Goal: Task Accomplishment & Management: Use online tool/utility

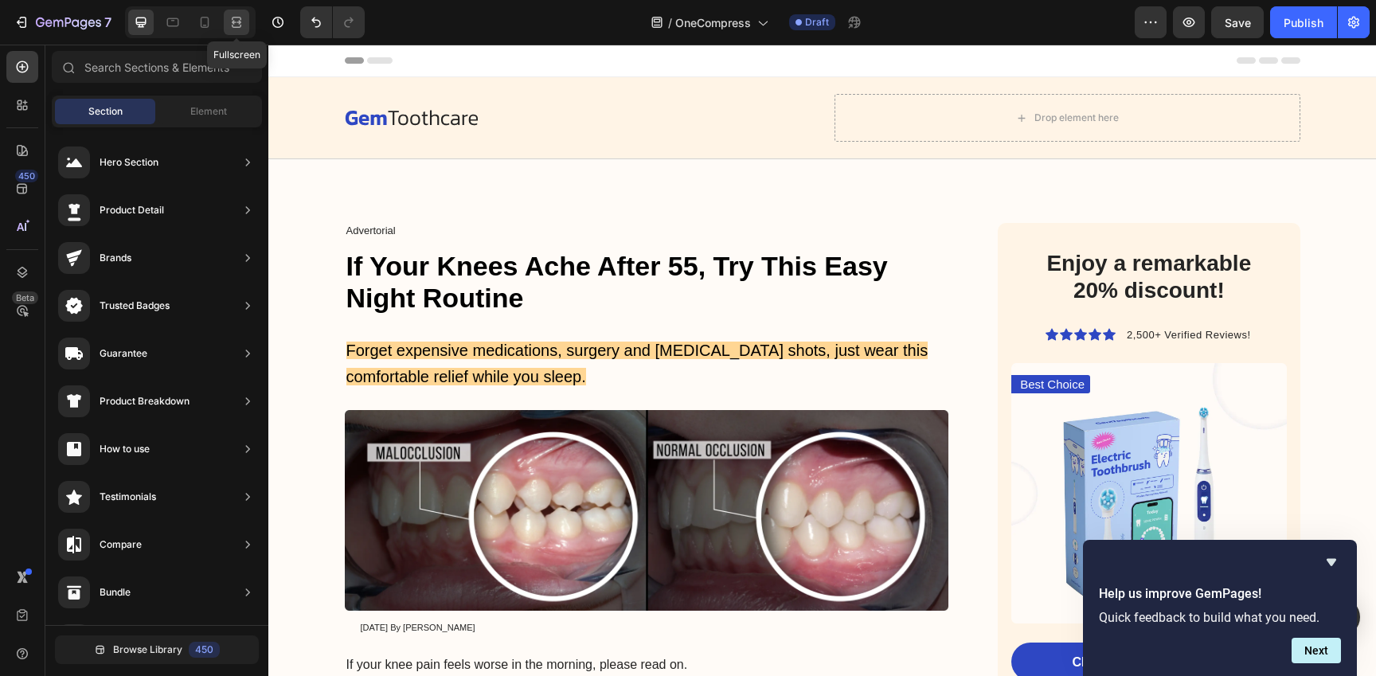
click at [232, 25] on icon at bounding box center [237, 26] width 10 height 3
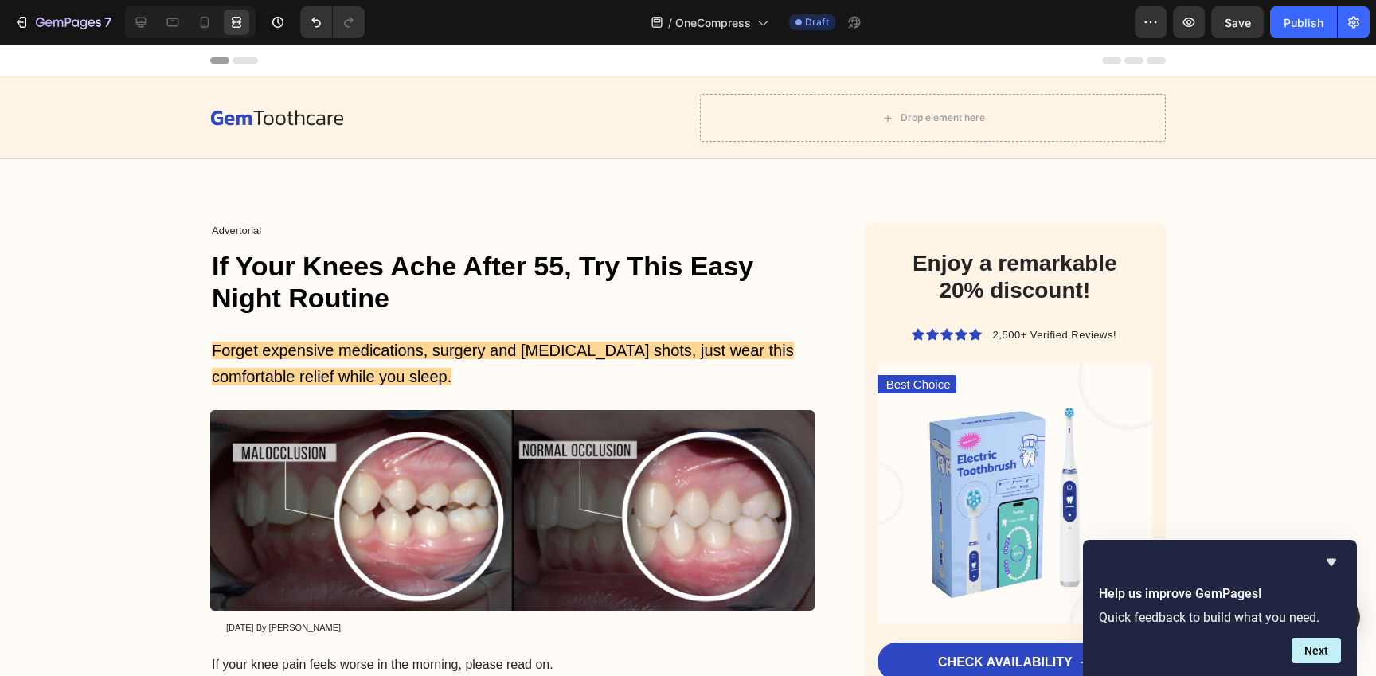
click at [650, 57] on div "Header" at bounding box center [687, 61] width 955 height 32
click at [143, 26] on icon at bounding box center [141, 23] width 10 height 10
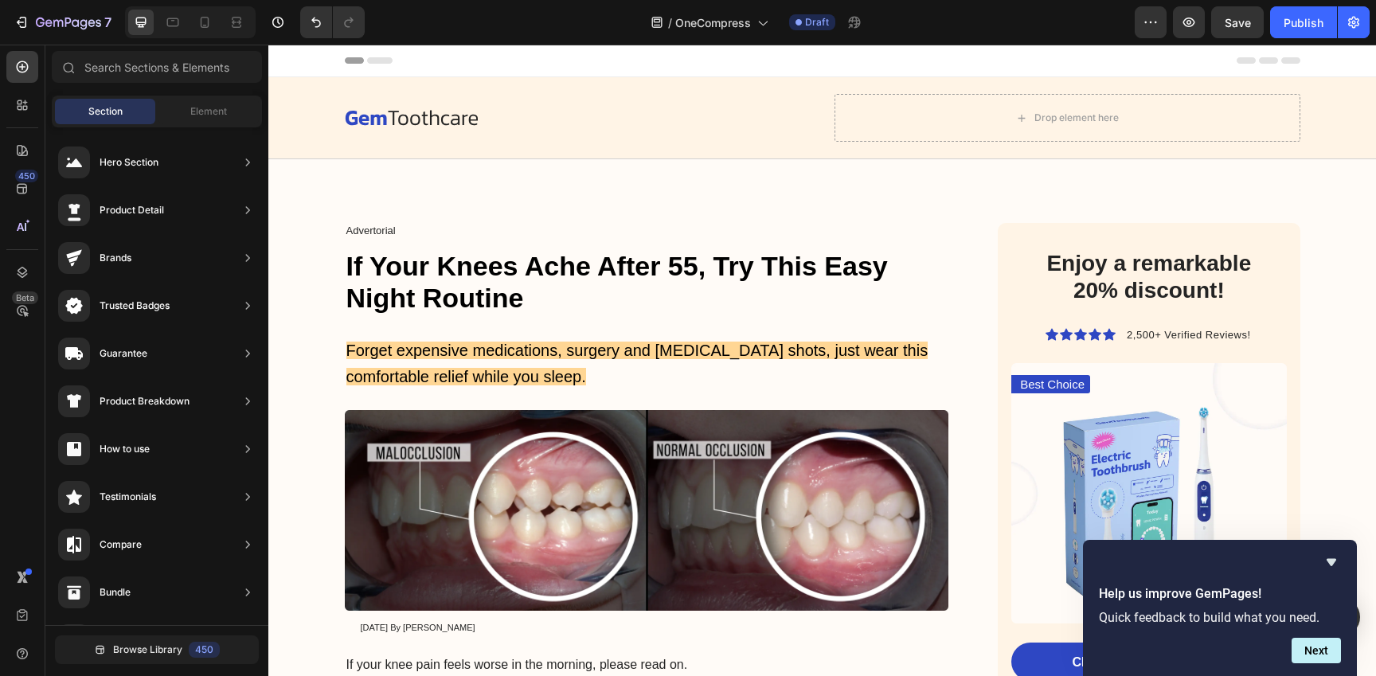
click at [425, 59] on div "Header" at bounding box center [822, 61] width 955 height 32
click at [314, 64] on span "Header" at bounding box center [316, 61] width 35 height 16
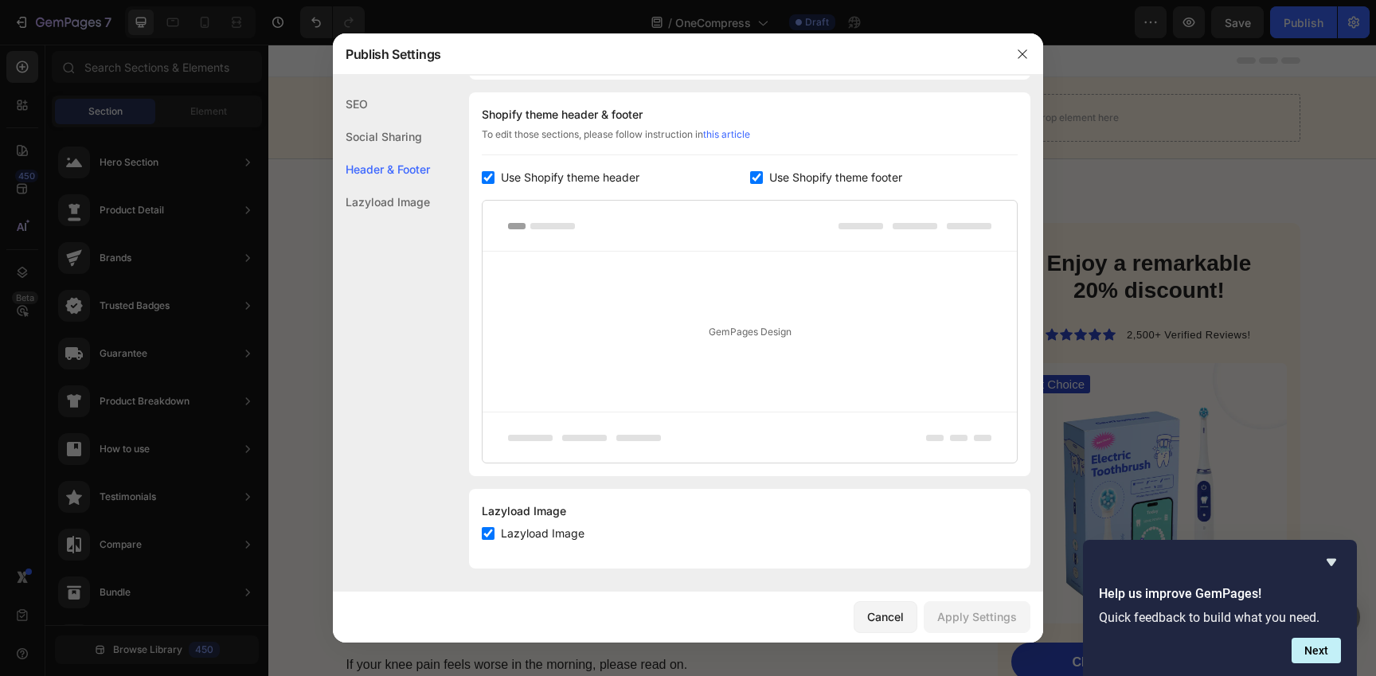
scroll to position [746, 0]
click at [614, 174] on span "Use Shopify theme header" at bounding box center [570, 175] width 139 height 19
checkbox input "false"
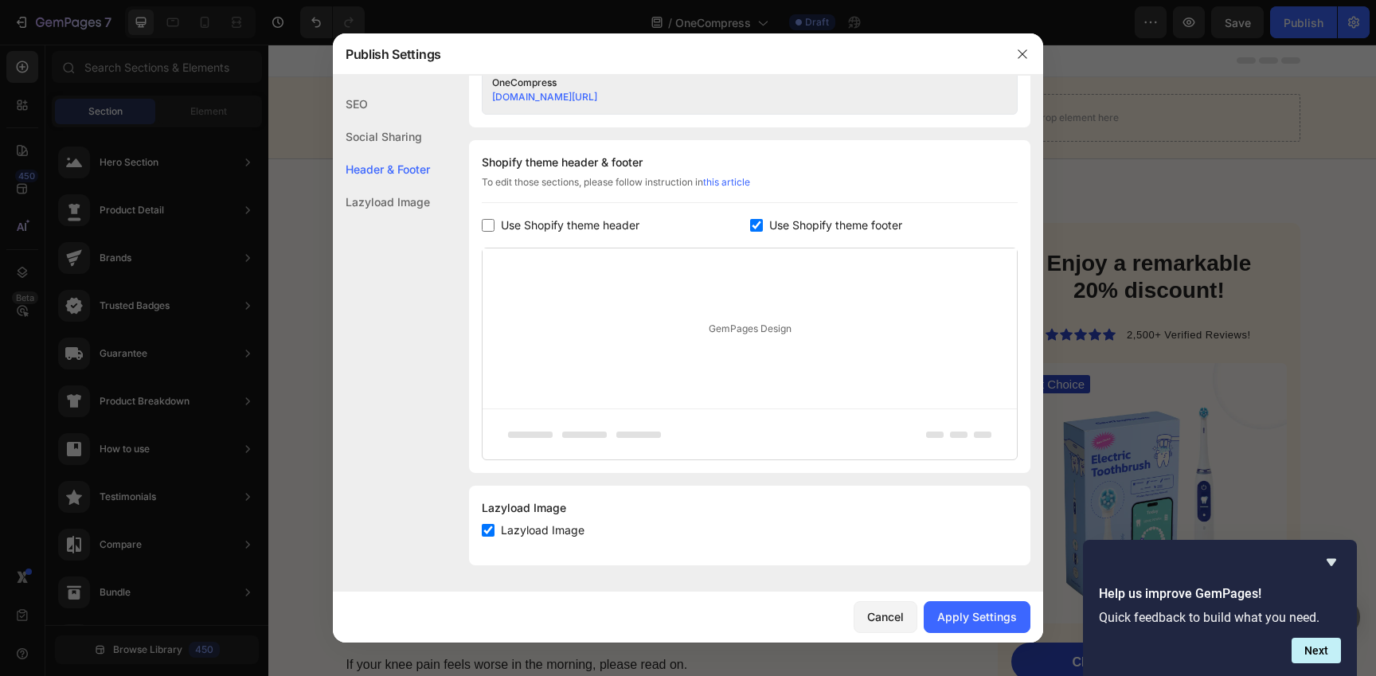
scroll to position [697, 0]
click at [844, 232] on span "Use Shopify theme footer" at bounding box center [835, 225] width 133 height 19
checkbox input "false"
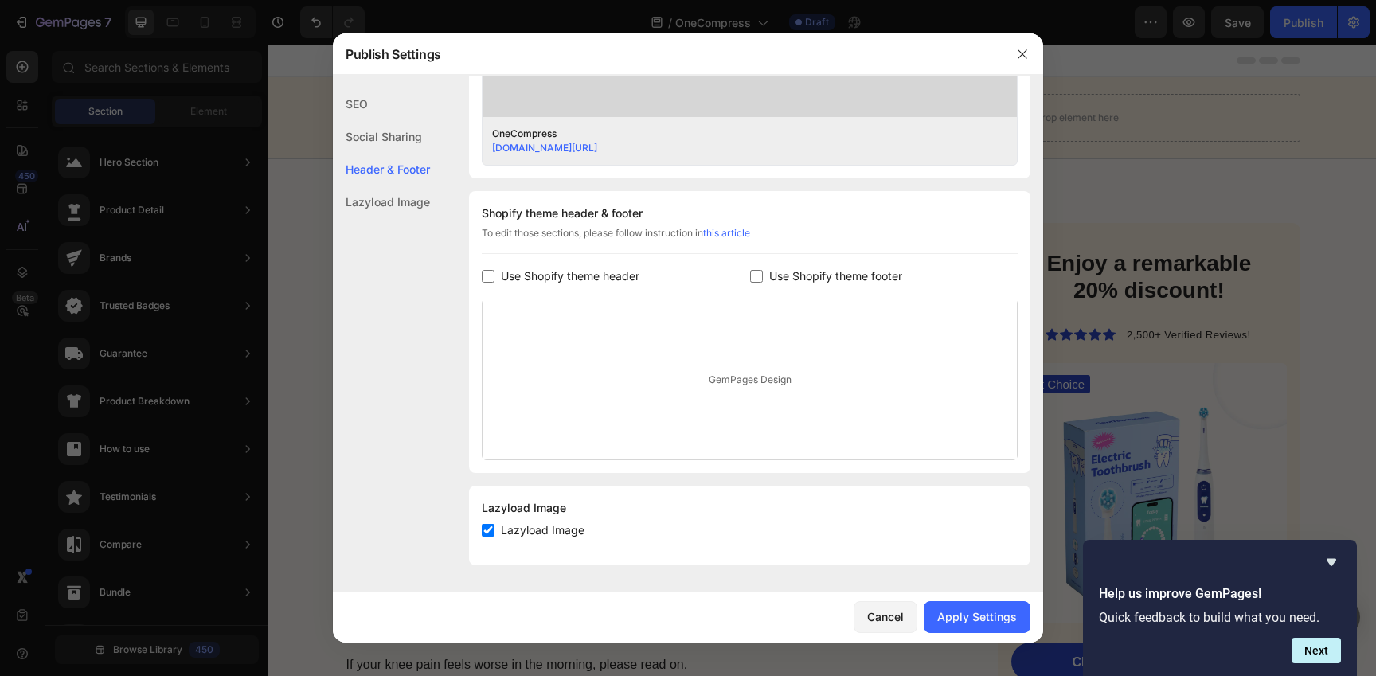
click at [541, 273] on span "Use Shopify theme header" at bounding box center [570, 276] width 139 height 19
checkbox input "true"
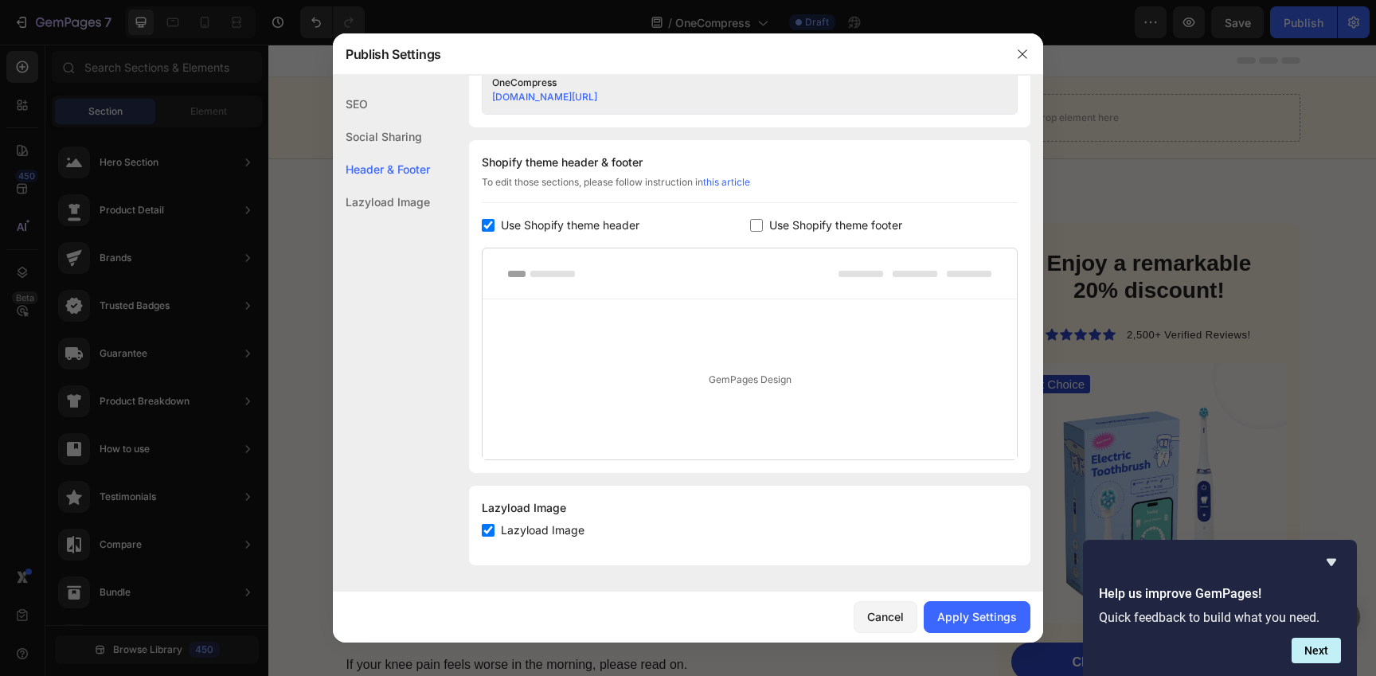
click at [555, 271] on rect at bounding box center [552, 274] width 45 height 6
click at [828, 232] on span "Use Shopify theme footer" at bounding box center [835, 225] width 133 height 19
checkbox input "true"
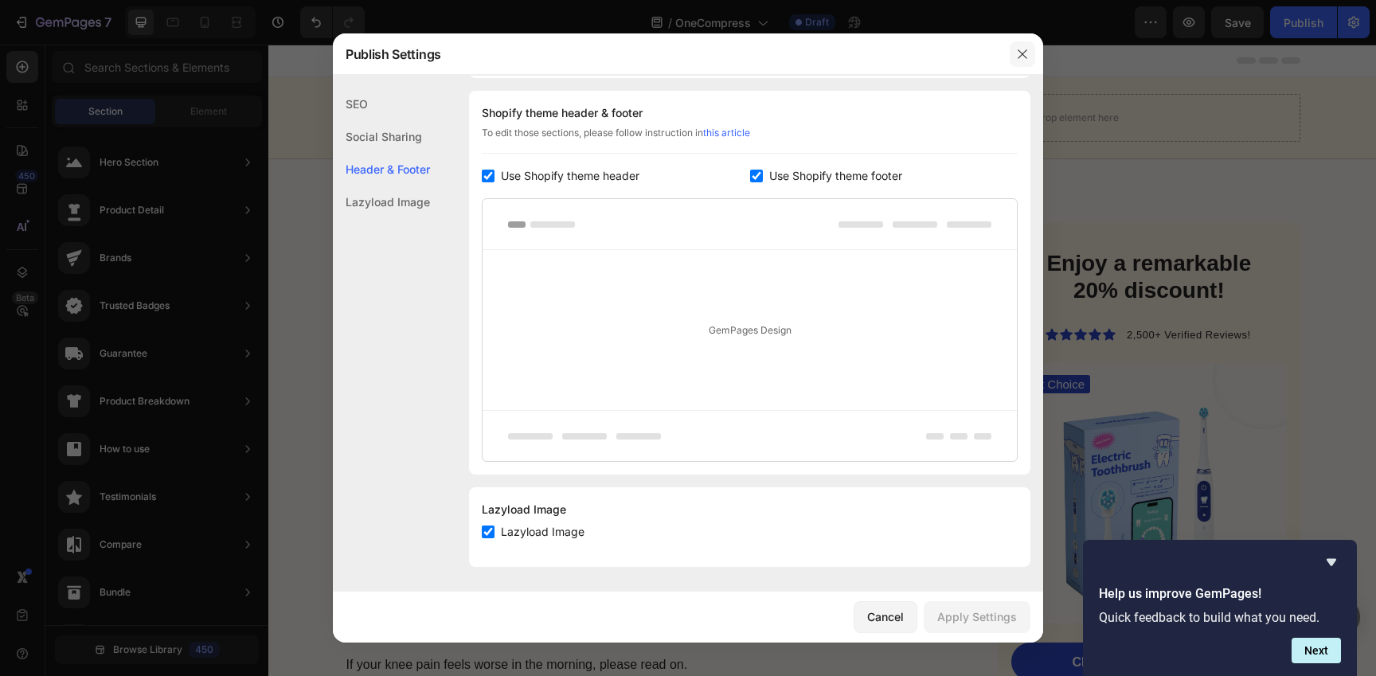
click at [1019, 55] on icon "button" at bounding box center [1022, 54] width 13 height 13
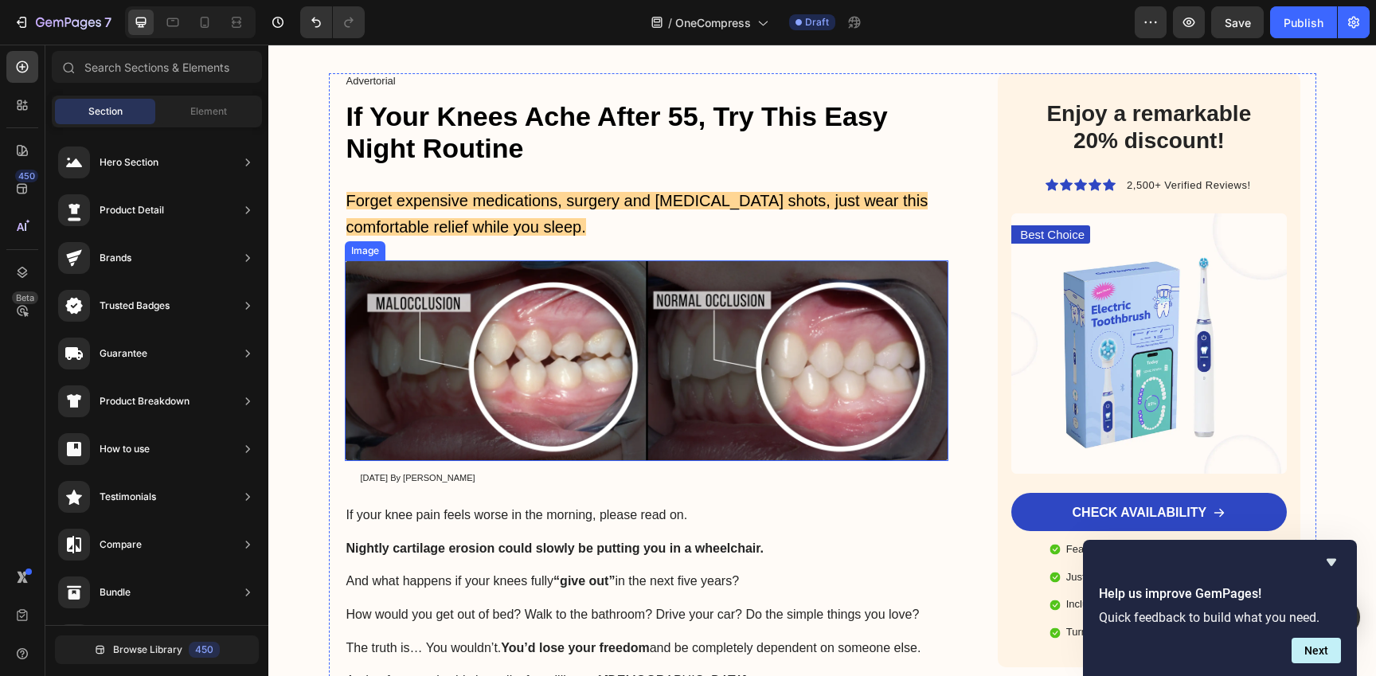
scroll to position [106, 0]
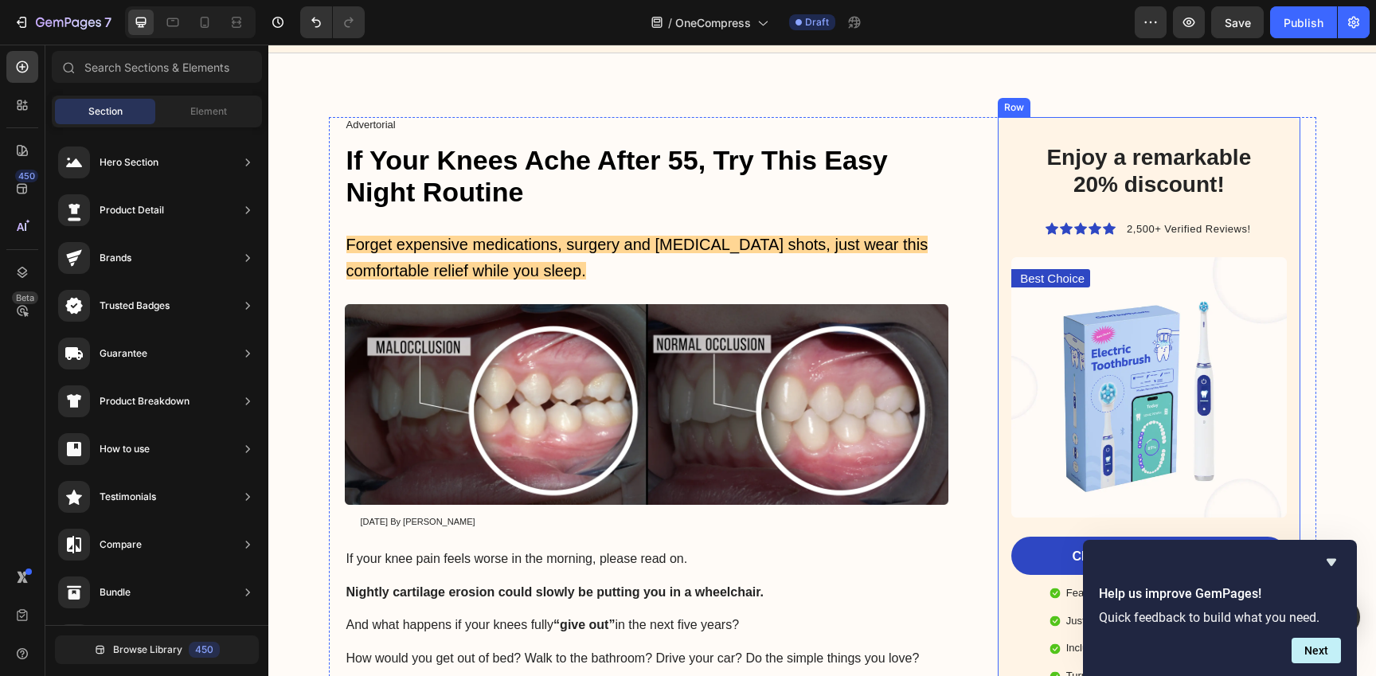
click at [1265, 128] on div "Enjoy a remarkable 20% discount! Heading Icon Icon Icon Icon Icon Icon List 2,5…" at bounding box center [1149, 414] width 302 height 594
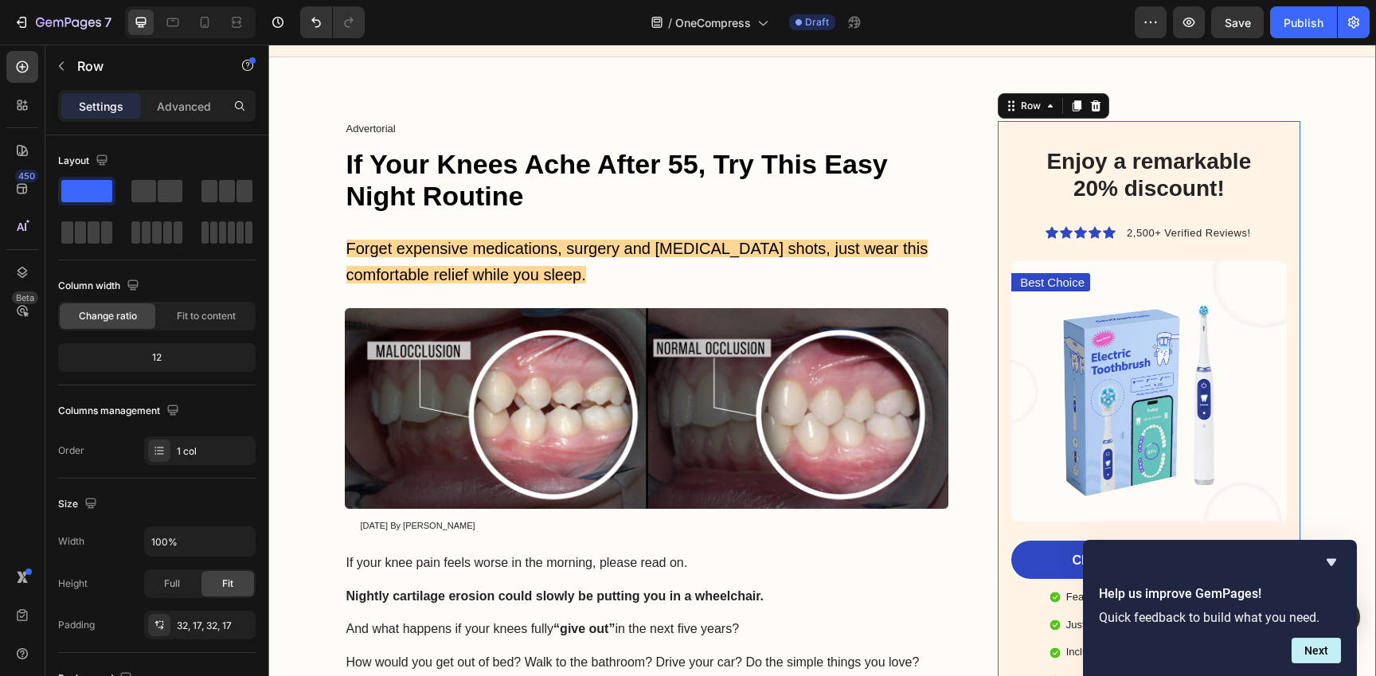
scroll to position [0, 0]
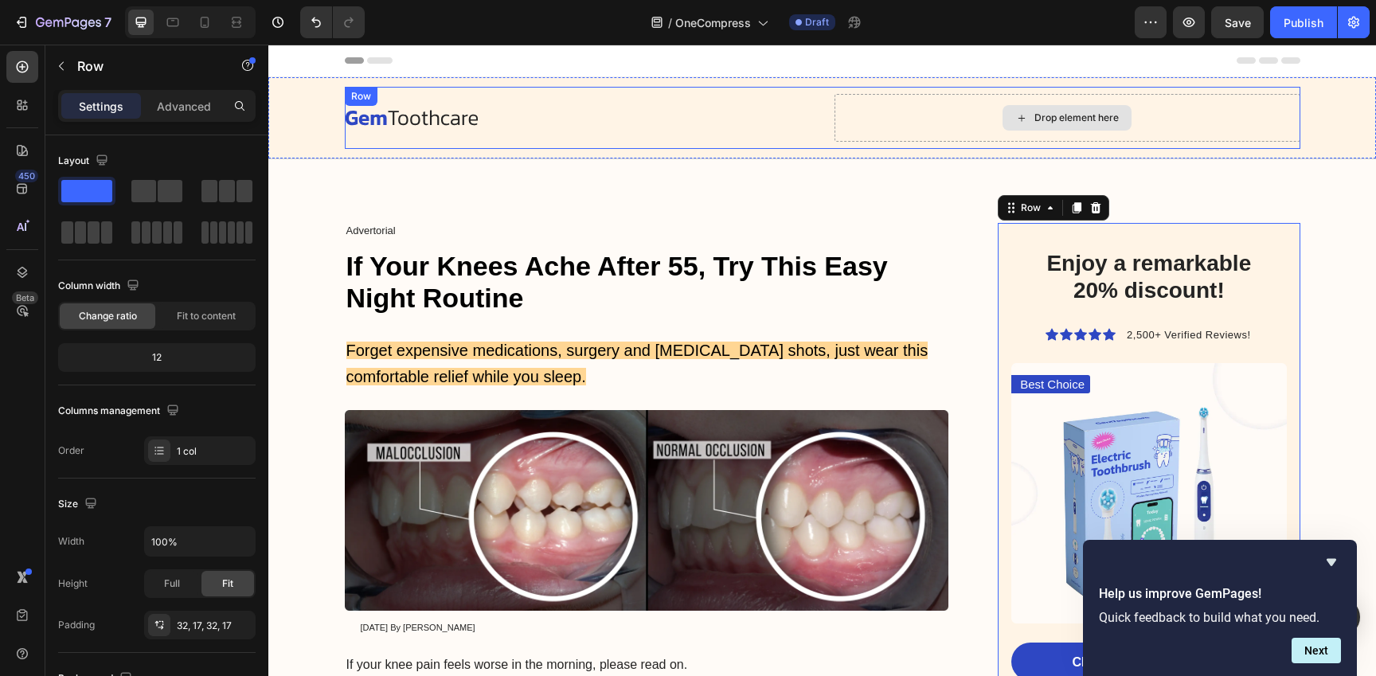
click at [1189, 119] on div "Drop element here" at bounding box center [1067, 118] width 466 height 48
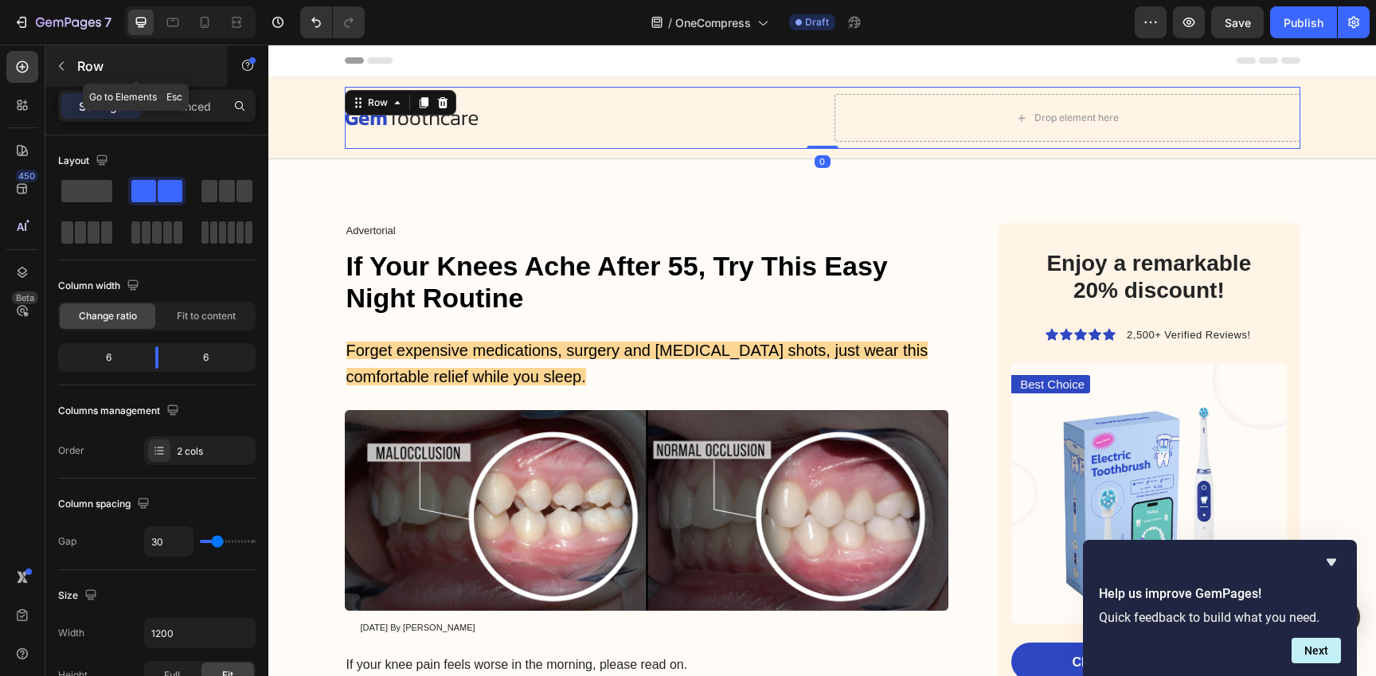
click at [67, 68] on icon "button" at bounding box center [61, 66] width 13 height 13
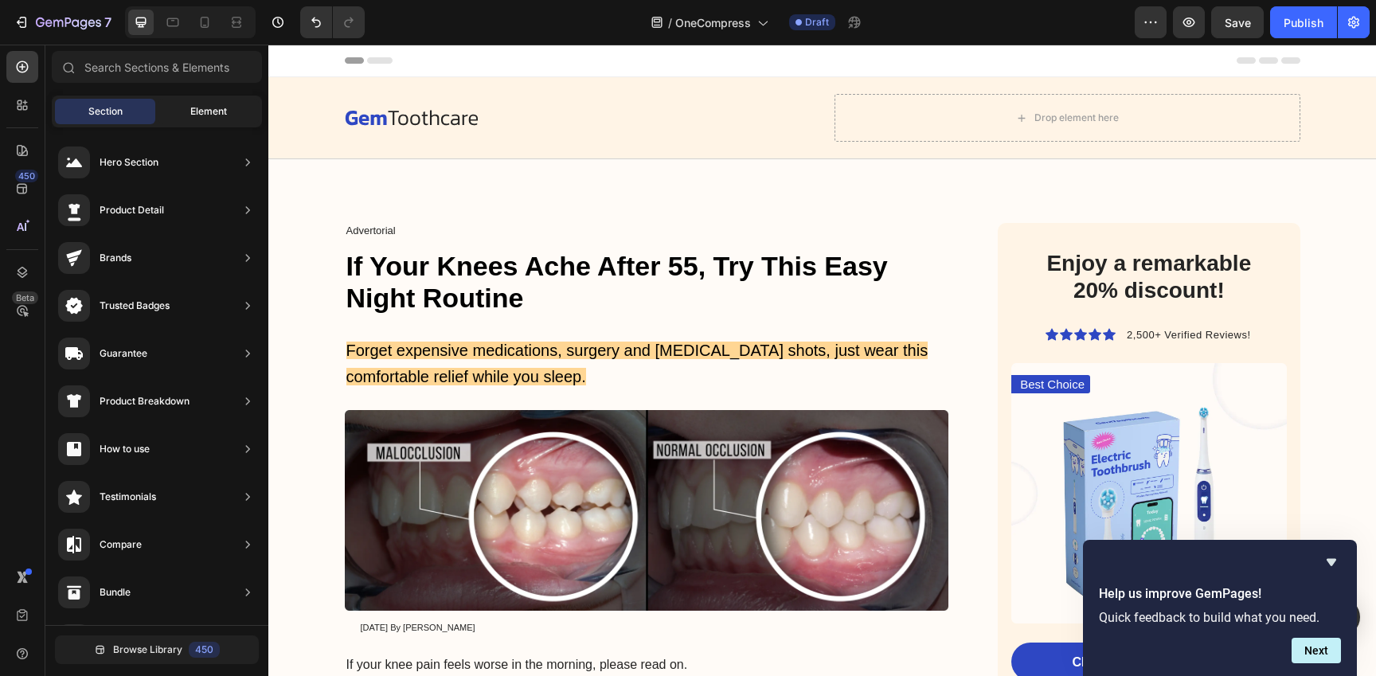
click at [192, 123] on div "Element" at bounding box center [208, 111] width 100 height 25
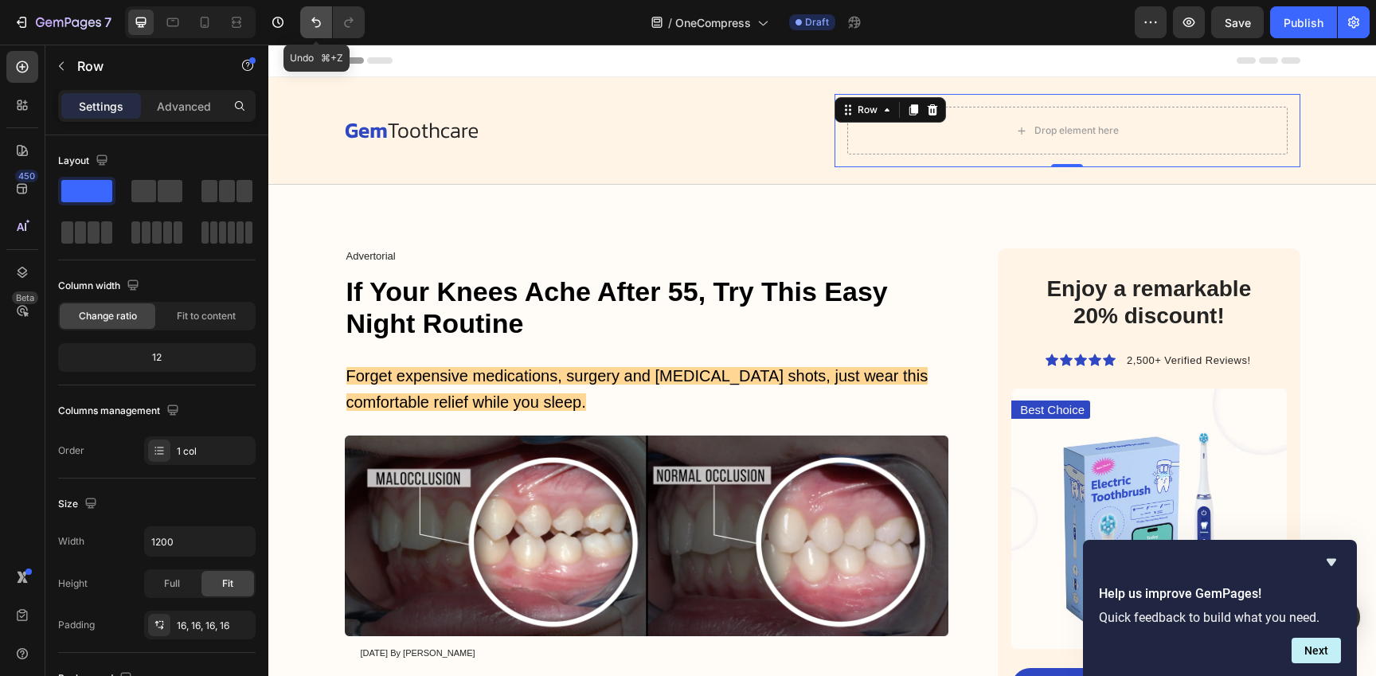
click at [305, 22] on button "Undo/Redo" at bounding box center [316, 22] width 32 height 32
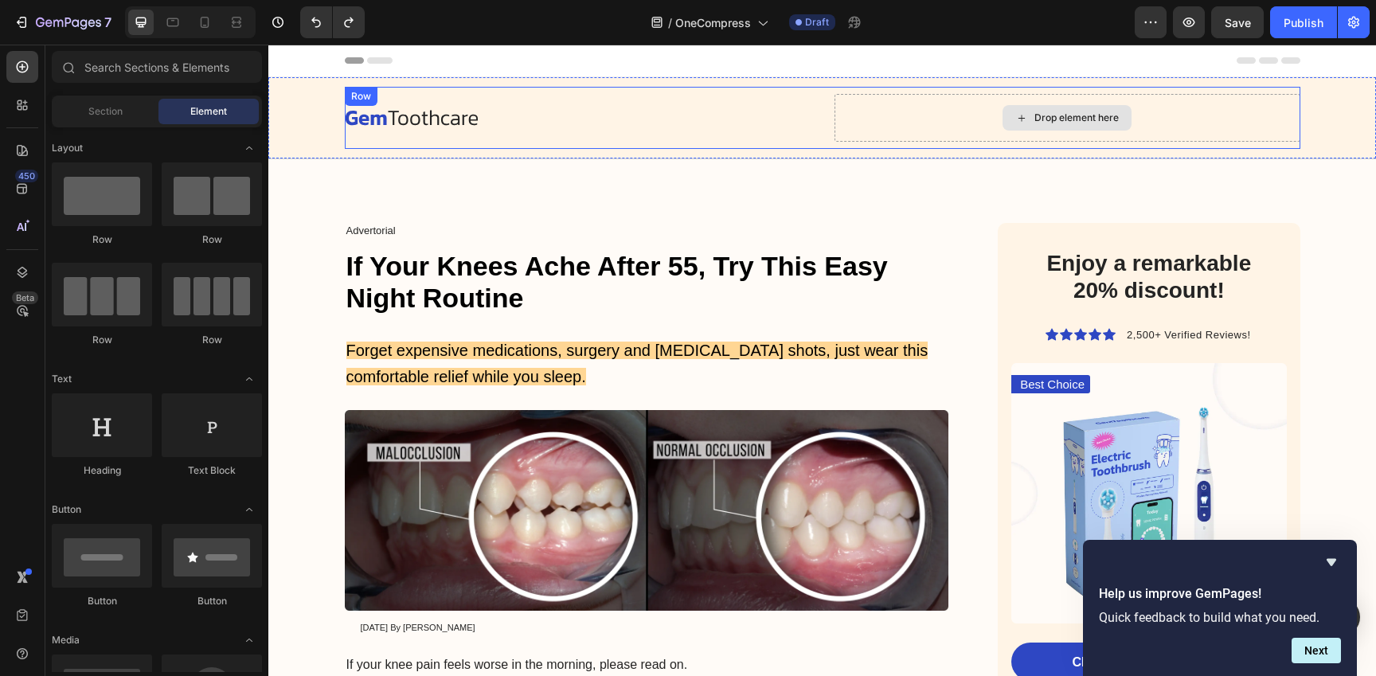
click at [1138, 104] on div "Drop element here" at bounding box center [1067, 118] width 466 height 48
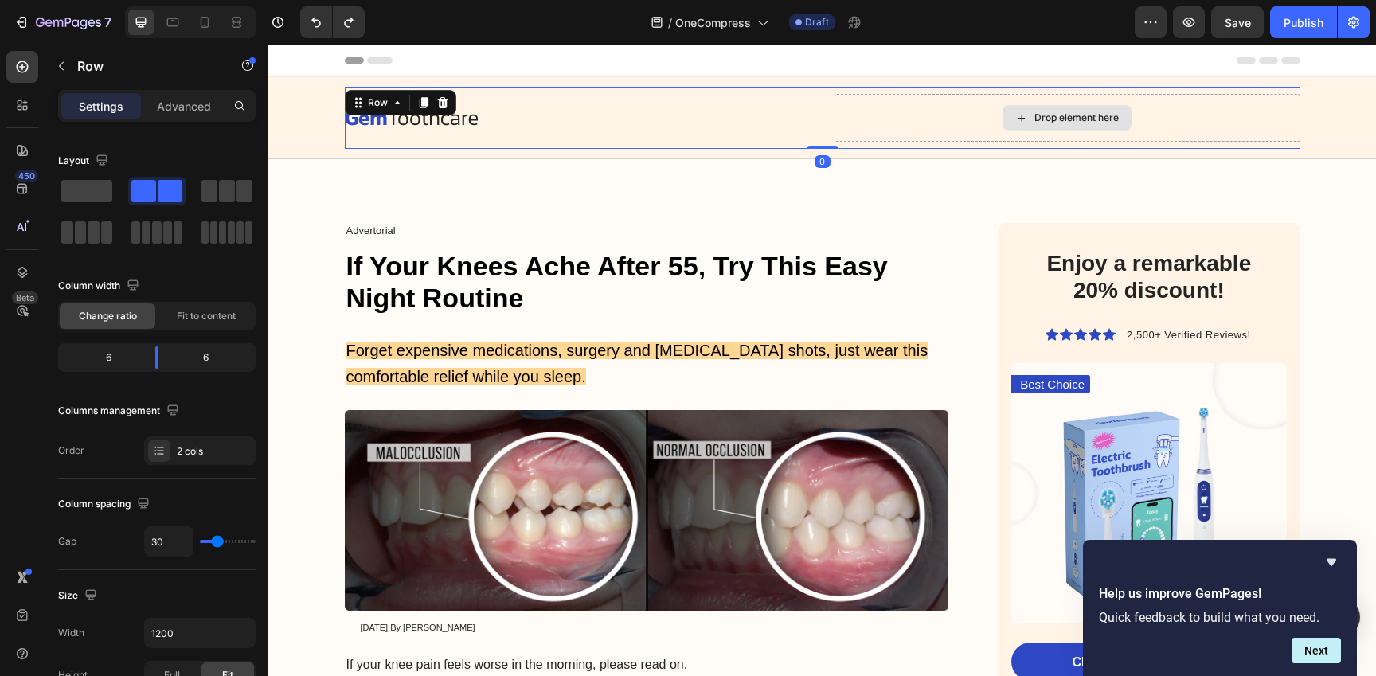
click at [1148, 115] on div "Drop element here" at bounding box center [1067, 118] width 466 height 48
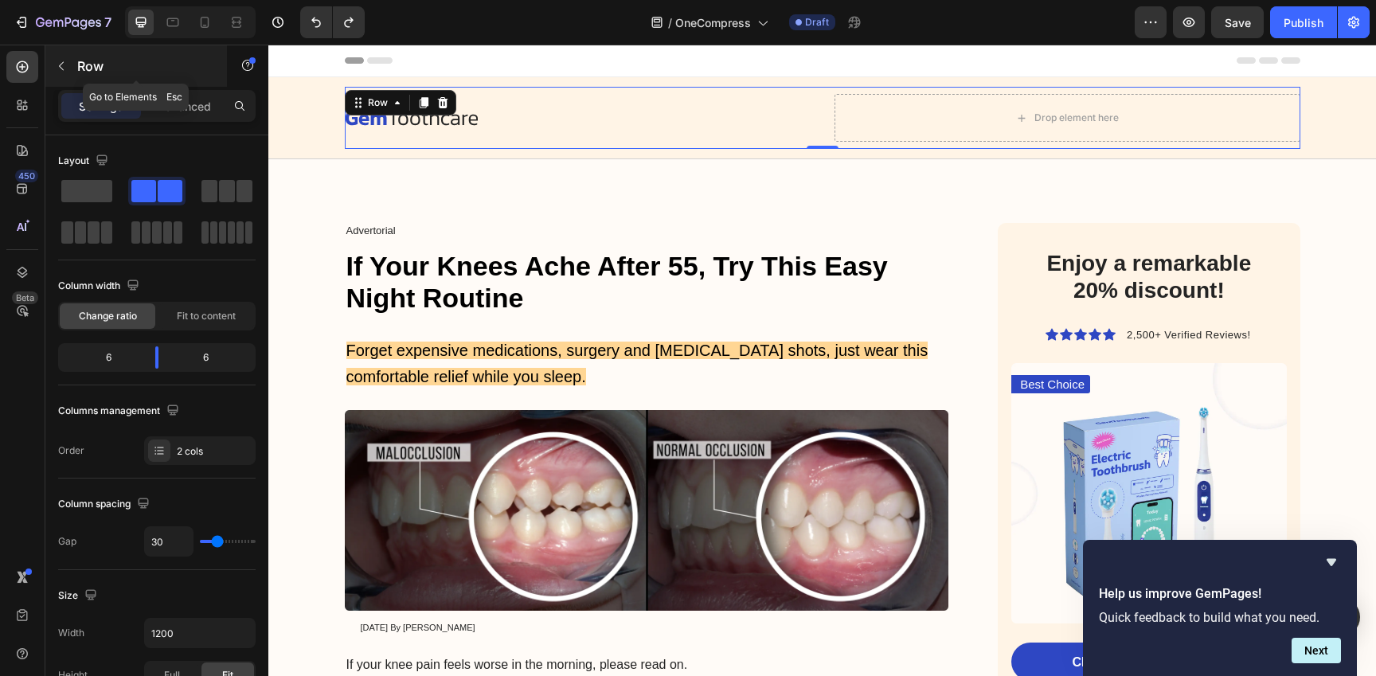
click at [64, 66] on icon "button" at bounding box center [61, 66] width 13 height 13
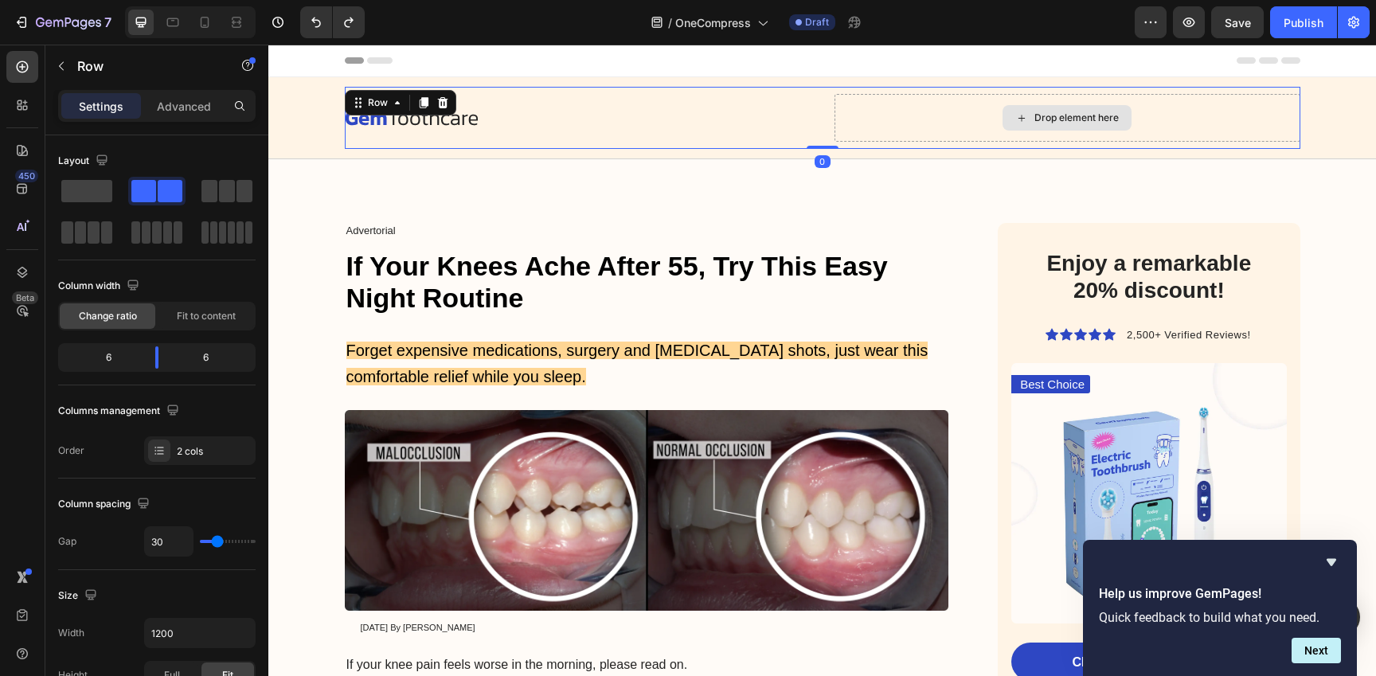
click at [951, 117] on div "Drop element here" at bounding box center [1067, 118] width 466 height 48
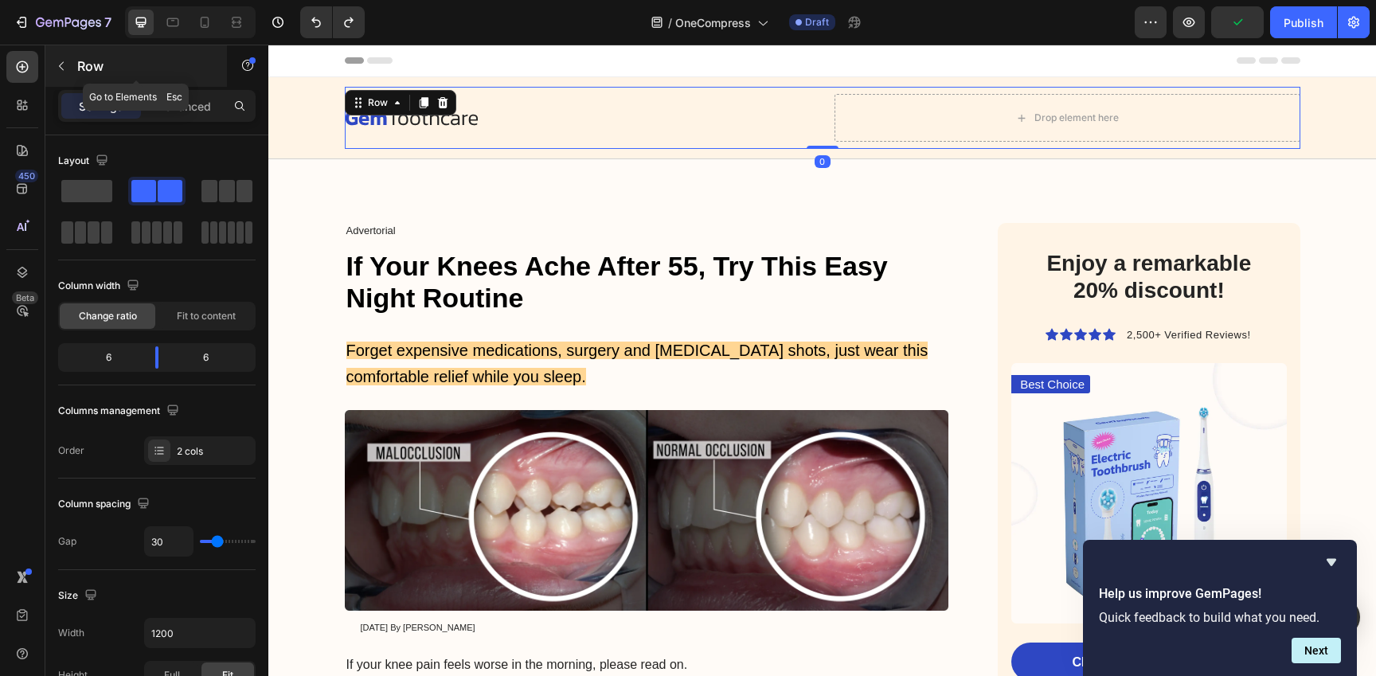
click at [73, 64] on button "button" at bounding box center [61, 65] width 25 height 25
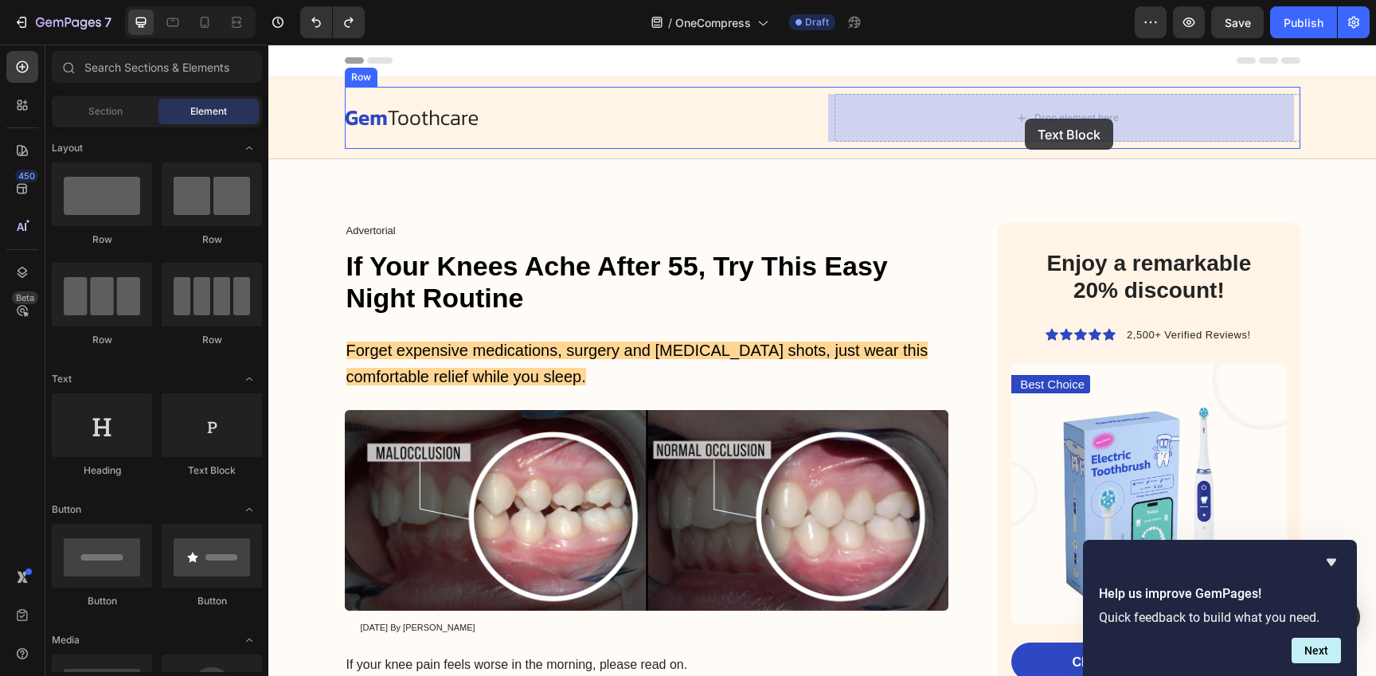
drag, startPoint x: 471, startPoint y: 482, endPoint x: 1025, endPoint y: 119, distance: 661.8
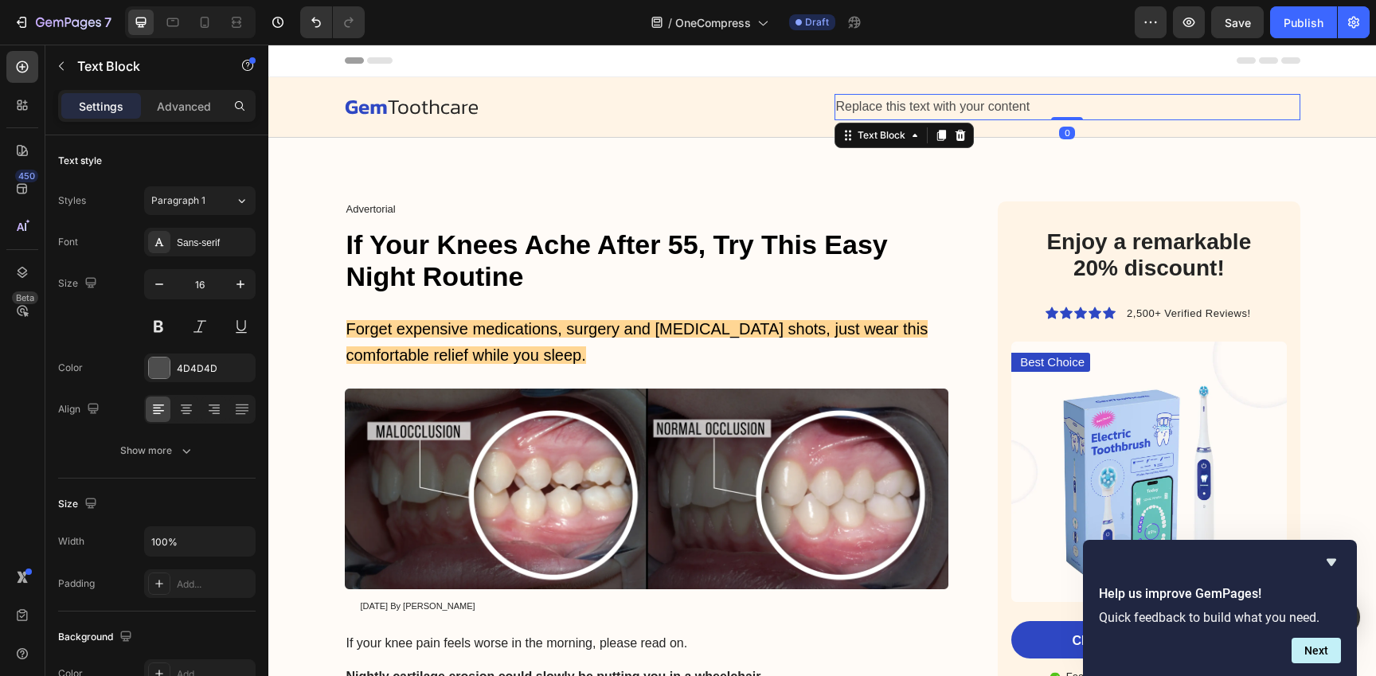
click at [980, 104] on div "Replace this text with your content" at bounding box center [1067, 107] width 466 height 26
click at [214, 409] on icon at bounding box center [214, 409] width 16 height 16
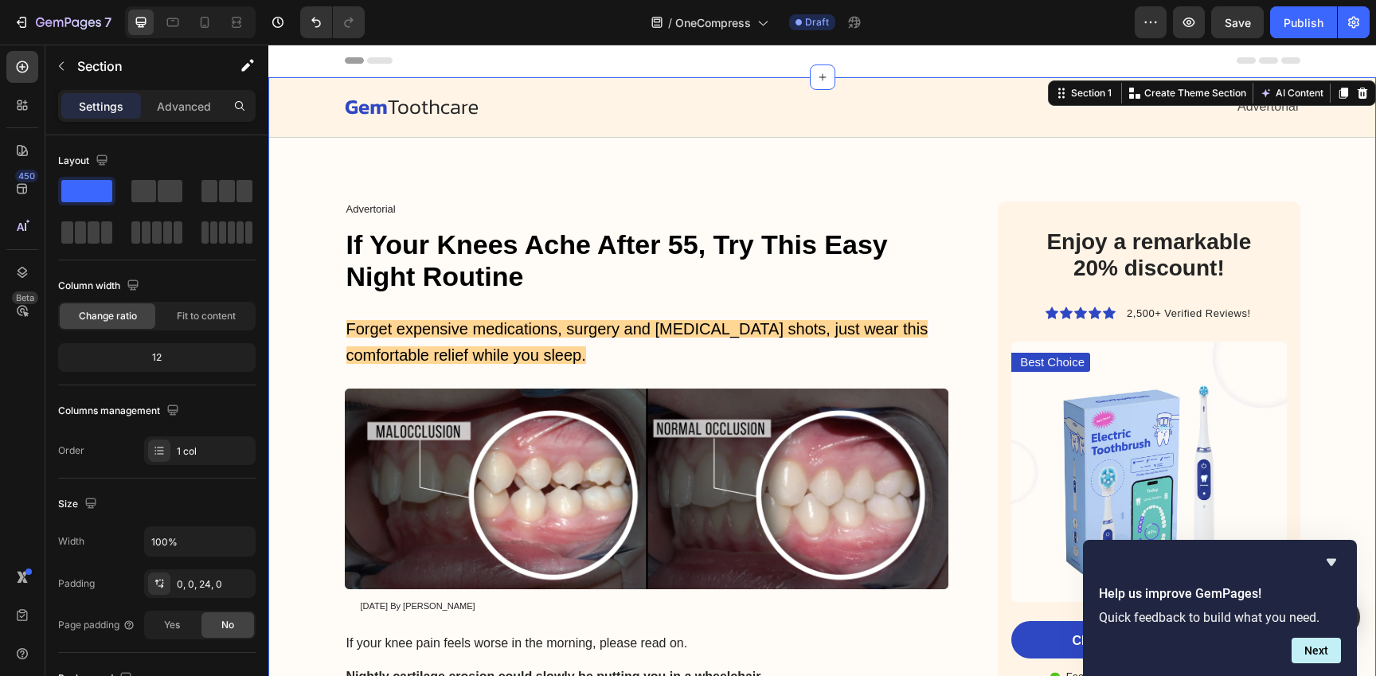
click at [1101, 212] on div "Enjoy a remarkable 20% discount! Heading Icon Icon Icon Icon Icon Icon List 2,5…" at bounding box center [1149, 498] width 302 height 594
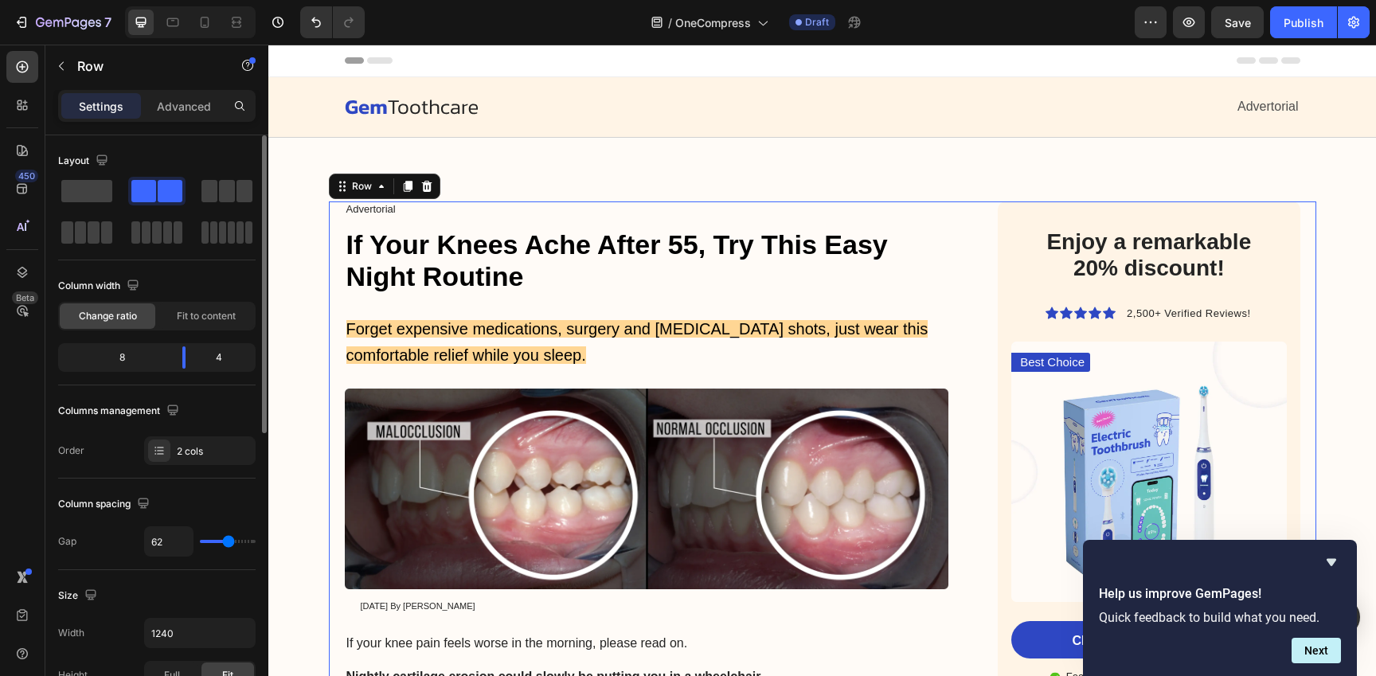
type input "57"
type input "54"
type input "51"
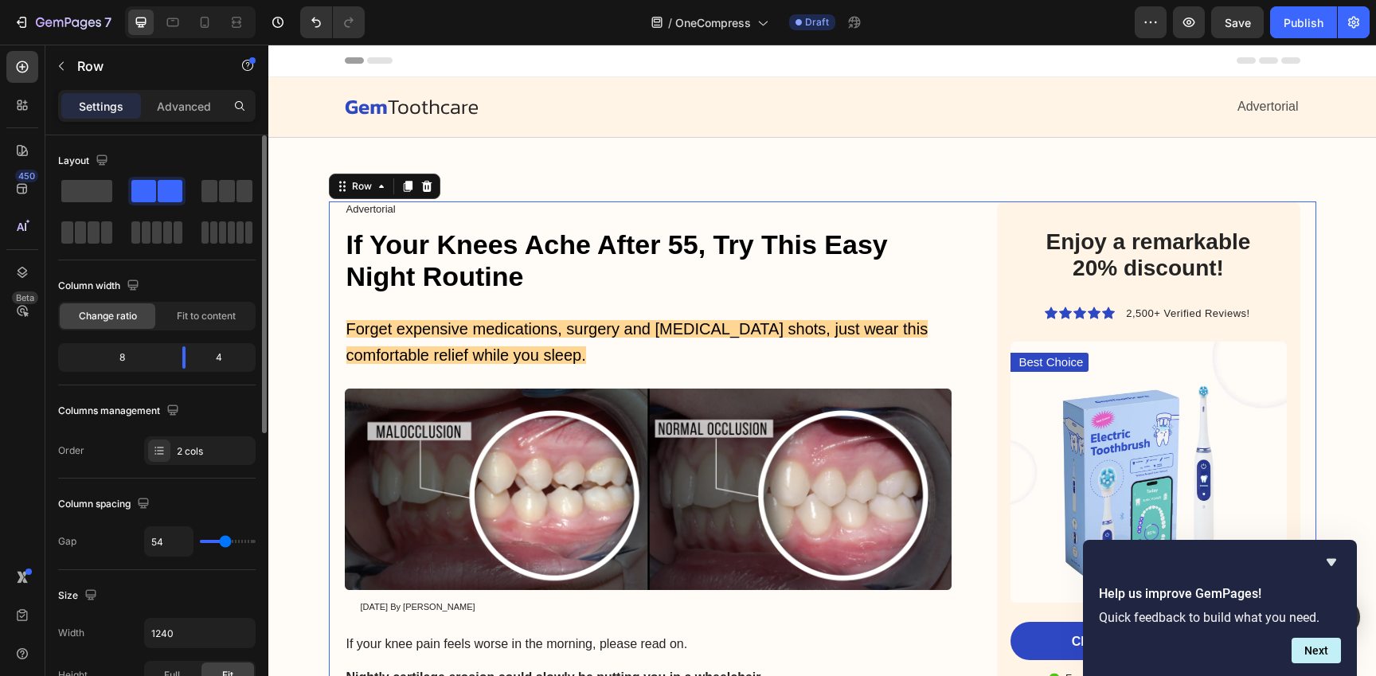
type input "51"
type input "43"
type input "41"
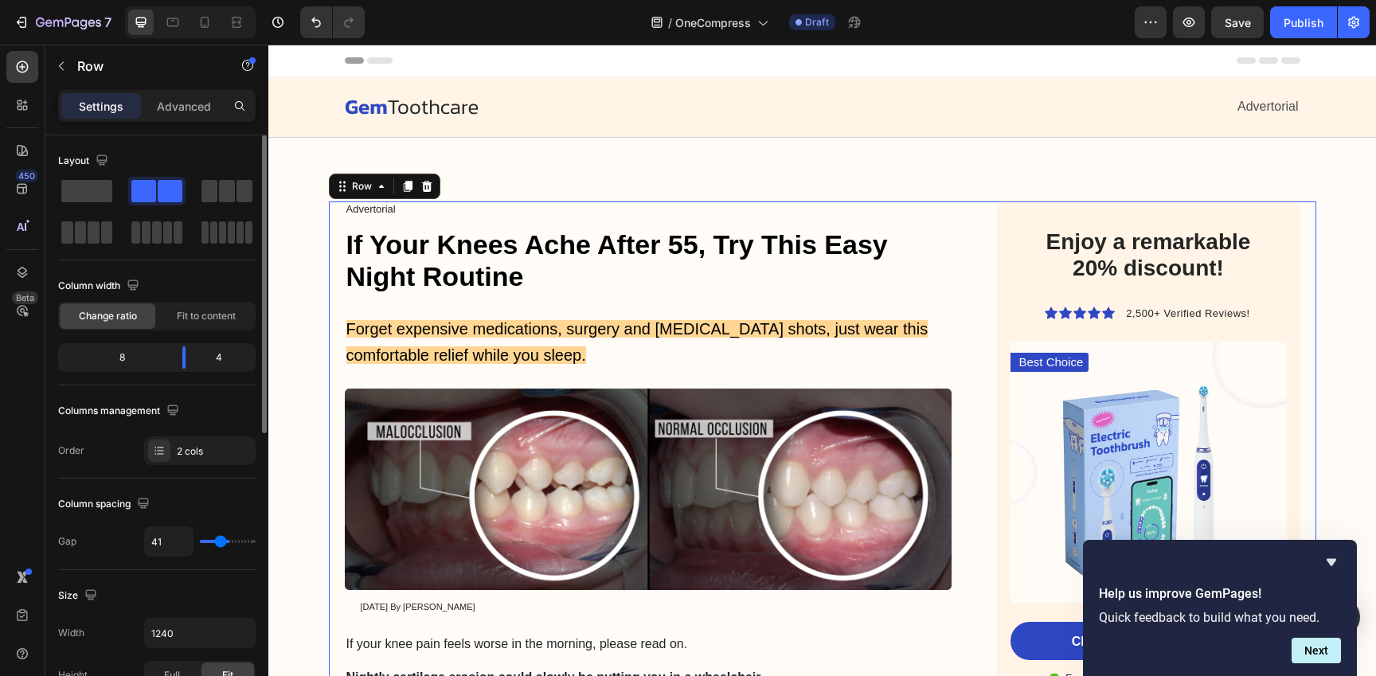
type input "38"
type input "35"
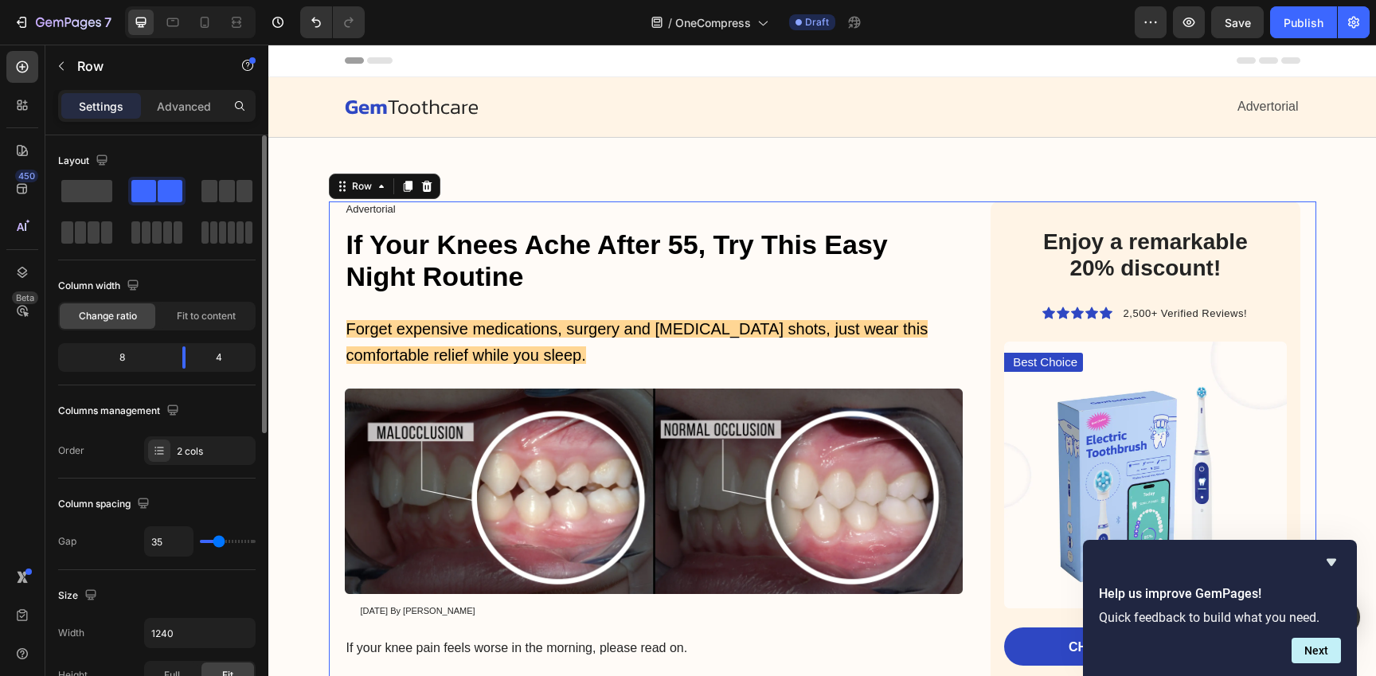
type input "34"
type input "27"
type input "26"
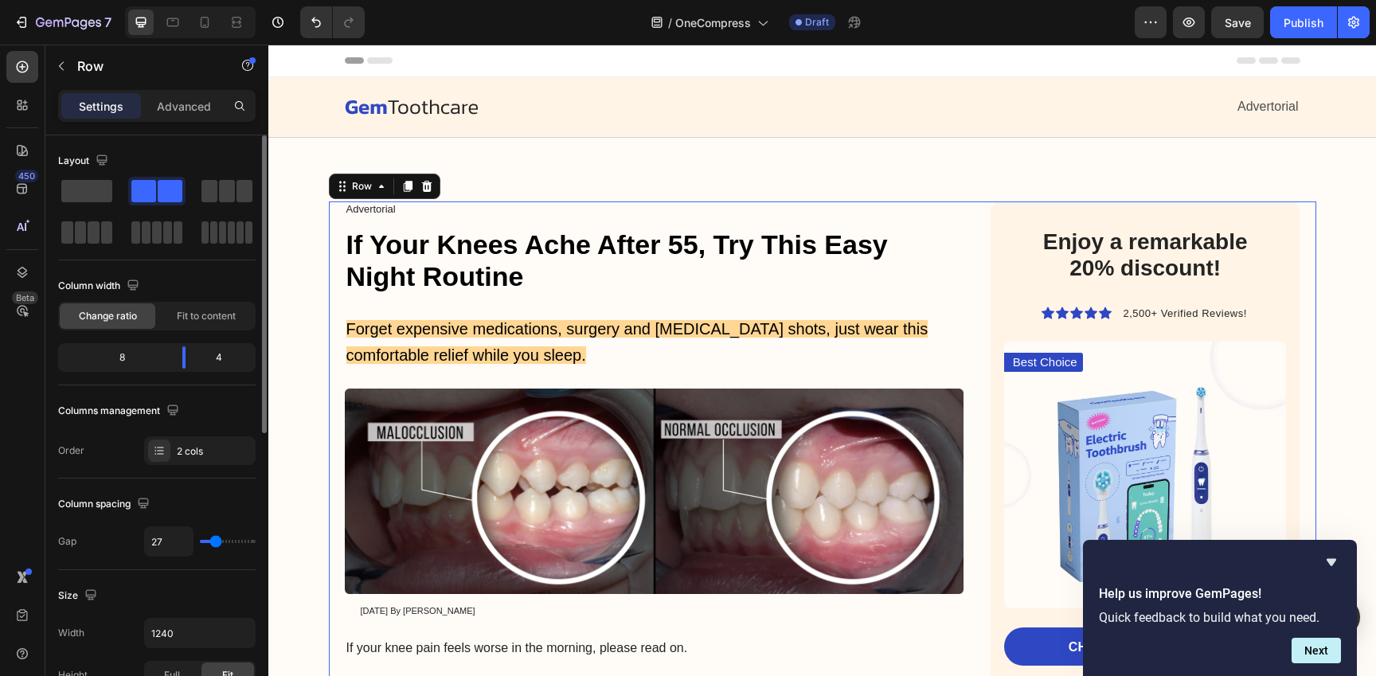
type input "26"
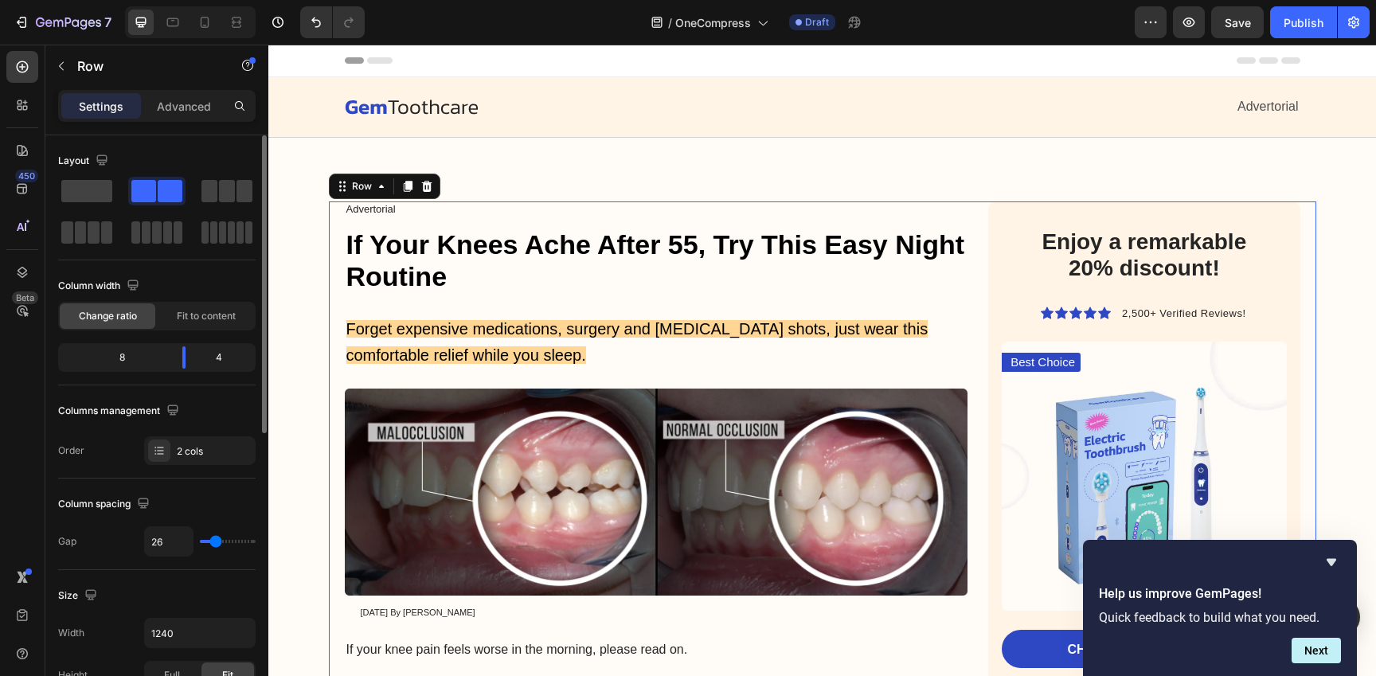
type input "28"
drag, startPoint x: 226, startPoint y: 545, endPoint x: 216, endPoint y: 545, distance: 10.3
type input "28"
click at [216, 543] on input "range" at bounding box center [228, 541] width 56 height 3
type input "62"
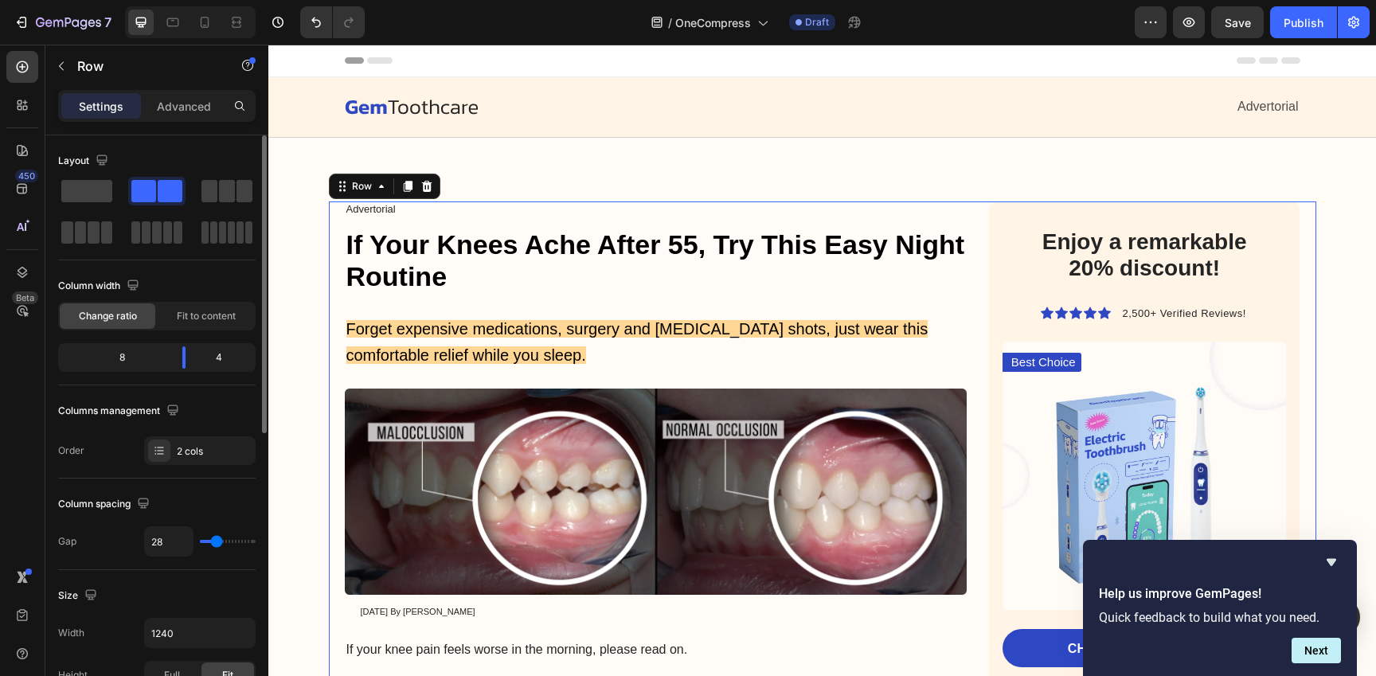
type input "62"
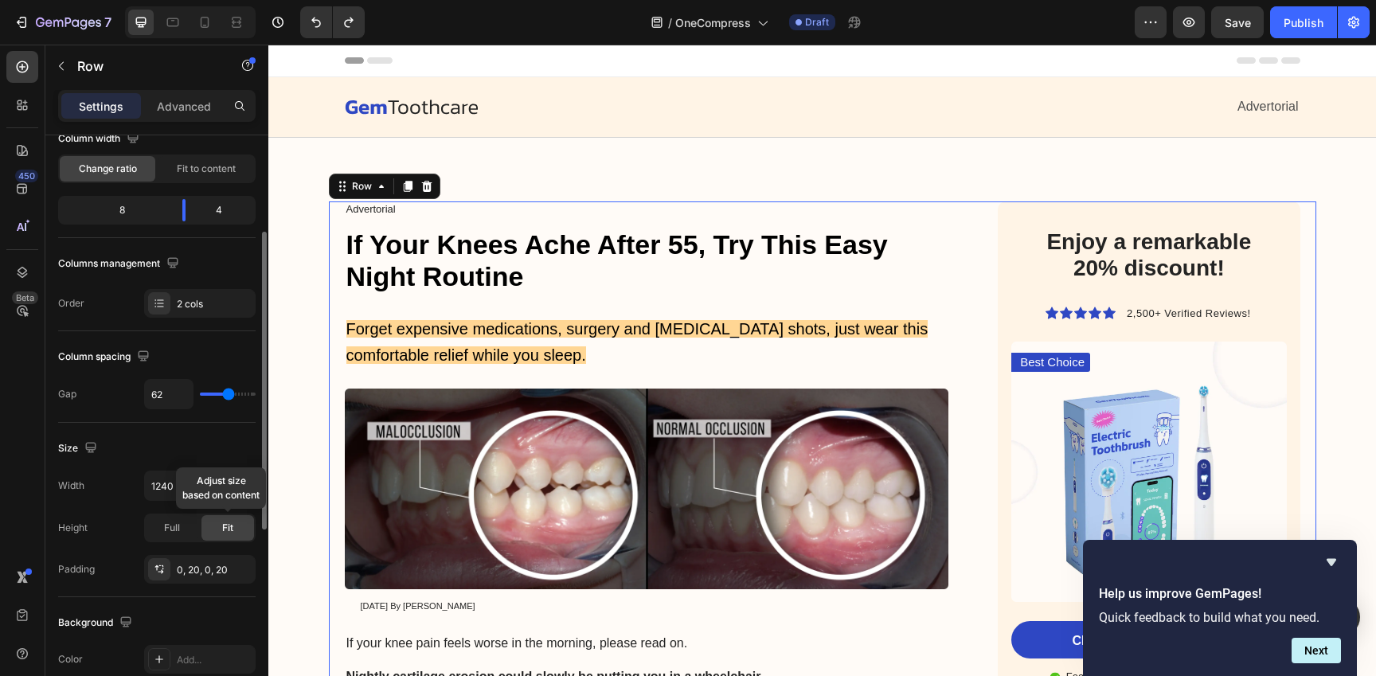
scroll to position [244, 0]
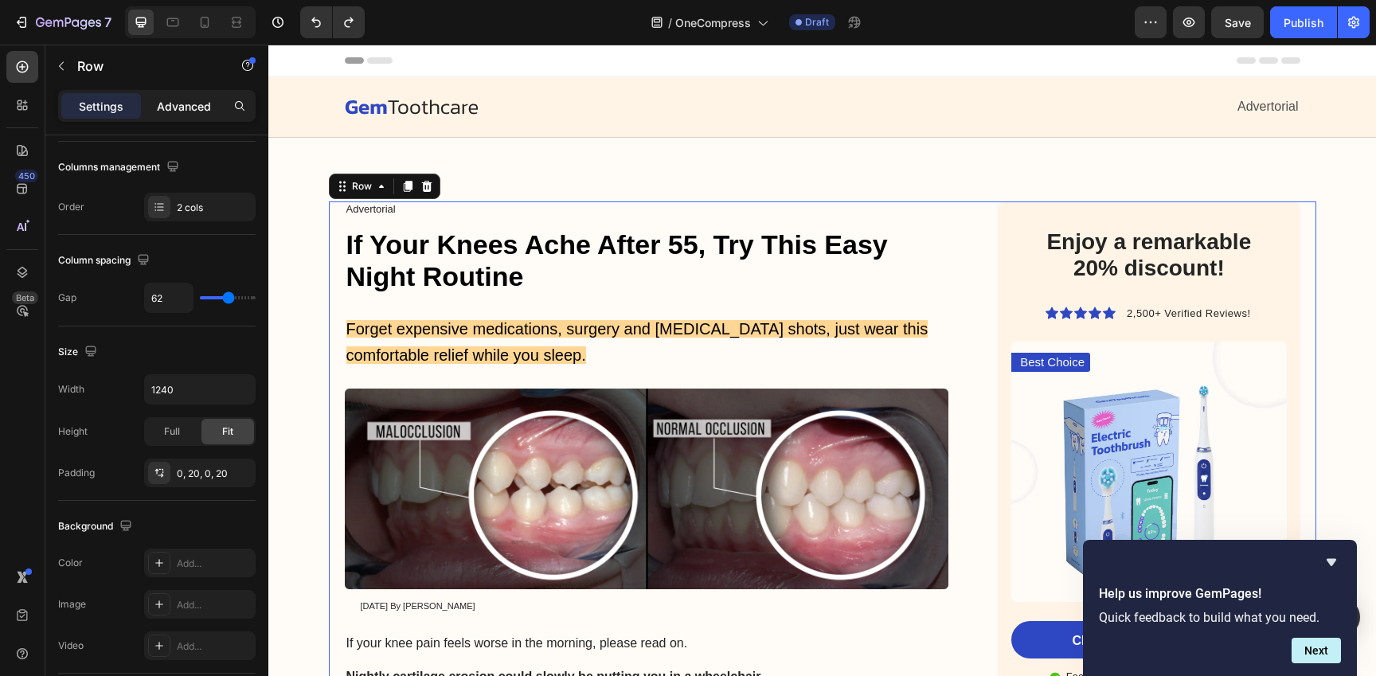
click at [186, 118] on div "Advanced" at bounding box center [184, 105] width 80 height 25
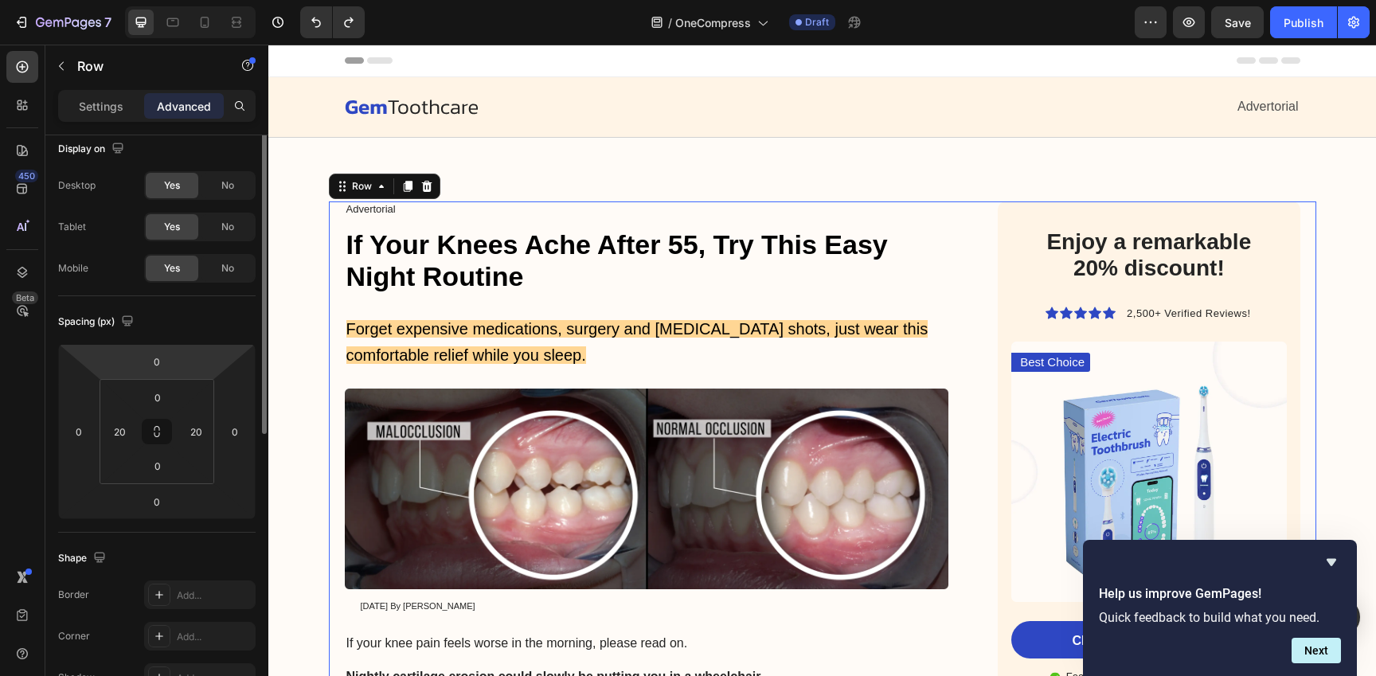
scroll to position [0, 0]
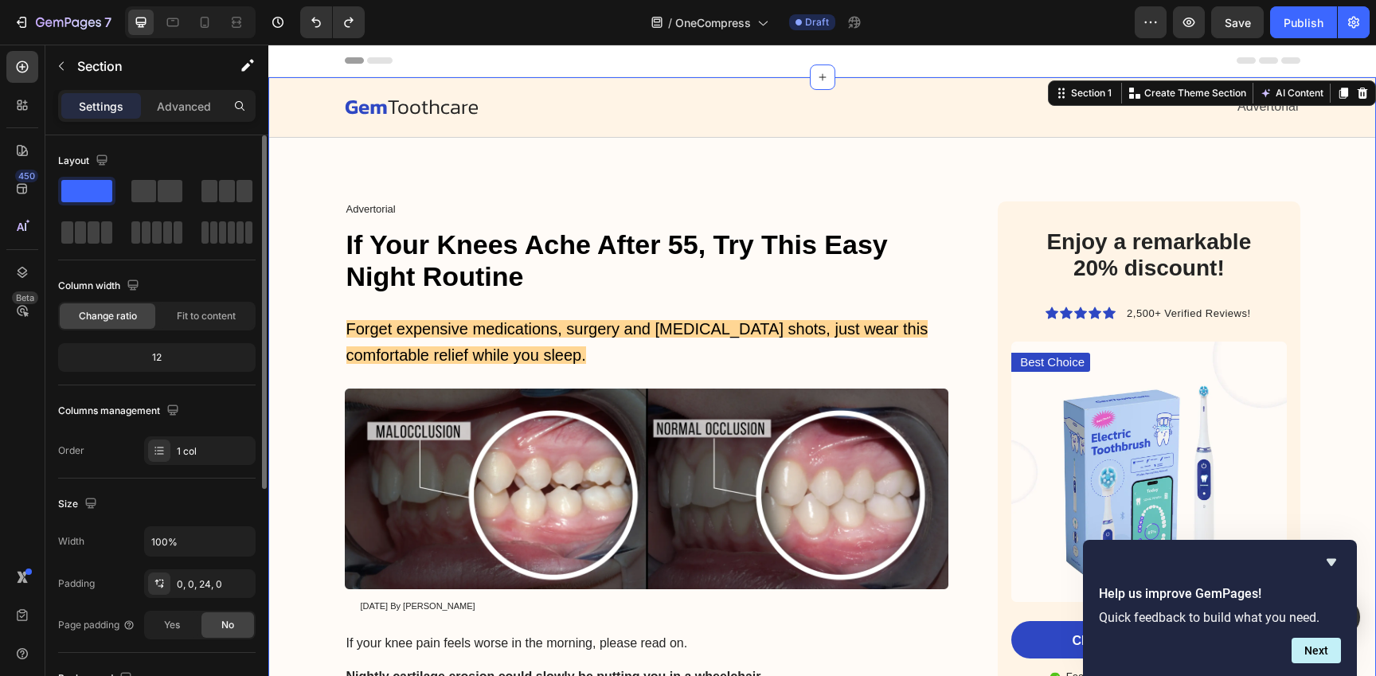
click at [193, 100] on p "Advanced" at bounding box center [184, 106] width 54 height 17
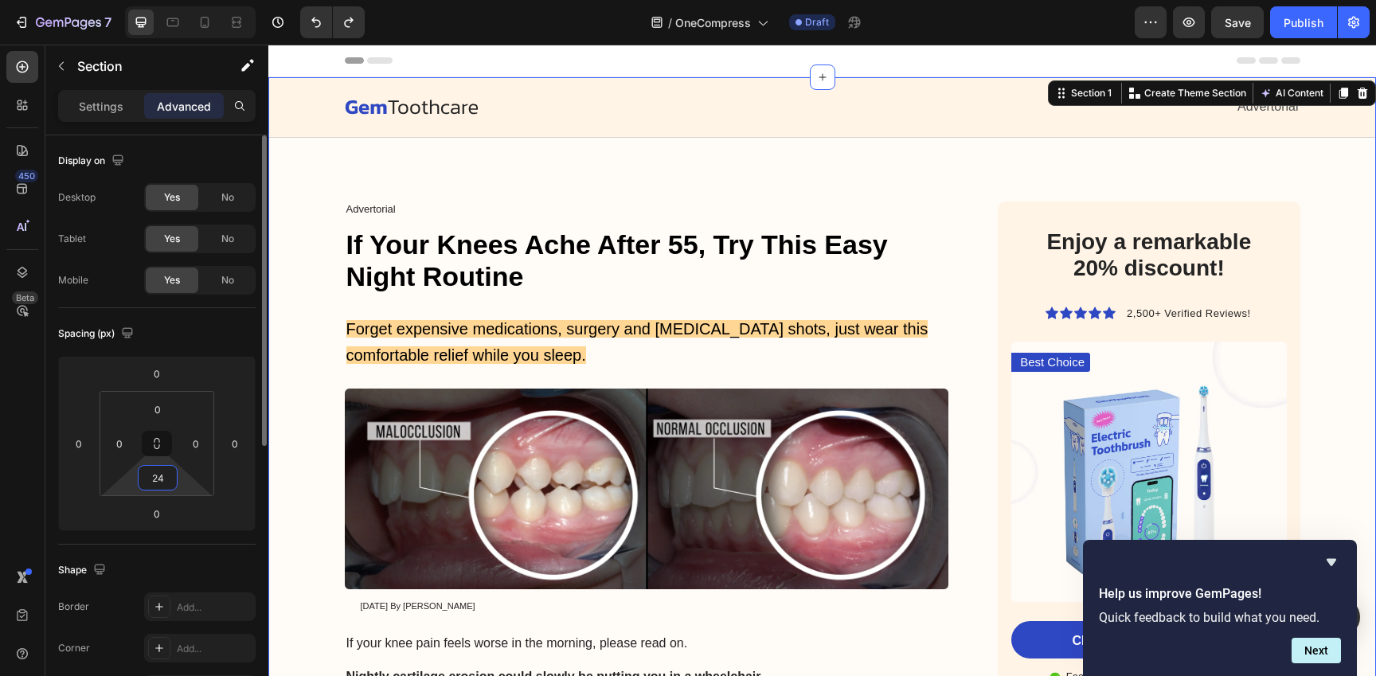
click at [165, 481] on input "24" at bounding box center [158, 478] width 32 height 24
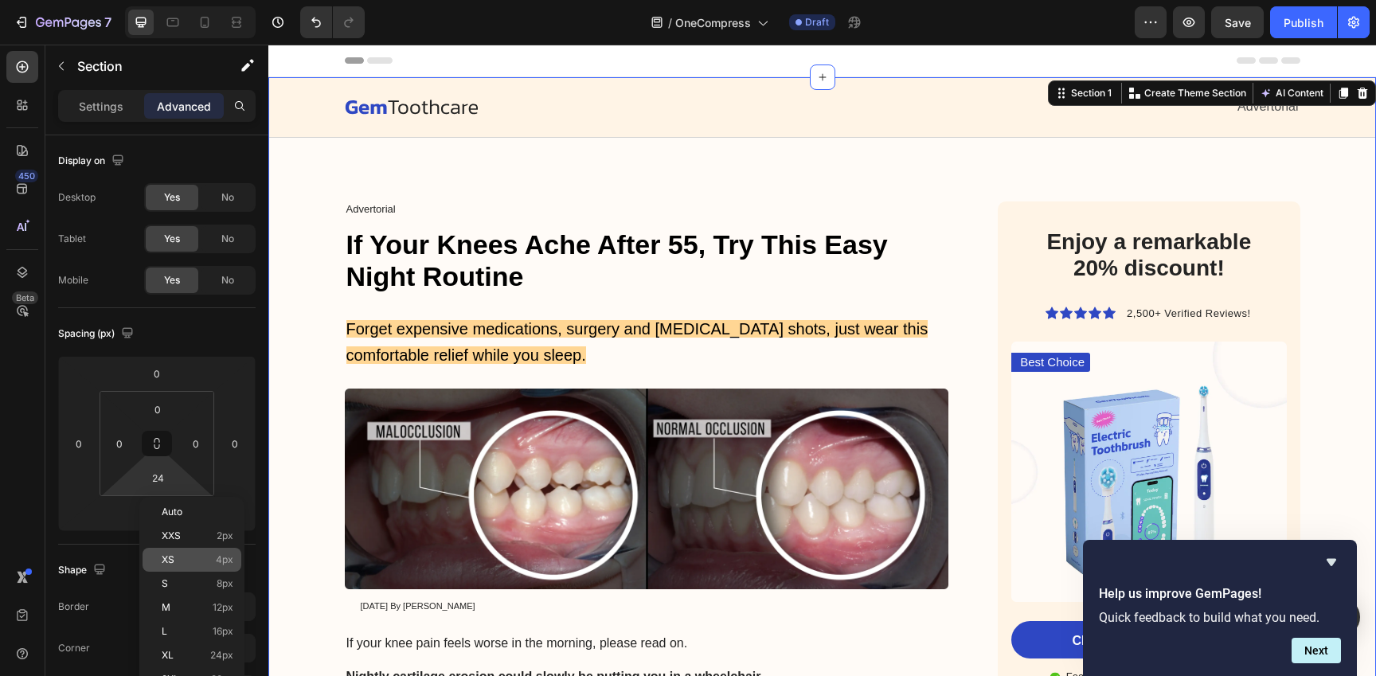
click at [183, 549] on div "XS 4px" at bounding box center [192, 560] width 99 height 24
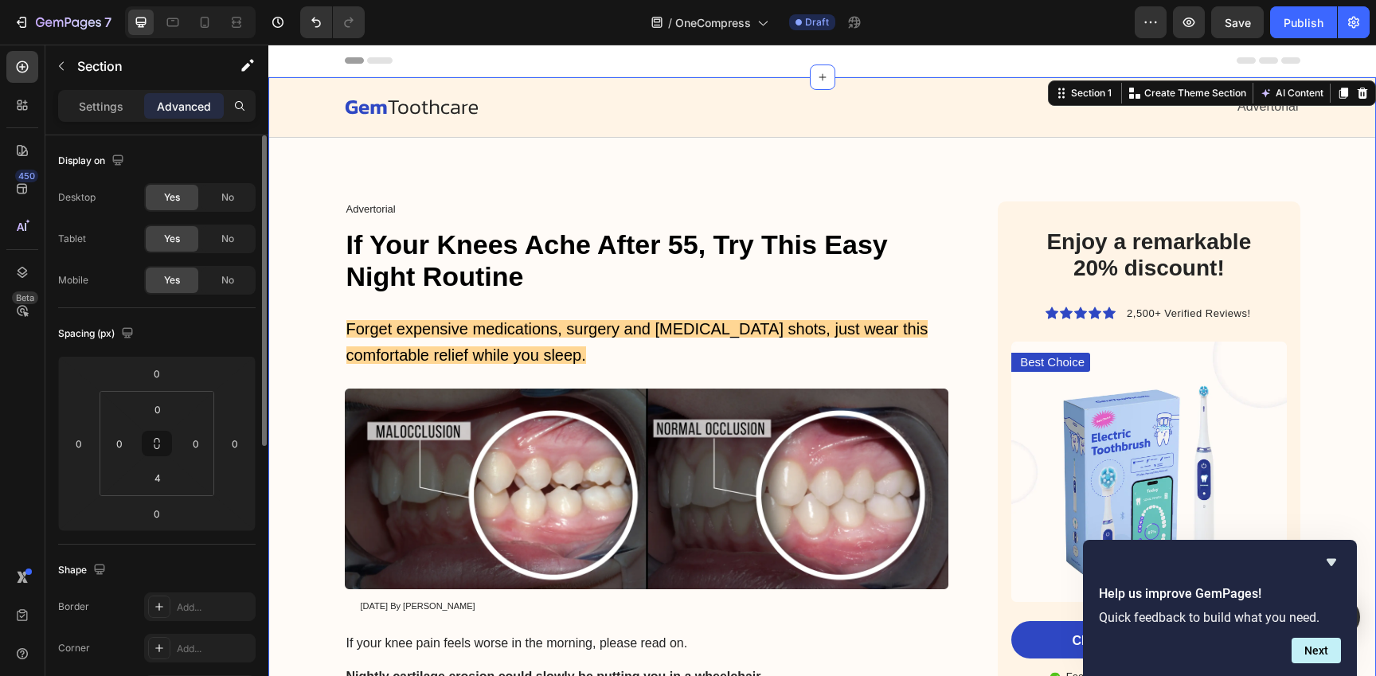
type input "24"
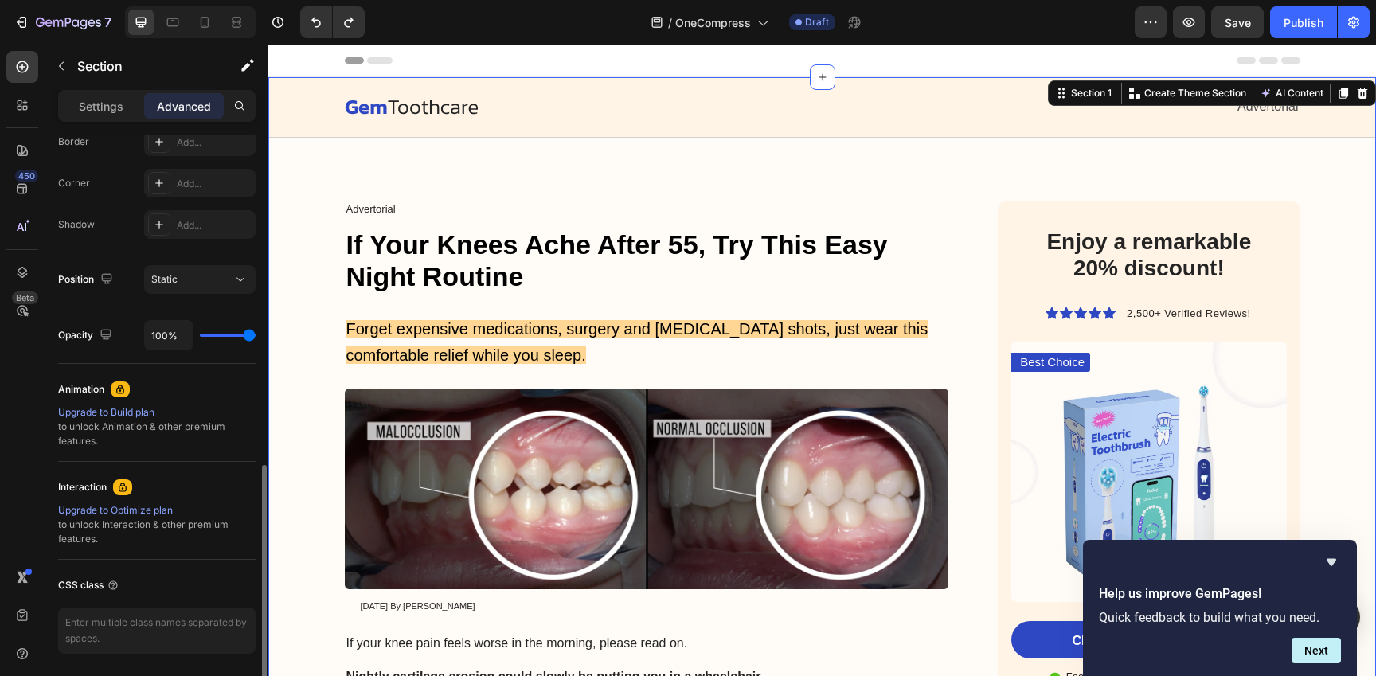
scroll to position [519, 0]
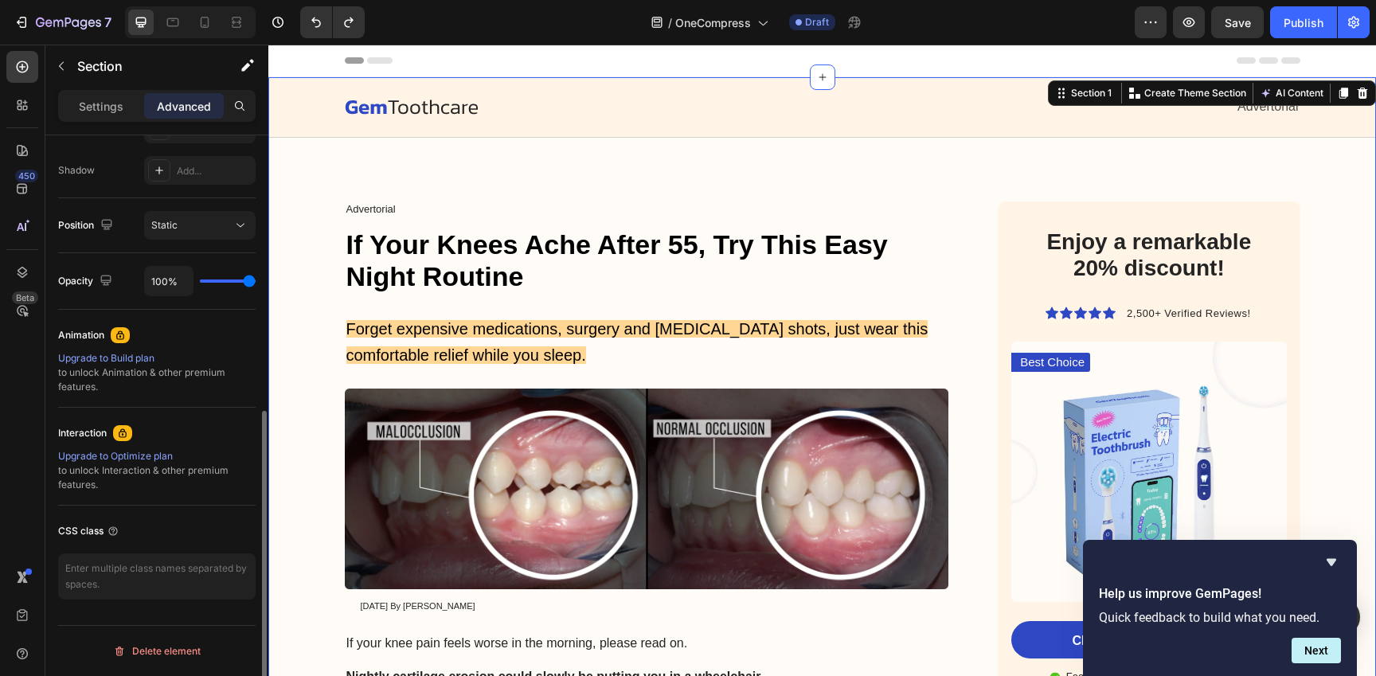
click at [54, 61] on button "button" at bounding box center [61, 65] width 25 height 25
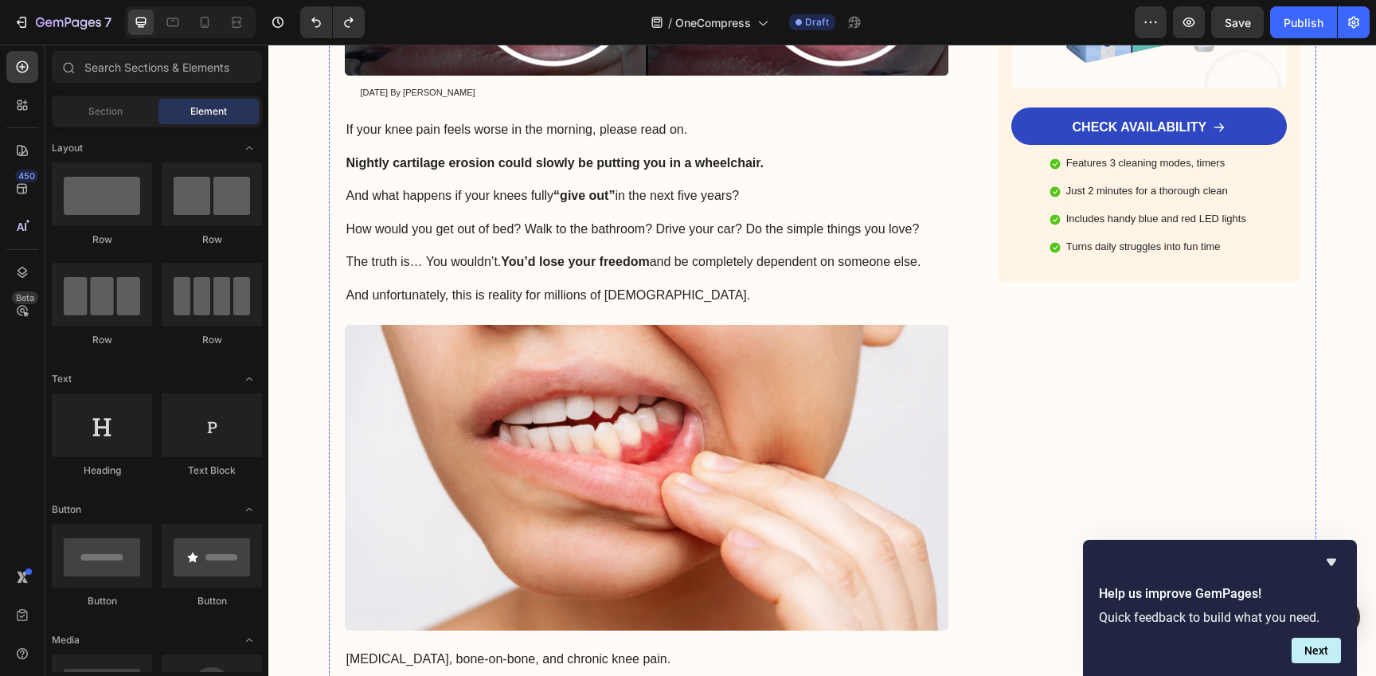
scroll to position [517, 0]
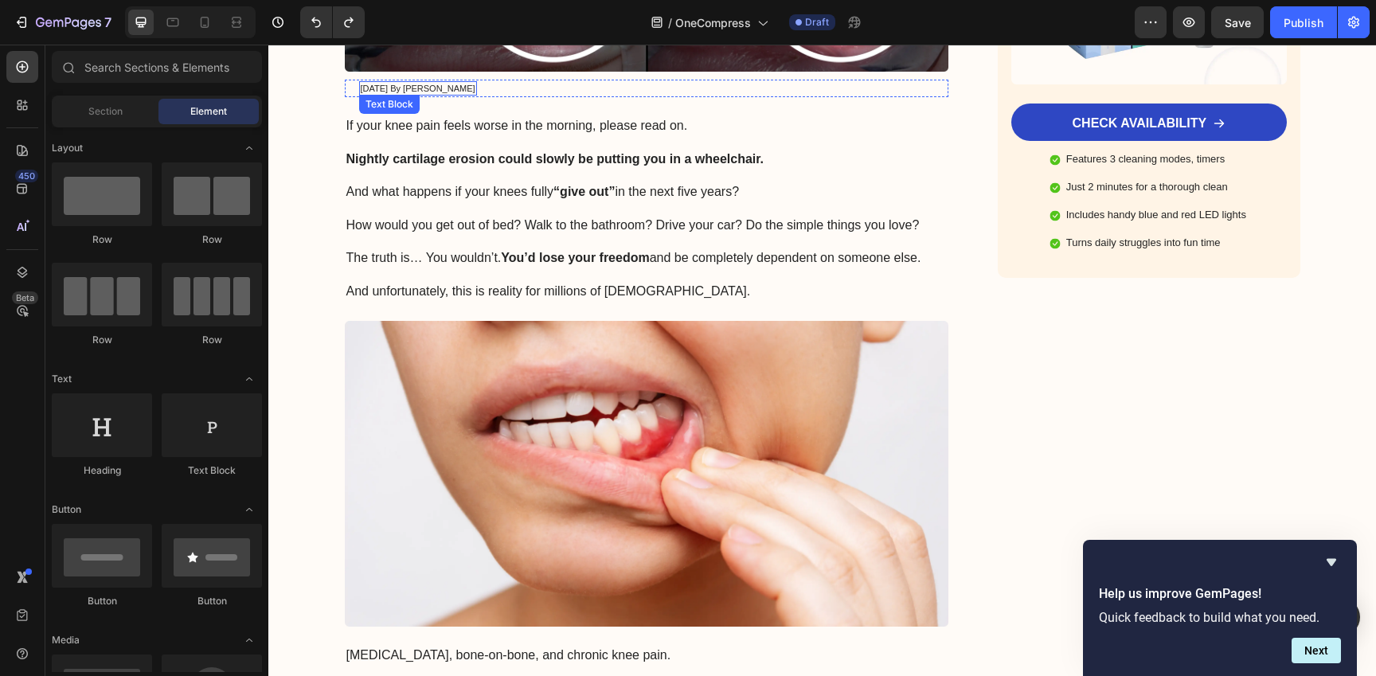
click at [419, 91] on p "January 18, 2024 By Maria Noman" at bounding box center [418, 88] width 115 height 11
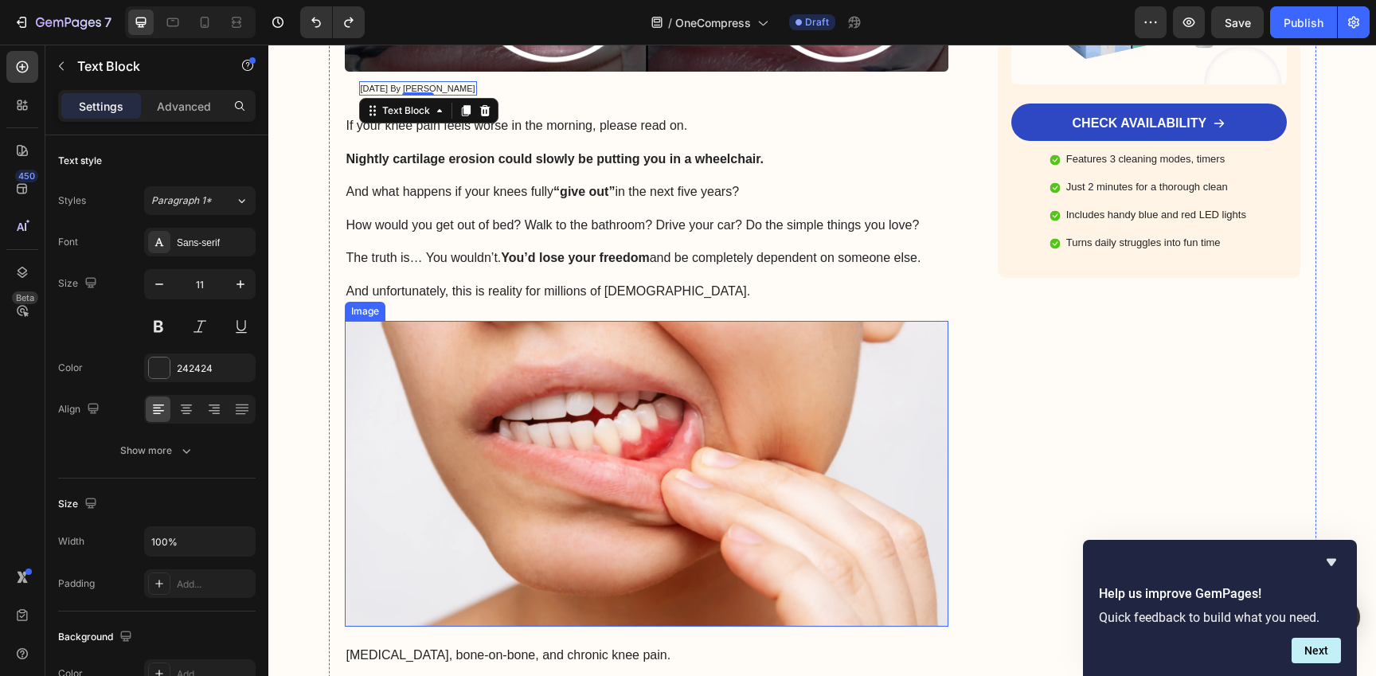
scroll to position [0, 0]
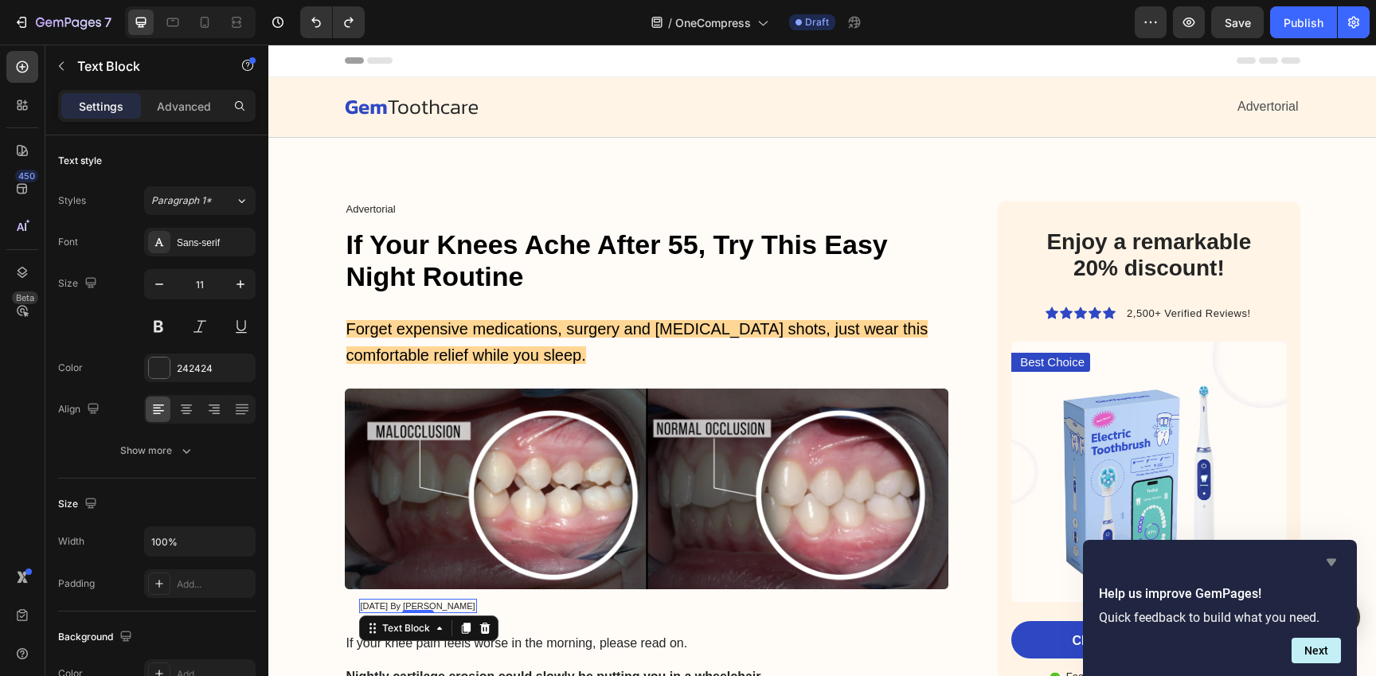
click at [1334, 561] on icon "Hide survey" at bounding box center [1331, 562] width 10 height 7
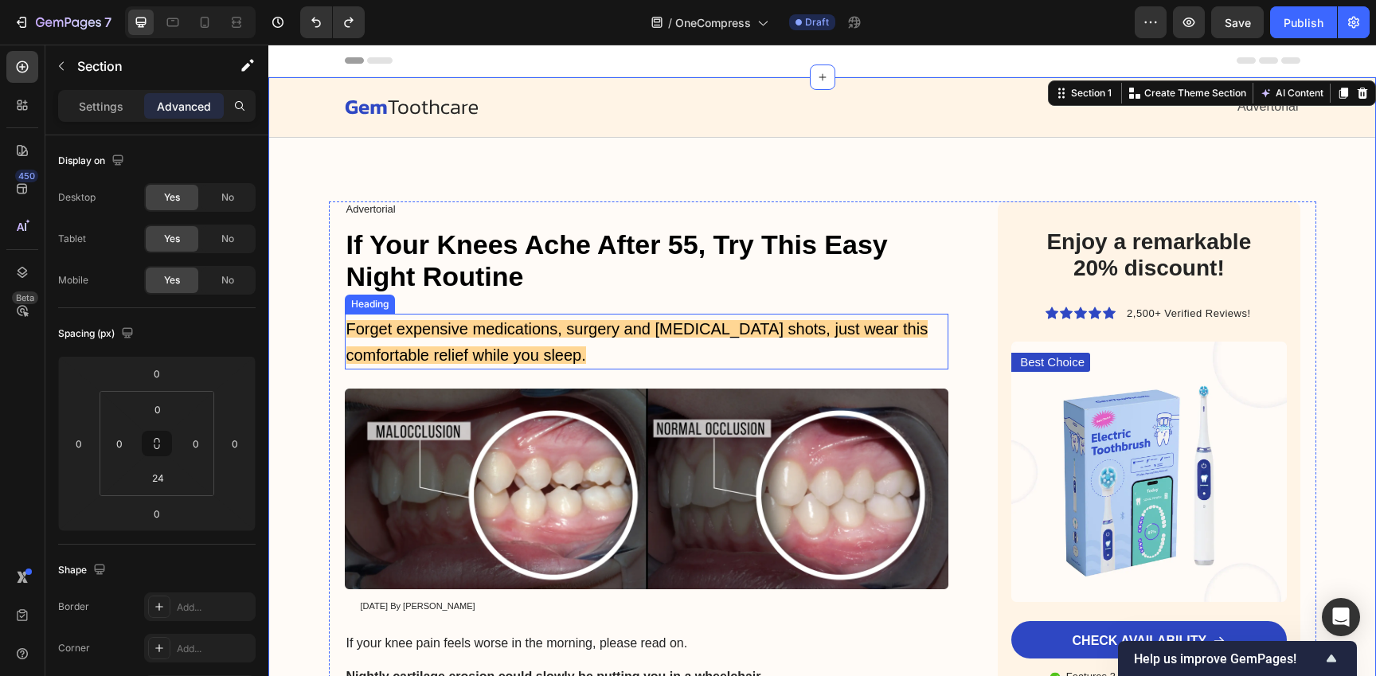
click at [482, 333] on span "Forget expensive medications, surgery and cortisone shots, just wear this comfo…" at bounding box center [637, 342] width 582 height 44
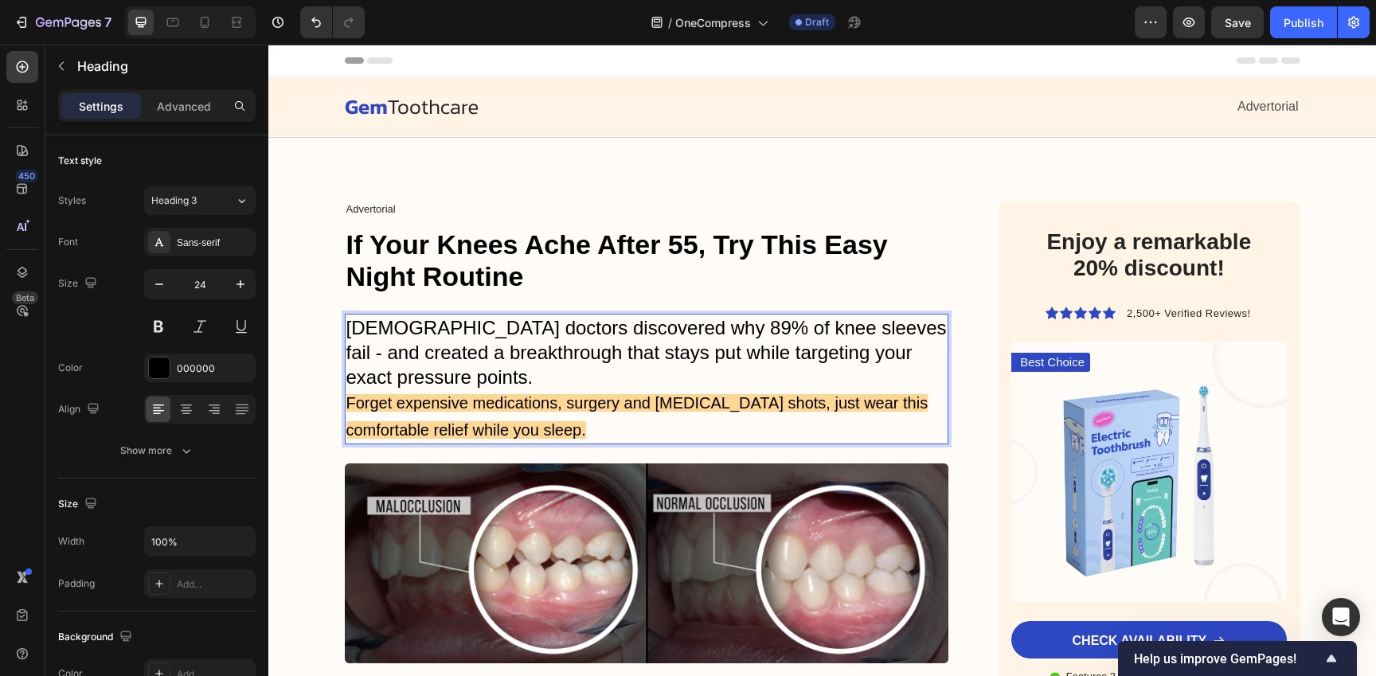
click at [698, 389] on p "[DEMOGRAPHIC_DATA] doctors discovered why 89% of knee sleeves fail - and create…" at bounding box center [646, 352] width 601 height 75
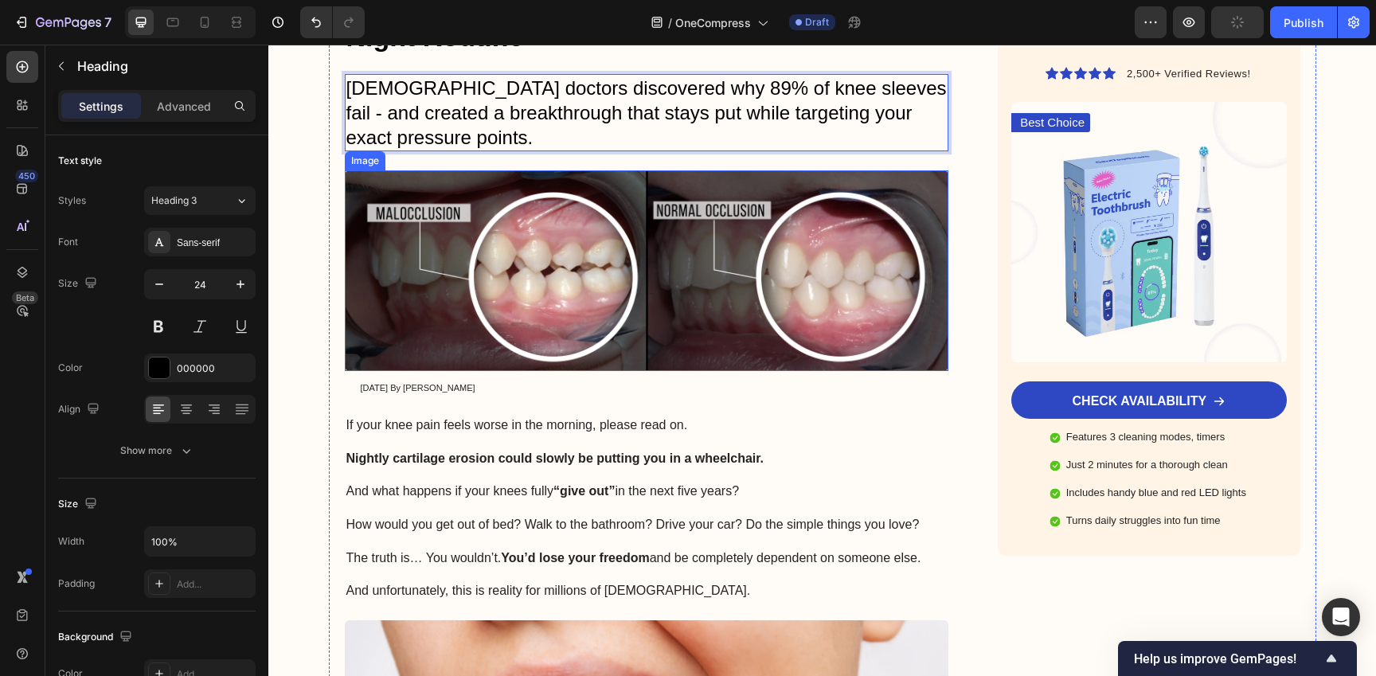
scroll to position [264, 0]
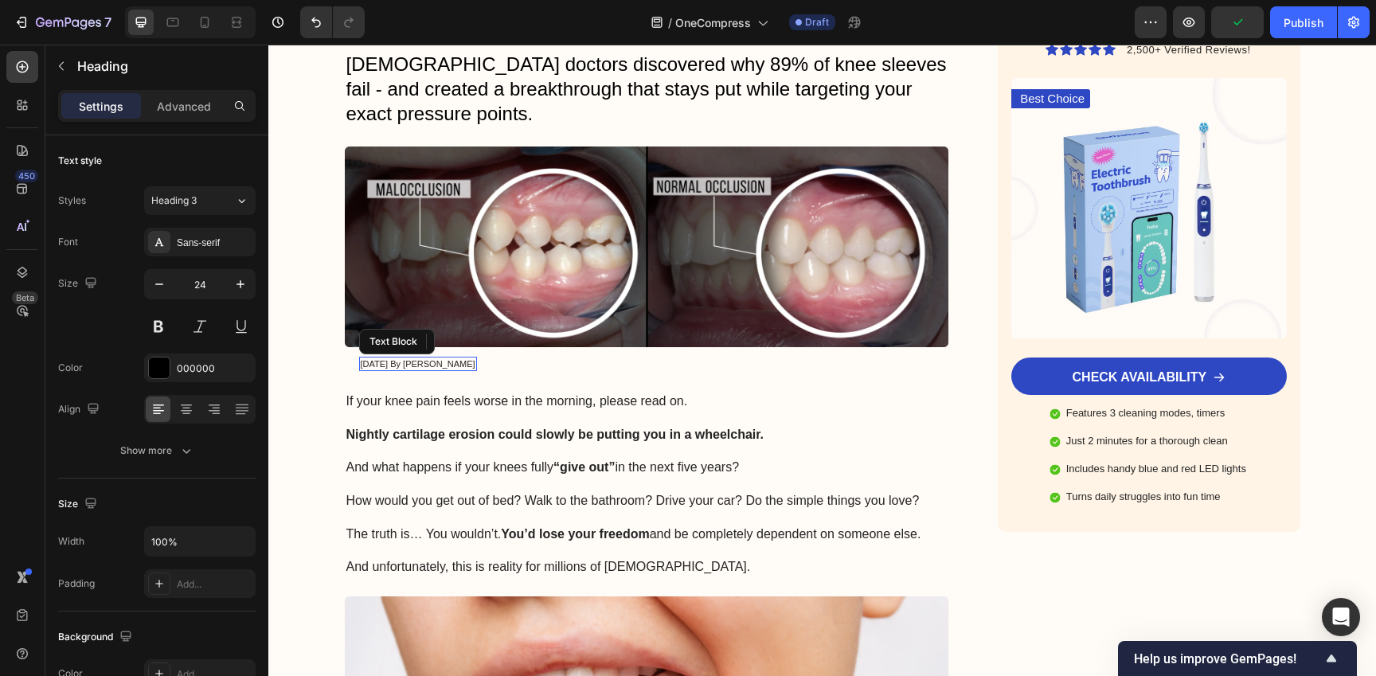
click at [457, 364] on p "January 18, 2024 By Maria Noman" at bounding box center [418, 363] width 115 height 11
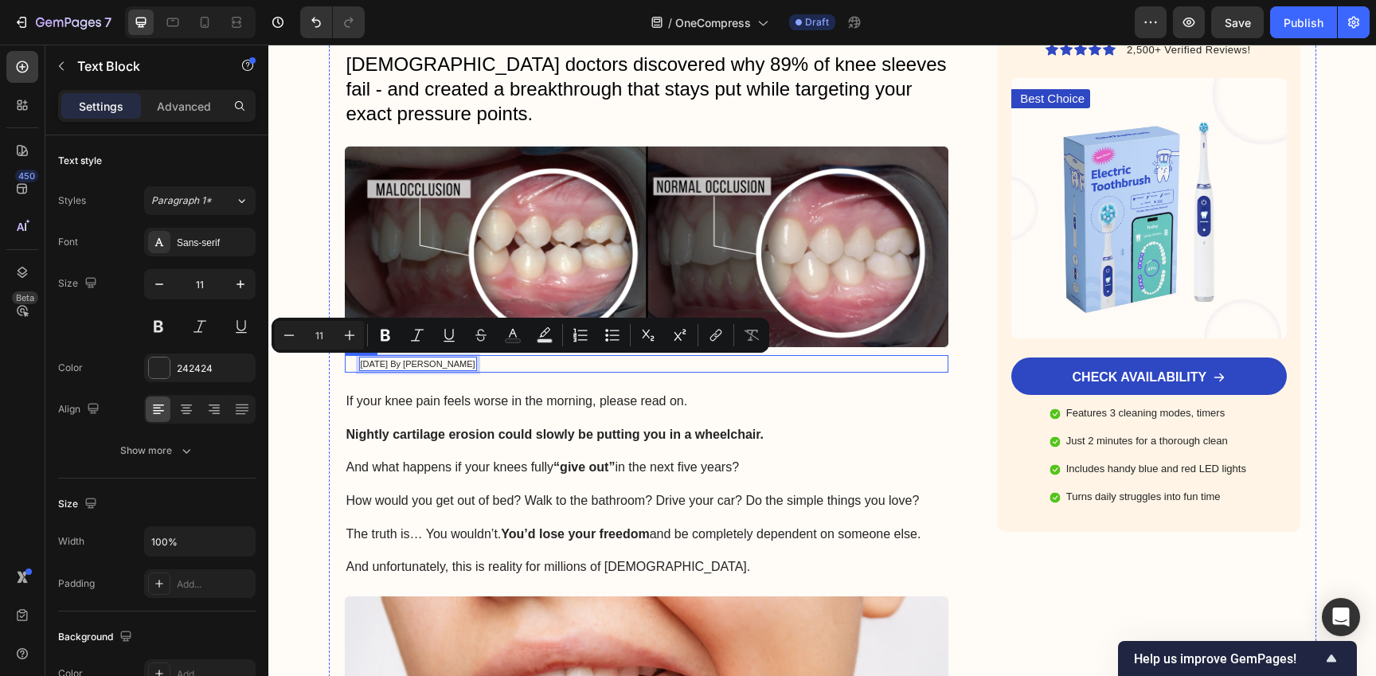
drag, startPoint x: 435, startPoint y: 364, endPoint x: 532, endPoint y: 364, distance: 96.3
click at [532, 364] on div "Image January 18, 2024 By Maria Noman Text Block 0 Row" at bounding box center [647, 364] width 604 height 18
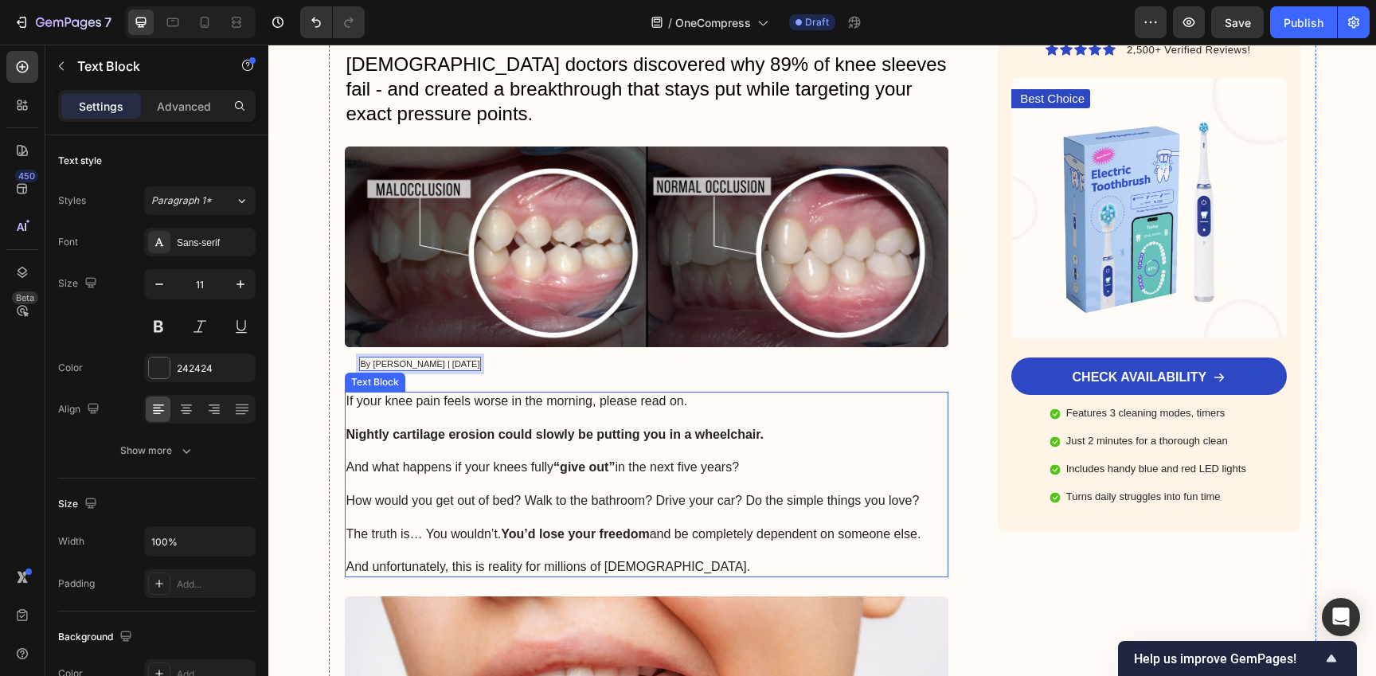
click at [680, 429] on strong "Nightly cartilage erosion could slowly be putting you in a wheelchair." at bounding box center [555, 435] width 418 height 14
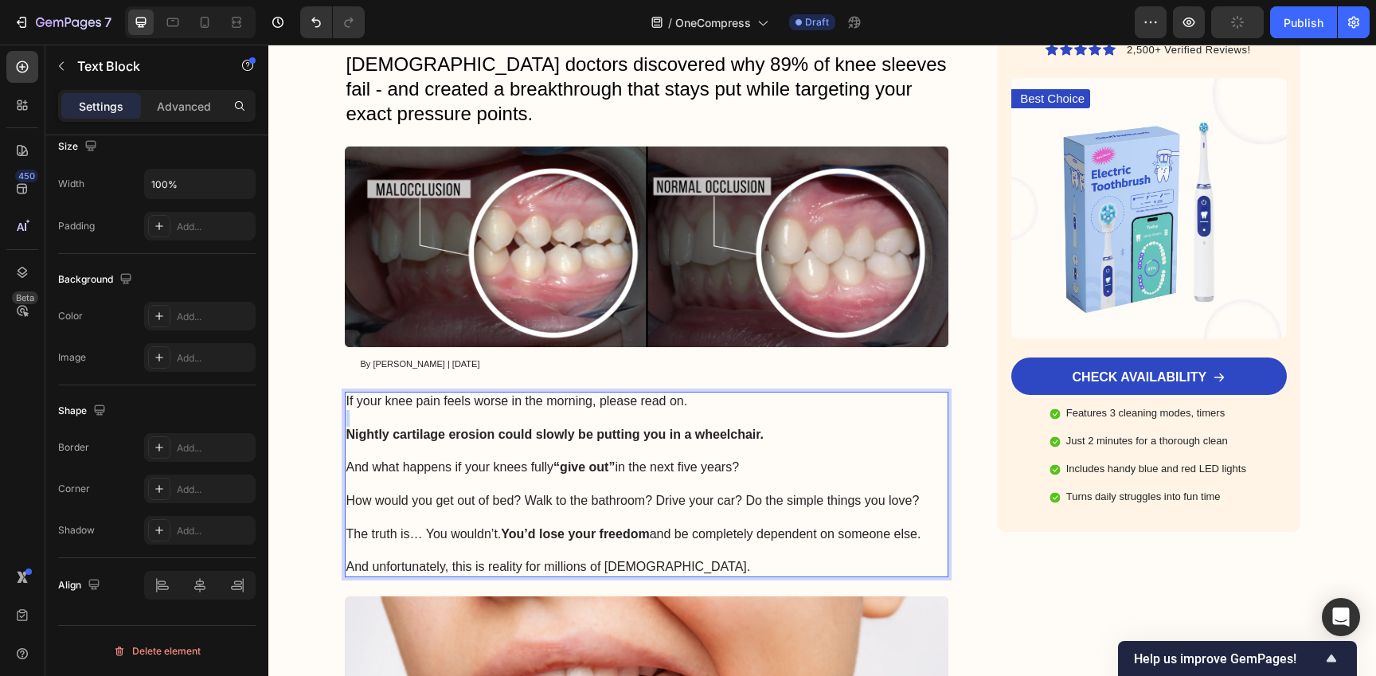
click at [568, 418] on p "Rich Text Editor. Editing area: main" at bounding box center [646, 418] width 601 height 17
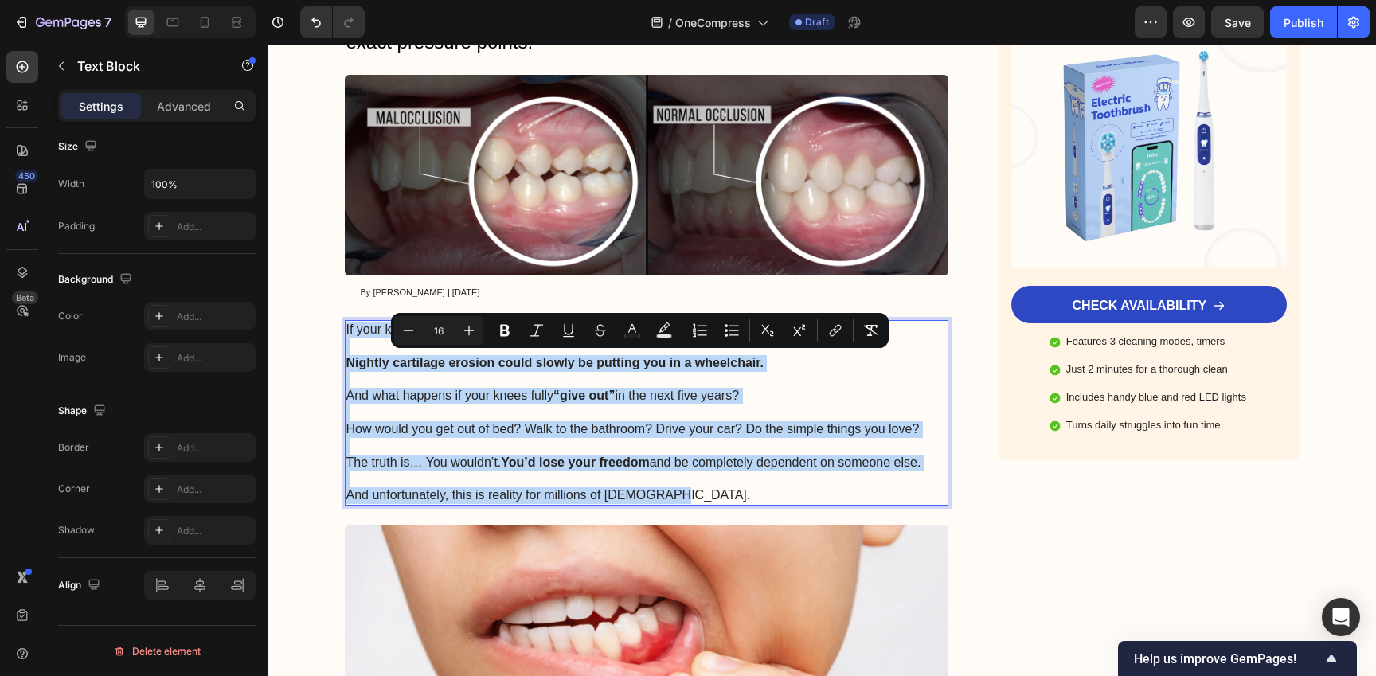
scroll to position [344, 0]
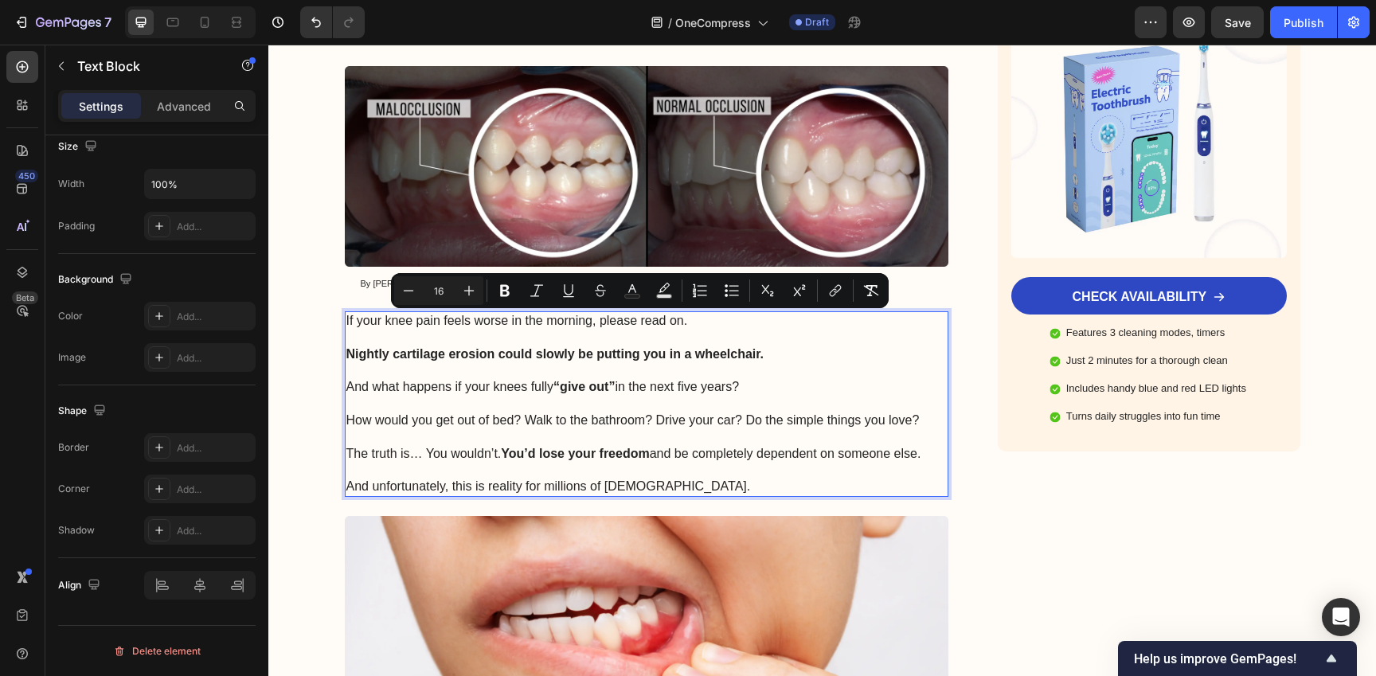
click at [804, 391] on p "And what happens if your knees fully “give out” in the next five years?" at bounding box center [646, 387] width 601 height 17
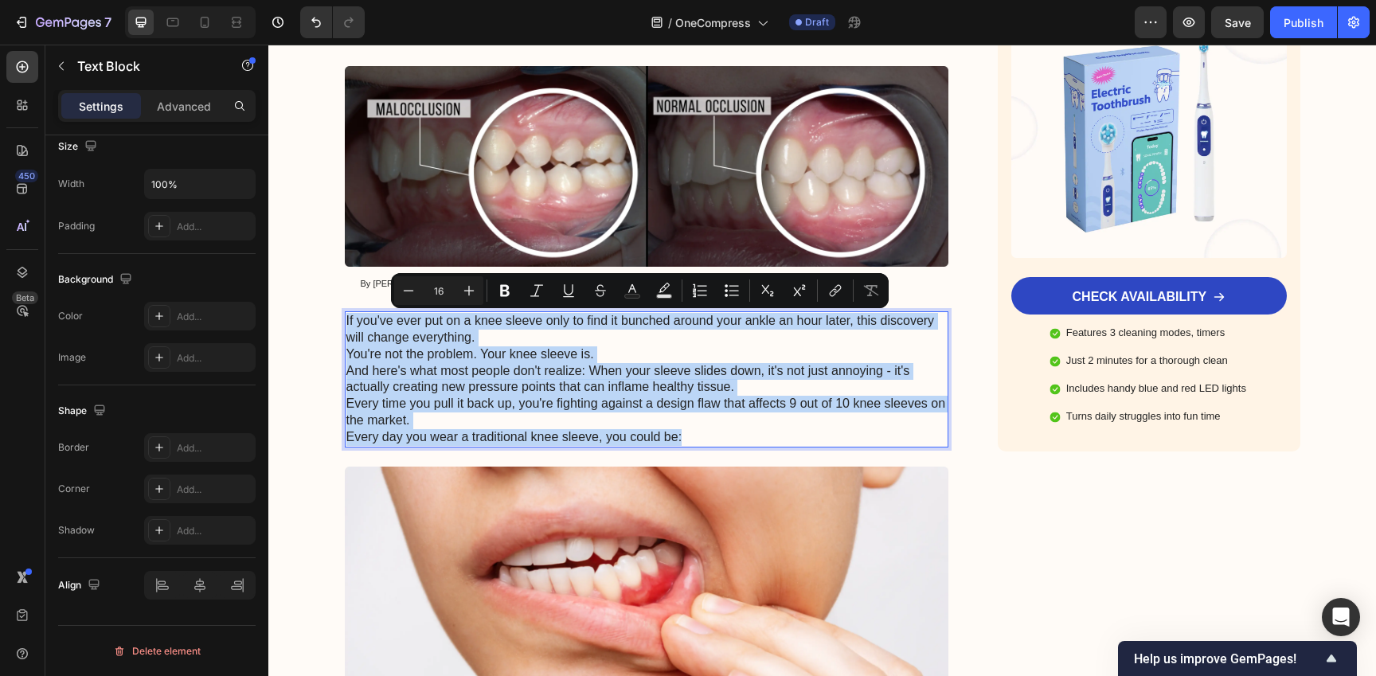
click at [670, 337] on p "If you've ever put on a knee sleeve only to find it bunched around your ankle a…" at bounding box center [646, 329] width 601 height 33
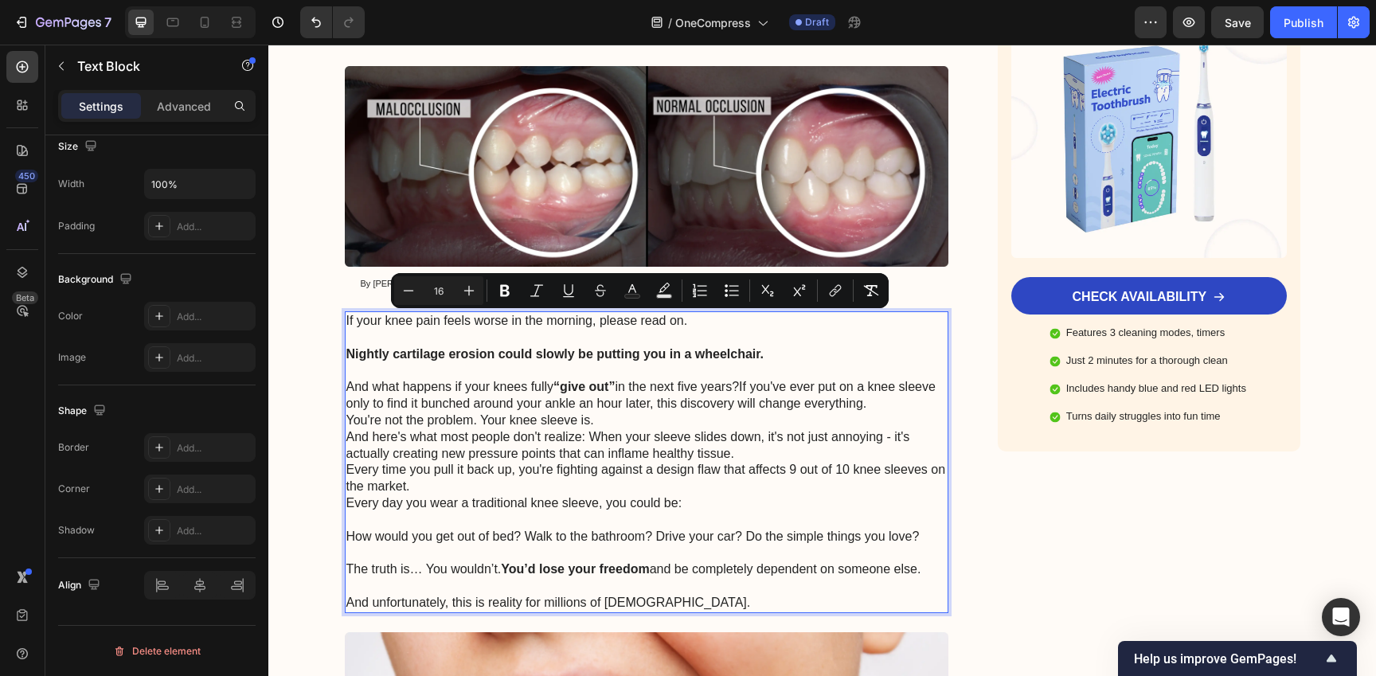
click at [685, 375] on p "Rich Text Editor. Editing area: main" at bounding box center [646, 371] width 601 height 17
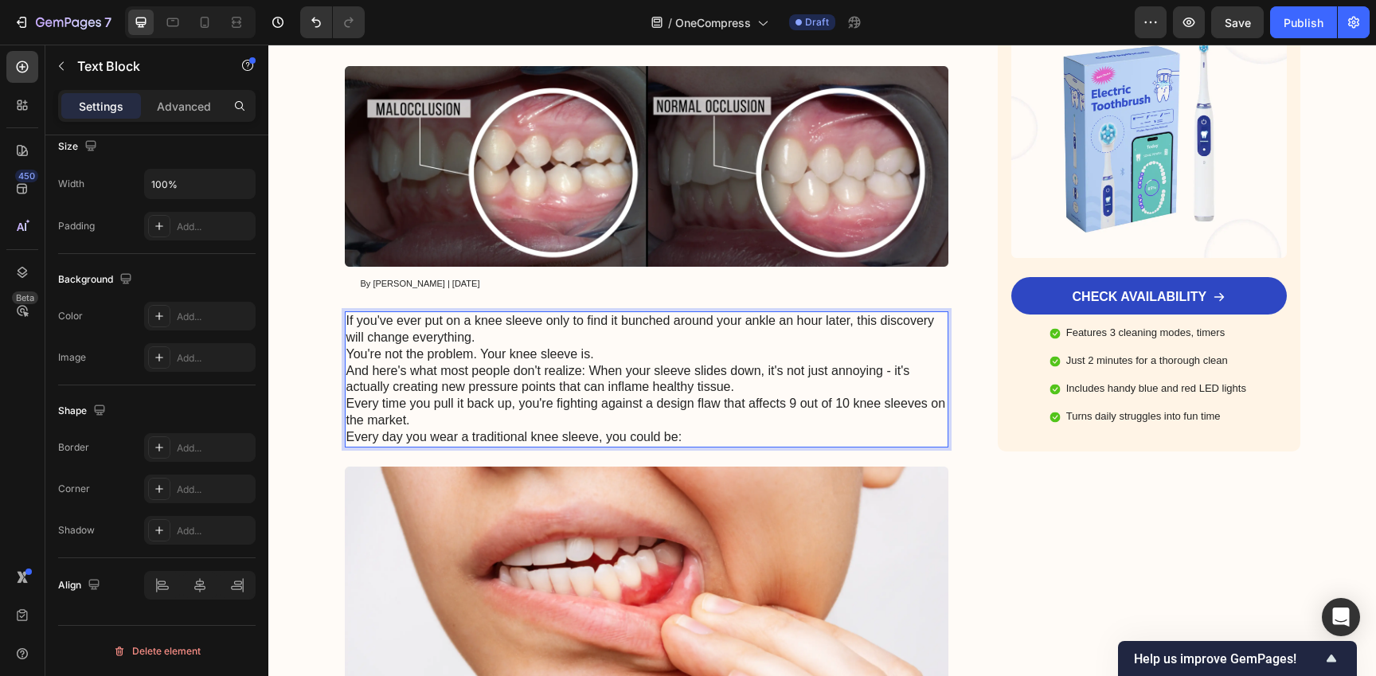
click at [716, 346] on p "If you've ever put on a knee sleeve only to find it bunched around your ankle a…" at bounding box center [646, 329] width 601 height 33
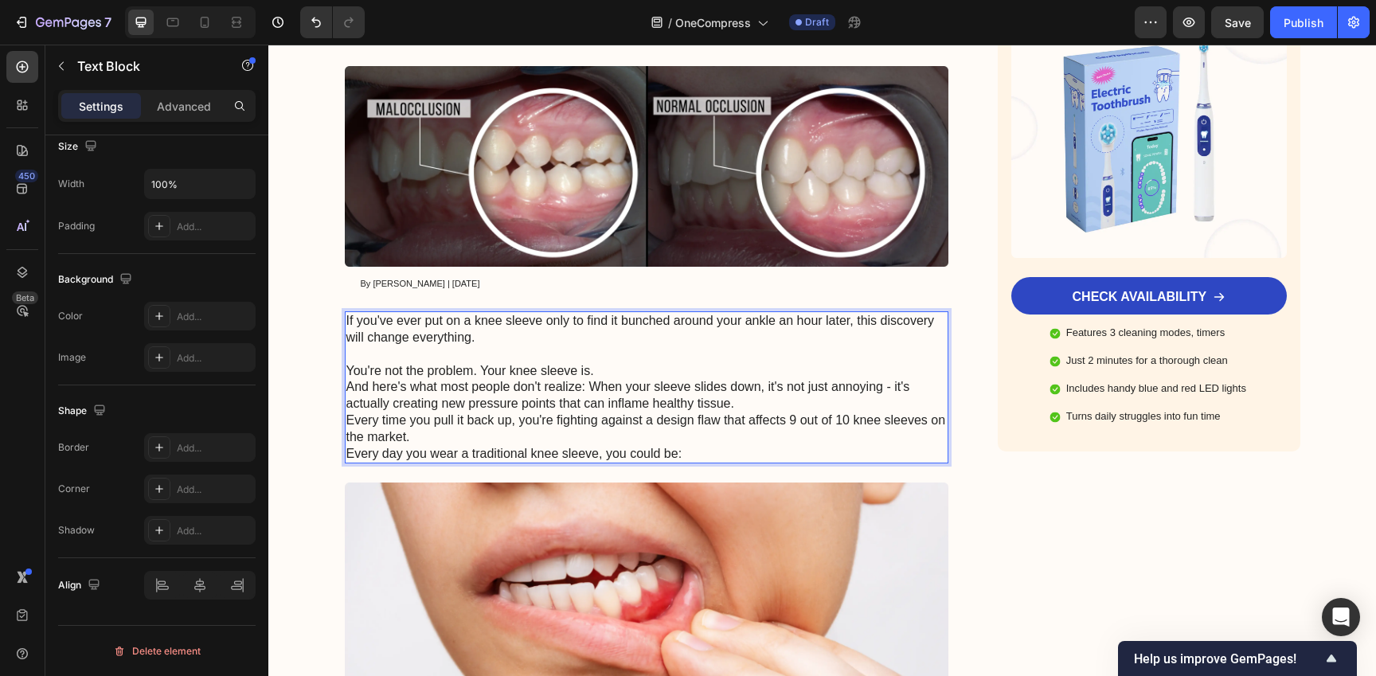
click at [633, 366] on p "You're not the problem. Your knee sleeve is." at bounding box center [646, 371] width 601 height 17
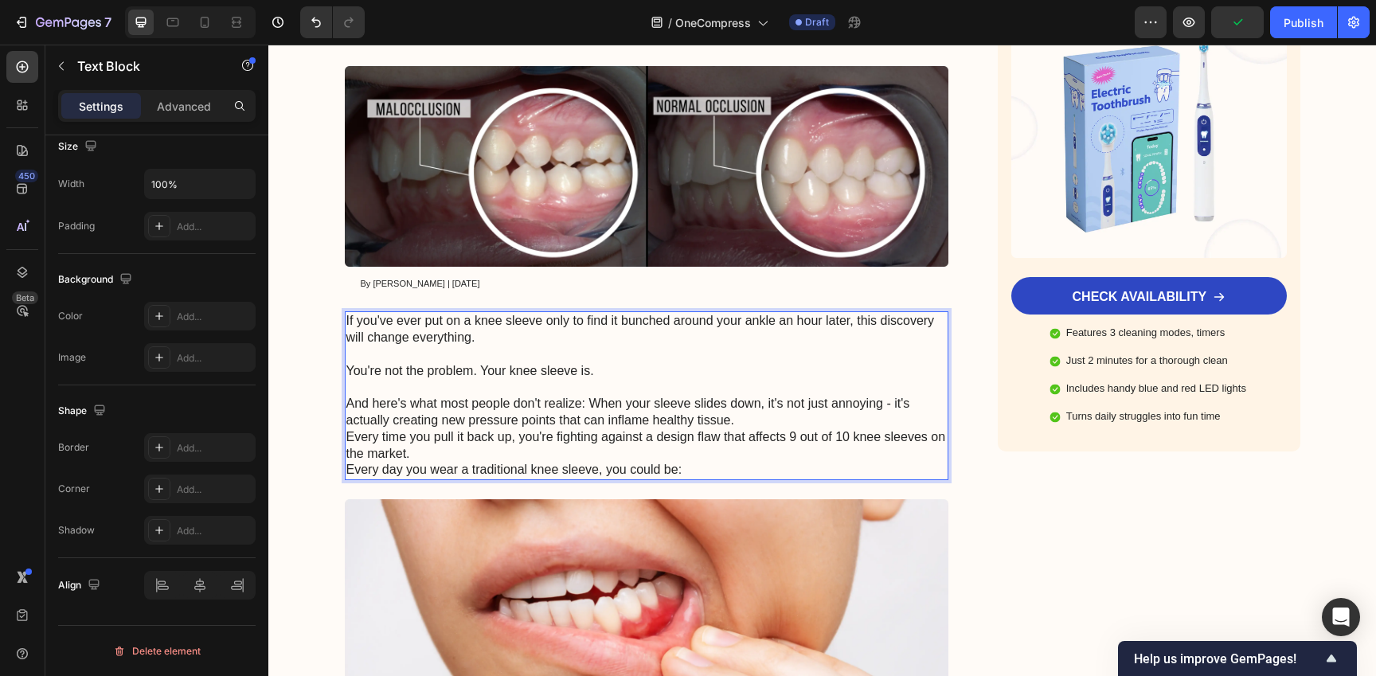
click at [761, 424] on p "And here's what most people don't realize: When your sleeve slides down, it's n…" at bounding box center [646, 412] width 601 height 33
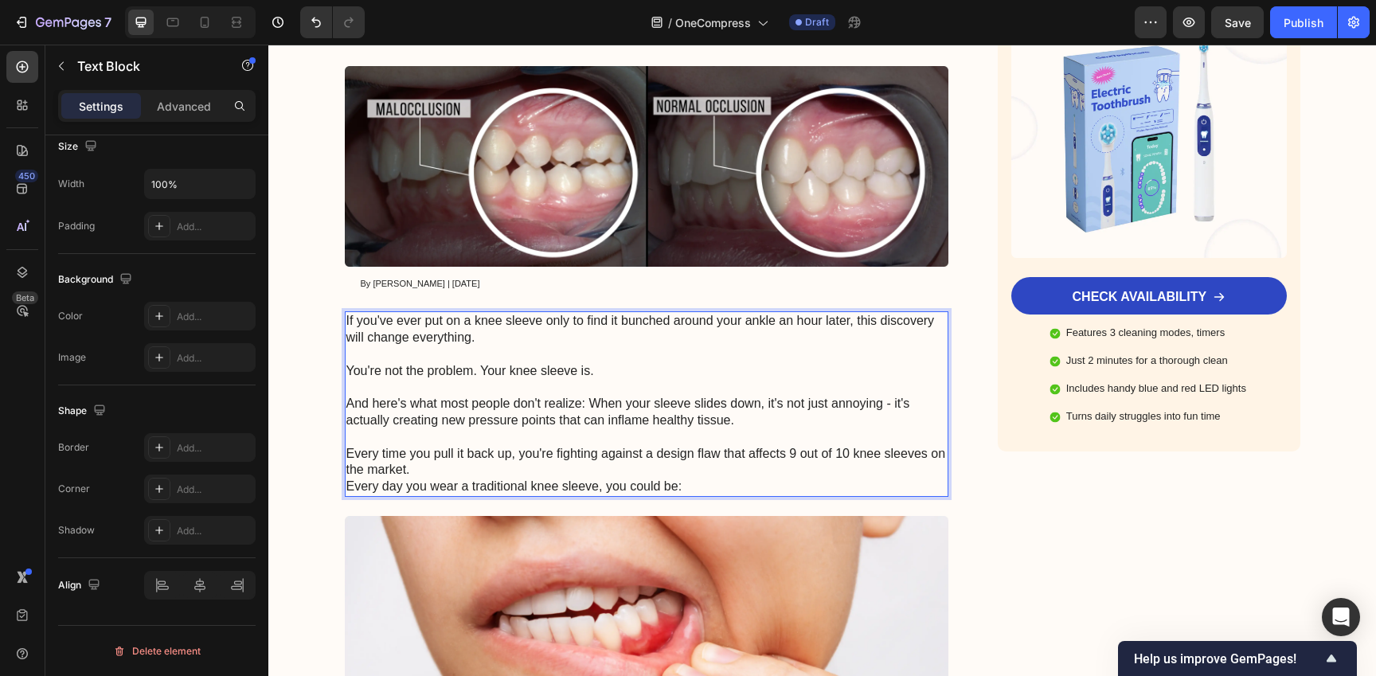
click at [697, 467] on p "Every time you pull it back up, you're fighting against a design flaw that affe…" at bounding box center [646, 462] width 601 height 33
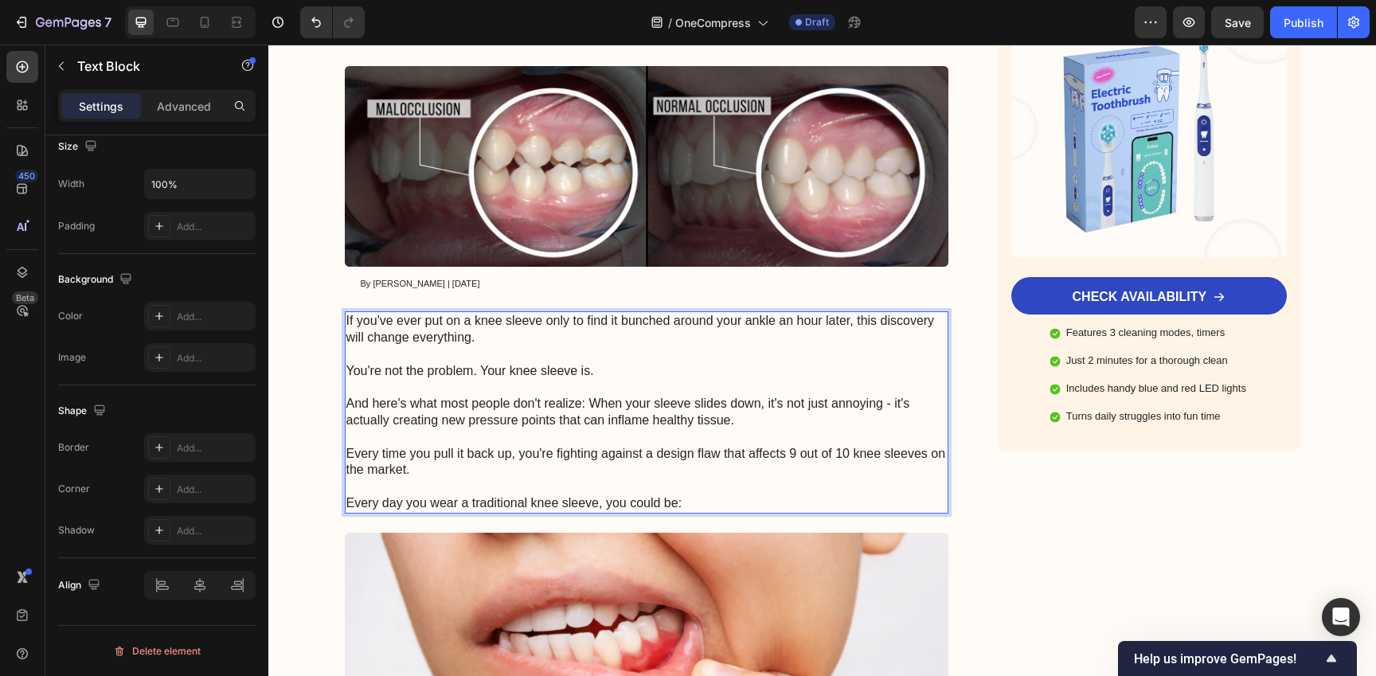
click at [588, 408] on p "And here's what most people don't realize: When your sleeve slides down, it's n…" at bounding box center [646, 412] width 601 height 33
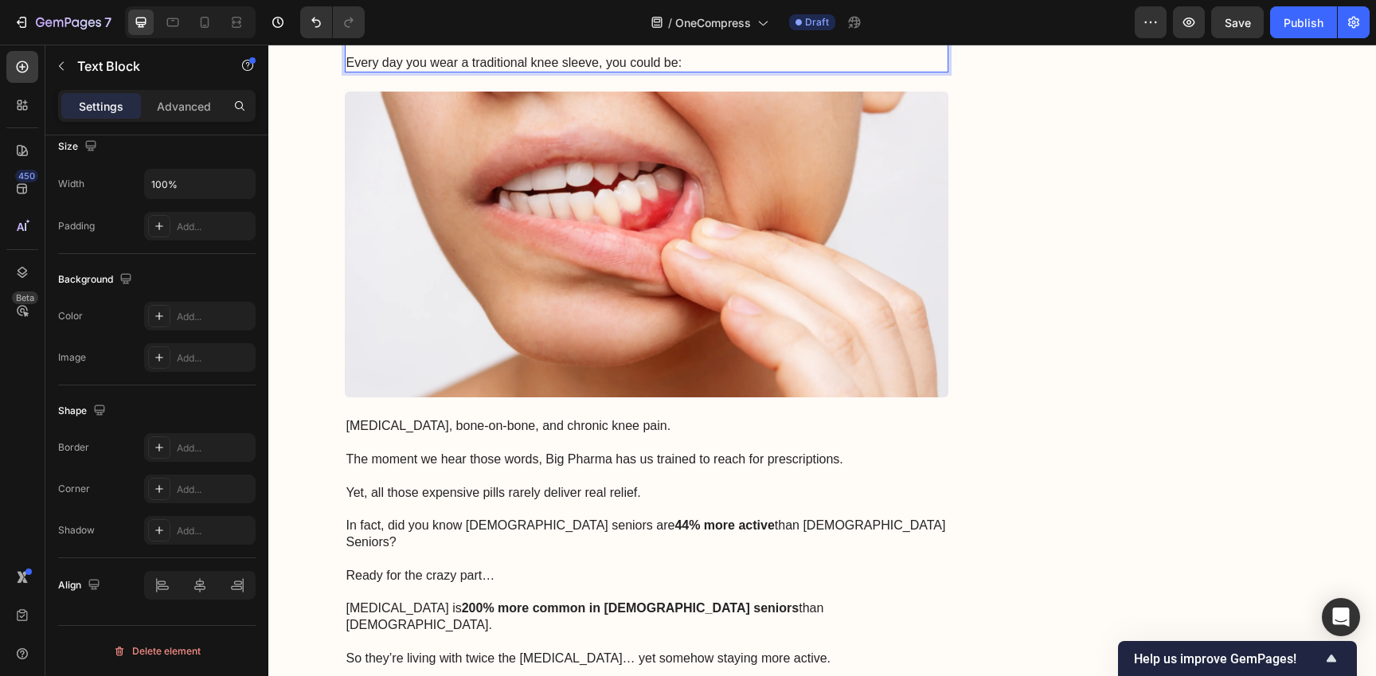
scroll to position [834, 0]
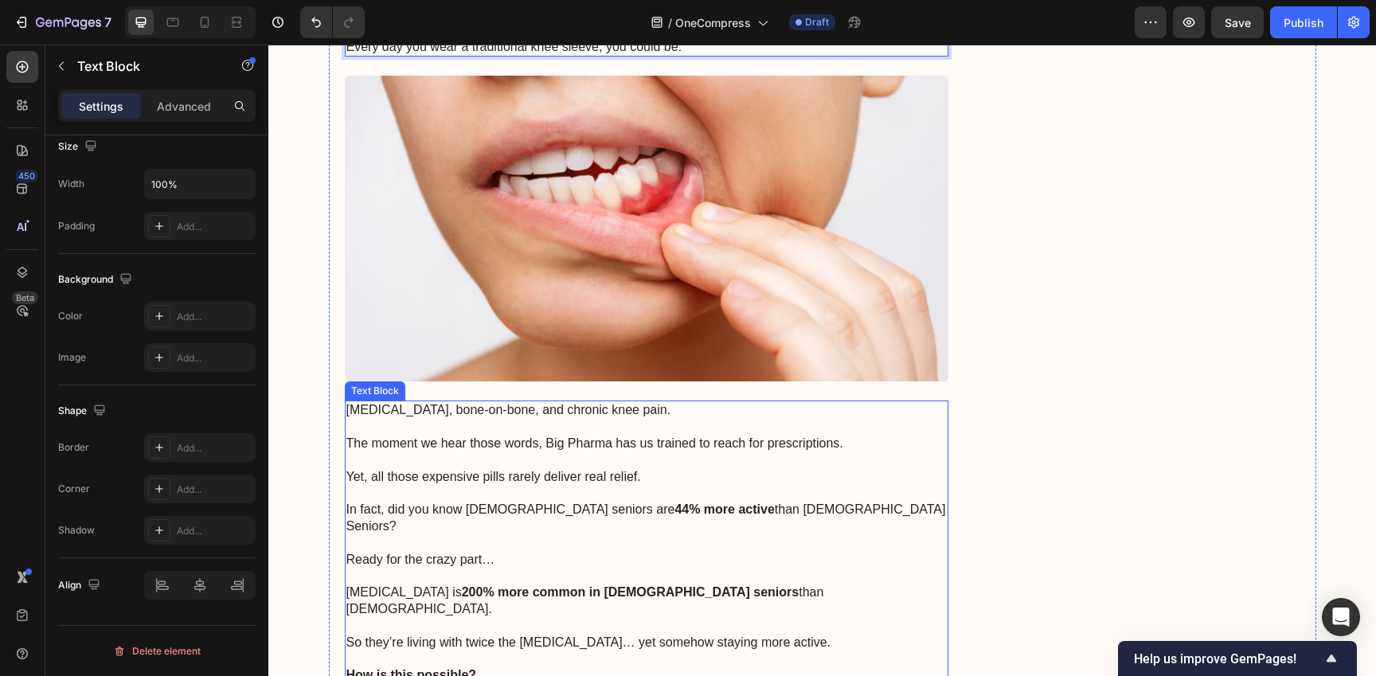
click at [621, 429] on p "Rich Text Editor. Editing area: main" at bounding box center [646, 427] width 601 height 17
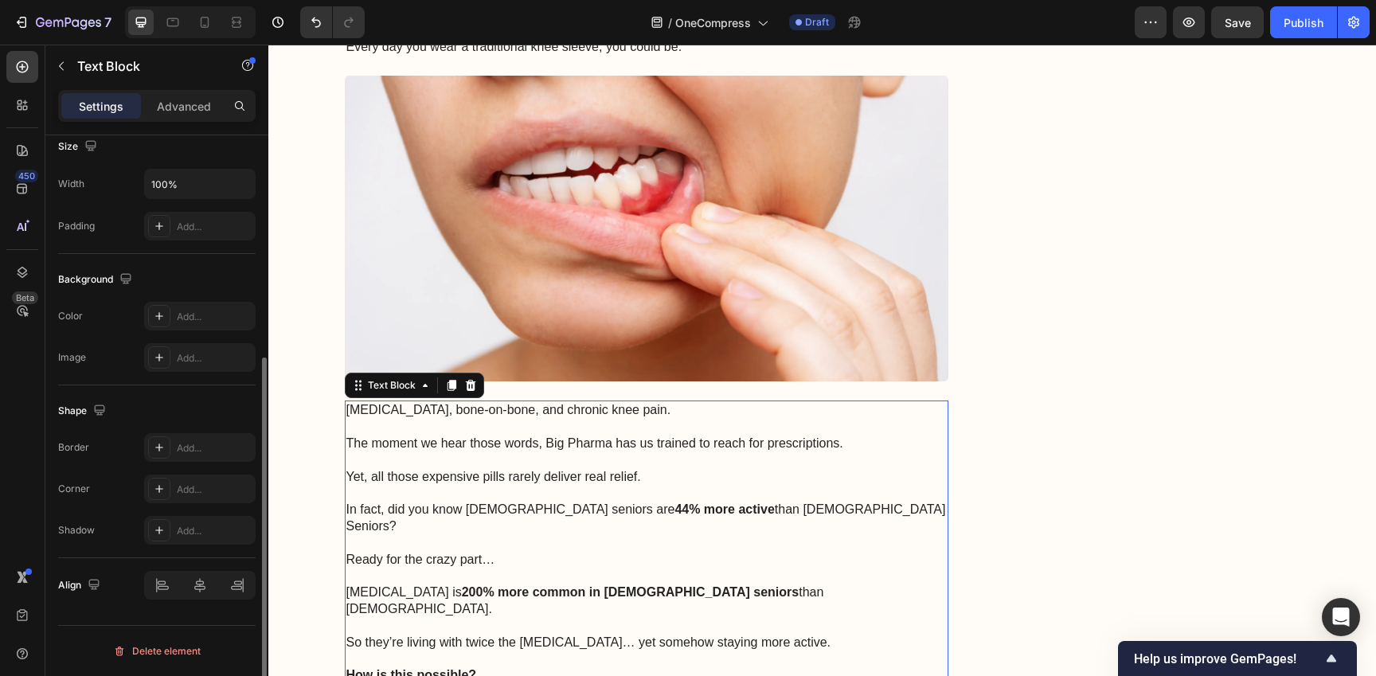
scroll to position [0, 0]
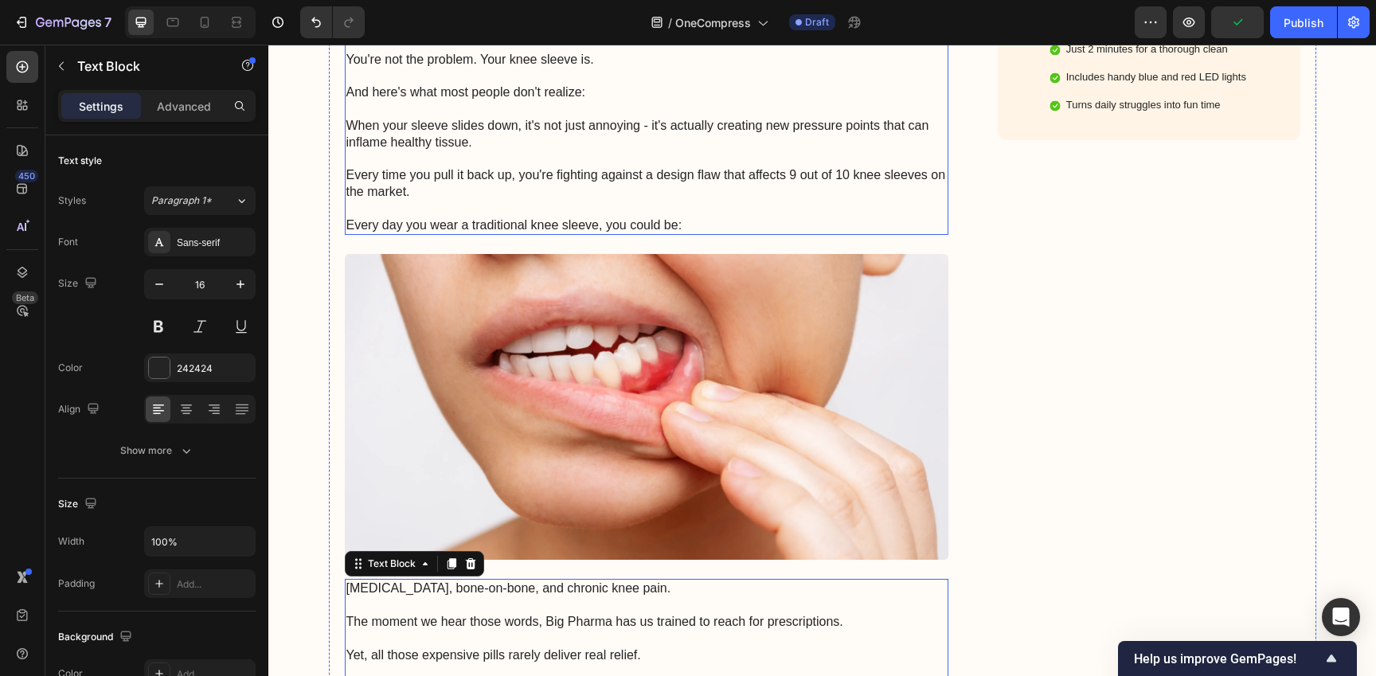
click at [515, 189] on p "Every time you pull it back up, you're fighting against a design flaw that affe…" at bounding box center [646, 183] width 601 height 33
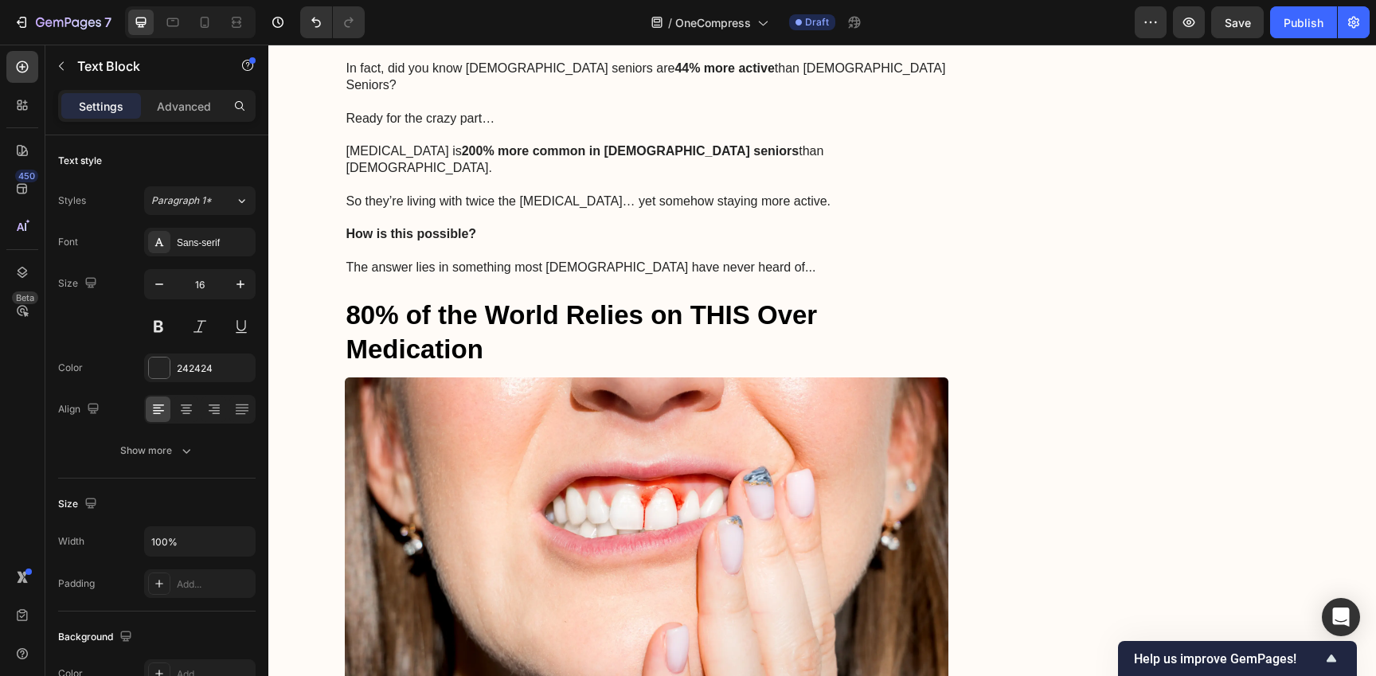
scroll to position [999, 0]
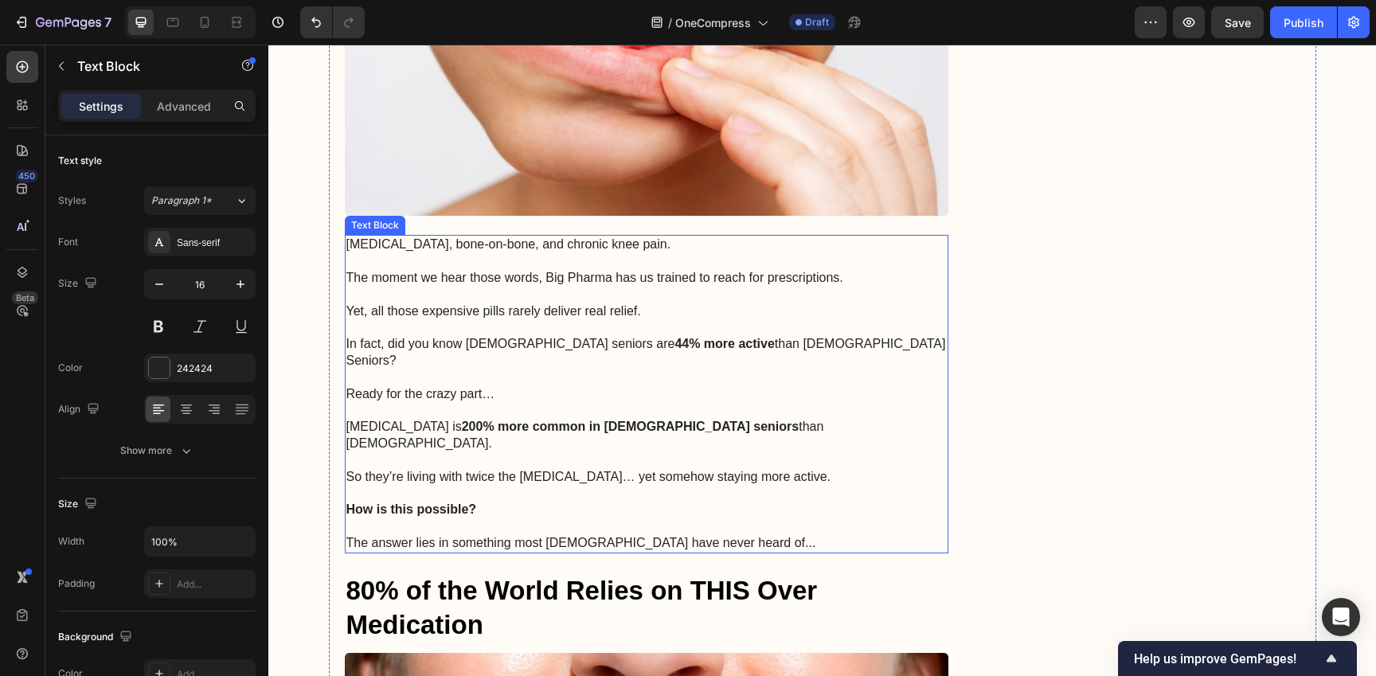
click at [674, 402] on p "Rich Text Editor. Editing area: main" at bounding box center [646, 410] width 601 height 17
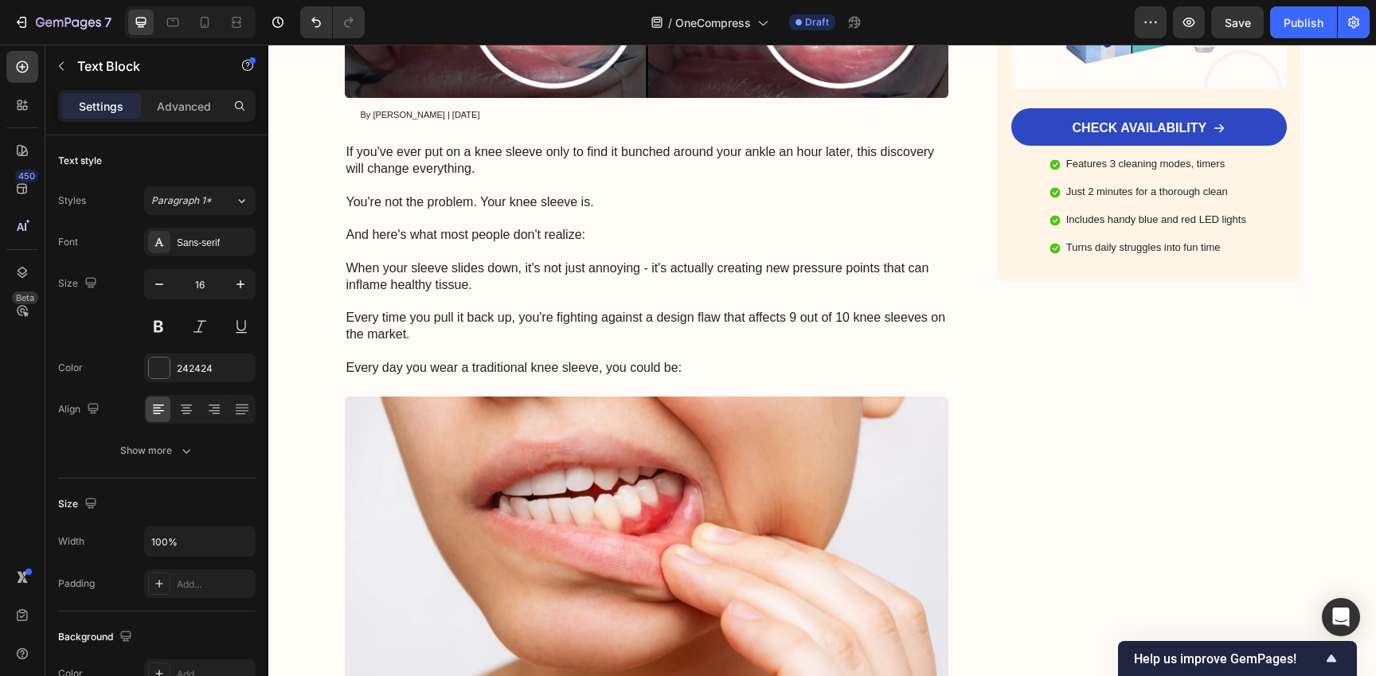
scroll to position [459, 0]
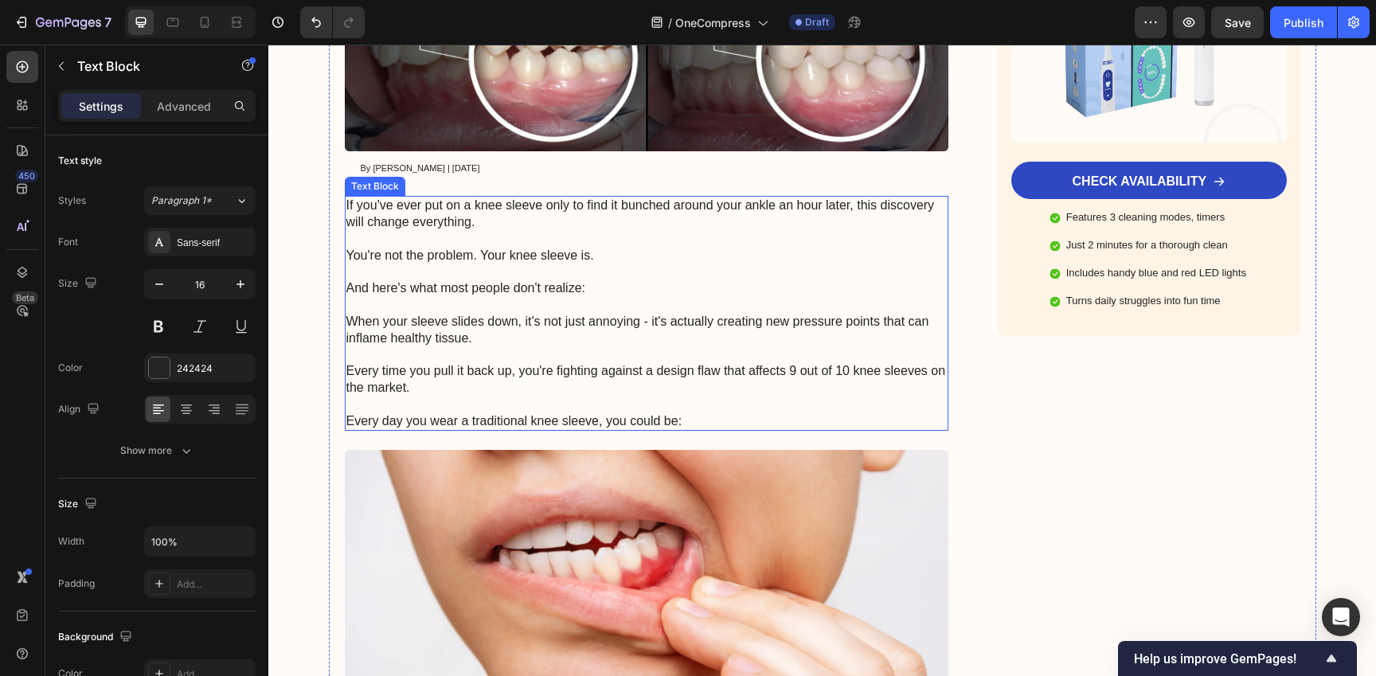
click at [671, 346] on p "When your sleeve slides down, it's not just annoying - it's actually creating n…" at bounding box center [646, 330] width 601 height 33
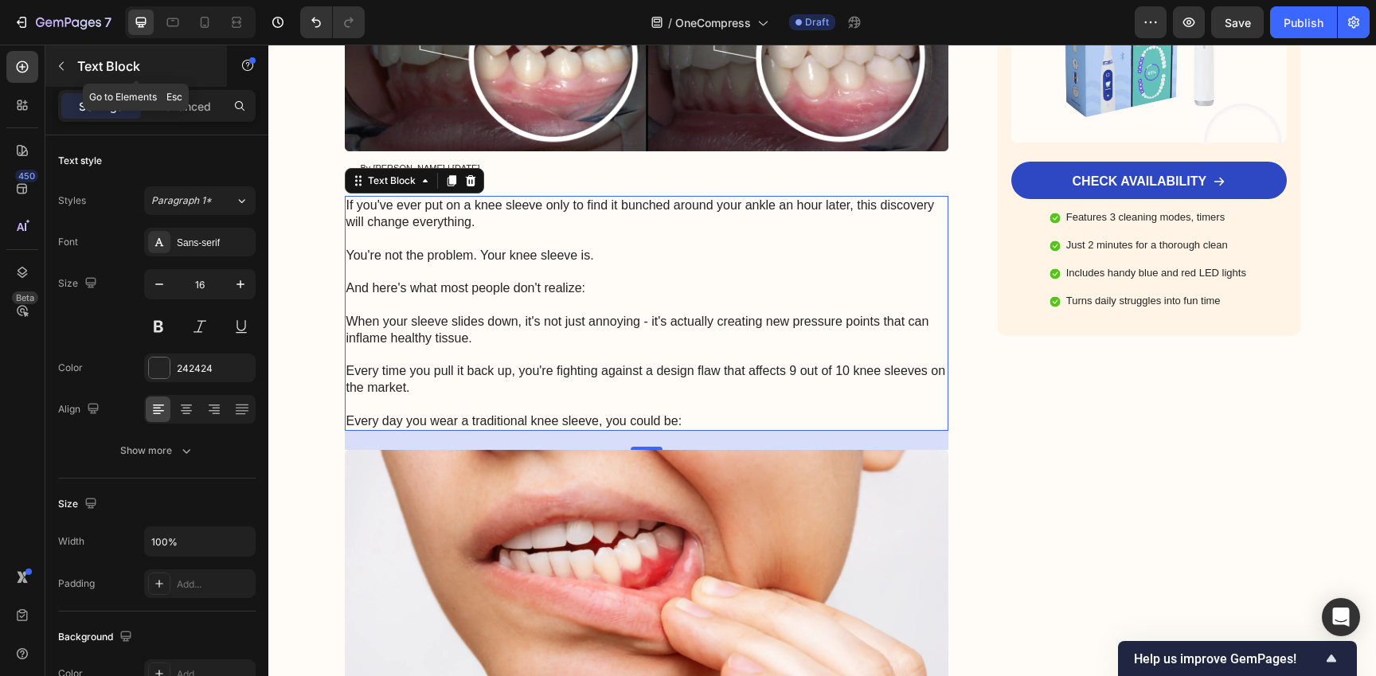
click at [61, 72] on icon "button" at bounding box center [61, 66] width 13 height 13
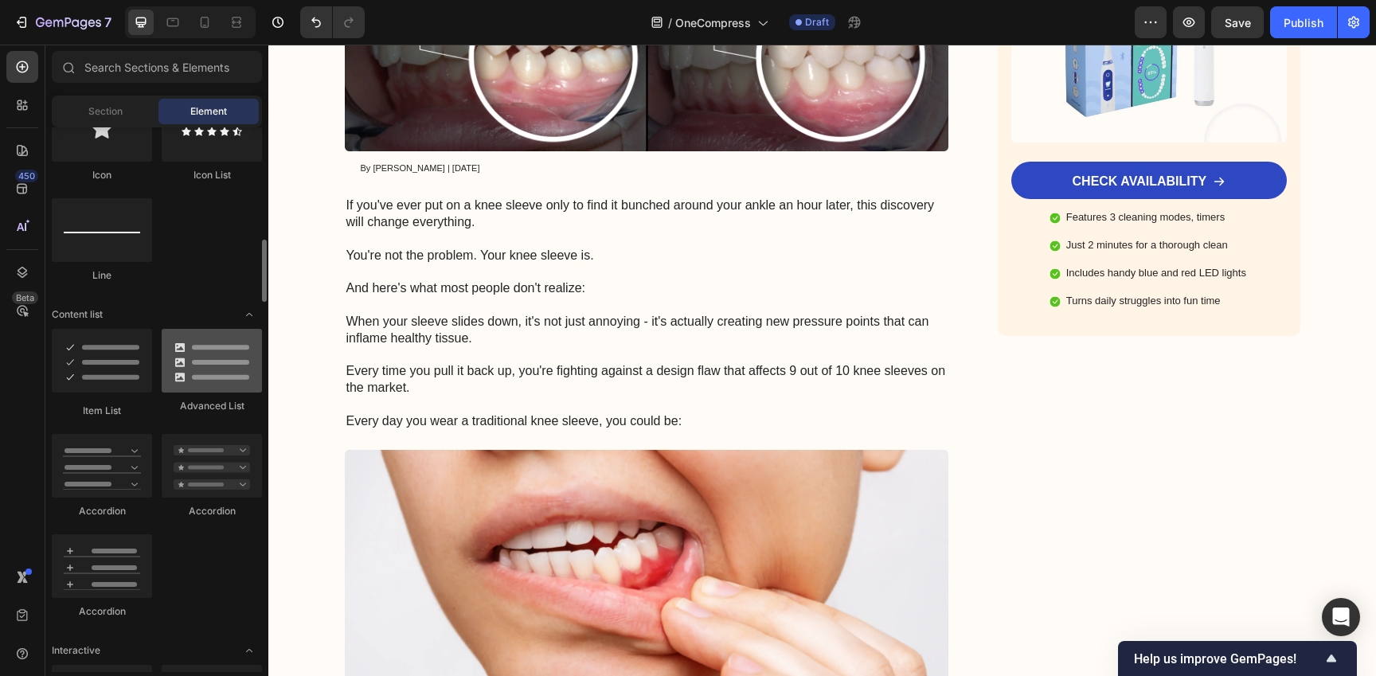
scroll to position [1092, 0]
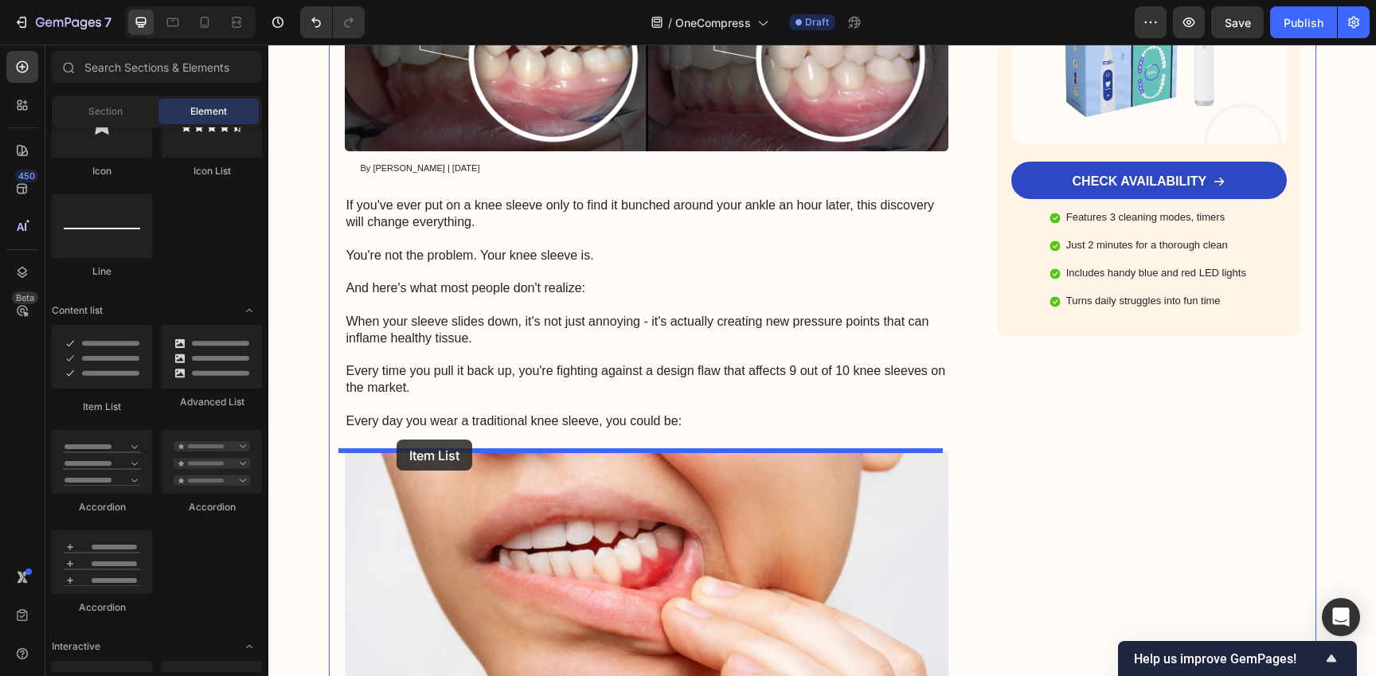
drag, startPoint x: 360, startPoint y: 415, endPoint x: 396, endPoint y: 439, distance: 44.2
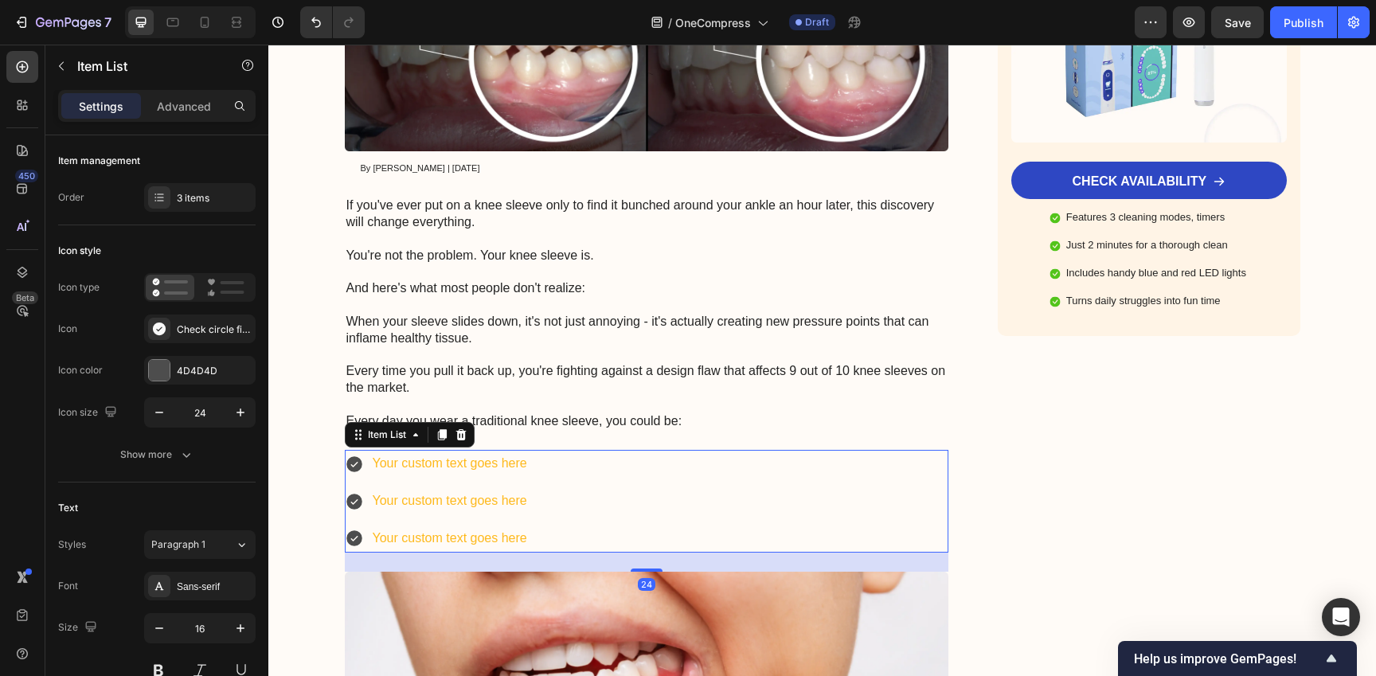
click at [569, 487] on div "Your custom text goes here Your custom text goes here Your custom text goes here" at bounding box center [647, 501] width 604 height 102
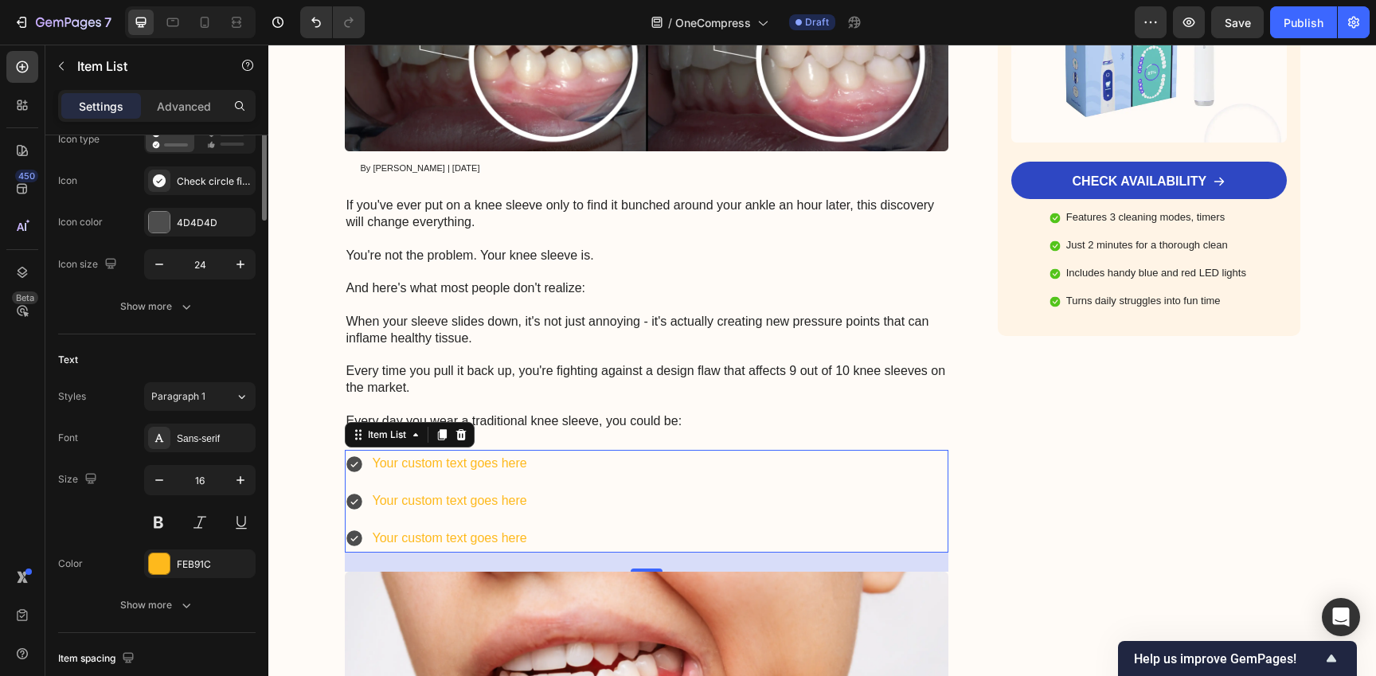
scroll to position [482, 0]
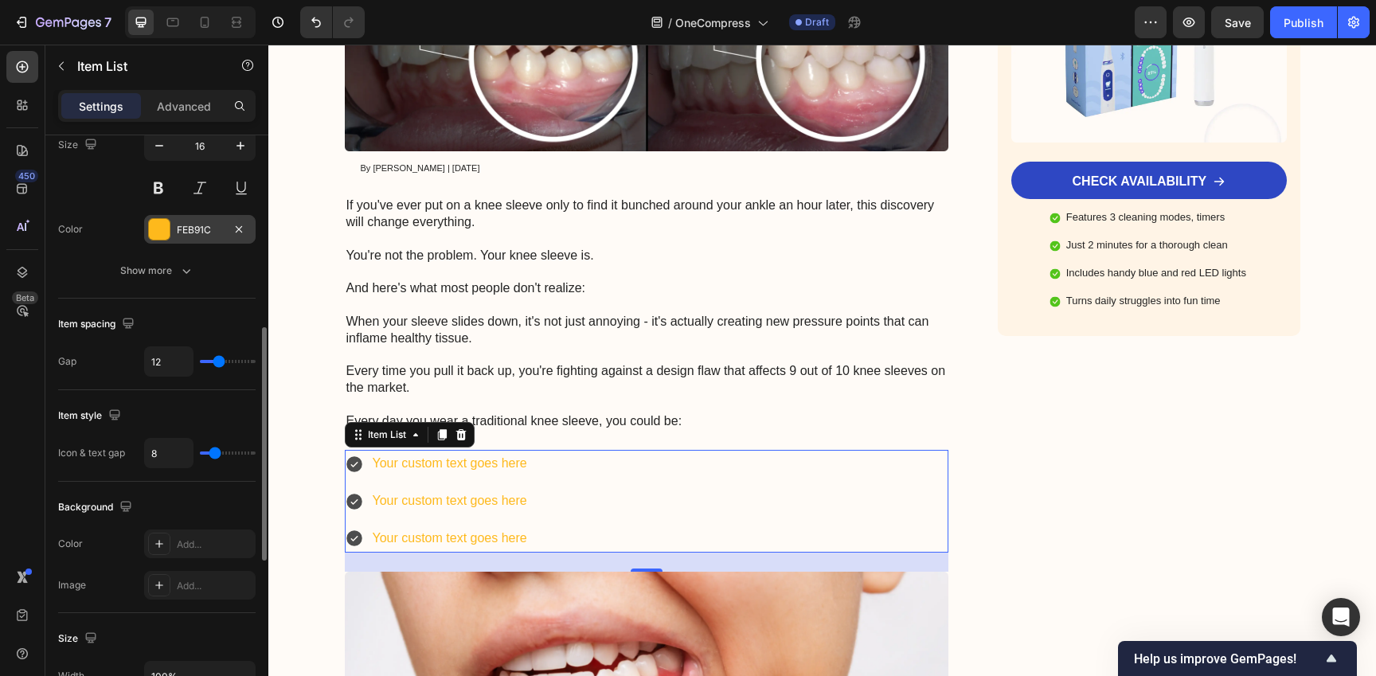
click at [182, 240] on div "FEB91C" at bounding box center [199, 229] width 111 height 29
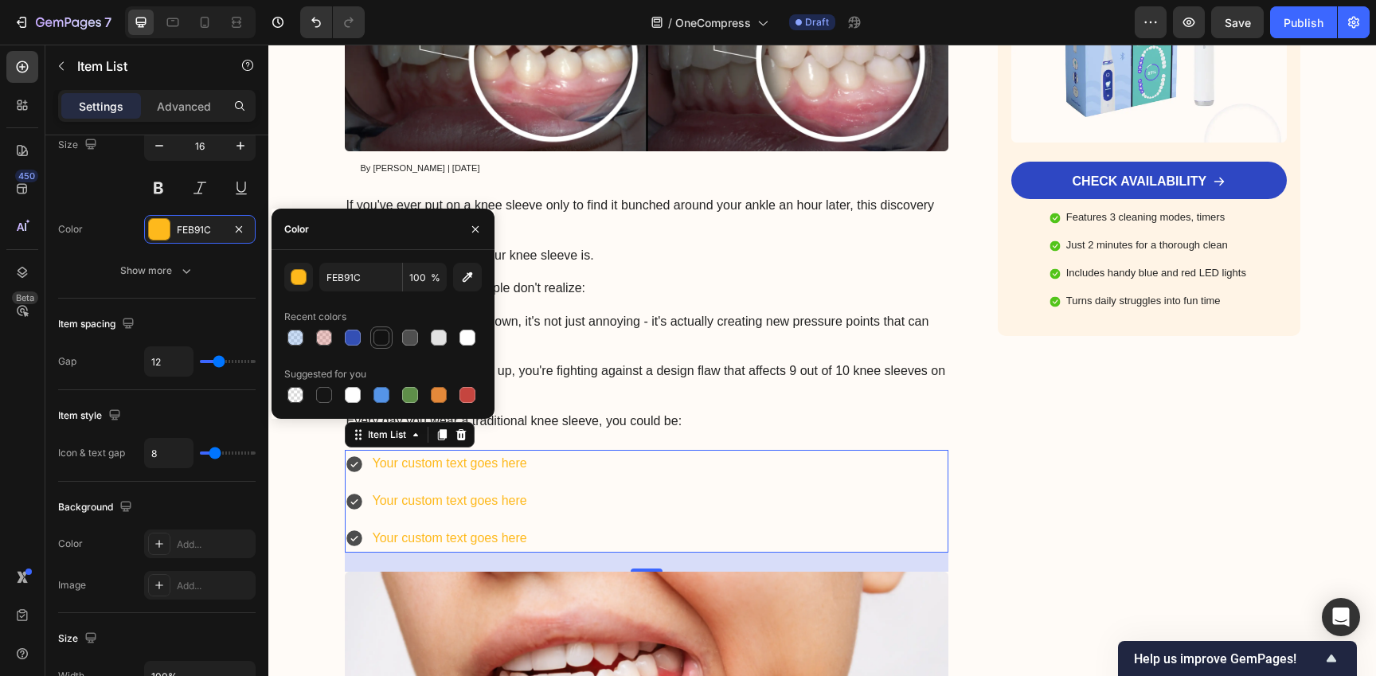
click at [375, 340] on div at bounding box center [381, 338] width 16 height 16
type input "121212"
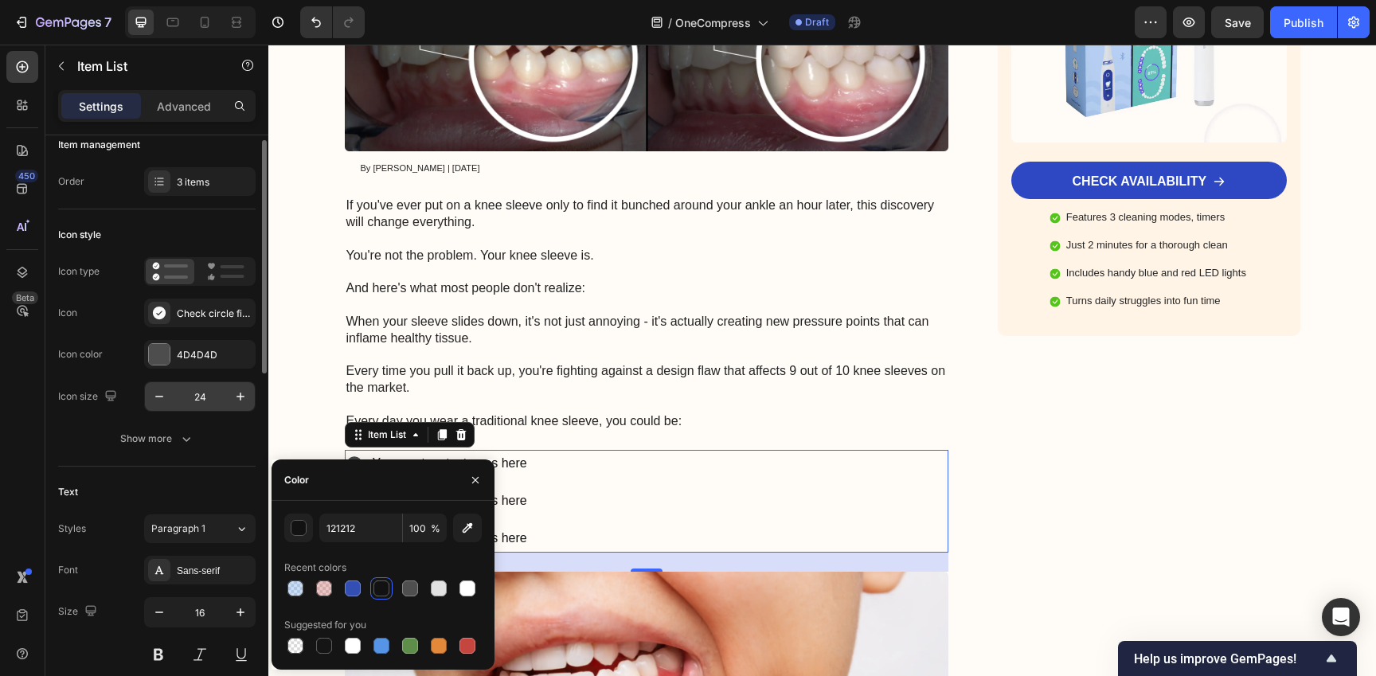
scroll to position [0, 0]
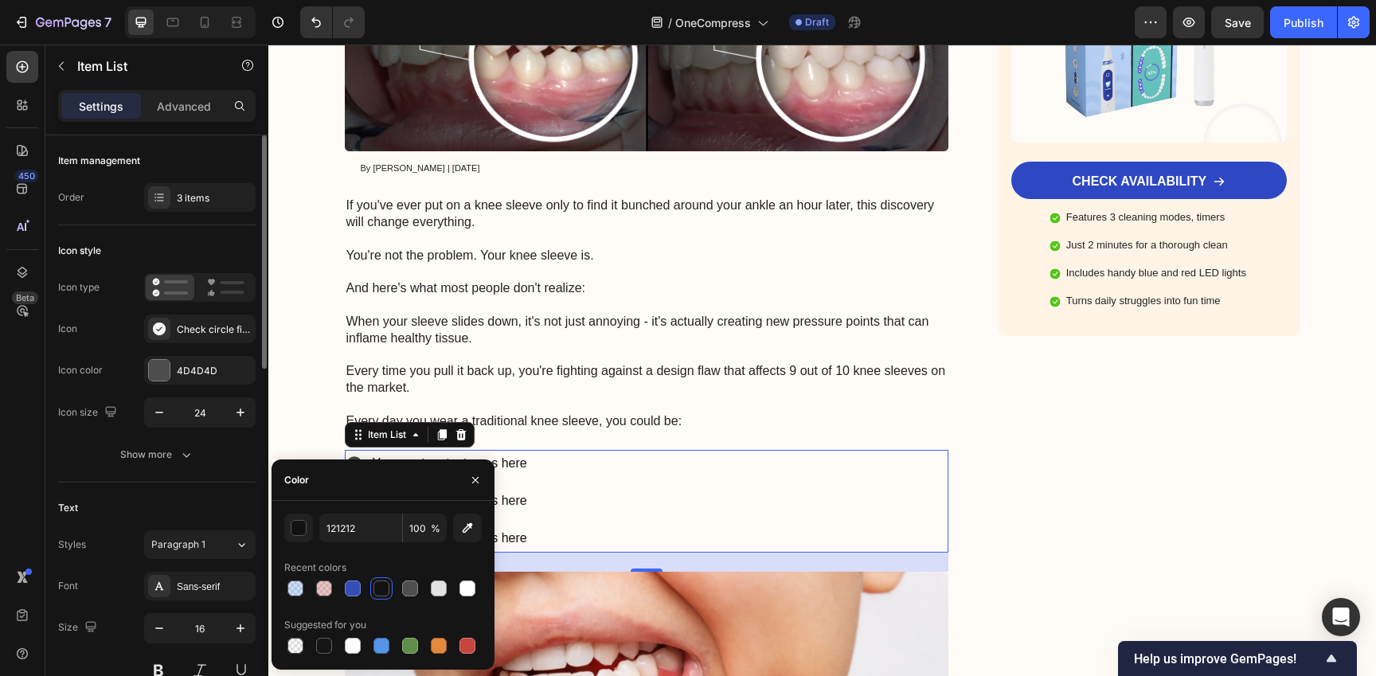
click at [600, 518] on div "Your custom text goes here Your custom text goes here Your custom text goes here" at bounding box center [647, 501] width 604 height 102
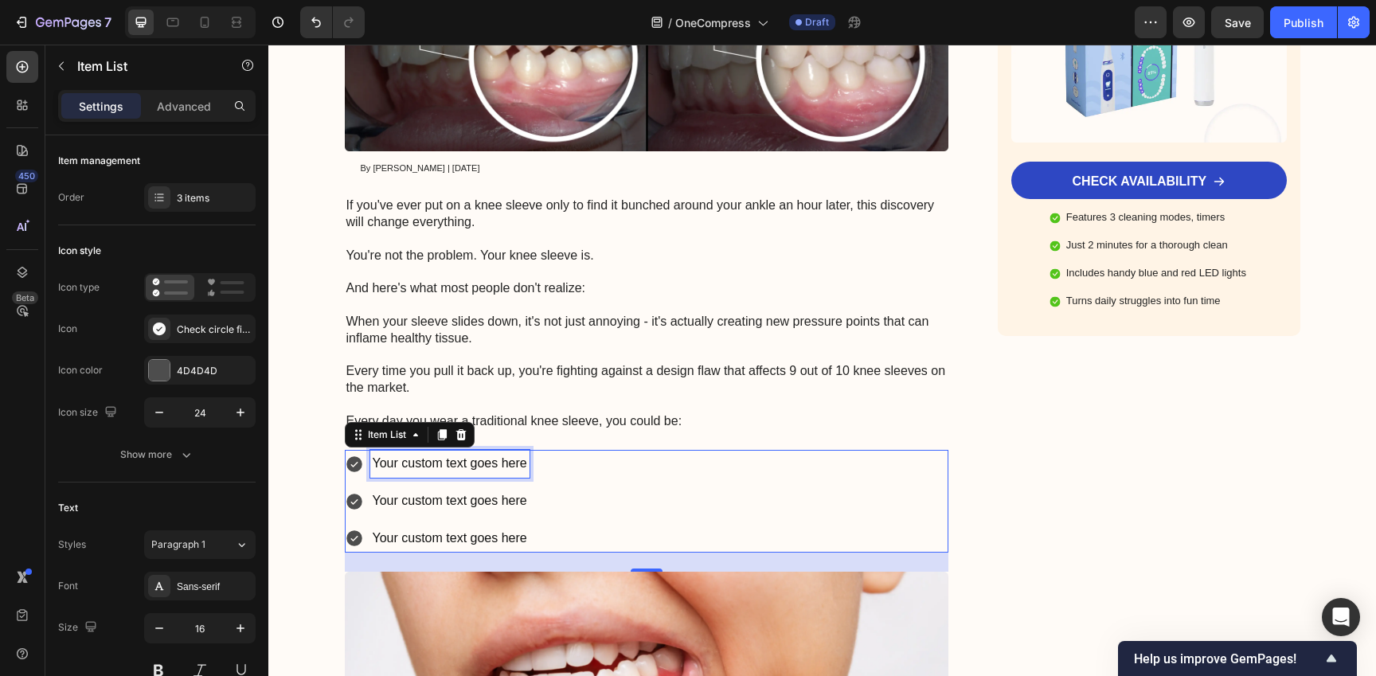
click at [502, 467] on div "Your custom text goes here" at bounding box center [449, 464] width 159 height 28
click at [502, 467] on p "Your custom text goes here" at bounding box center [450, 463] width 154 height 23
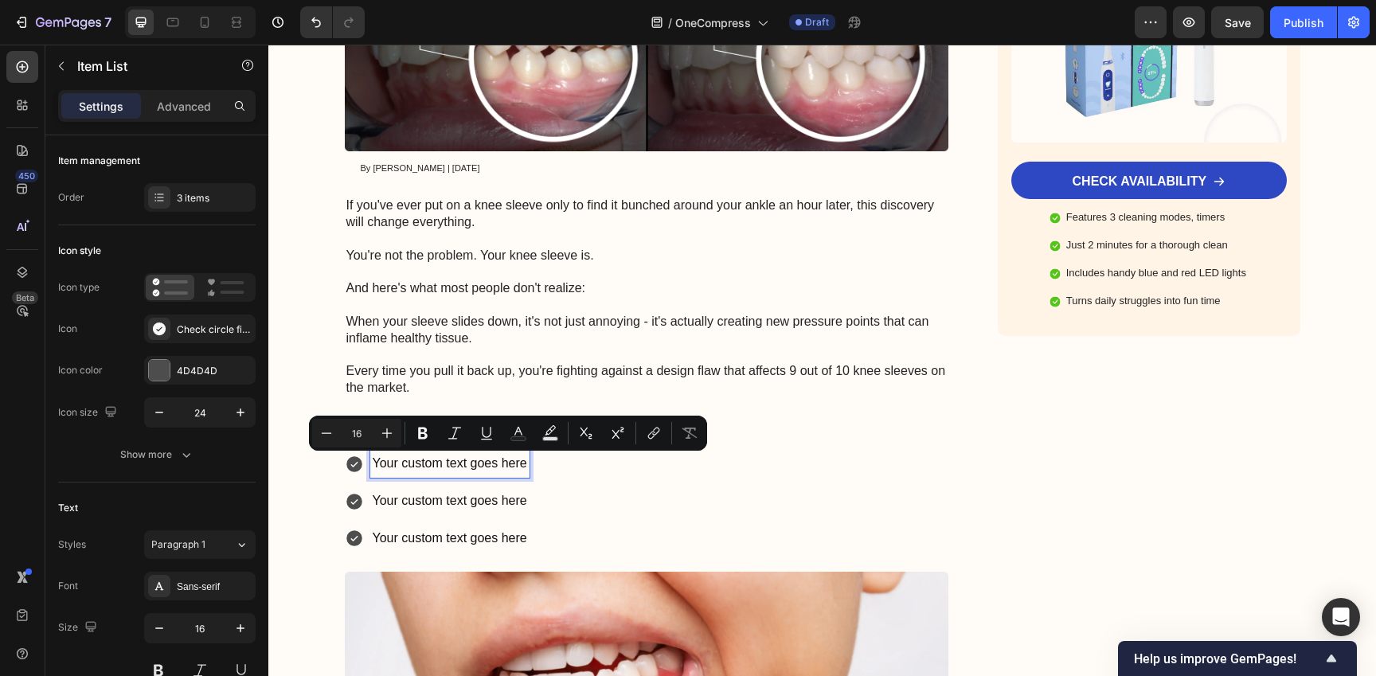
click at [485, 466] on p "Your custom text goes here" at bounding box center [450, 463] width 154 height 23
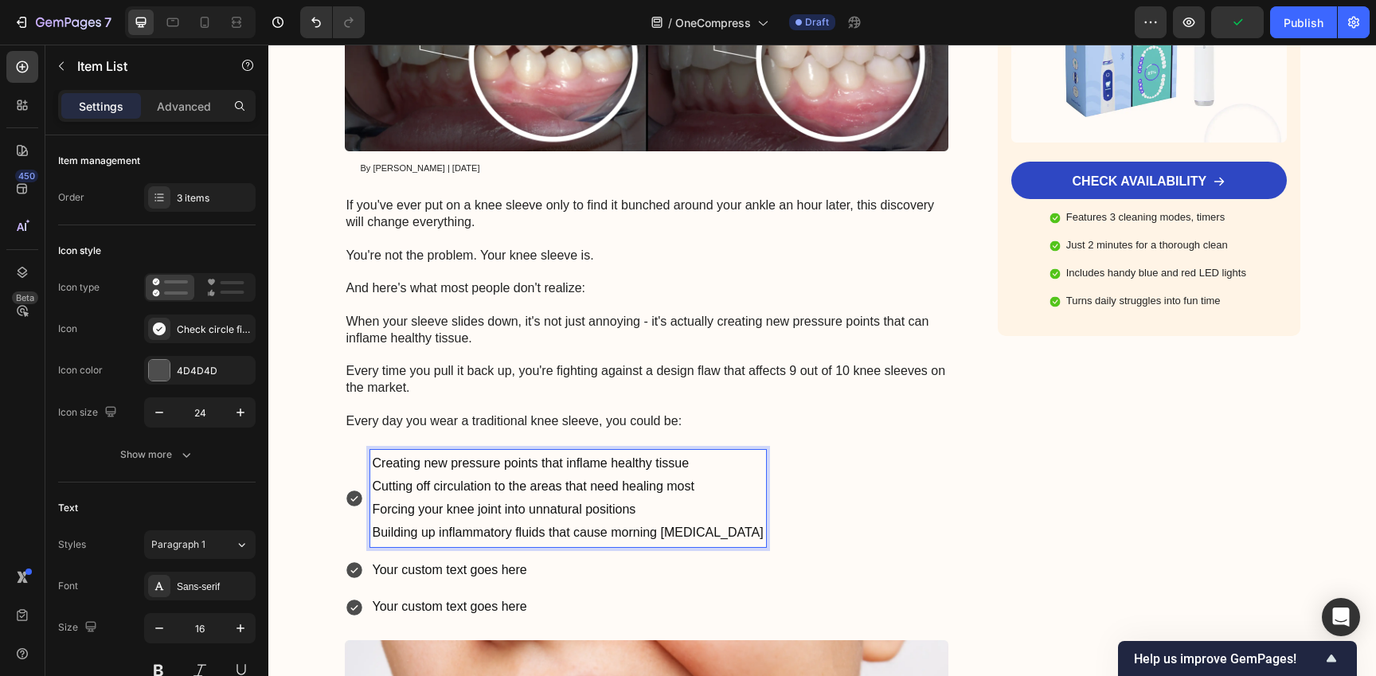
click at [521, 488] on p "Cutting off circulation to the areas that need healing most" at bounding box center [568, 486] width 391 height 23
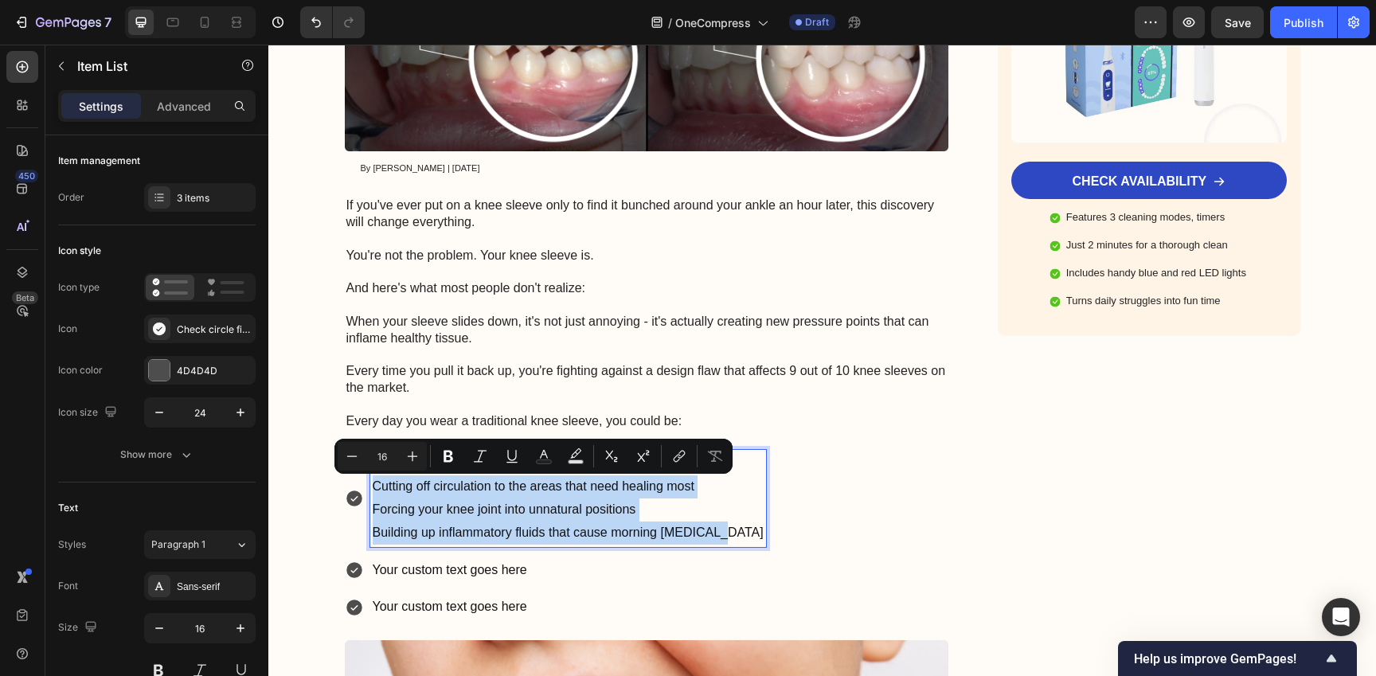
copy div "Cutting off circulation to the areas that need healing most Forcing your knee j…"
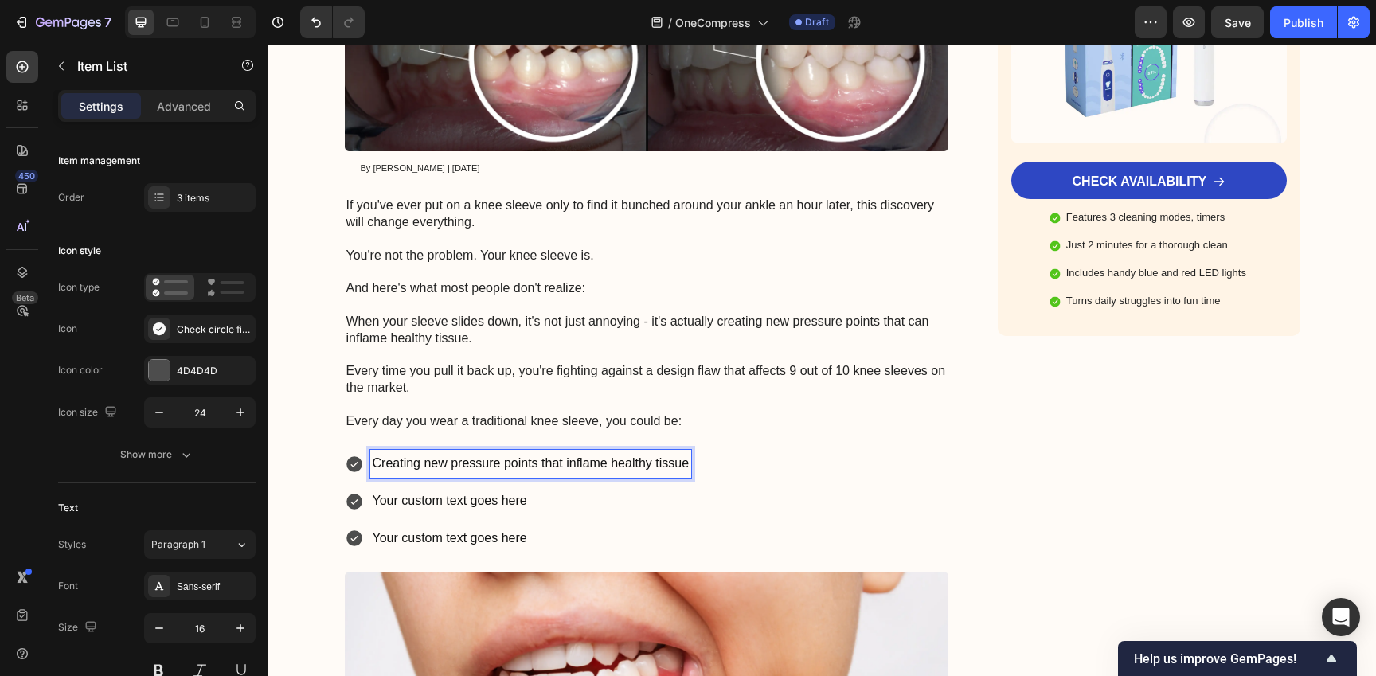
click at [498, 498] on p "Your custom text goes here" at bounding box center [531, 501] width 317 height 23
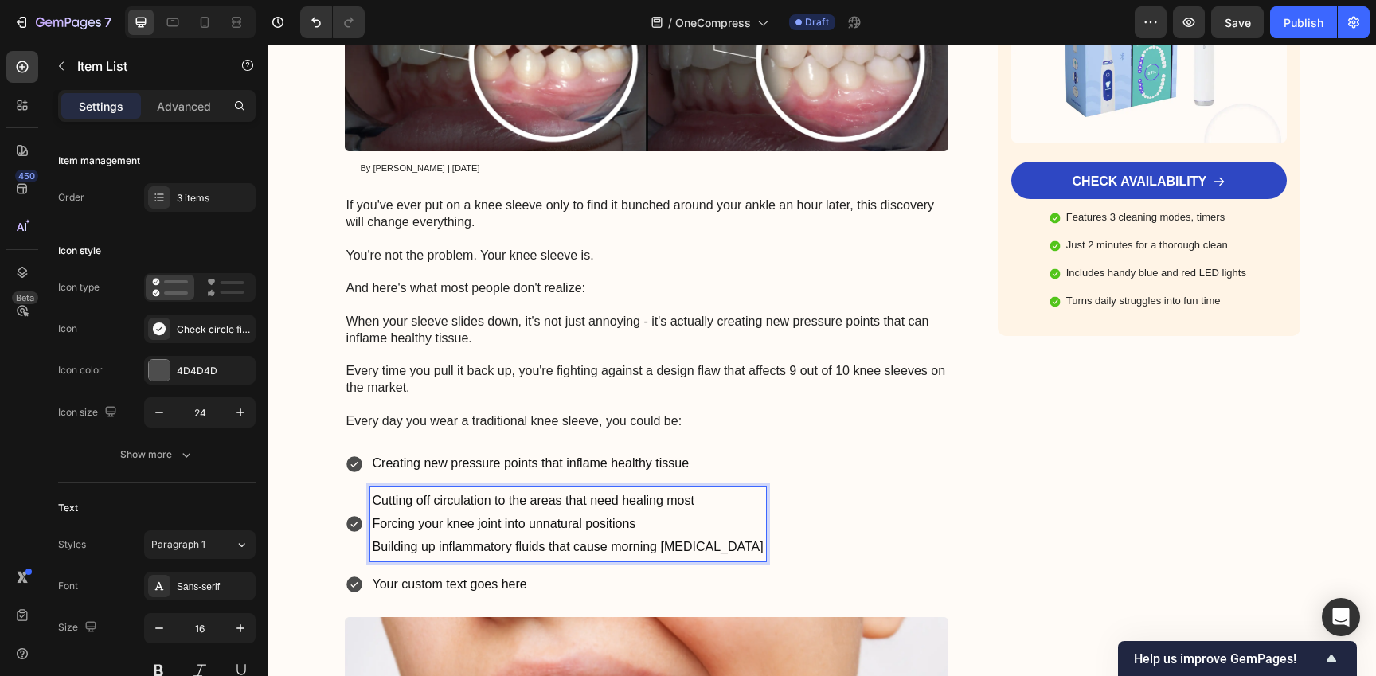
click at [401, 520] on p "Forcing your knee joint into unnatural positions" at bounding box center [568, 524] width 391 height 23
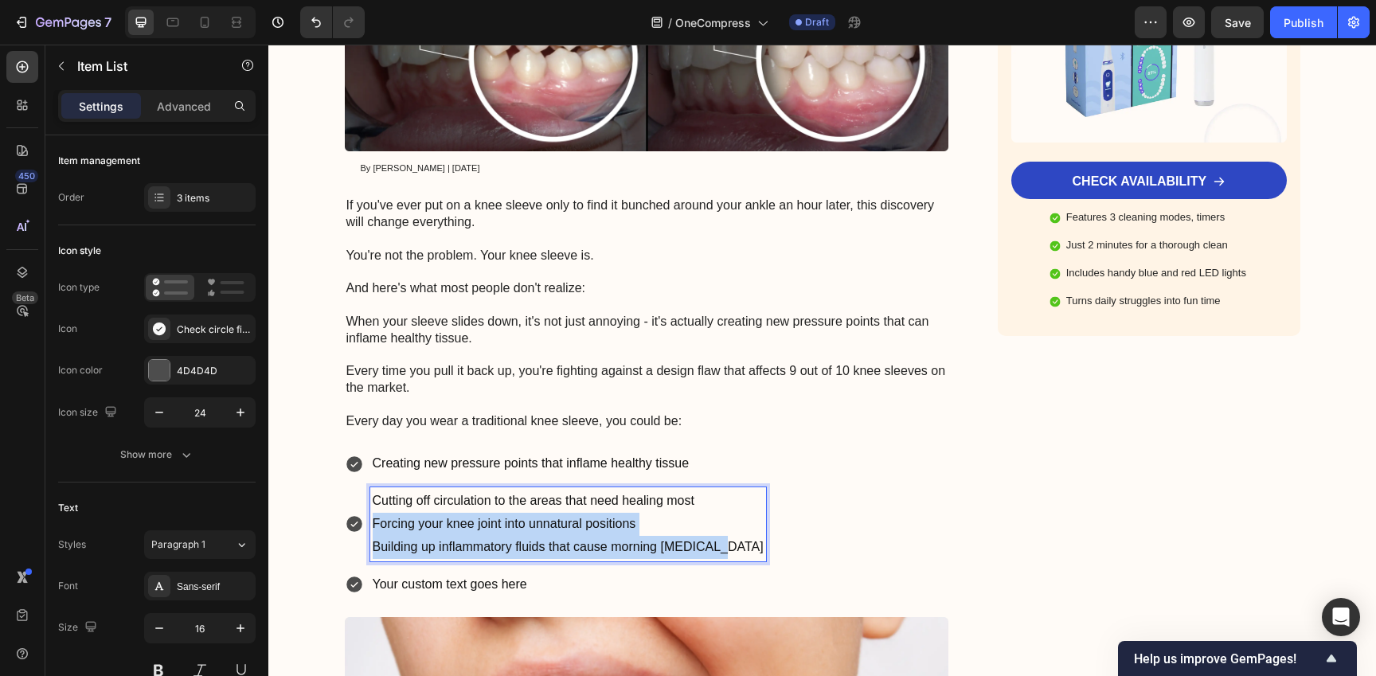
copy div "Forcing your knee joint into unnatural positions Building up inflammatory fluid…"
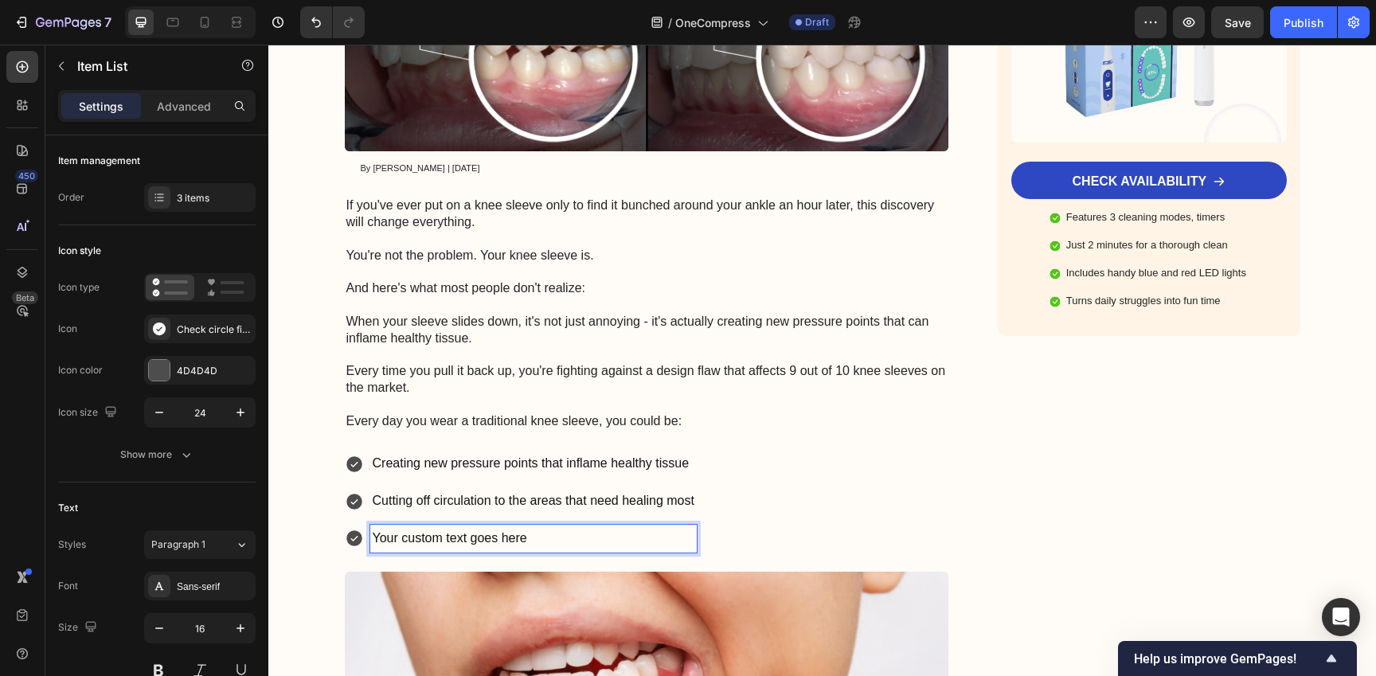
click at [418, 536] on p "Your custom text goes here" at bounding box center [534, 538] width 322 height 23
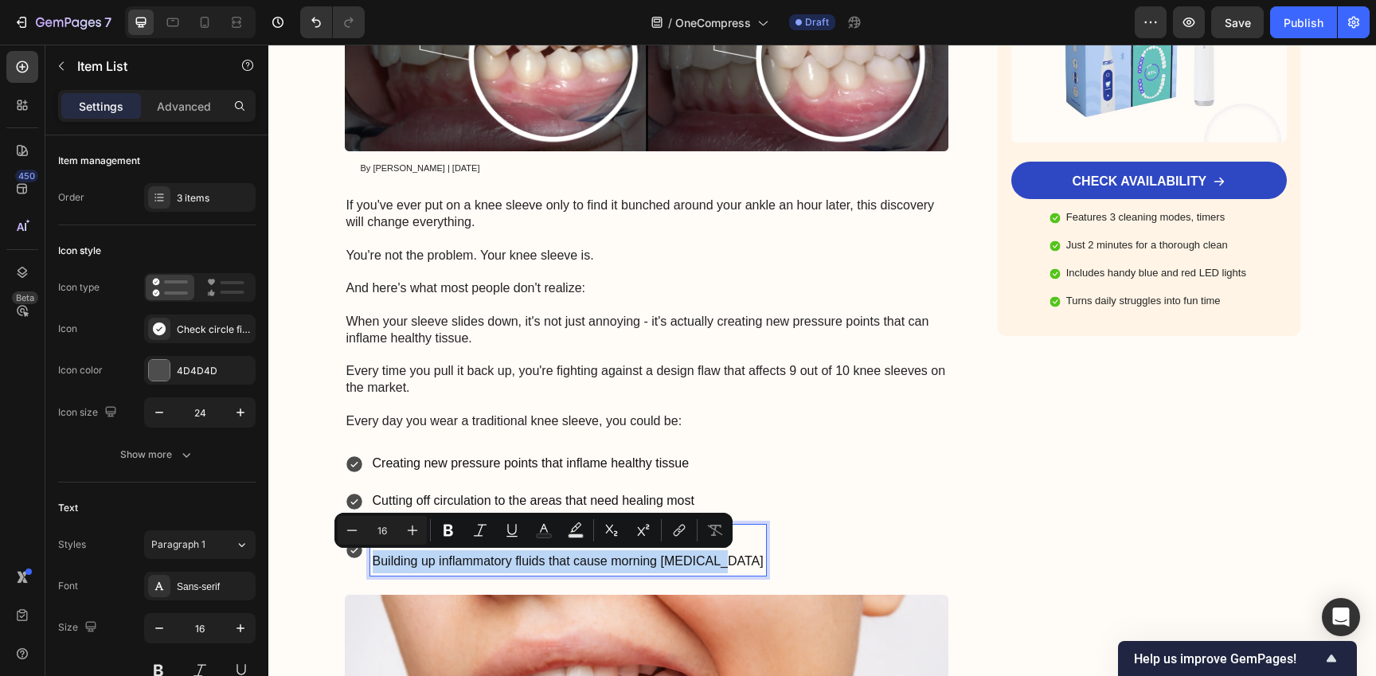
copy p "Building up inflammatory fluids that cause morning [MEDICAL_DATA]"
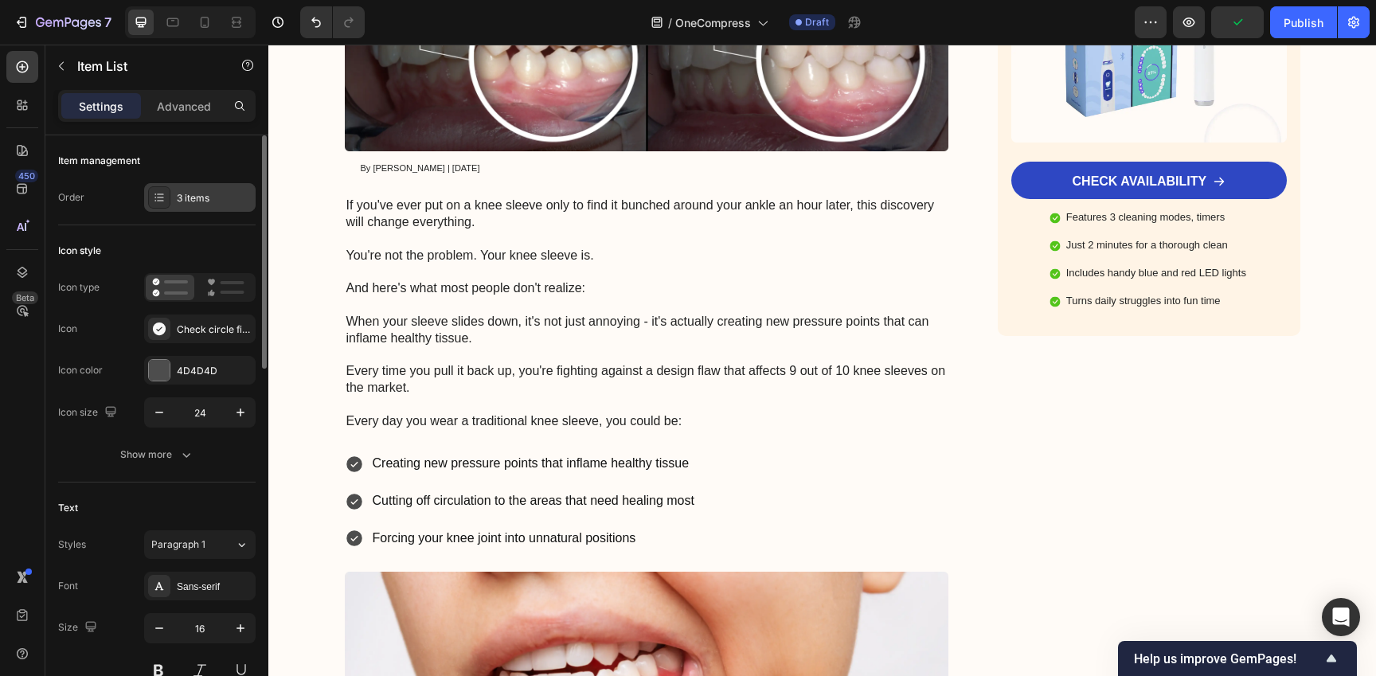
click at [184, 196] on div "3 items" at bounding box center [214, 198] width 75 height 14
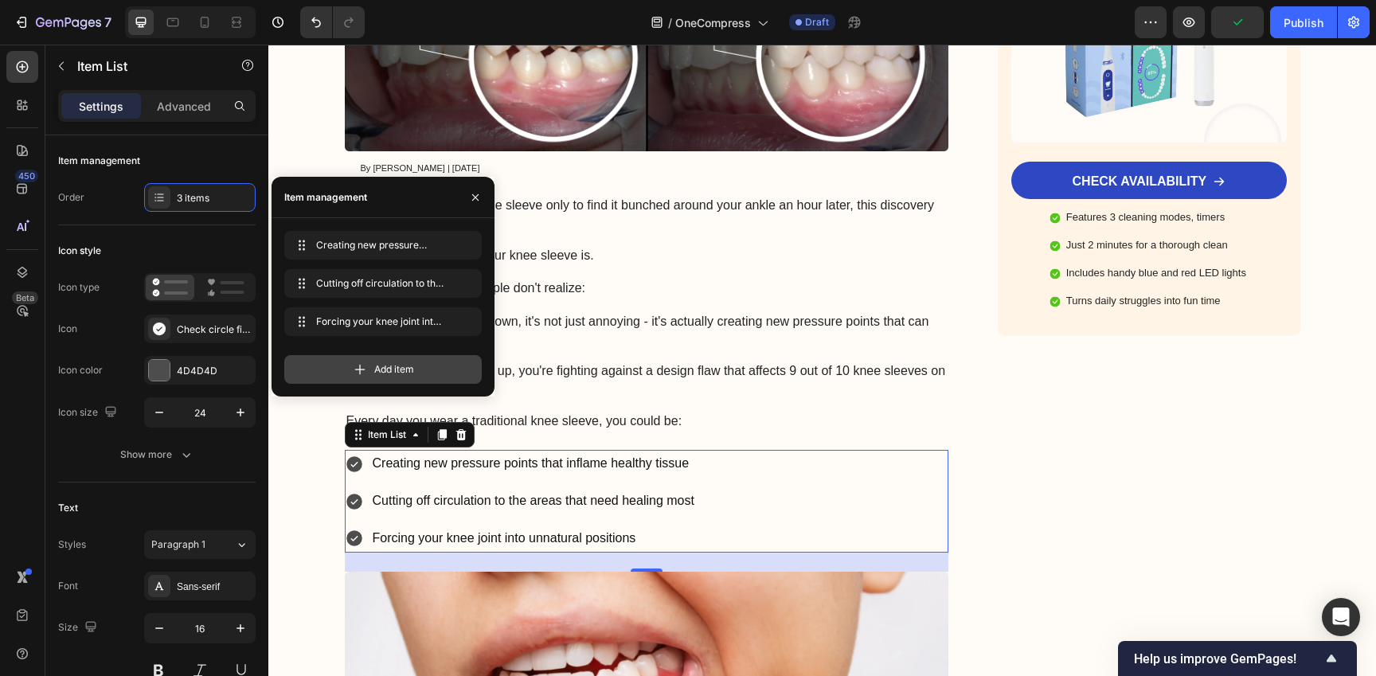
click at [369, 373] on div "Add item" at bounding box center [382, 369] width 197 height 29
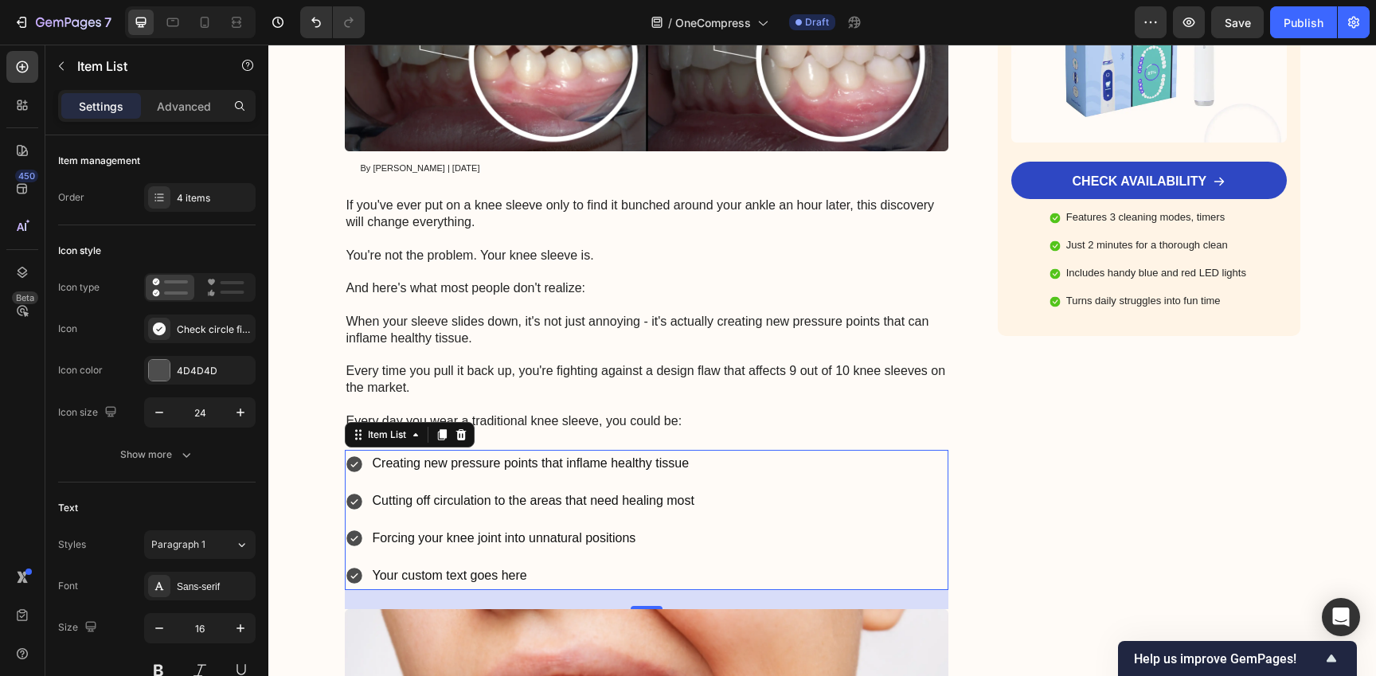
click at [507, 577] on div "Your custom text goes here" at bounding box center [533, 576] width 326 height 28
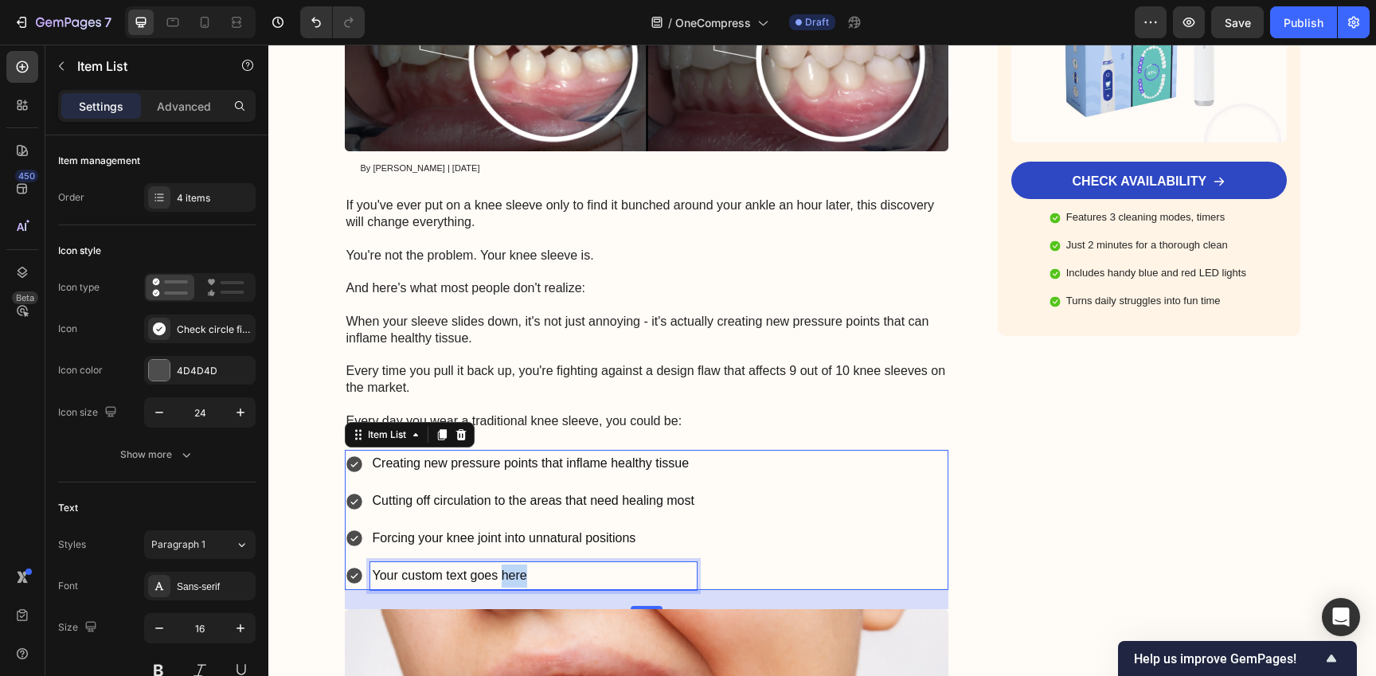
click at [507, 577] on p "Your custom text goes here" at bounding box center [534, 575] width 322 height 23
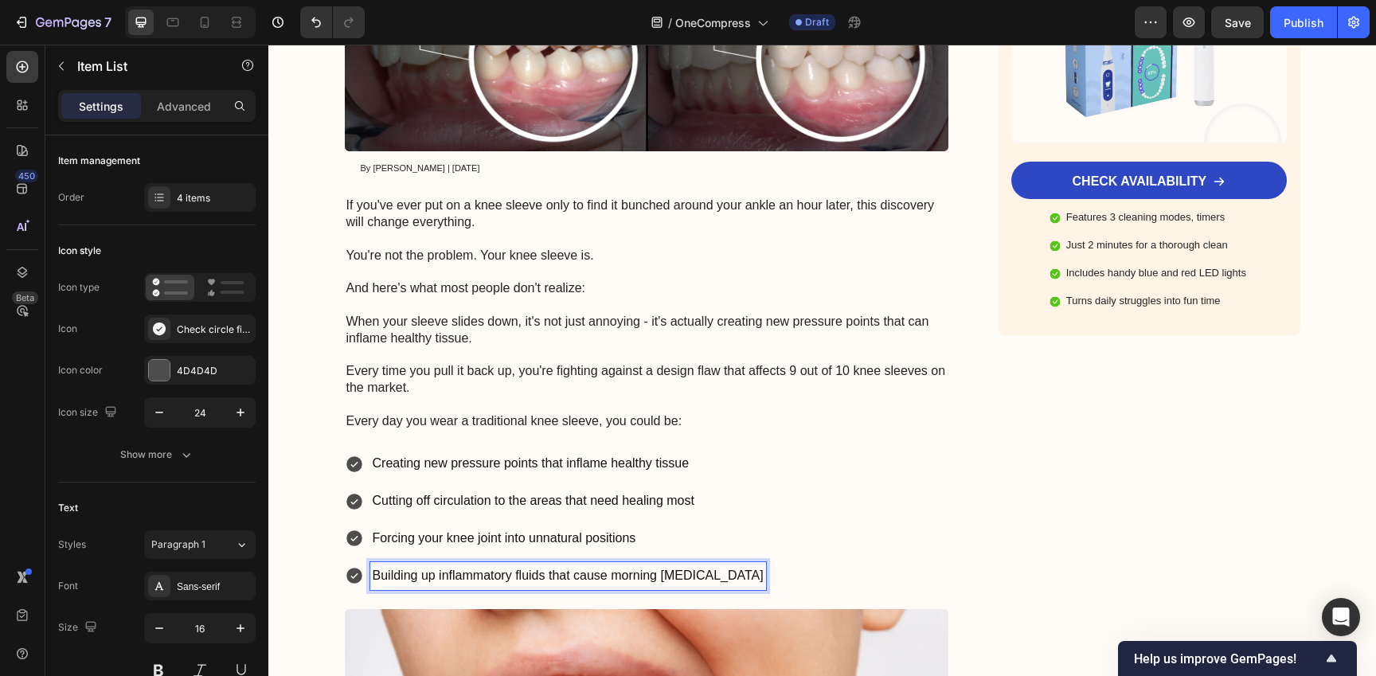
click at [771, 545] on div "Creating new pressure points that inflame healthy tissue Cutting off circulatio…" at bounding box center [647, 519] width 604 height 139
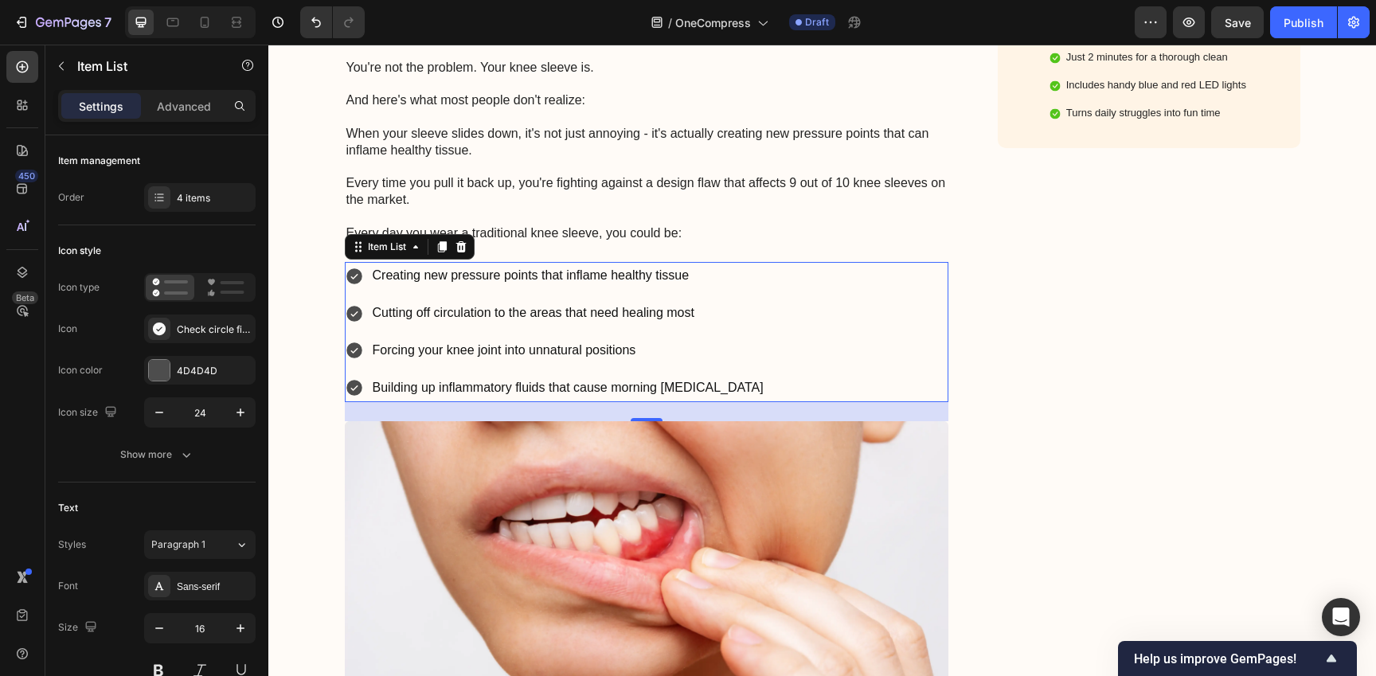
scroll to position [668, 0]
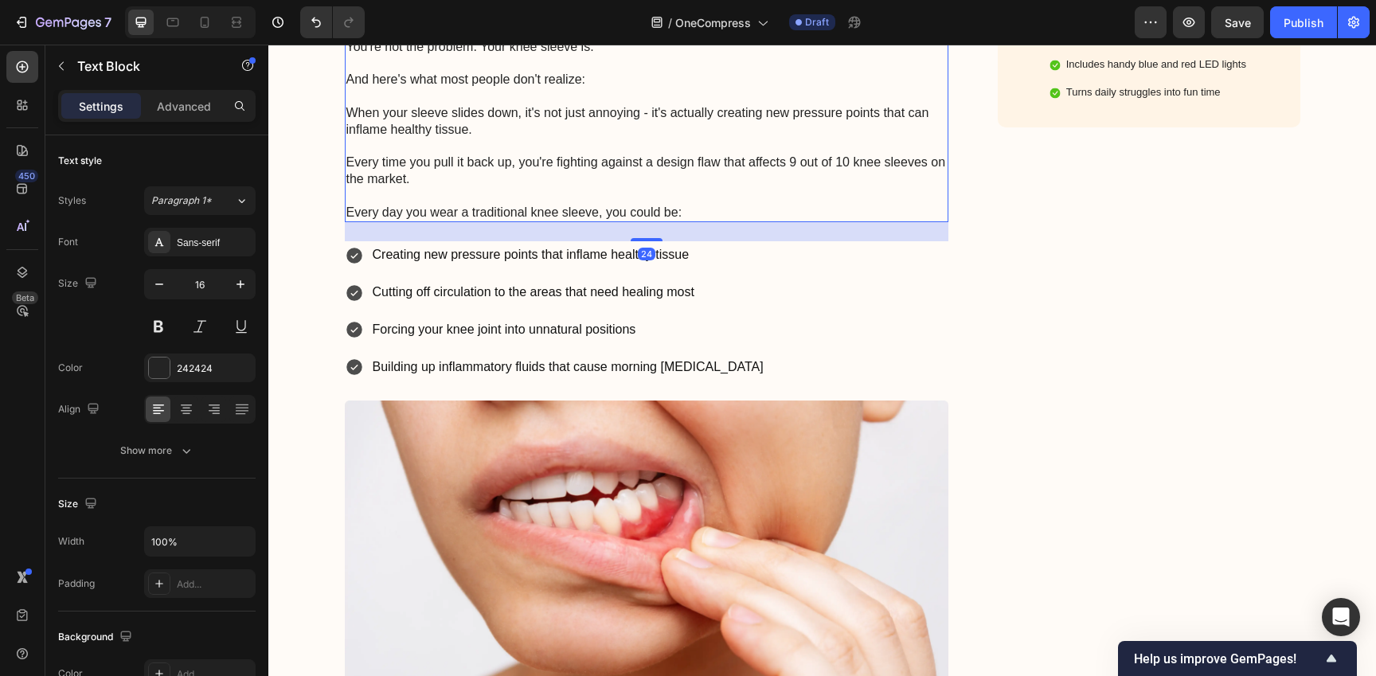
click at [654, 193] on p "Rich Text Editor. Editing area: main" at bounding box center [646, 196] width 601 height 17
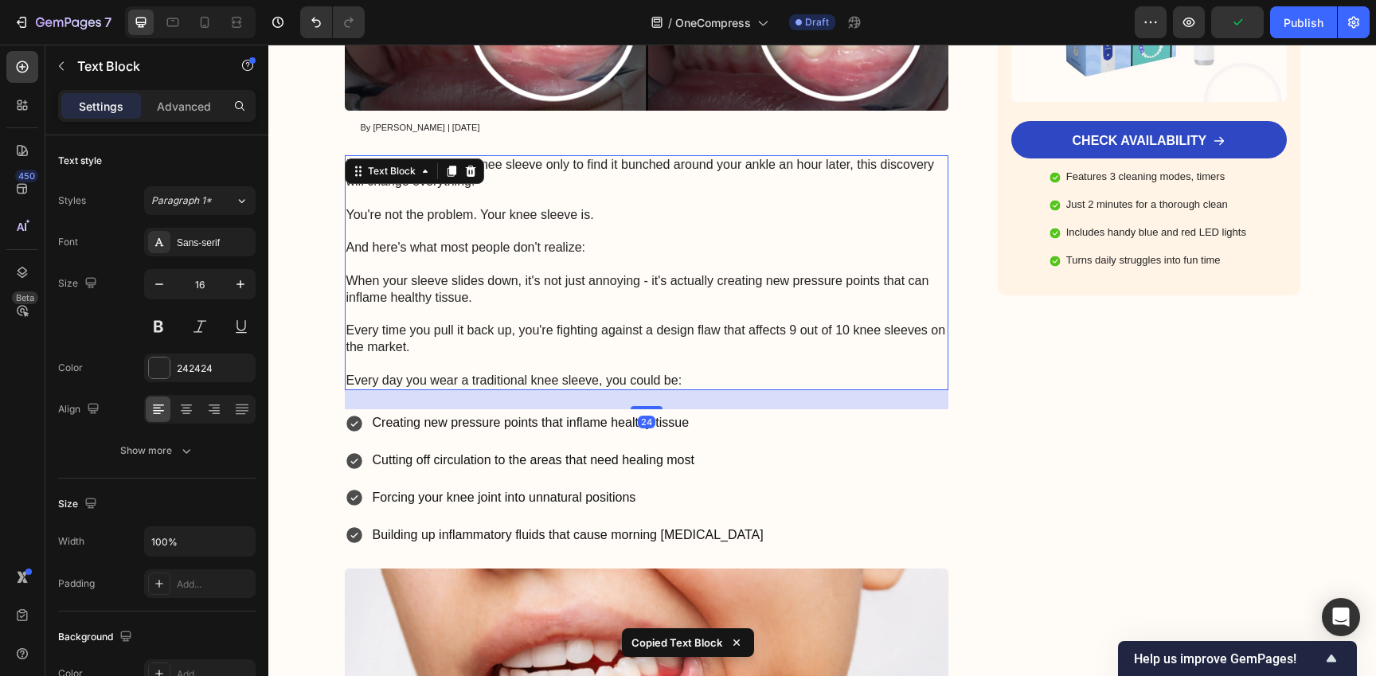
scroll to position [483, 0]
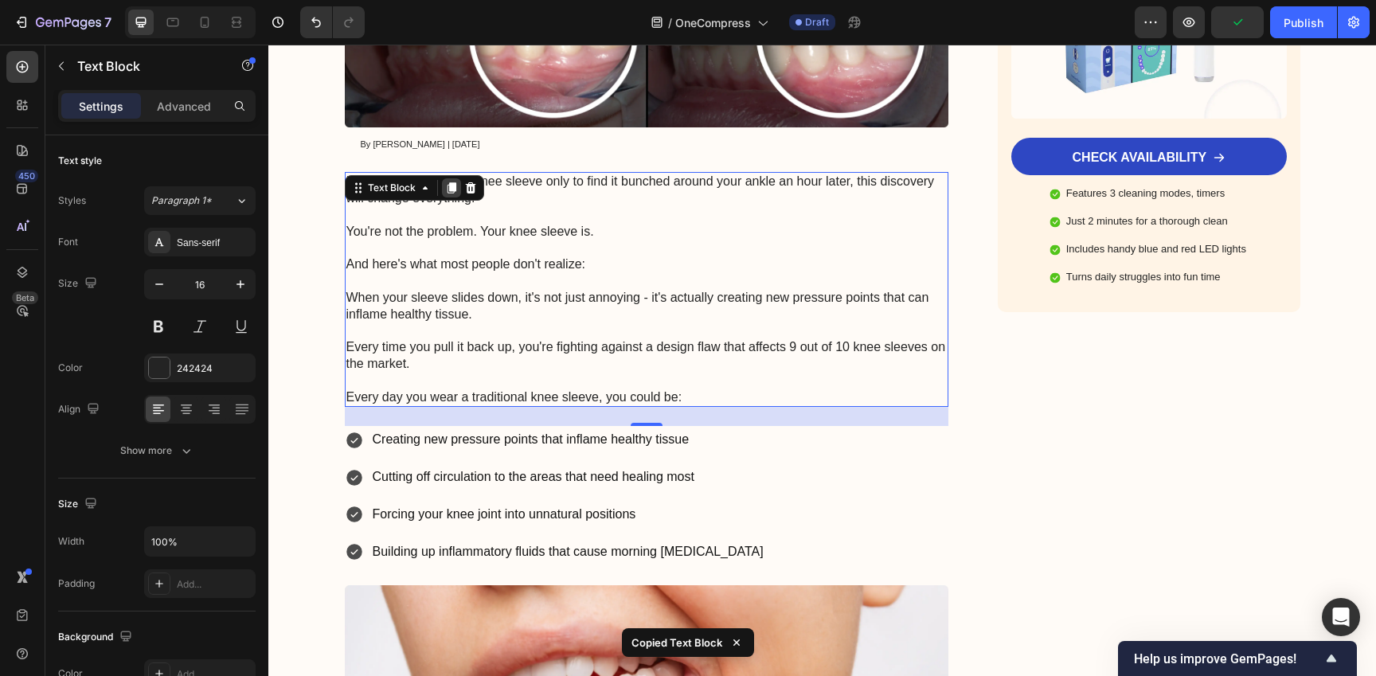
click at [447, 186] on icon at bounding box center [451, 187] width 9 height 11
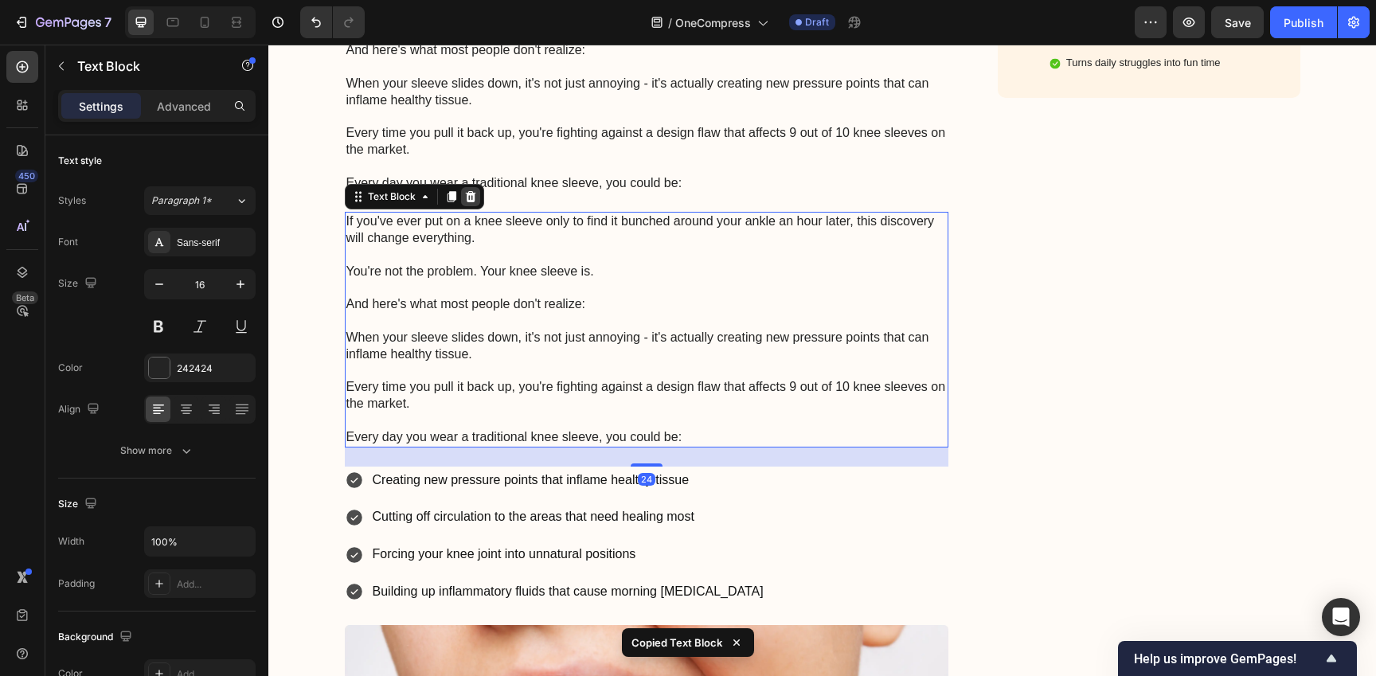
scroll to position [710, 0]
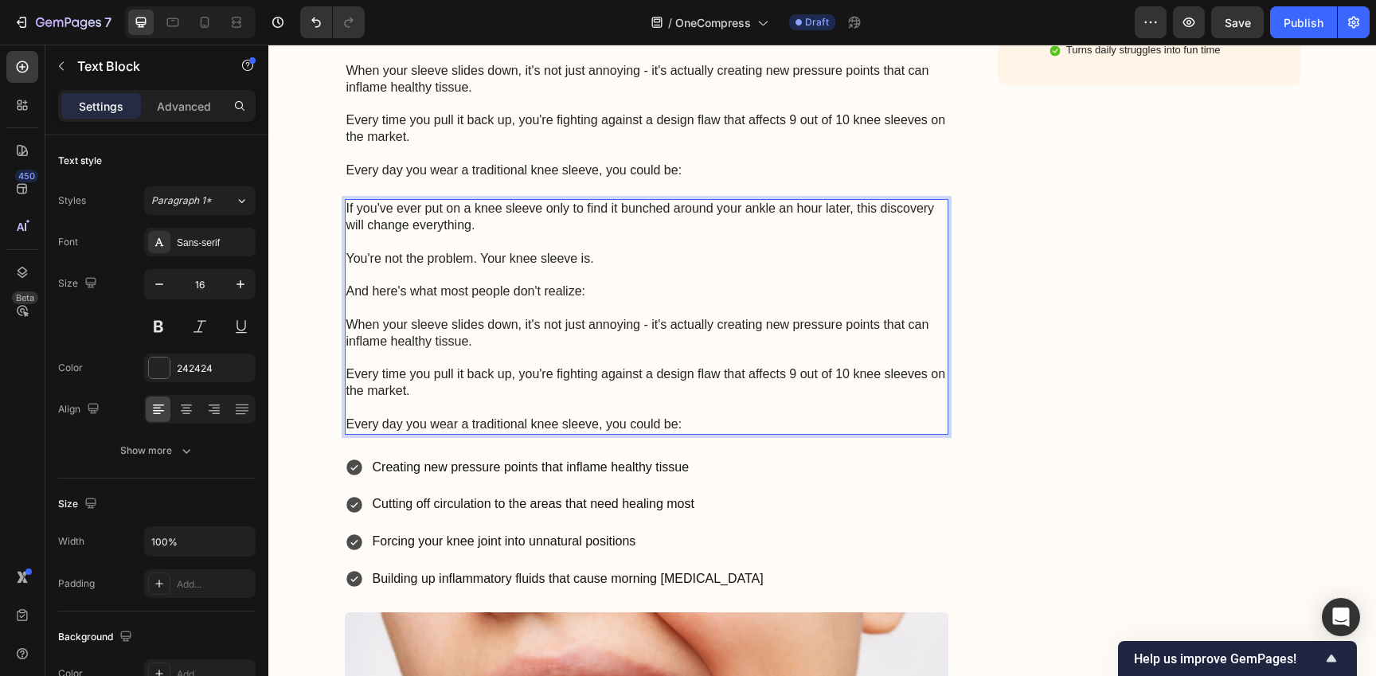
click at [599, 275] on p "Rich Text Editor. Editing area: main" at bounding box center [646, 275] width 601 height 17
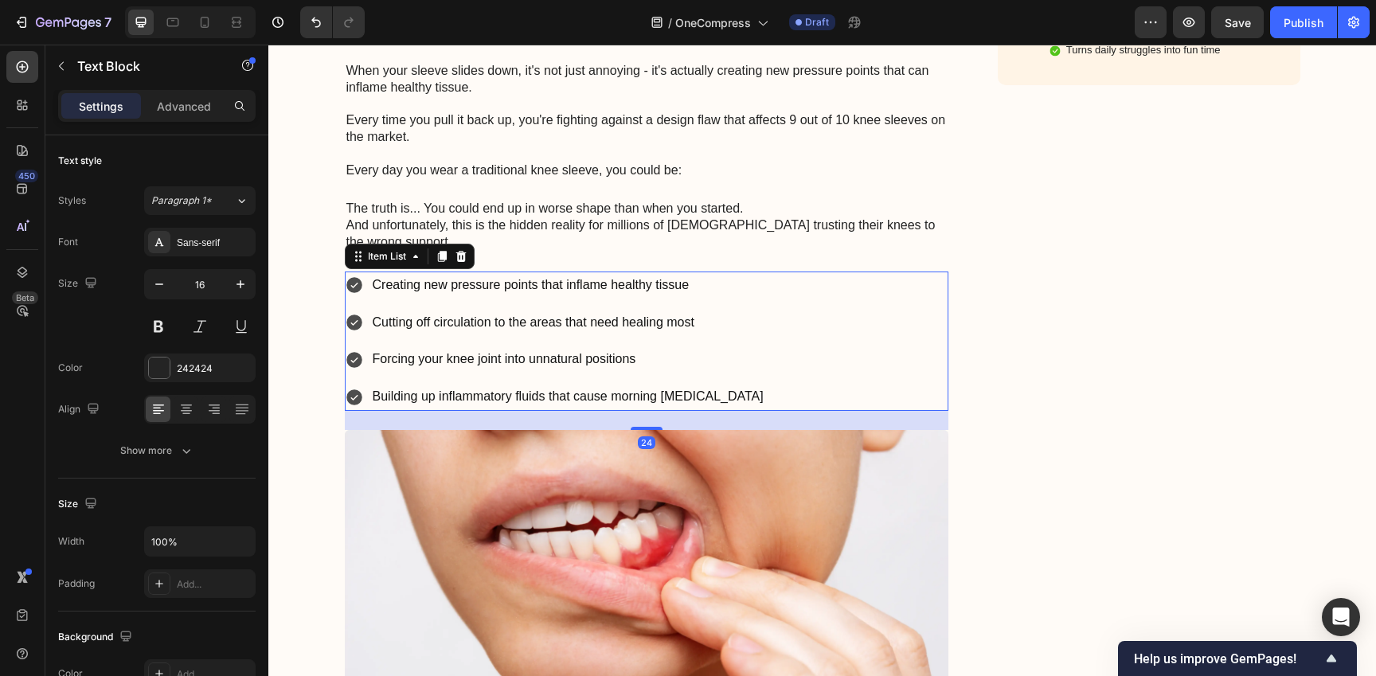
click at [553, 303] on div "Creating new pressure points that inflame healthy tissue Cutting off circulatio…" at bounding box center [555, 340] width 421 height 139
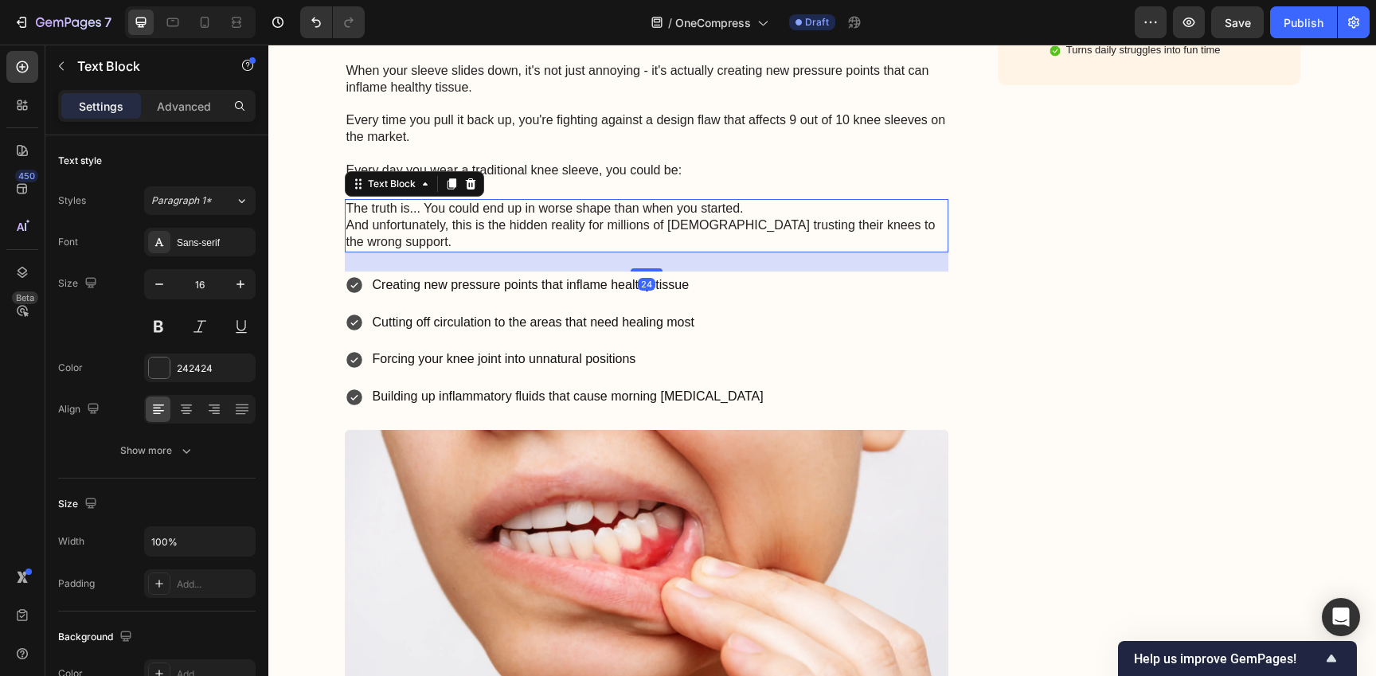
click at [406, 209] on p "The truth is... You could end up in worse shape than when you started." at bounding box center [646, 209] width 601 height 17
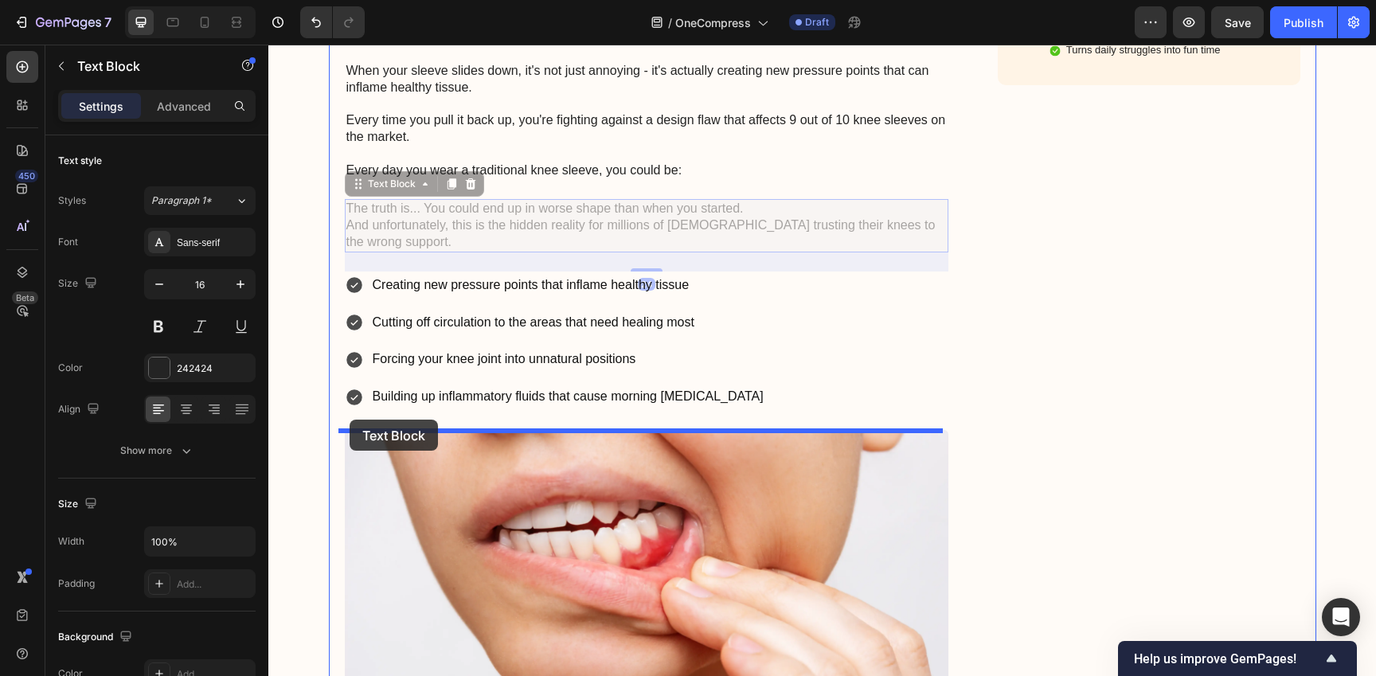
drag, startPoint x: 348, startPoint y: 185, endPoint x: 349, endPoint y: 420, distance: 234.9
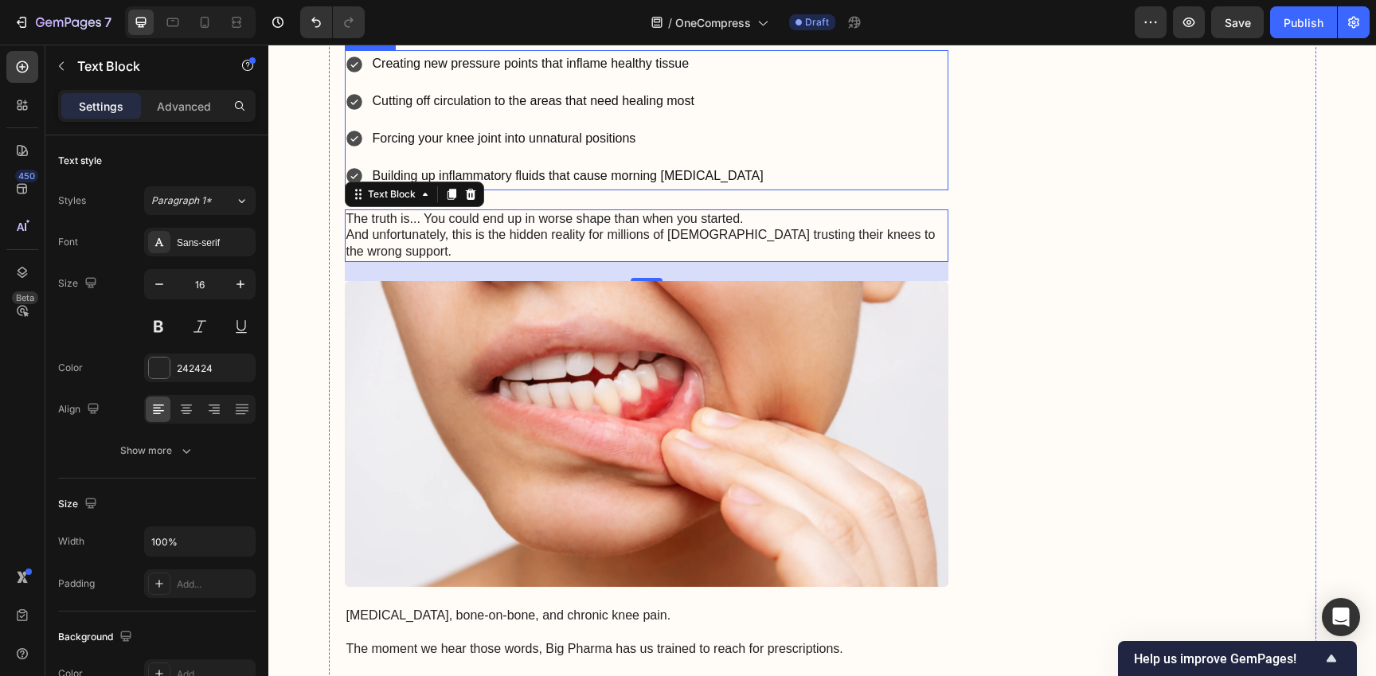
scroll to position [886, 0]
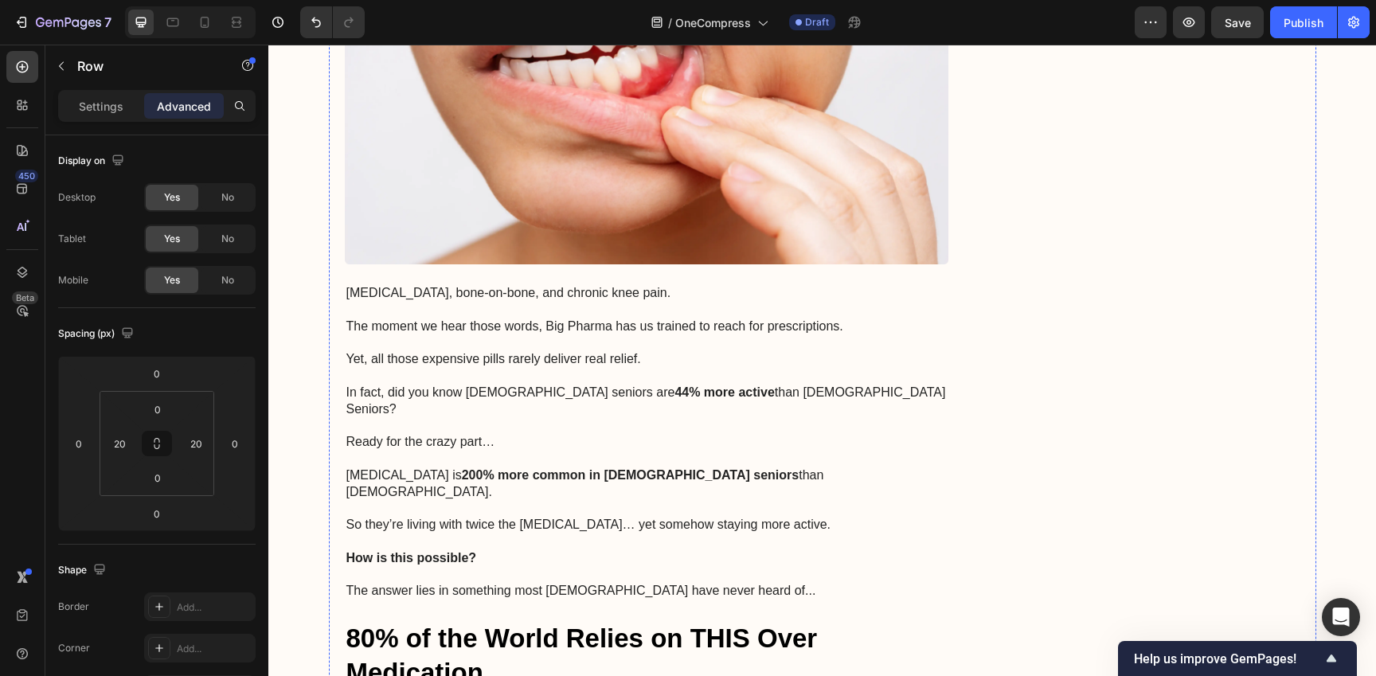
scroll to position [1325, 0]
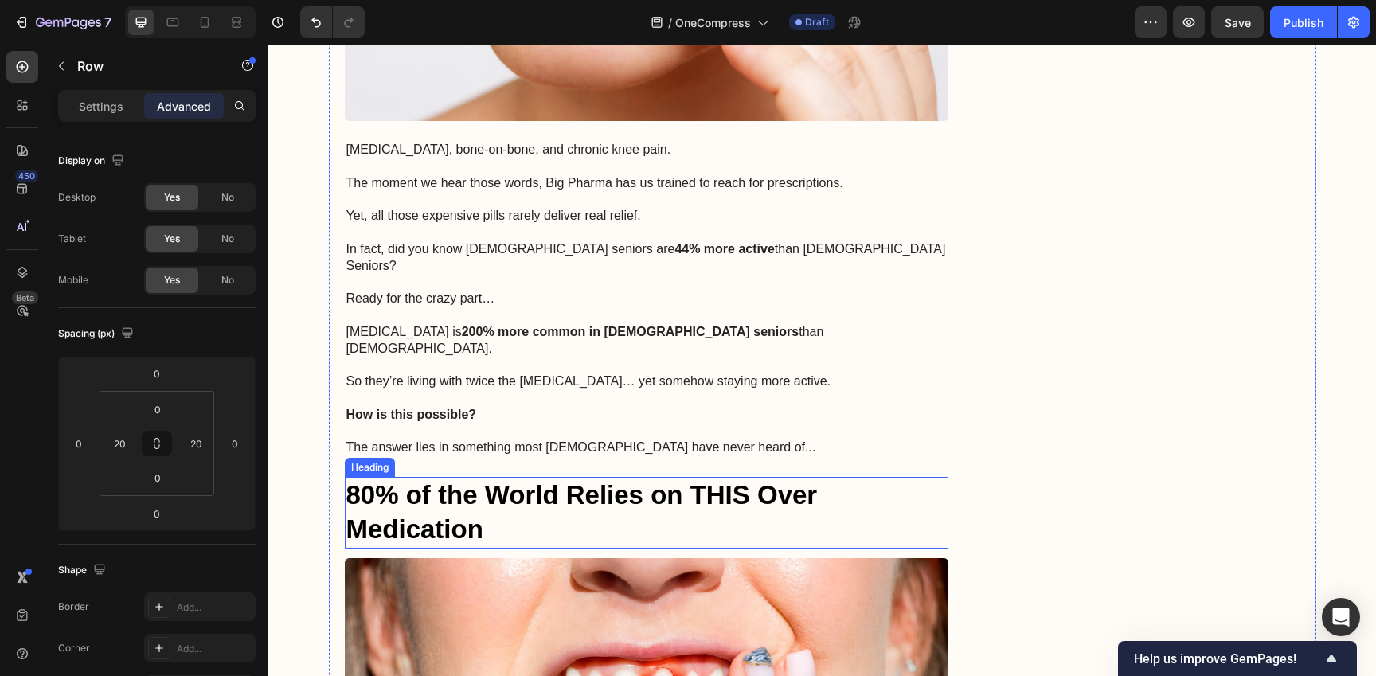
click at [638, 486] on p "⁠⁠⁠⁠⁠⁠⁠ 80% of the World Relies on THIS Over Medication" at bounding box center [646, 512] width 601 height 68
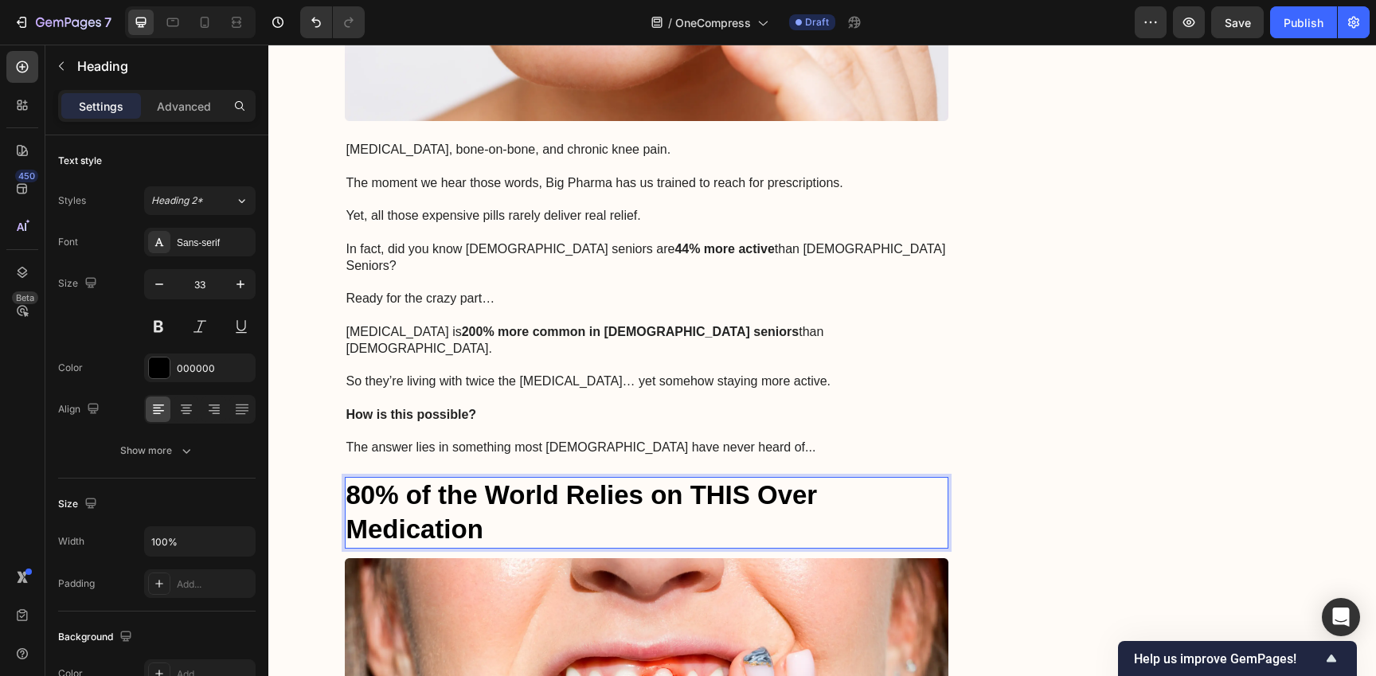
click at [638, 486] on p "80% of the World Relies on THIS Over Medication" at bounding box center [646, 512] width 601 height 68
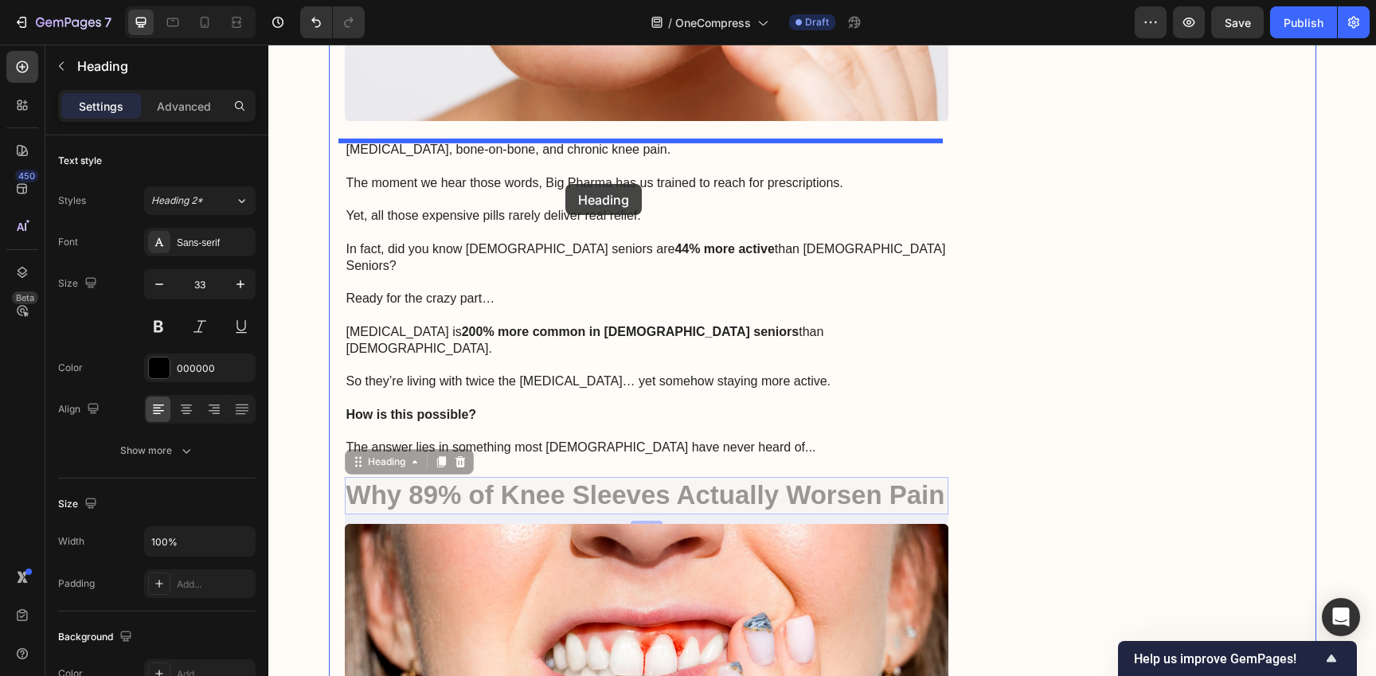
drag, startPoint x: 523, startPoint y: 467, endPoint x: 568, endPoint y: 164, distance: 305.8
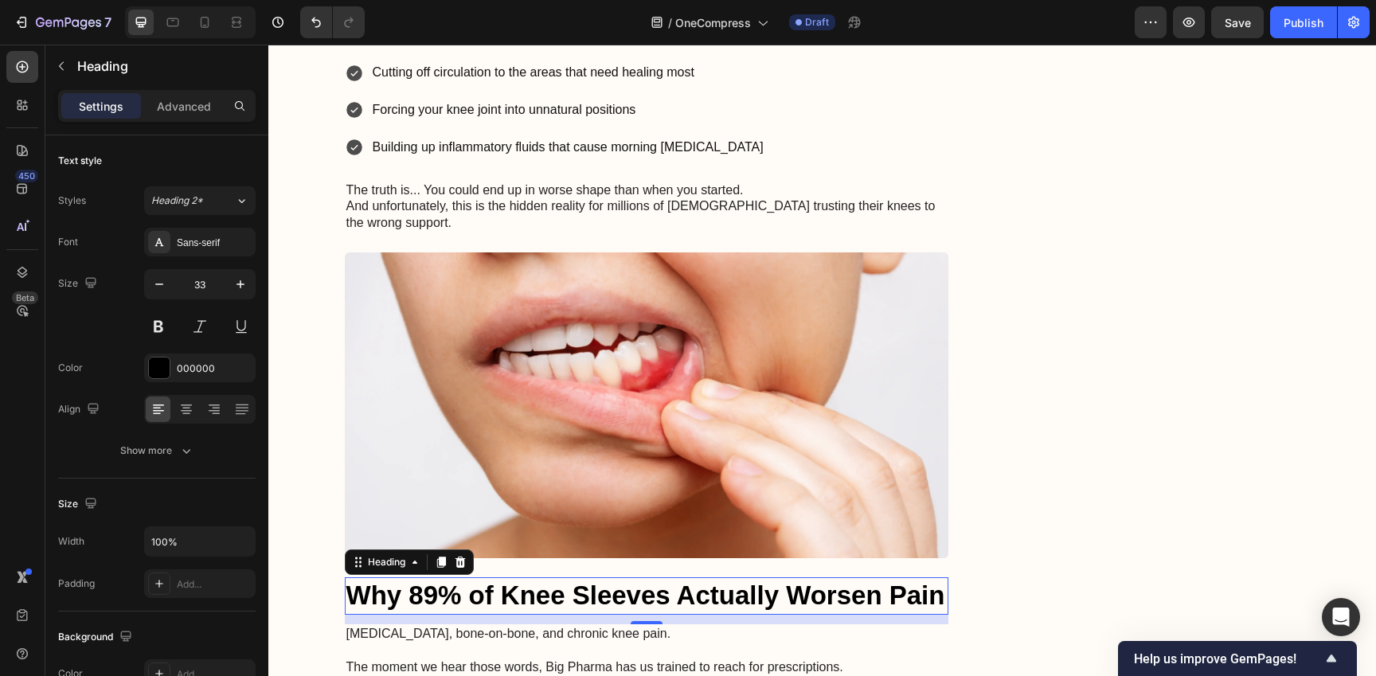
scroll to position [884, 0]
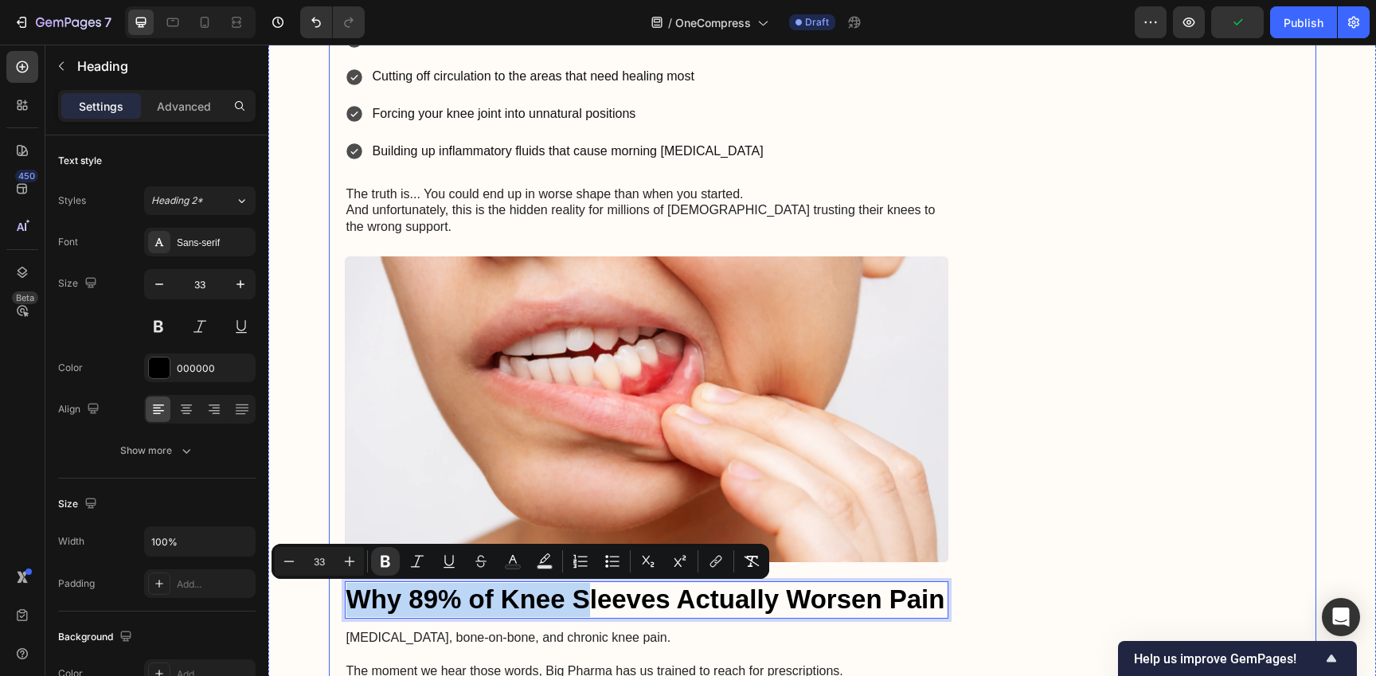
drag, startPoint x: 581, startPoint y: 603, endPoint x: 578, endPoint y: 182, distance: 420.4
click at [709, 451] on img at bounding box center [647, 409] width 604 height 306
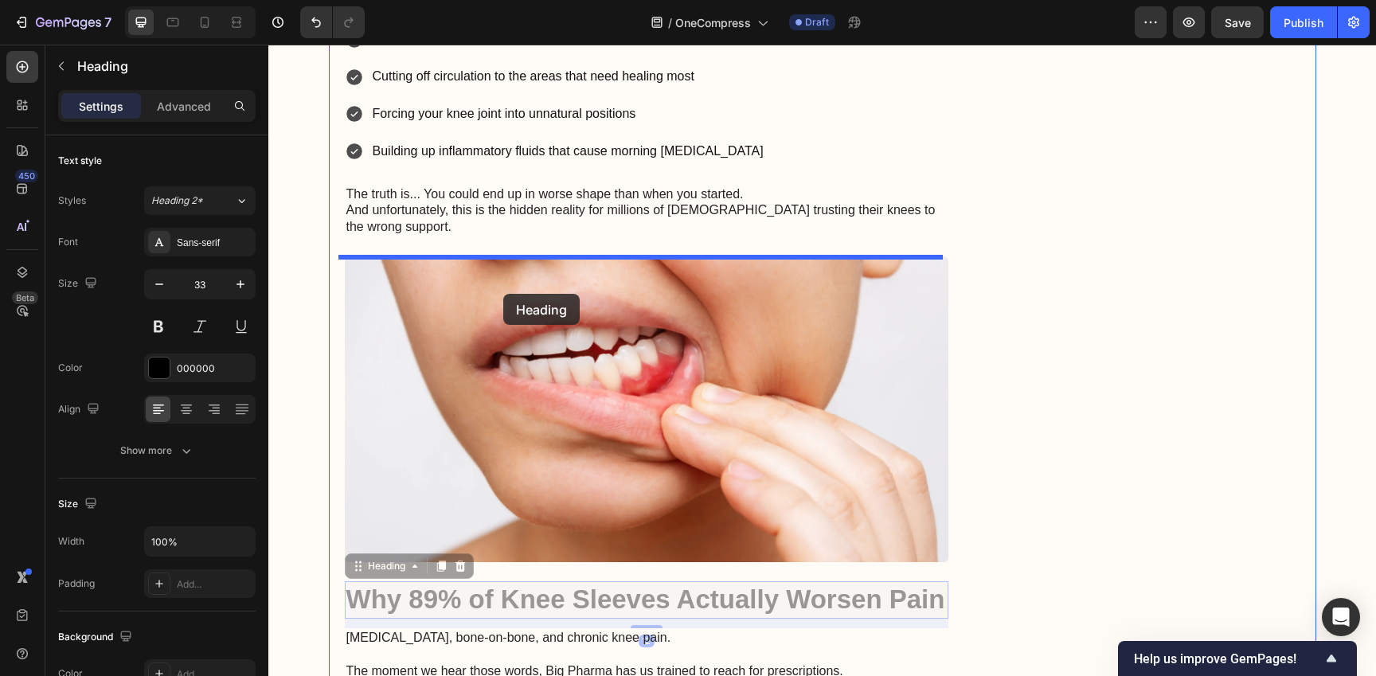
drag, startPoint x: 503, startPoint y: 598, endPoint x: 505, endPoint y: 276, distance: 321.6
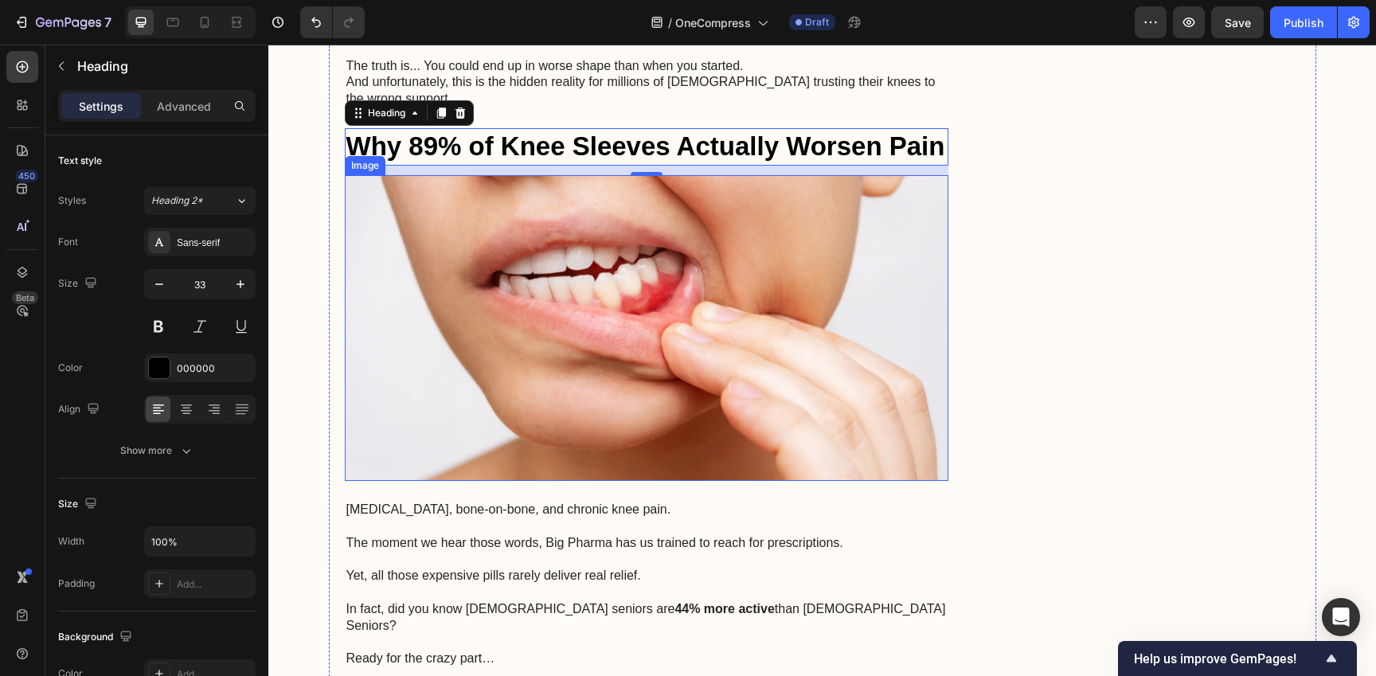
scroll to position [1016, 0]
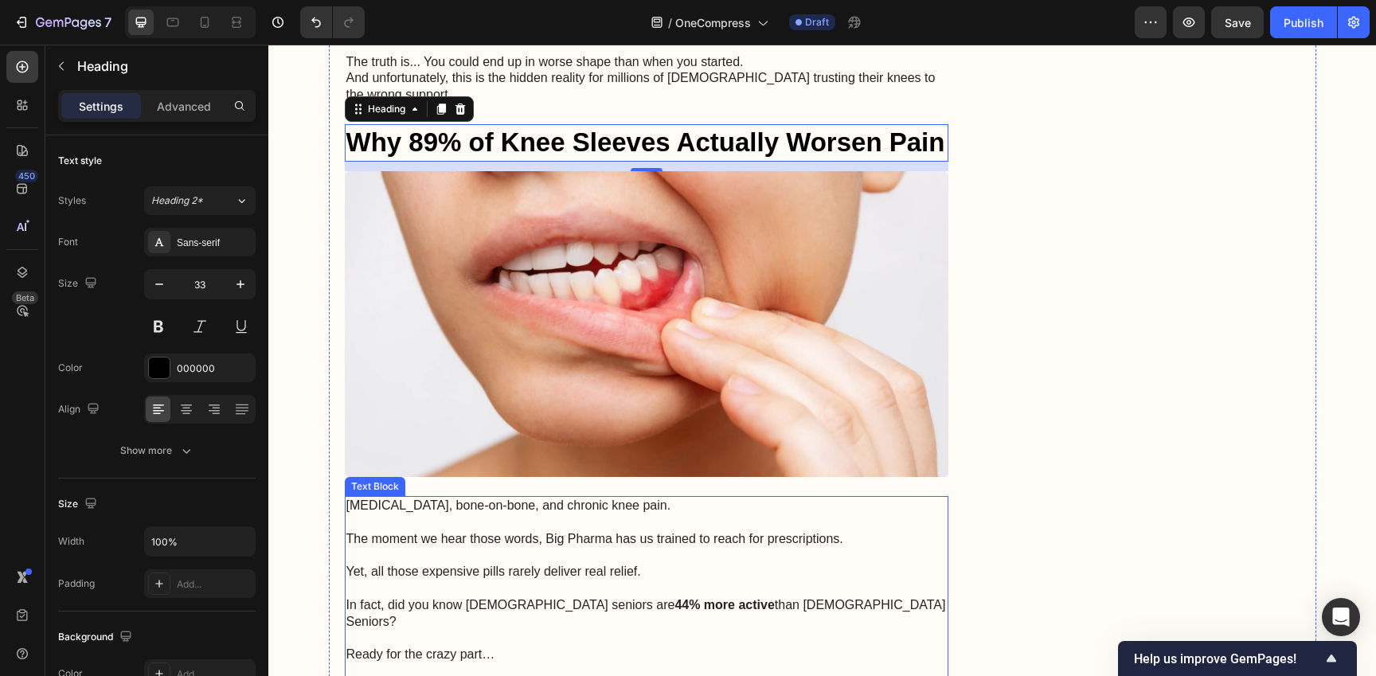
click at [552, 601] on p "In fact, did you know Japanese seniors are 44% more active than American Senior…" at bounding box center [646, 613] width 601 height 33
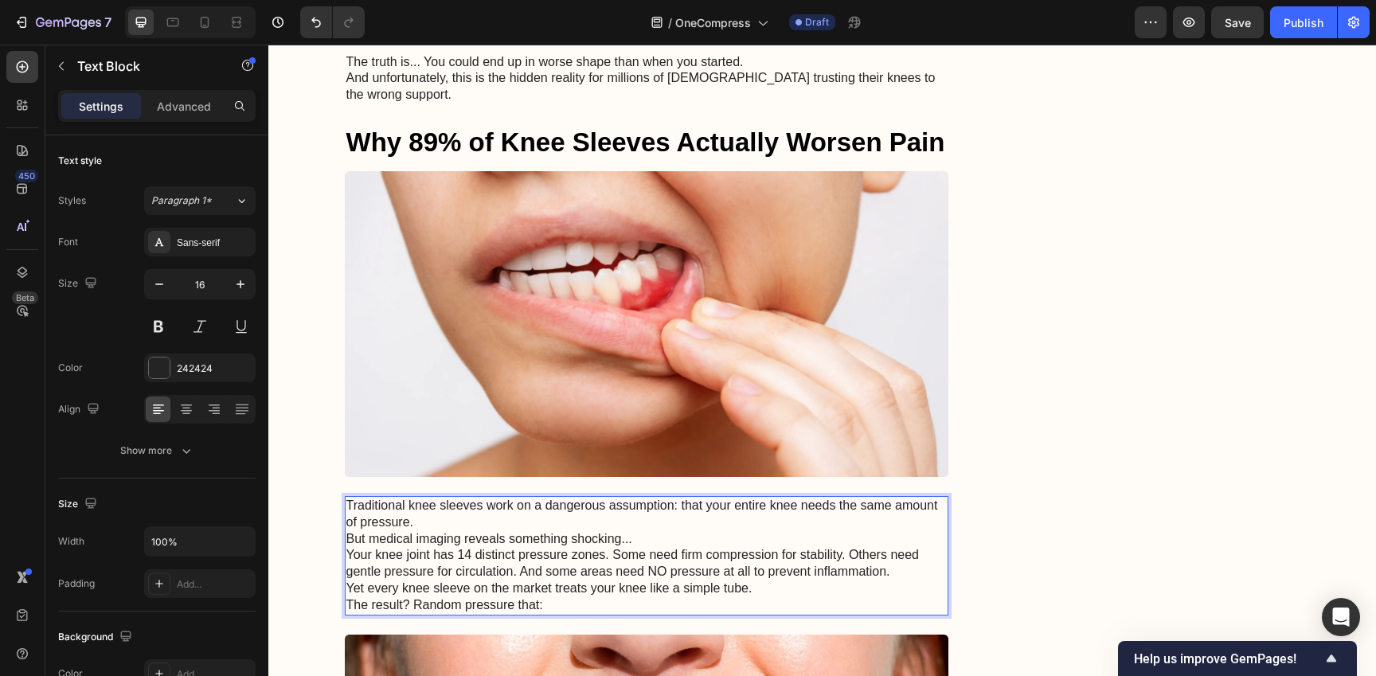
click at [695, 521] on p "Traditional knee sleeves work on a dangerous assumption: that your entire knee …" at bounding box center [646, 514] width 601 height 33
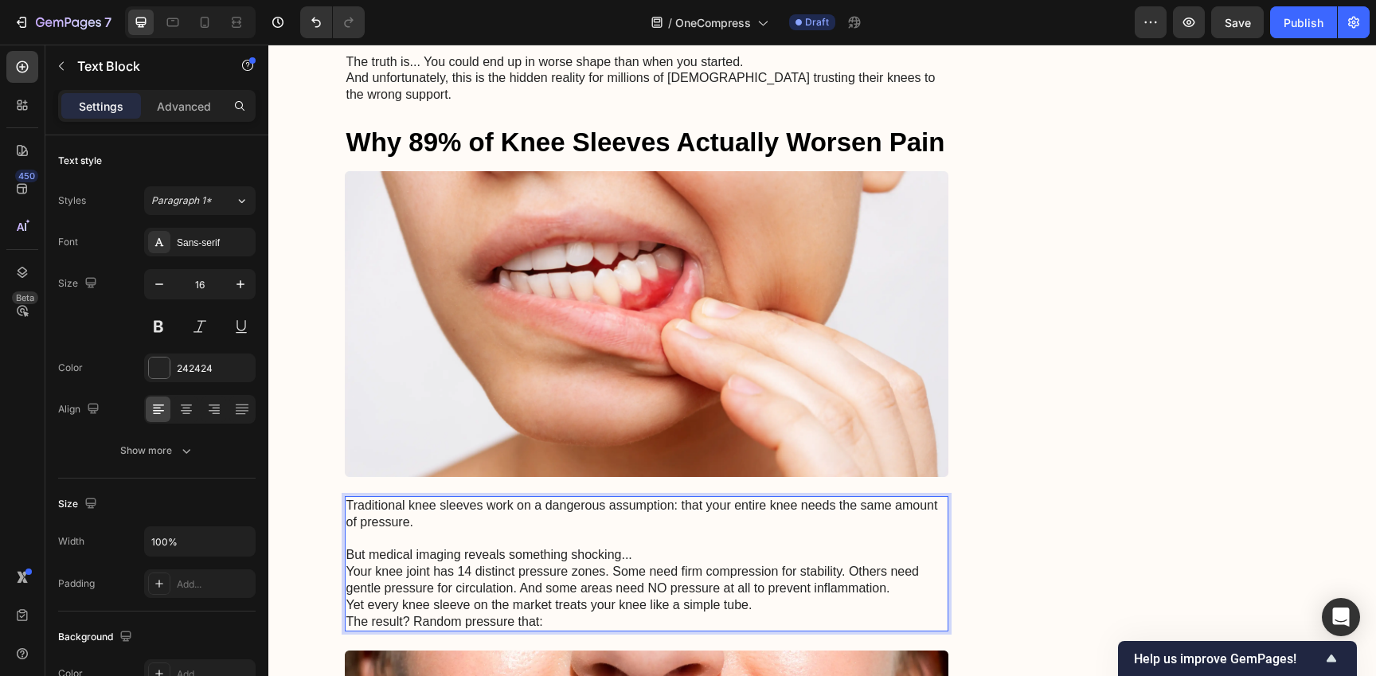
click at [681, 549] on p "But medical imaging reveals something shocking..." at bounding box center [646, 555] width 601 height 17
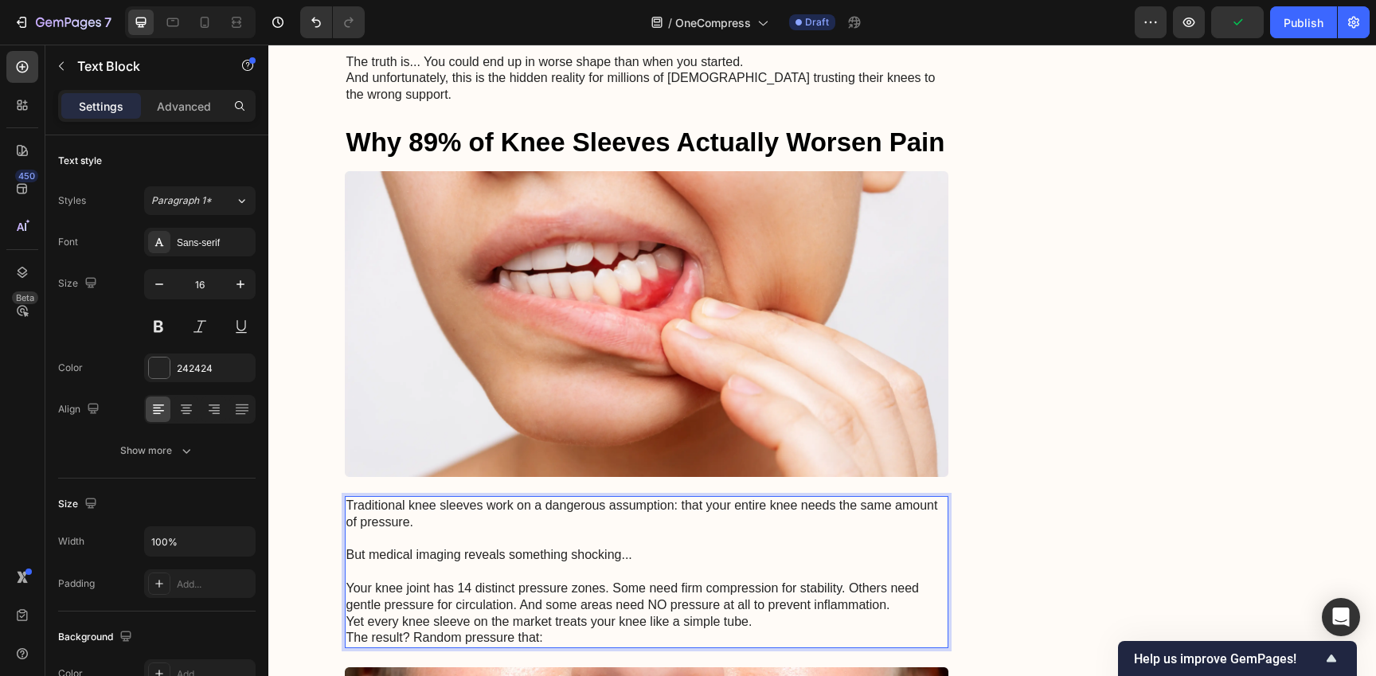
click at [916, 601] on p "Your knee joint has 14 distinct pressure zones. Some need firm compression for …" at bounding box center [646, 596] width 601 height 33
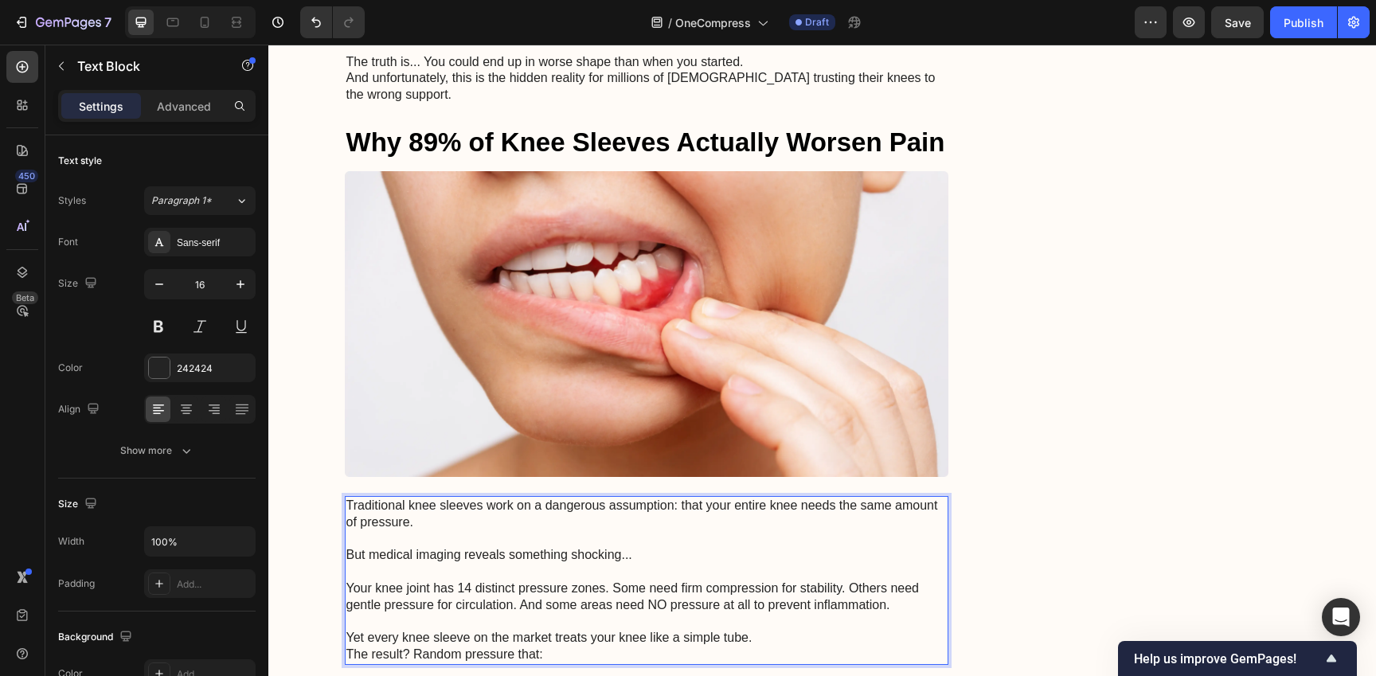
click at [835, 637] on p "Yet every knee sleeve on the market treats your knee like a simple tube." at bounding box center [646, 638] width 601 height 17
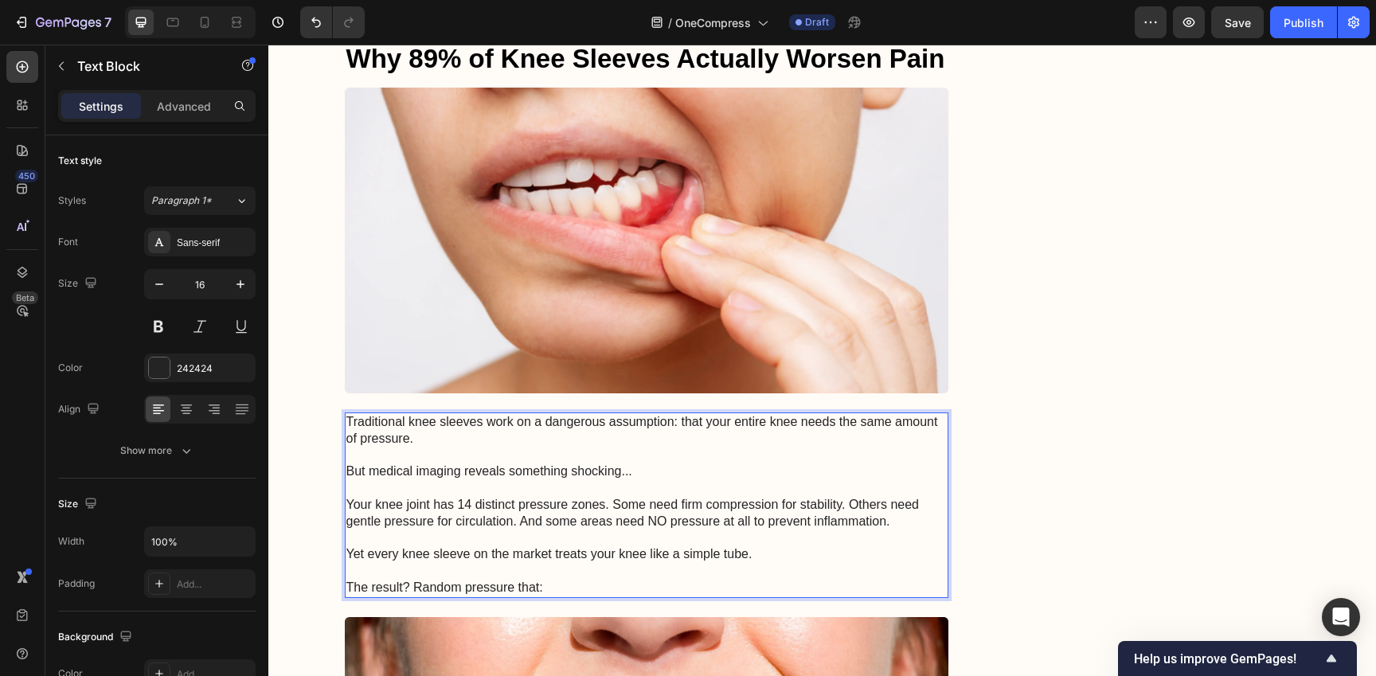
scroll to position [1119, 0]
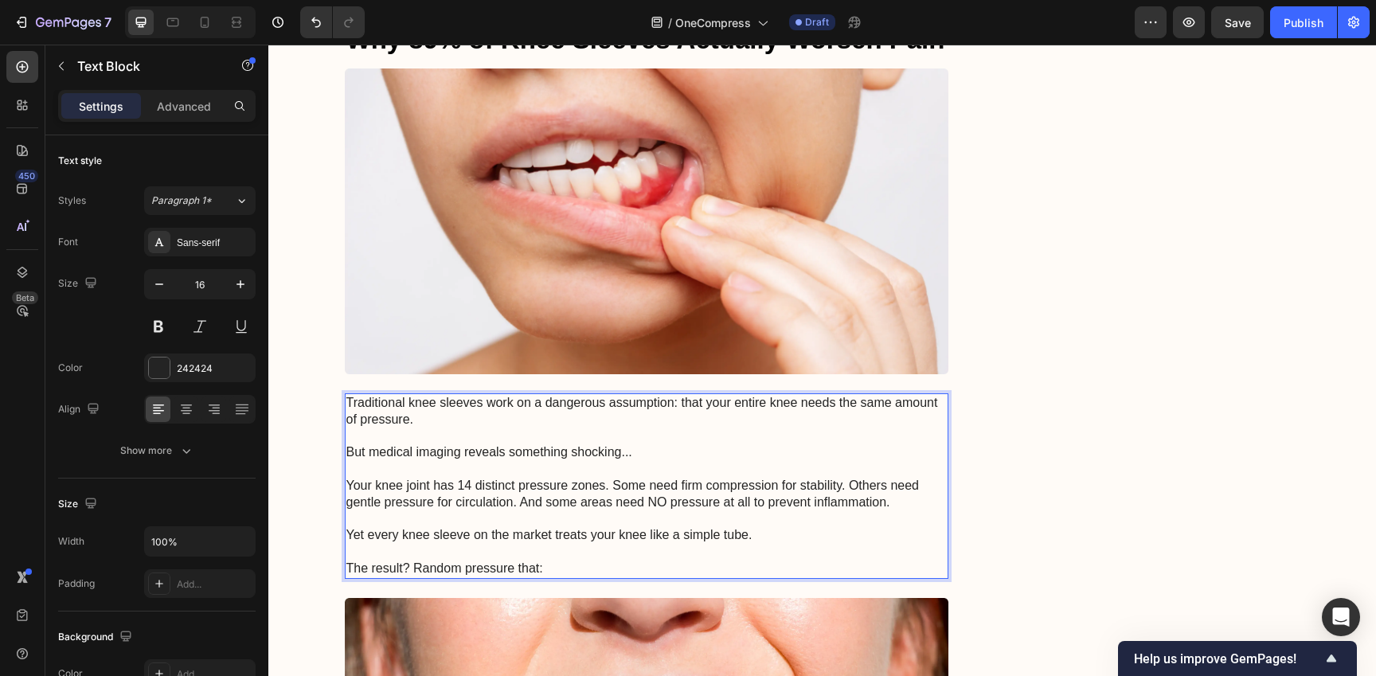
click at [607, 488] on p "Your knee joint has 14 distinct pressure zones. Some need firm compression for …" at bounding box center [646, 494] width 601 height 33
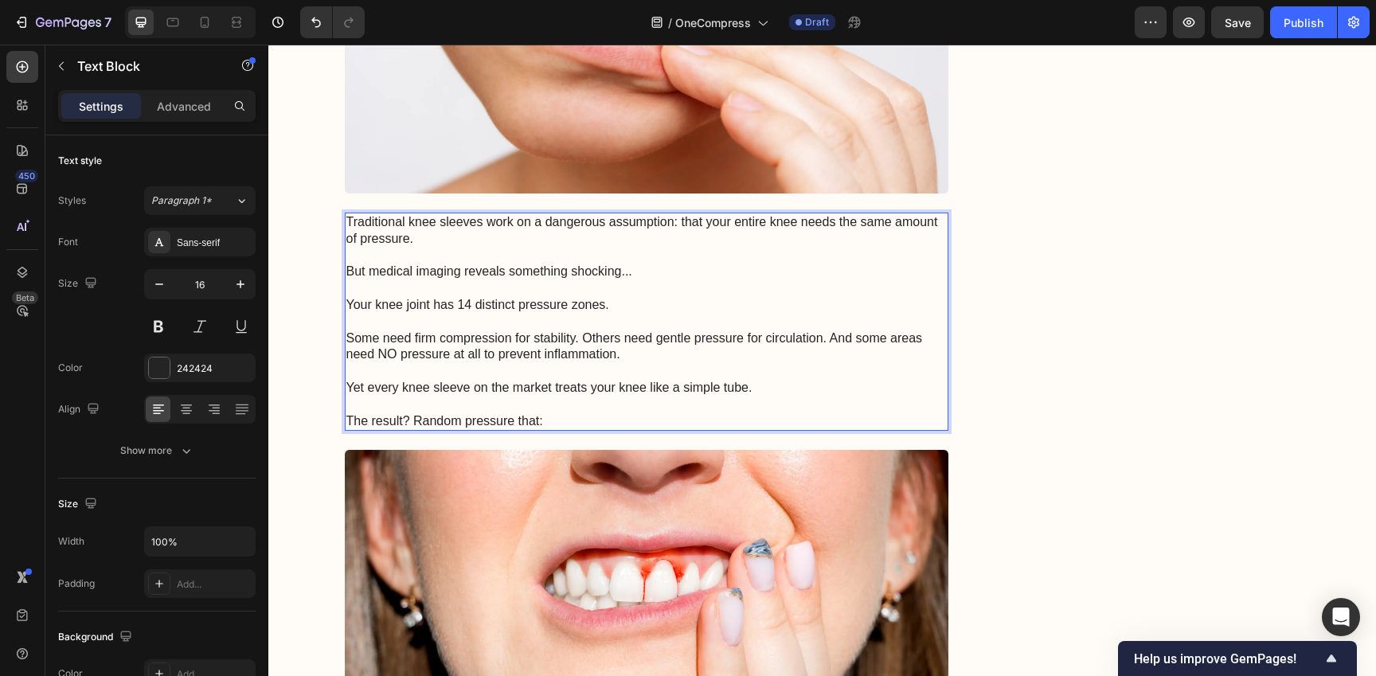
scroll to position [1306, 0]
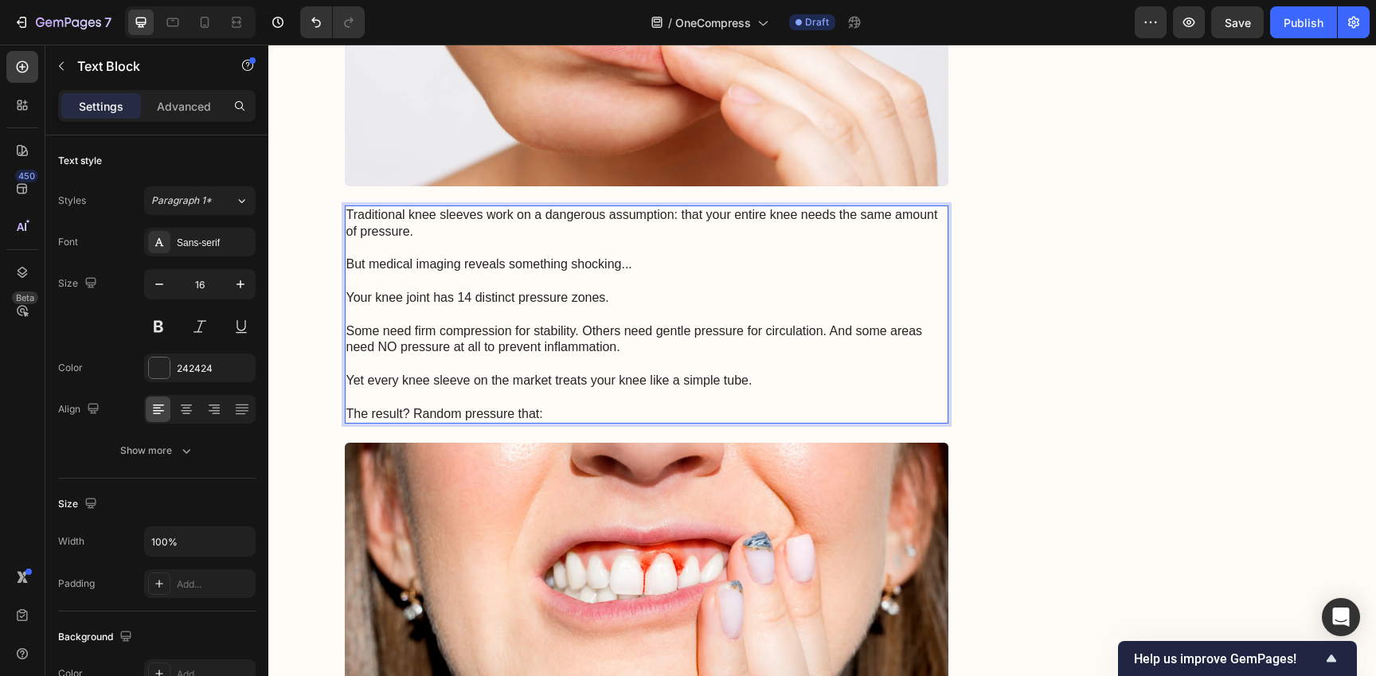
click at [692, 360] on p "Rich Text Editor. Editing area: main" at bounding box center [646, 364] width 601 height 17
click at [580, 337] on p "Some need firm compression for stability. Others need gentle pressure for circu…" at bounding box center [646, 339] width 601 height 33
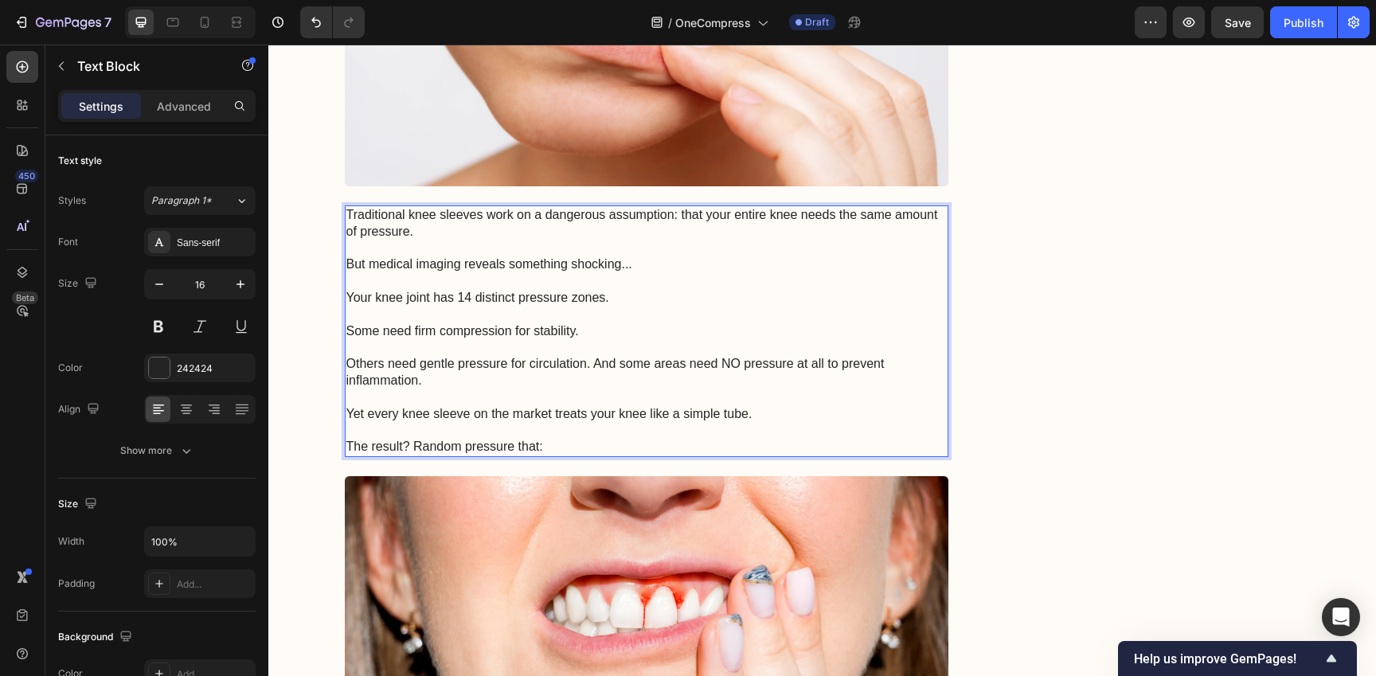
click at [591, 369] on p "Others need gentle pressure for circulation. And some areas need NO pressure at…" at bounding box center [646, 372] width 601 height 33
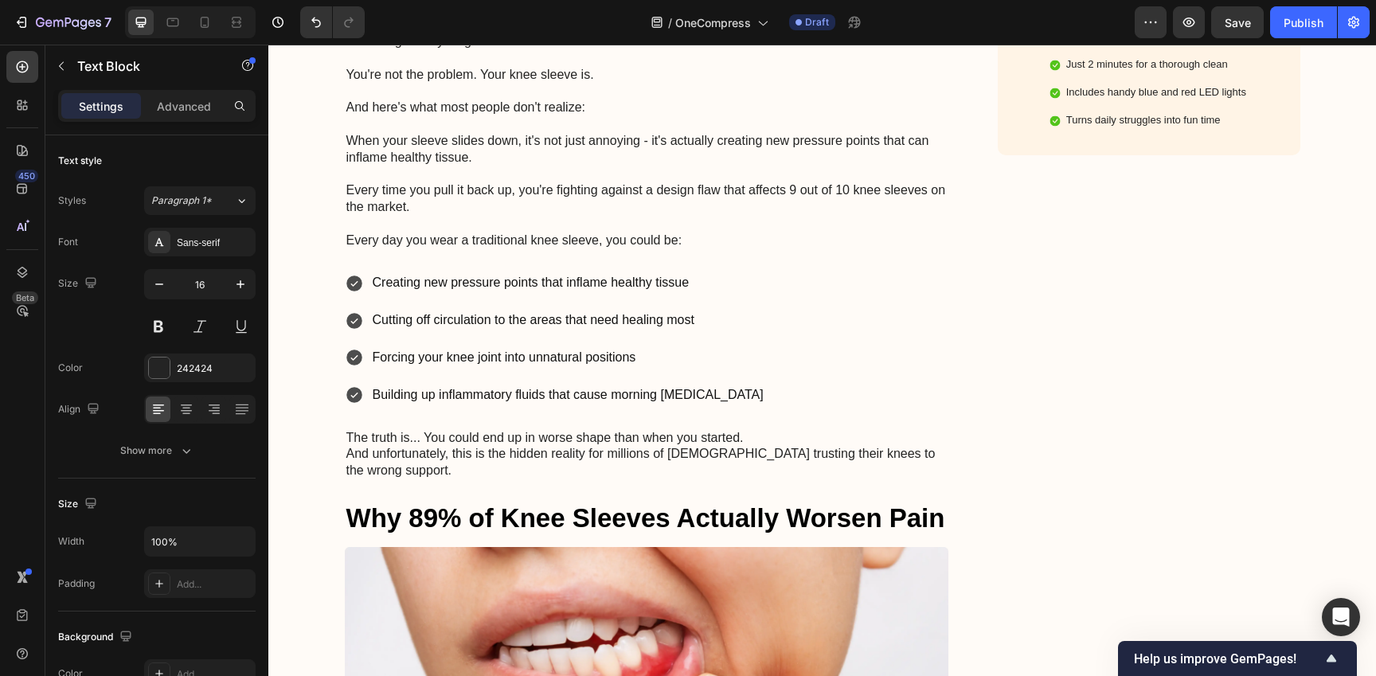
scroll to position [586, 0]
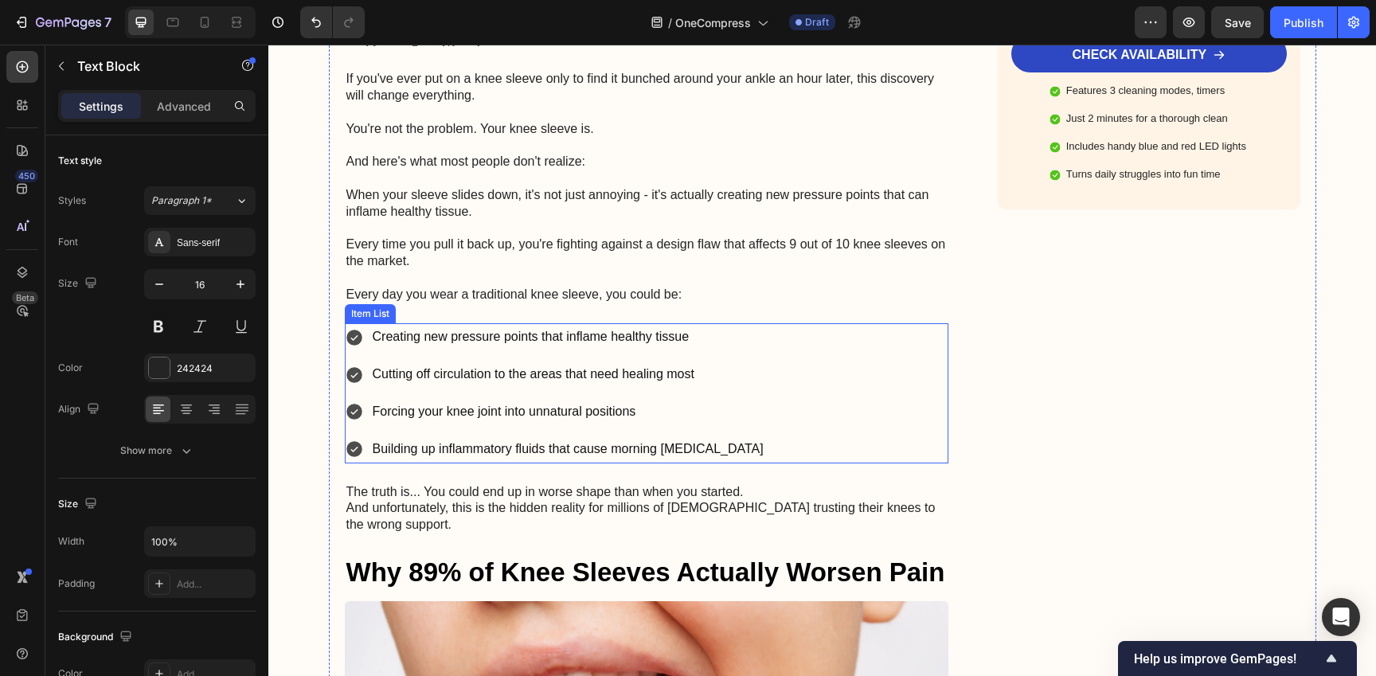
click at [717, 388] on div "Creating new pressure points that inflame healthy tissue Cutting off circulatio…" at bounding box center [647, 392] width 604 height 139
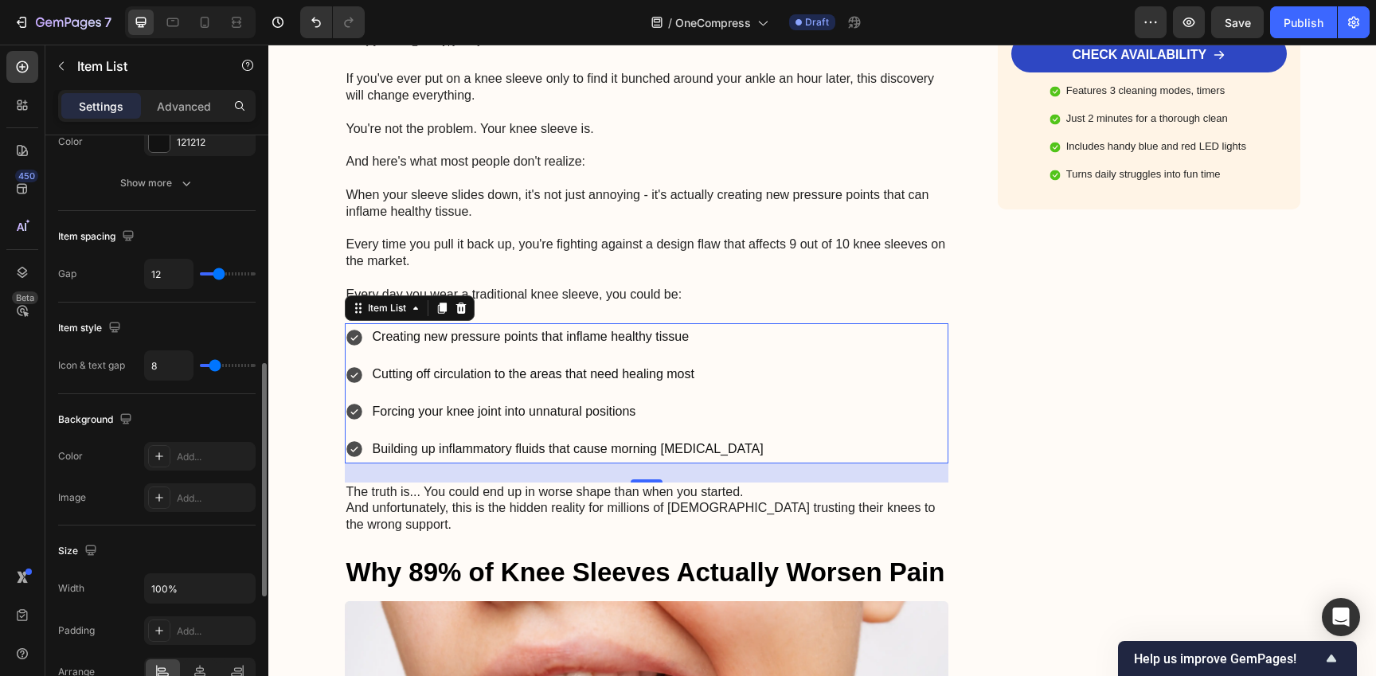
scroll to position [603, 0]
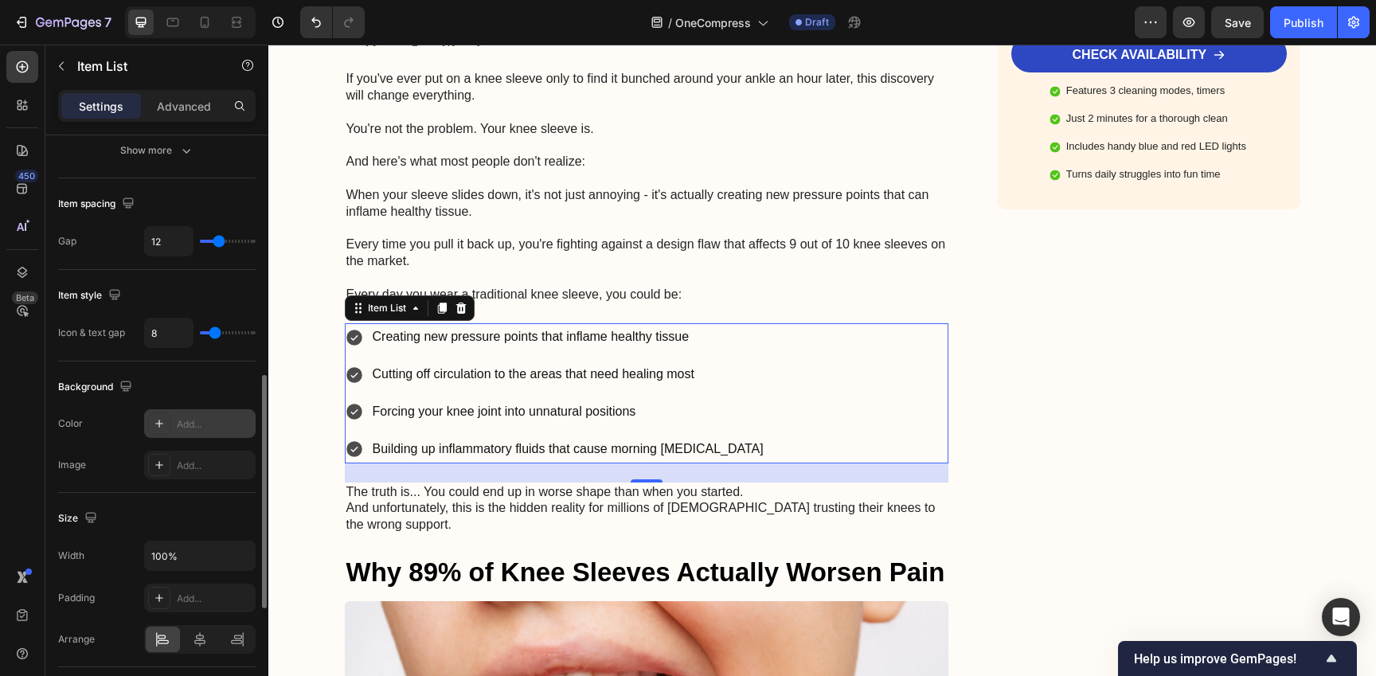
click at [200, 424] on div "Add..." at bounding box center [214, 424] width 75 height 14
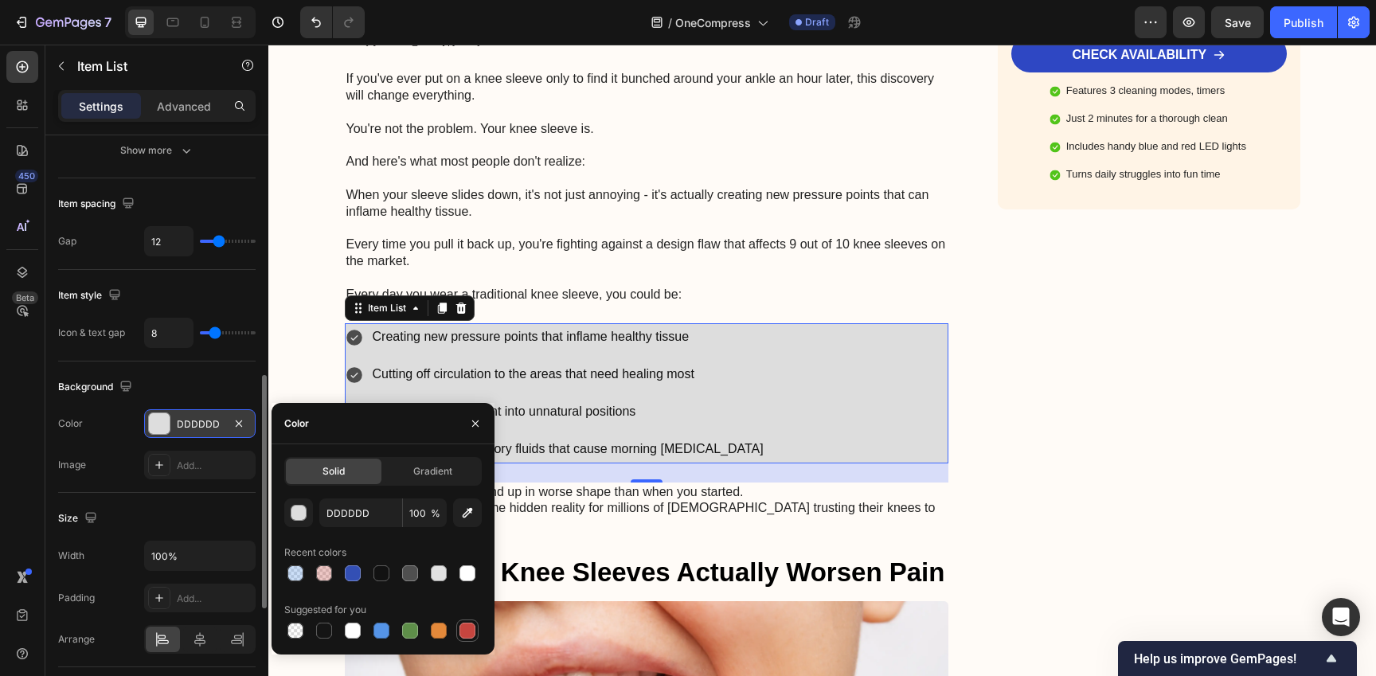
click at [462, 633] on div at bounding box center [467, 631] width 16 height 16
type input "C5453F"
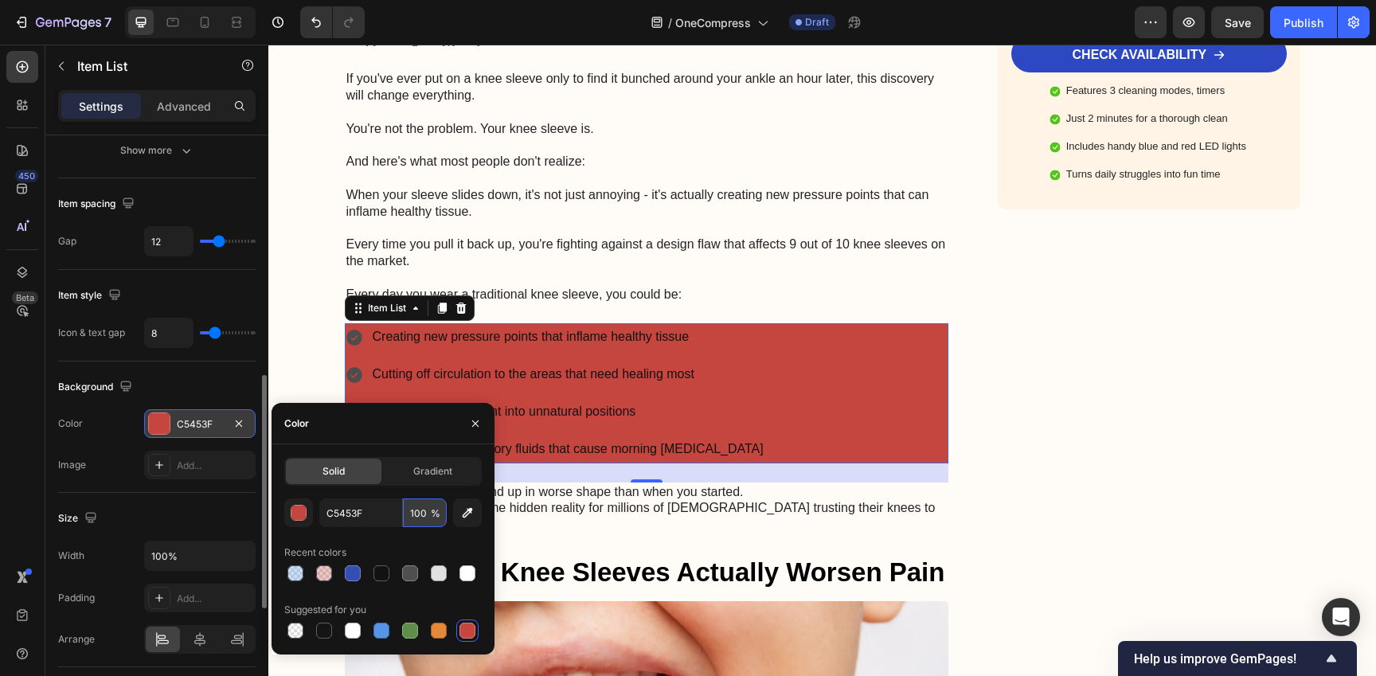
click at [412, 517] on input "100" at bounding box center [425, 512] width 44 height 29
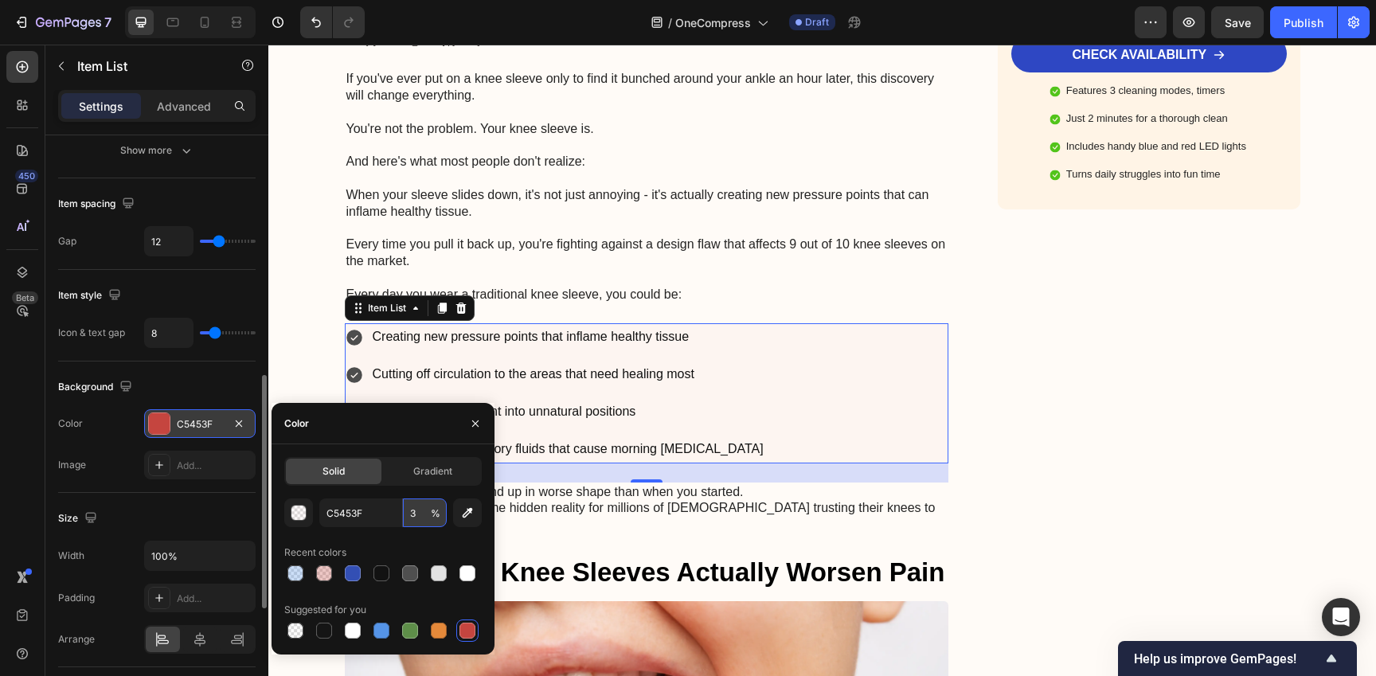
type input "30"
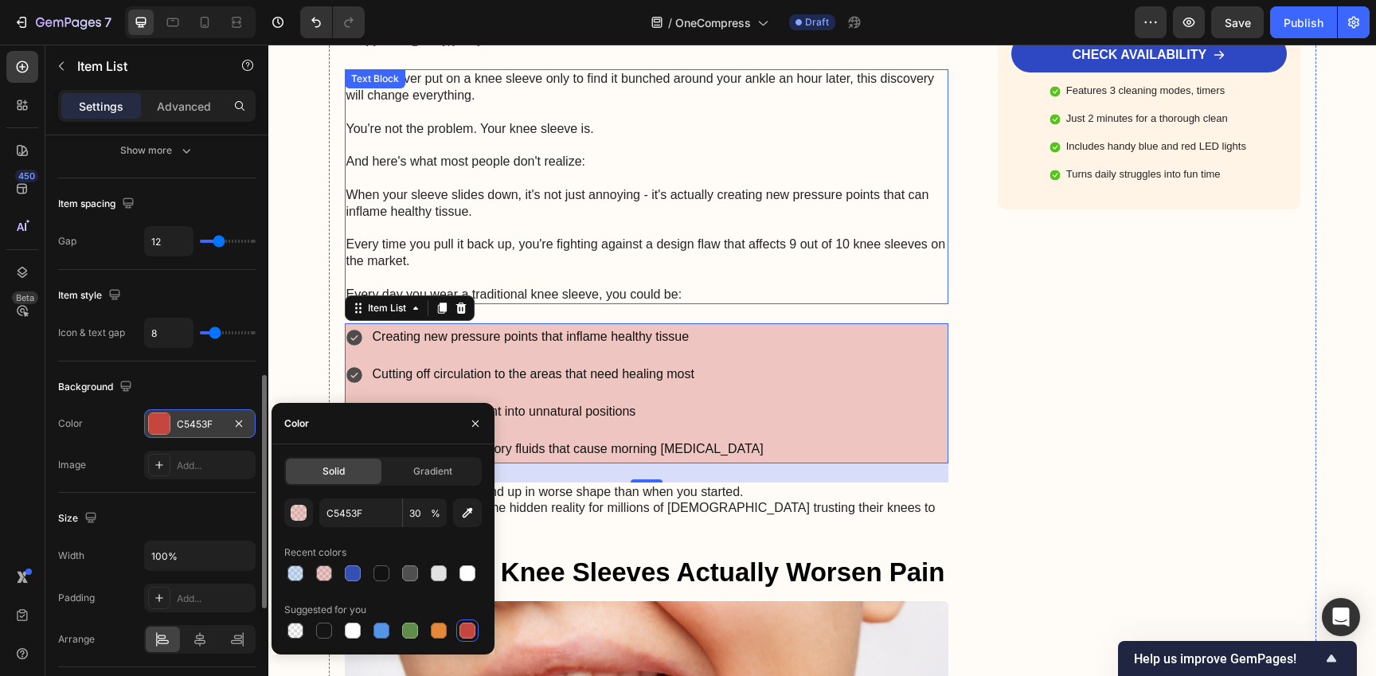
click at [857, 278] on p "Rich Text Editor. Editing area: main" at bounding box center [646, 278] width 601 height 17
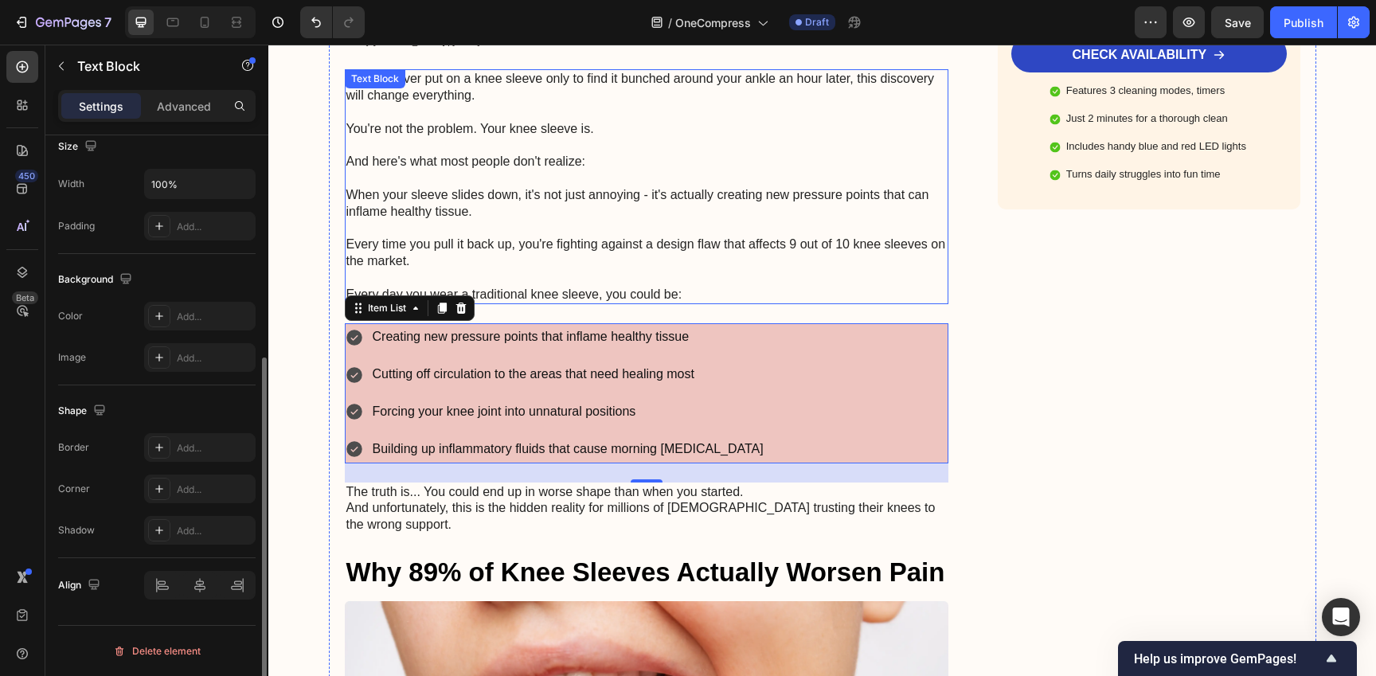
scroll to position [0, 0]
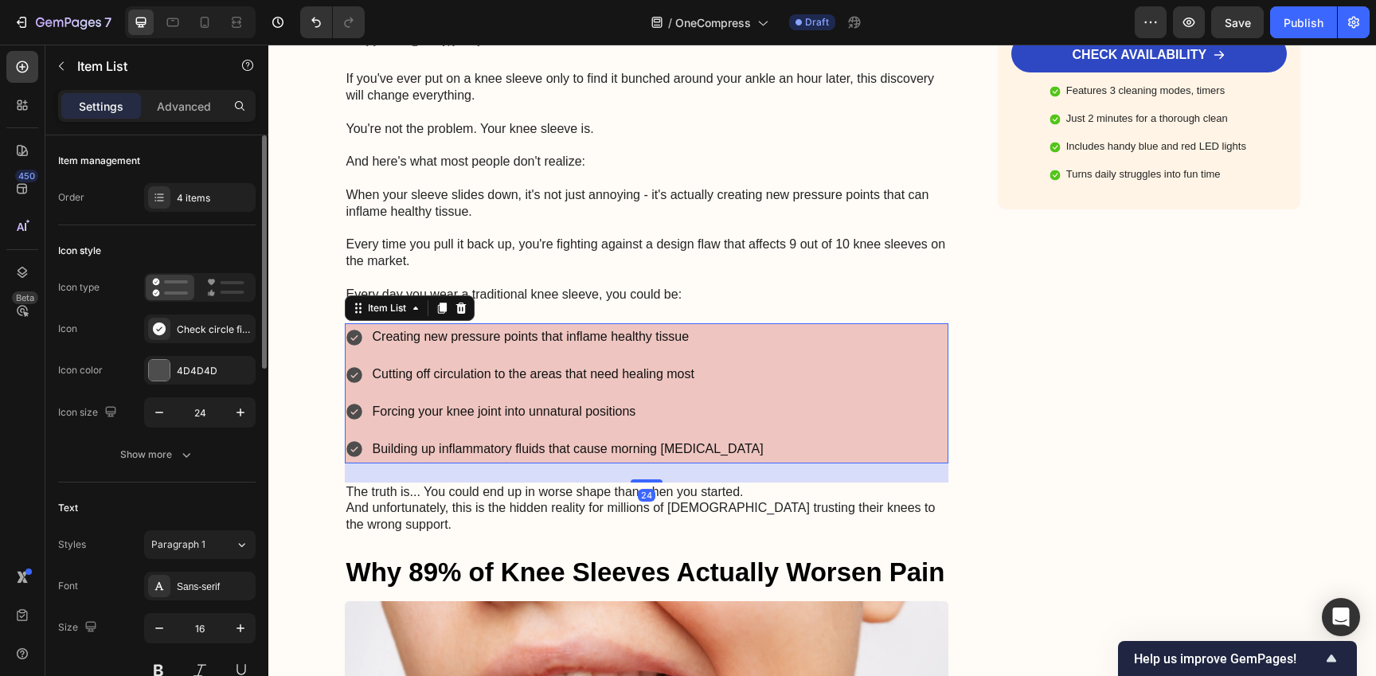
click at [738, 369] on div "Creating new pressure points that inflame healthy tissue Cutting off circulatio…" at bounding box center [647, 392] width 604 height 139
click at [207, 322] on div "Check circle filled" at bounding box center [214, 329] width 75 height 14
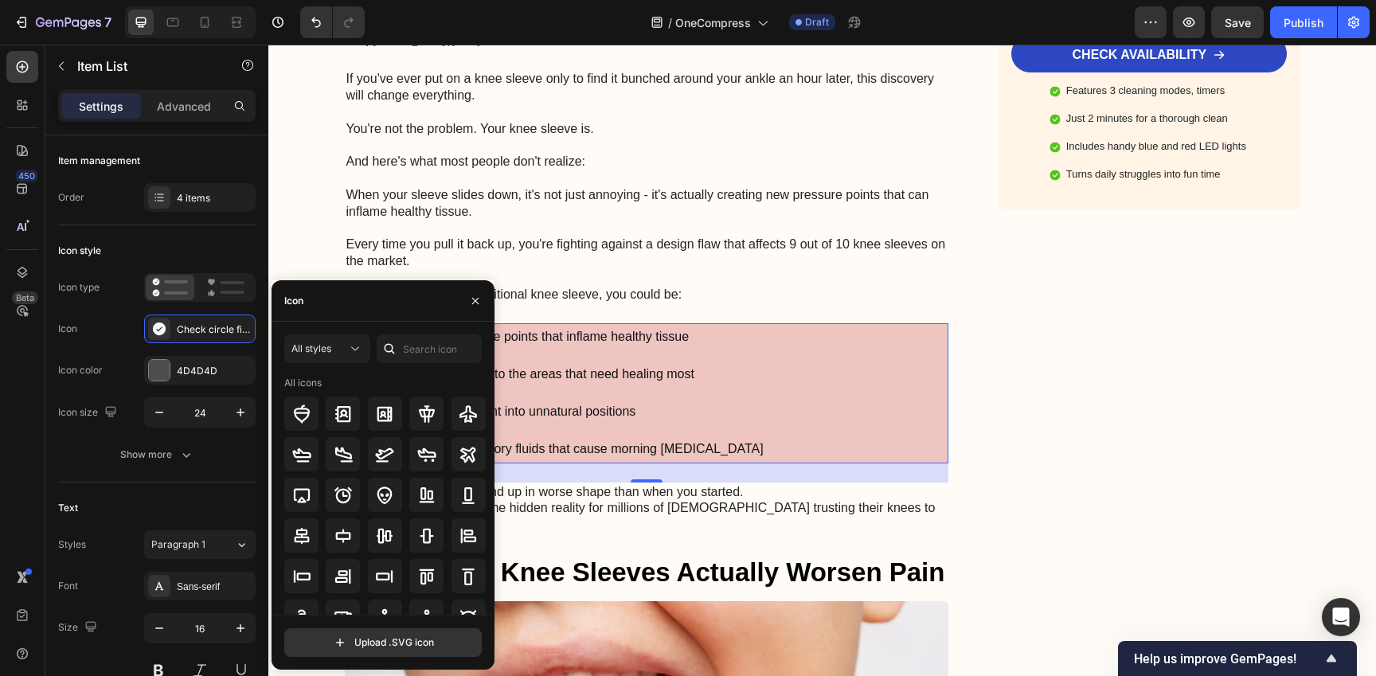
click at [771, 464] on div "24" at bounding box center [647, 472] width 604 height 19
click at [755, 405] on div "Creating new pressure points that inflame healthy tissue Cutting off circulatio…" at bounding box center [647, 392] width 604 height 139
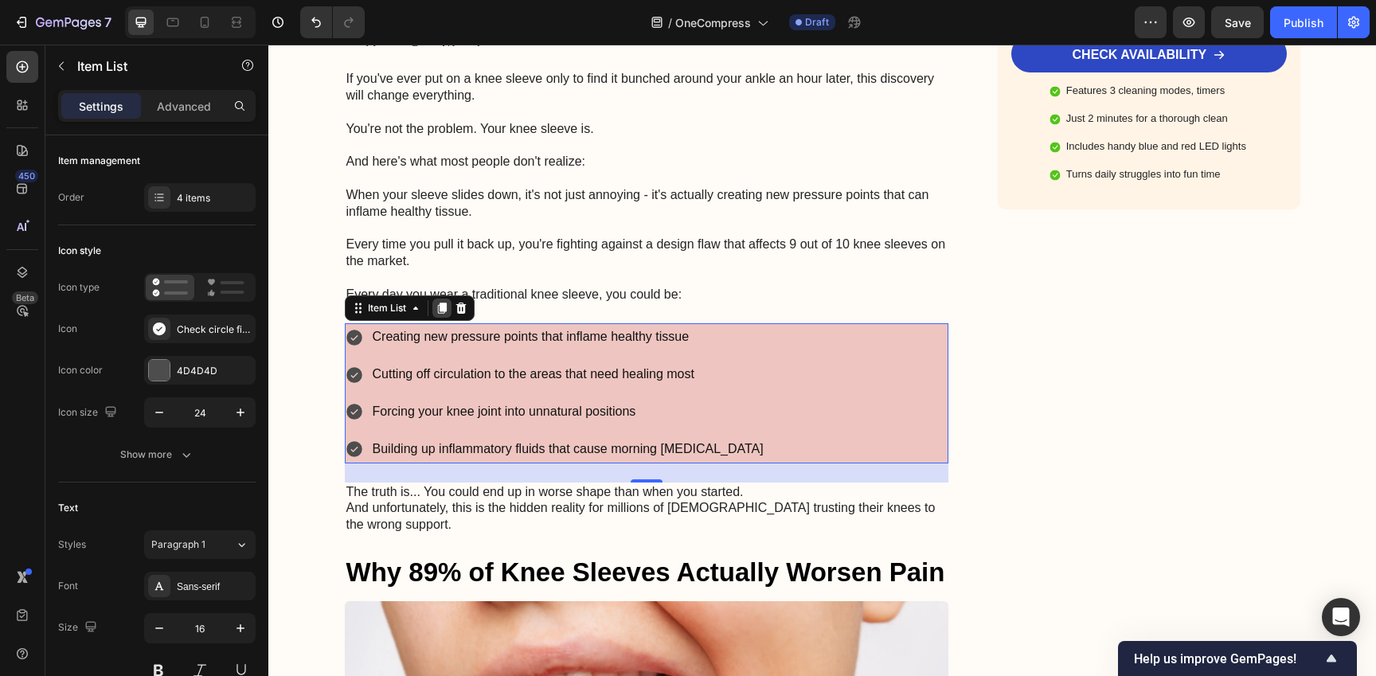
click at [437, 312] on icon at bounding box center [441, 308] width 9 height 11
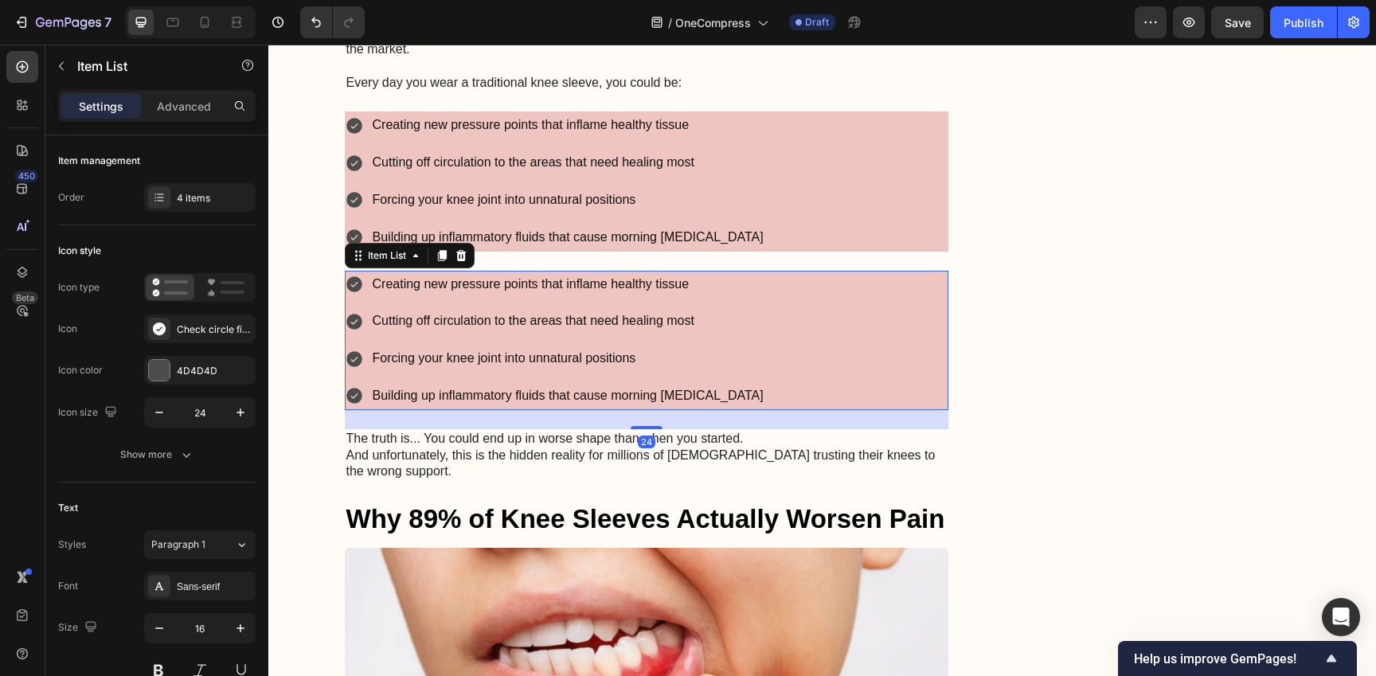
scroll to position [799, 0]
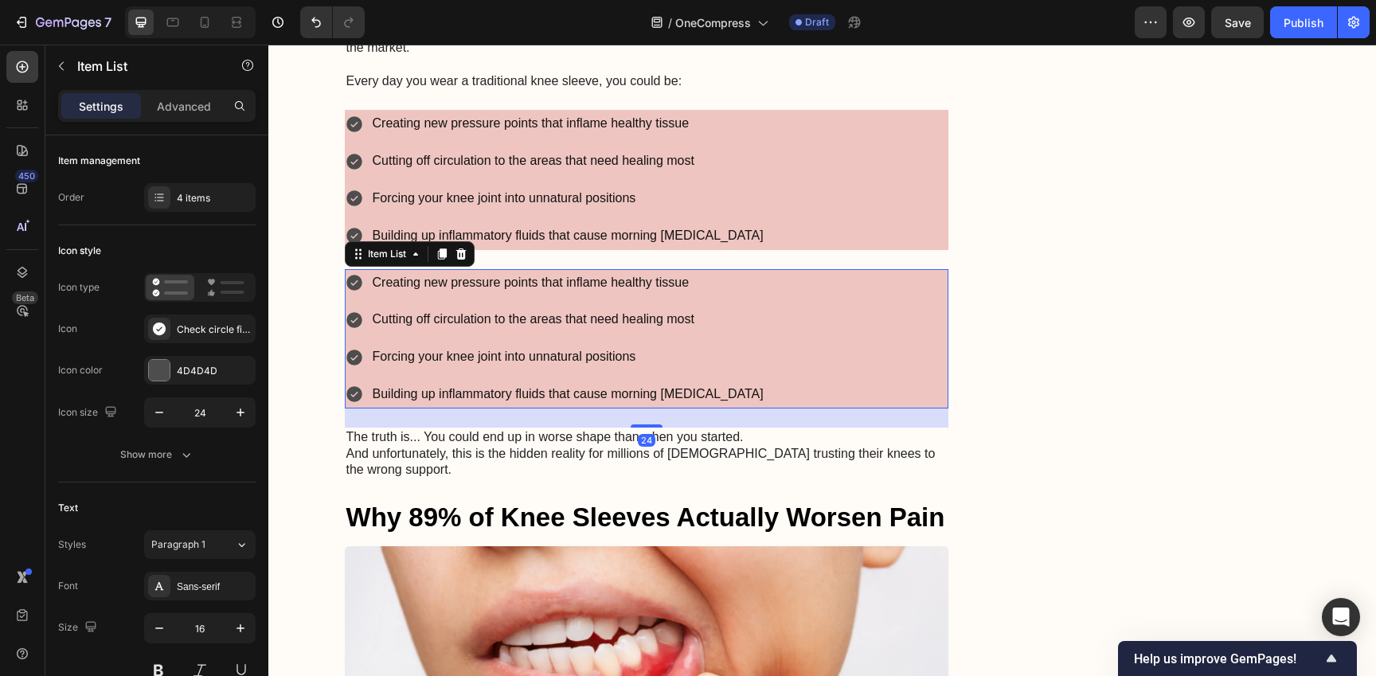
click at [452, 373] on div "Creating new pressure points that inflame healthy tissue Cutting off circulatio…" at bounding box center [555, 338] width 421 height 139
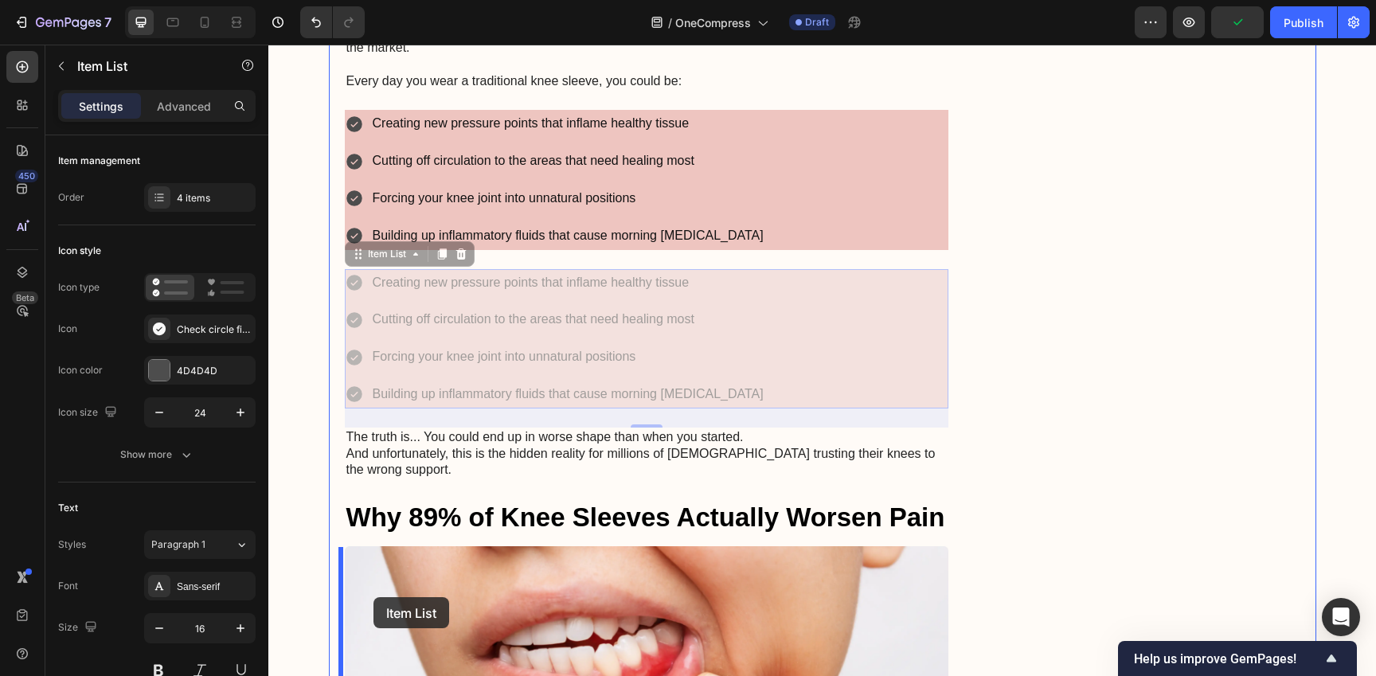
drag, startPoint x: 349, startPoint y: 254, endPoint x: 373, endPoint y: 597, distance: 344.0
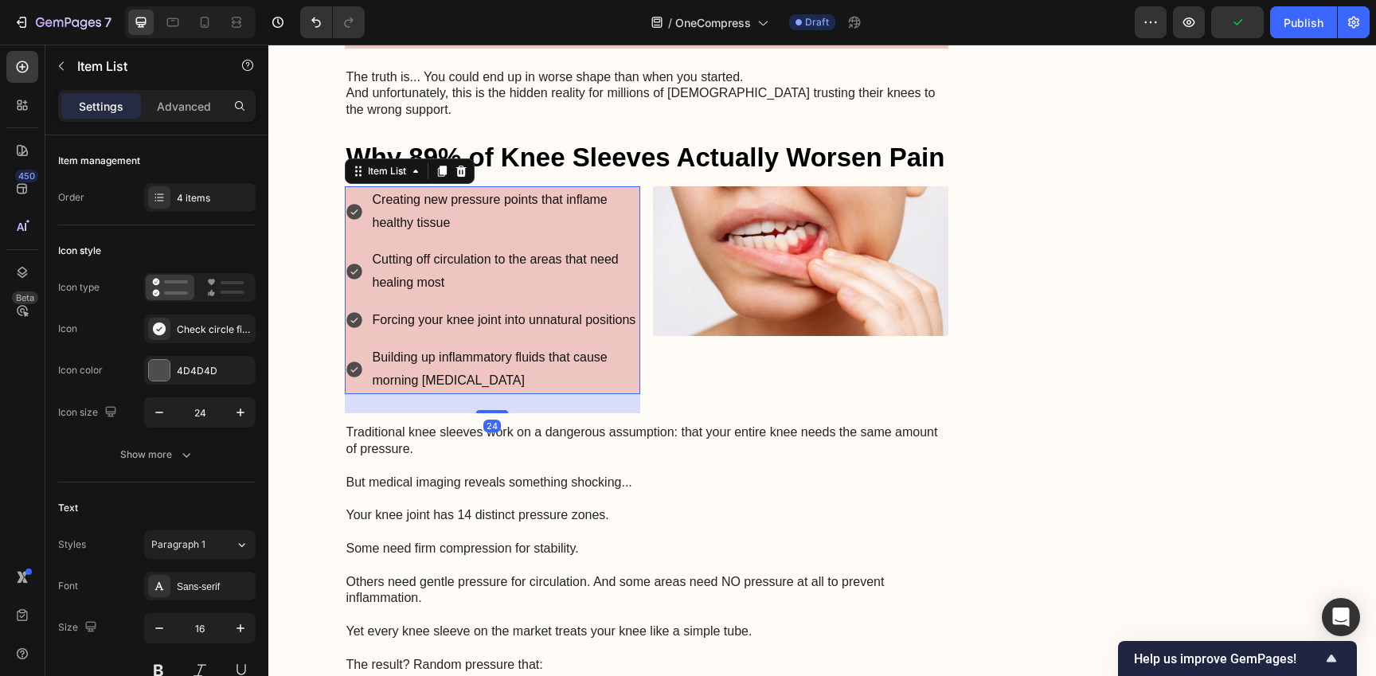
scroll to position [1020, 0]
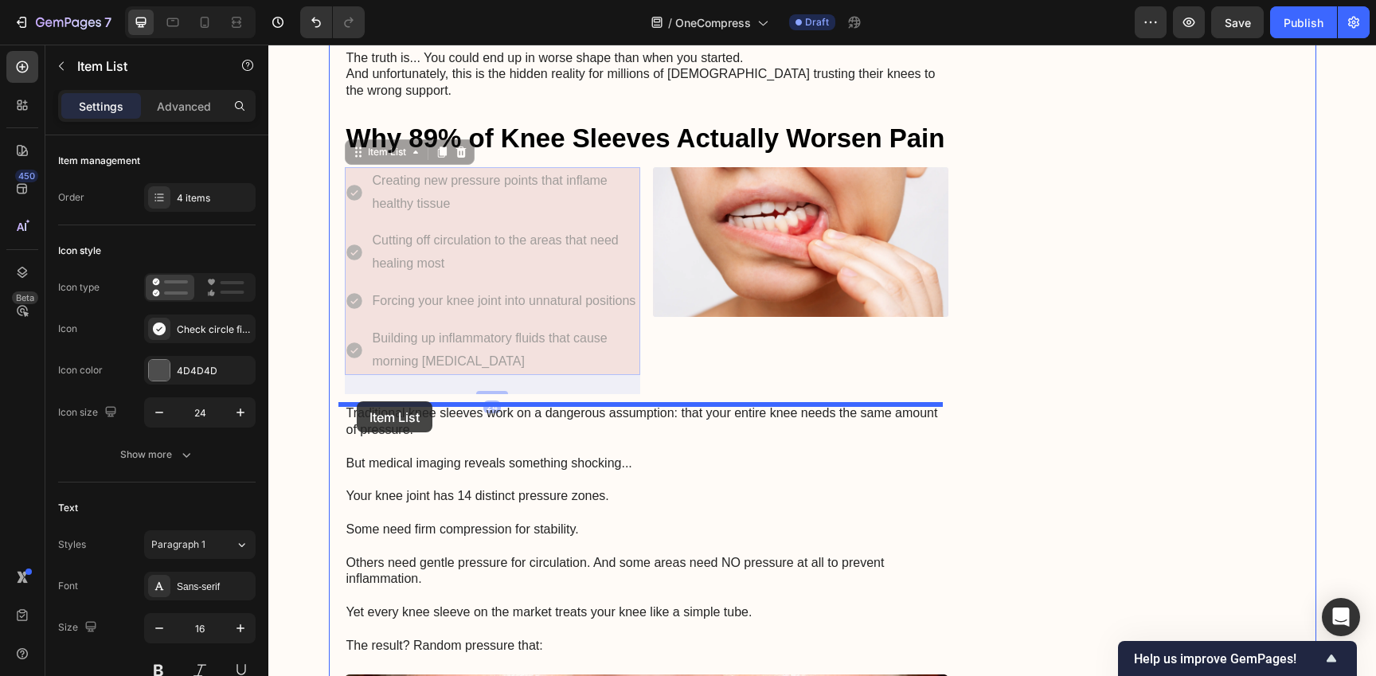
drag, startPoint x: 353, startPoint y: 151, endPoint x: 357, endPoint y: 401, distance: 250.0
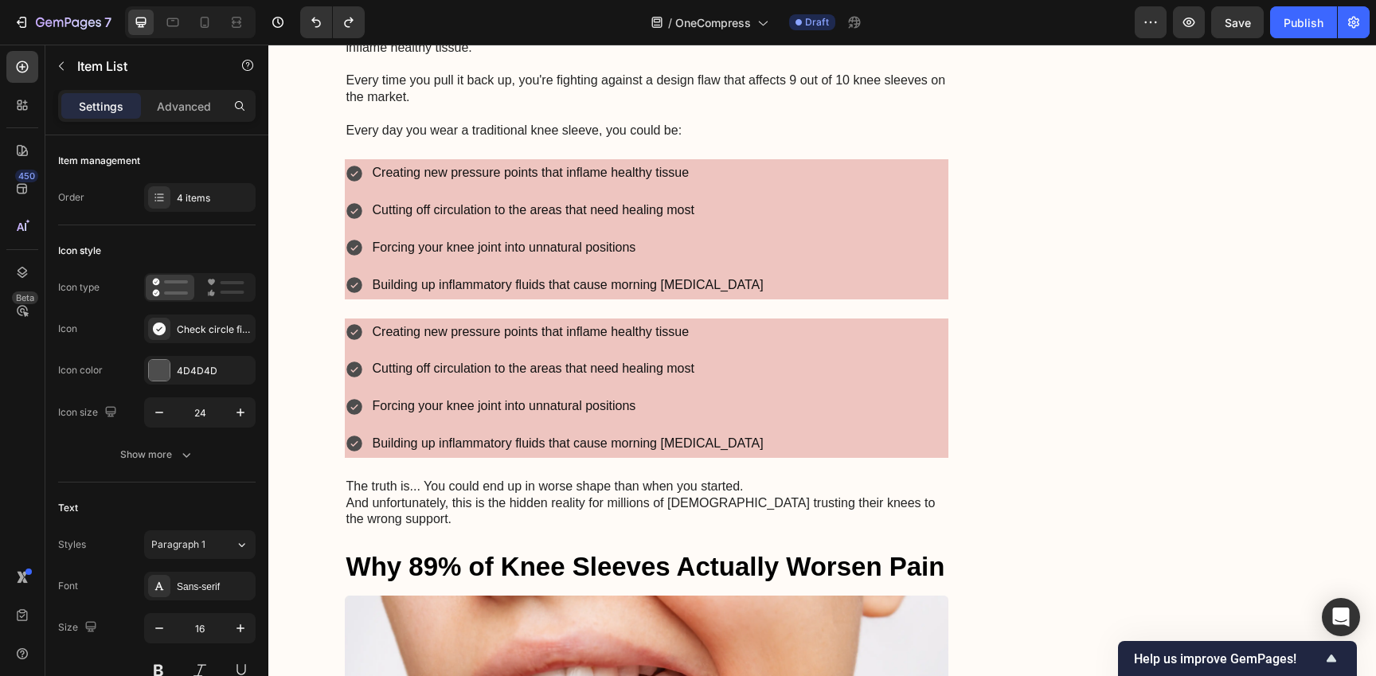
scroll to position [751, 0]
click at [361, 337] on div "Creating new pressure points that inflame healthy tissue" at bounding box center [555, 332] width 421 height 28
click at [426, 360] on p "Cutting off circulation to the areas that need healing most" at bounding box center [568, 368] width 391 height 23
click at [842, 392] on div "Creating new pressure points that inflame healthy tissue Cutting off circulatio…" at bounding box center [647, 387] width 604 height 139
click at [752, 244] on div "Creating new pressure points that inflame healthy tissue Cutting off circulatio…" at bounding box center [647, 227] width 604 height 139
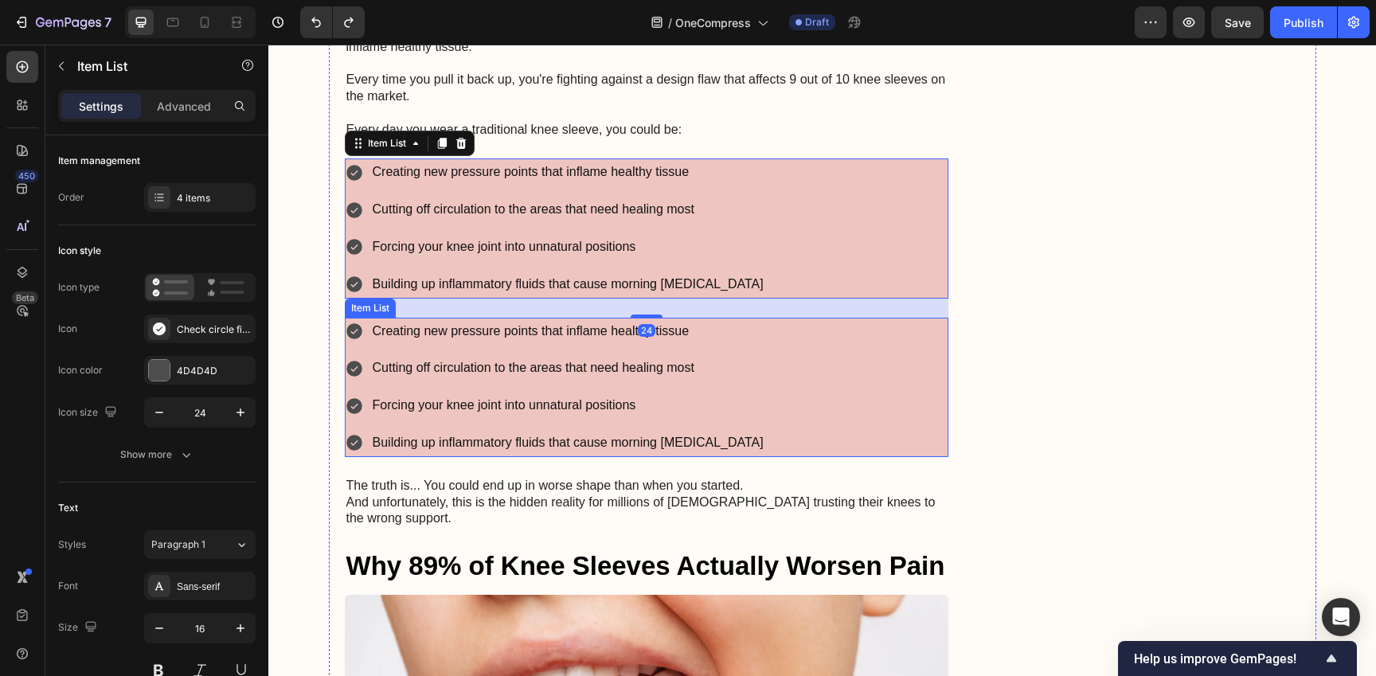
click at [795, 371] on div "Creating new pressure points that inflame healthy tissue Cutting off circulatio…" at bounding box center [647, 387] width 604 height 139
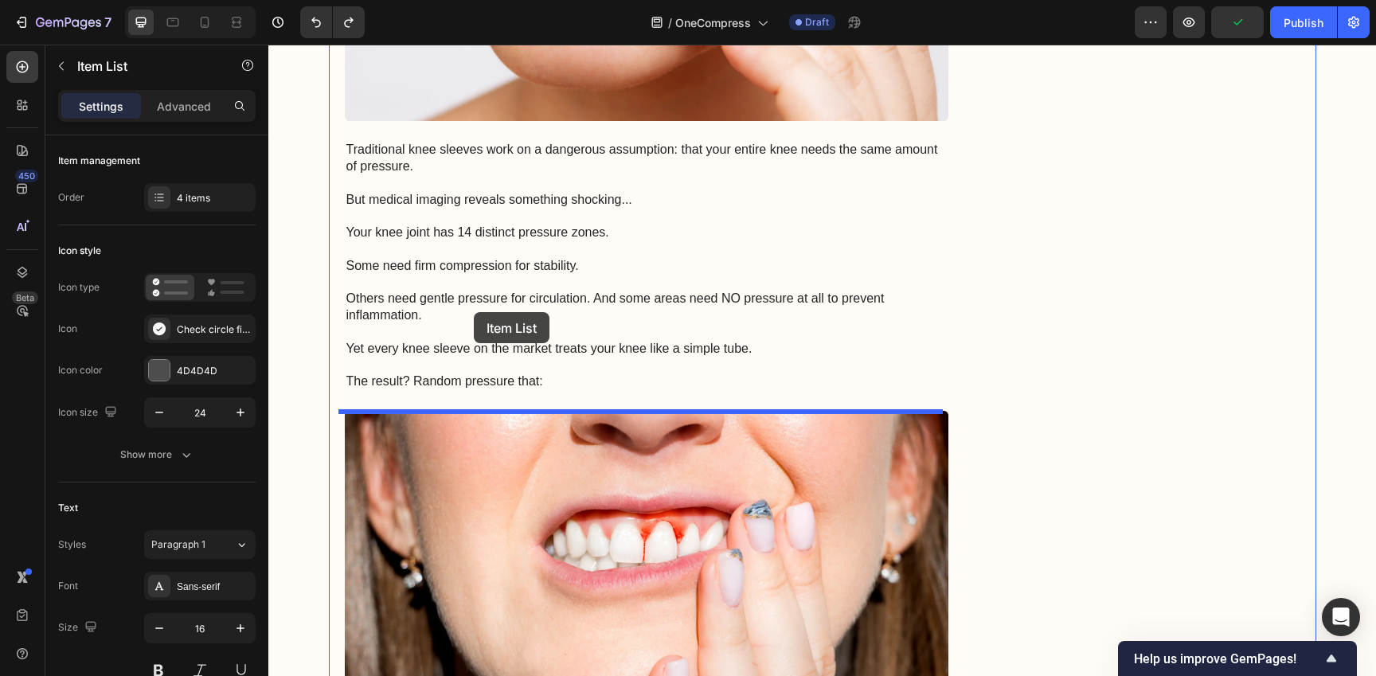
scroll to position [1536, 0]
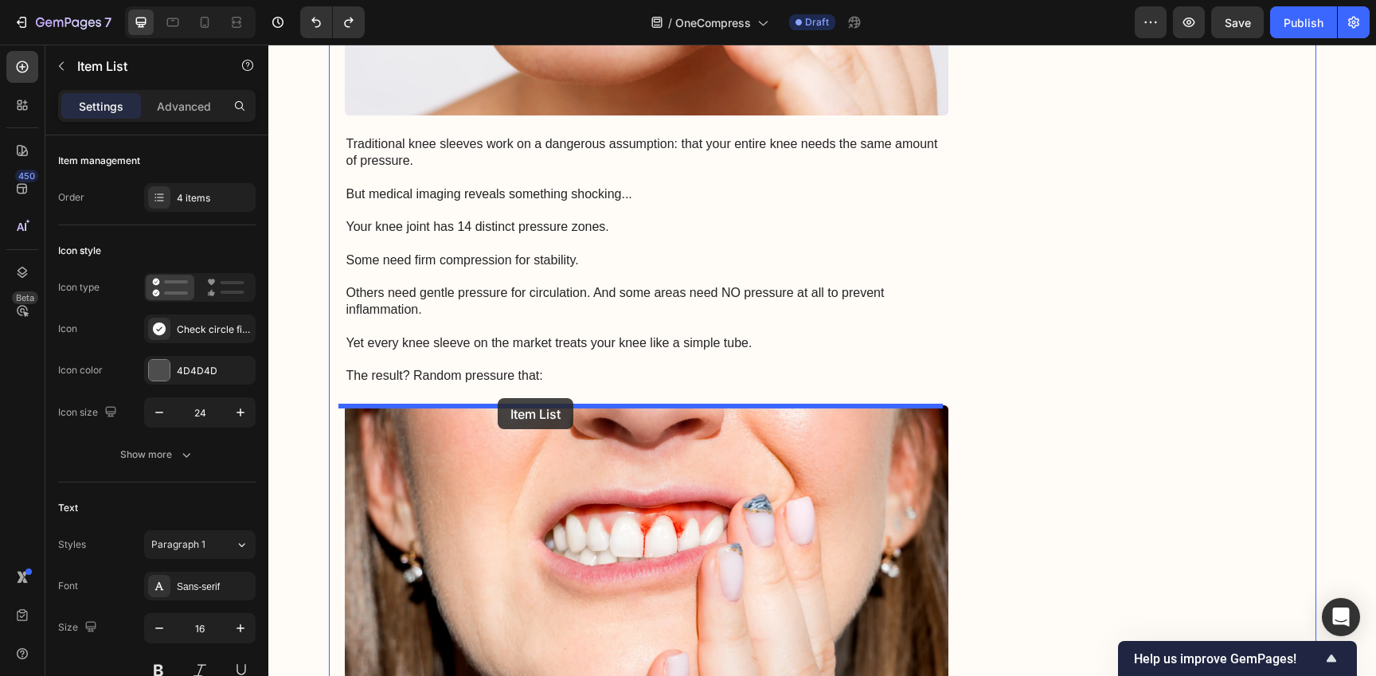
drag, startPoint x: 350, startPoint y: 307, endPoint x: 498, endPoint y: 400, distance: 174.3
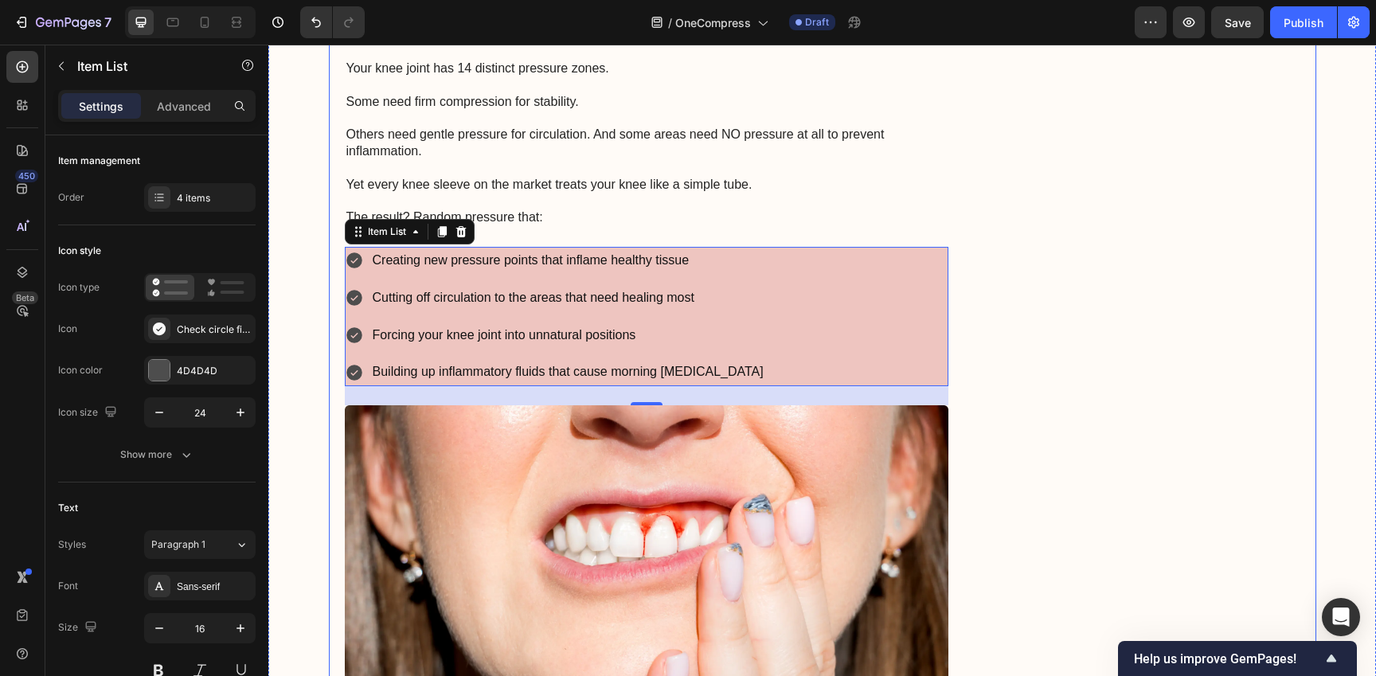
scroll to position [1377, 0]
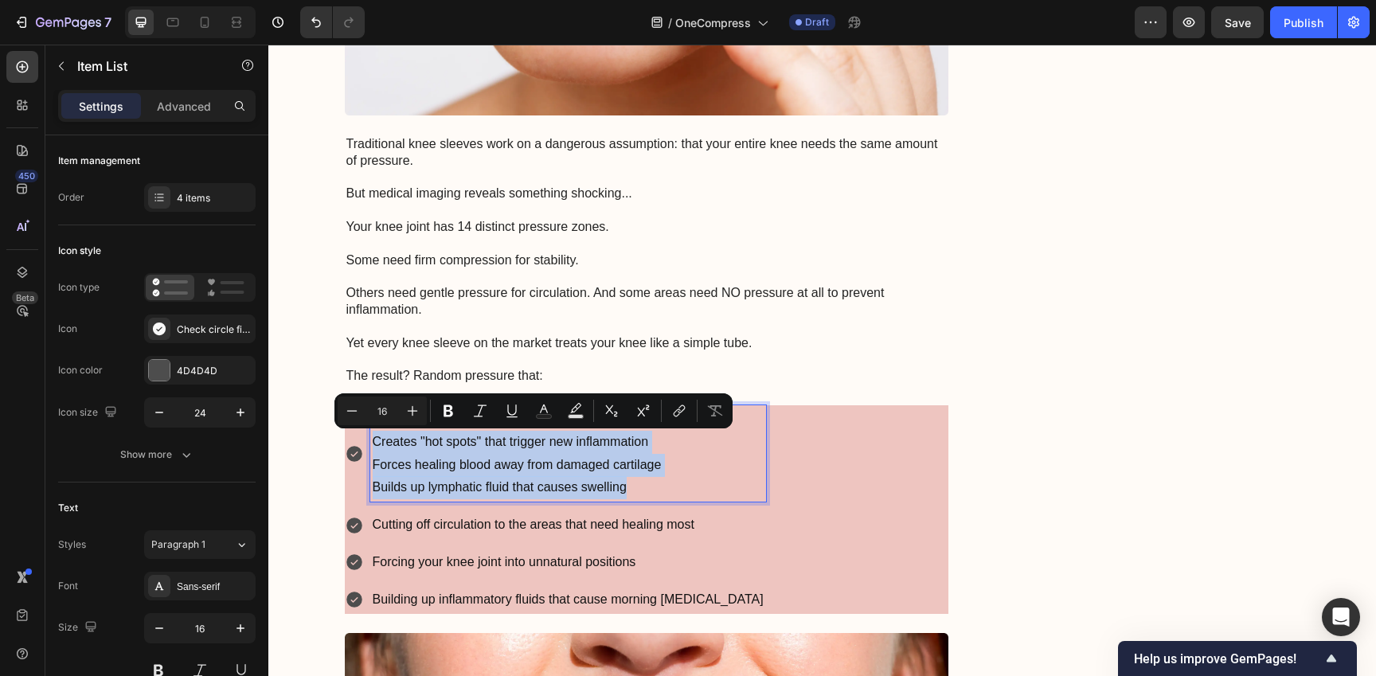
copy div "Creates "hot spots" that trigger new inflammation Forces healing blood away fro…"
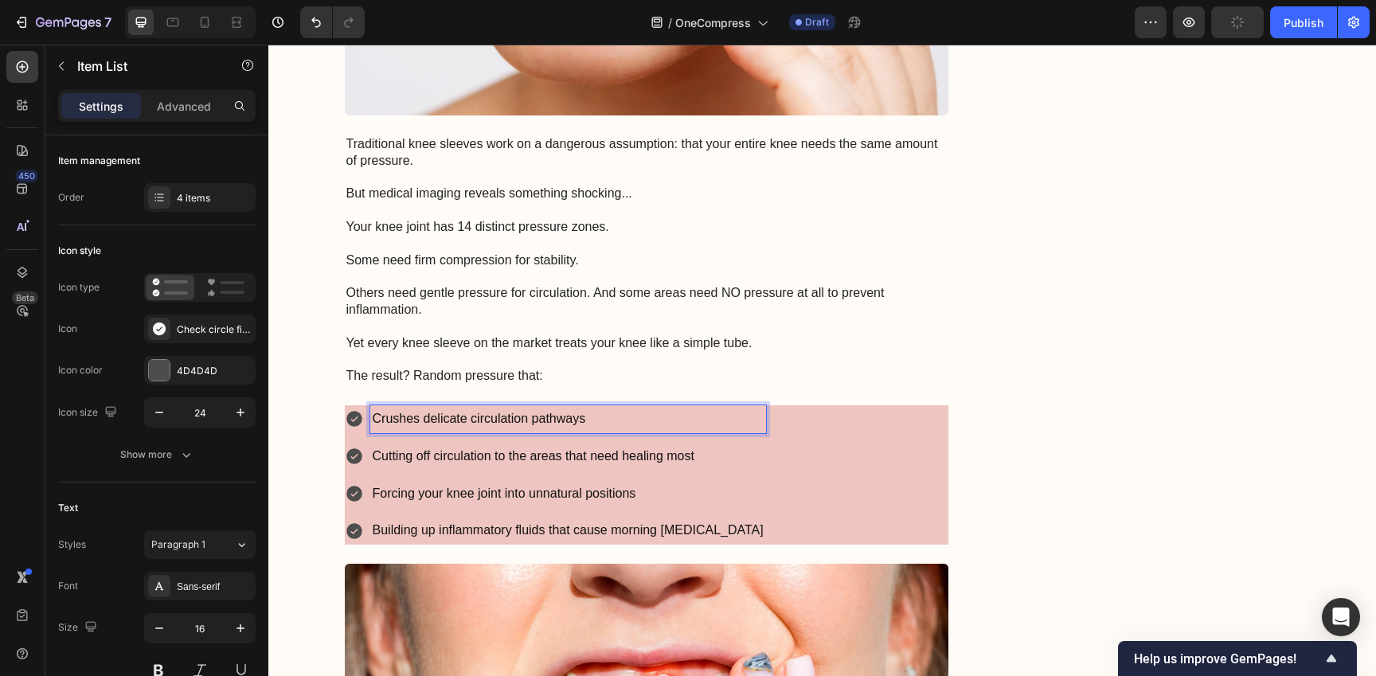
click at [619, 456] on p "Cutting off circulation to the areas that need healing most" at bounding box center [568, 456] width 391 height 23
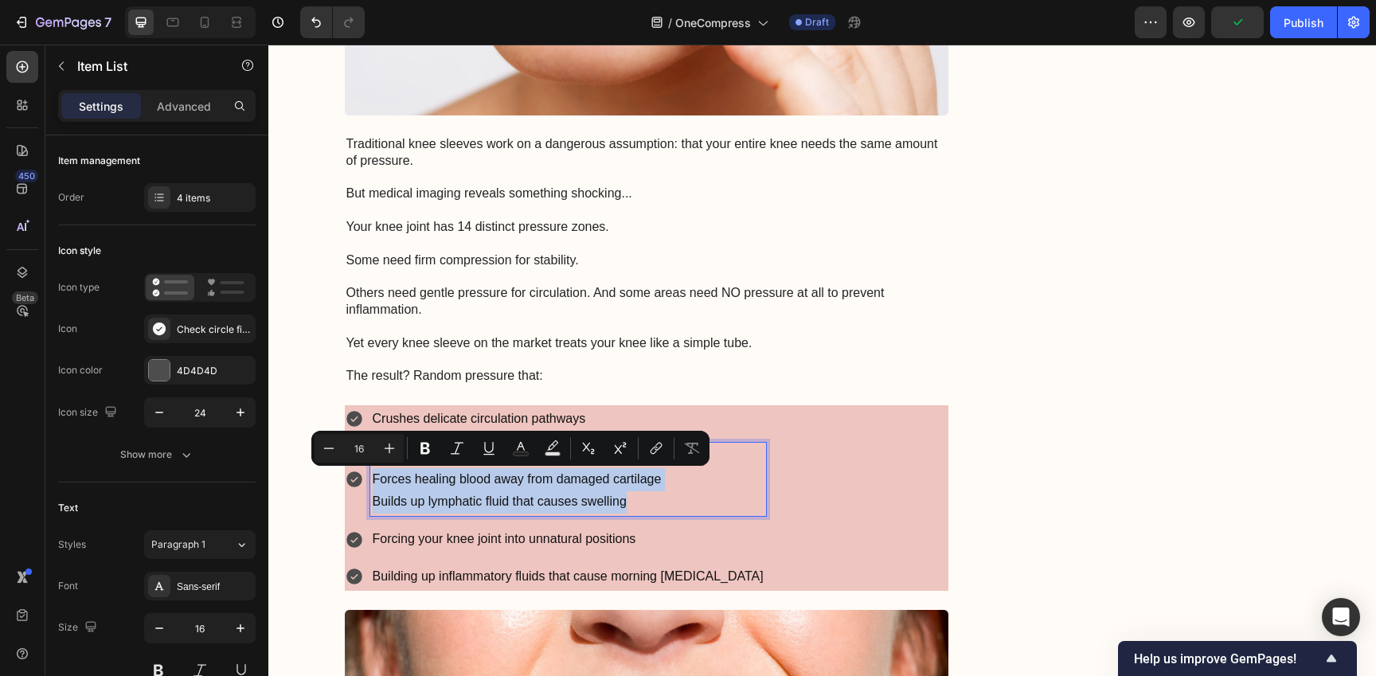
copy div "Forces healing blood away from damaged cartilage Builds up lymphatic fluid that…"
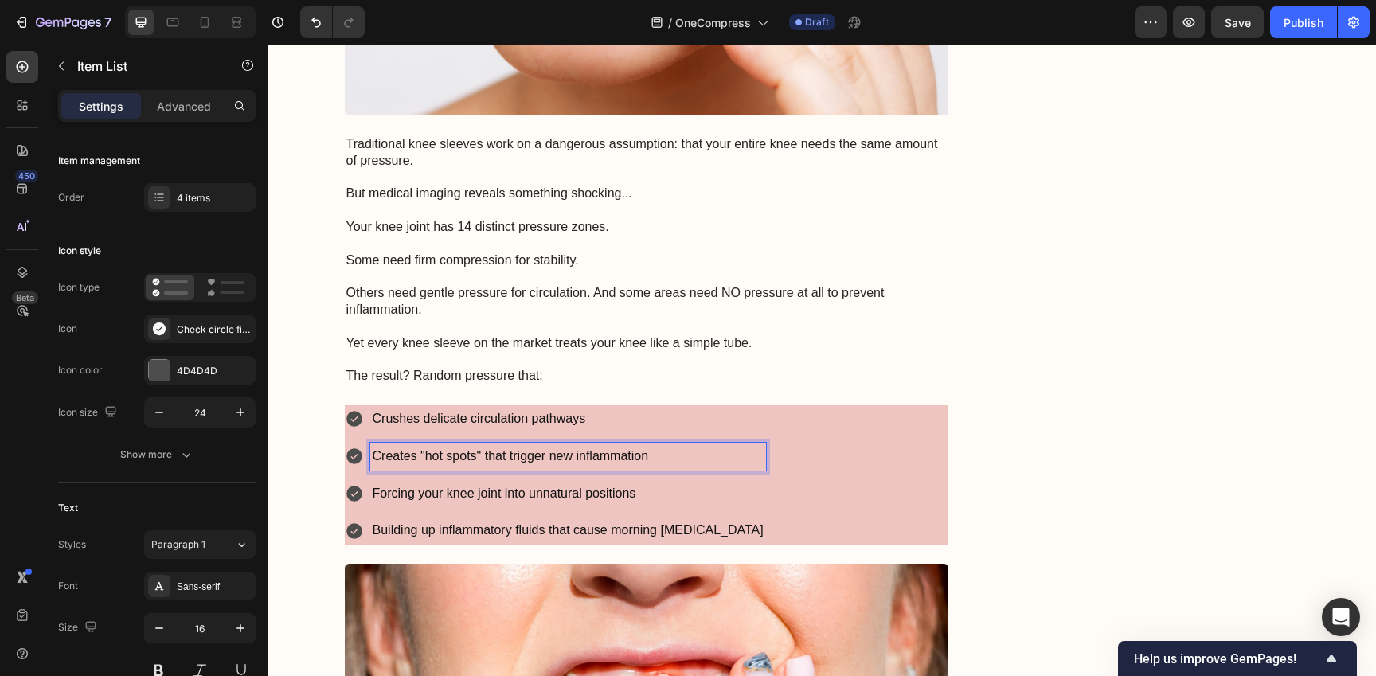
click at [623, 494] on p "Forcing your knee joint into unnatural positions" at bounding box center [568, 493] width 391 height 23
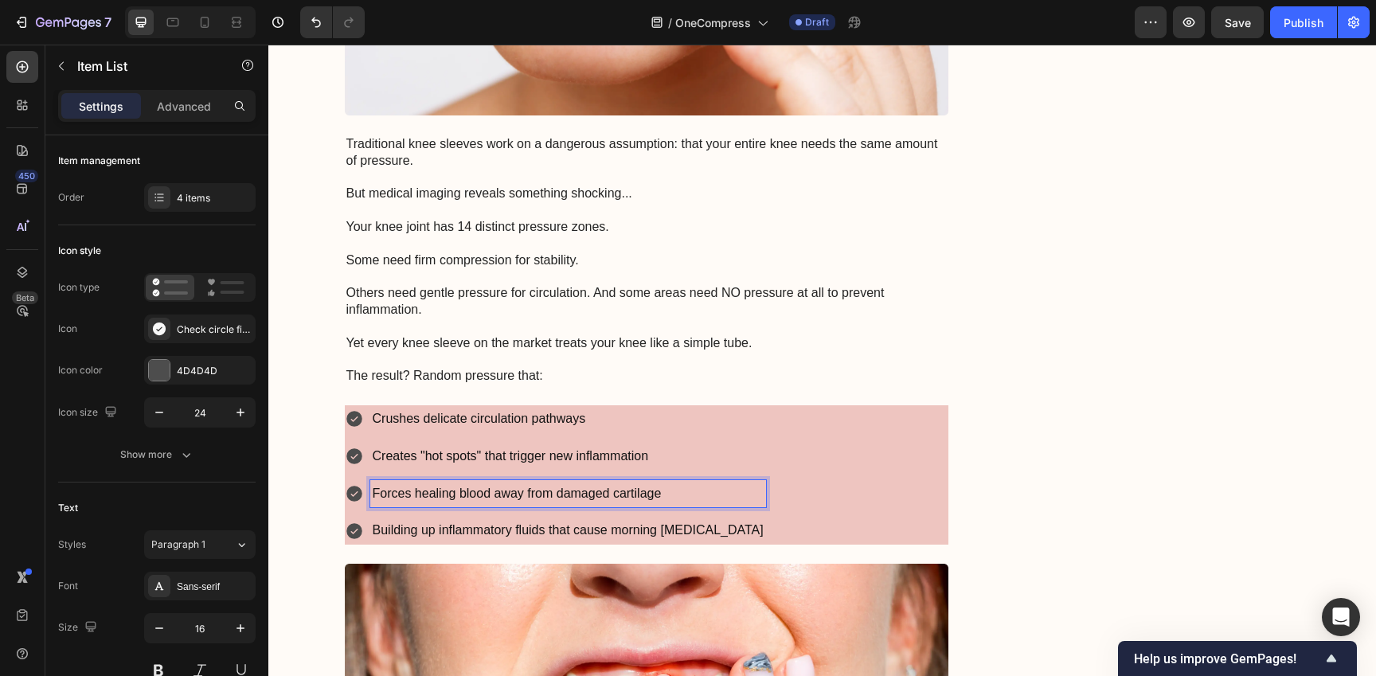
click at [628, 532] on p "Building up inflammatory fluids that cause morning [MEDICAL_DATA]" at bounding box center [568, 530] width 391 height 23
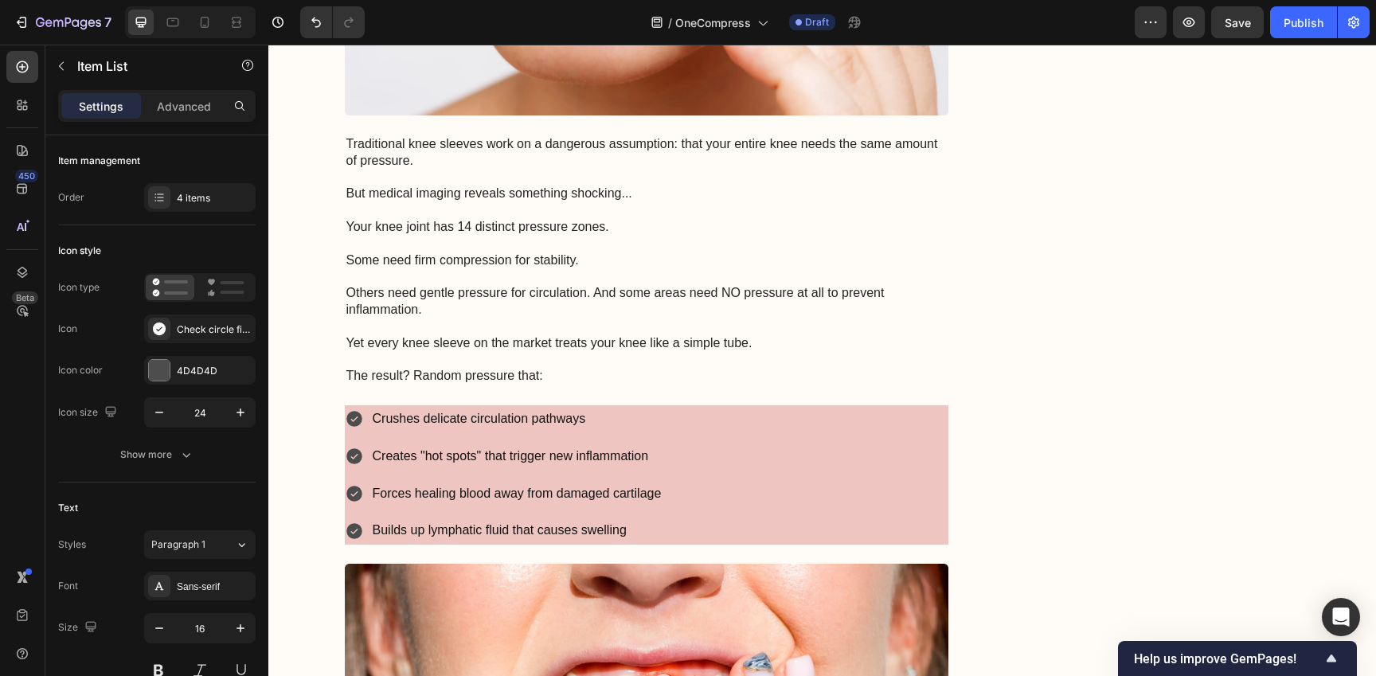
click at [760, 482] on div "Crushes delicate circulation pathways Creates "hot spots" that trigger new infl…" at bounding box center [647, 474] width 604 height 139
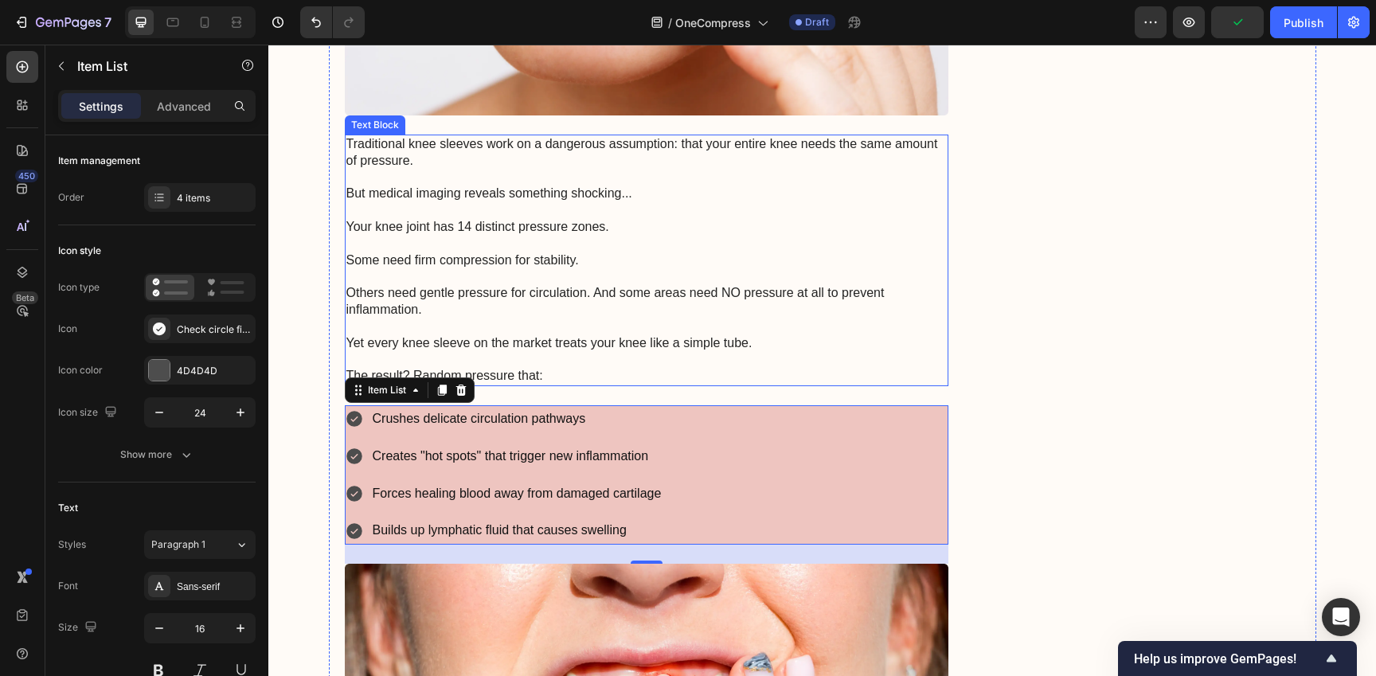
click at [649, 244] on p "Rich Text Editor. Editing area: main" at bounding box center [646, 244] width 601 height 17
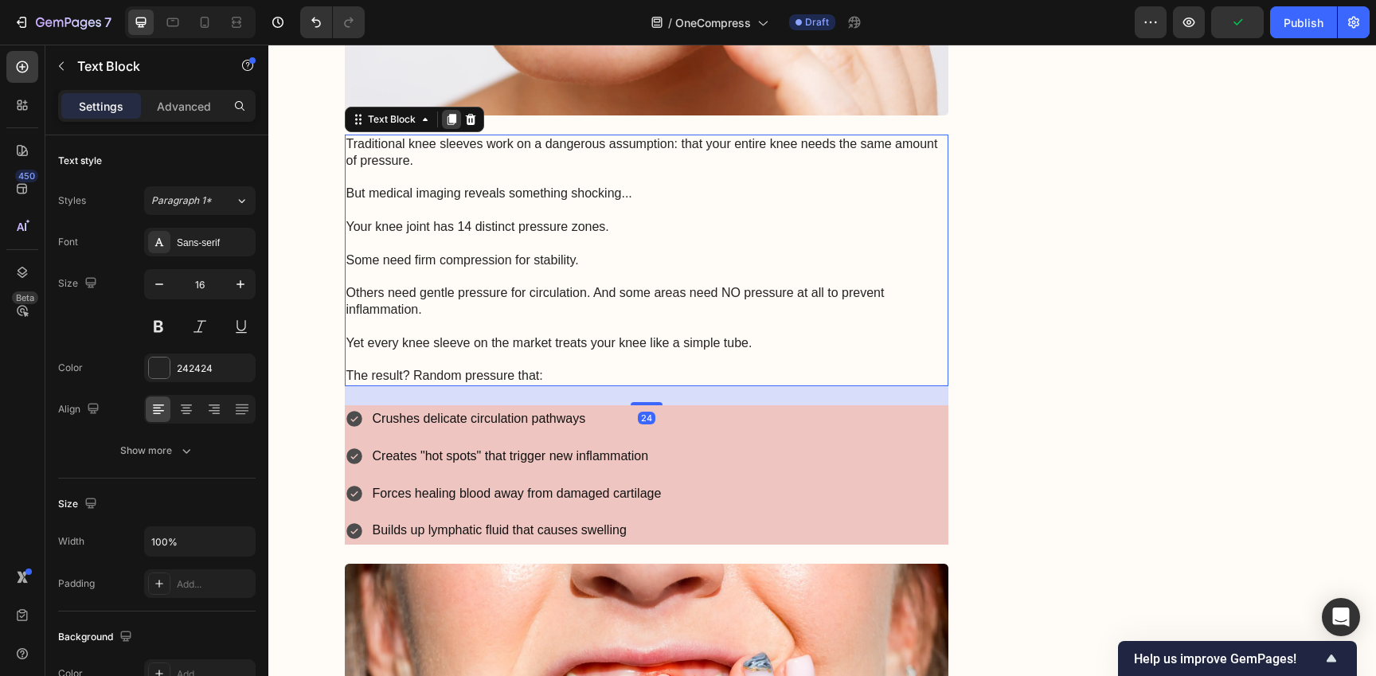
click at [445, 123] on icon at bounding box center [451, 119] width 13 height 13
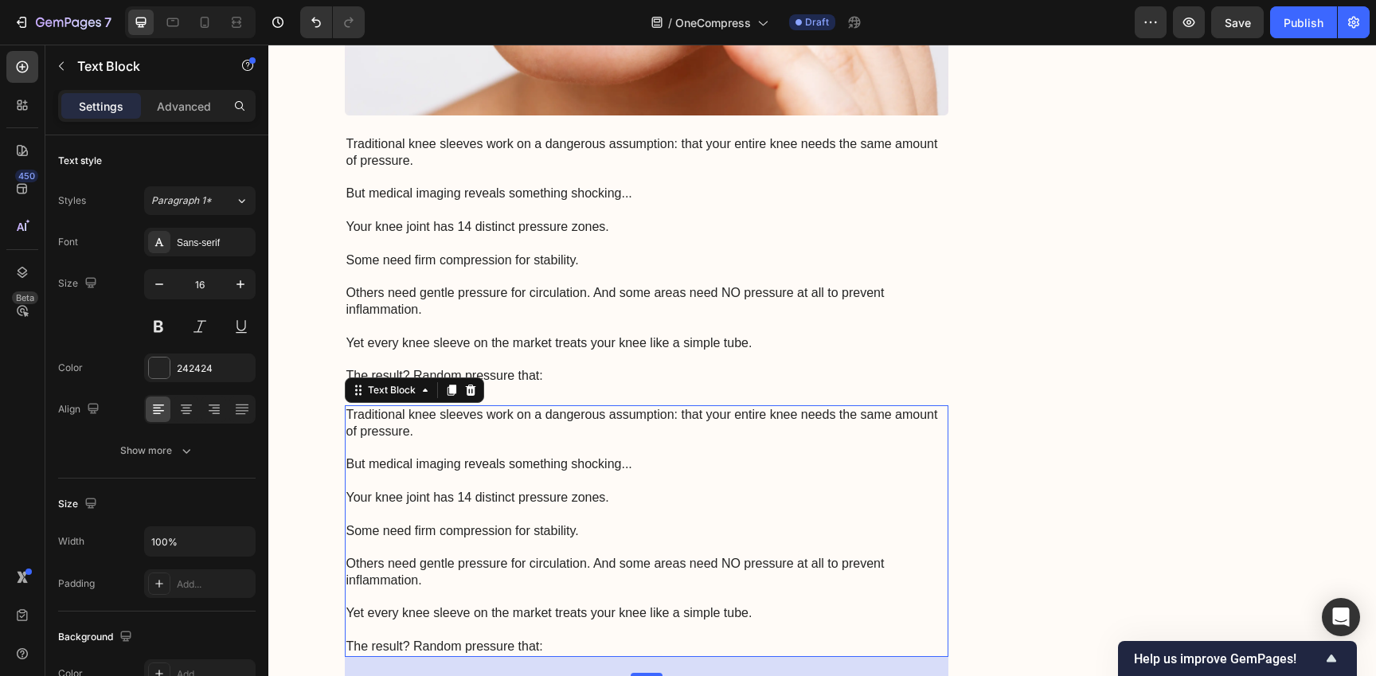
click at [533, 494] on p "Your knee joint has 14 distinct pressure zones." at bounding box center [646, 498] width 601 height 17
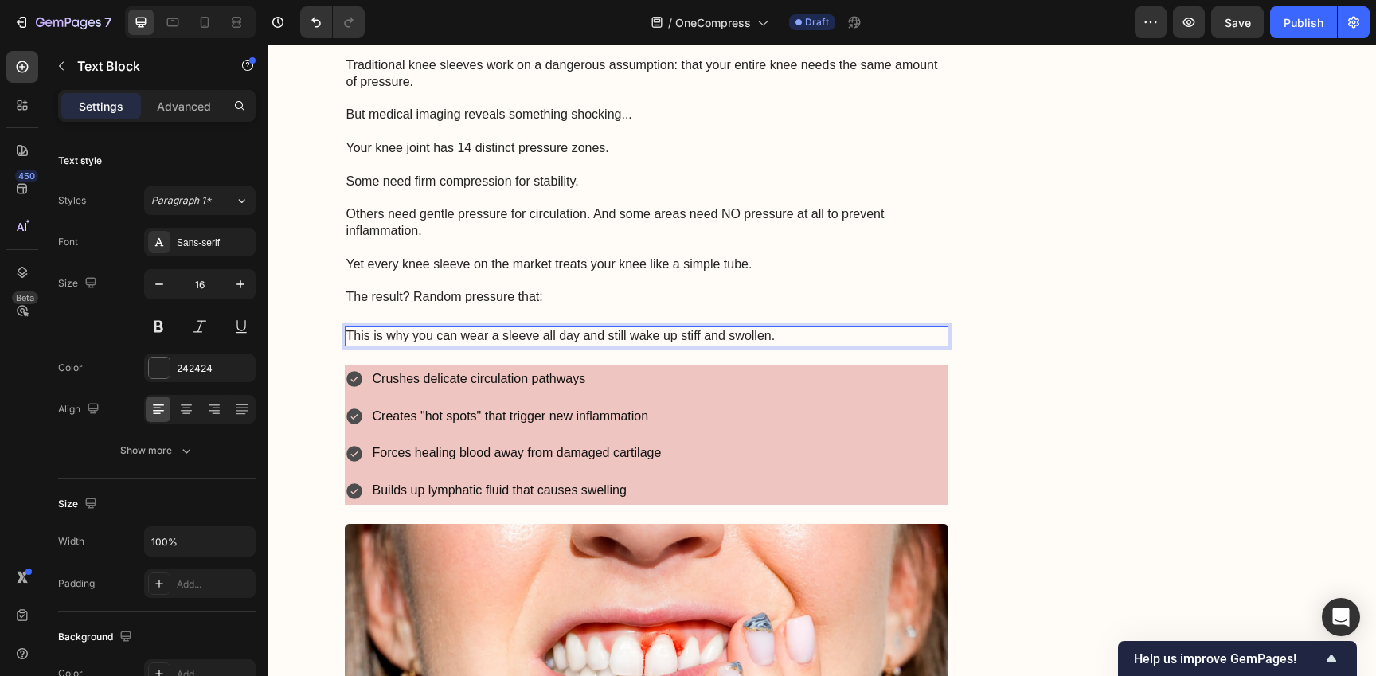
scroll to position [1471, 0]
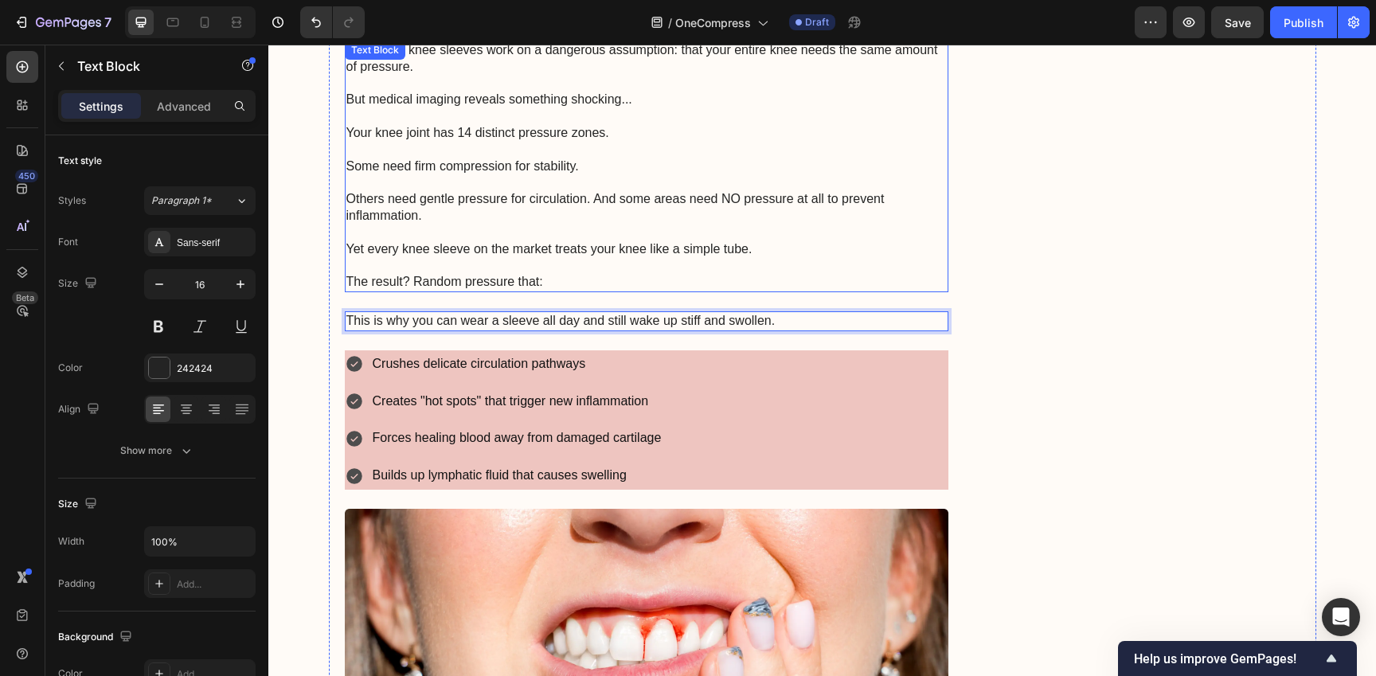
click at [535, 232] on p "Rich Text Editor. Editing area: main" at bounding box center [646, 233] width 601 height 17
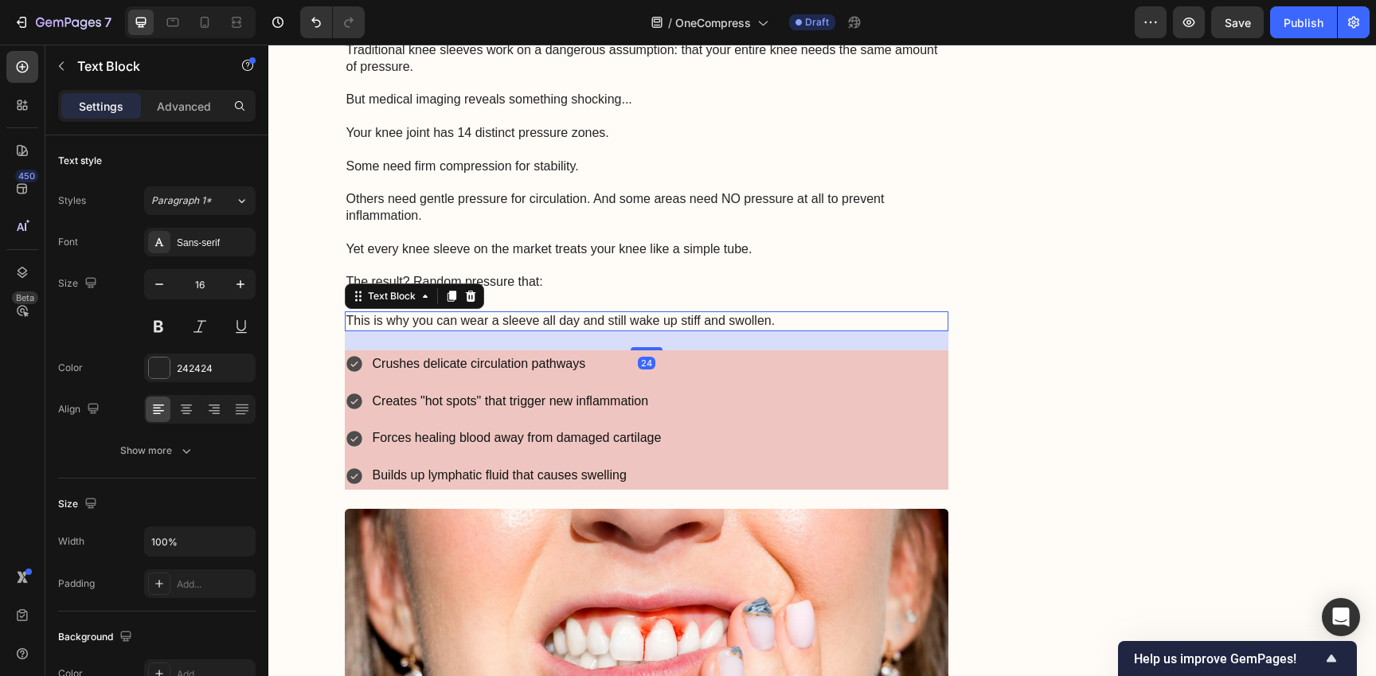
click at [520, 328] on p "This is why you can wear a sleeve all day and still wake up stiff and swollen." at bounding box center [646, 321] width 601 height 17
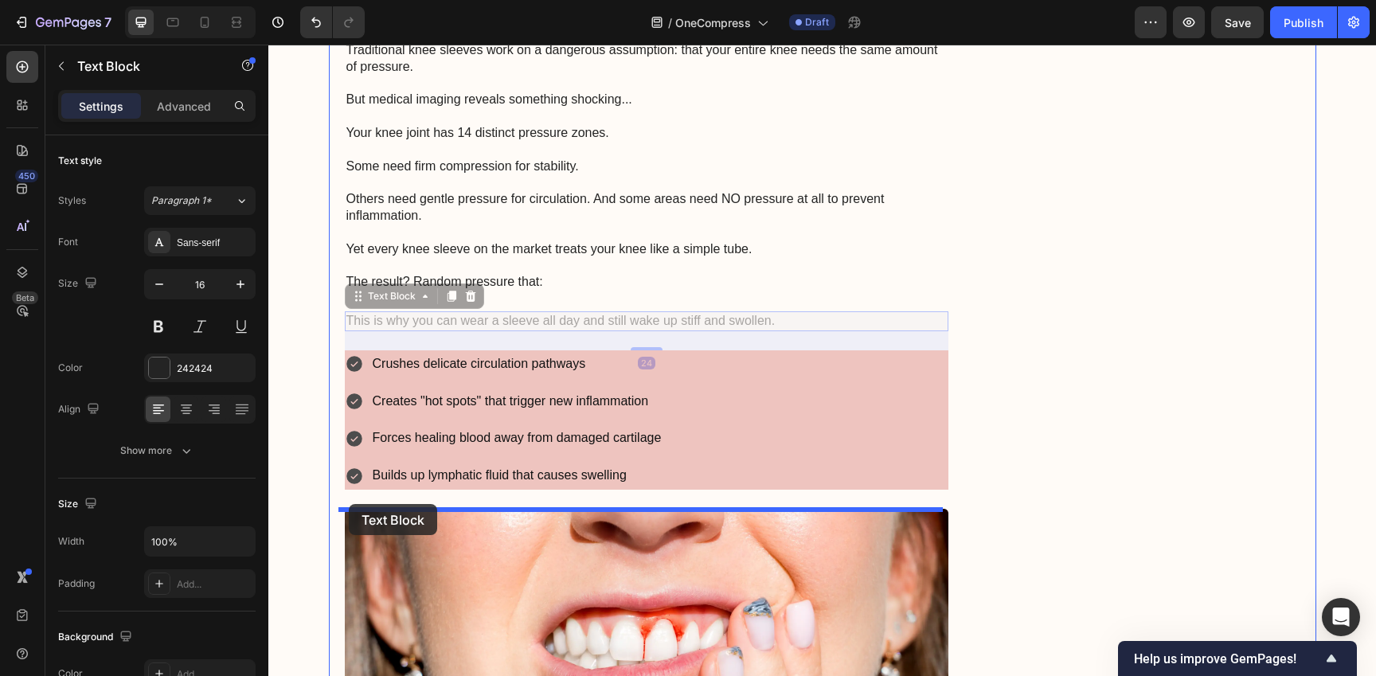
drag, startPoint x: 349, startPoint y: 295, endPoint x: 349, endPoint y: 504, distance: 208.6
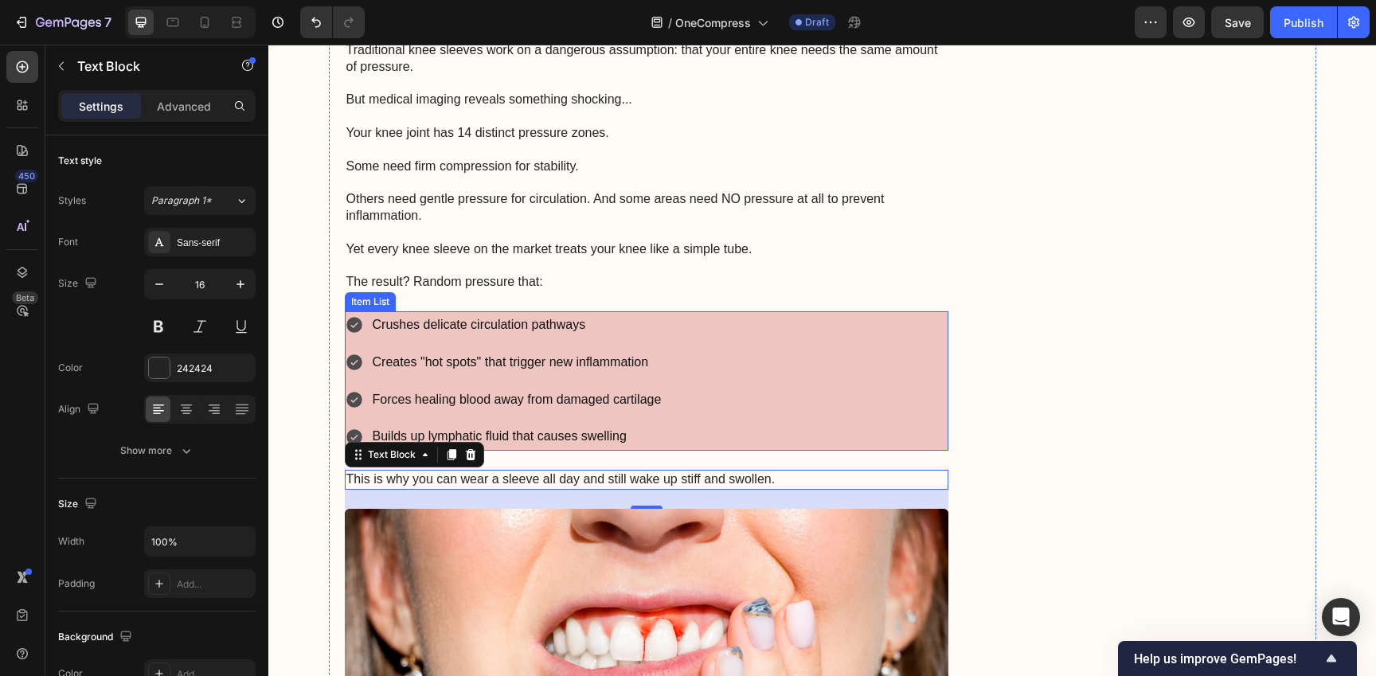
click at [840, 416] on div "Crushes delicate circulation pathways Creates "hot spots" that trigger new infl…" at bounding box center [647, 380] width 604 height 139
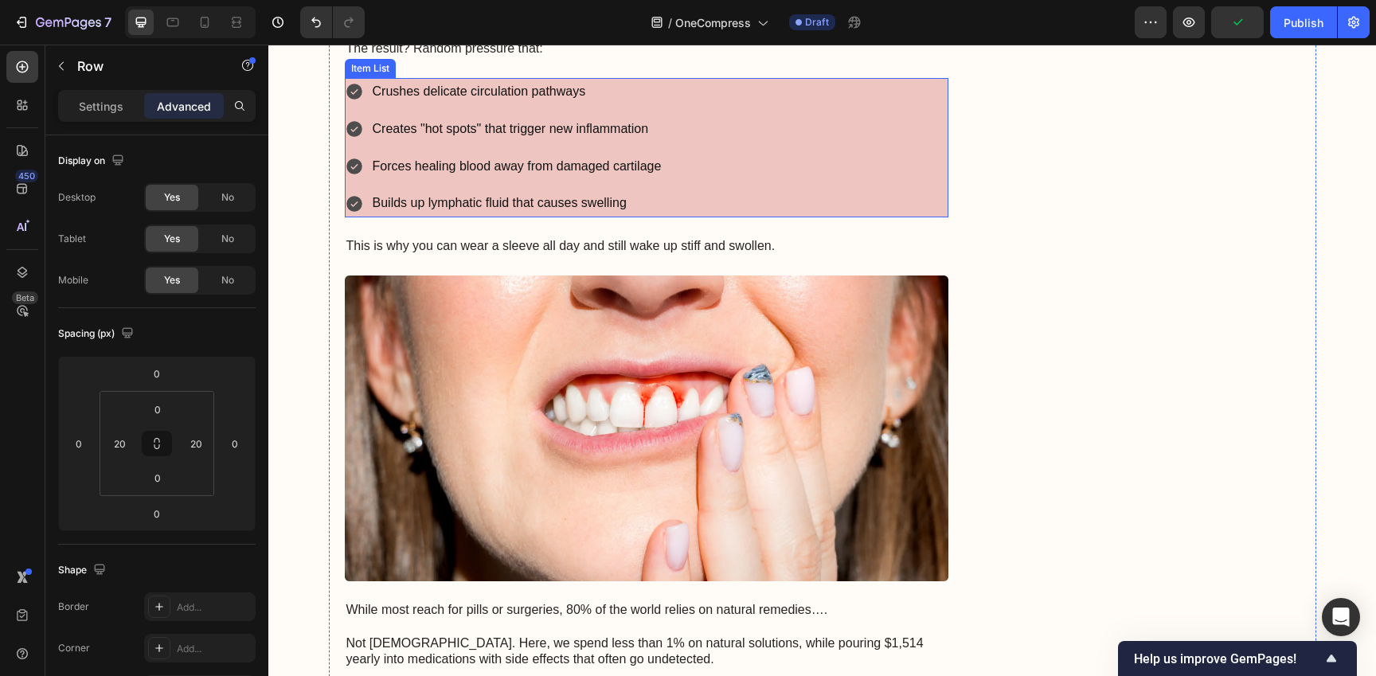
scroll to position [1718, 0]
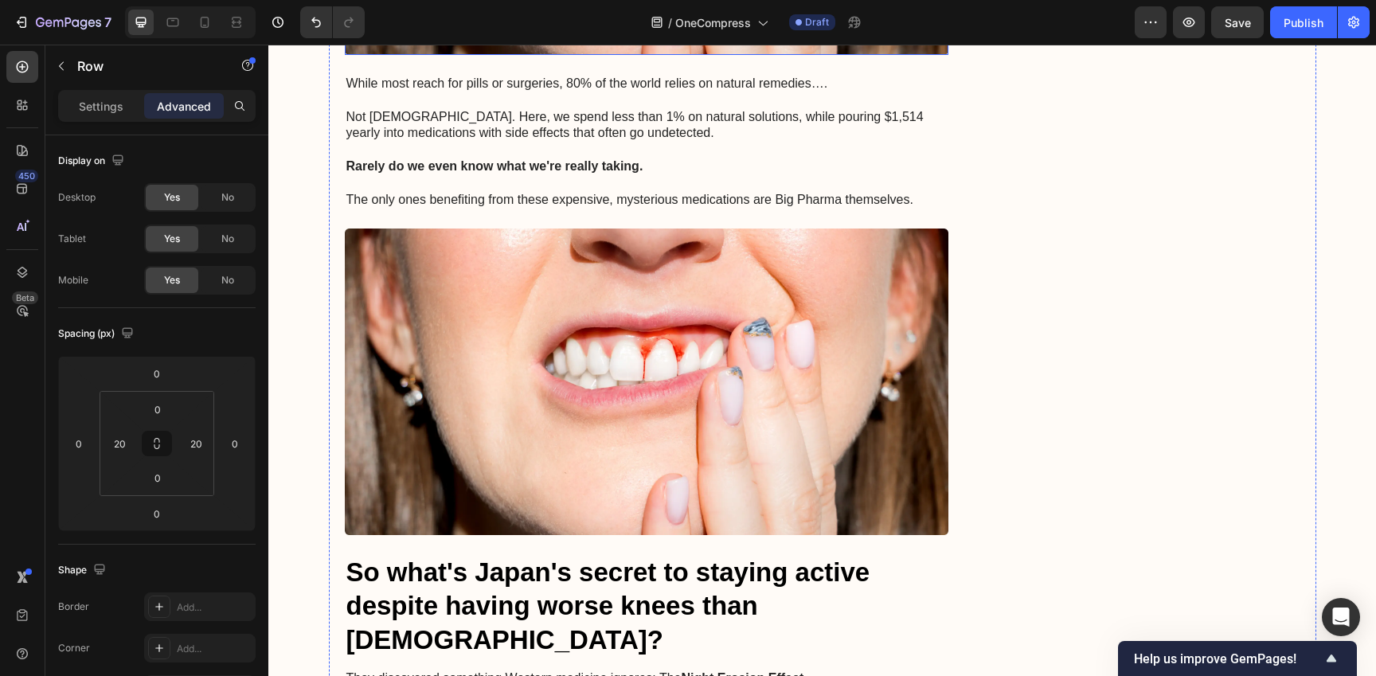
scroll to position [2261, 0]
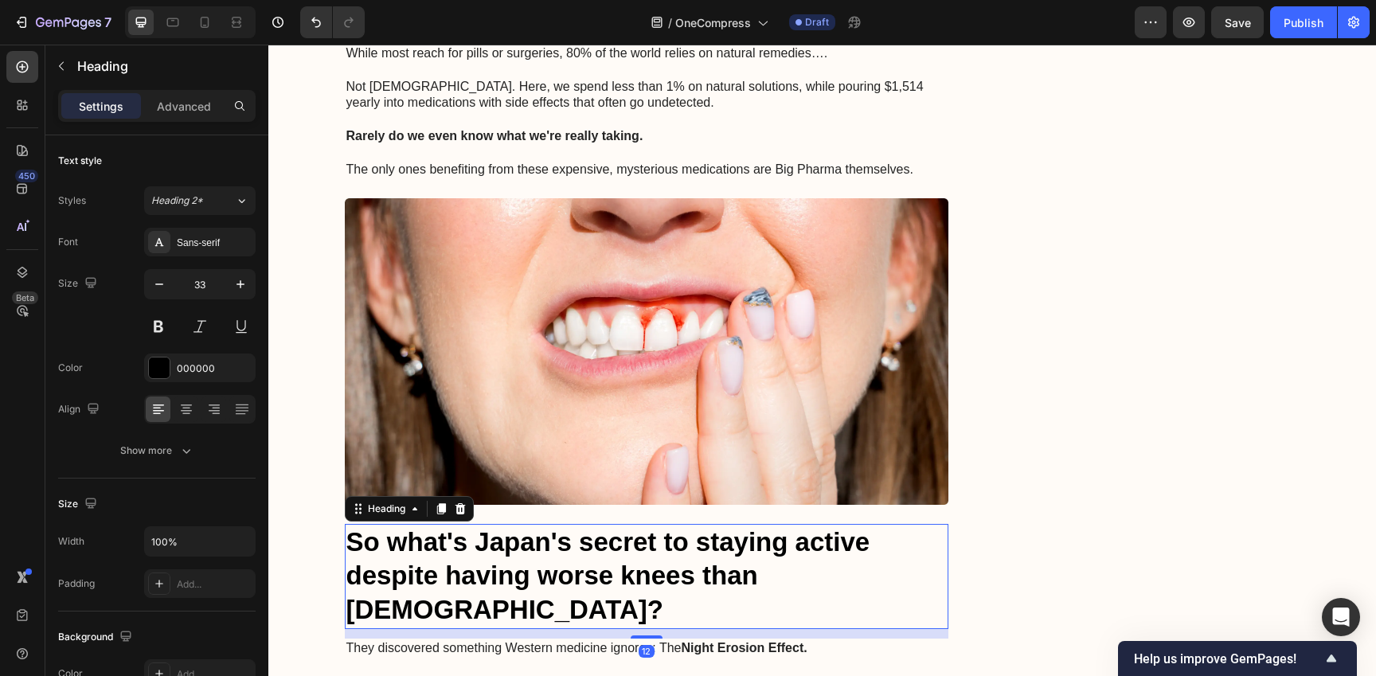
click at [752, 559] on p "⁠⁠⁠⁠⁠⁠⁠ So what's Japan's secret to staying active despite having worse knees t…" at bounding box center [646, 576] width 601 height 103
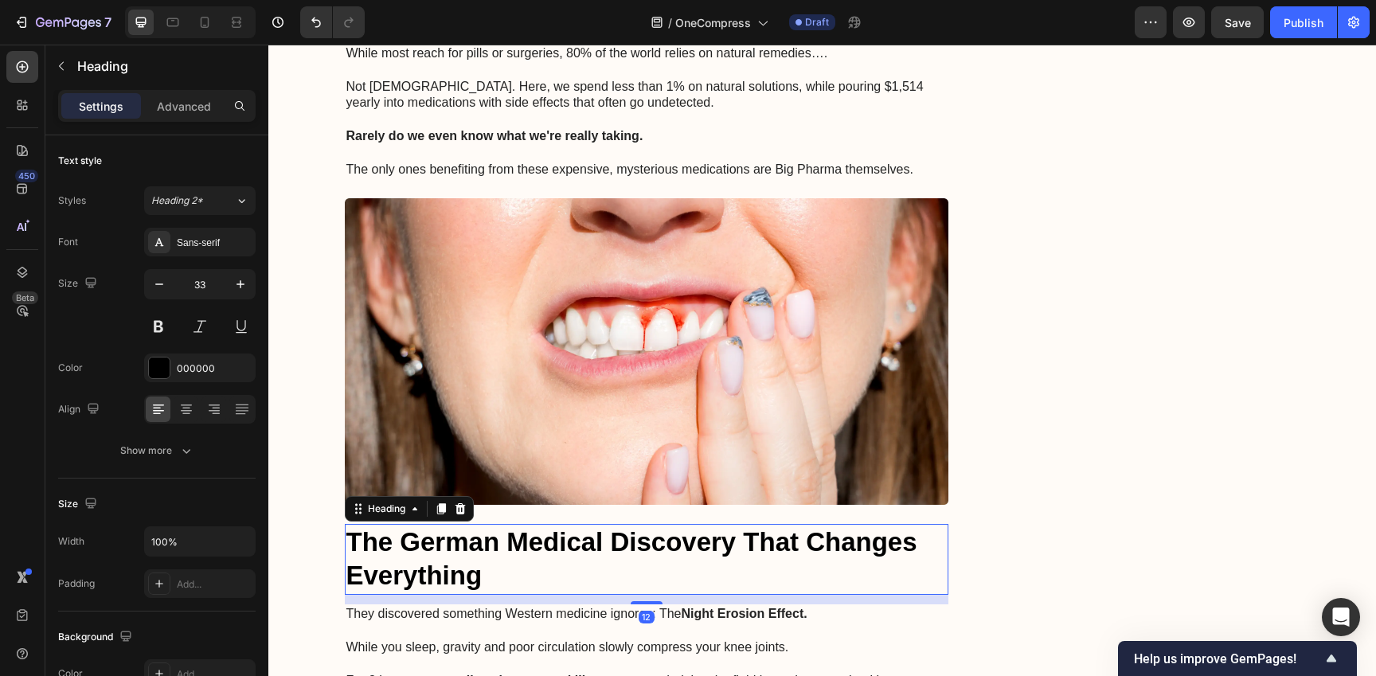
click at [347, 550] on p "The German Medical Discovery That Changes Everything" at bounding box center [646, 559] width 601 height 68
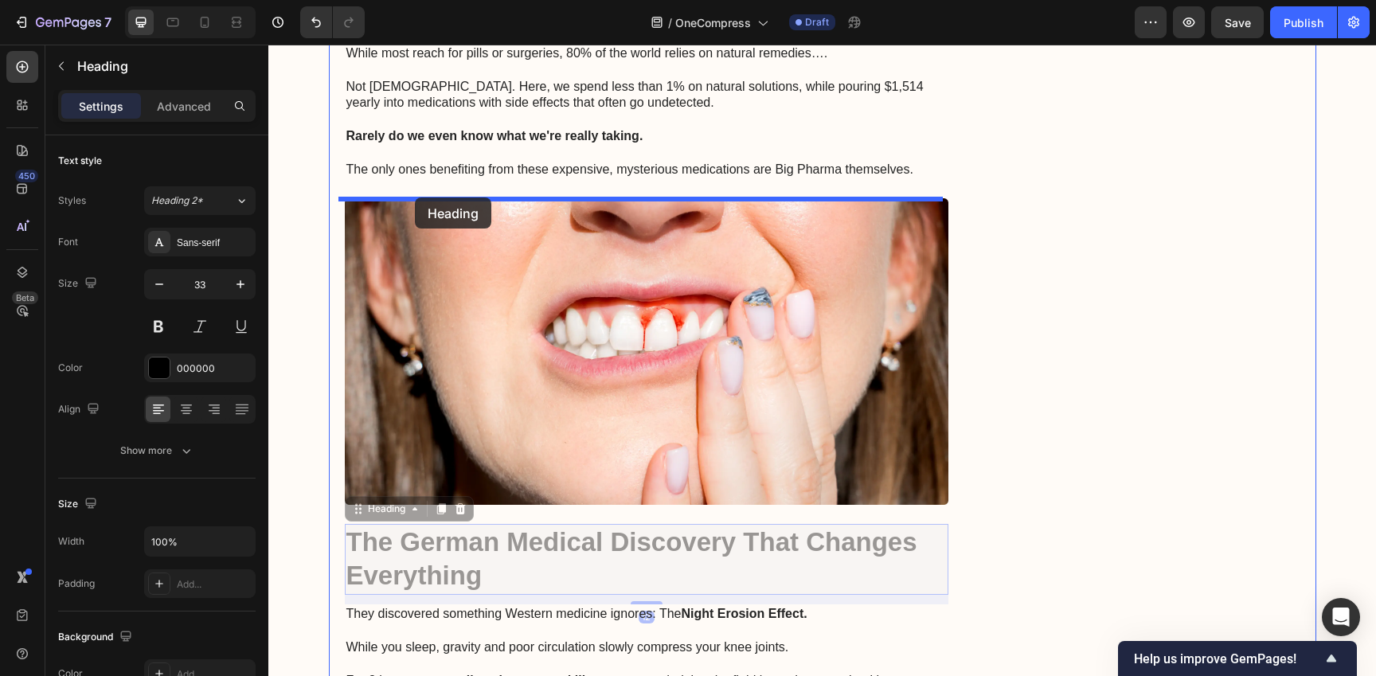
drag, startPoint x: 349, startPoint y: 511, endPoint x: 417, endPoint y: 193, distance: 324.8
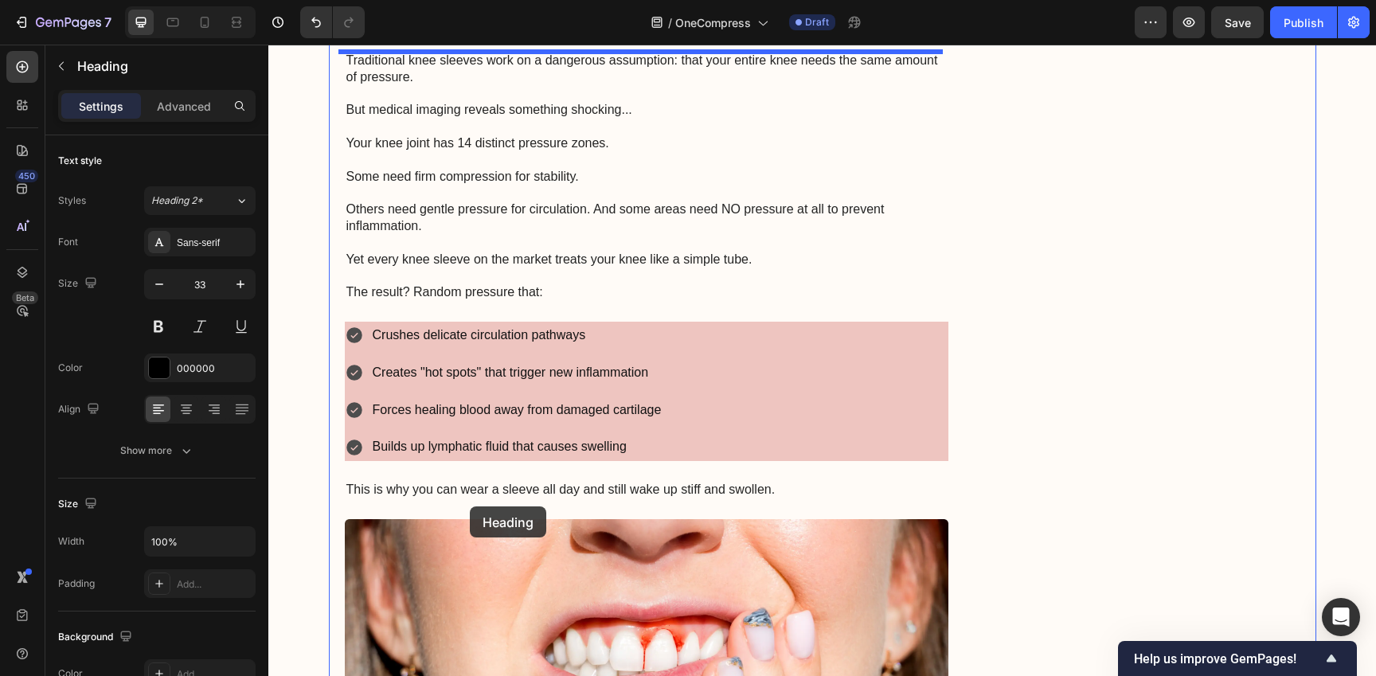
scroll to position [1435, 0]
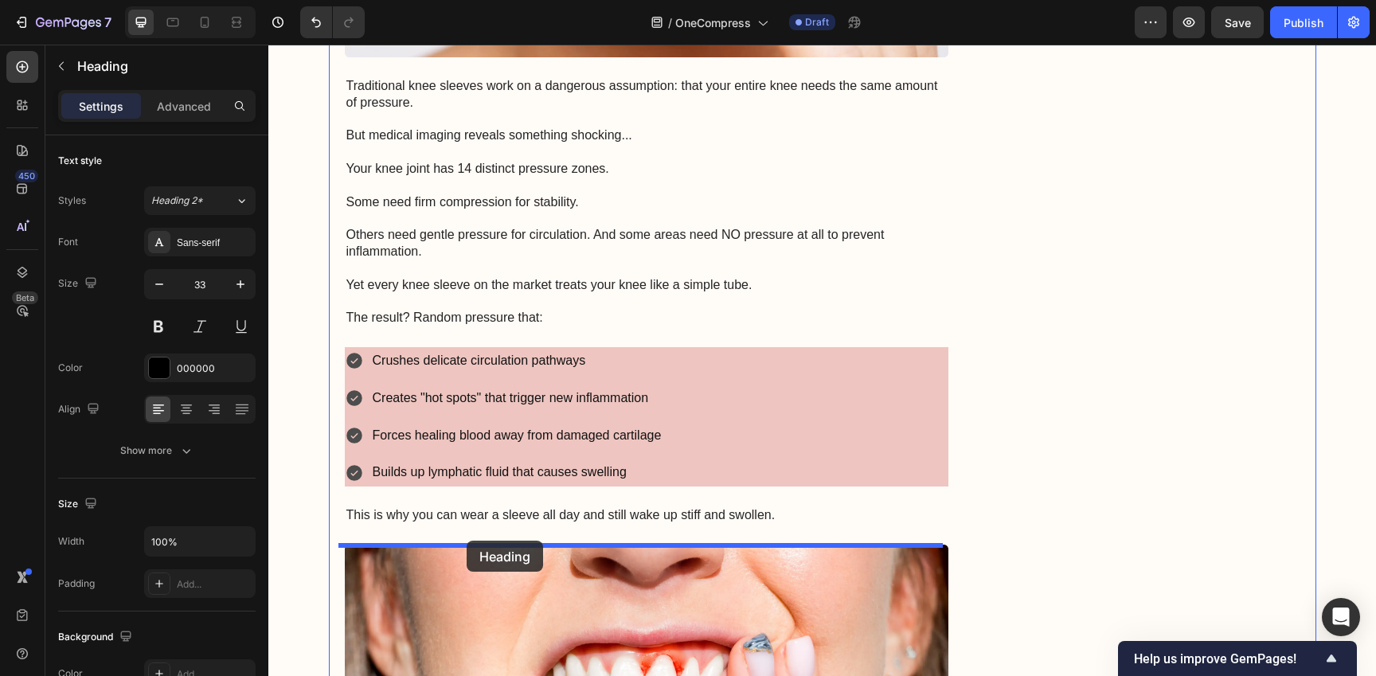
drag, startPoint x: 358, startPoint y: 563, endPoint x: 467, endPoint y: 541, distance: 110.5
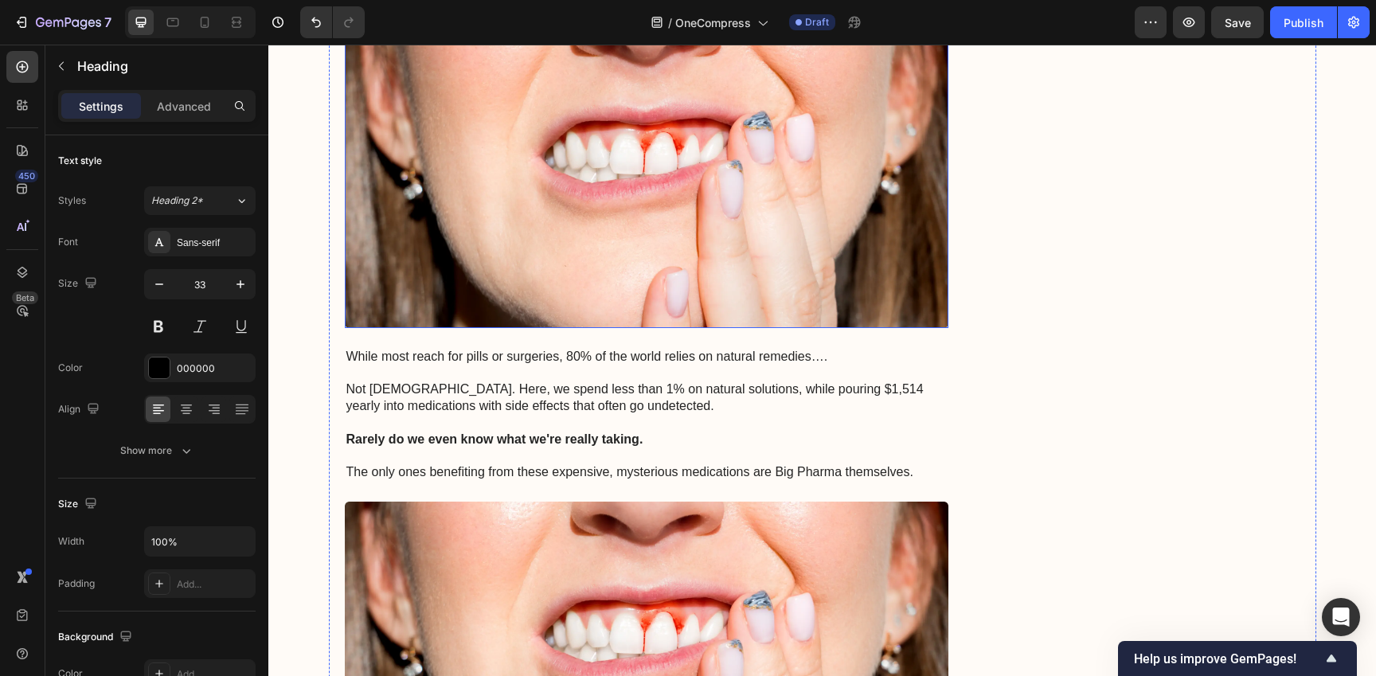
scroll to position [2095, 0]
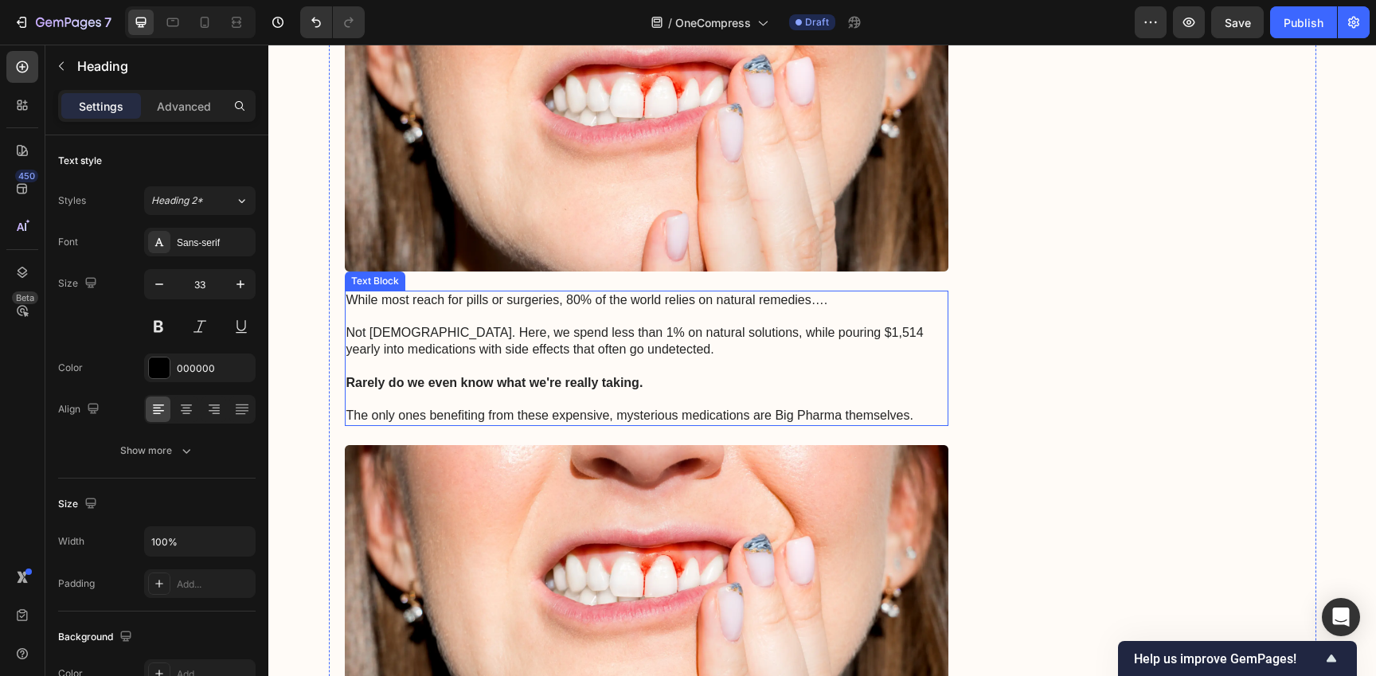
click at [602, 380] on strong "Rarely do we even know what we're really taking." at bounding box center [494, 383] width 297 height 14
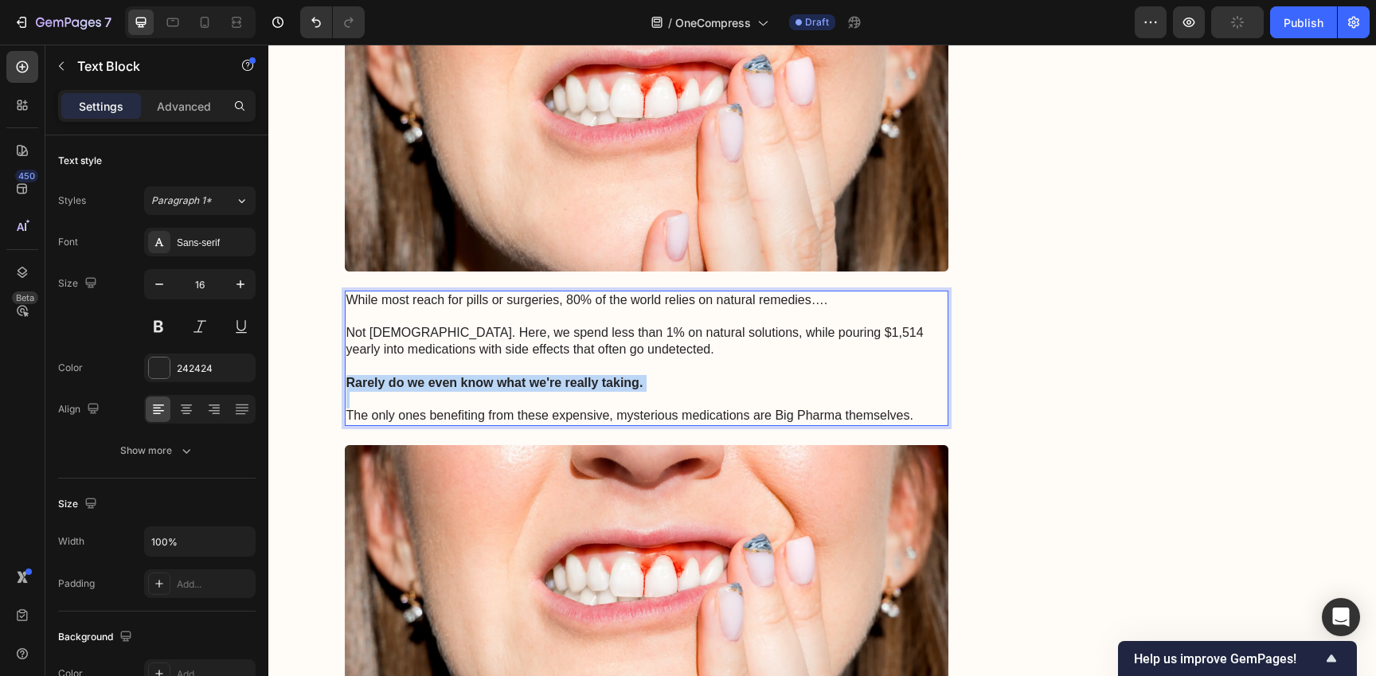
click at [602, 380] on strong "Rarely do we even know what we're really taking." at bounding box center [494, 383] width 297 height 14
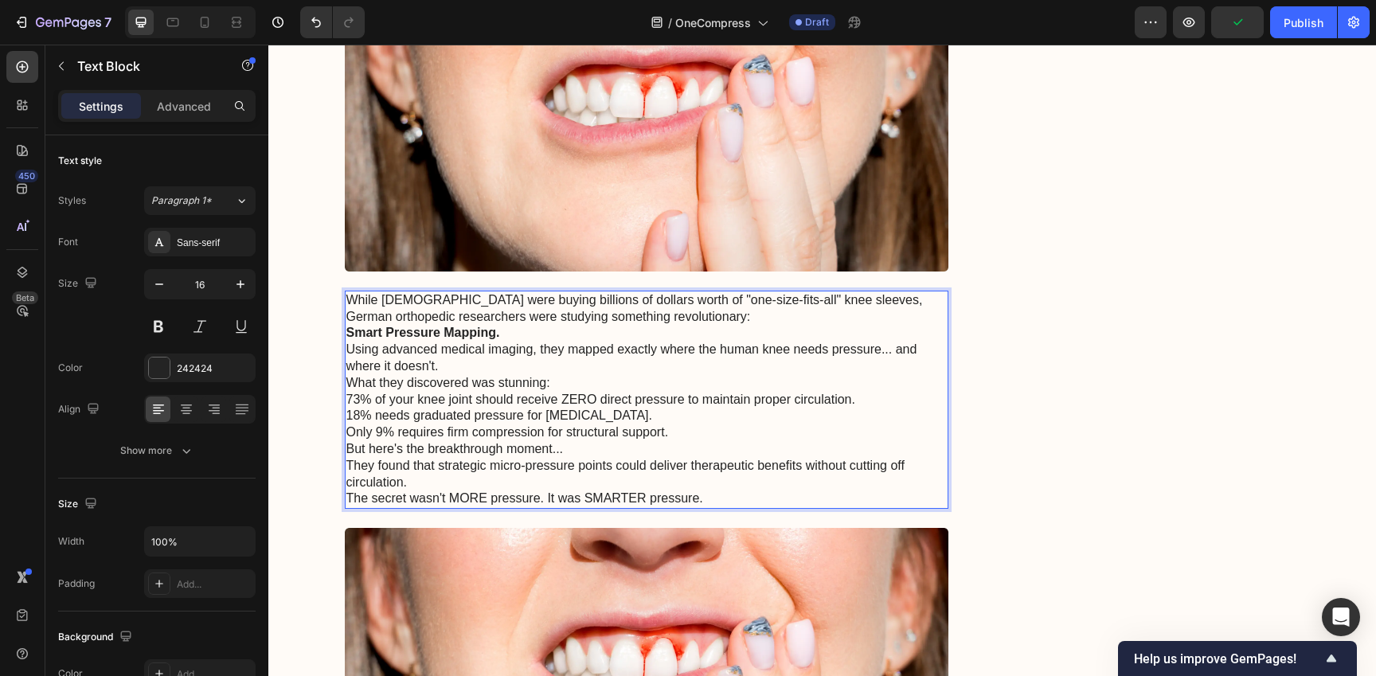
click at [771, 317] on p "While [DEMOGRAPHIC_DATA] were buying billions of dollars worth of "one-size-fit…" at bounding box center [646, 308] width 601 height 33
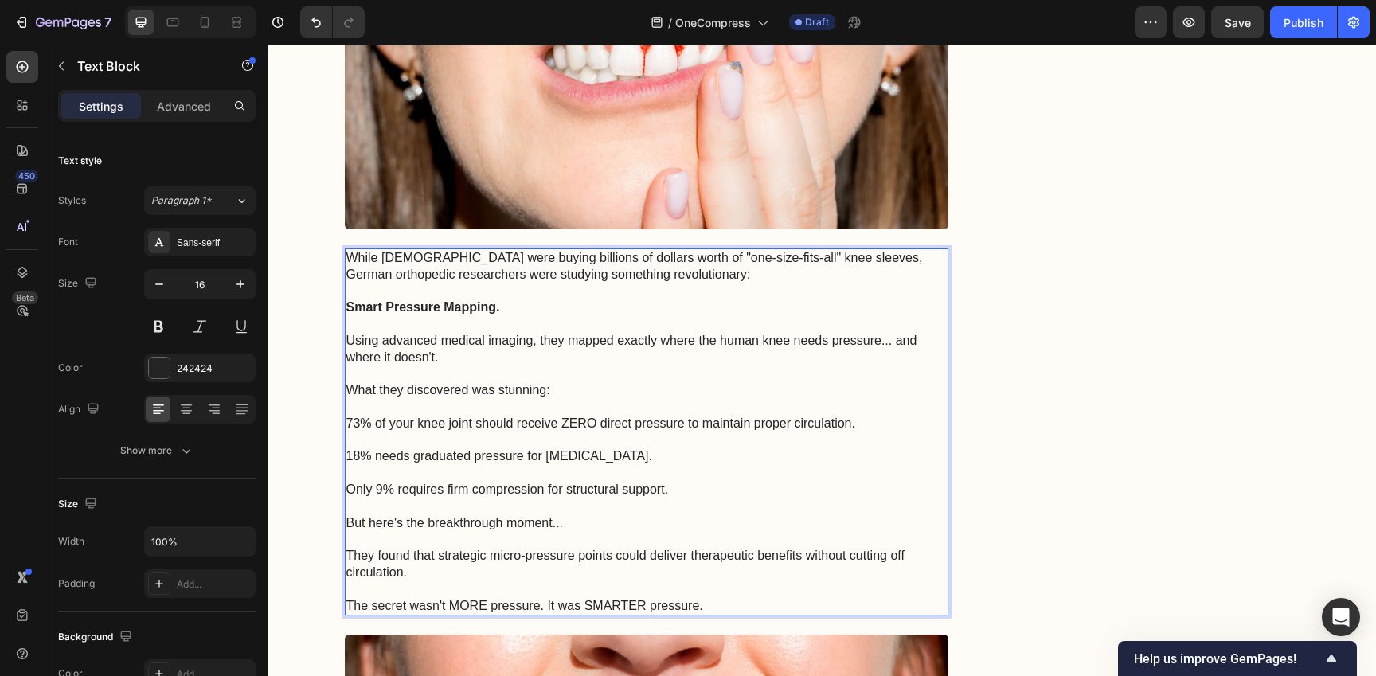
scroll to position [2149, 0]
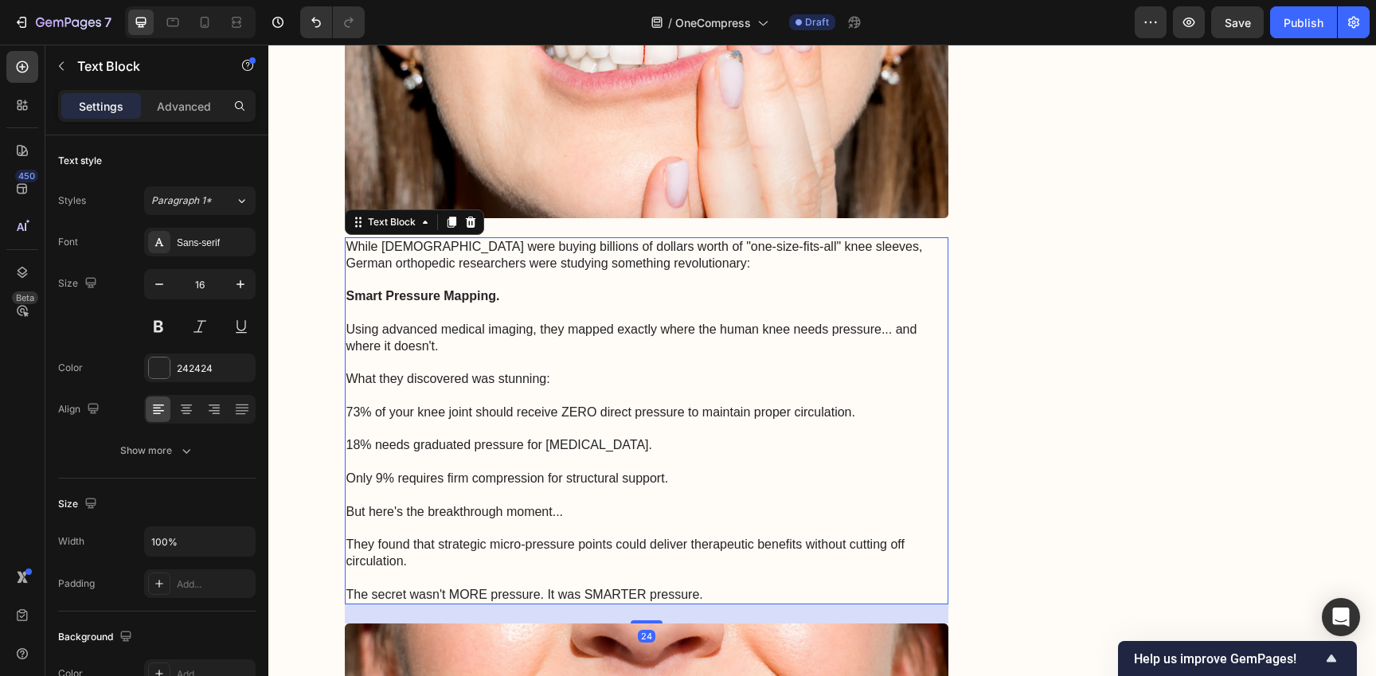
click at [767, 457] on p "Rich Text Editor. Editing area: main" at bounding box center [646, 462] width 601 height 17
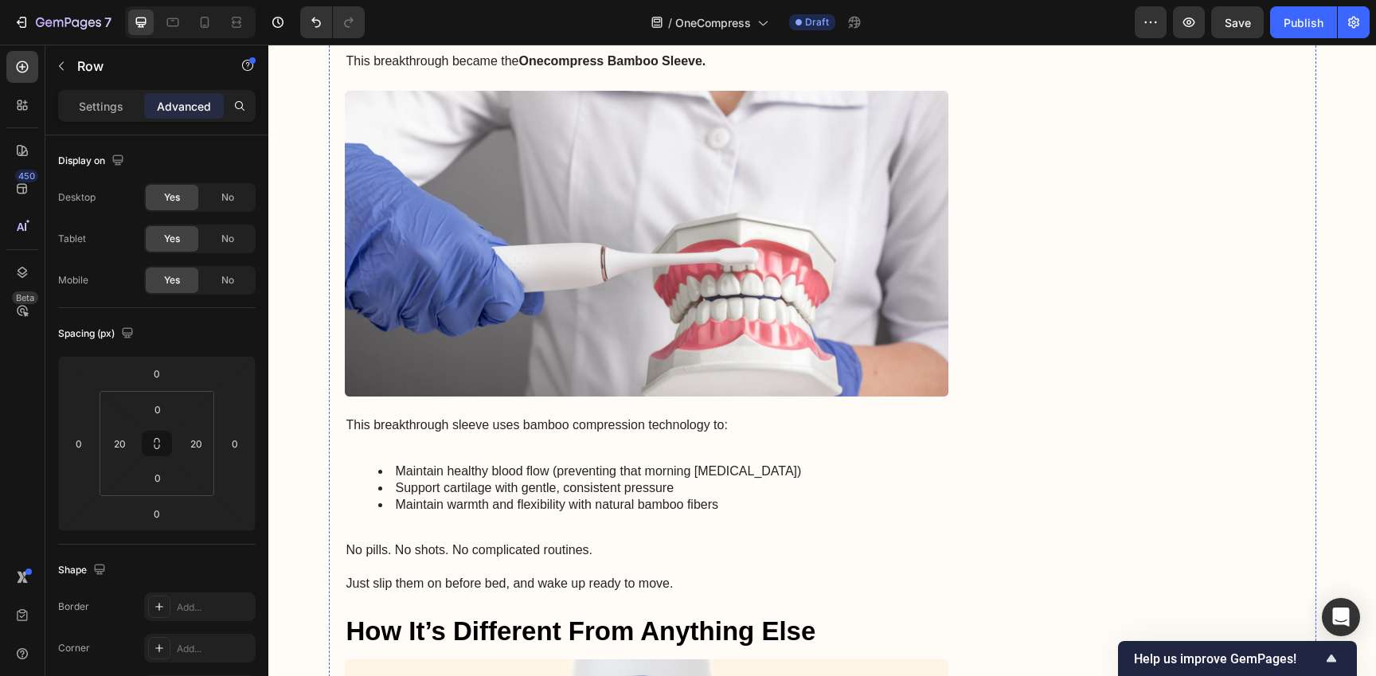
scroll to position [3452, 0]
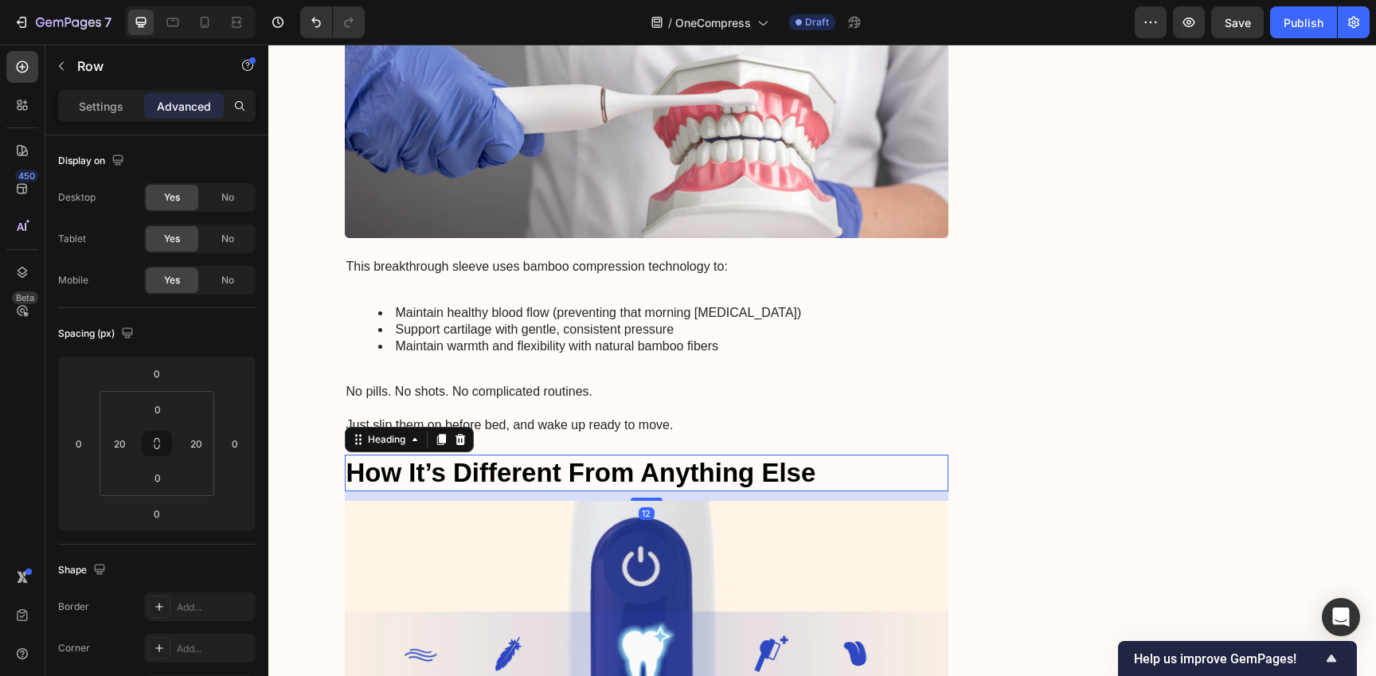
click at [582, 458] on strong "How It’s Different From Anything Else" at bounding box center [581, 472] width 470 height 29
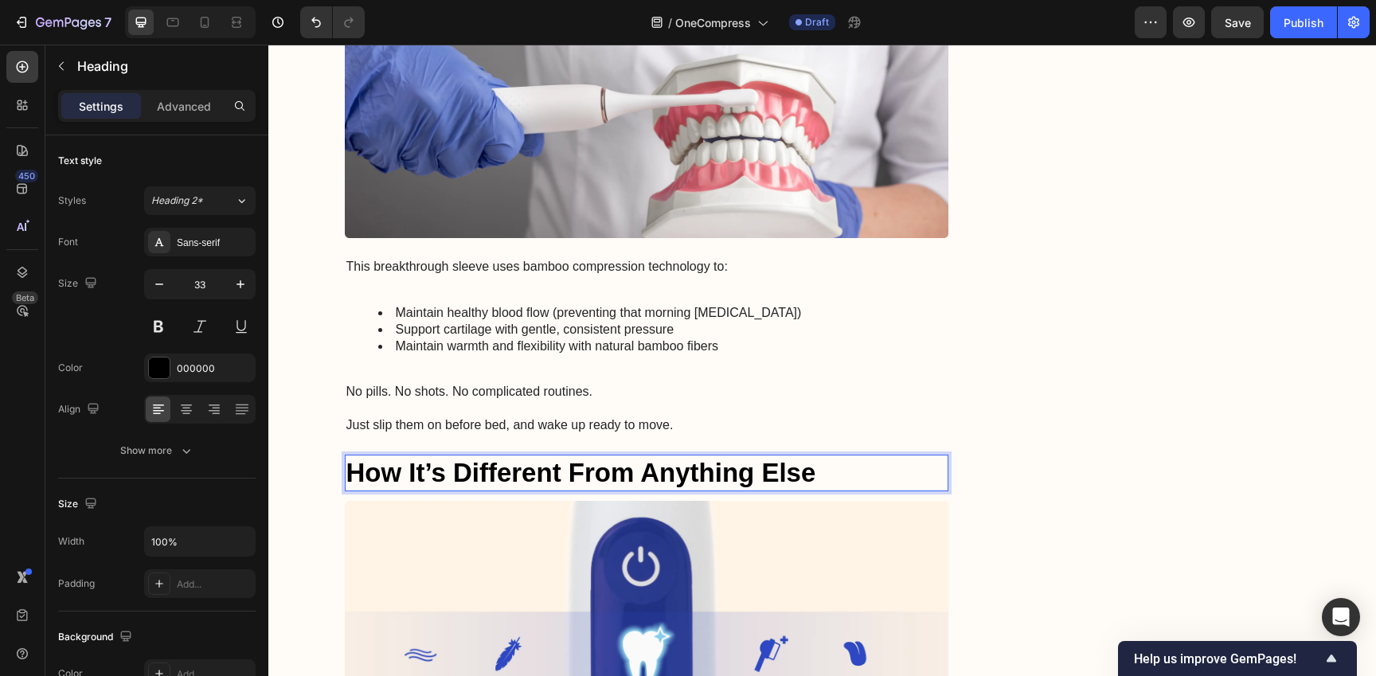
click at [629, 458] on strong "How It’s Different From Anything Else" at bounding box center [581, 472] width 470 height 29
click at [759, 339] on div "This breakthrough sleeve uses bamboo compression technology to: Maintain health…" at bounding box center [647, 346] width 604 height 178
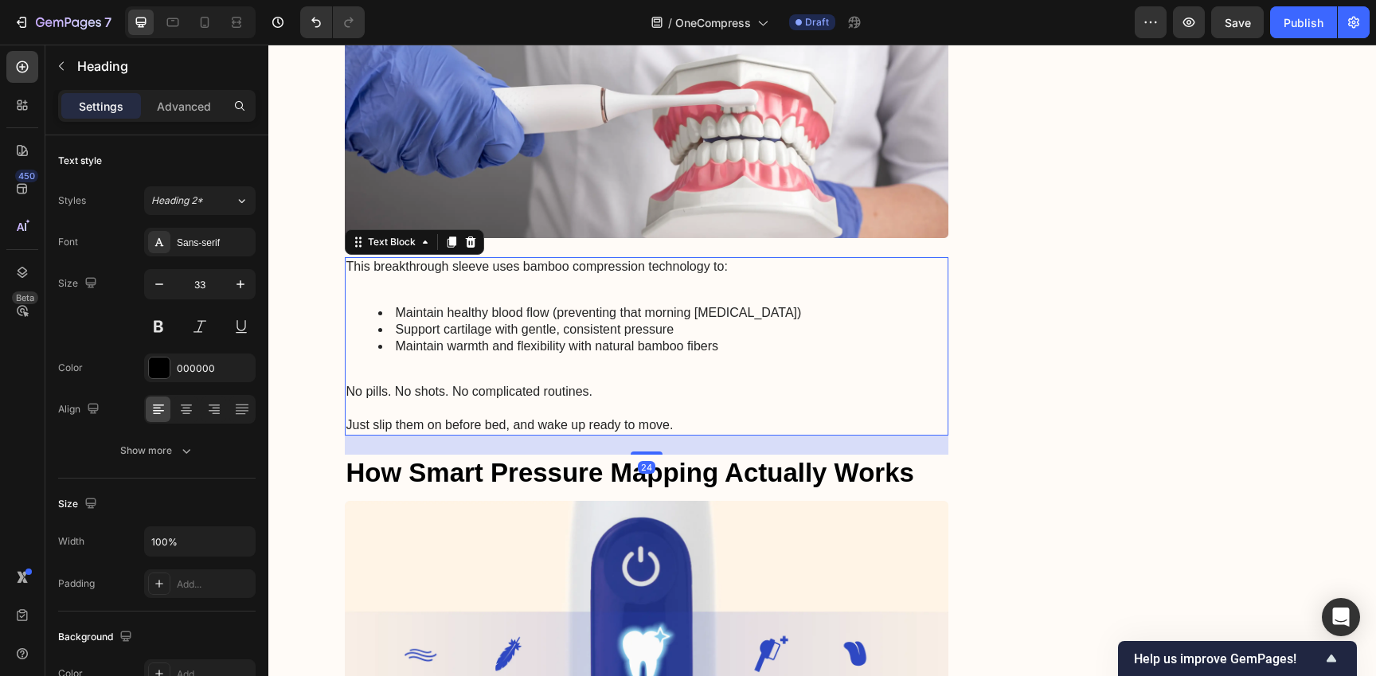
click at [372, 471] on p "How Smart Pressure Mapping Actually Works" at bounding box center [646, 473] width 601 height 34
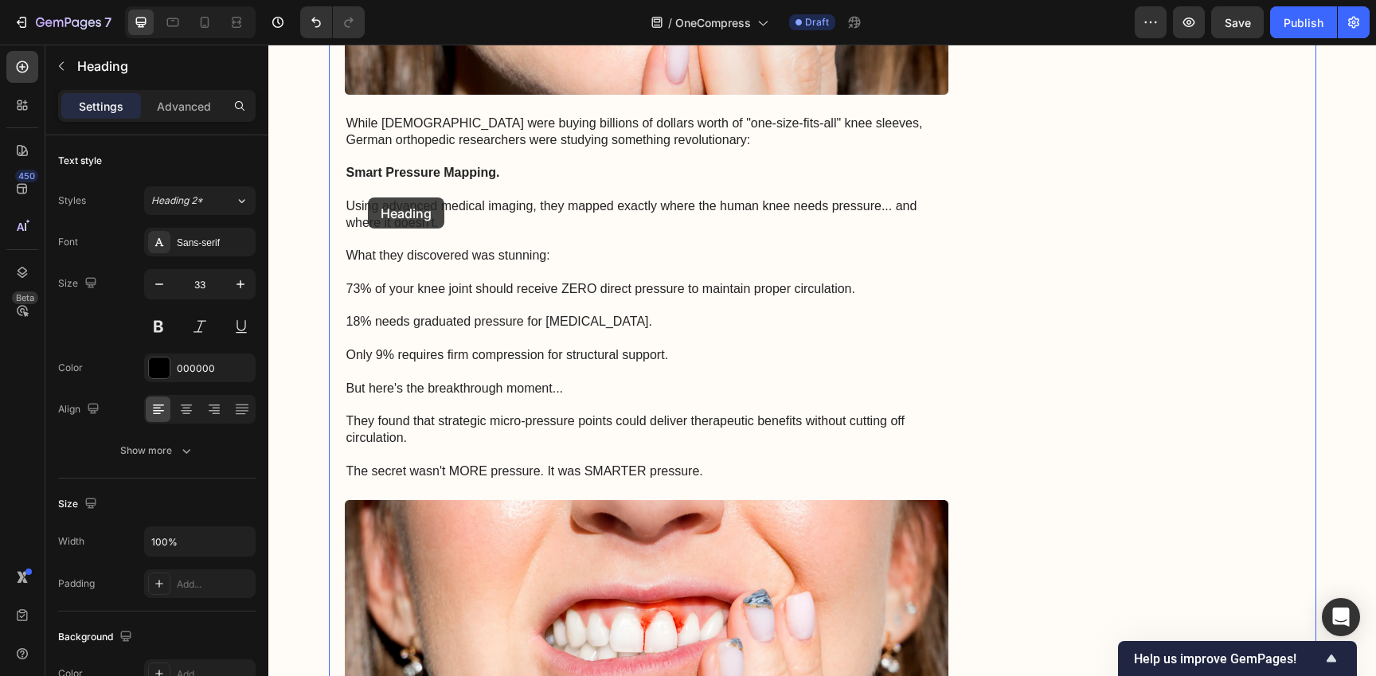
scroll to position [2257, 0]
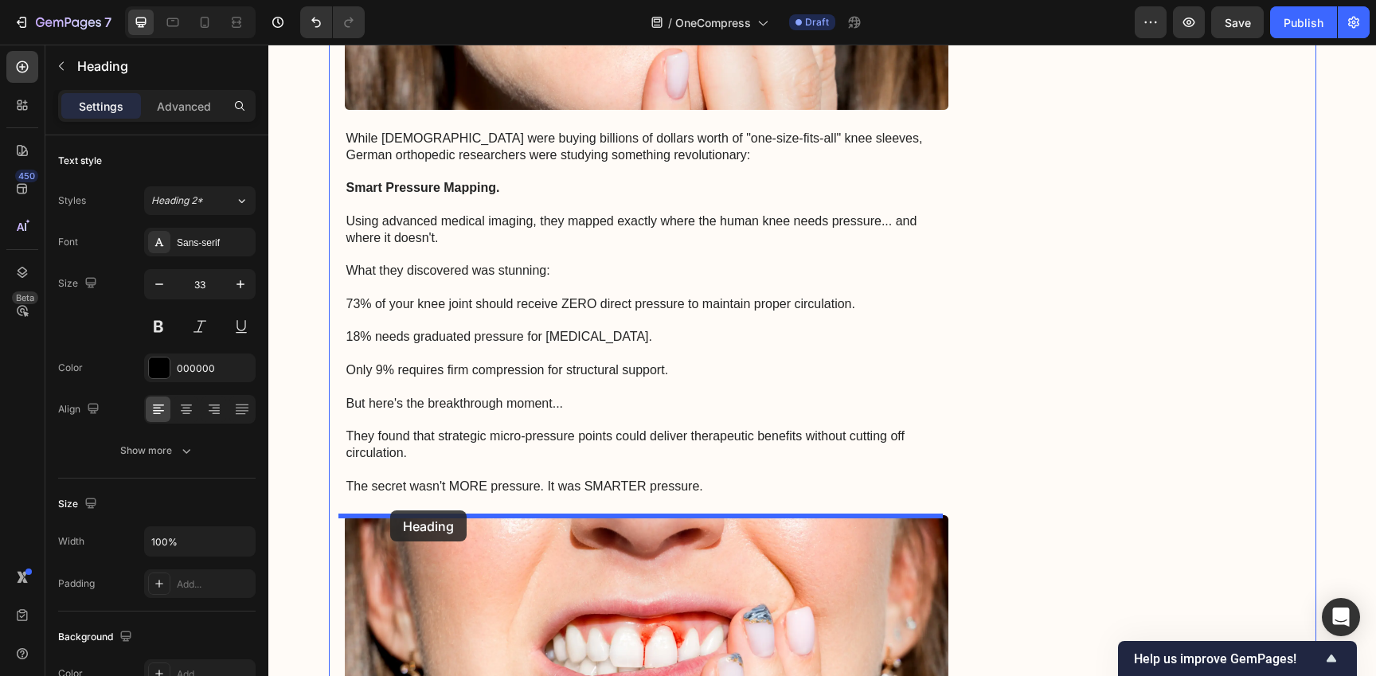
drag, startPoint x: 349, startPoint y: 428, endPoint x: 390, endPoint y: 510, distance: 91.9
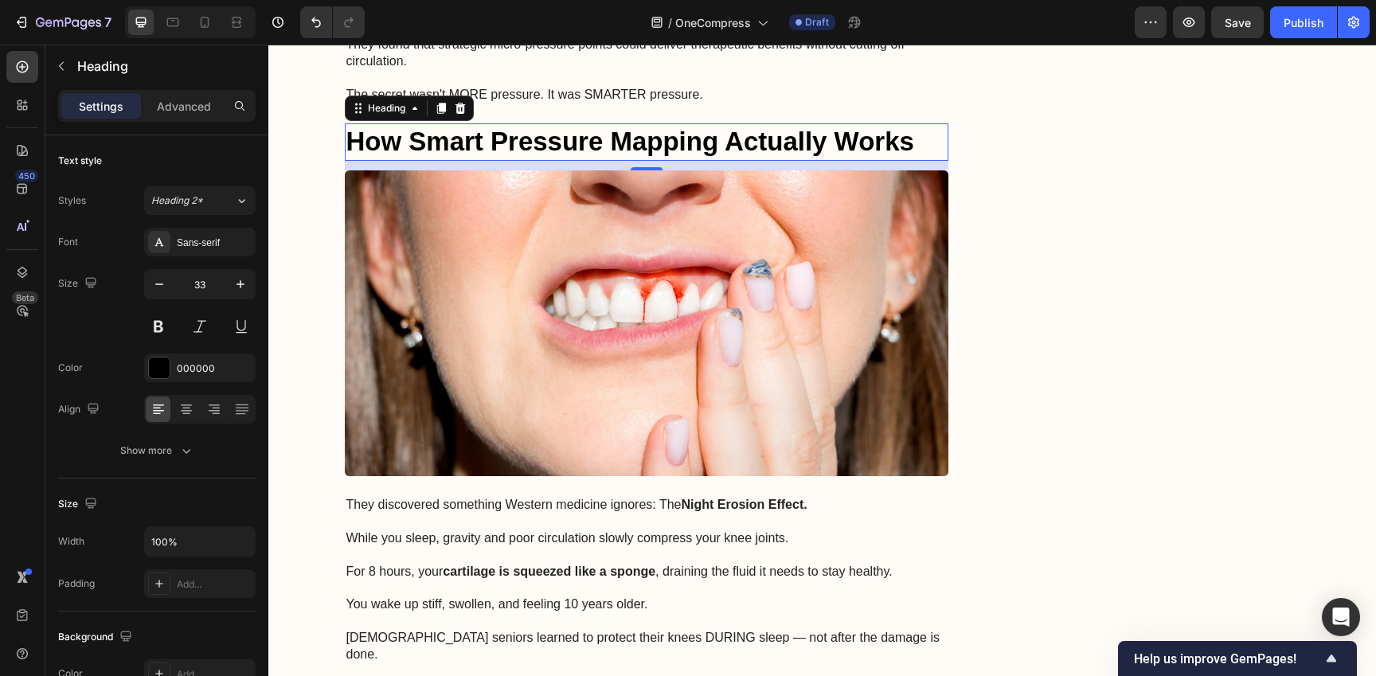
scroll to position [2829, 0]
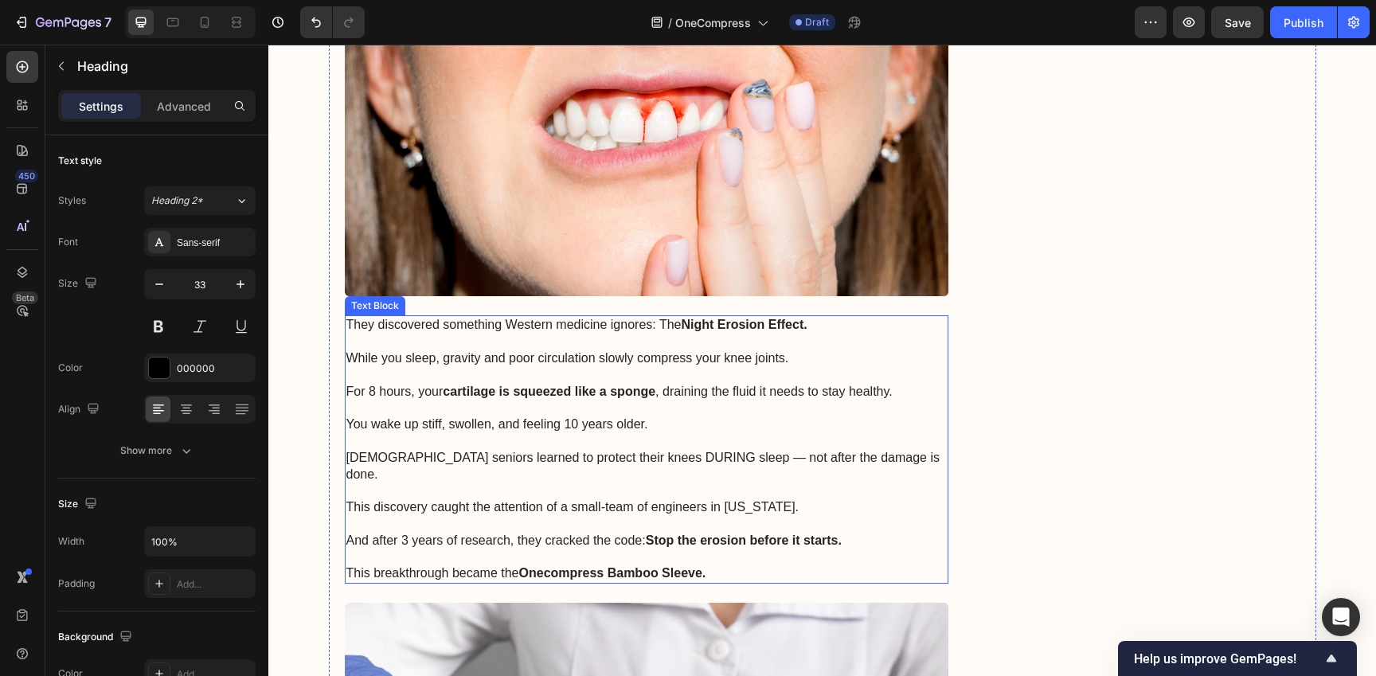
click at [583, 429] on p "You wake up stiff, swollen, and feeling 10 years older." at bounding box center [646, 424] width 601 height 17
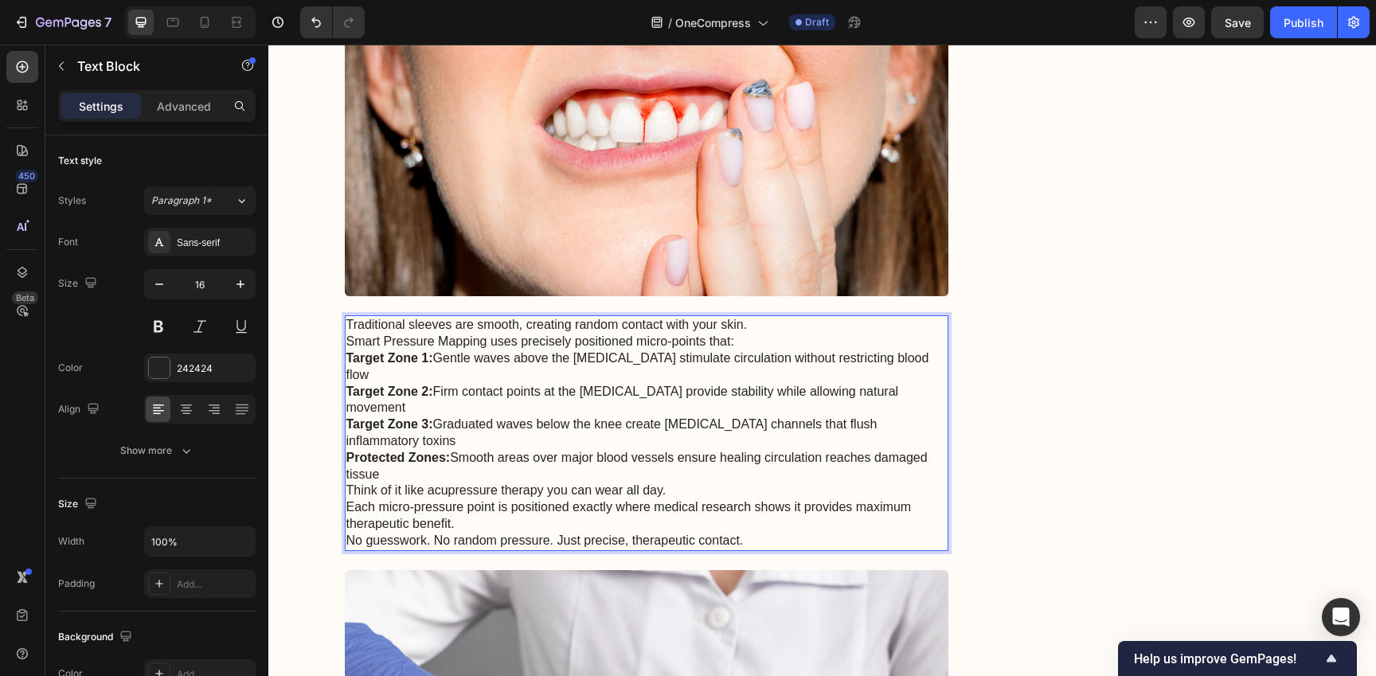
click at [803, 326] on p "Traditional sleeves are smooth, creating random contact with your skin." at bounding box center [646, 325] width 601 height 17
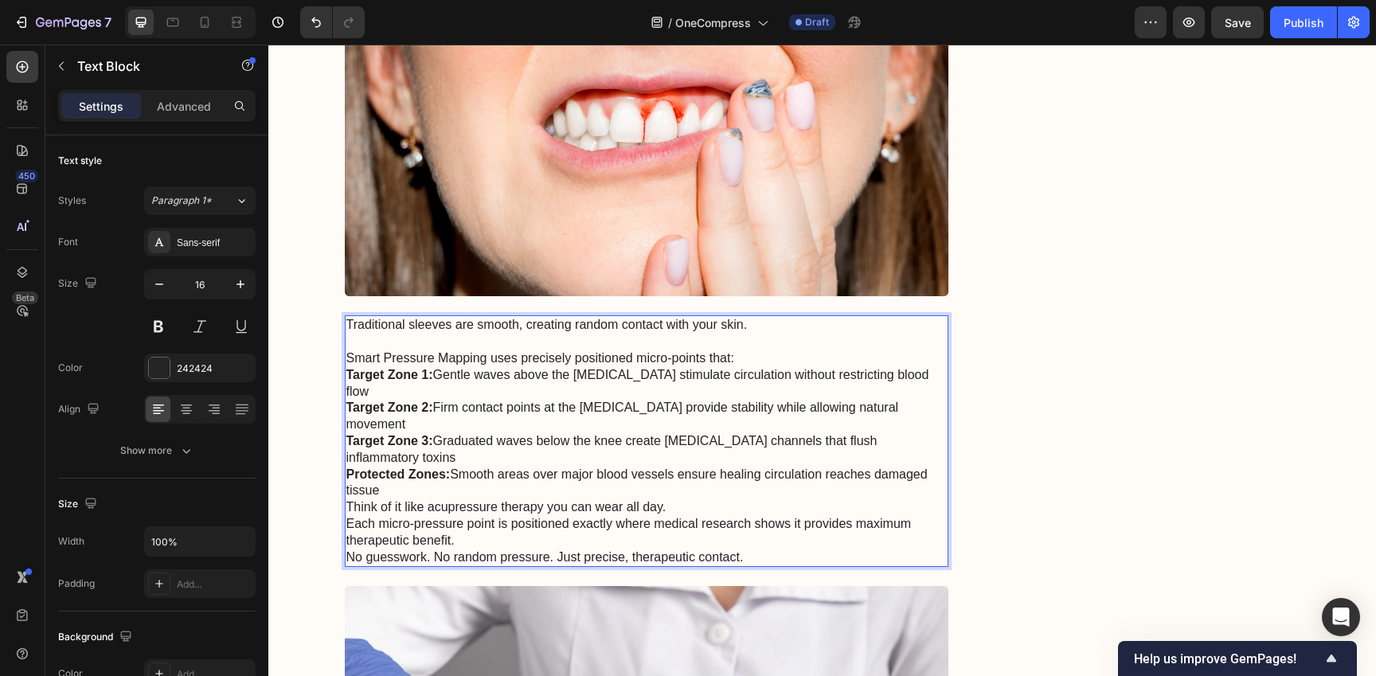
click at [787, 366] on p "Smart Pressure Mapping uses precisely positioned micro-points that:" at bounding box center [646, 358] width 601 height 17
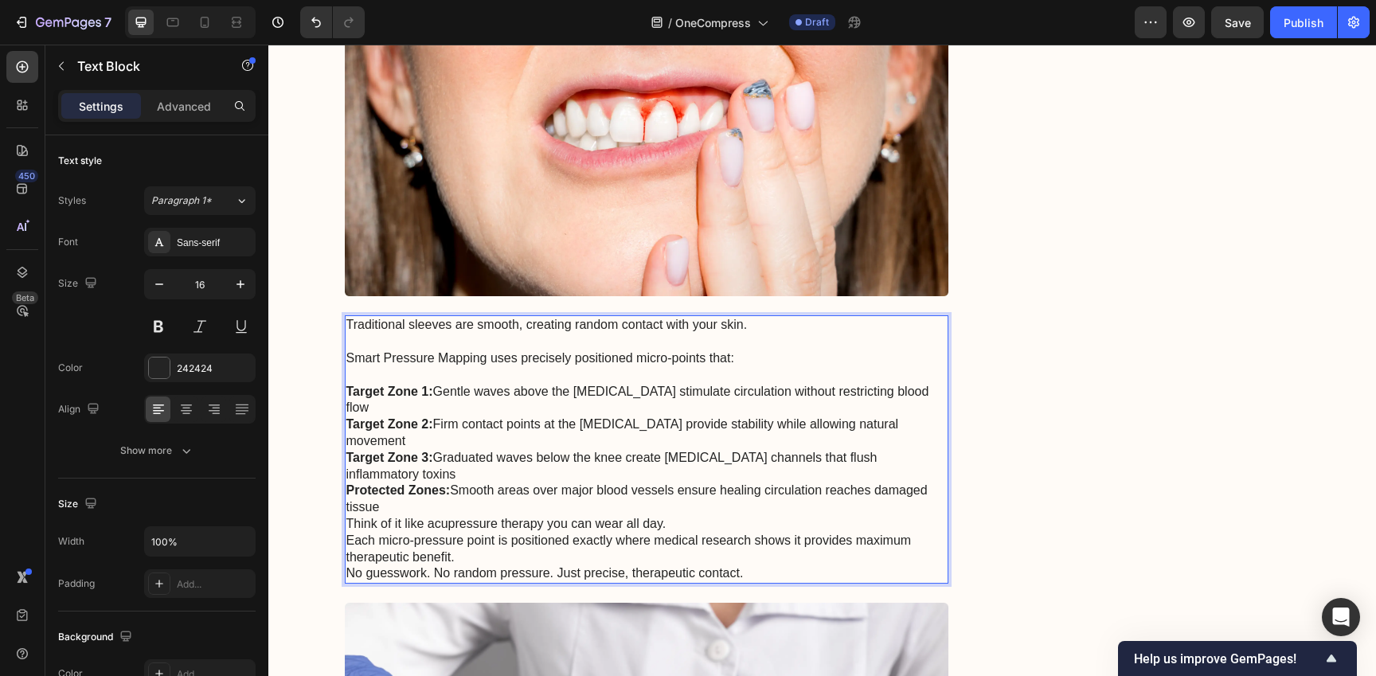
click at [918, 390] on p "Target Zone 1: Gentle waves above the kneecap stimulate circulation without res…" at bounding box center [646, 400] width 601 height 33
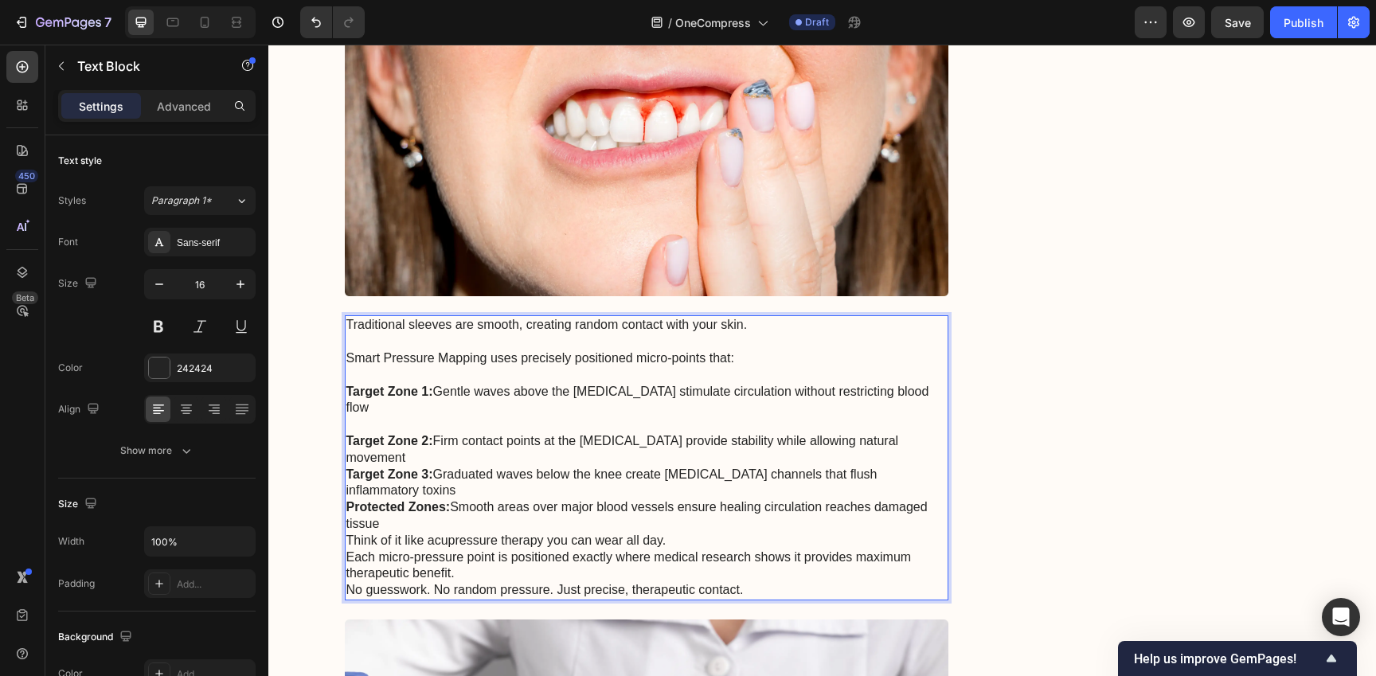
click at [898, 433] on p "Target Zone 2: Firm contact points at the patella provide stability while allow…" at bounding box center [646, 449] width 601 height 33
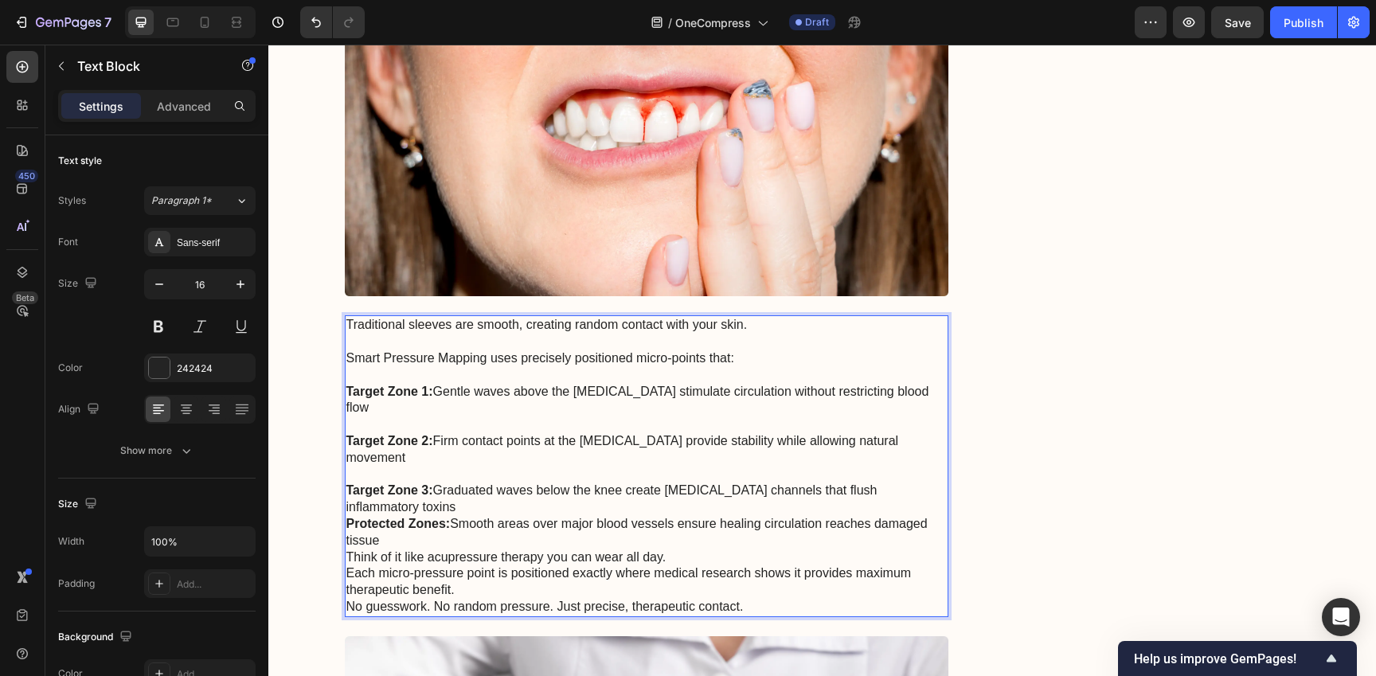
click at [900, 482] on p "Target Zone 3: Graduated waves below the knee create lymphatic drainage channel…" at bounding box center [646, 498] width 601 height 33
click at [899, 482] on p "Target Zone 3: Graduated waves below the knee create lymphatic drainage channel…" at bounding box center [646, 498] width 601 height 33
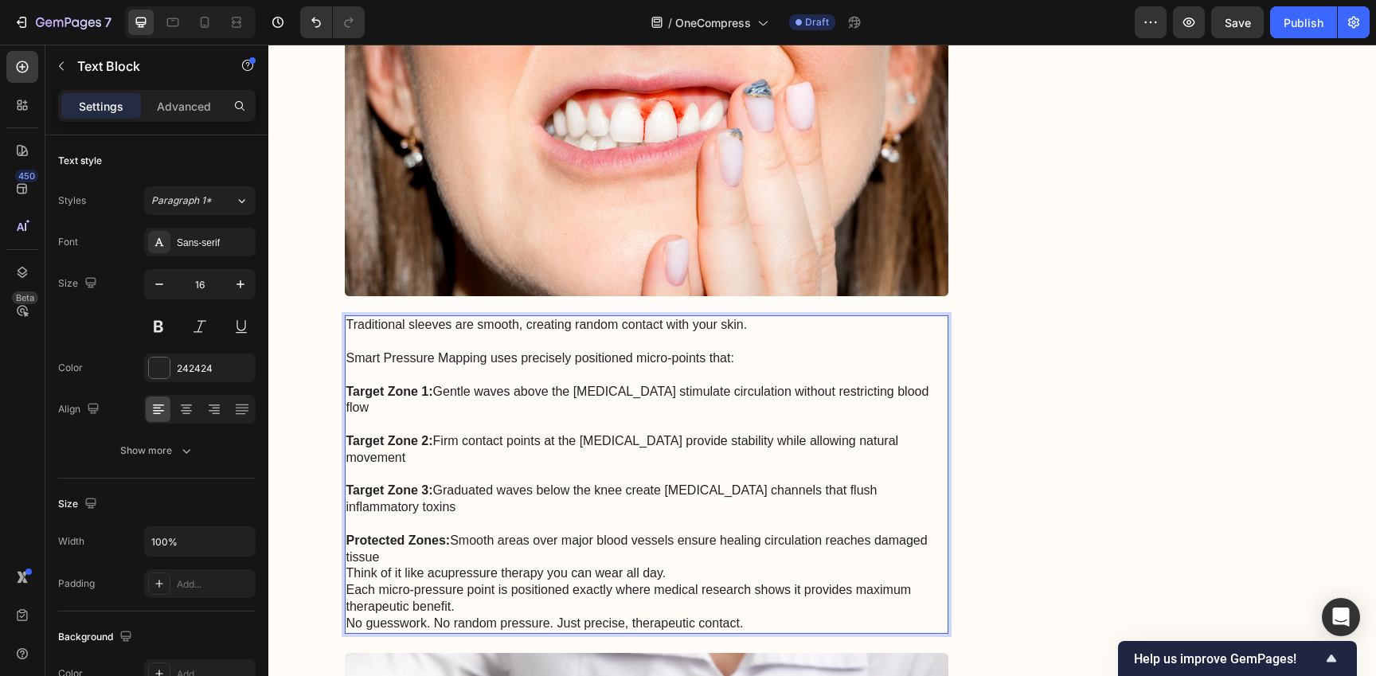
click at [877, 533] on p "Protected Zones: Smooth areas over major blood vessels ensure healing circulati…" at bounding box center [646, 549] width 601 height 33
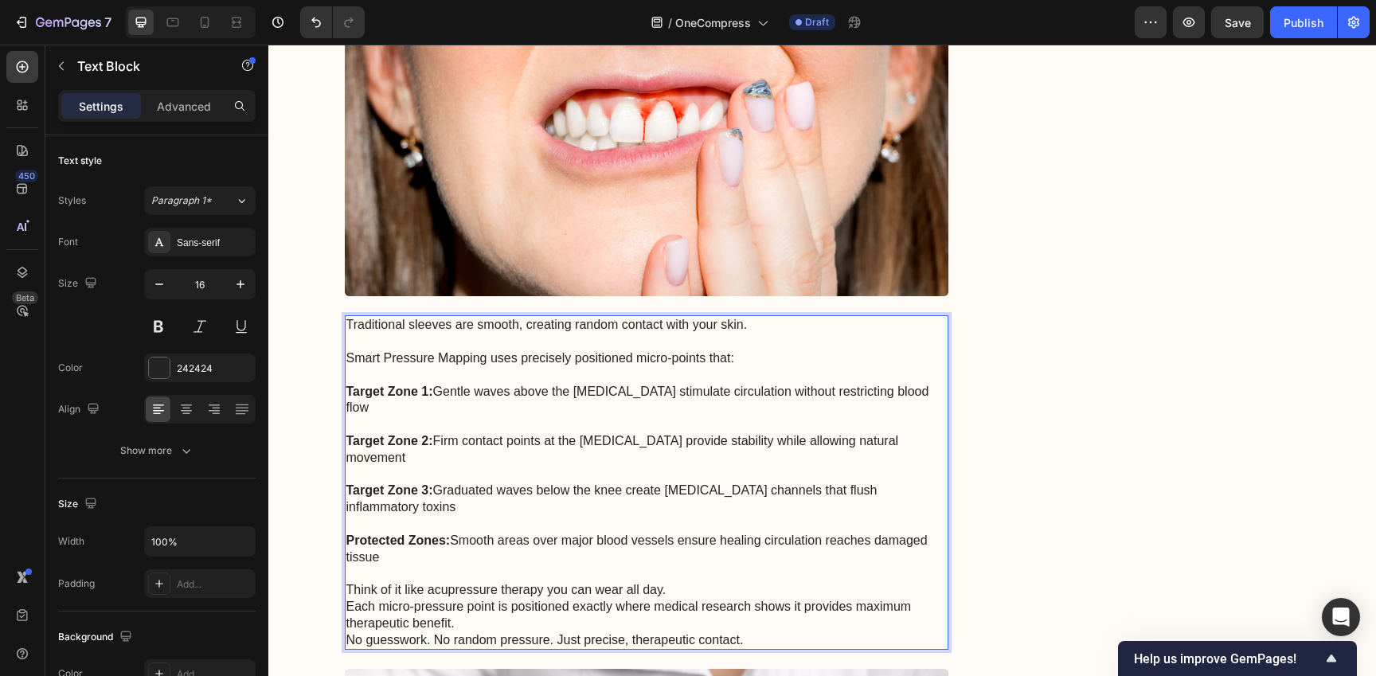
click at [868, 582] on p "Think of it like acupressure therapy you can wear all day." at bounding box center [646, 590] width 601 height 17
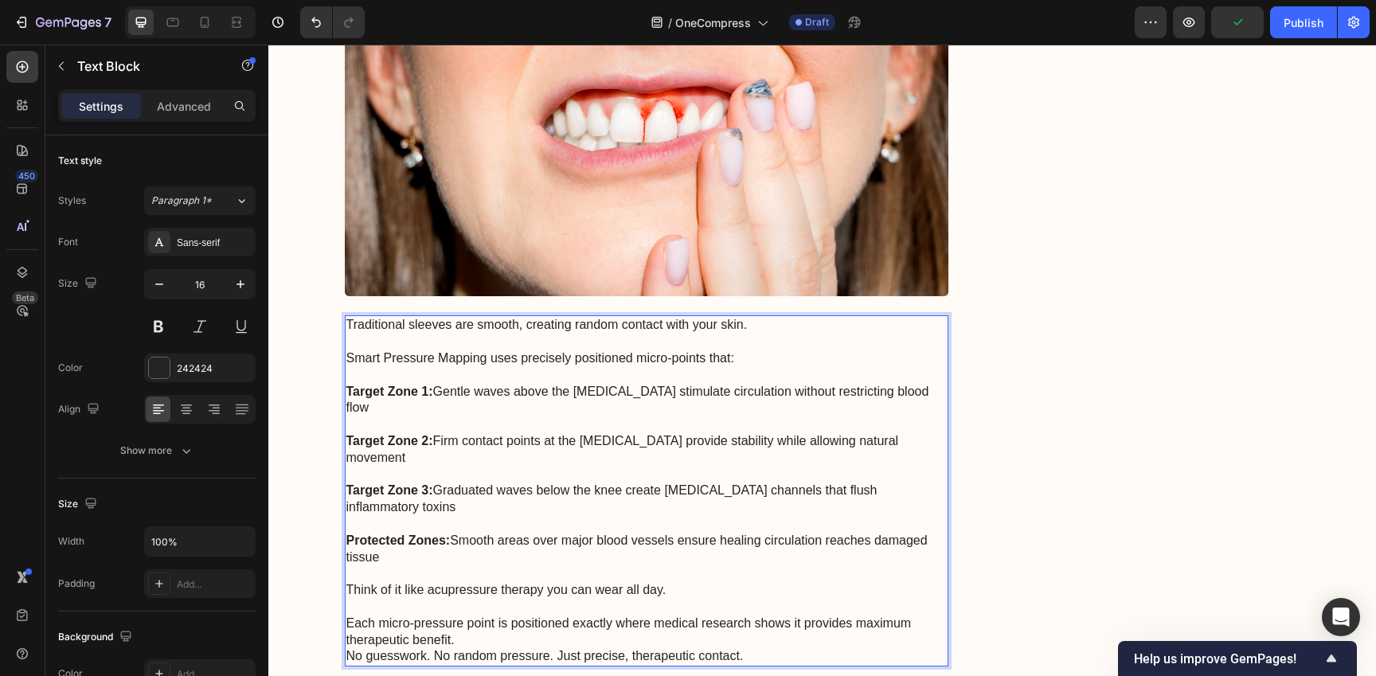
click at [853, 615] on p "Each micro-pressure point is positioned exactly where medical research shows it…" at bounding box center [646, 631] width 601 height 33
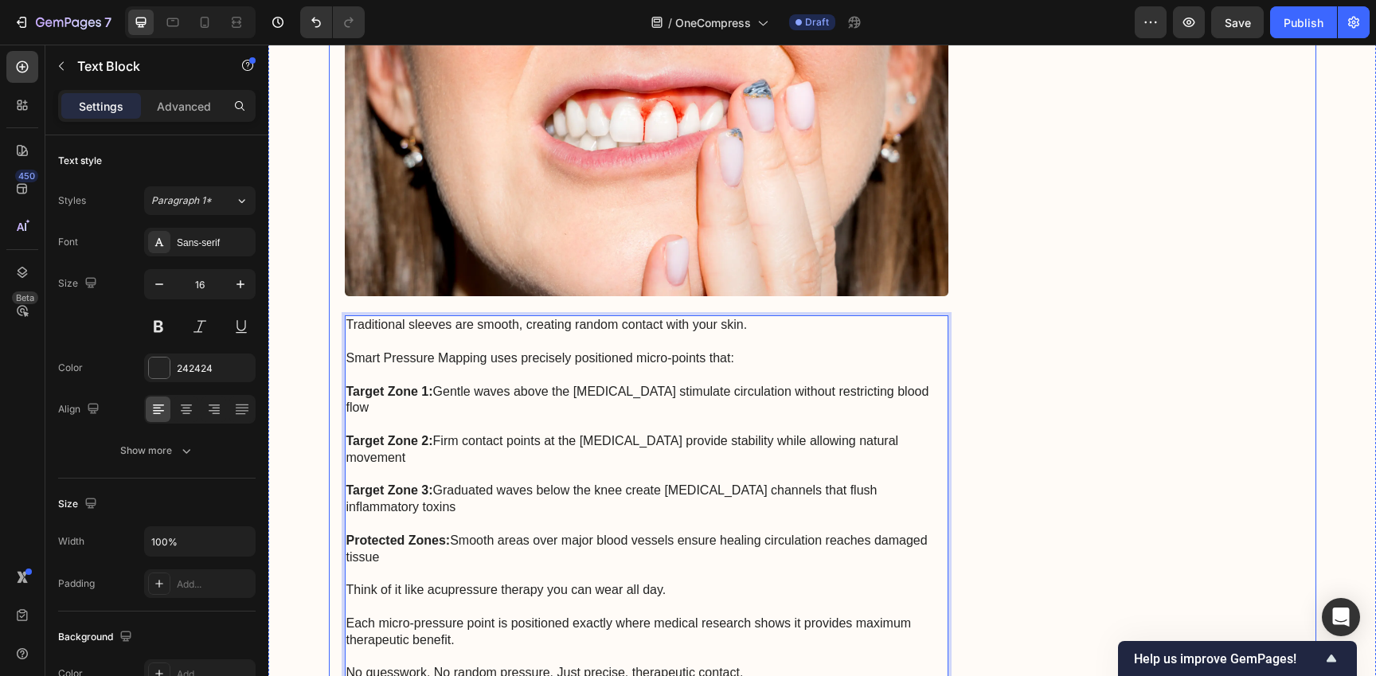
click at [1044, 417] on div "Enjoy a remarkable 20% discount! Heading Icon Icon Icon Icon Icon Icon List 2,5…" at bounding box center [1149, 579] width 302 height 6413
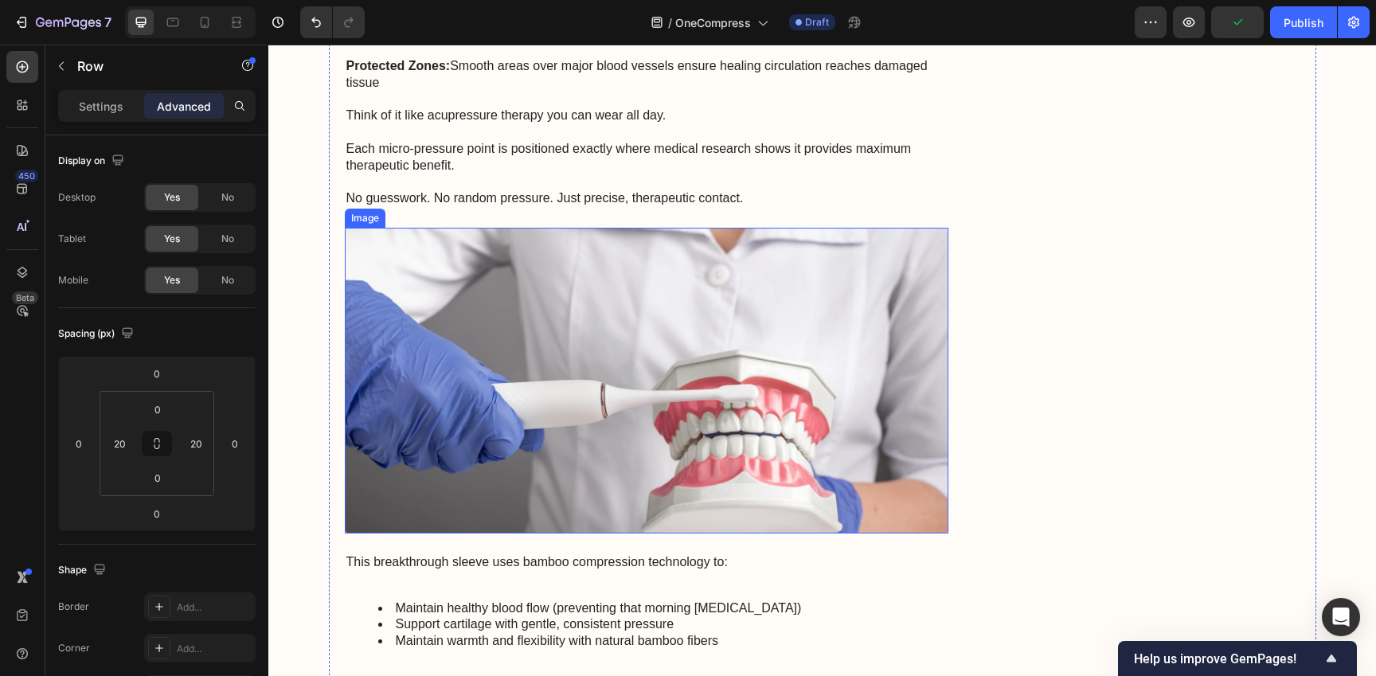
scroll to position [3288, 0]
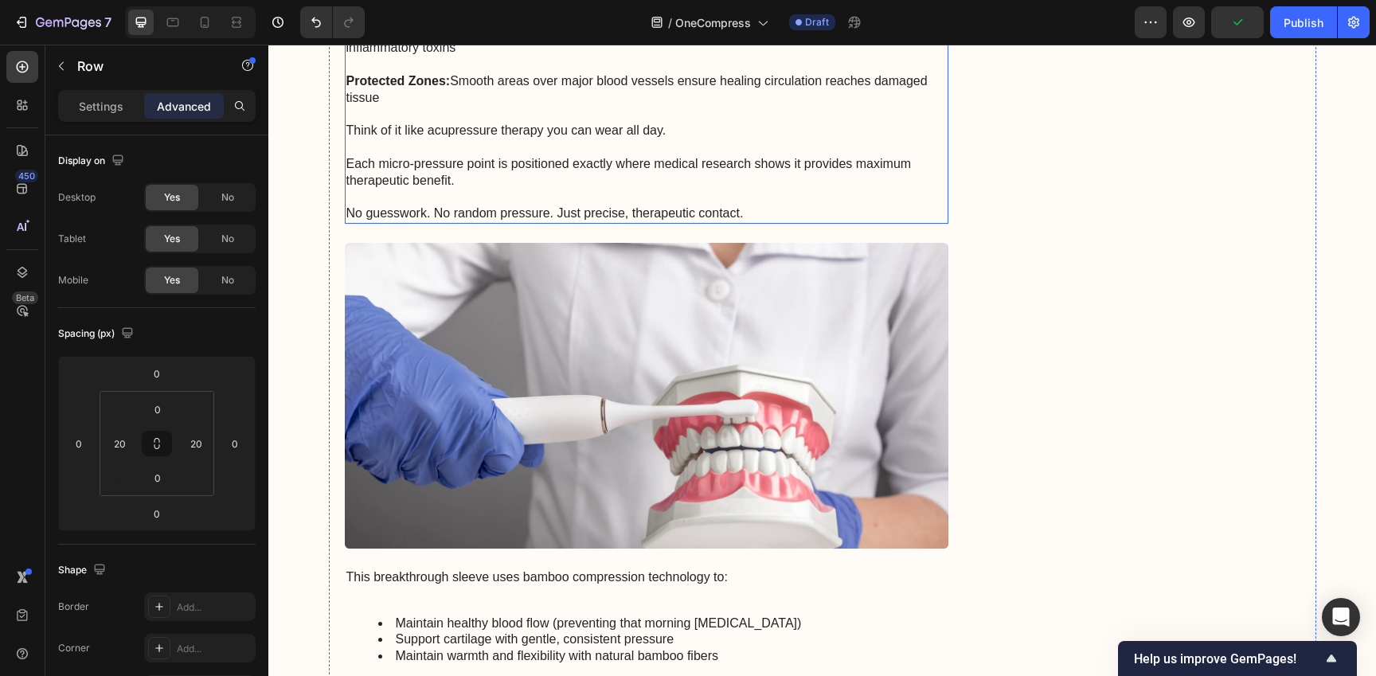
click at [781, 156] on p "Each micro-pressure point is positioned exactly where medical research shows it…" at bounding box center [646, 172] width 601 height 33
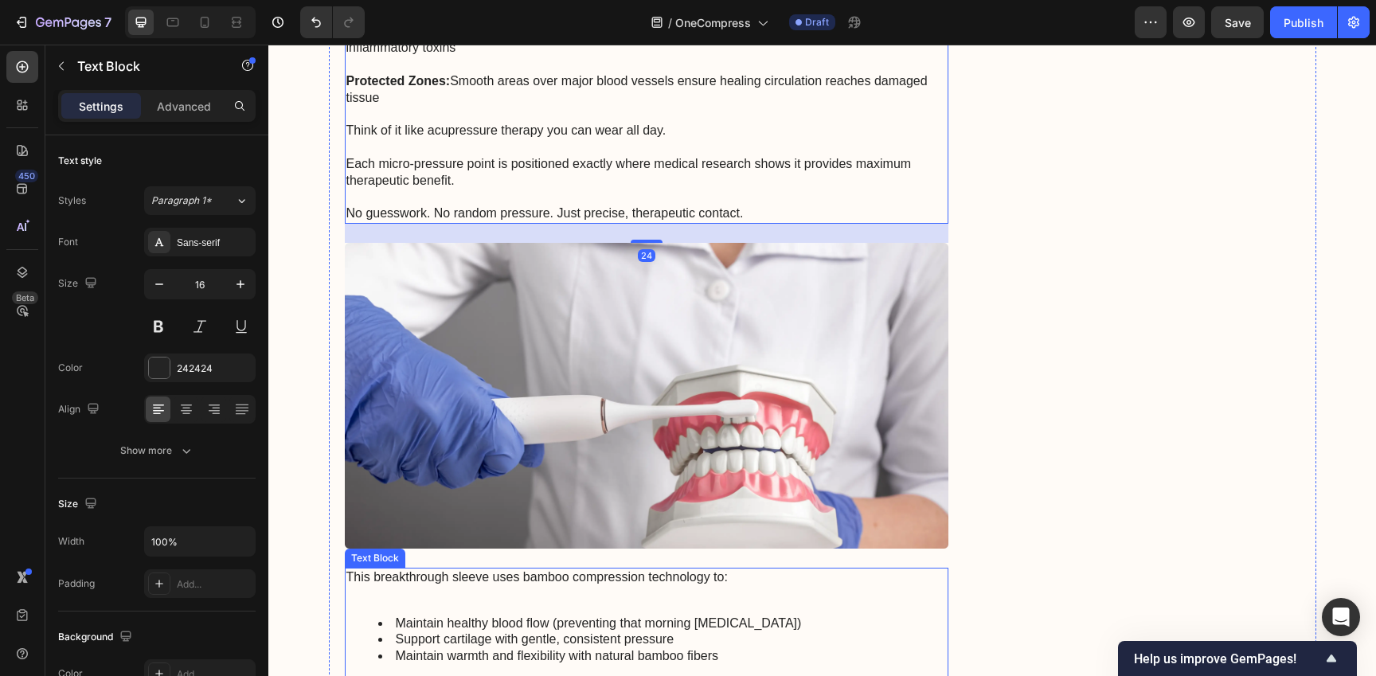
click at [728, 569] on p "This breakthrough sleeve uses bamboo compression technology to:" at bounding box center [646, 577] width 601 height 17
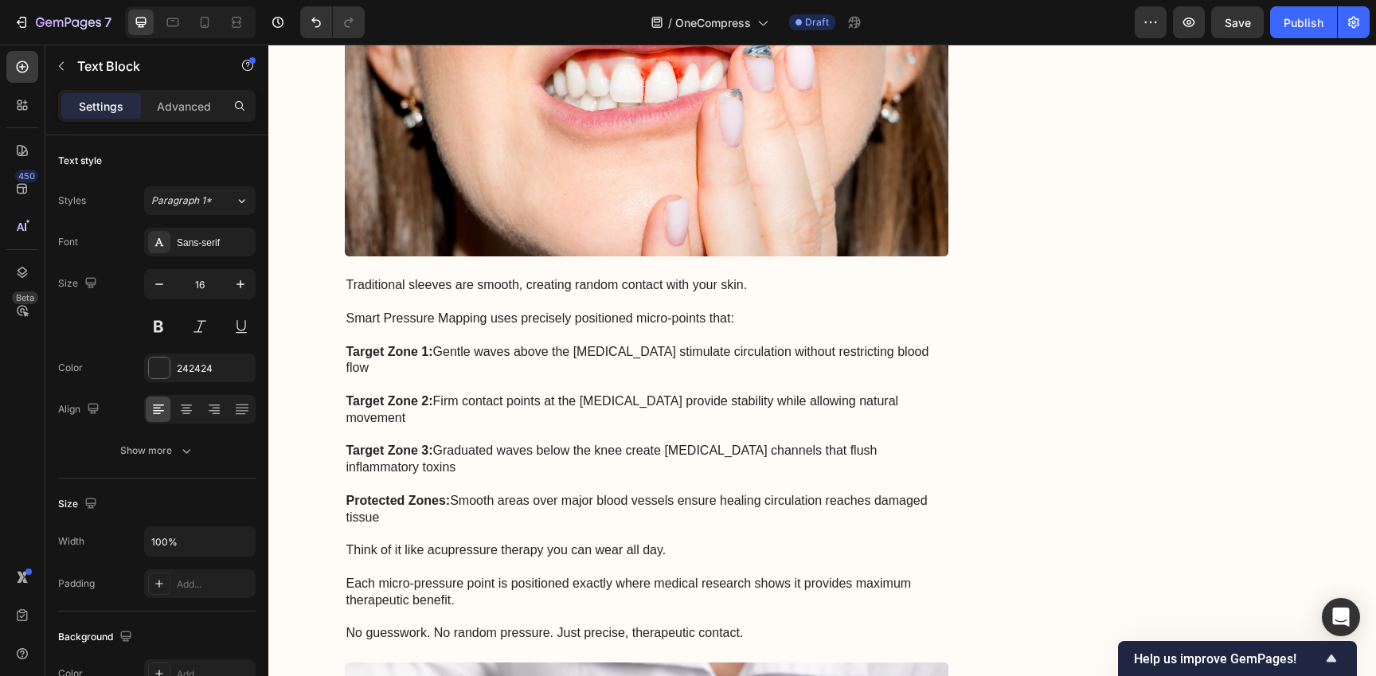
scroll to position [2402, 0]
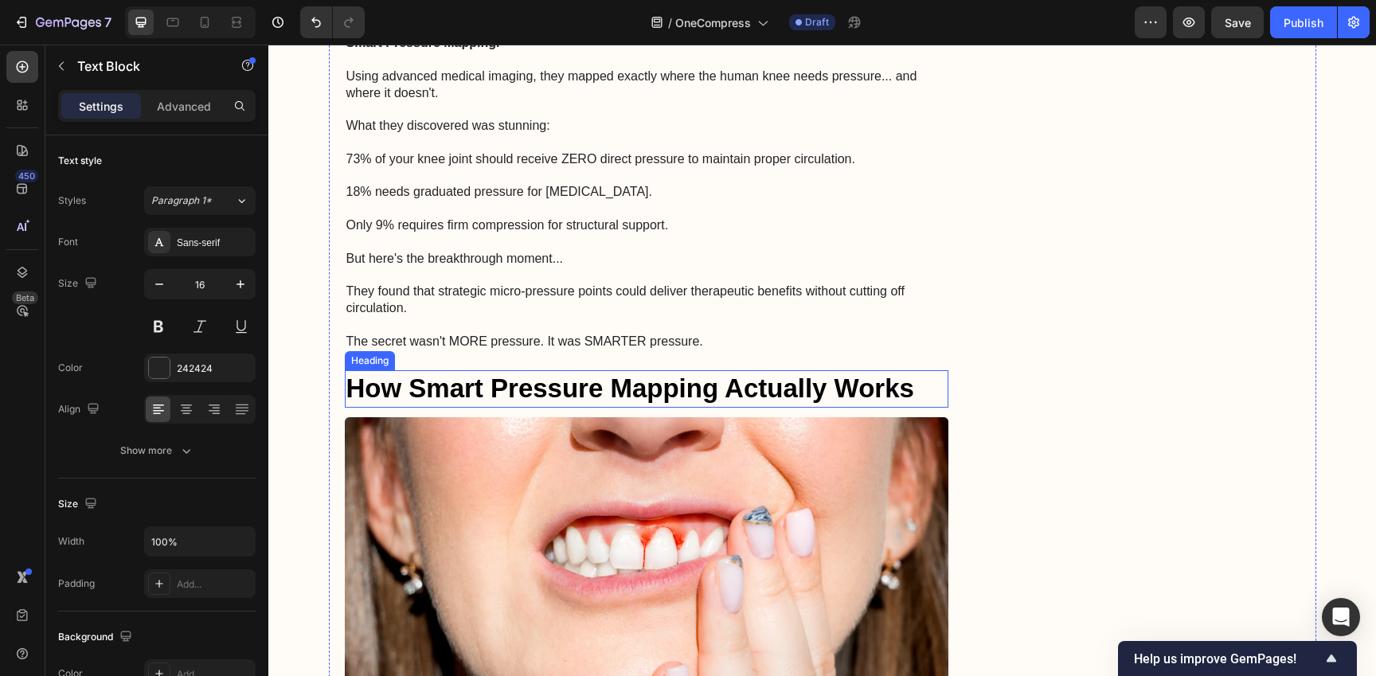
click at [669, 398] on p "How Smart Pressure Mapping Actually Works" at bounding box center [646, 389] width 601 height 34
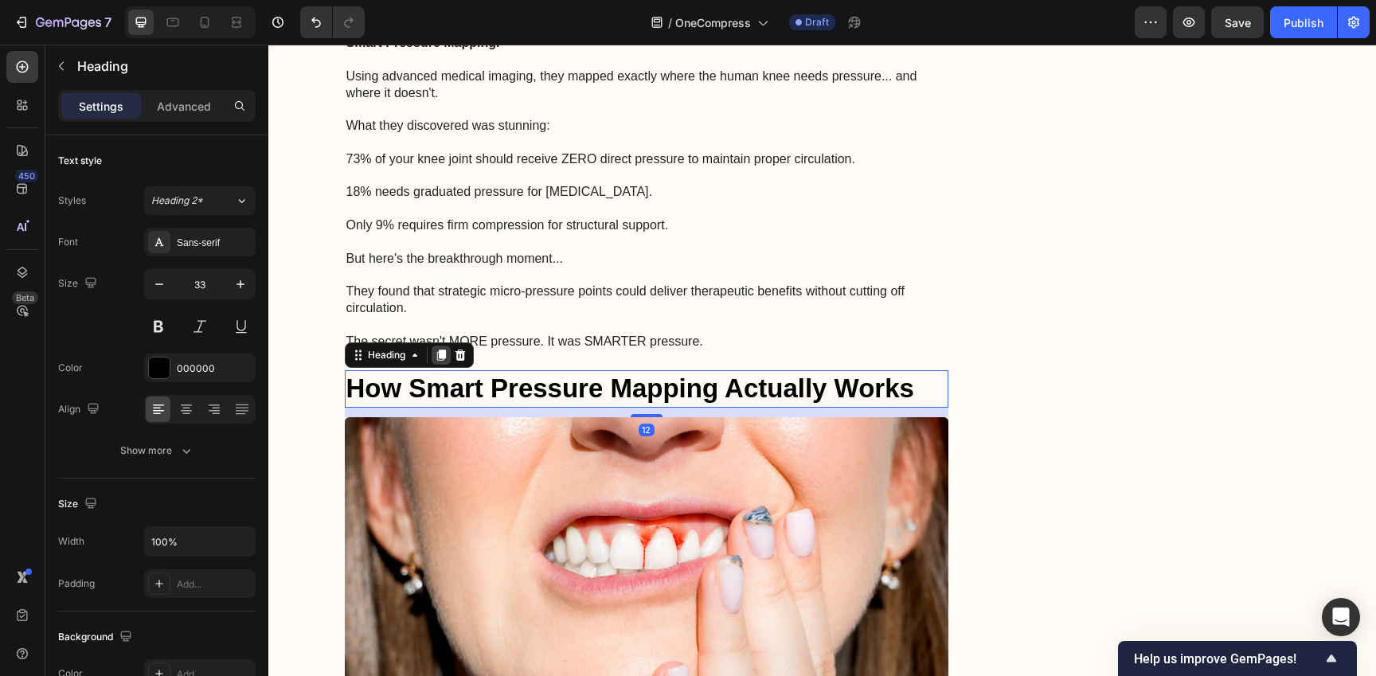
click at [435, 358] on icon at bounding box center [441, 355] width 13 height 13
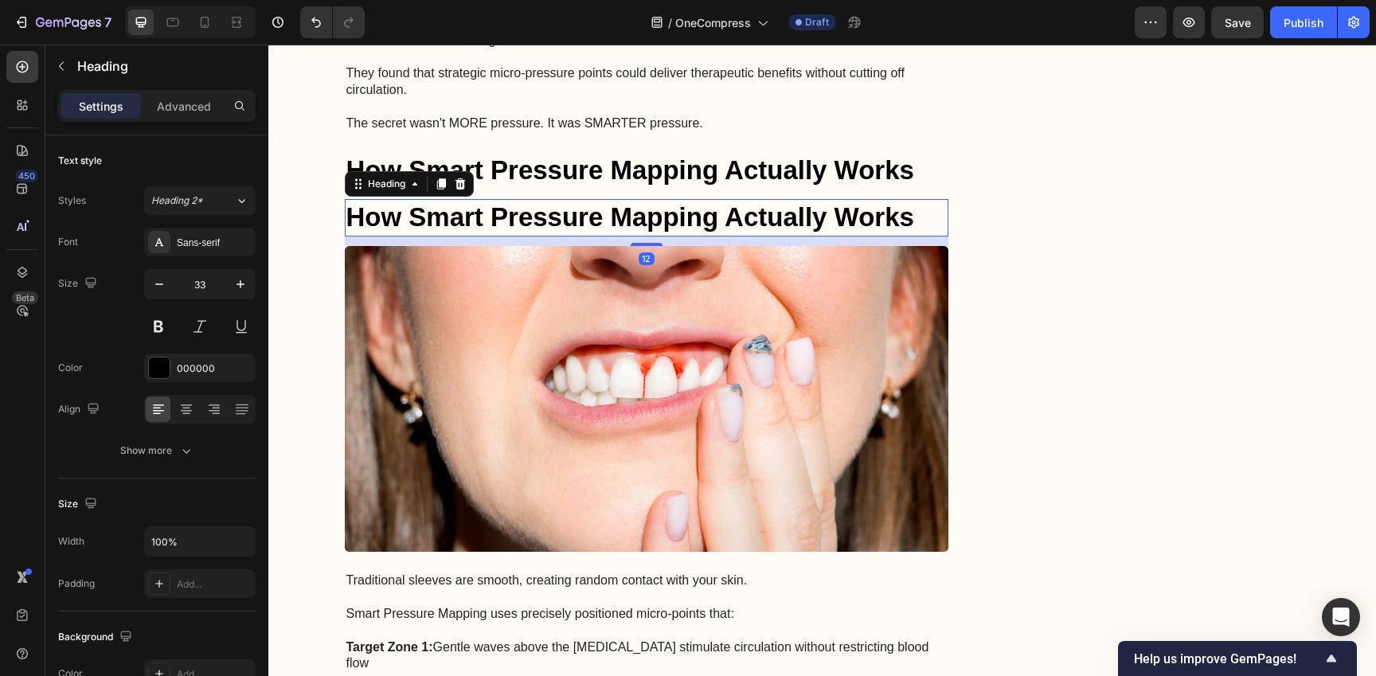
scroll to position [2673, 0]
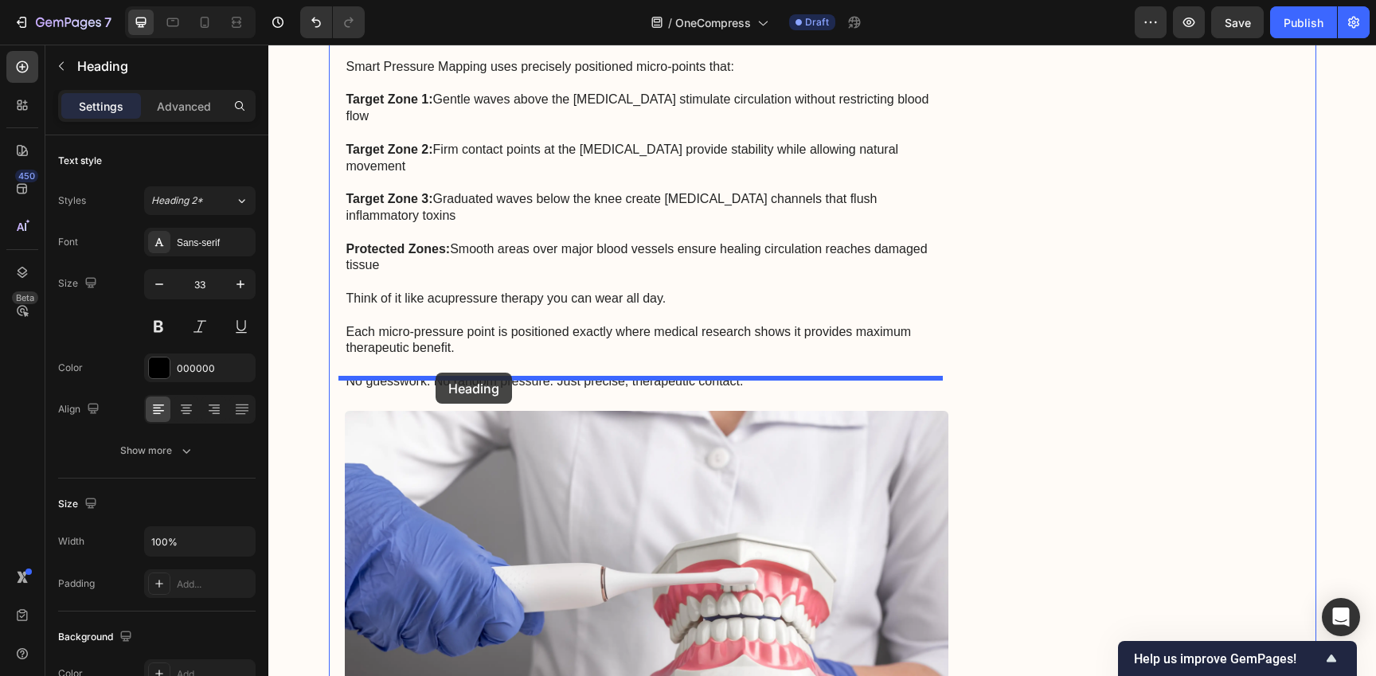
drag, startPoint x: 347, startPoint y: 131, endPoint x: 435, endPoint y: 374, distance: 258.4
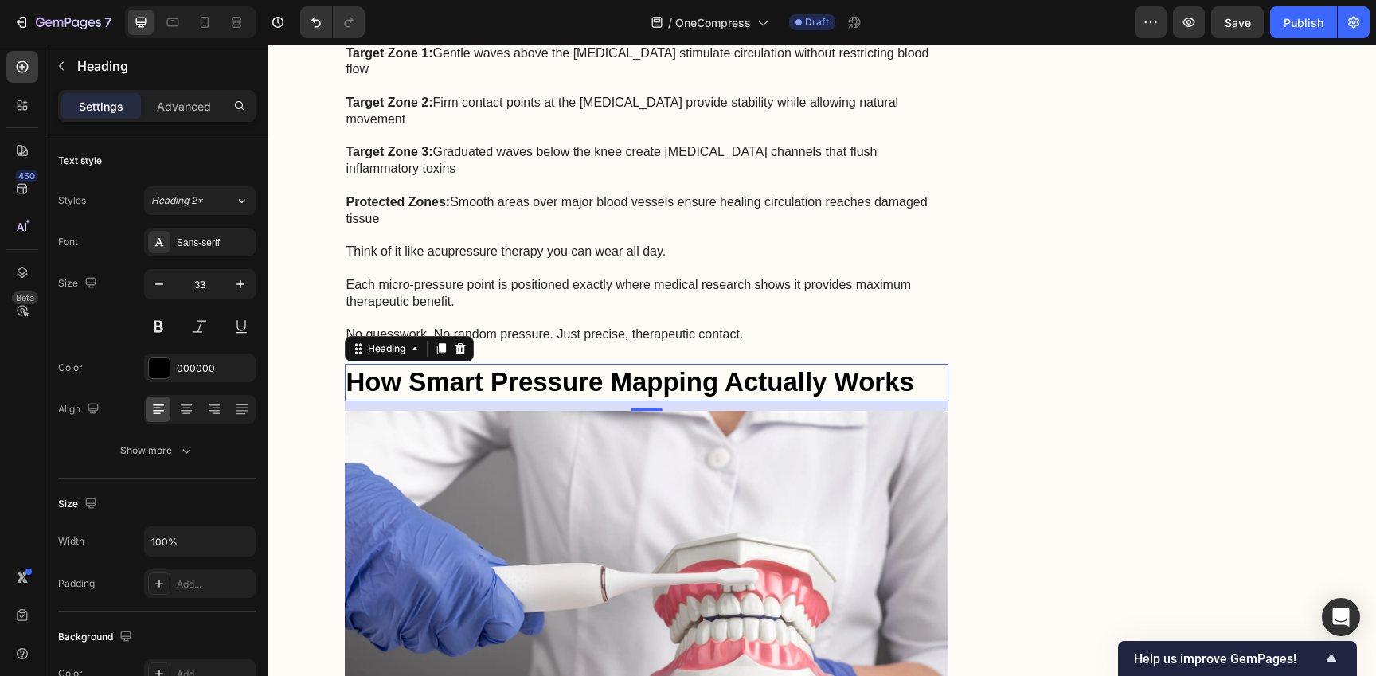
scroll to position [3120, 0]
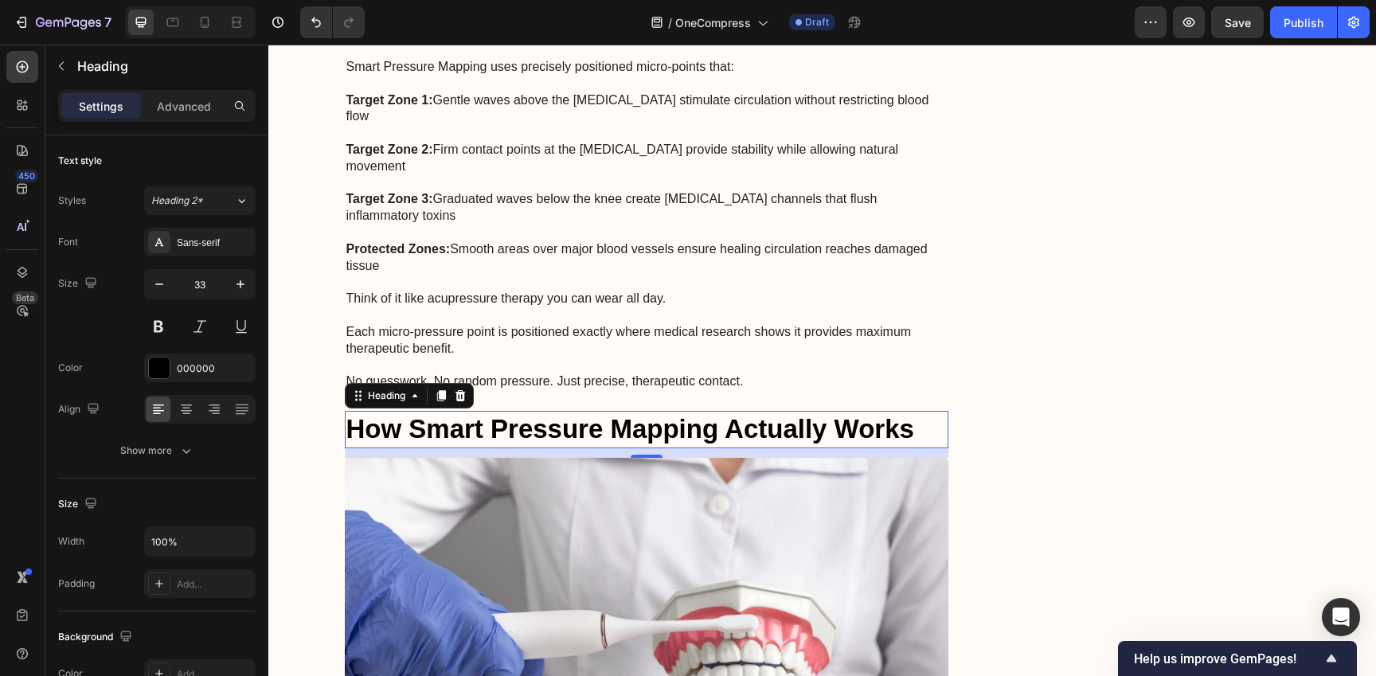
click at [478, 448] on div "12" at bounding box center [647, 453] width 604 height 10
click at [521, 411] on h2 "How Smart Pressure Mapping Actually Works" at bounding box center [647, 429] width 604 height 37
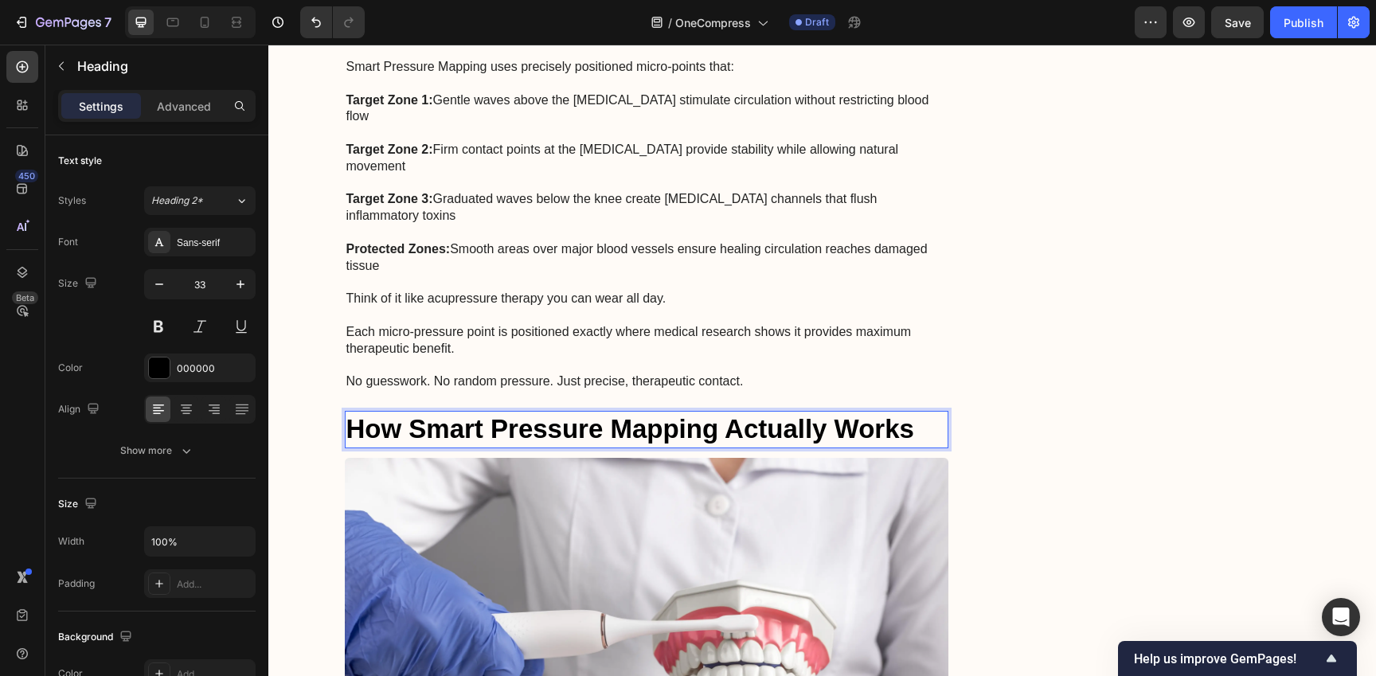
click at [521, 412] on p "How Smart Pressure Mapping Actually Works" at bounding box center [646, 429] width 601 height 34
click at [865, 307] on p "Rich Text Editor. Editing area: main" at bounding box center [646, 315] width 601 height 17
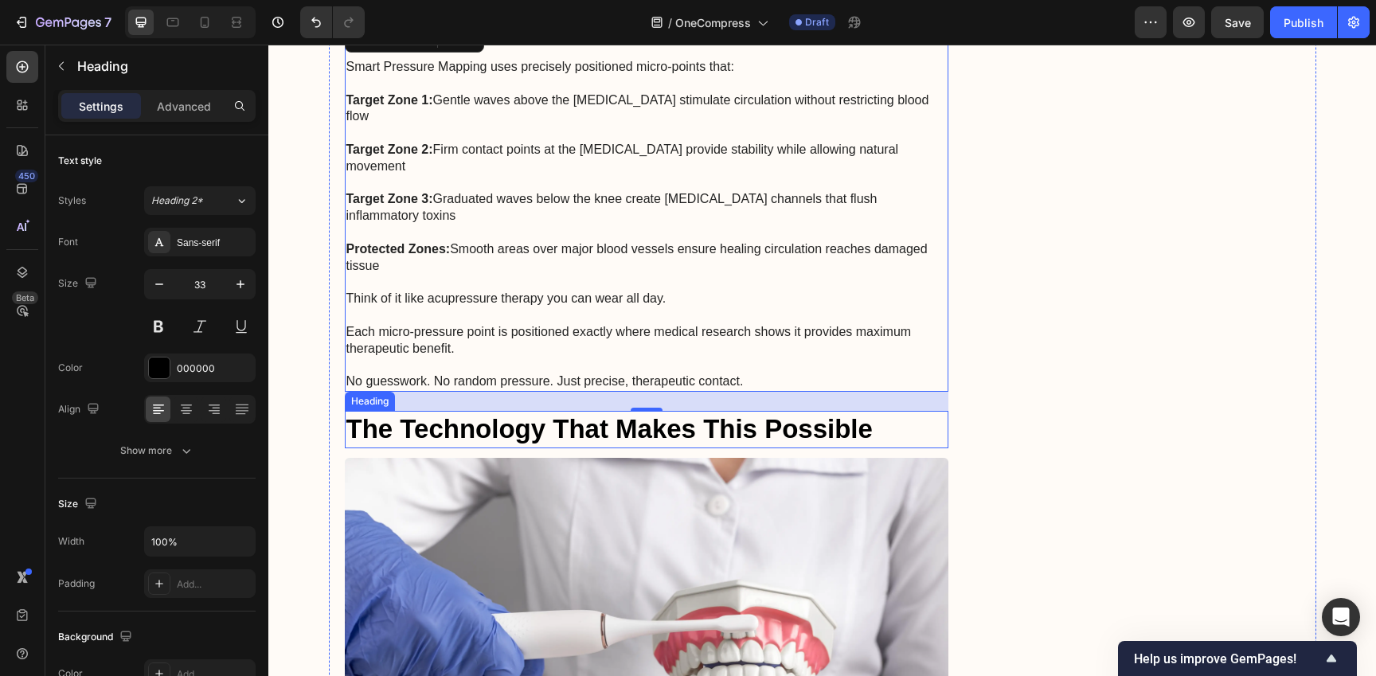
click at [650, 412] on p "The Technology That Makes This Possible" at bounding box center [646, 429] width 601 height 34
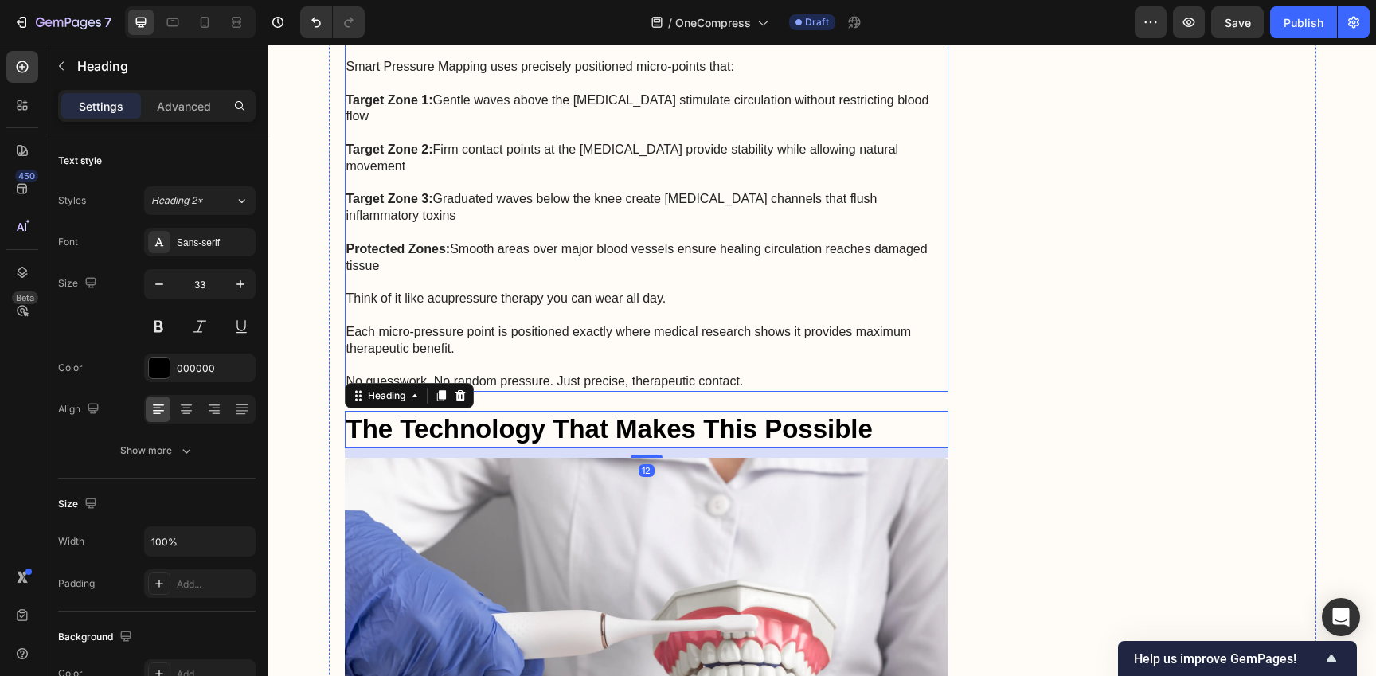
click at [648, 291] on p "Think of it like acupressure therapy you can wear all day." at bounding box center [646, 299] width 601 height 17
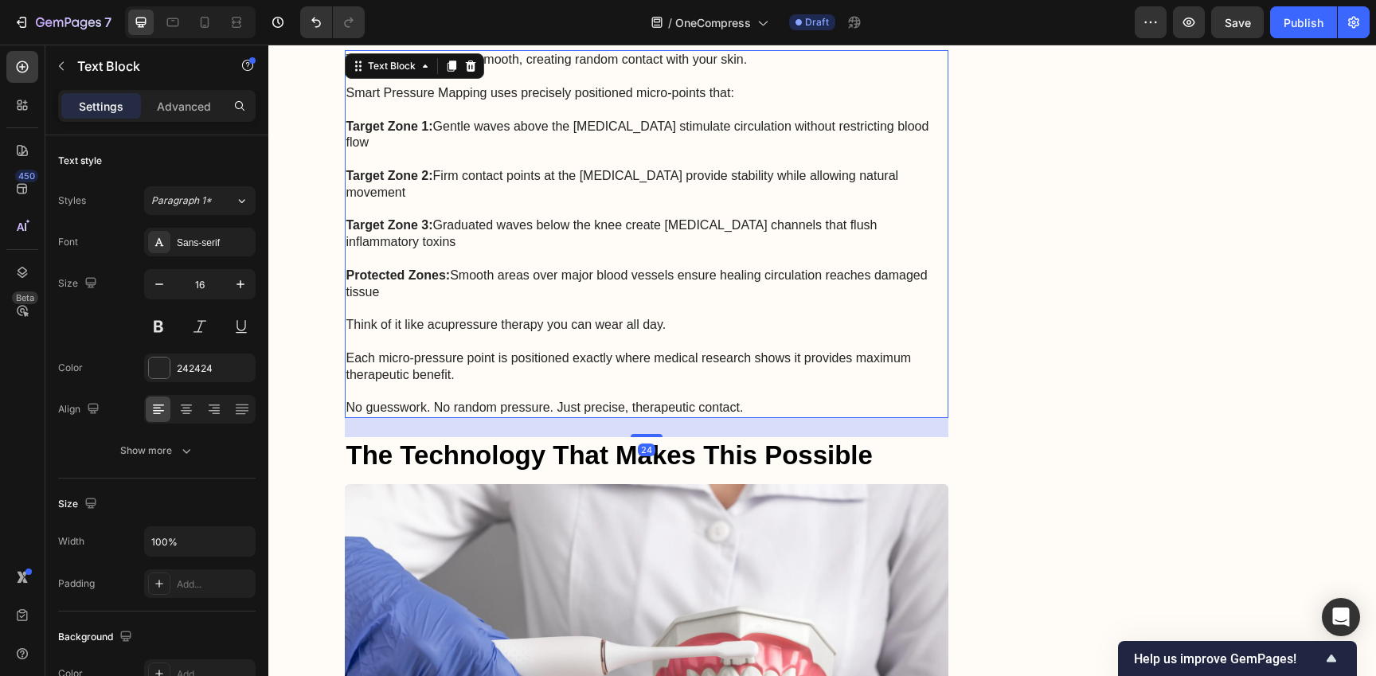
scroll to position [3092, 0]
click at [447, 69] on icon at bounding box center [451, 68] width 9 height 11
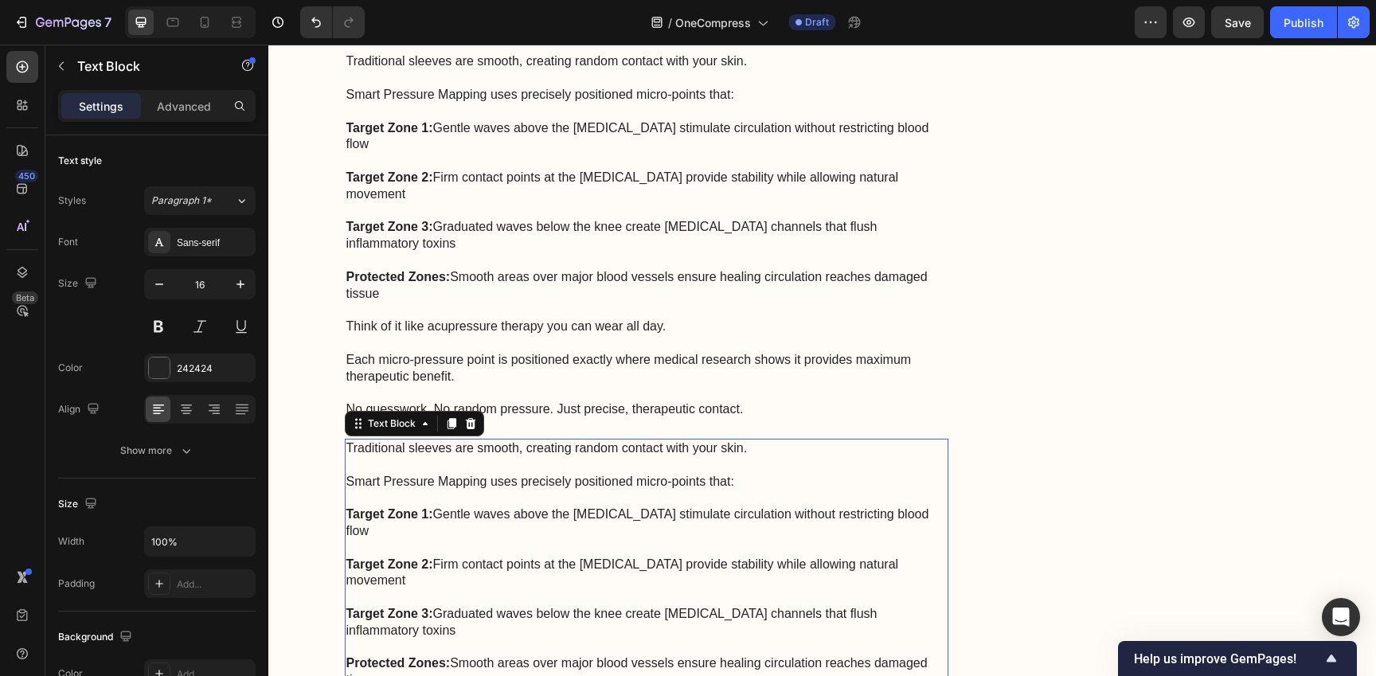
click at [584, 556] on p "Target Zone 2: Firm contact points at the patella provide stability while allow…" at bounding box center [646, 572] width 601 height 33
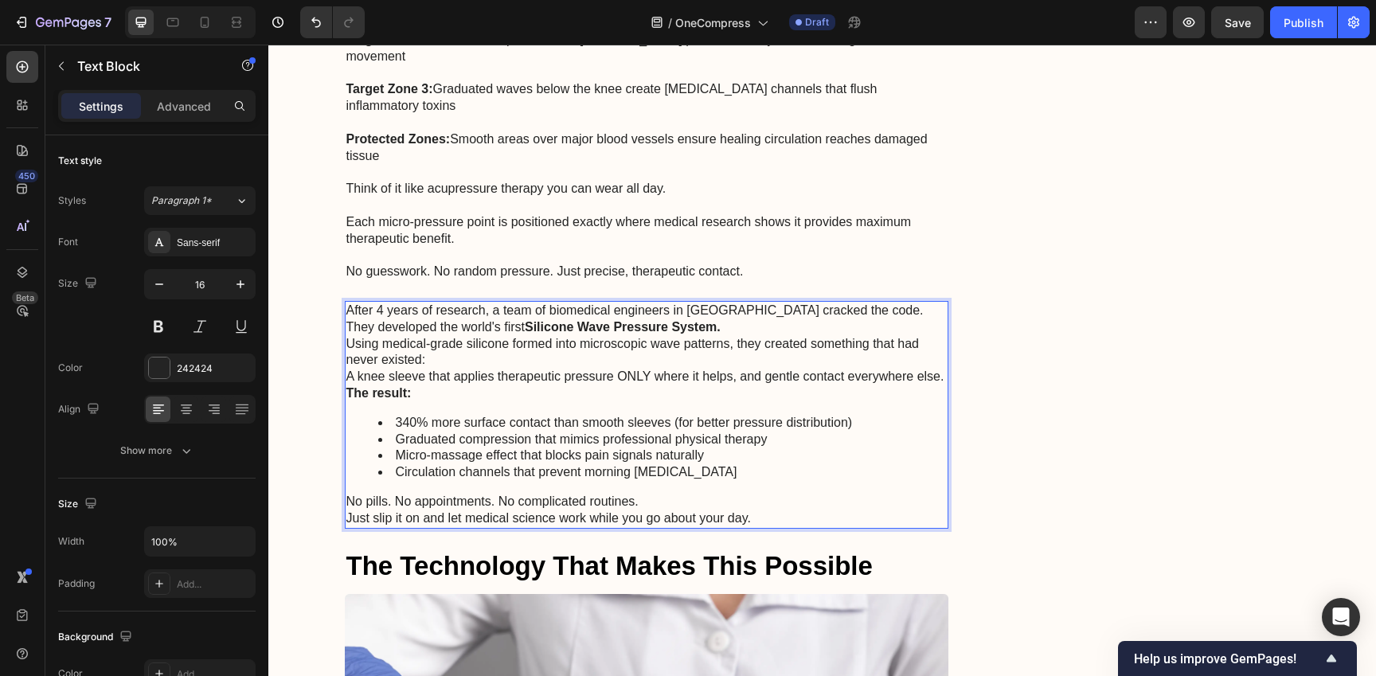
scroll to position [3237, 0]
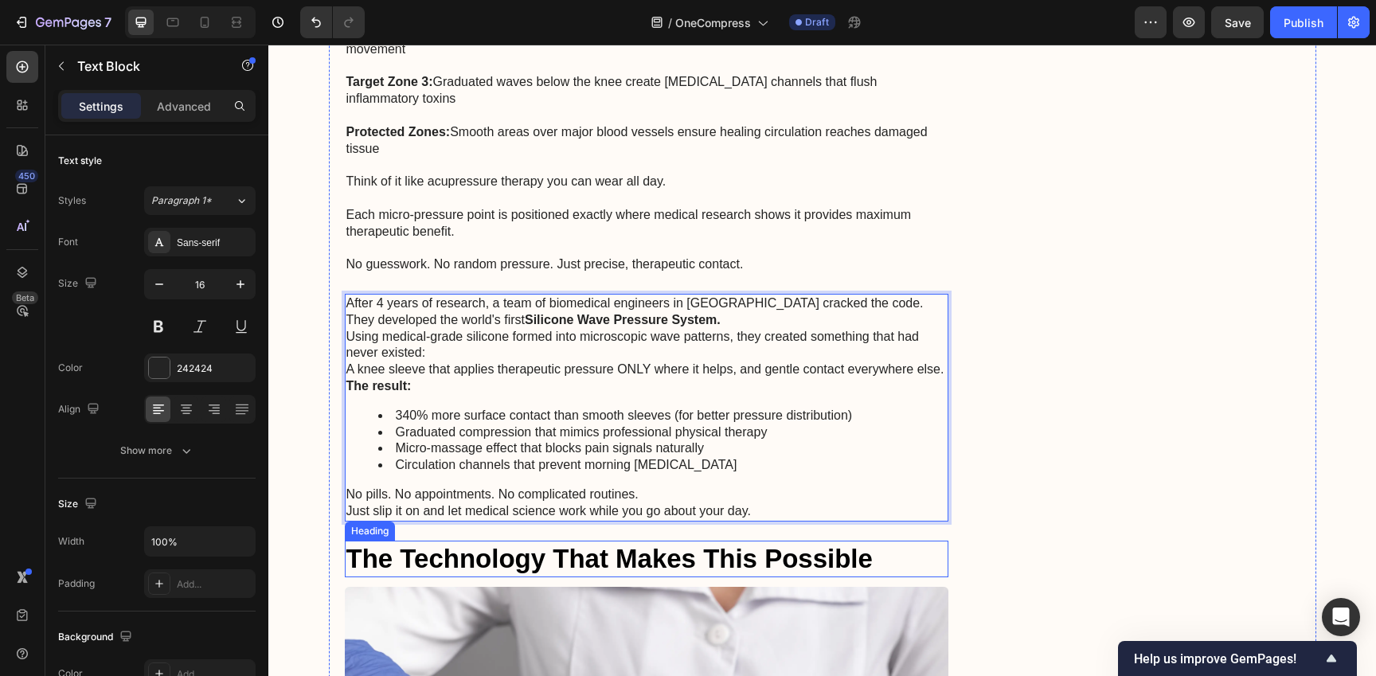
click at [730, 453] on div "After 4 years of research, a team of biomedical engineers in Boston cracked the…" at bounding box center [647, 408] width 604 height 228
click at [998, 416] on div "Enjoy a remarkable 20% discount! Heading Icon Icon Icon Icon Icon Icon List 2,5…" at bounding box center [1149, 317] width 302 height 6707
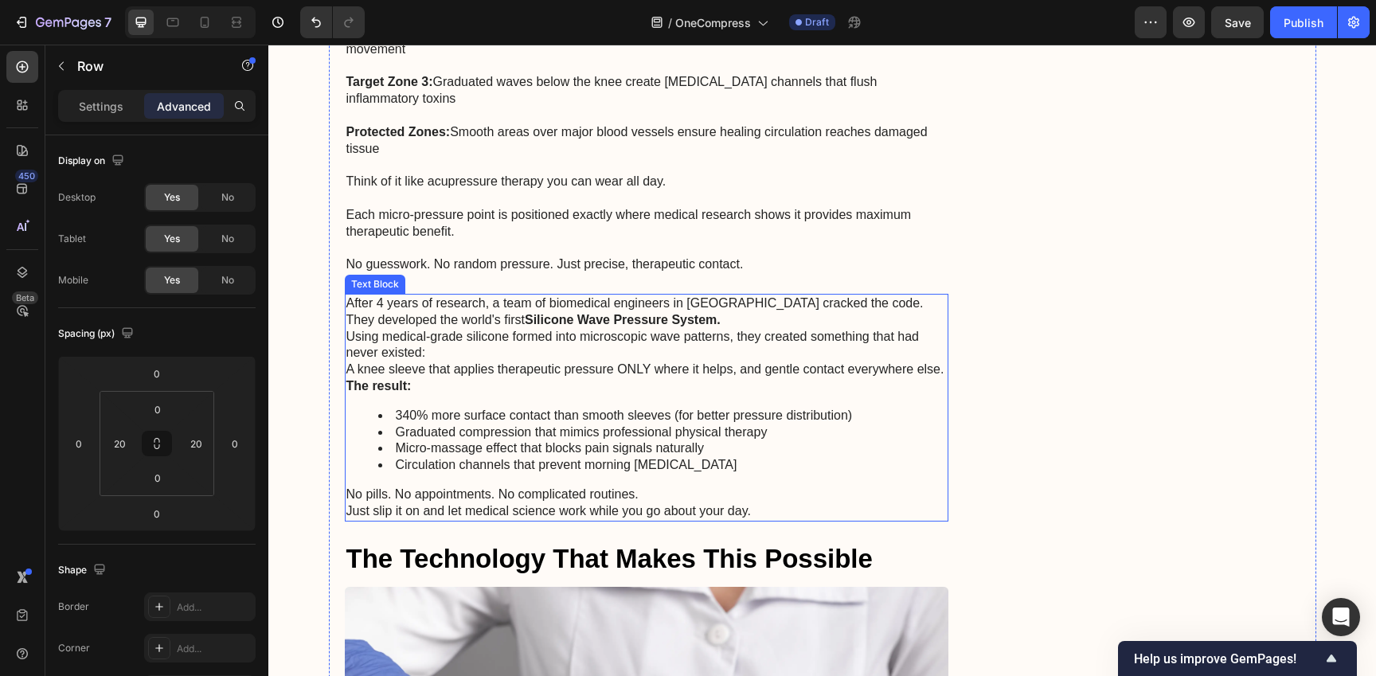
click at [481, 329] on p "Using medical-grade silicone formed into microscopic wave patterns, they create…" at bounding box center [646, 345] width 601 height 33
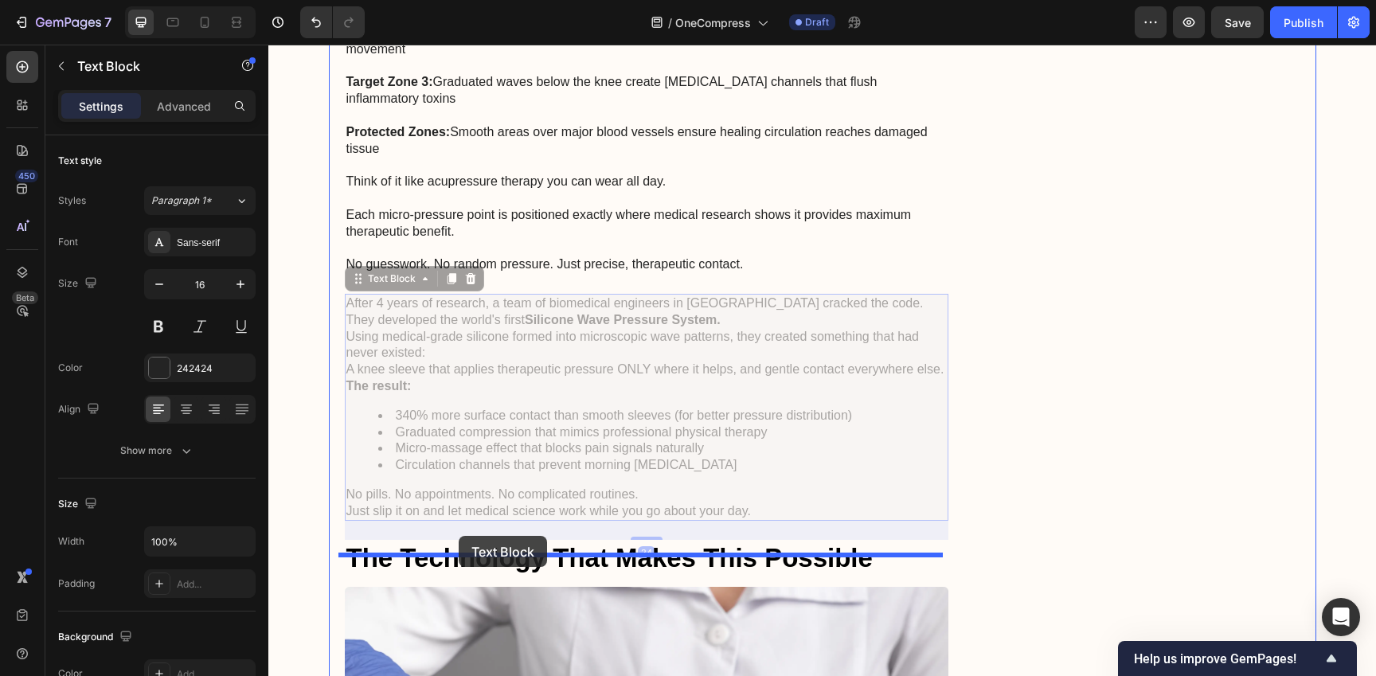
drag, startPoint x: 353, startPoint y: 248, endPoint x: 461, endPoint y: 538, distance: 309.1
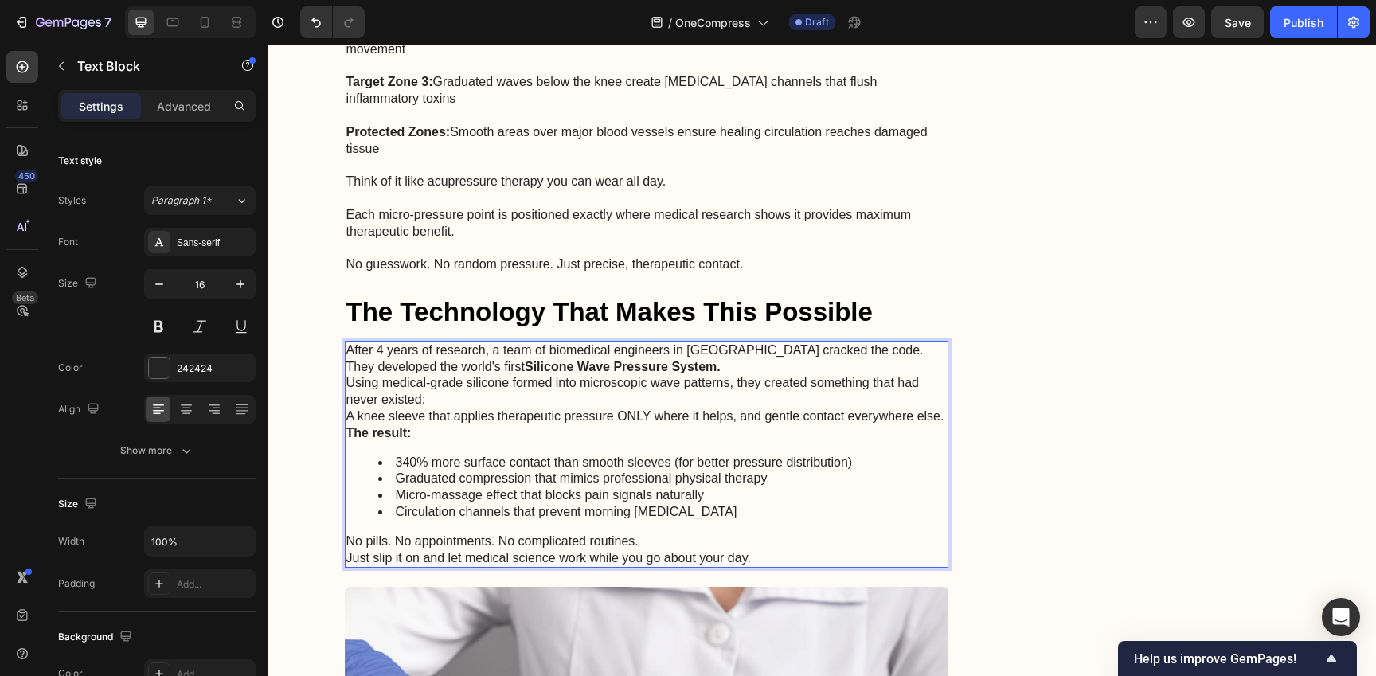
click at [871, 342] on p "After 4 years of research, a team of biomedical engineers in [GEOGRAPHIC_DATA] …" at bounding box center [646, 350] width 601 height 17
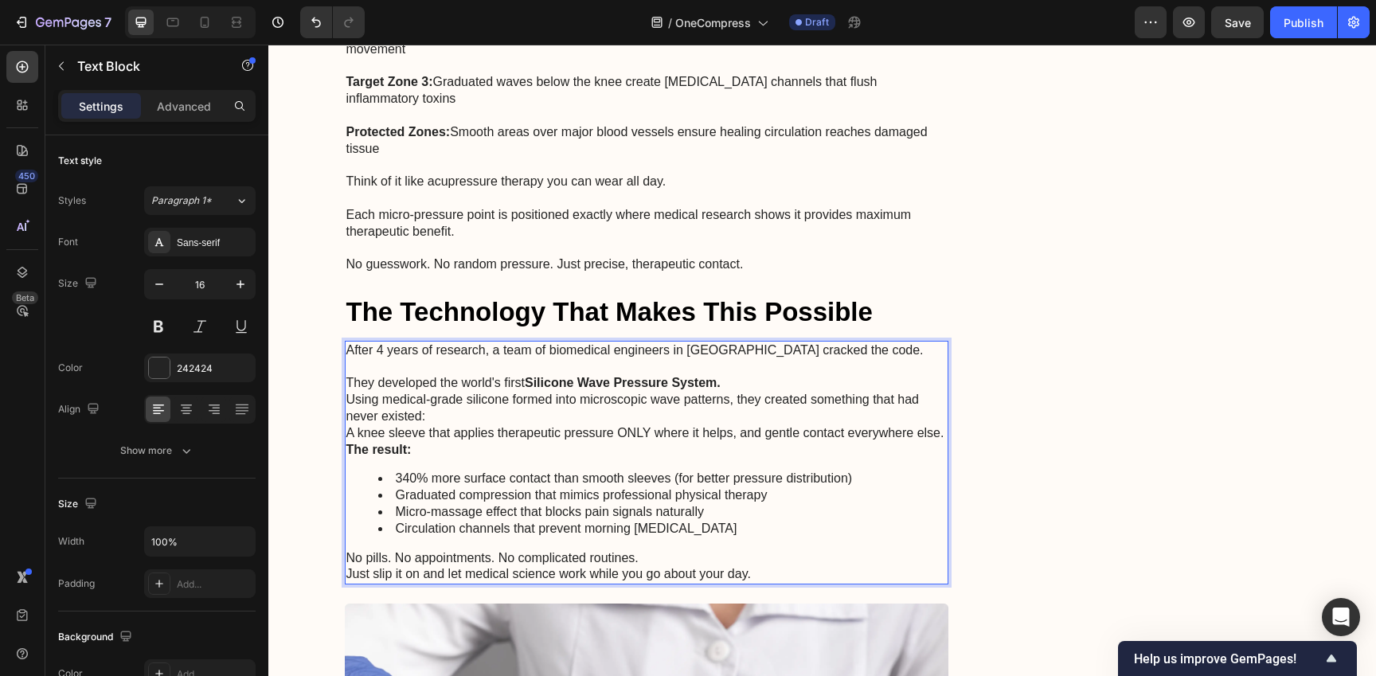
click at [857, 375] on p "They developed the world's first Silicone Wave Pressure System." at bounding box center [646, 383] width 601 height 17
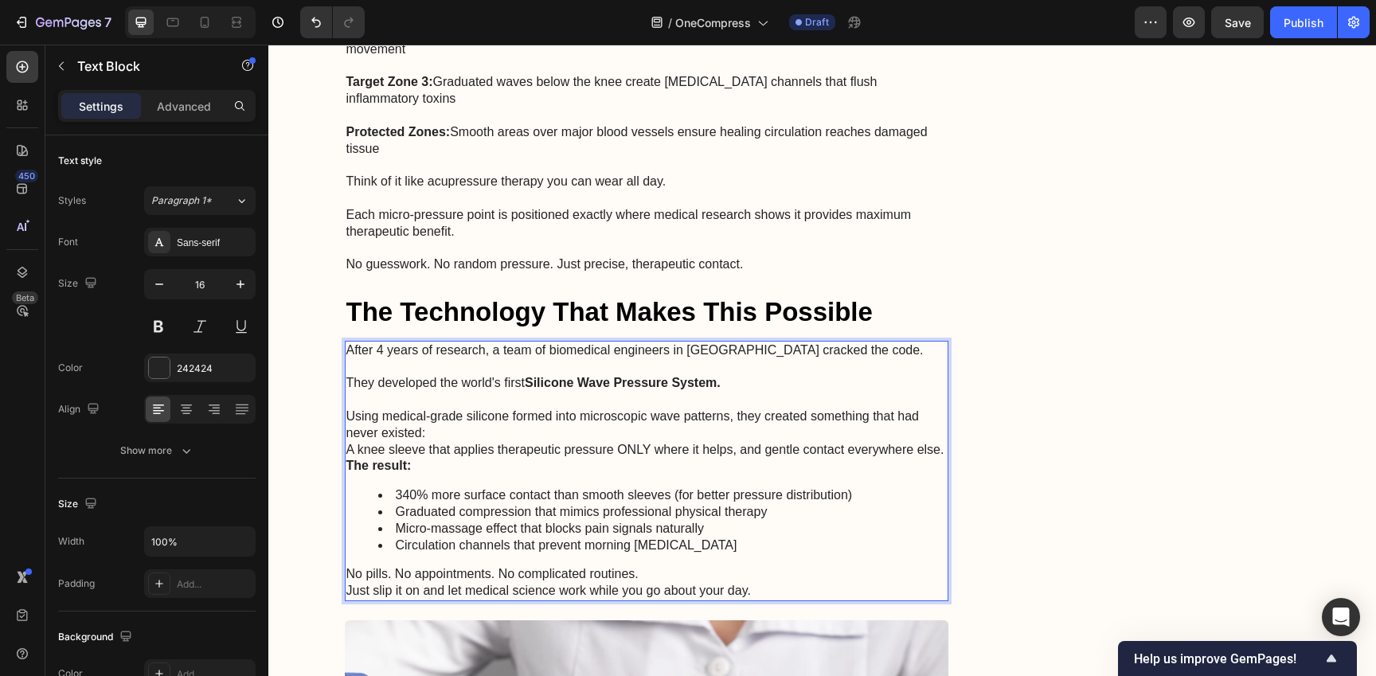
click at [857, 408] on p "Using medical-grade silicone formed into microscopic wave patterns, they create…" at bounding box center [646, 424] width 601 height 33
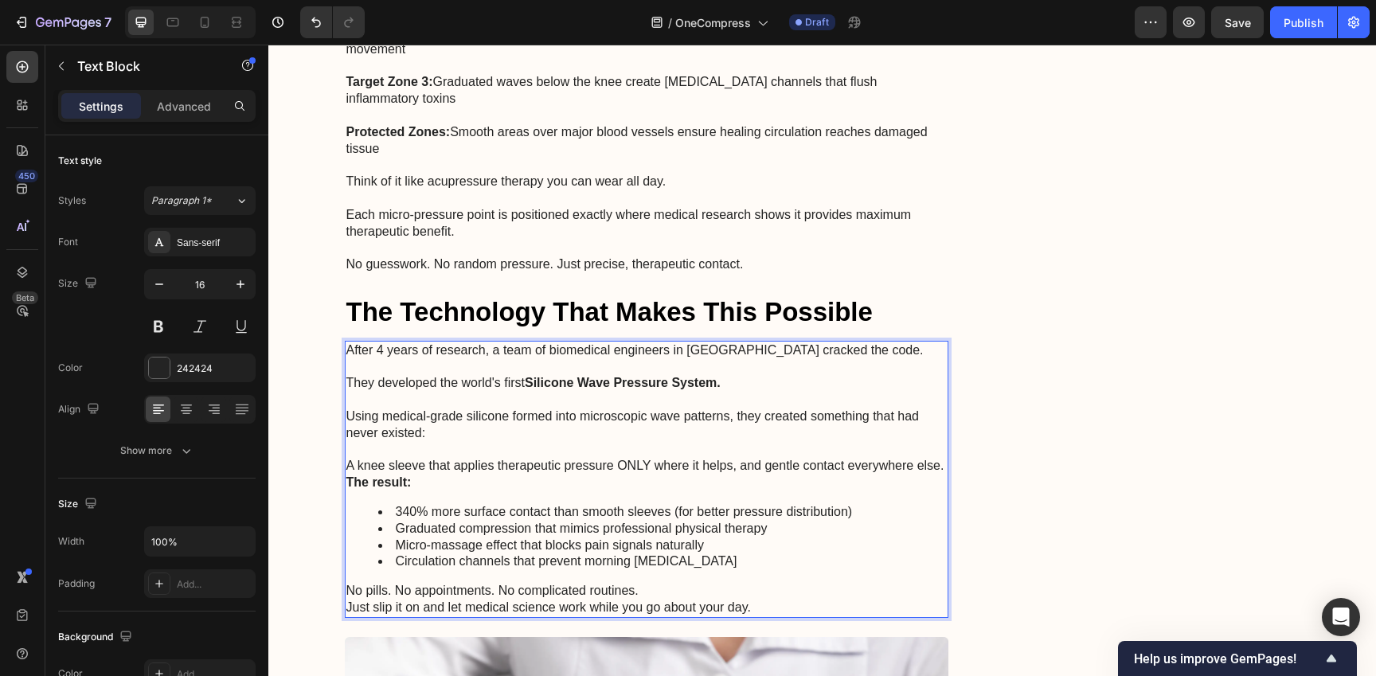
click at [852, 474] on p "The result:" at bounding box center [646, 482] width 601 height 17
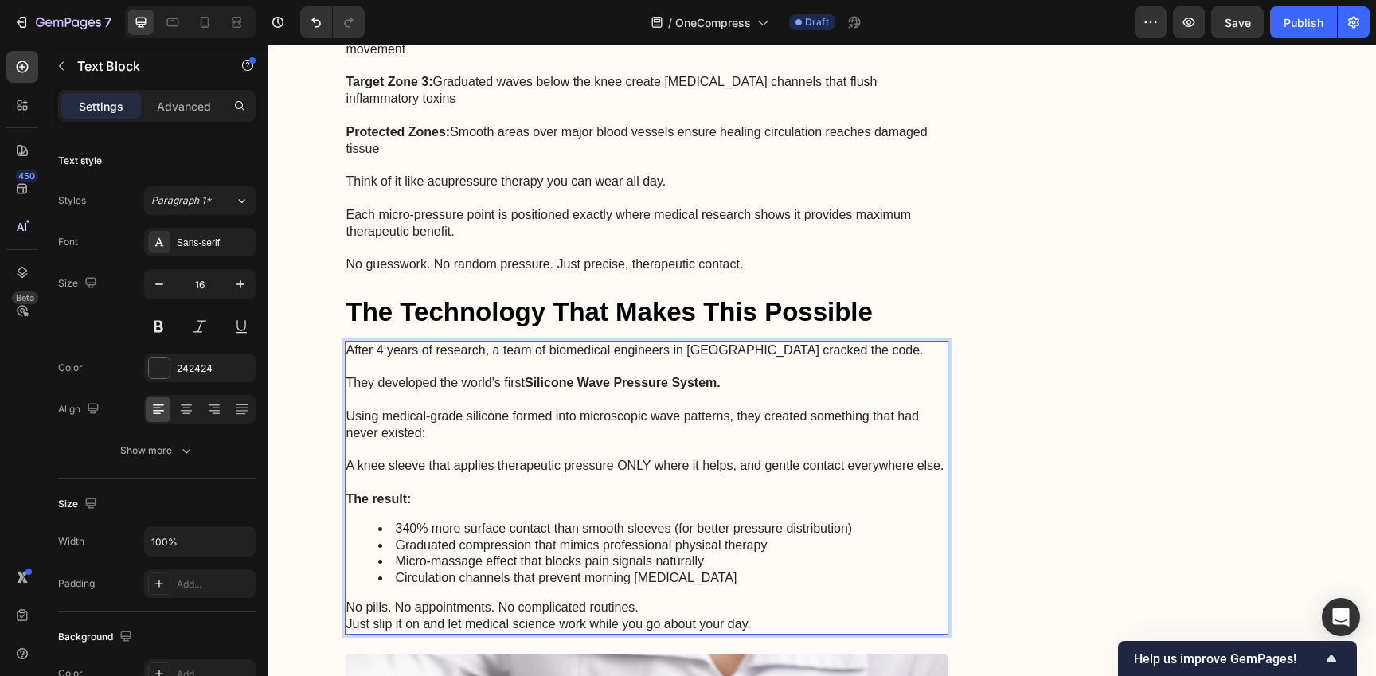
click at [863, 599] on p "No pills. No appointments. No complicated routines." at bounding box center [646, 607] width 601 height 17
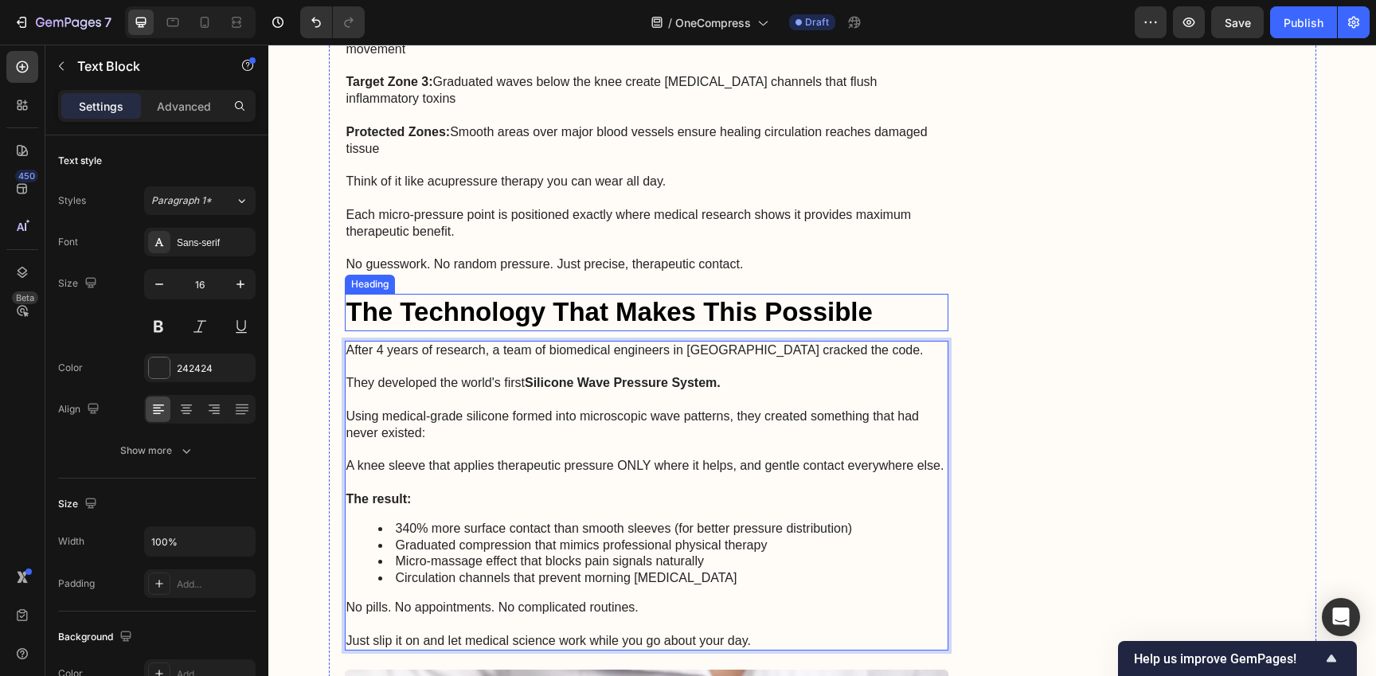
click at [692, 295] on p "The Technology That Makes This Possible" at bounding box center [646, 312] width 601 height 34
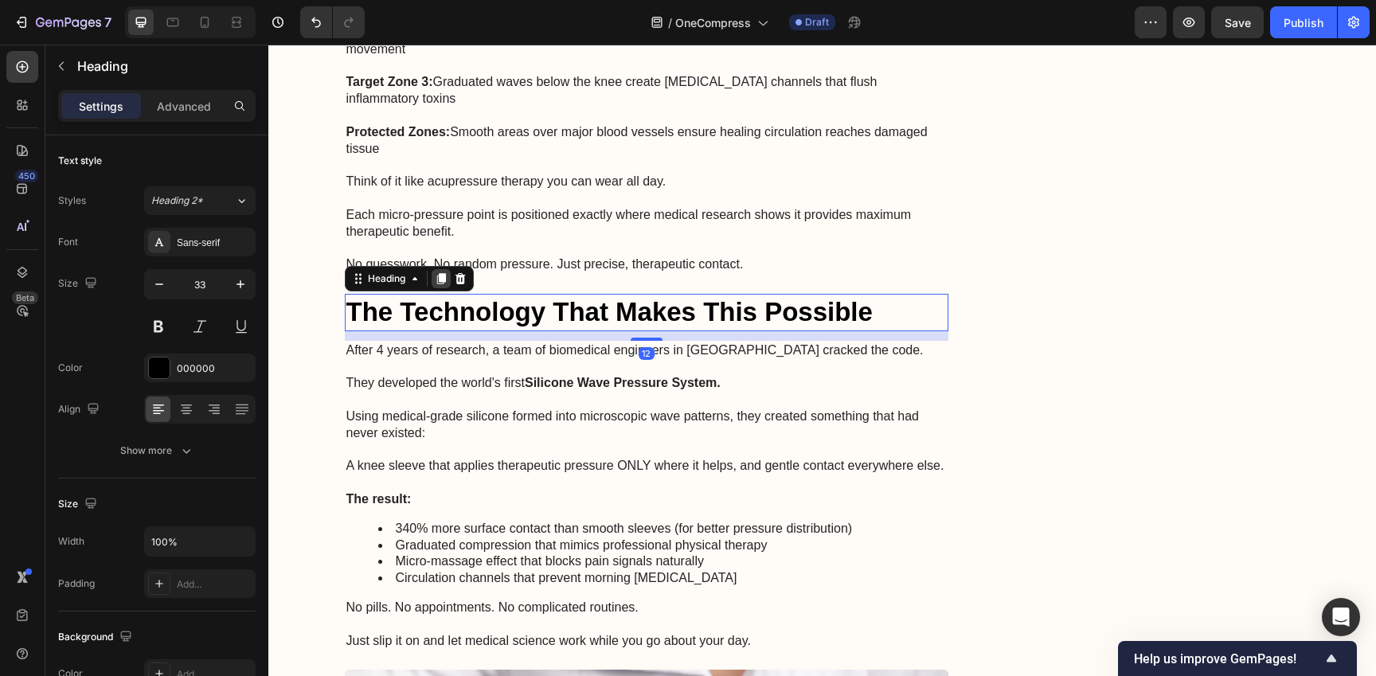
click at [436, 269] on div at bounding box center [440, 278] width 19 height 19
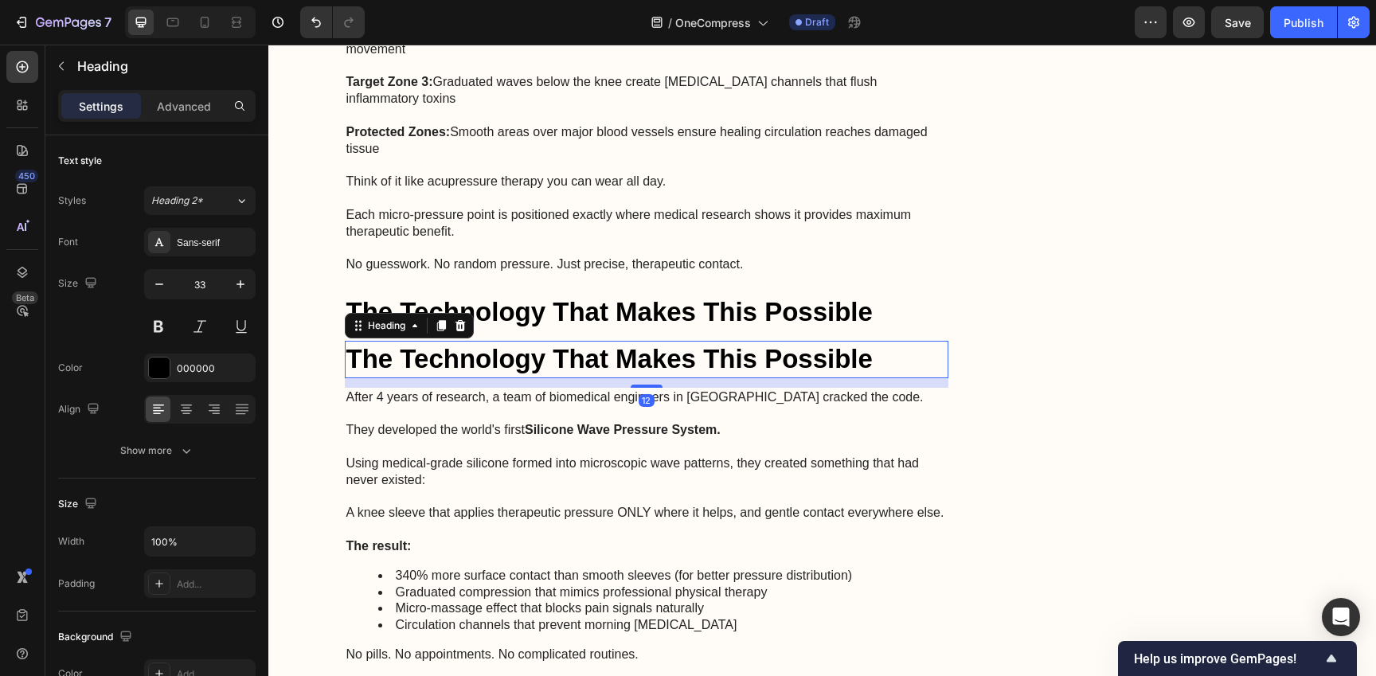
click at [466, 341] on h2 "The Technology That Makes This Possible" at bounding box center [647, 359] width 604 height 37
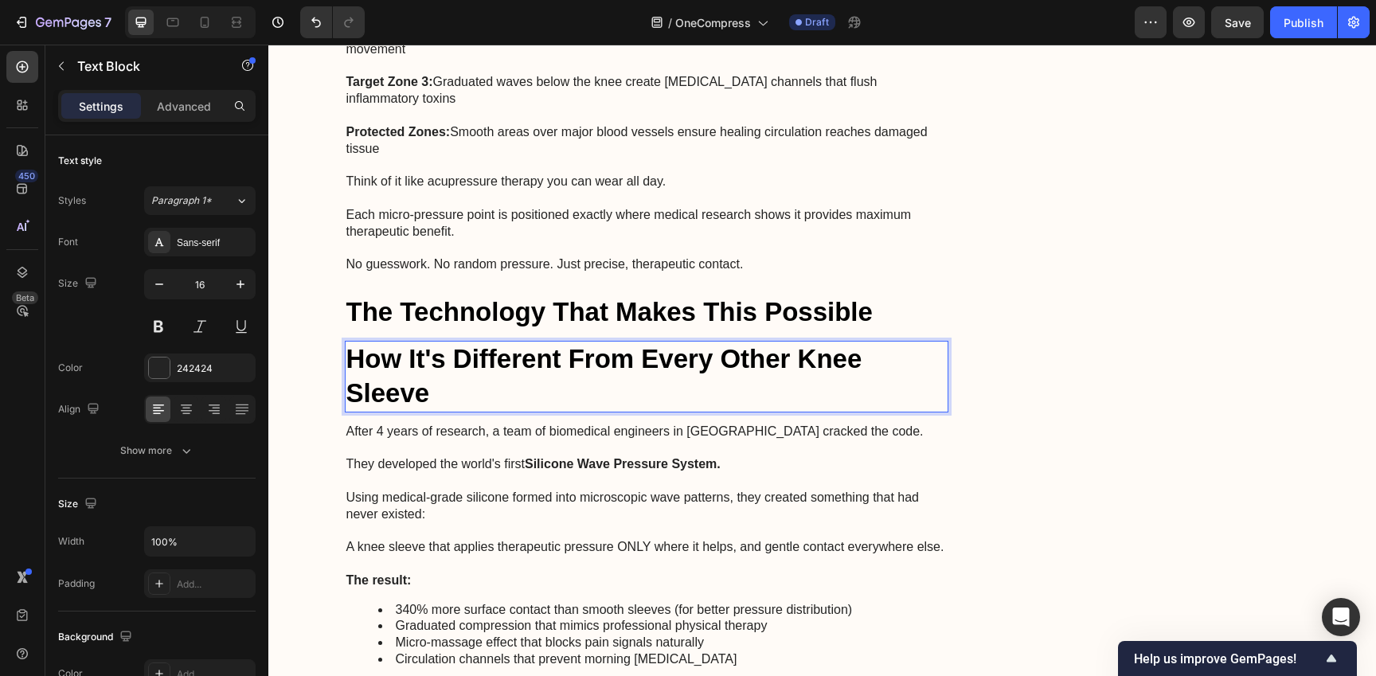
click at [608, 473] on p "Rich Text Editor. Editing area: main" at bounding box center [646, 481] width 601 height 17
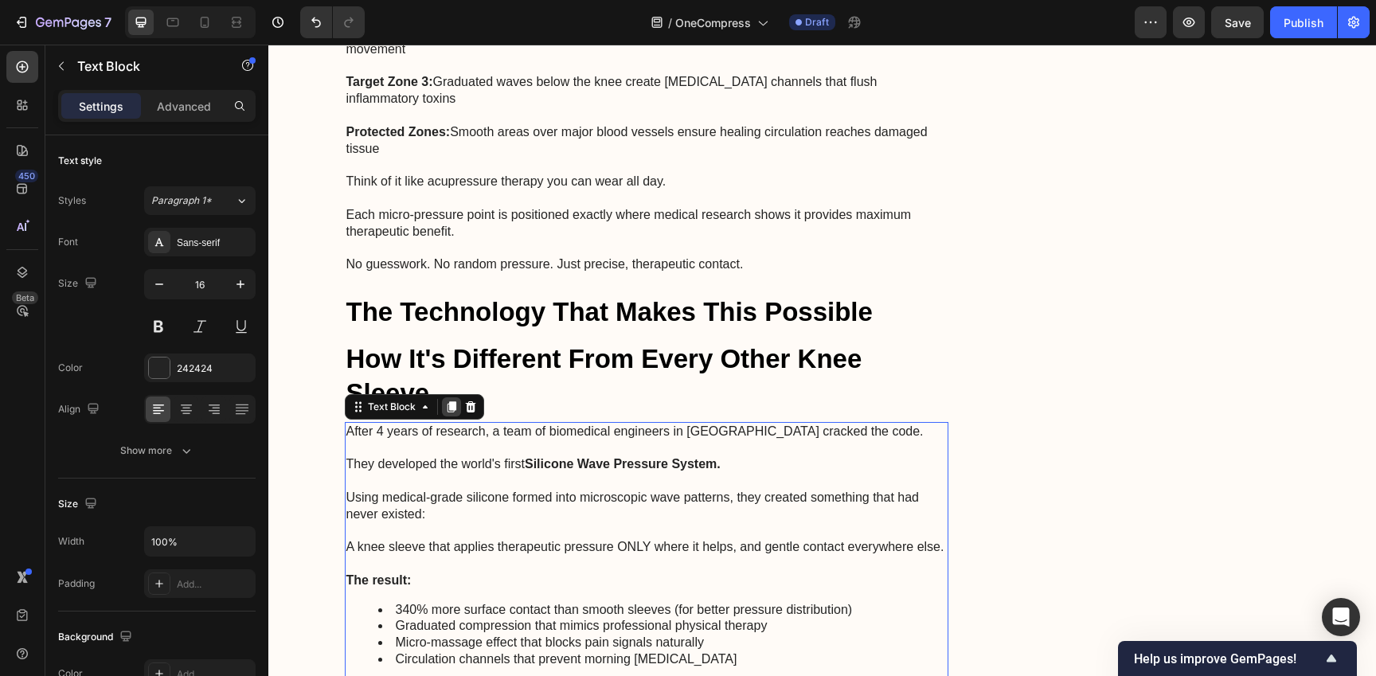
click at [445, 400] on icon at bounding box center [451, 406] width 13 height 13
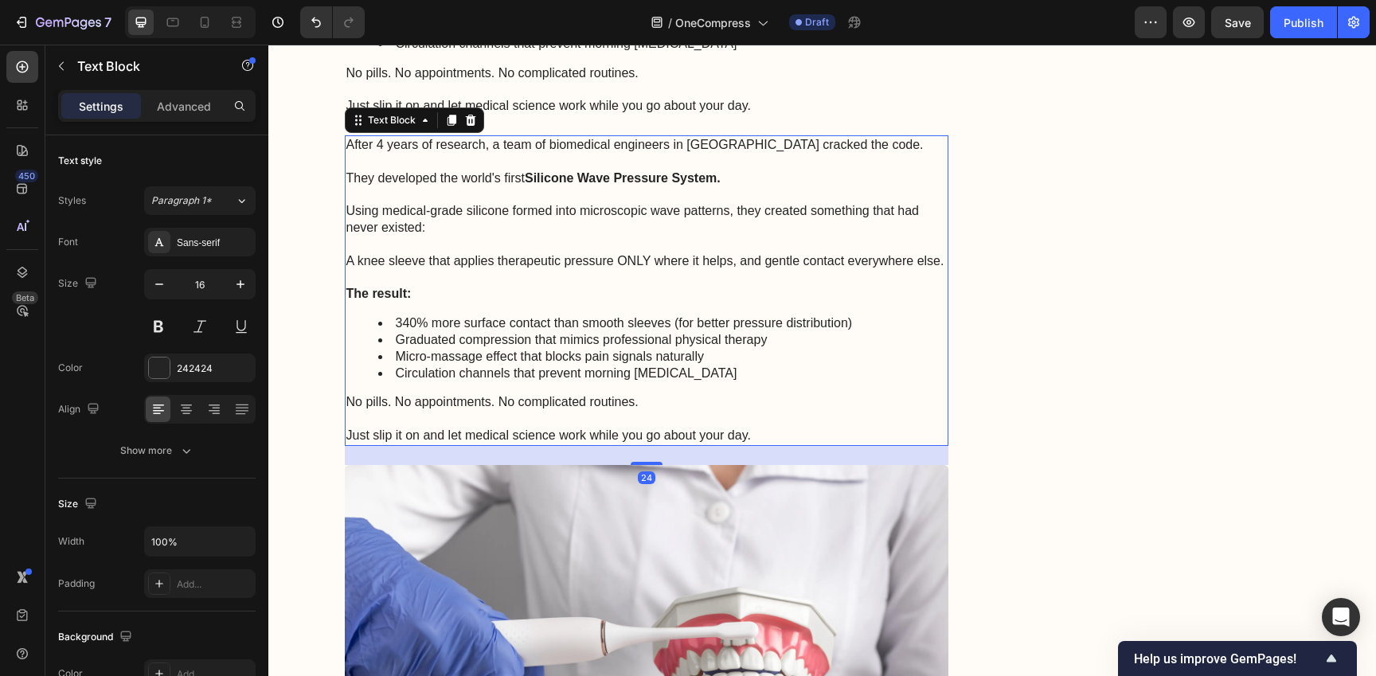
scroll to position [3855, 0]
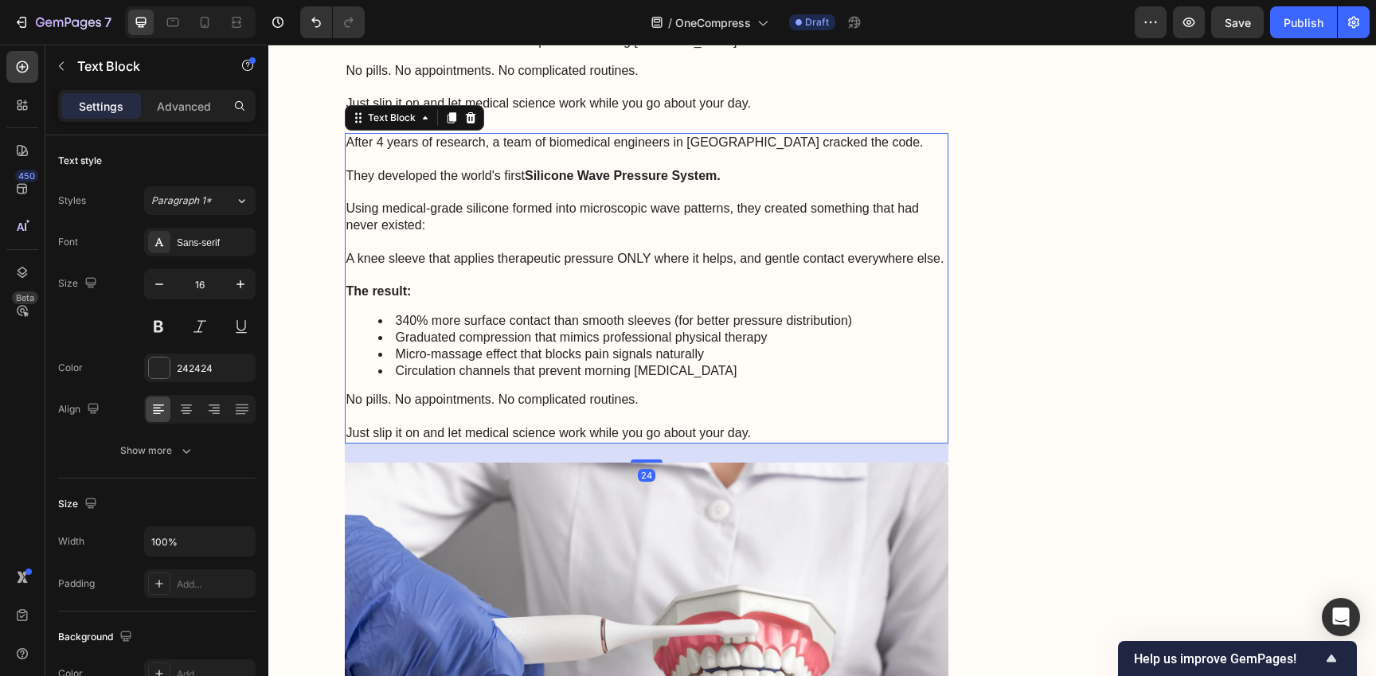
click at [536, 313] on li "340% more surface contact than smooth sleeves (for better pressure distribution)" at bounding box center [662, 321] width 569 height 17
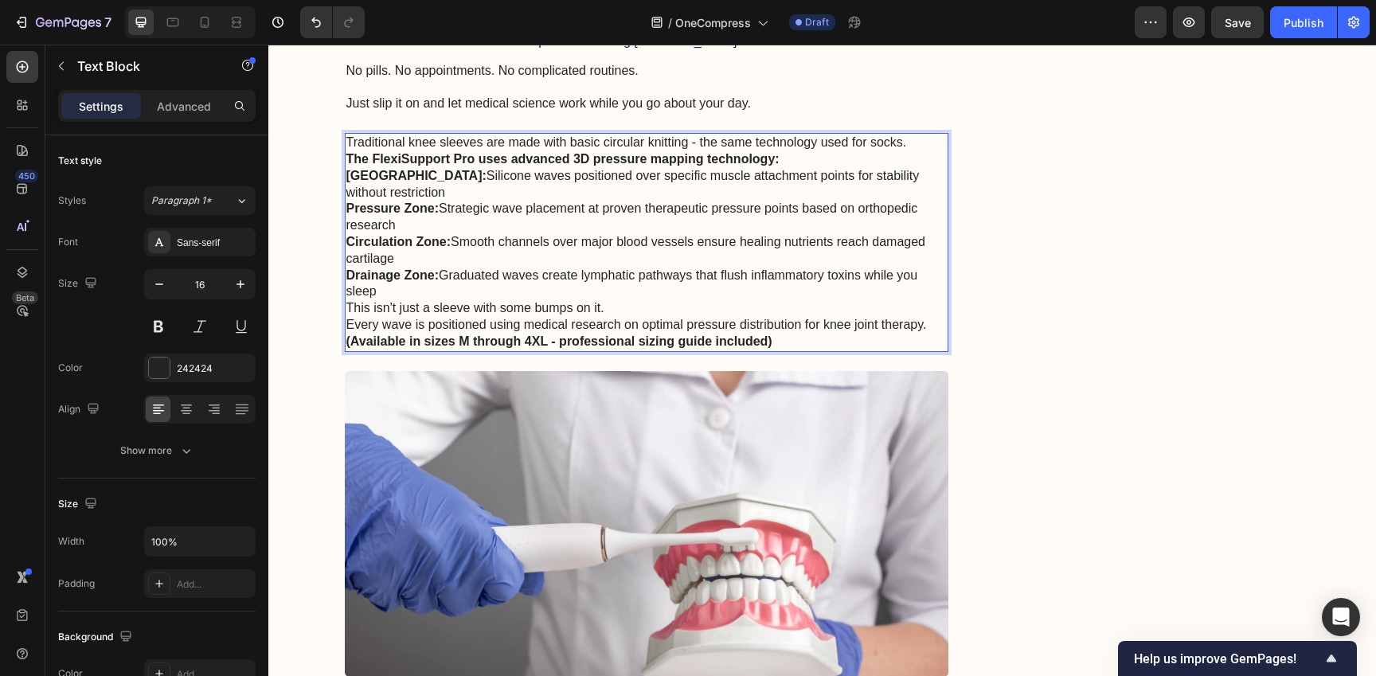
click at [925, 135] on p "Traditional knee sleeves are made with basic circular knitting - the same techn…" at bounding box center [646, 143] width 601 height 17
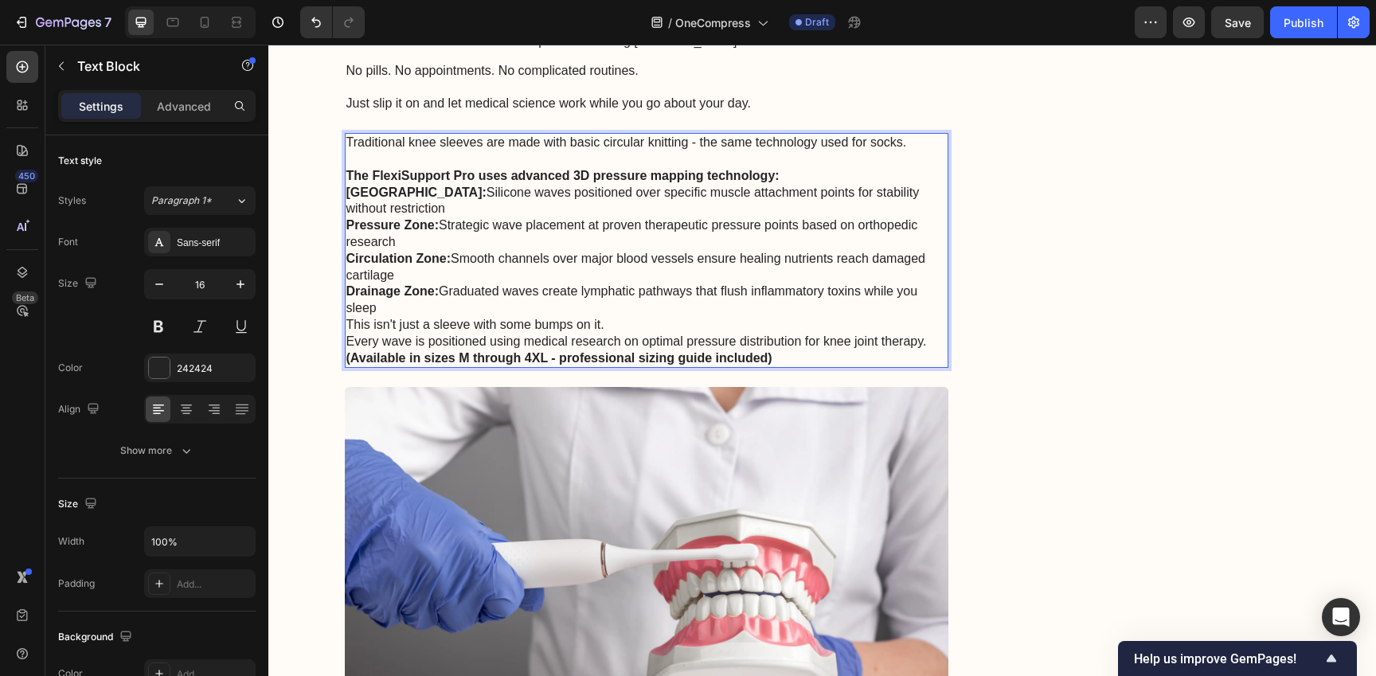
click at [882, 168] on p "The FlexiSupport Pro uses advanced 3D pressure mapping technology:" at bounding box center [646, 176] width 601 height 17
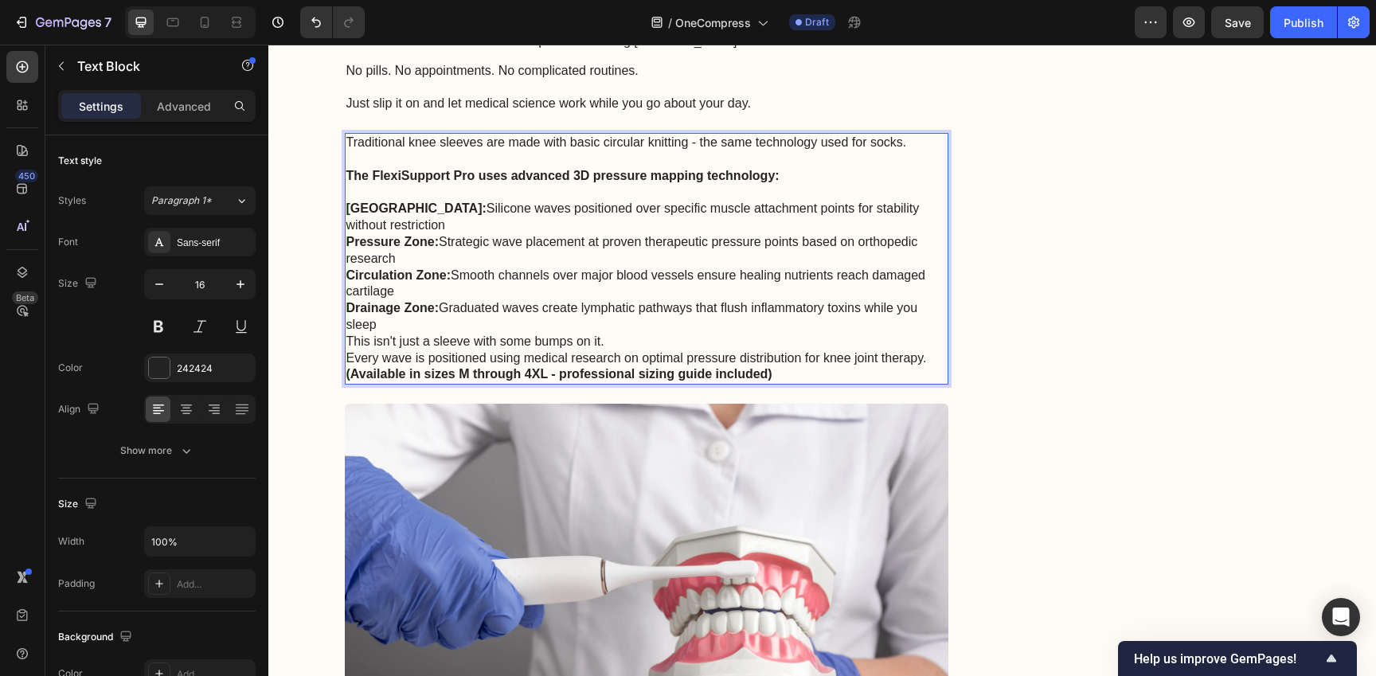
click at [854, 201] on p "Upper Zone: Silicone waves positioned over specific muscle attachment points fo…" at bounding box center [646, 217] width 601 height 33
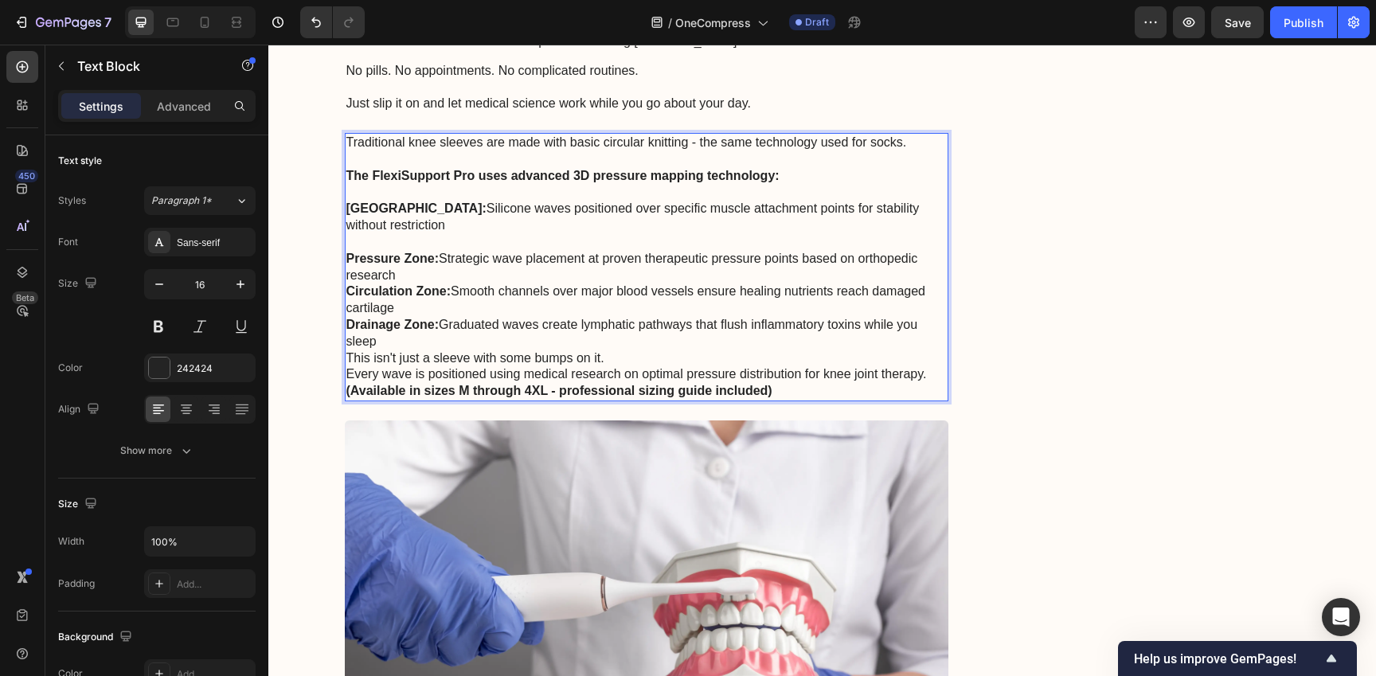
click at [849, 251] on p "Pressure Zone: Strategic wave placement at proven therapeutic pressure points b…" at bounding box center [646, 267] width 601 height 33
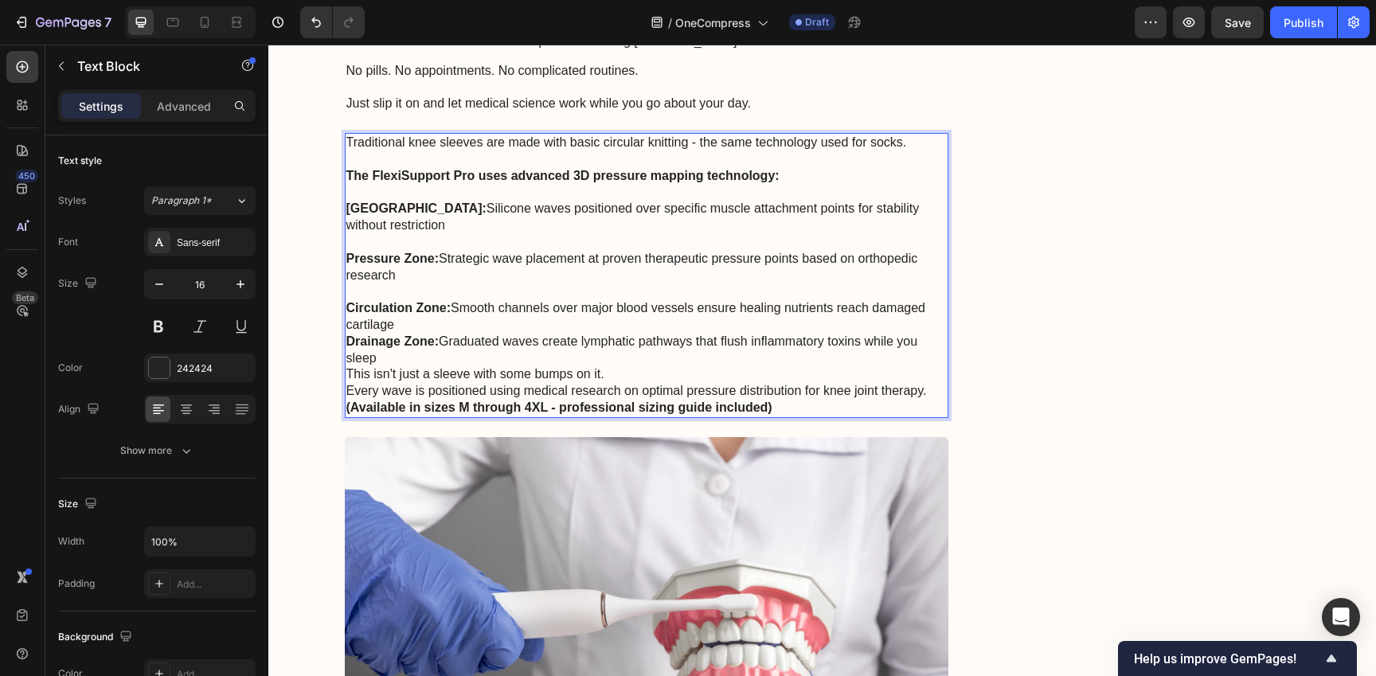
click at [838, 300] on p "Circulation Zone: Smooth channels over major blood vessels ensure healing nutri…" at bounding box center [646, 316] width 601 height 33
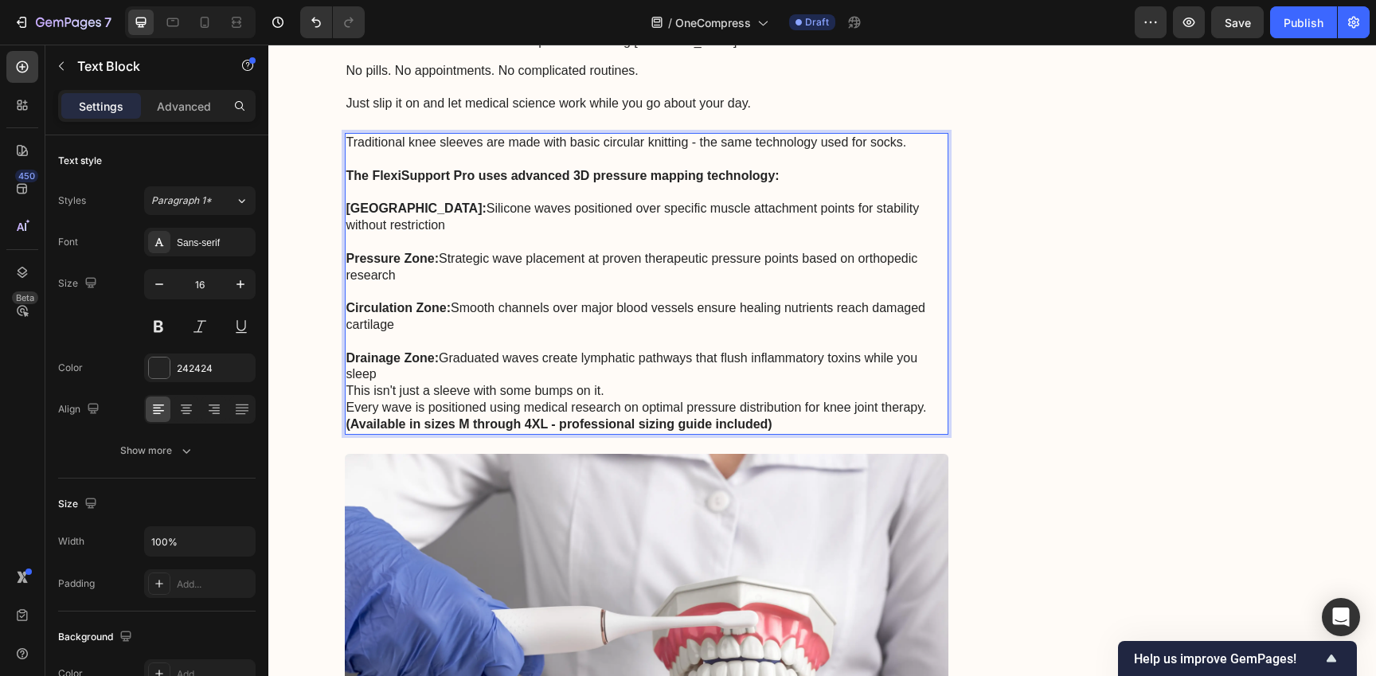
click at [834, 350] on p "Drainage Zone: Graduated waves create lymphatic pathways that flush inflammator…" at bounding box center [646, 366] width 601 height 33
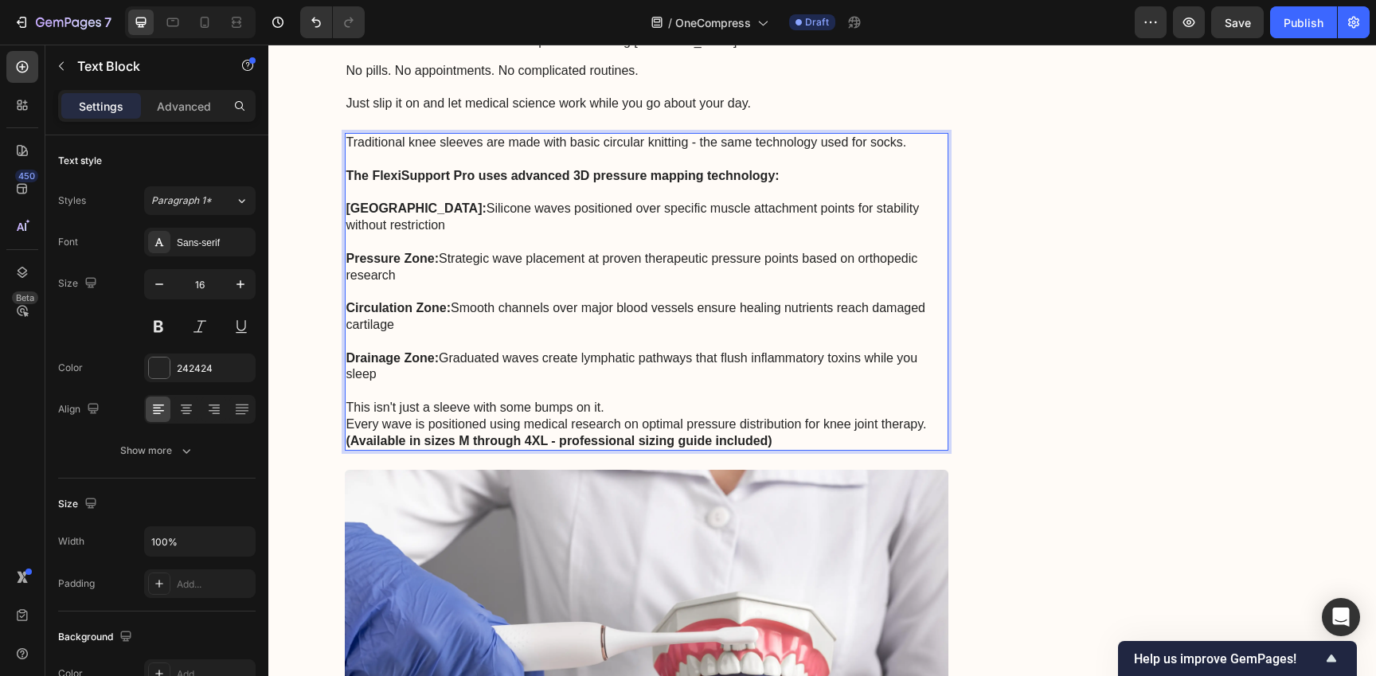
click at [812, 400] on p "This isn't just a sleeve with some bumps on it." at bounding box center [646, 408] width 601 height 17
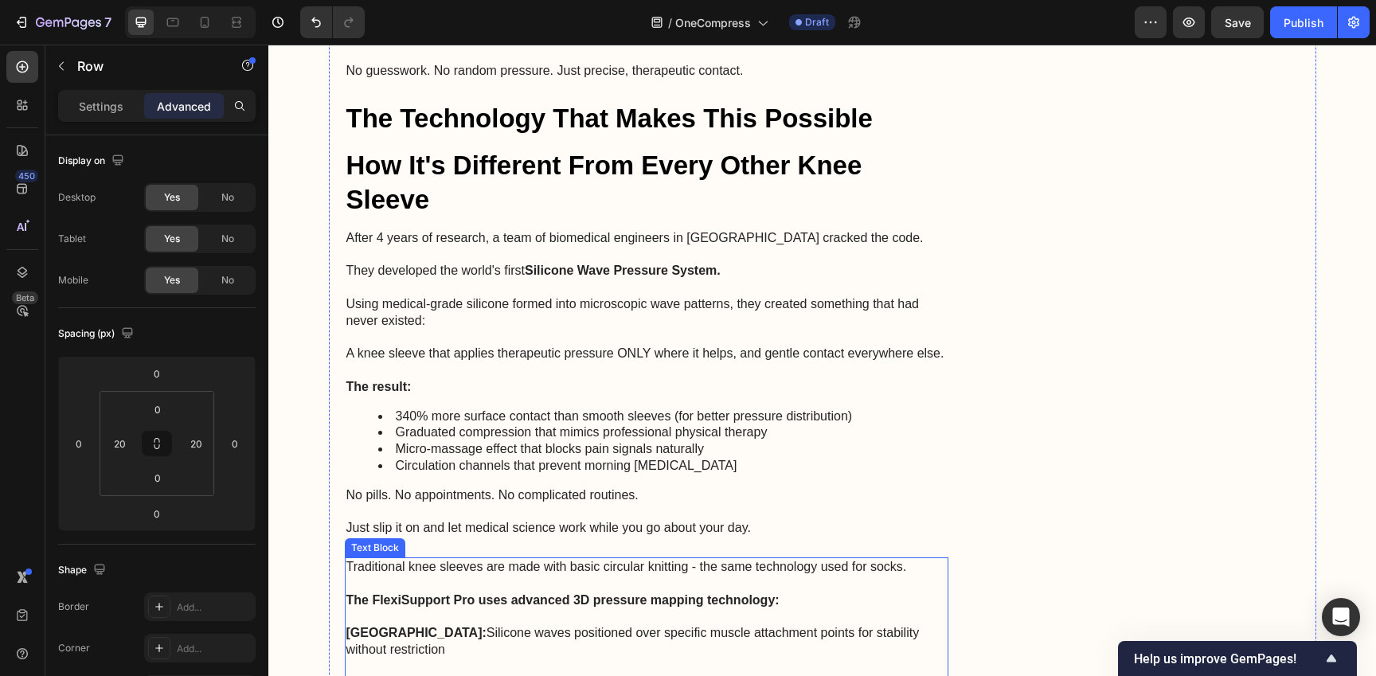
scroll to position [3339, 0]
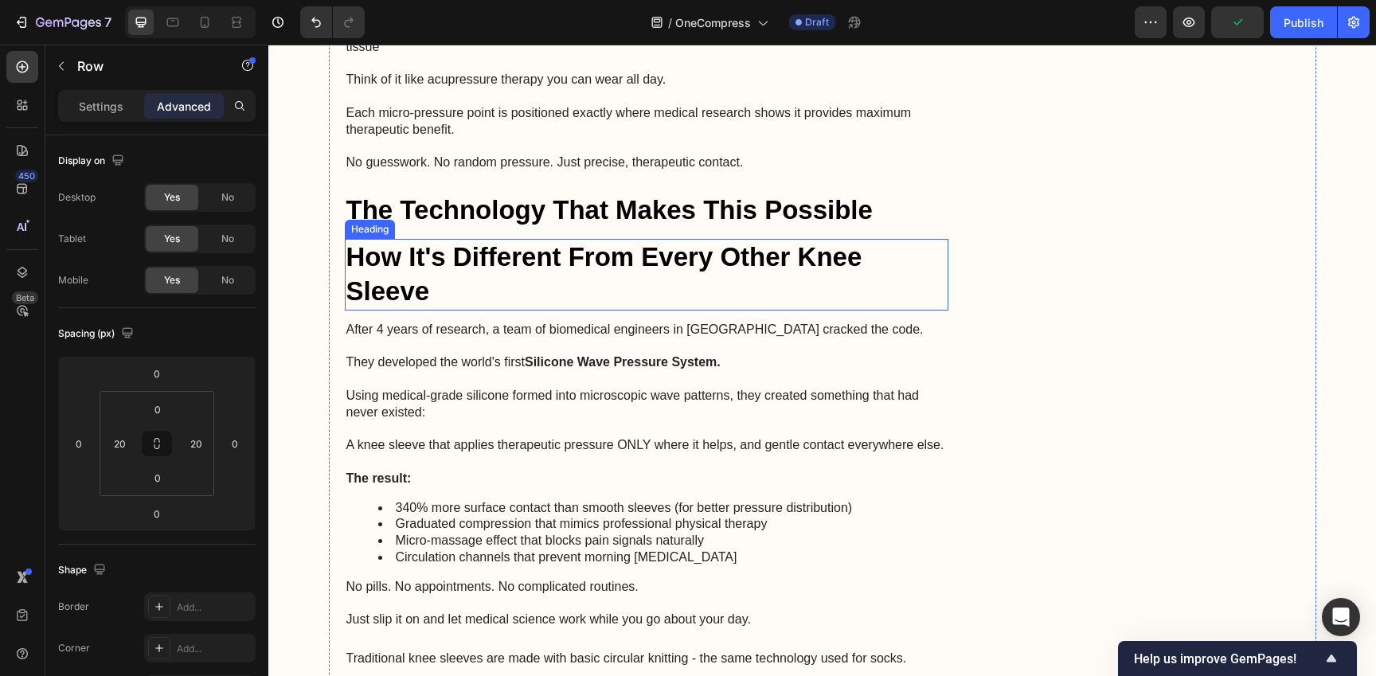
click at [774, 239] on h2 "How It's Different From Every Other Knee Sleeve" at bounding box center [647, 275] width 604 height 72
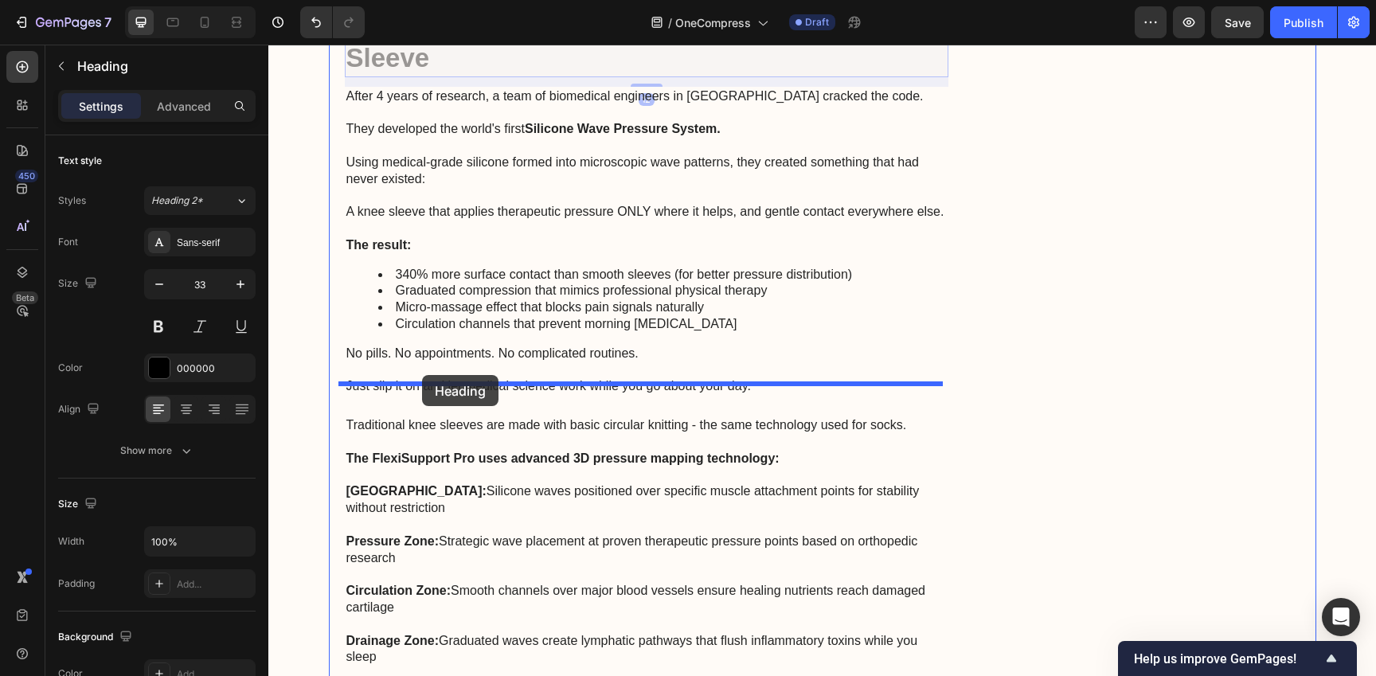
drag, startPoint x: 351, startPoint y: 190, endPoint x: 422, endPoint y: 375, distance: 197.8
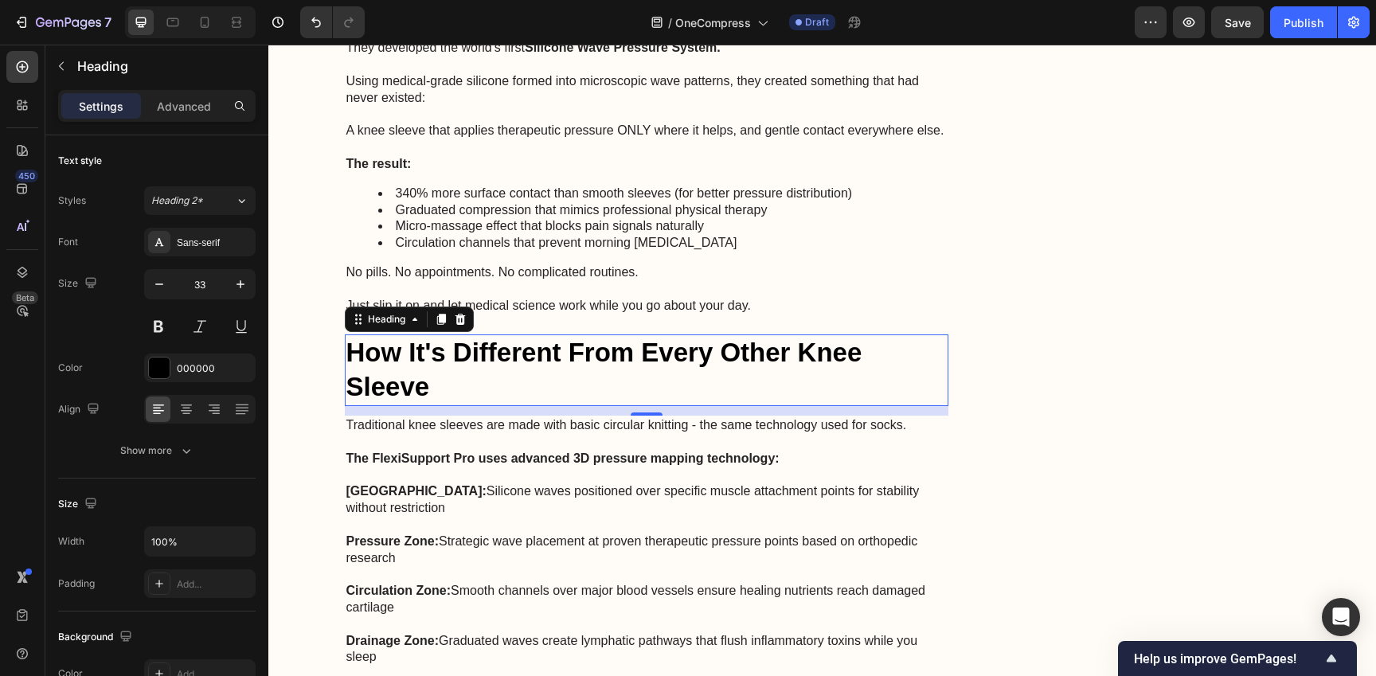
scroll to position [3491, 0]
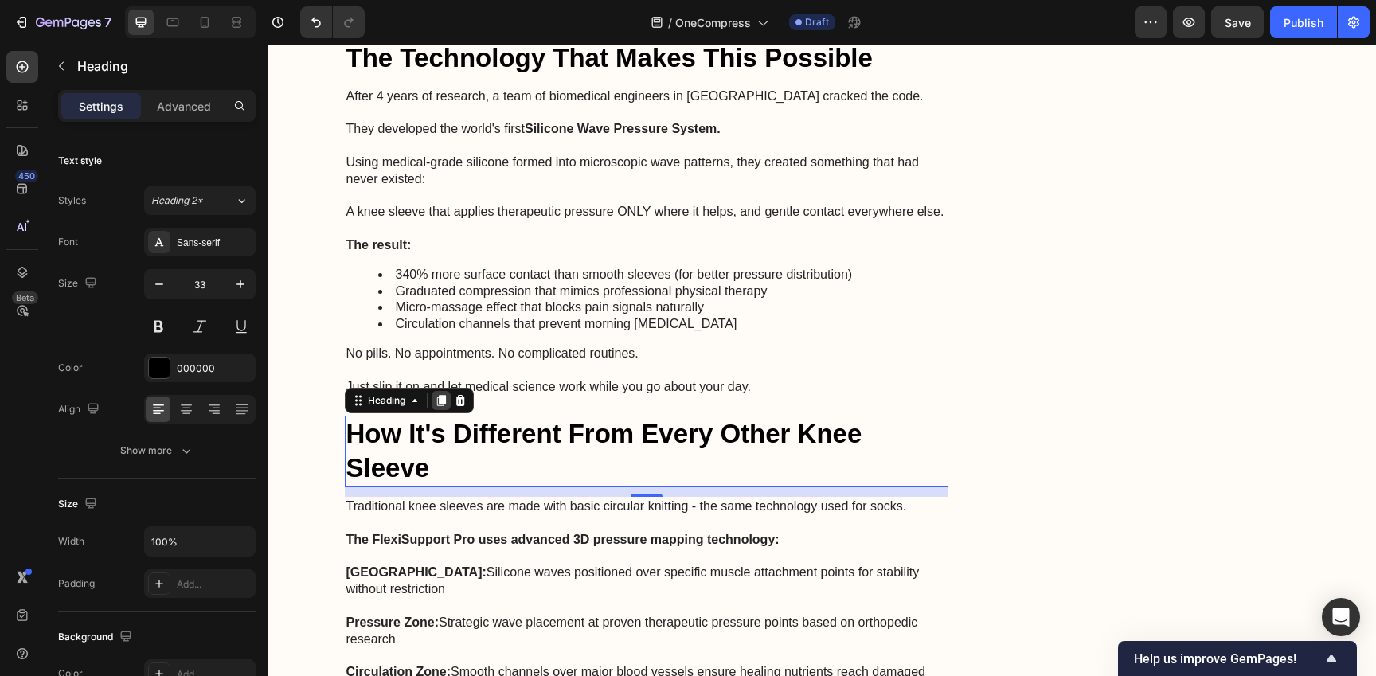
click at [436, 396] on icon at bounding box center [440, 401] width 9 height 11
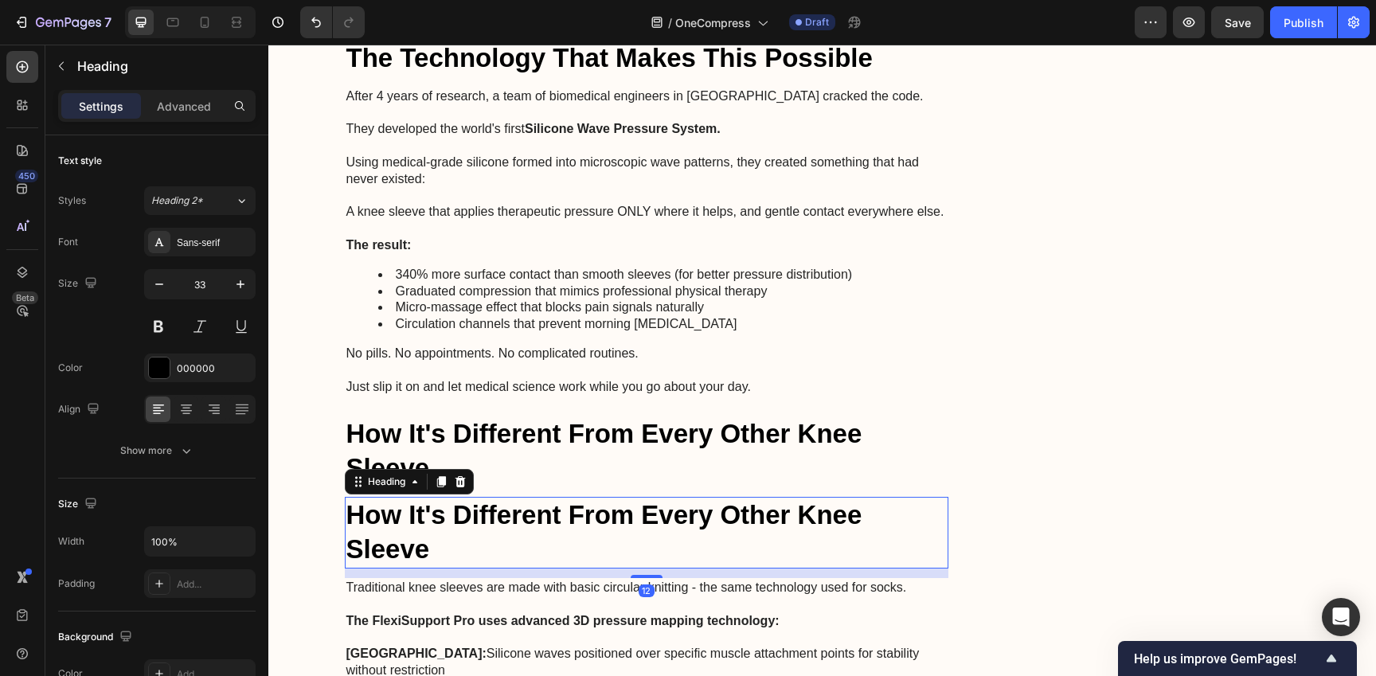
click at [483, 499] on h2 "How It's Different From Every Other Knee Sleeve" at bounding box center [647, 533] width 604 height 72
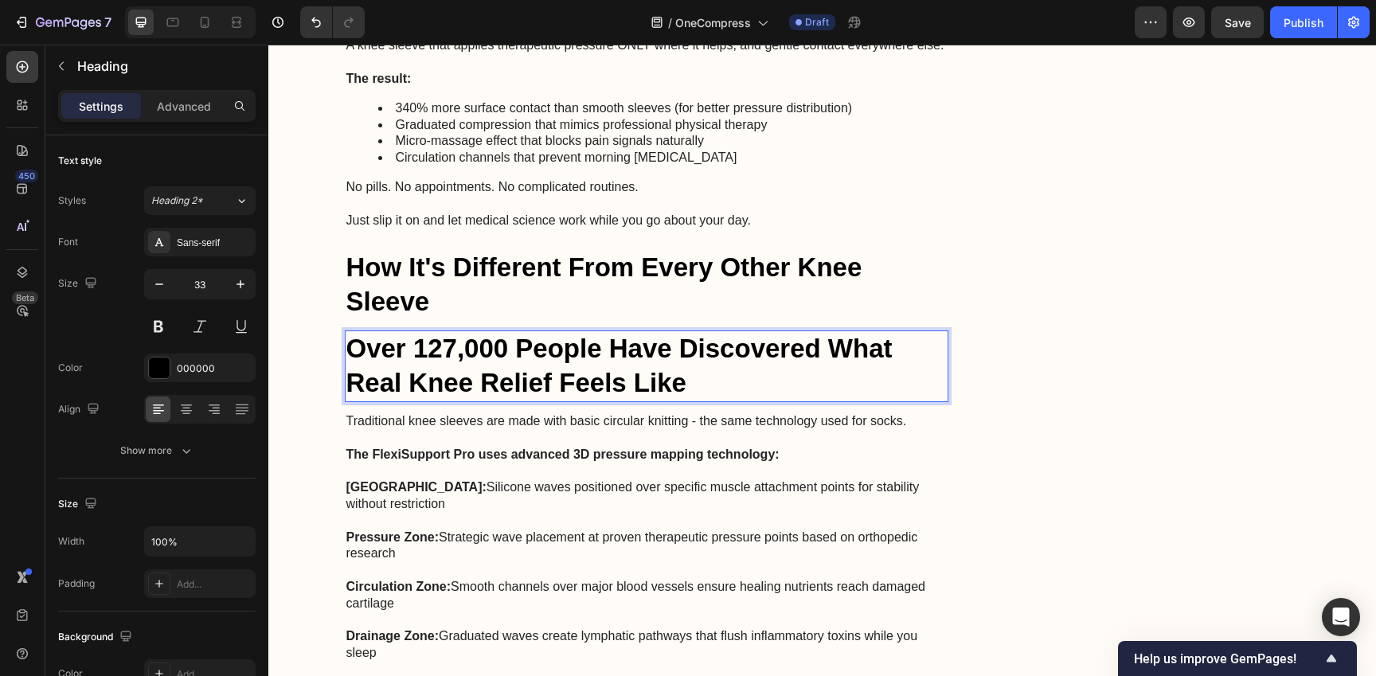
scroll to position [3681, 0]
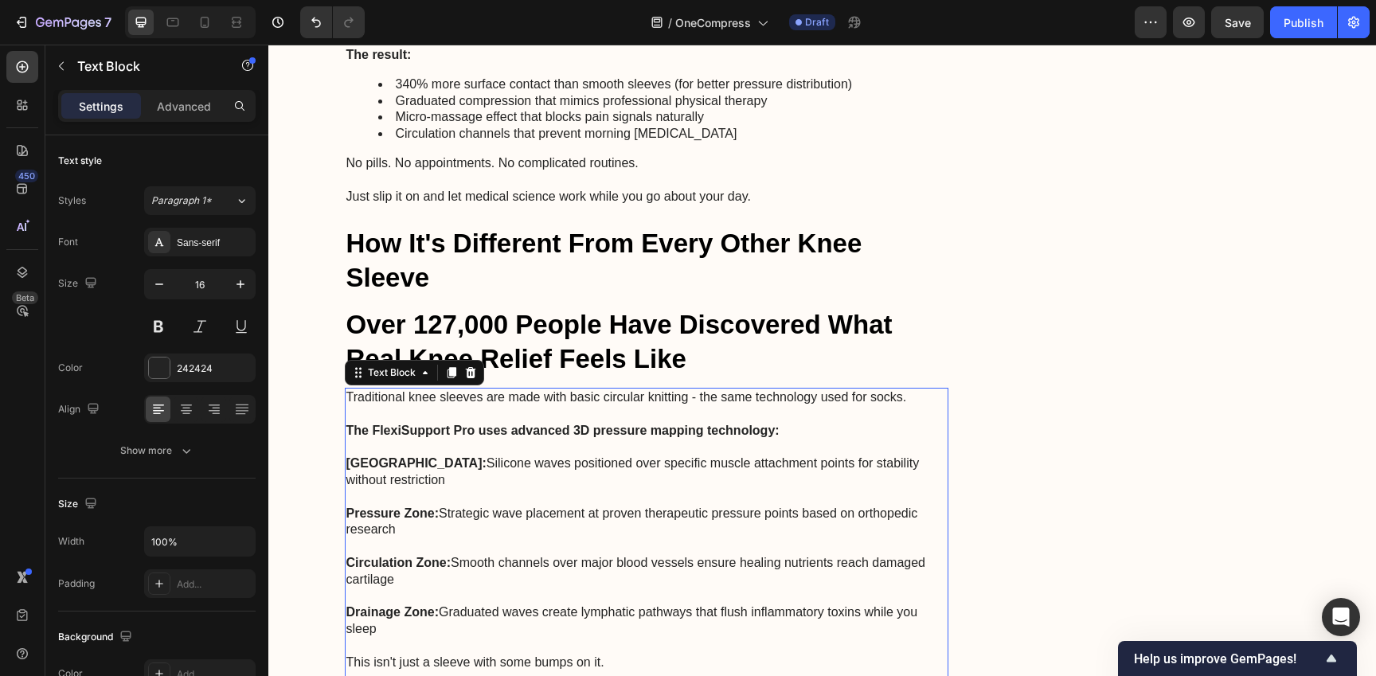
click at [521, 424] on strong "The FlexiSupport Pro uses advanced 3D pressure mapping technology:" at bounding box center [562, 431] width 433 height 14
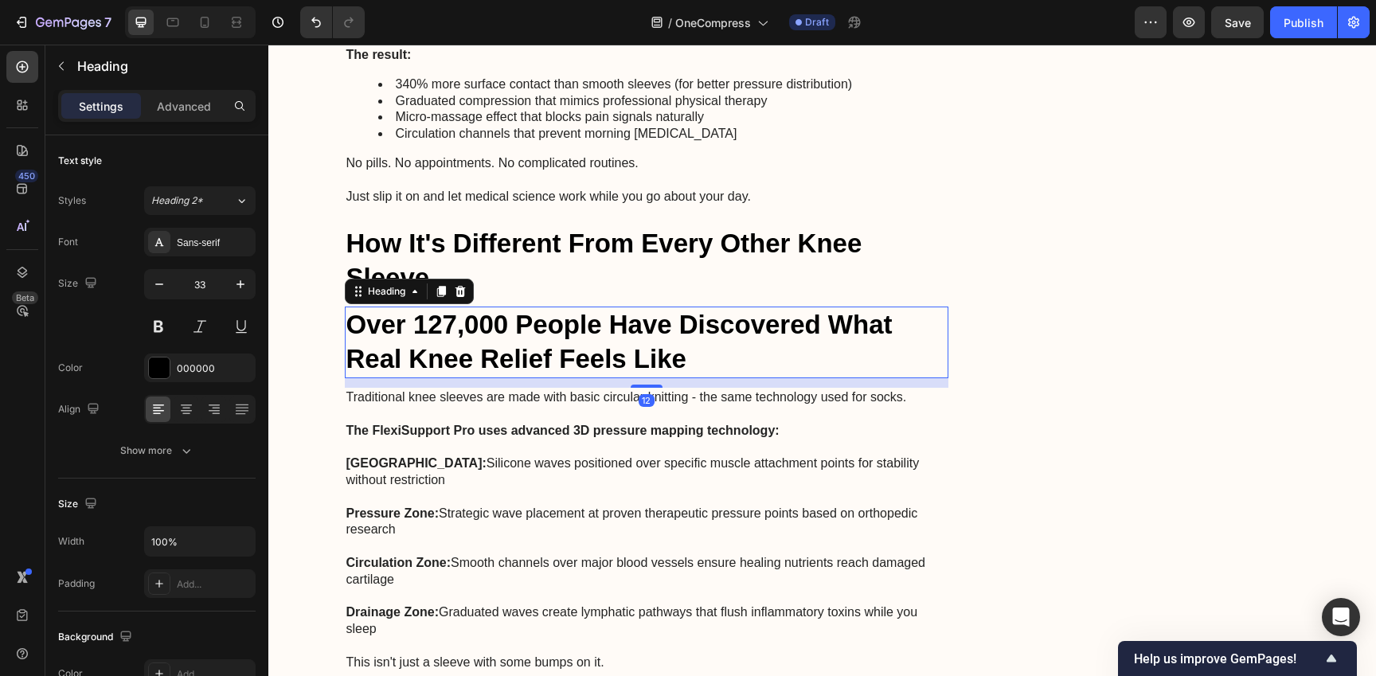
click at [495, 308] on p "Over 127,000 People Have Discovered What Real Knee Relief Feels Like" at bounding box center [646, 342] width 601 height 68
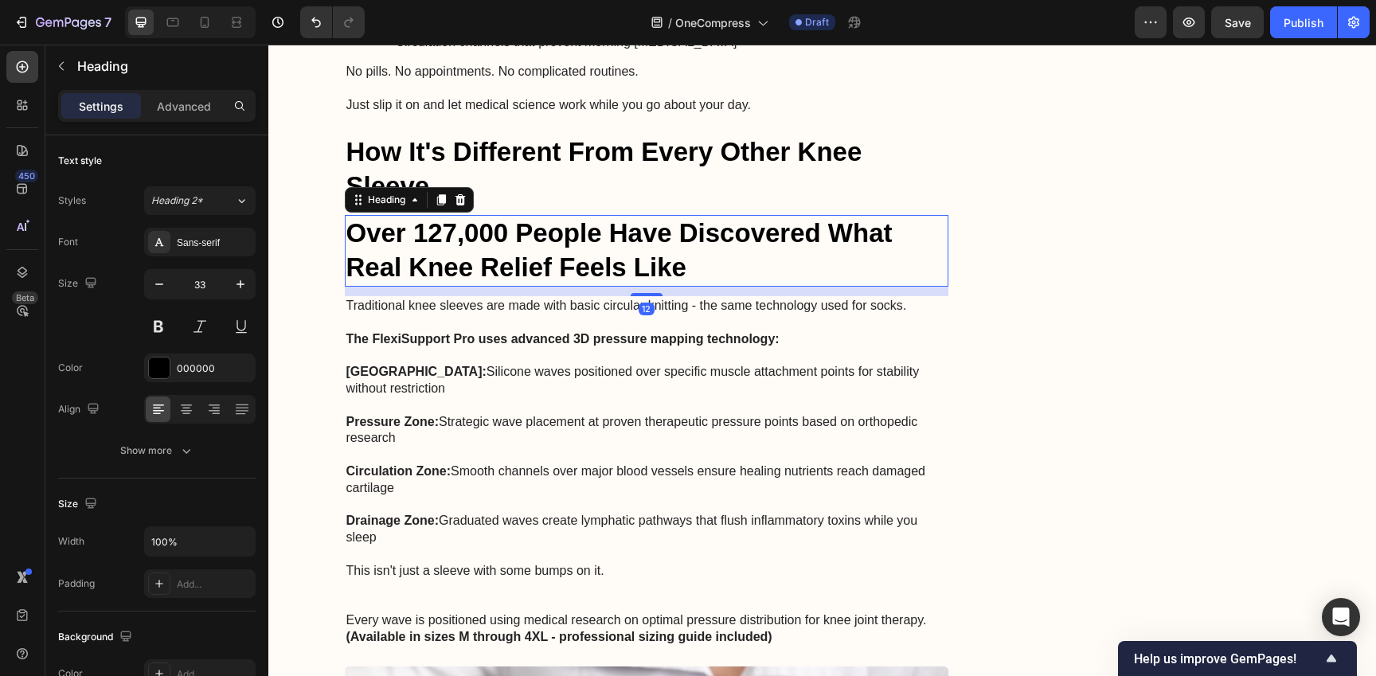
scroll to position [3790, 0]
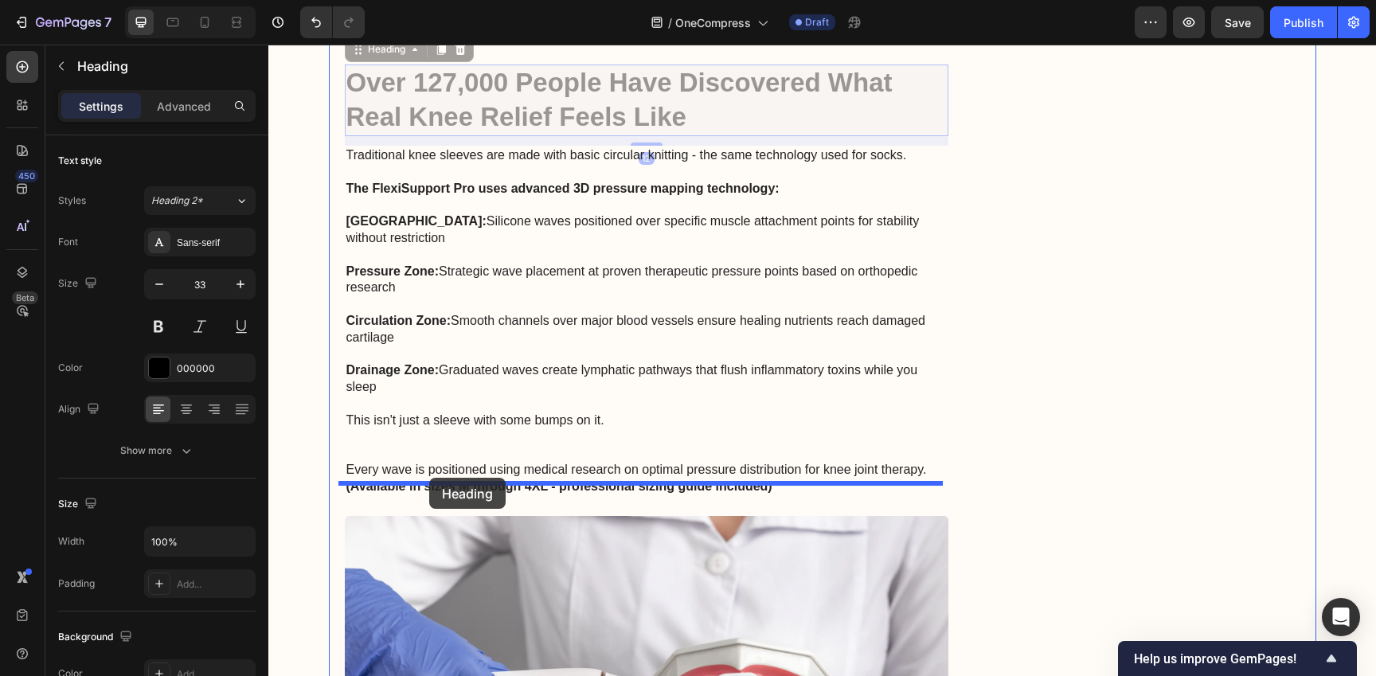
drag, startPoint x: 352, startPoint y: 152, endPoint x: 429, endPoint y: 478, distance: 335.4
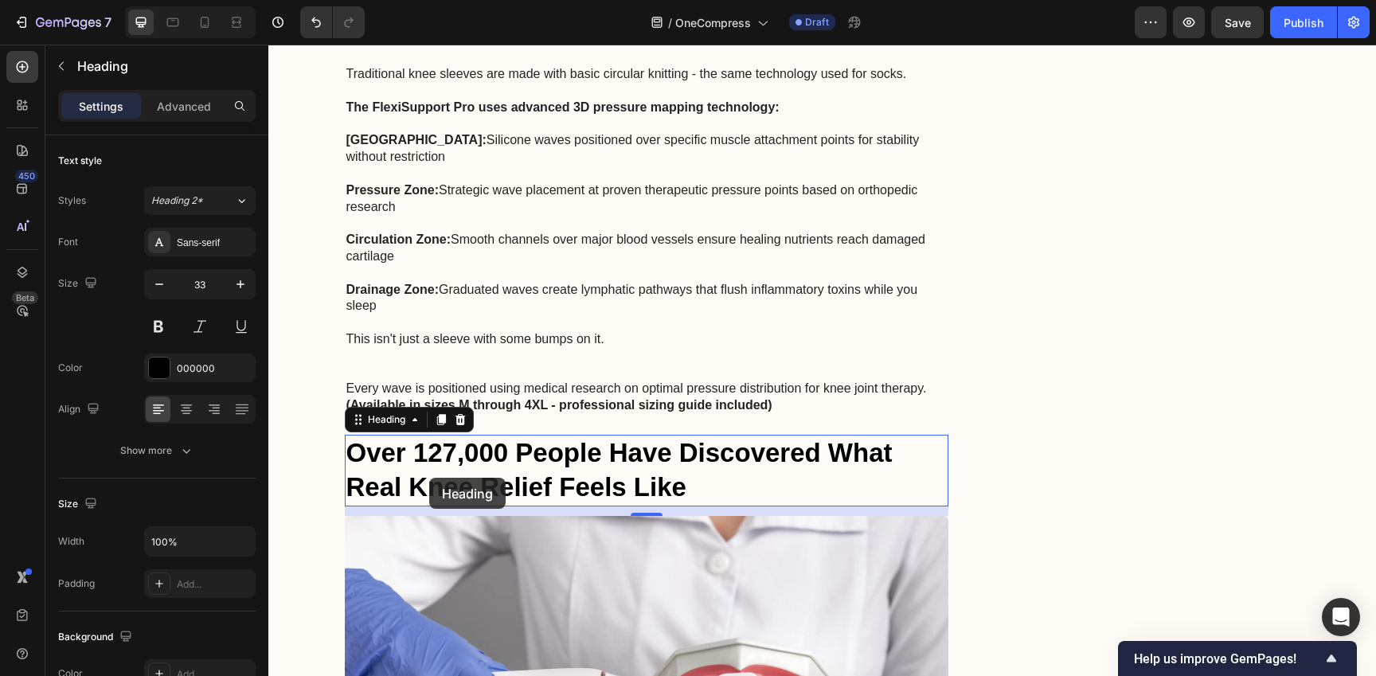
scroll to position [3842, 0]
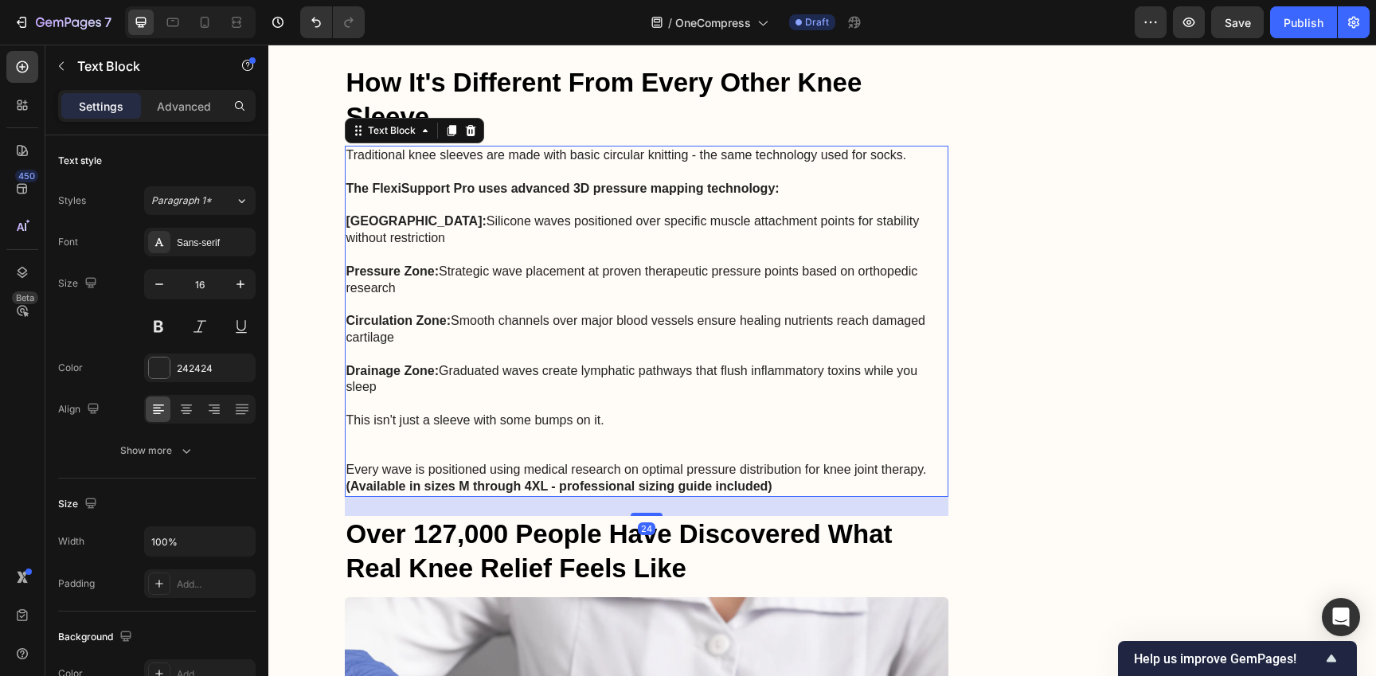
click at [763, 479] on strong "(Available in sizes M through 4XL - professional sizing guide included)" at bounding box center [559, 486] width 426 height 14
click at [798, 517] on p "Over 127,000 People Have Discovered What Real Knee Relief Feels Like" at bounding box center [646, 551] width 601 height 68
click at [445, 124] on icon at bounding box center [451, 130] width 13 height 13
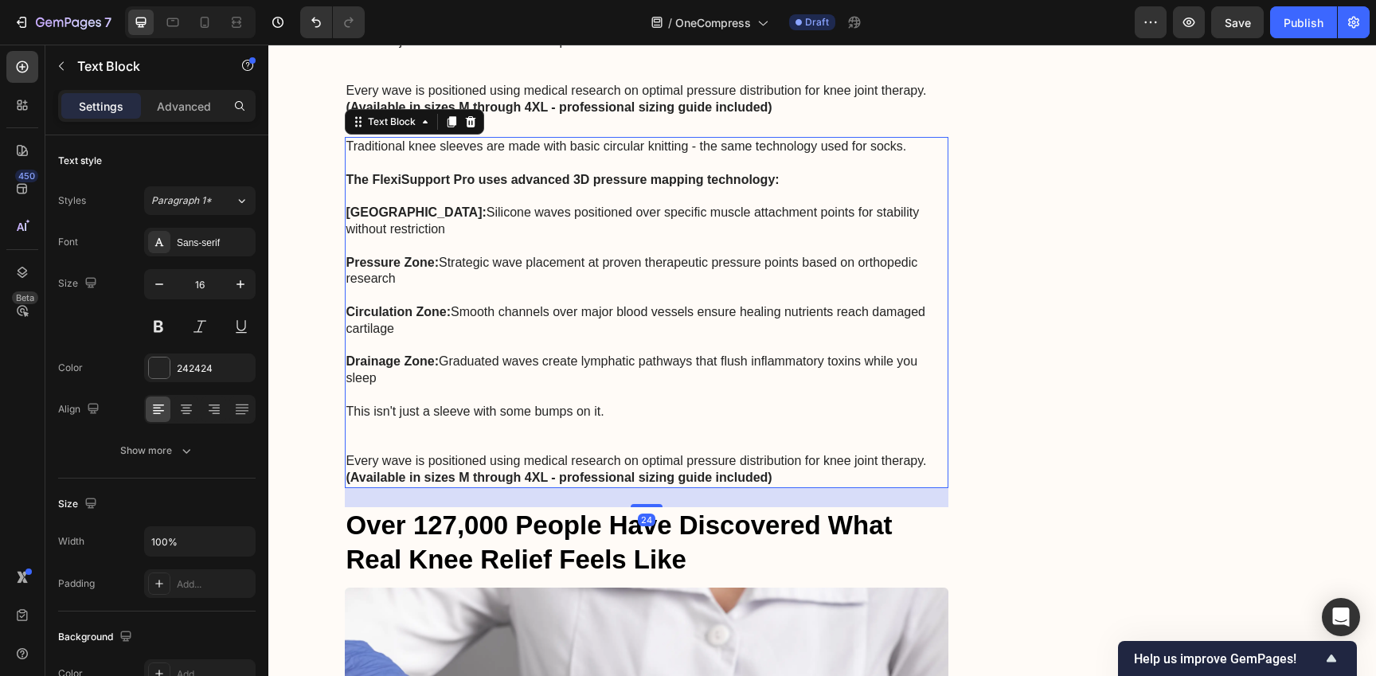
scroll to position [4225, 0]
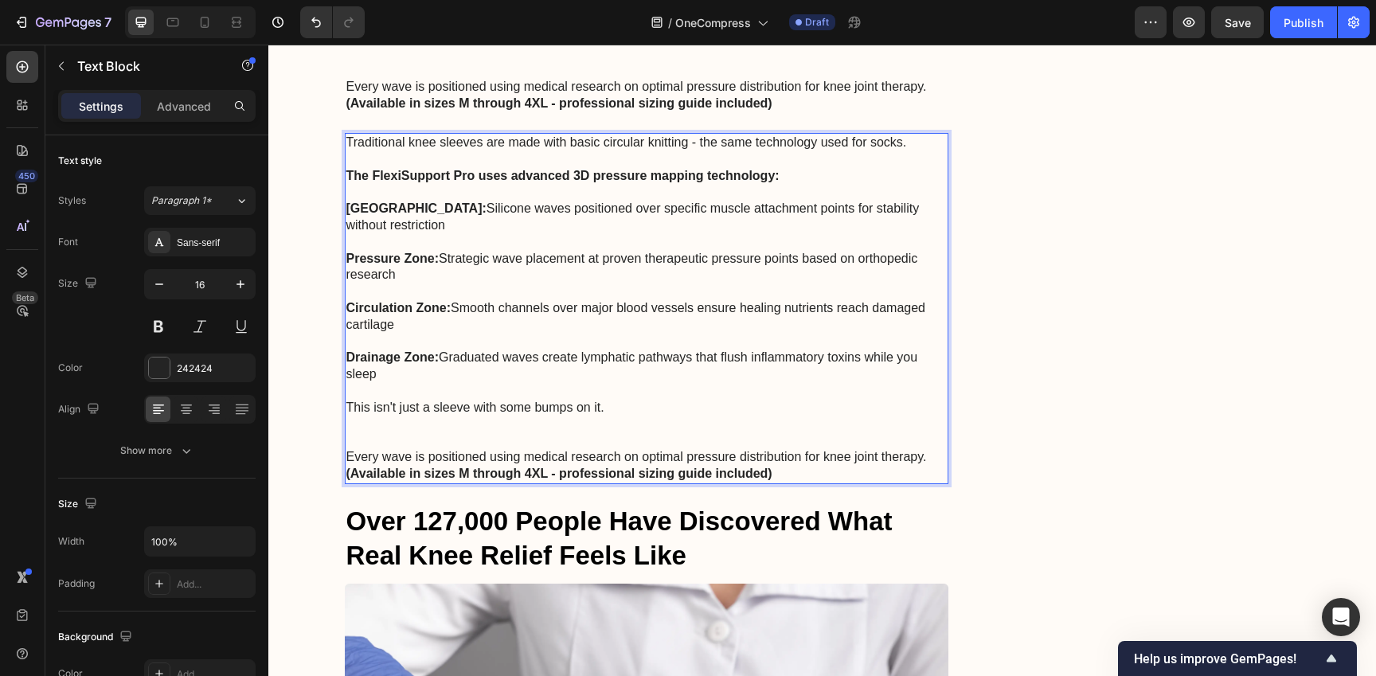
click at [555, 467] on strong "(Available in sizes M through 4XL - professional sizing guide included)" at bounding box center [559, 474] width 426 height 14
click at [573, 400] on p "This isn't just a sleeve with some bumps on it." at bounding box center [646, 408] width 601 height 17
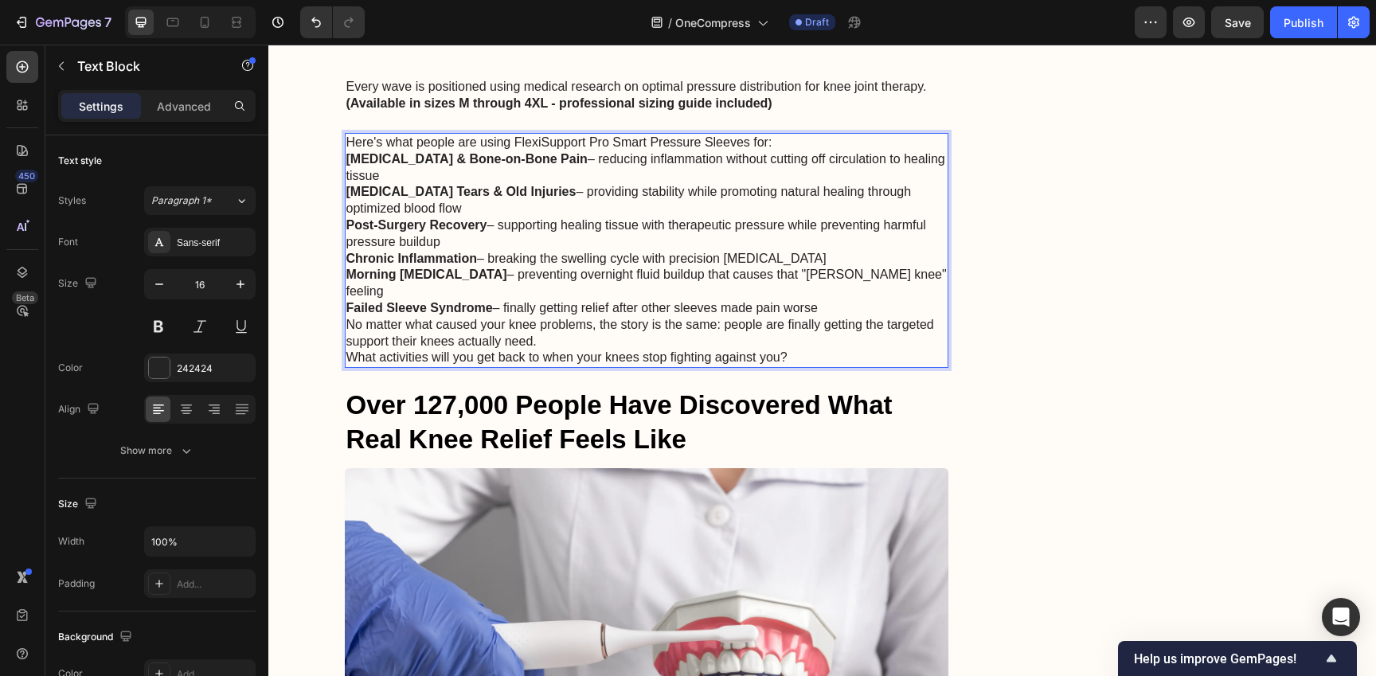
click at [796, 135] on p "Here's what people are using FlexiSupport Pro Smart Pressure Sleeves for:" at bounding box center [646, 143] width 601 height 17
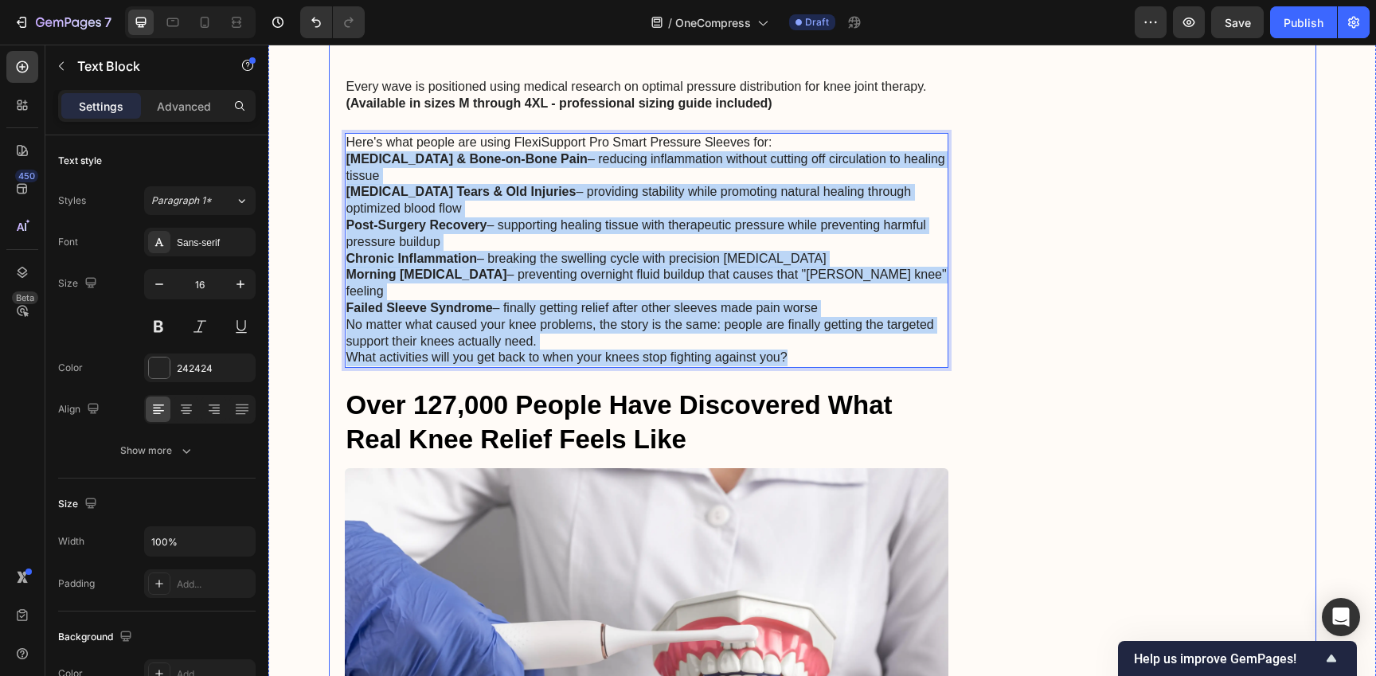
drag, startPoint x: 867, startPoint y: 291, endPoint x: 332, endPoint y: 131, distance: 558.4
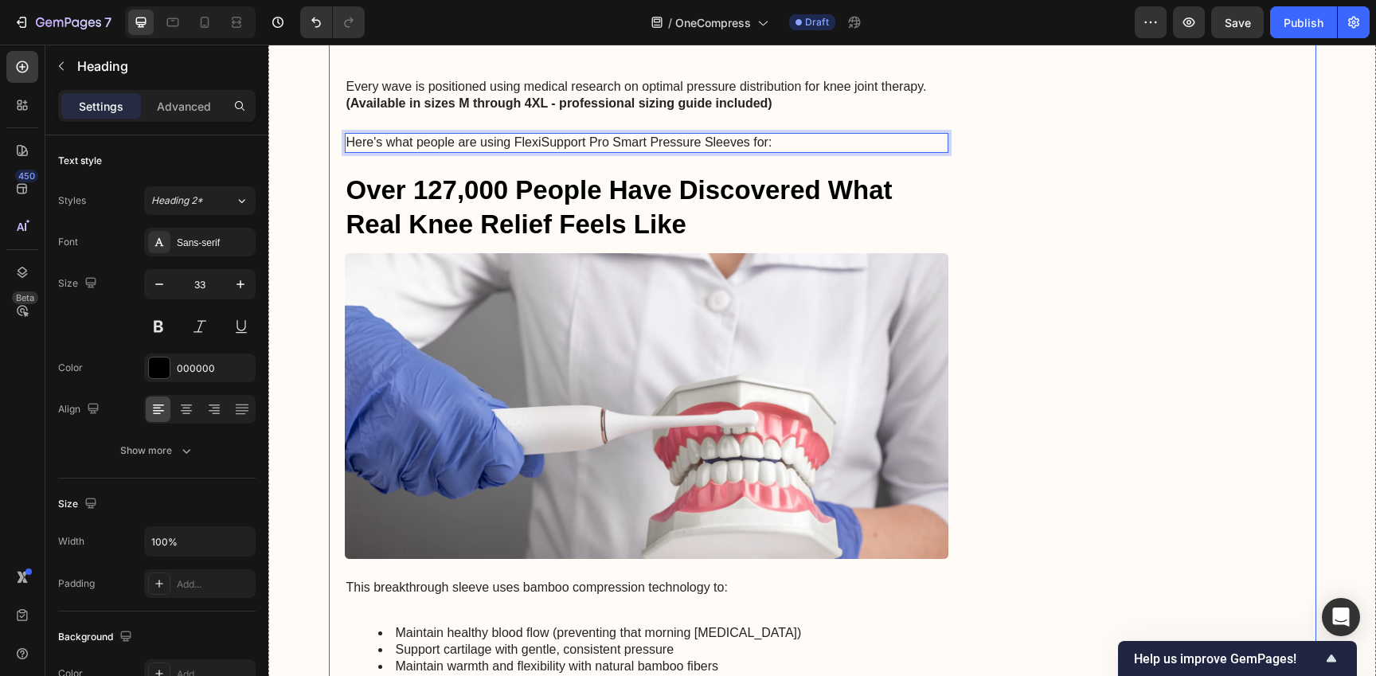
click at [530, 174] on p "Over 127,000 People Have Discovered What Real Knee Relief Feels Like" at bounding box center [646, 208] width 601 height 68
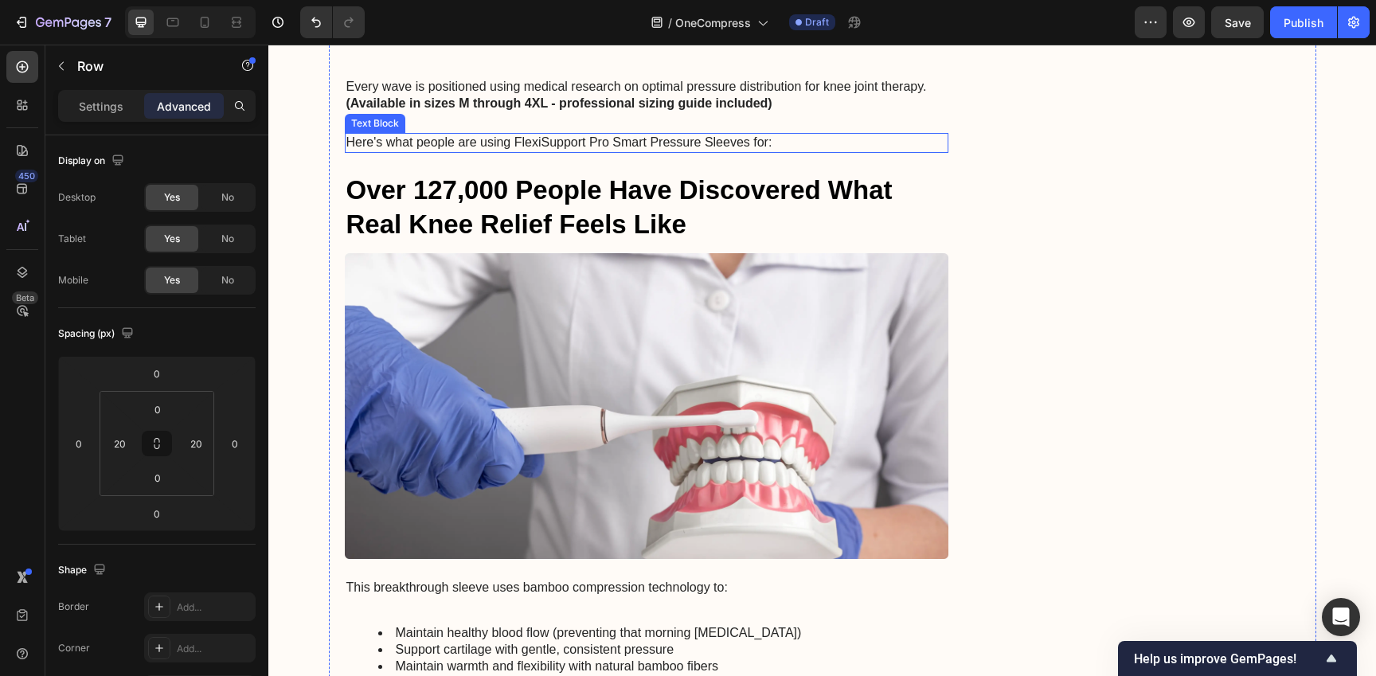
click at [560, 135] on p "Here's what people are using FlexiSupport Pro Smart Pressure Sleeves for:" at bounding box center [646, 143] width 601 height 17
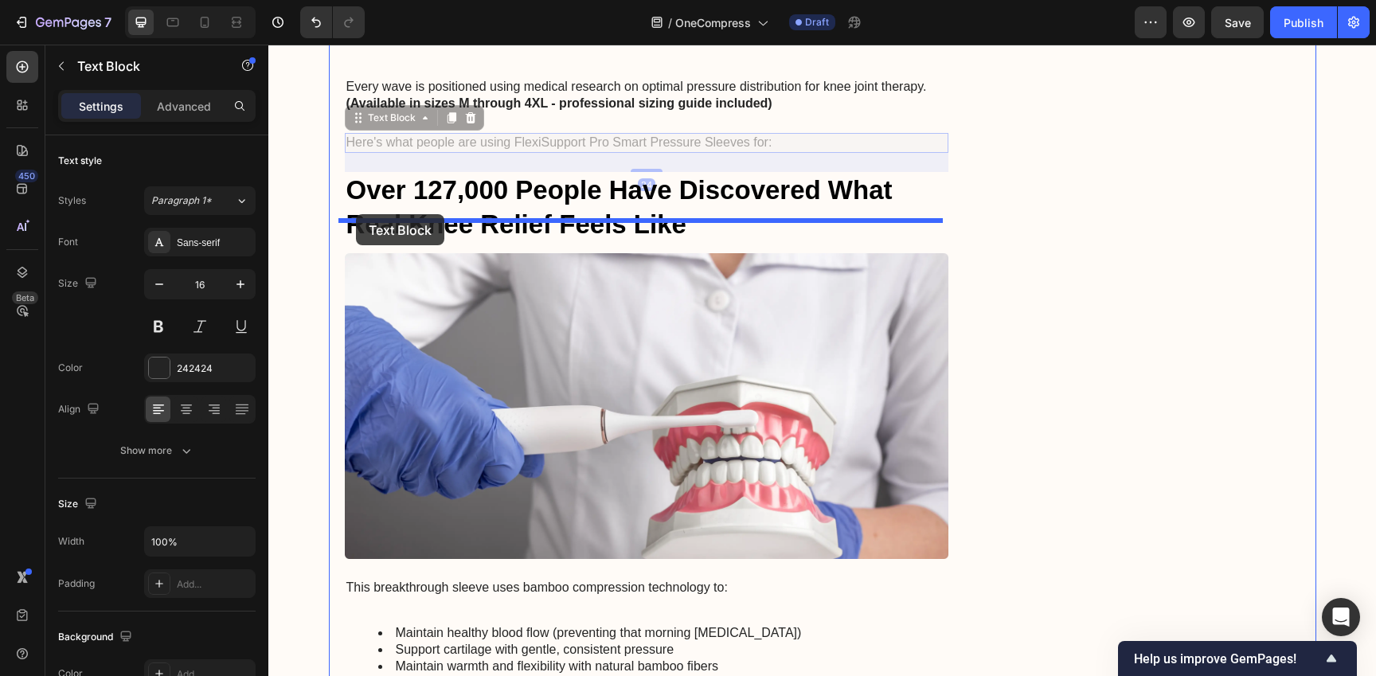
drag, startPoint x: 348, startPoint y: 84, endPoint x: 356, endPoint y: 214, distance: 130.0
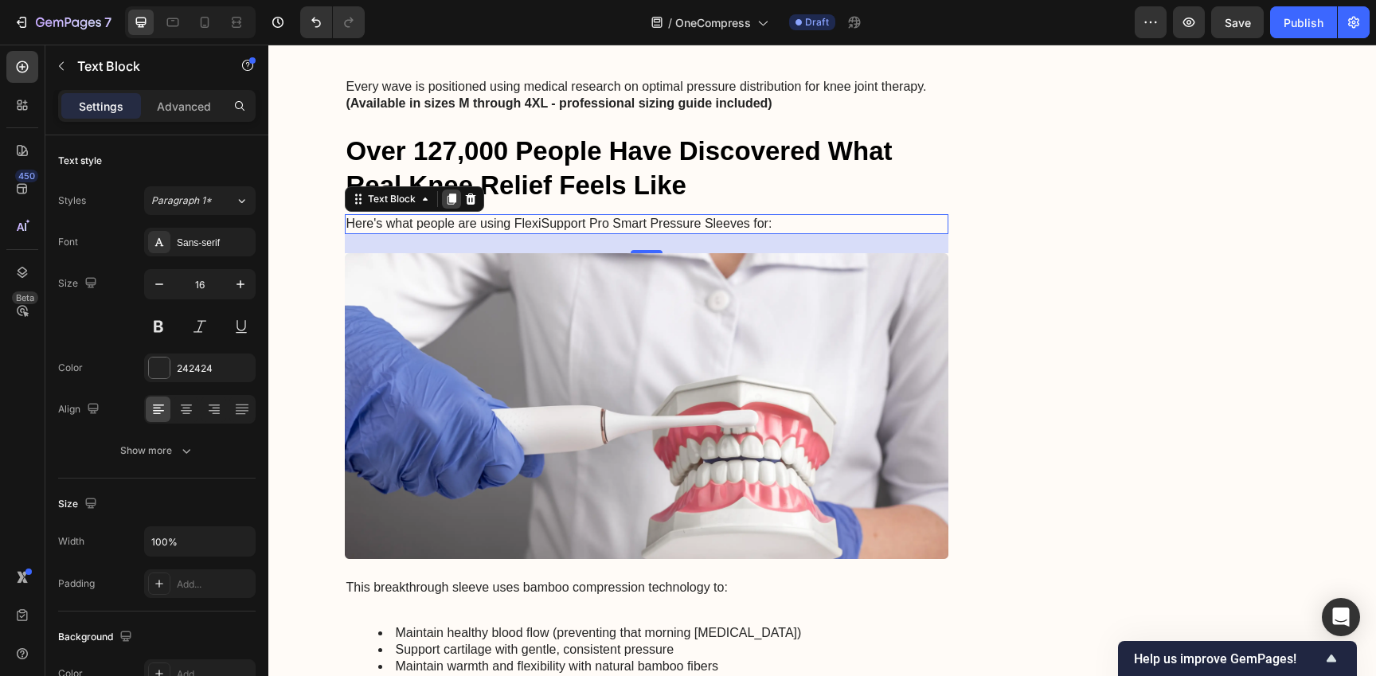
click at [445, 193] on icon at bounding box center [451, 199] width 13 height 13
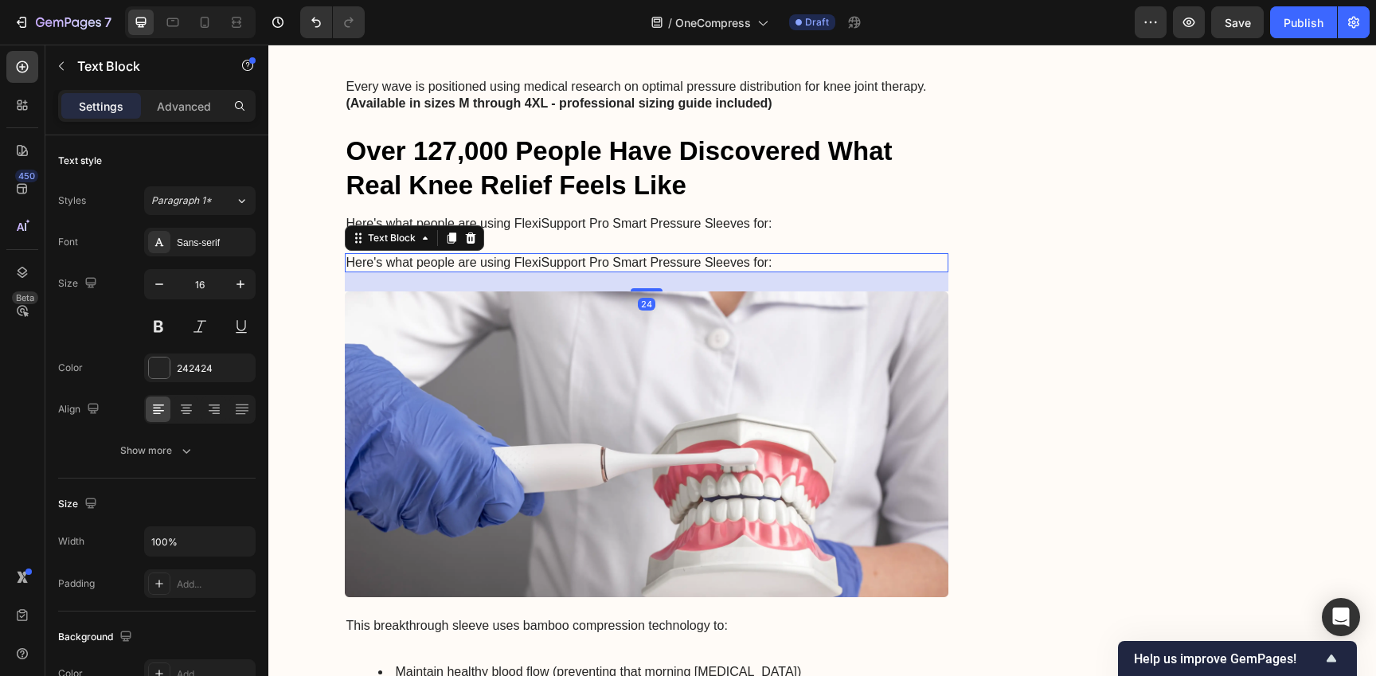
click at [456, 255] on p "Here's what people are using FlexiSupport Pro Smart Pressure Sleeves for:" at bounding box center [646, 263] width 601 height 17
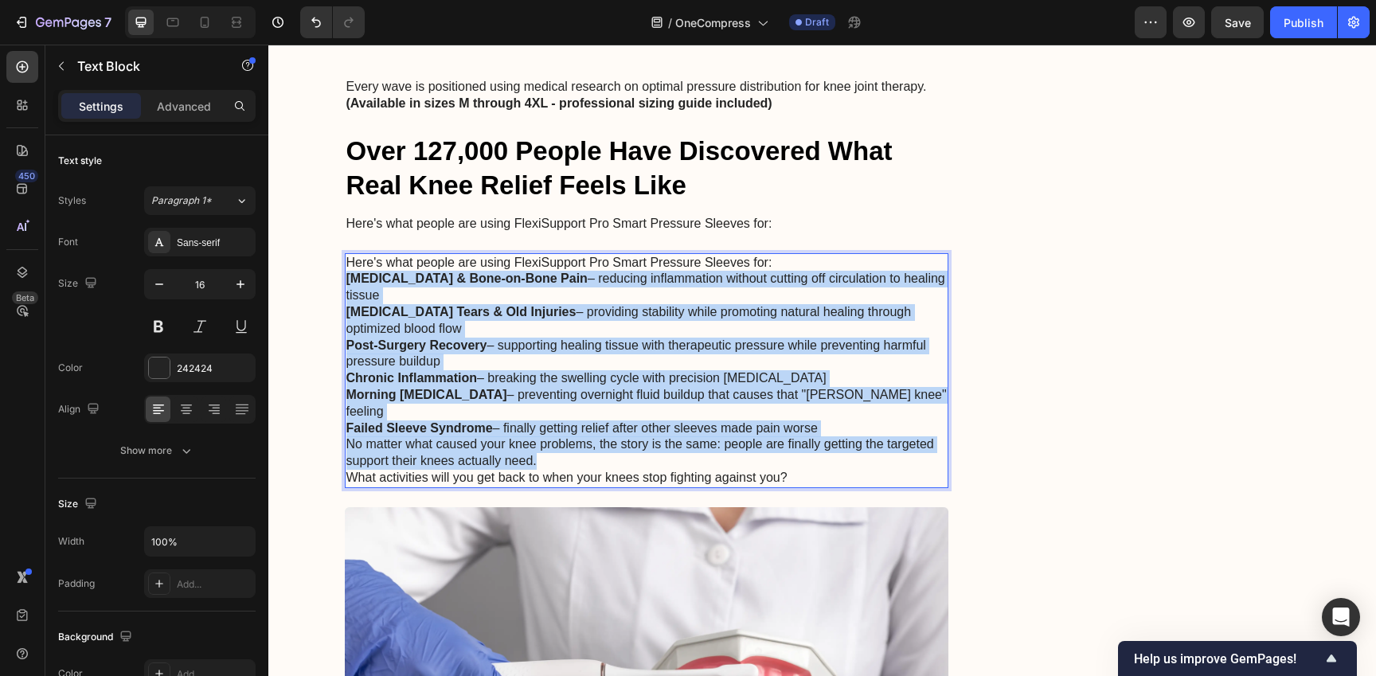
drag, startPoint x: 701, startPoint y: 390, endPoint x: 344, endPoint y: 241, distance: 387.2
click at [345, 253] on div "Here's what people are using FlexiSupport Pro Smart Pressure Sleeves for: [MEDI…" at bounding box center [647, 370] width 604 height 235
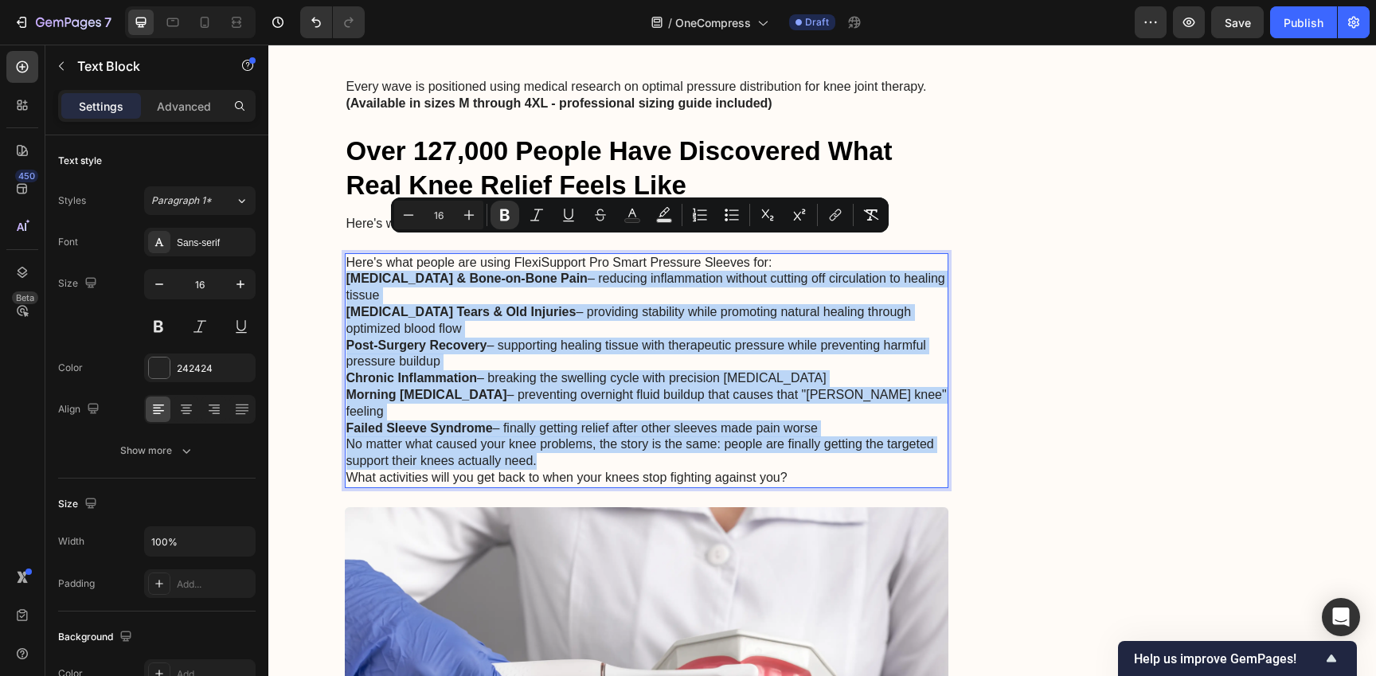
click at [821, 387] on p "Morning [MEDICAL_DATA] – preventing overnight fluid buildup that causes that "[…" at bounding box center [646, 403] width 601 height 33
click at [863, 420] on p "Failed Sleeve Syndrome – finally getting relief after other sleeves made pain w…" at bounding box center [646, 428] width 601 height 17
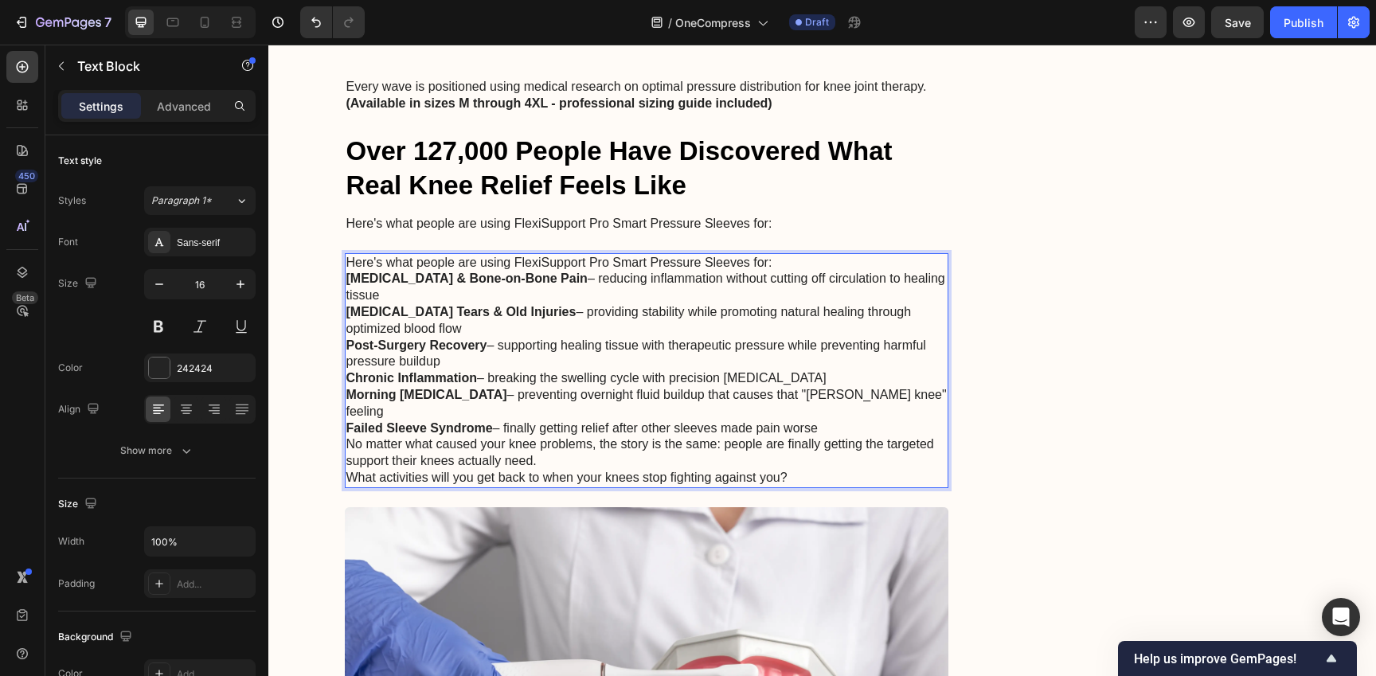
drag, startPoint x: 881, startPoint y: 365, endPoint x: 222, endPoint y: 218, distance: 675.3
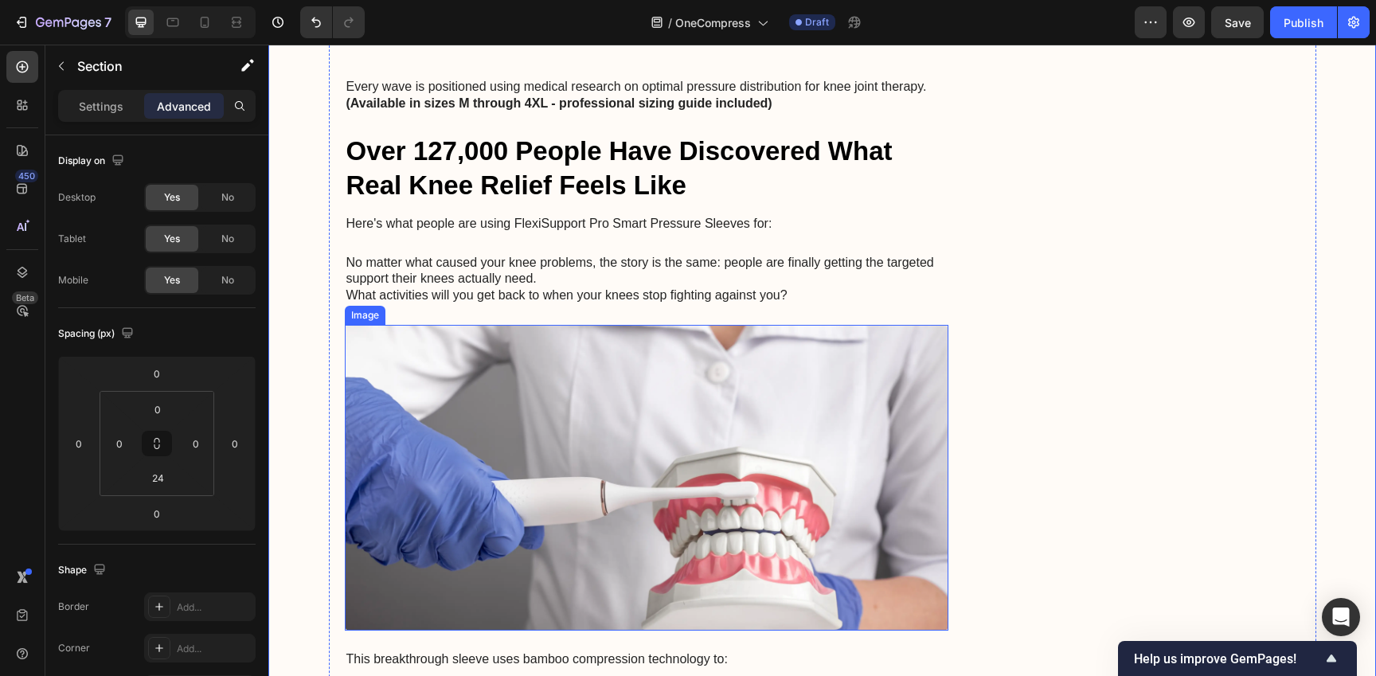
scroll to position [4205, 0]
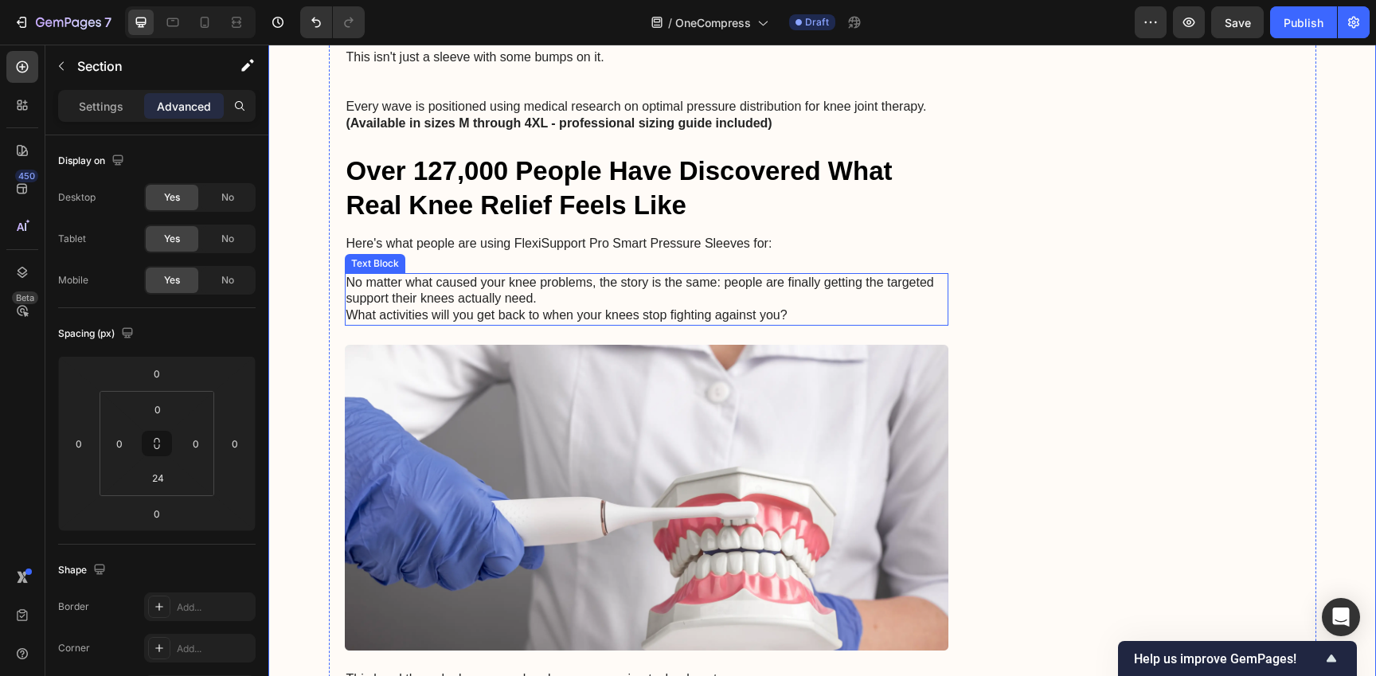
click at [681, 275] on p "No matter what caused your knee problems, the story is the same: people are fin…" at bounding box center [646, 291] width 601 height 33
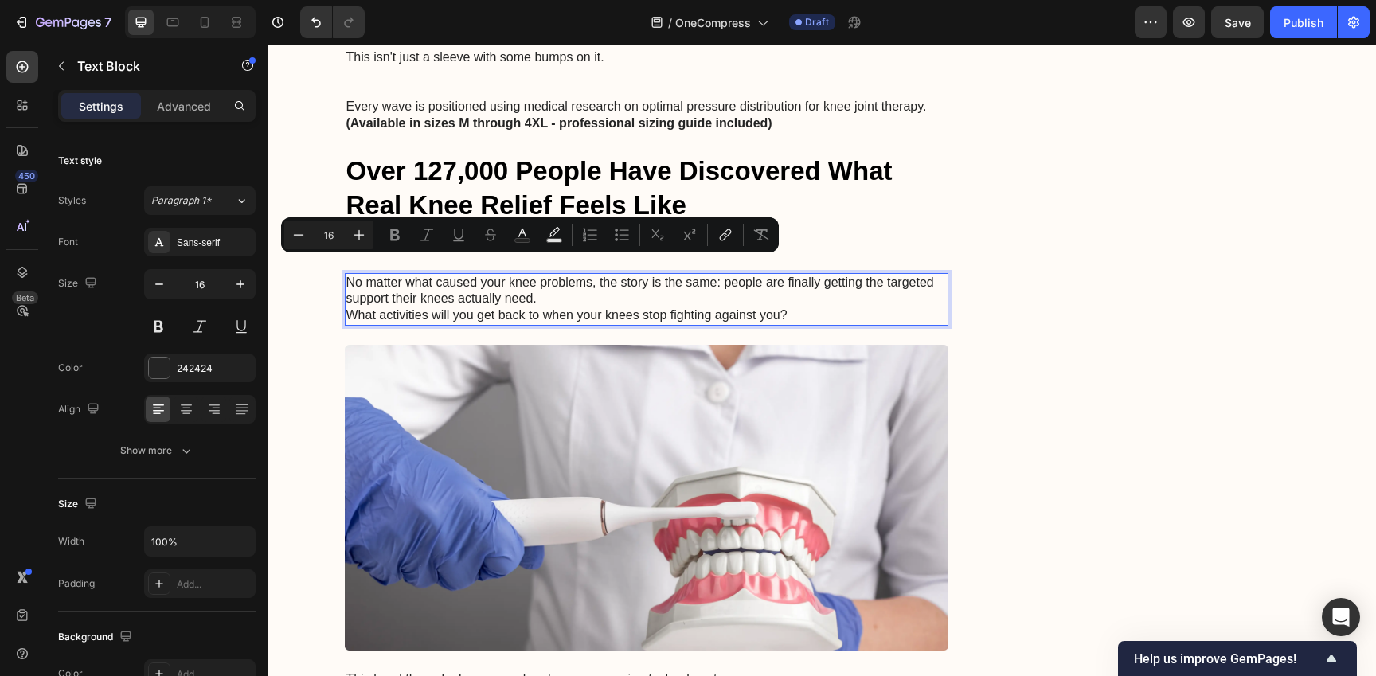
click at [705, 275] on p "No matter what caused your knee problems, the story is the same: people are fin…" at bounding box center [646, 291] width 601 height 33
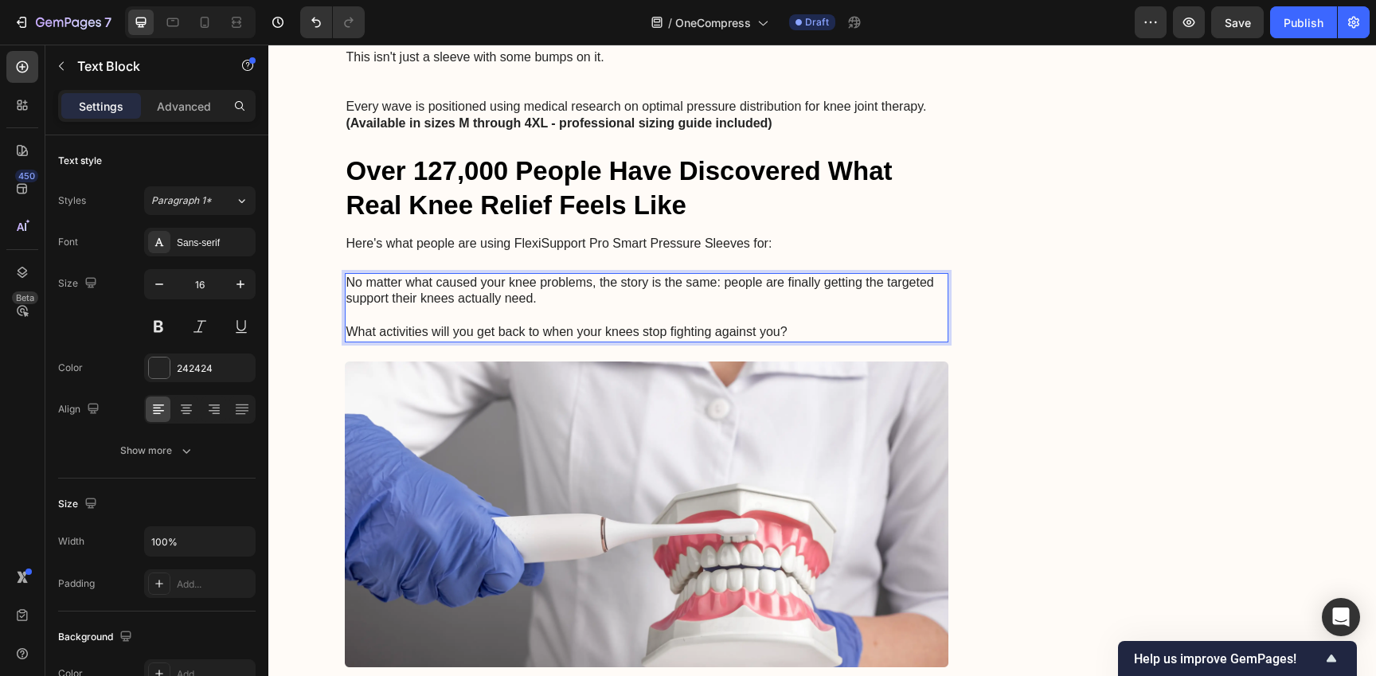
click at [720, 275] on p "No matter what caused your knee problems, the story is the same: people are fin…" at bounding box center [646, 291] width 601 height 33
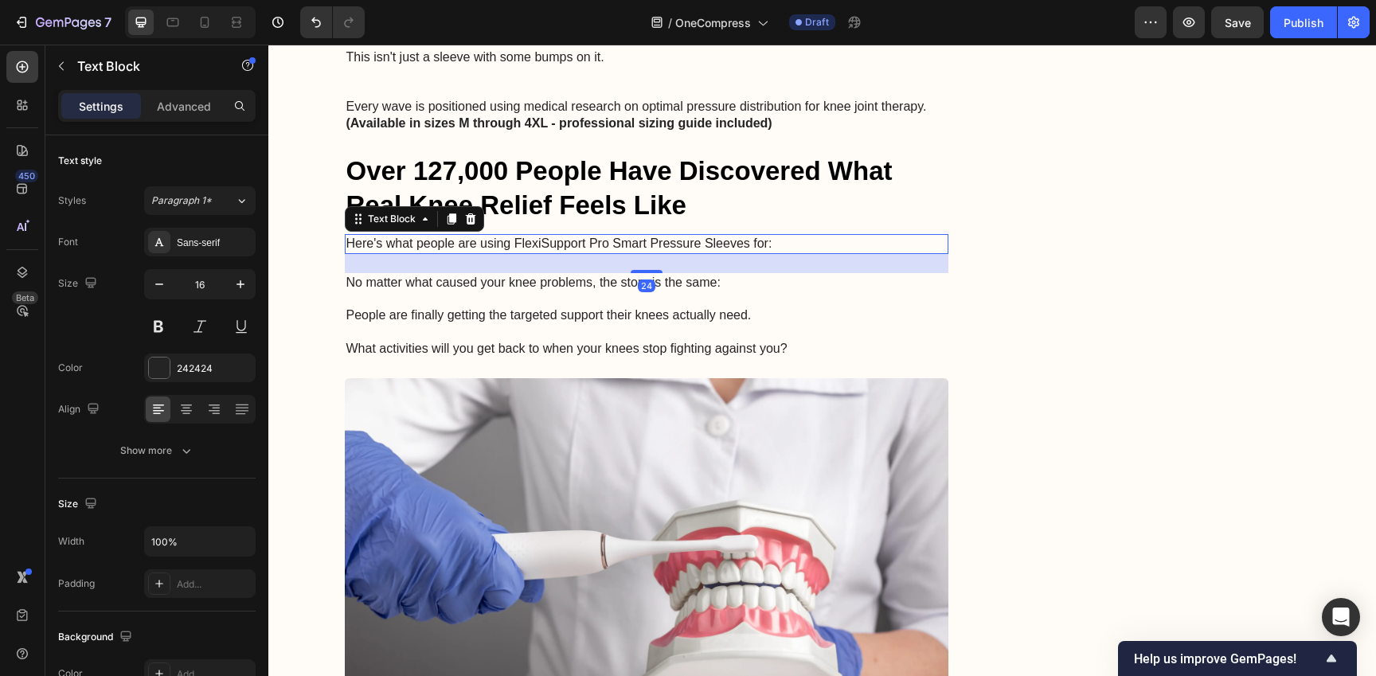
click at [884, 236] on p "Here's what people are using FlexiSupport Pro Smart Pressure Sleeves for:" at bounding box center [646, 244] width 601 height 17
click at [845, 307] on p "People are finally getting the targeted support their knees actually need." at bounding box center [646, 315] width 601 height 17
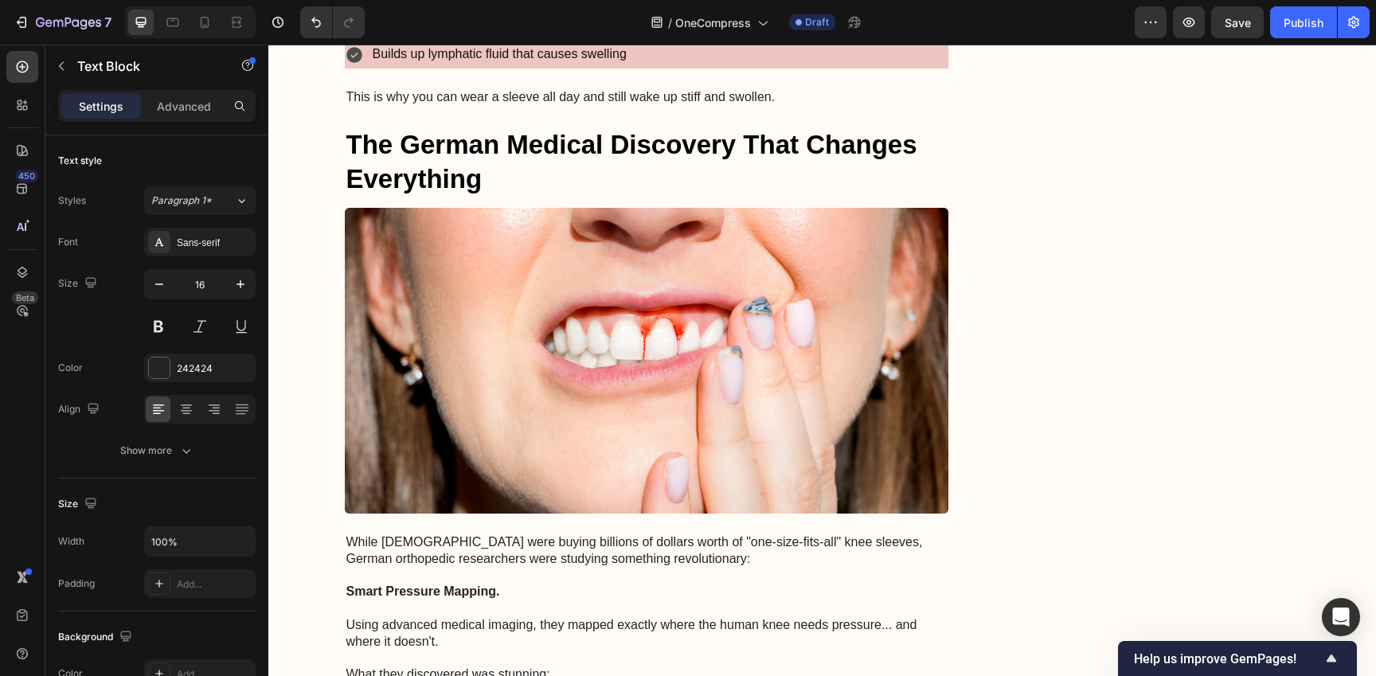
scroll to position [1517, 0]
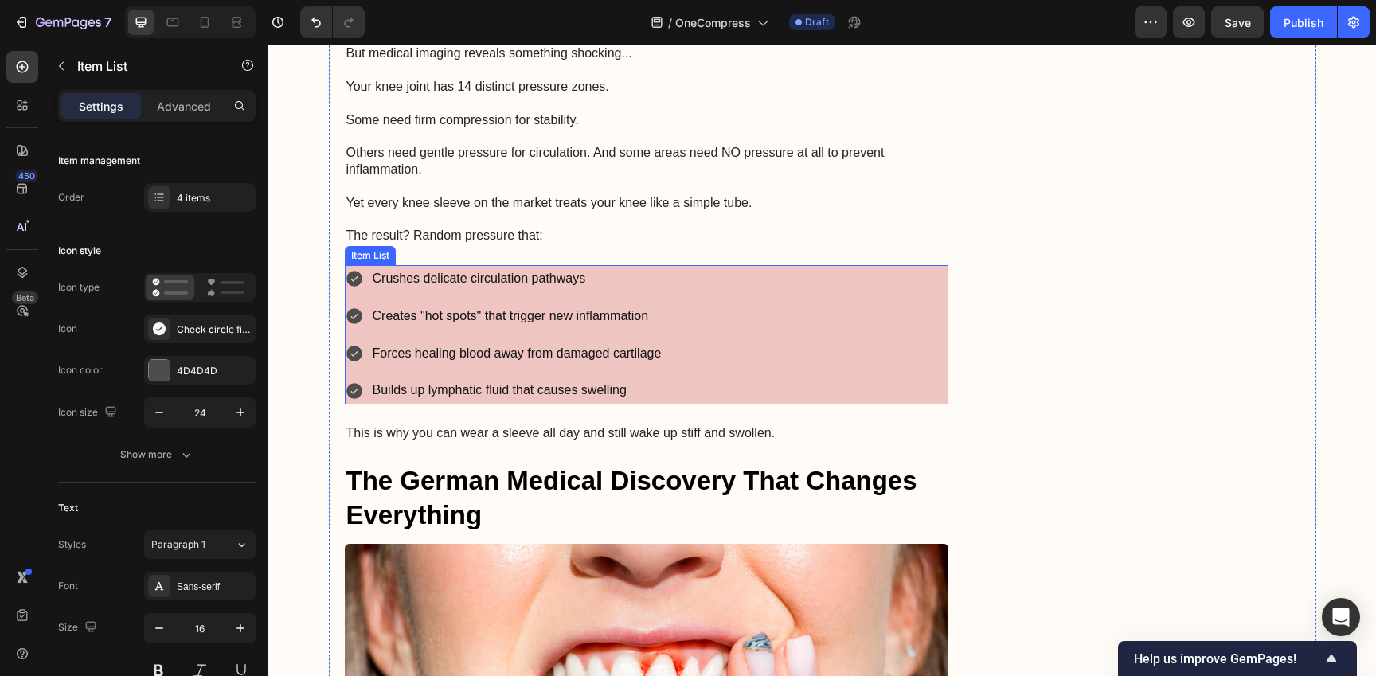
click at [822, 353] on div "Crushes delicate circulation pathways Creates "hot spots" that trigger new infl…" at bounding box center [647, 334] width 604 height 139
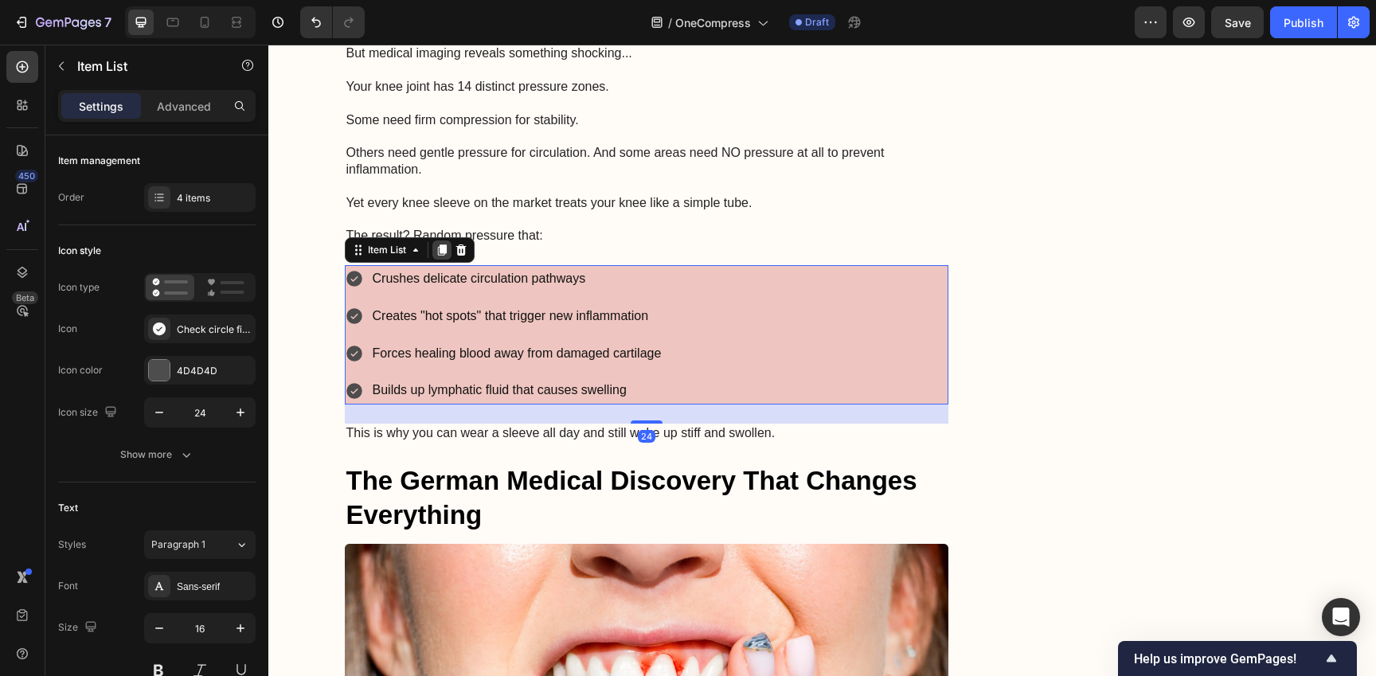
click at [437, 246] on icon at bounding box center [441, 249] width 9 height 11
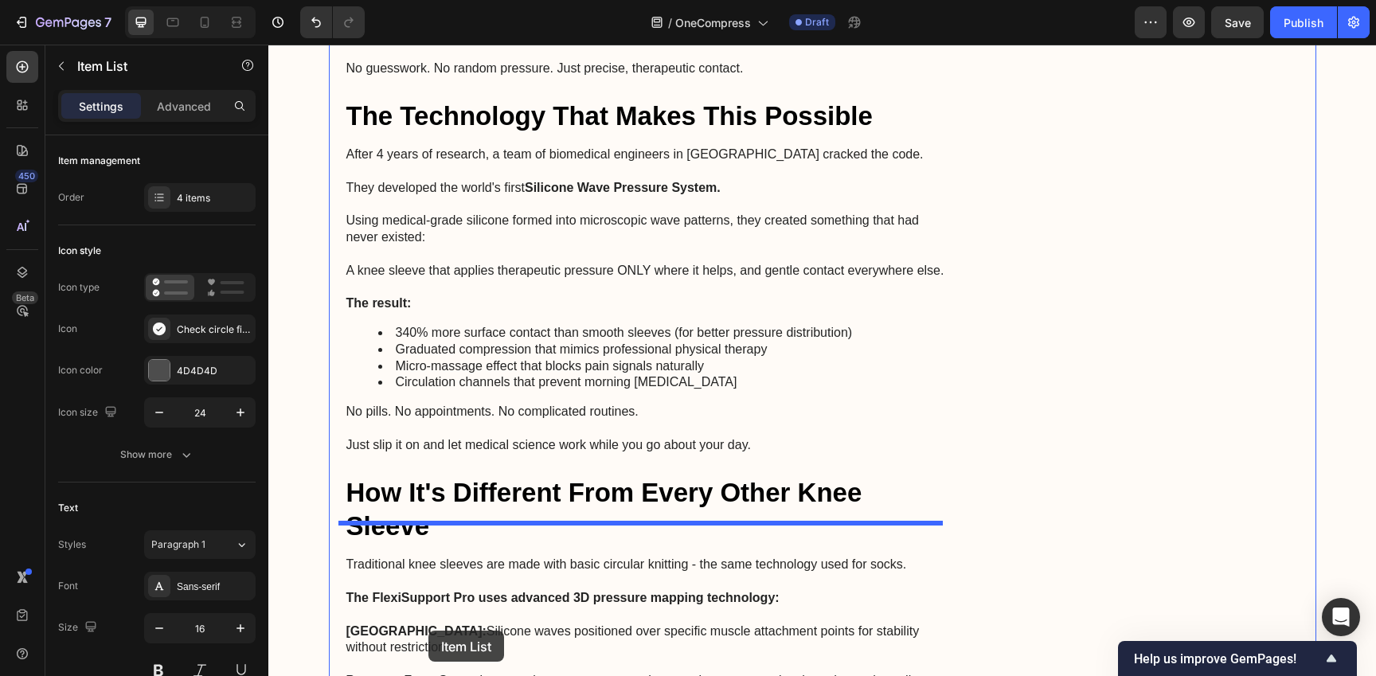
scroll to position [3636, 0]
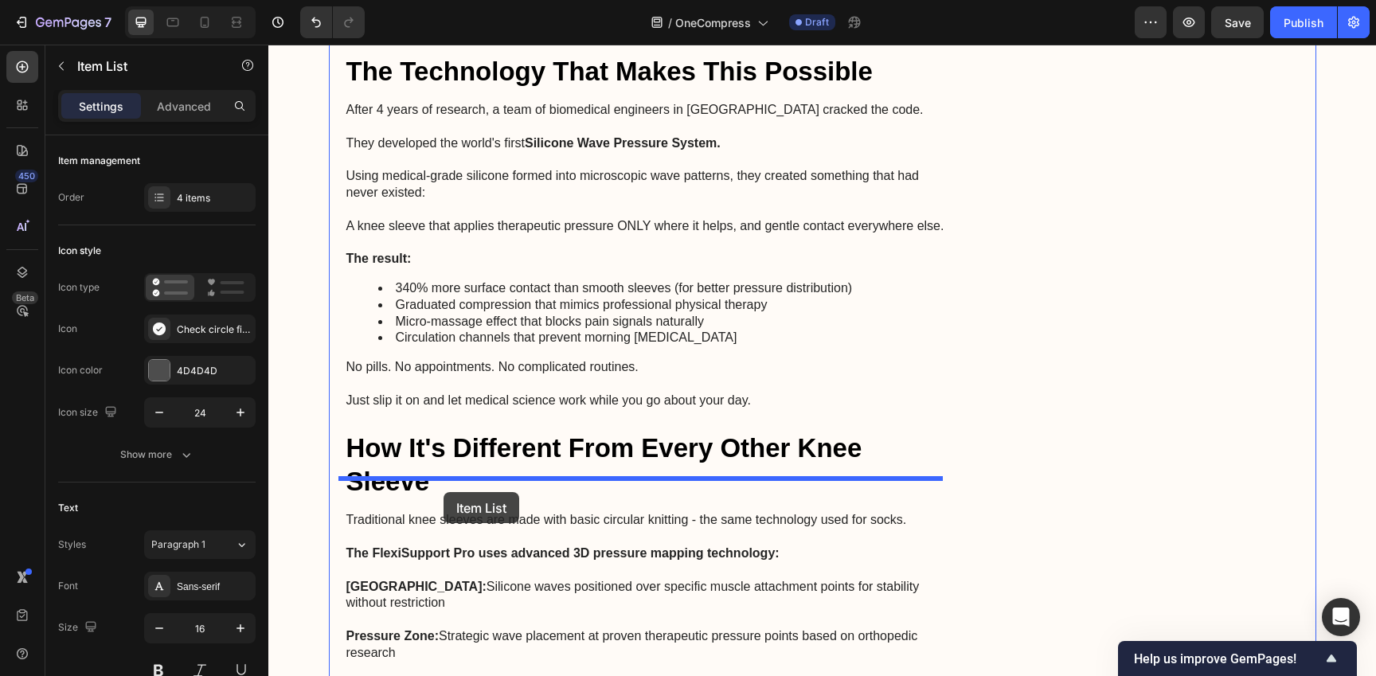
drag, startPoint x: 351, startPoint y: 409, endPoint x: 443, endPoint y: 492, distance: 124.0
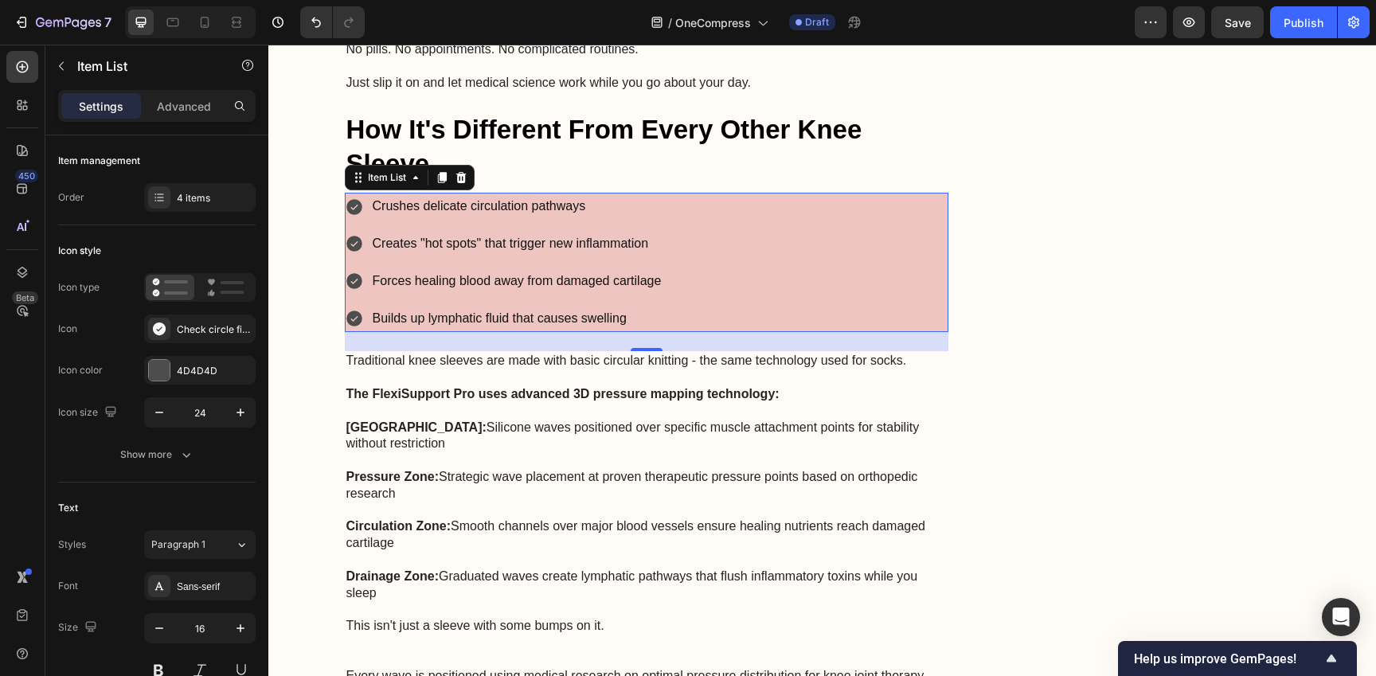
scroll to position [3797, 0]
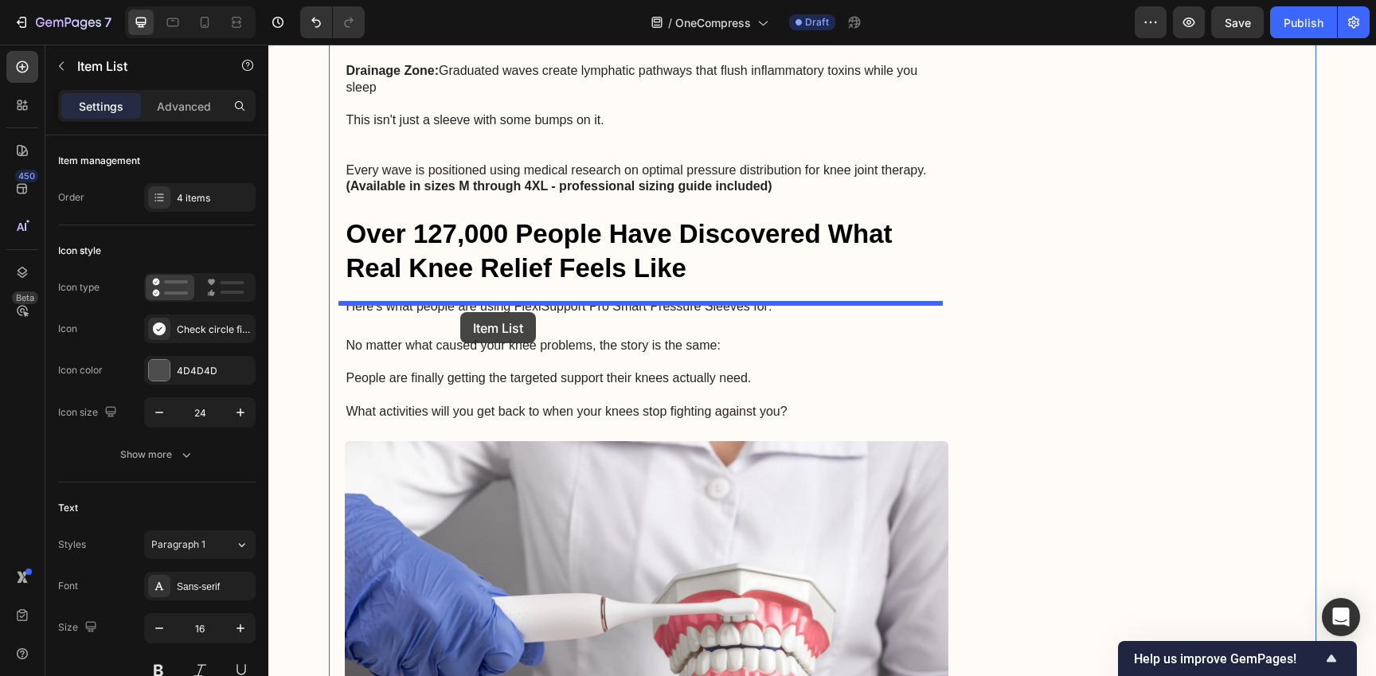
drag, startPoint x: 349, startPoint y: 143, endPoint x: 460, endPoint y: 312, distance: 202.3
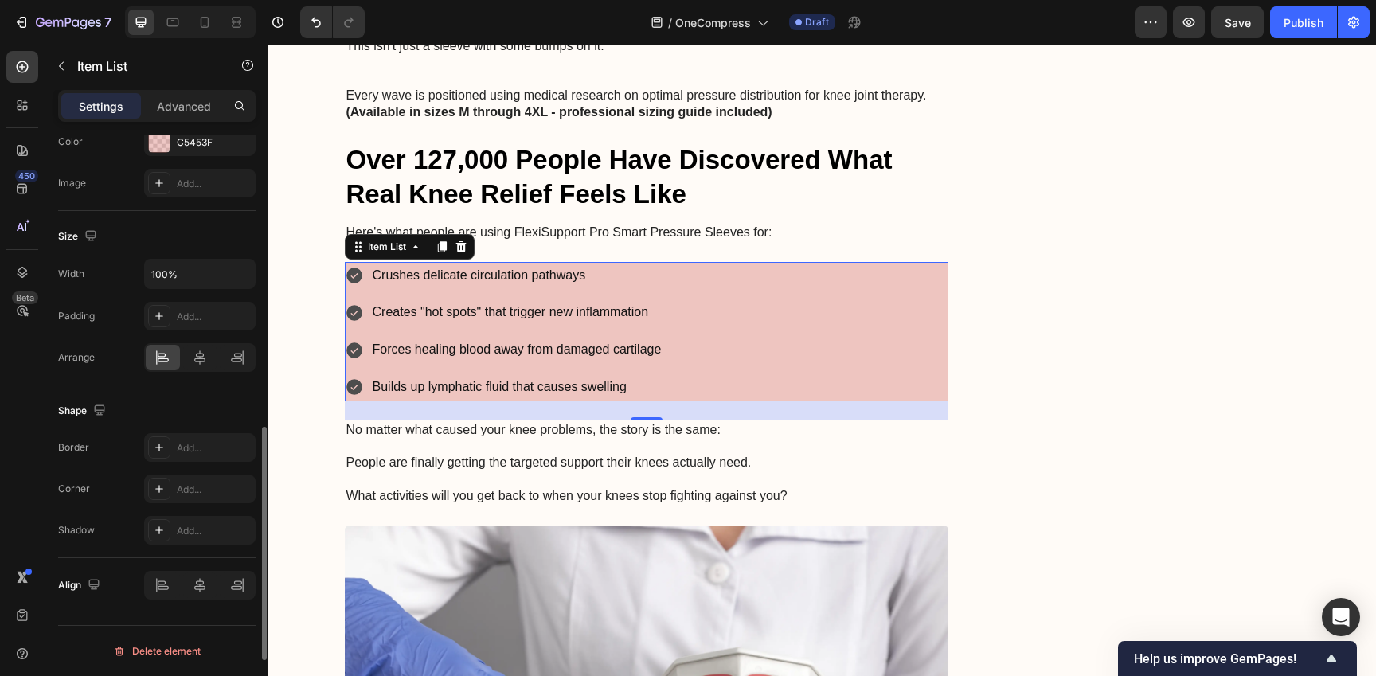
scroll to position [592, 0]
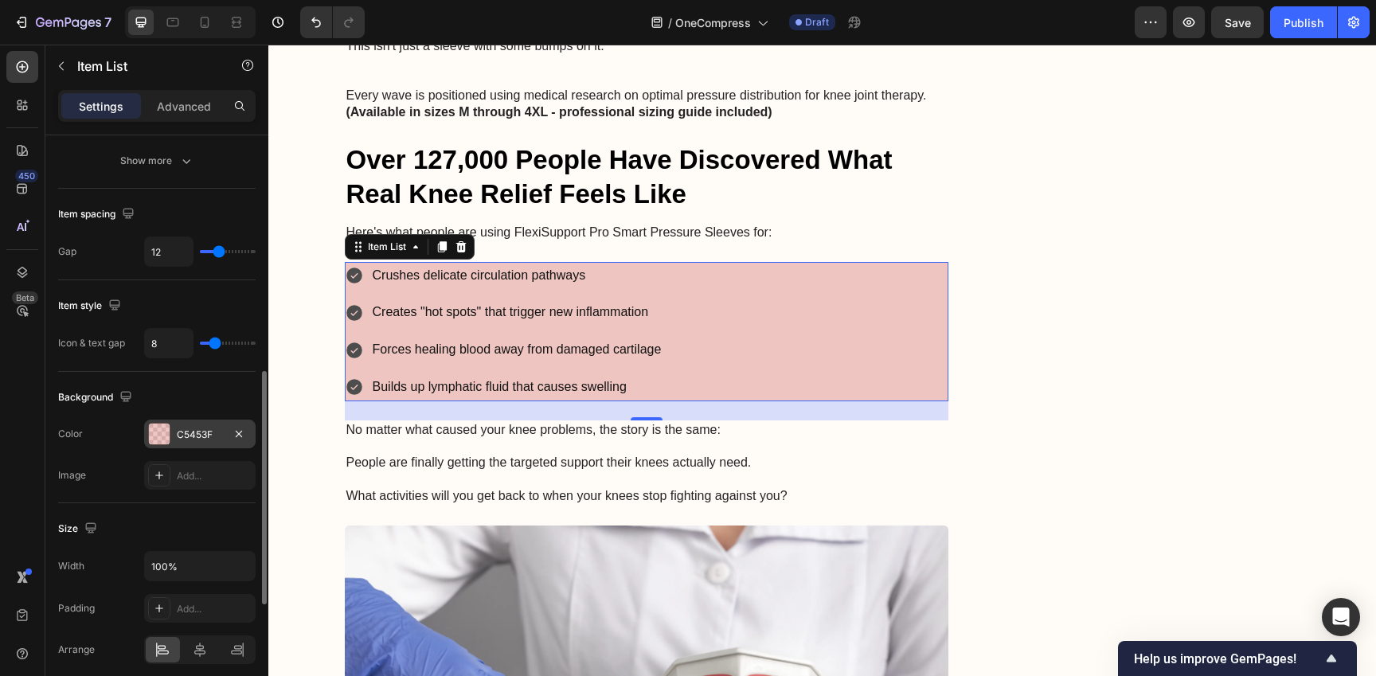
click at [194, 435] on div "C5453F" at bounding box center [200, 435] width 46 height 14
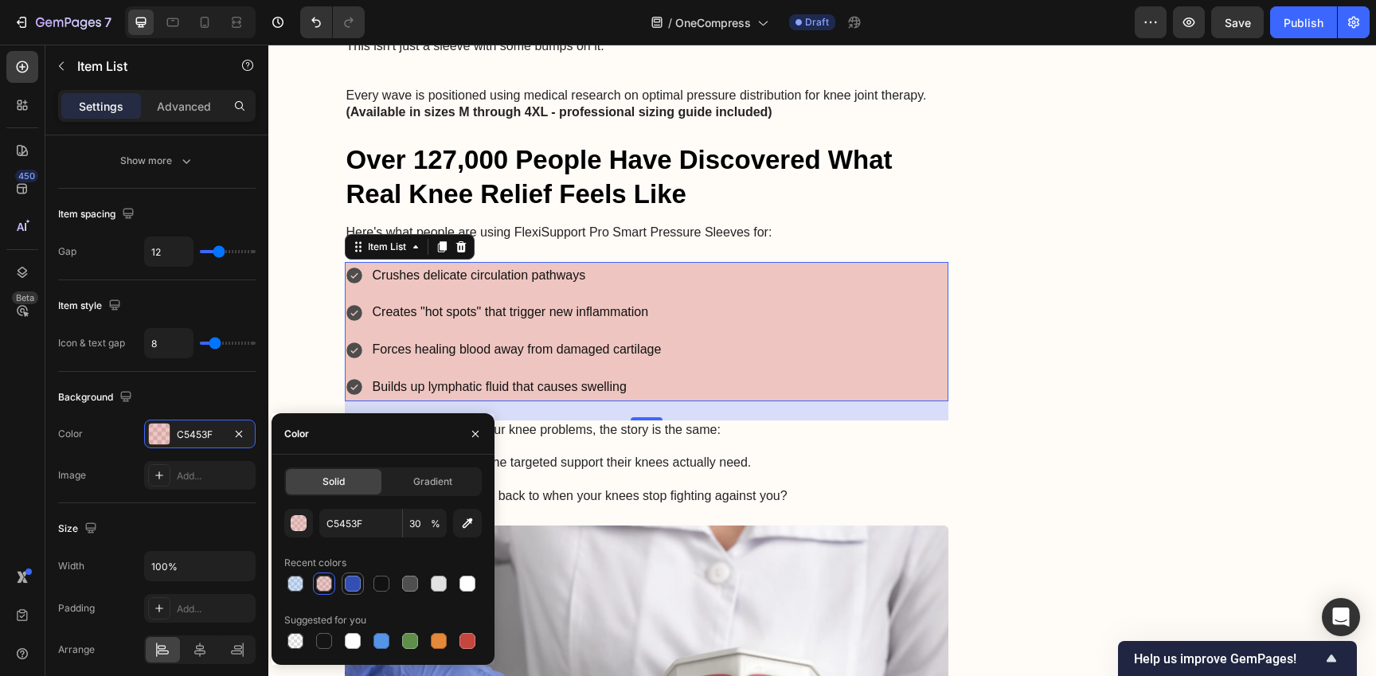
click at [353, 584] on div at bounding box center [353, 584] width 16 height 16
type input "334FB4"
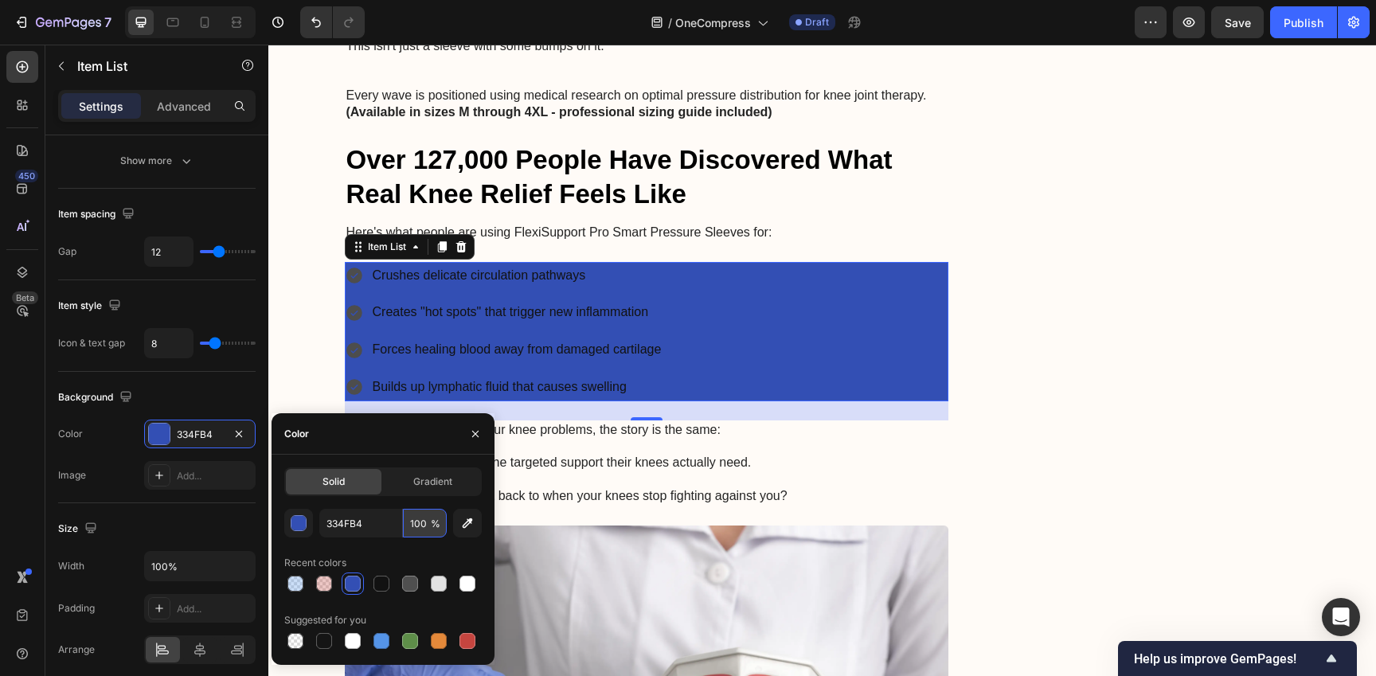
click at [412, 524] on input "100" at bounding box center [425, 523] width 44 height 29
type input "30"
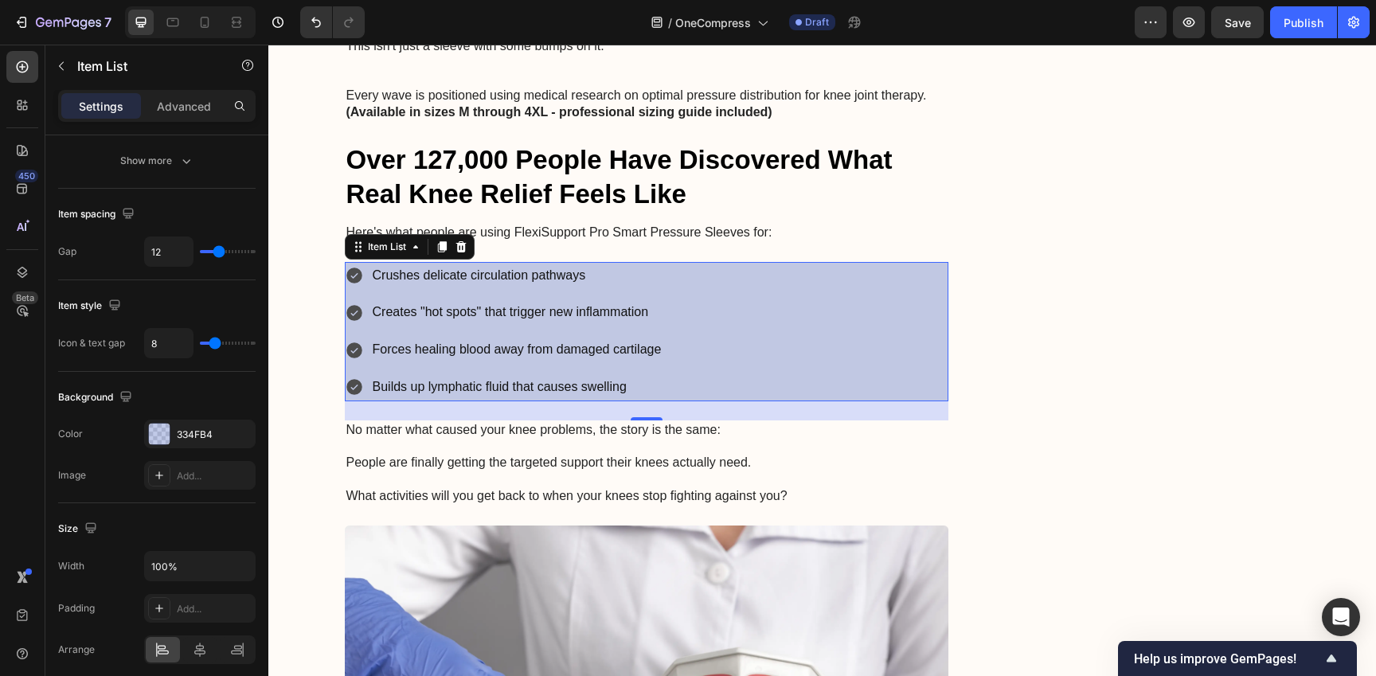
click at [799, 290] on div "Crushes delicate circulation pathways Creates "hot spots" that trigger new infl…" at bounding box center [647, 331] width 604 height 139
click at [549, 264] on p "Crushes delicate circulation pathways" at bounding box center [517, 275] width 289 height 23
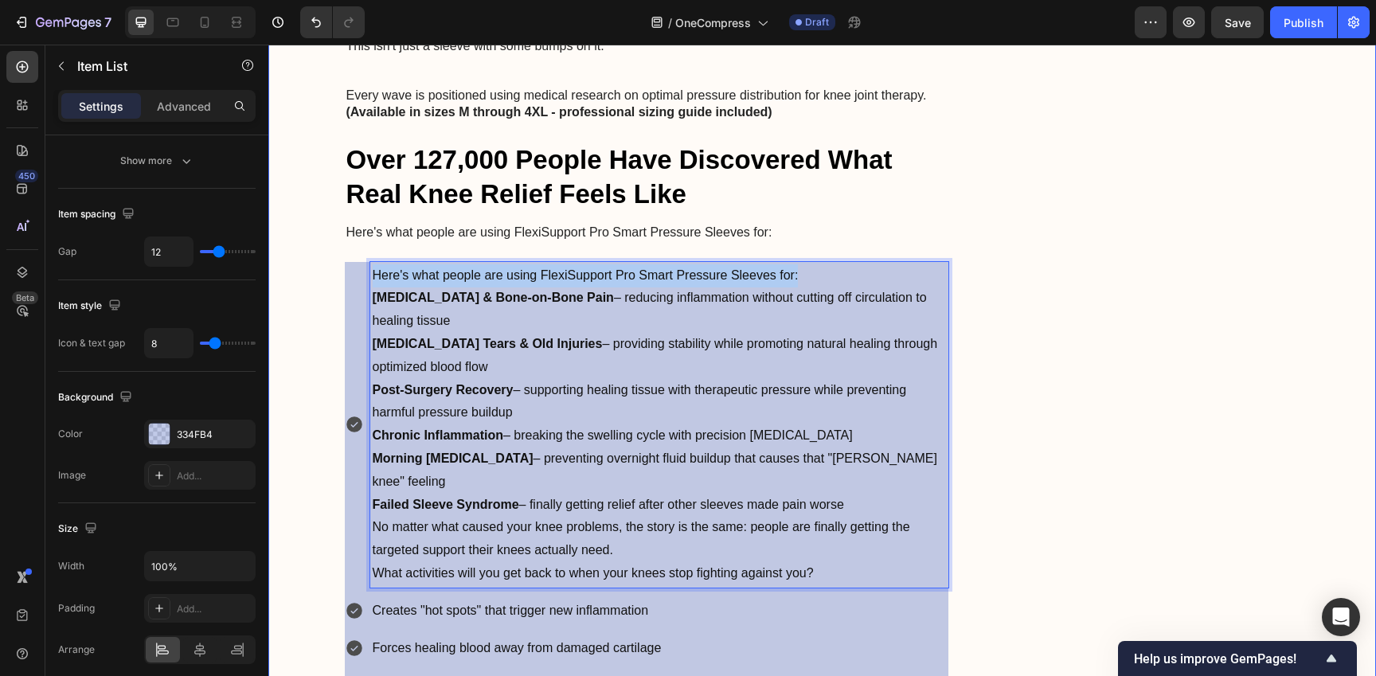
drag, startPoint x: 822, startPoint y: 244, endPoint x: 308, endPoint y: 244, distance: 514.3
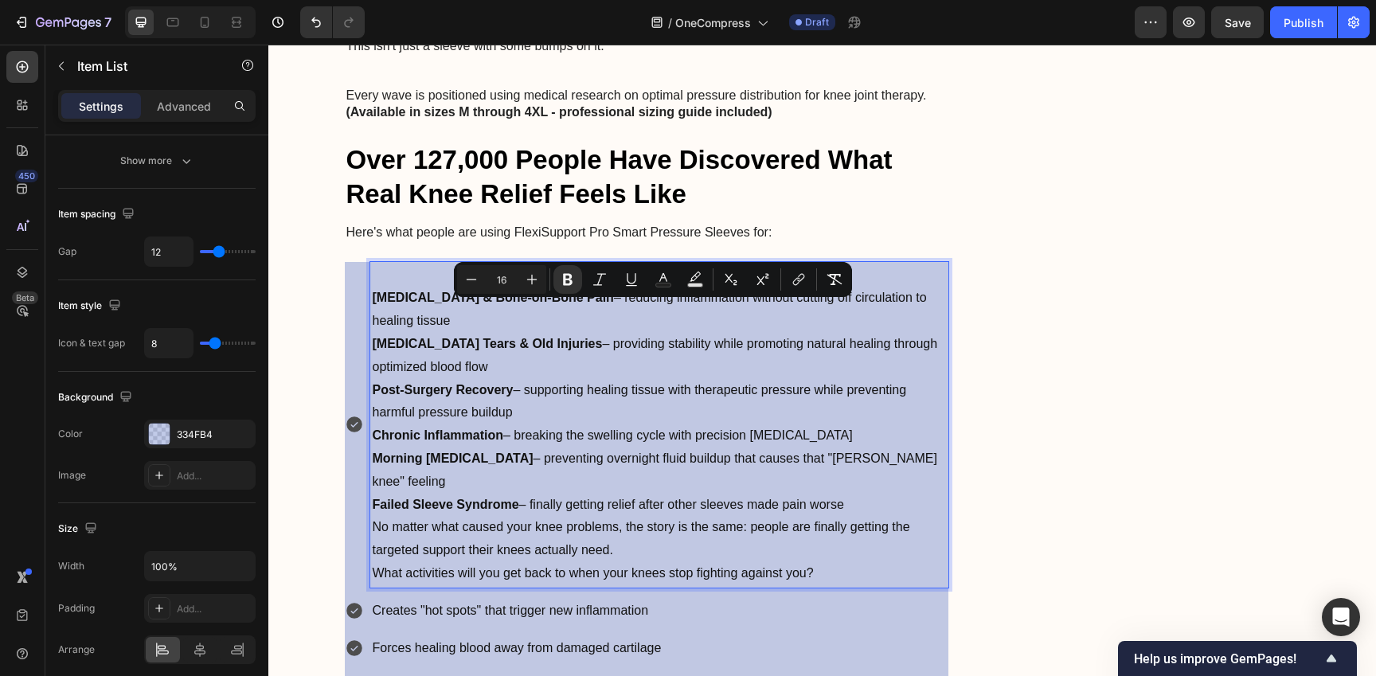
drag, startPoint x: 366, startPoint y: 311, endPoint x: 906, endPoint y: 440, distance: 555.0
click at [906, 440] on div "[MEDICAL_DATA] & Bone-on-Bone Pain – reducing inflammation without cutting off …" at bounding box center [659, 425] width 579 height 326
copy div "[MEDICAL_DATA] Tears & Old Injuries – providing stability while promoting natur…"
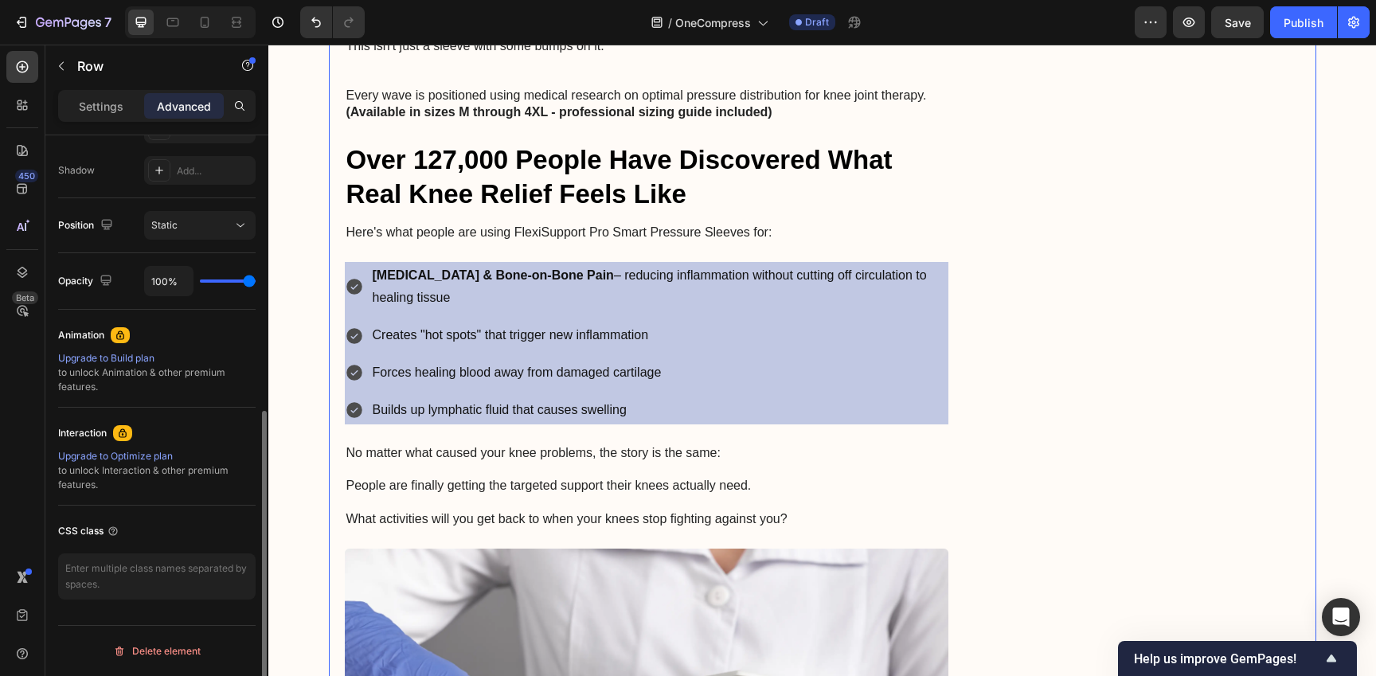
scroll to position [0, 0]
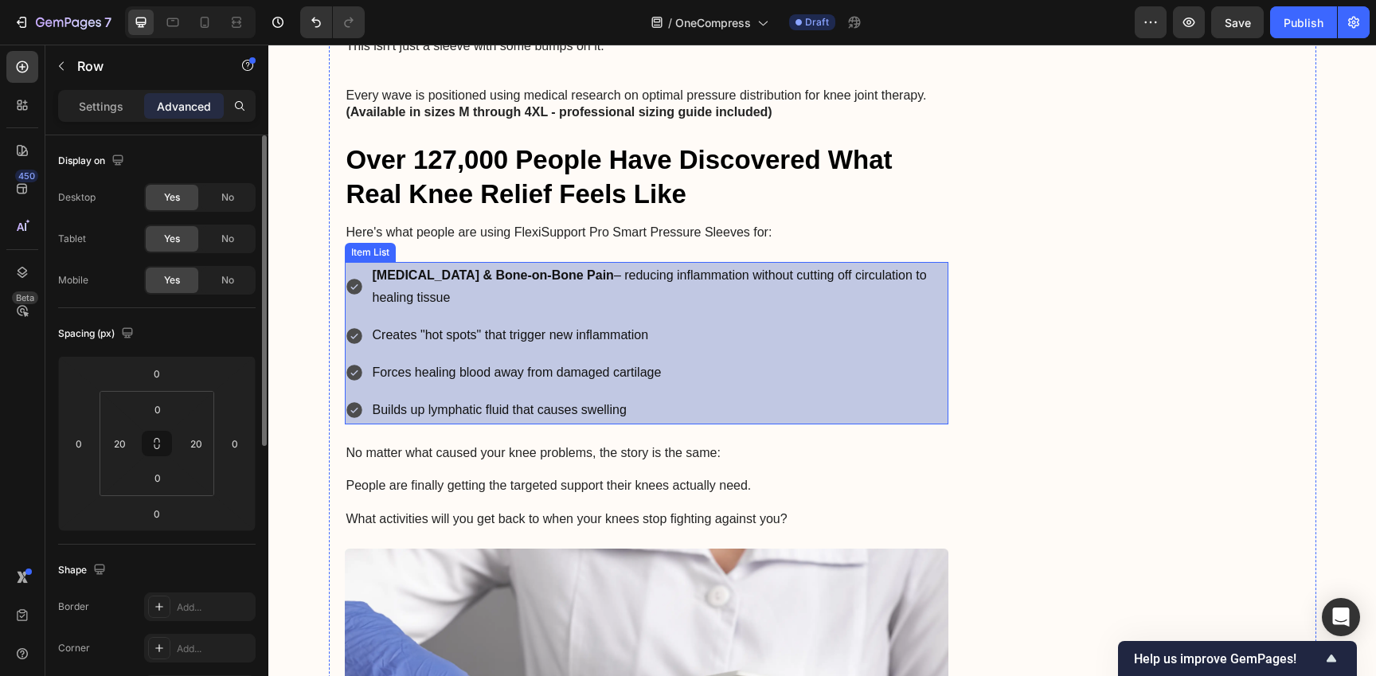
click at [626, 324] on p "Creates "hot spots" that trigger new inflammation" at bounding box center [660, 335] width 574 height 23
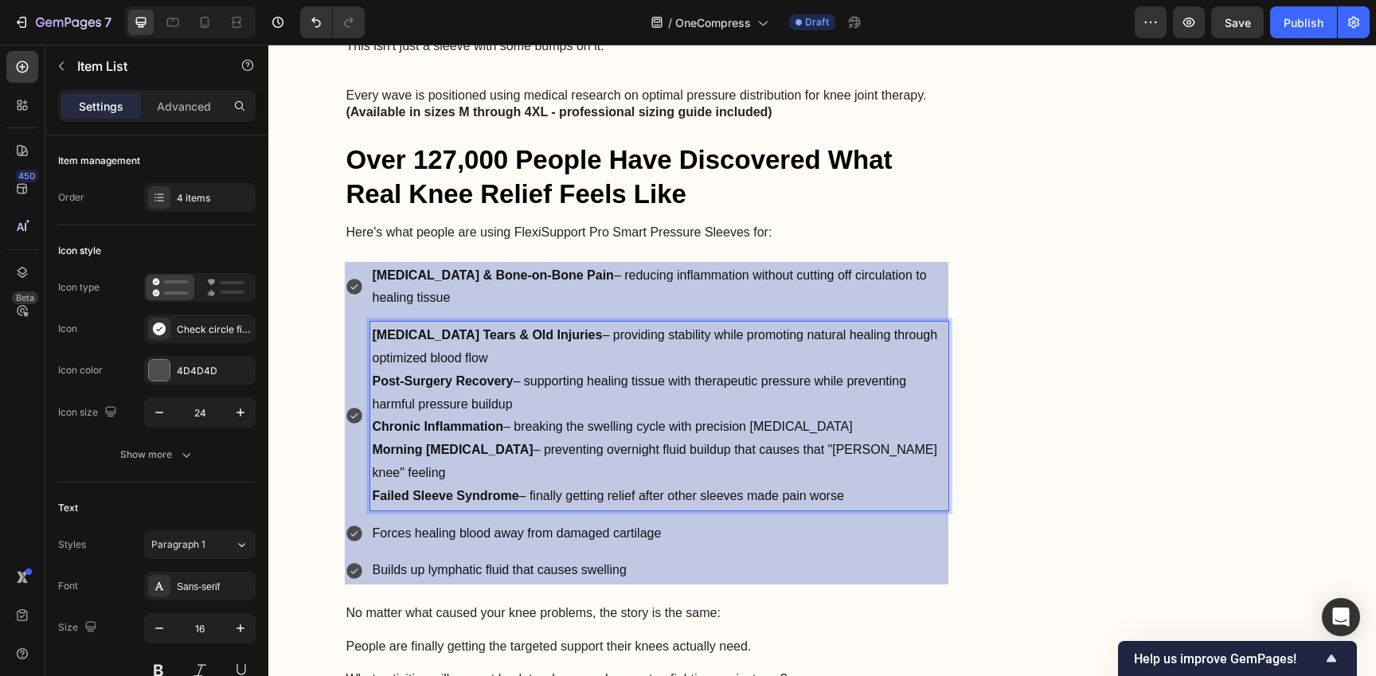
click at [458, 374] on strong "Post-Surgery Recovery" at bounding box center [443, 381] width 141 height 14
copy div "Post-Surgery Recovery – supporting healing tissue with therapeutic pressure whi…"
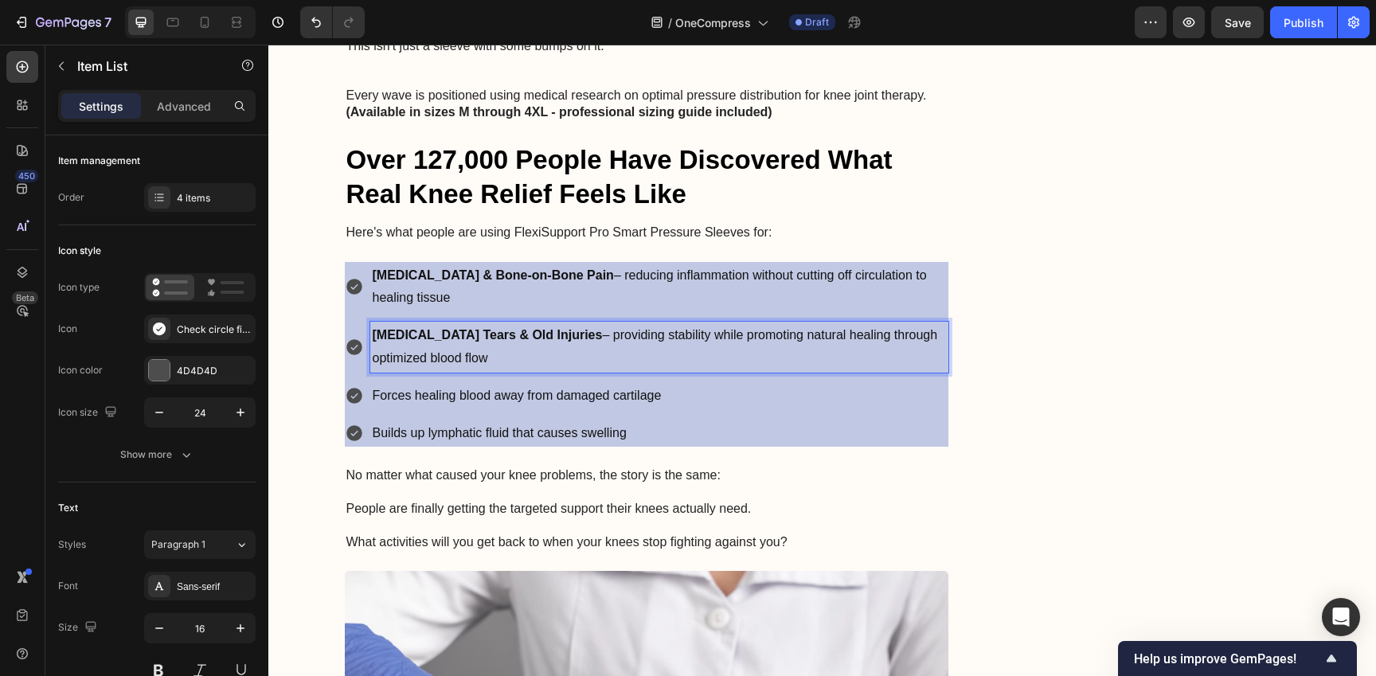
click at [482, 385] on p "Forces healing blood away from damaged cartilage" at bounding box center [660, 396] width 574 height 23
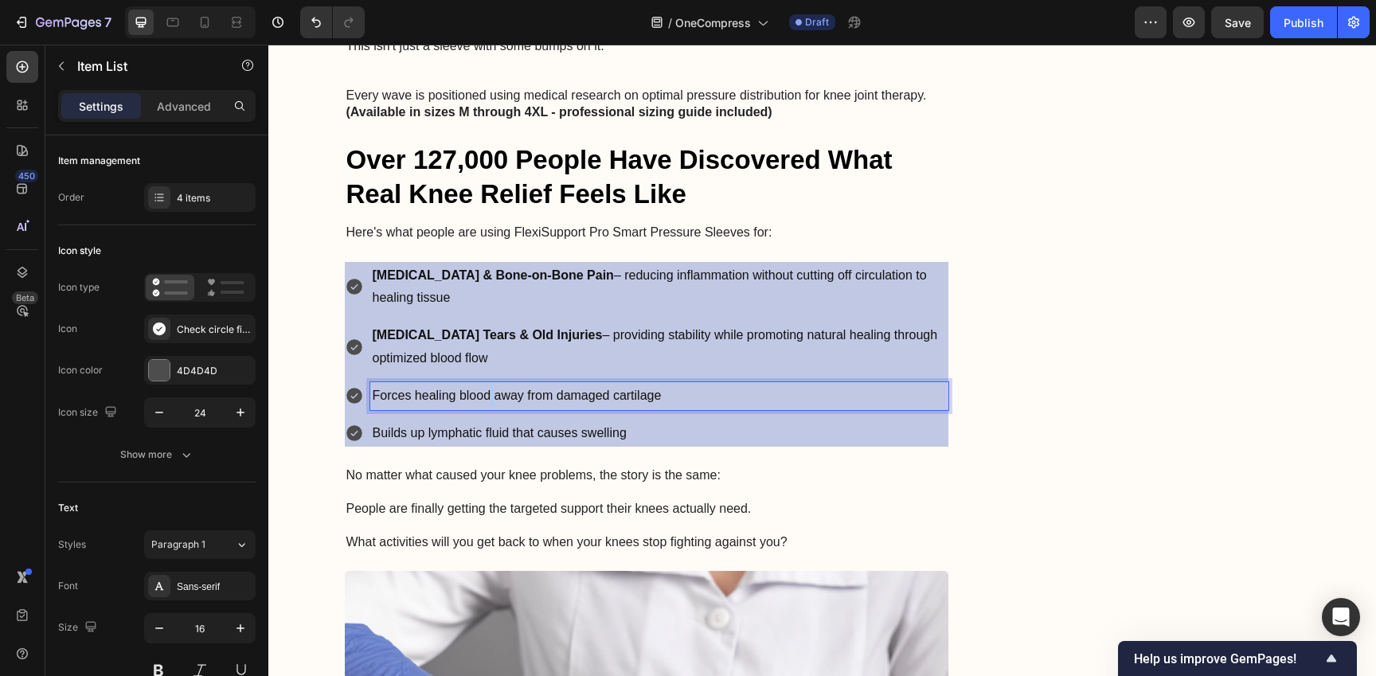
click at [482, 385] on p "Forces healing blood away from damaged cartilage" at bounding box center [660, 396] width 574 height 23
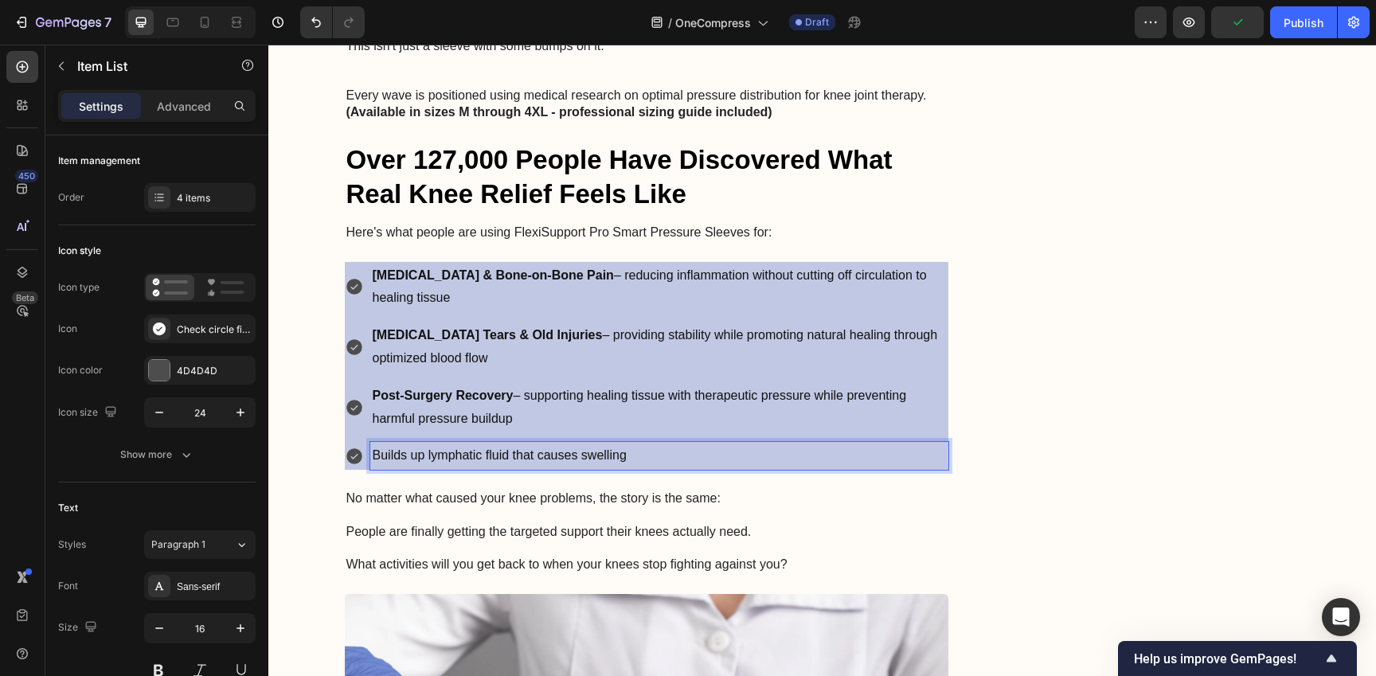
click at [431, 444] on p "Builds up lymphatic fluid that causes swelling" at bounding box center [660, 455] width 574 height 23
click at [584, 490] on p "No matter what caused your knee problems, the story is the same:" at bounding box center [646, 498] width 601 height 17
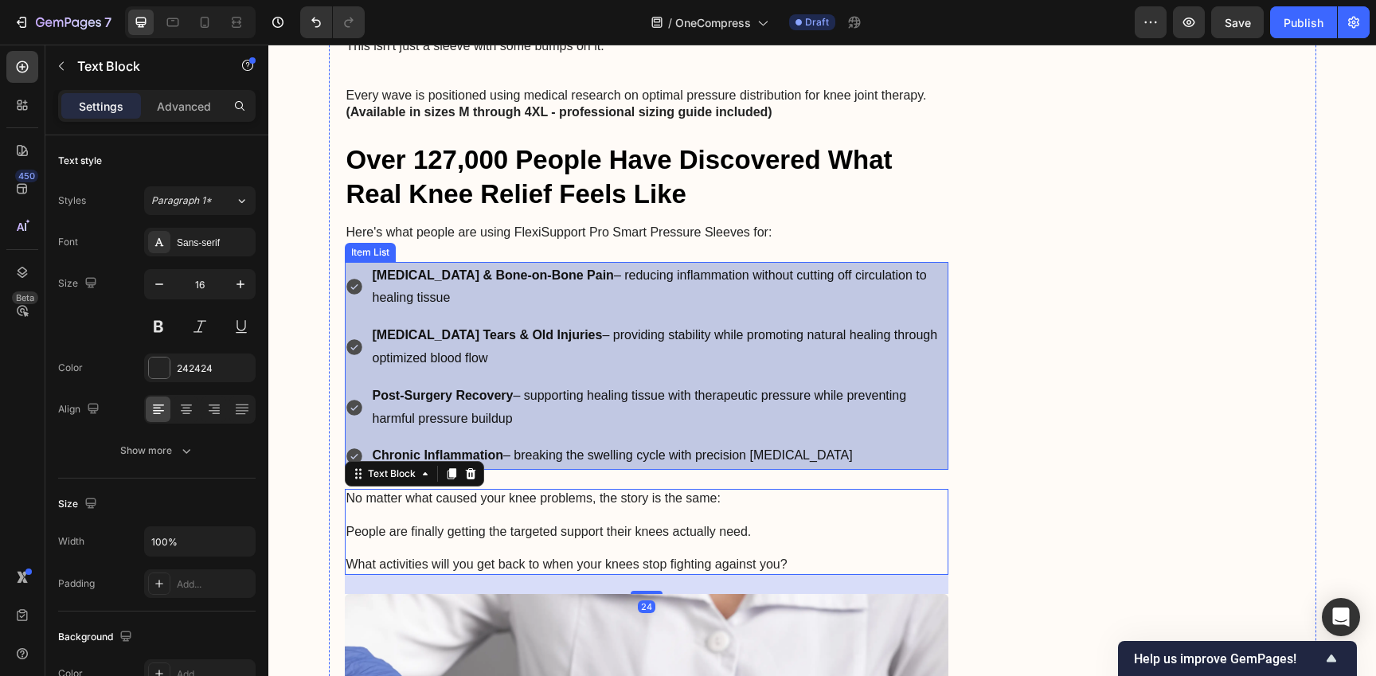
click at [503, 333] on p "[MEDICAL_DATA] Tears & Old Injuries – providing stability while promoting natur…" at bounding box center [660, 347] width 574 height 46
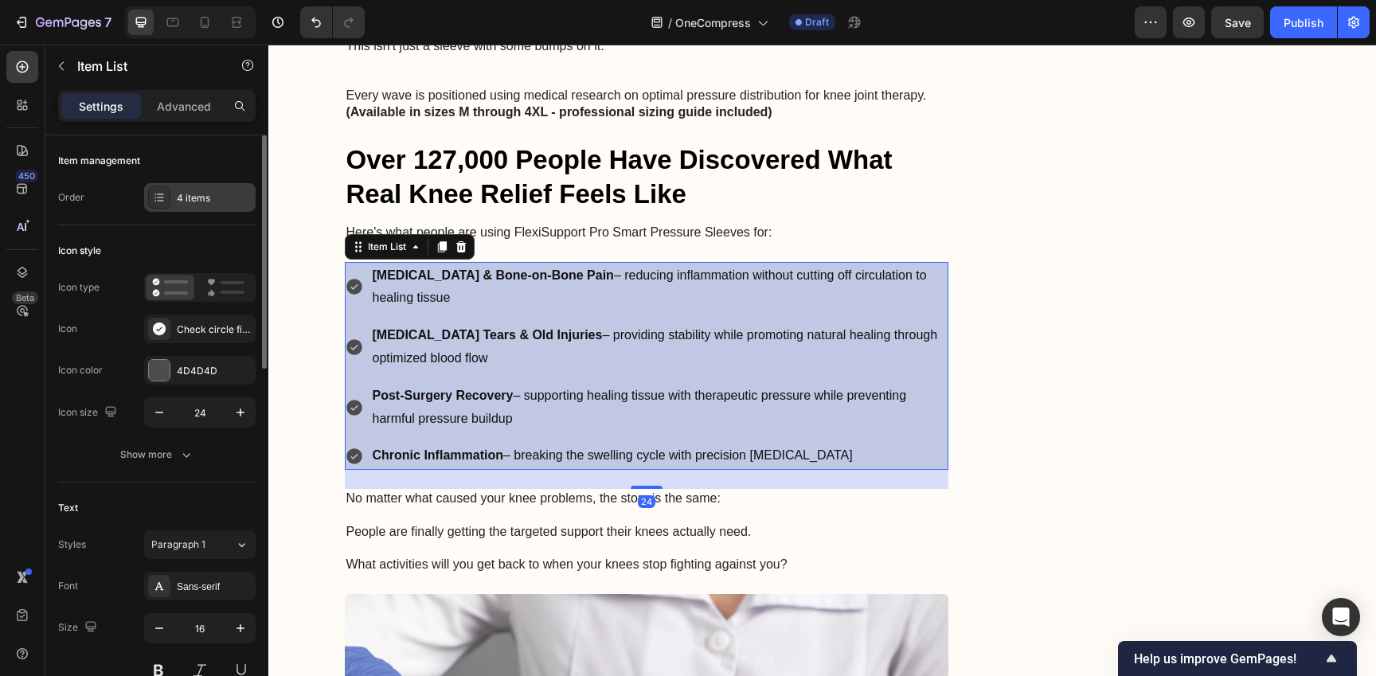
click at [218, 202] on div "4 items" at bounding box center [214, 198] width 75 height 14
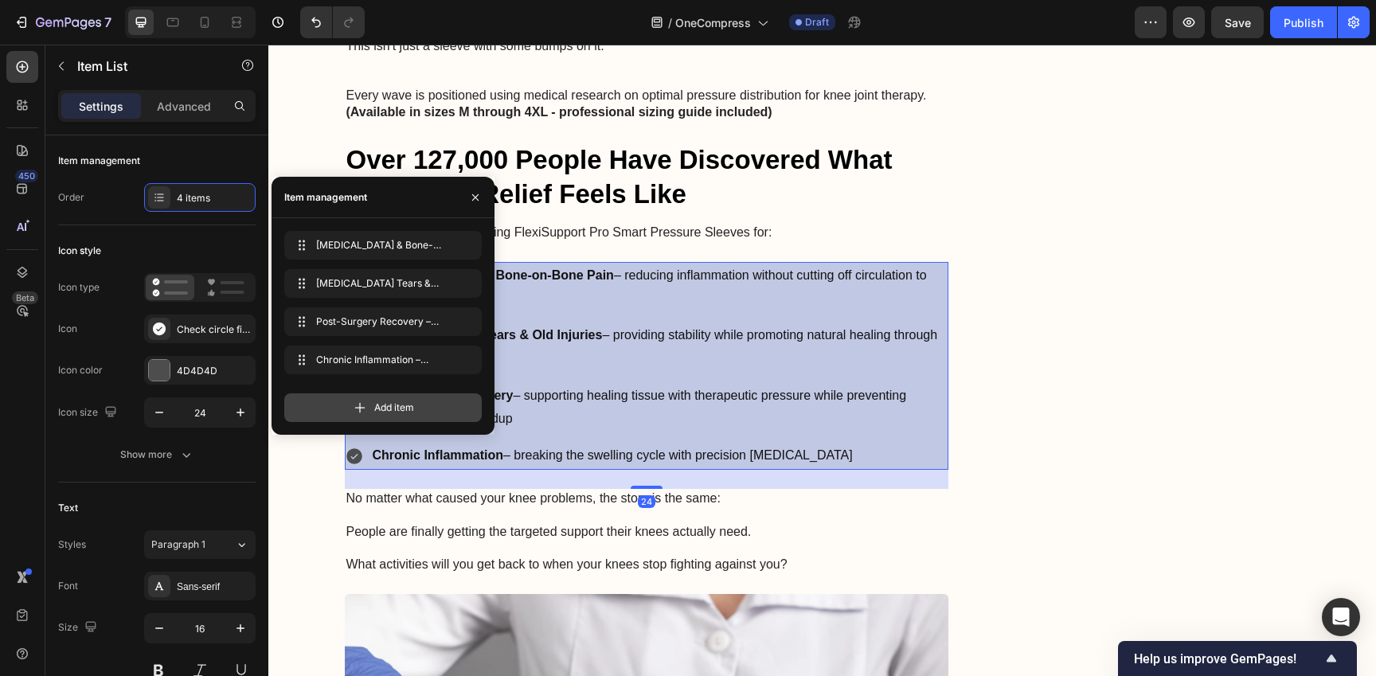
click at [385, 418] on div "Add item" at bounding box center [382, 407] width 197 height 29
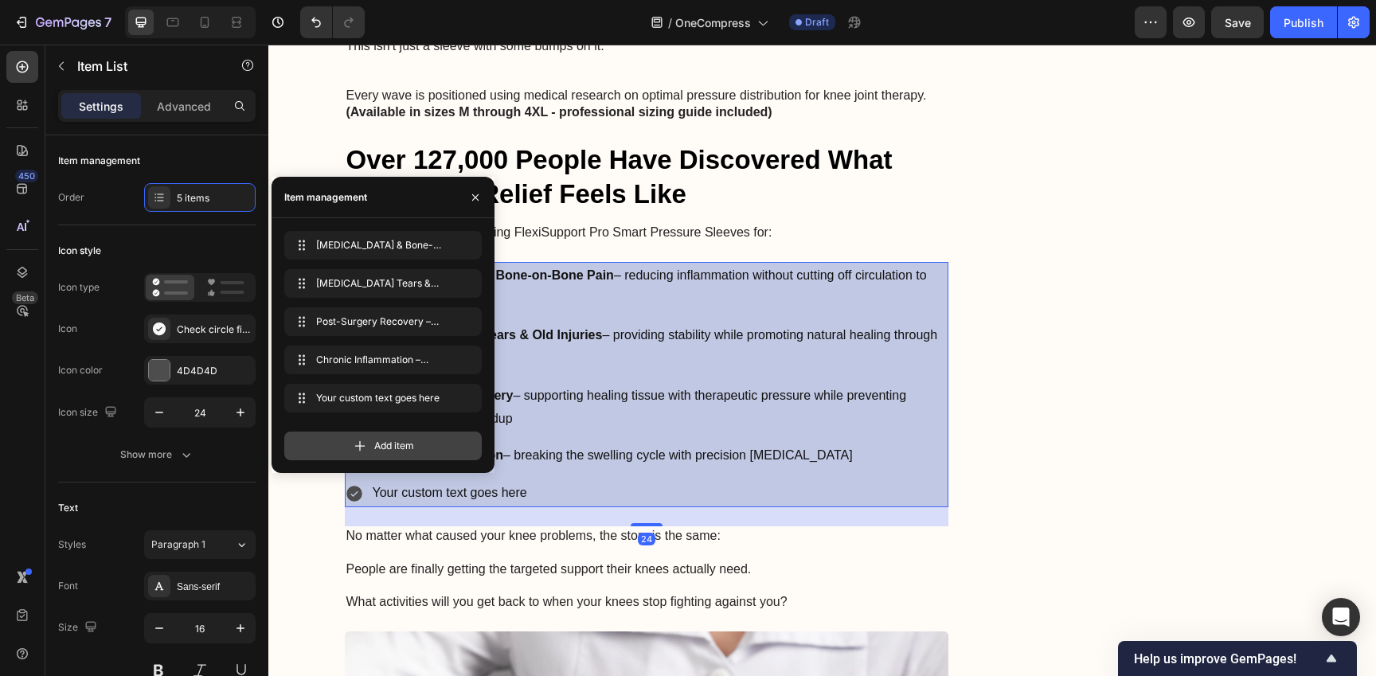
click at [397, 456] on div "Add item" at bounding box center [382, 445] width 197 height 29
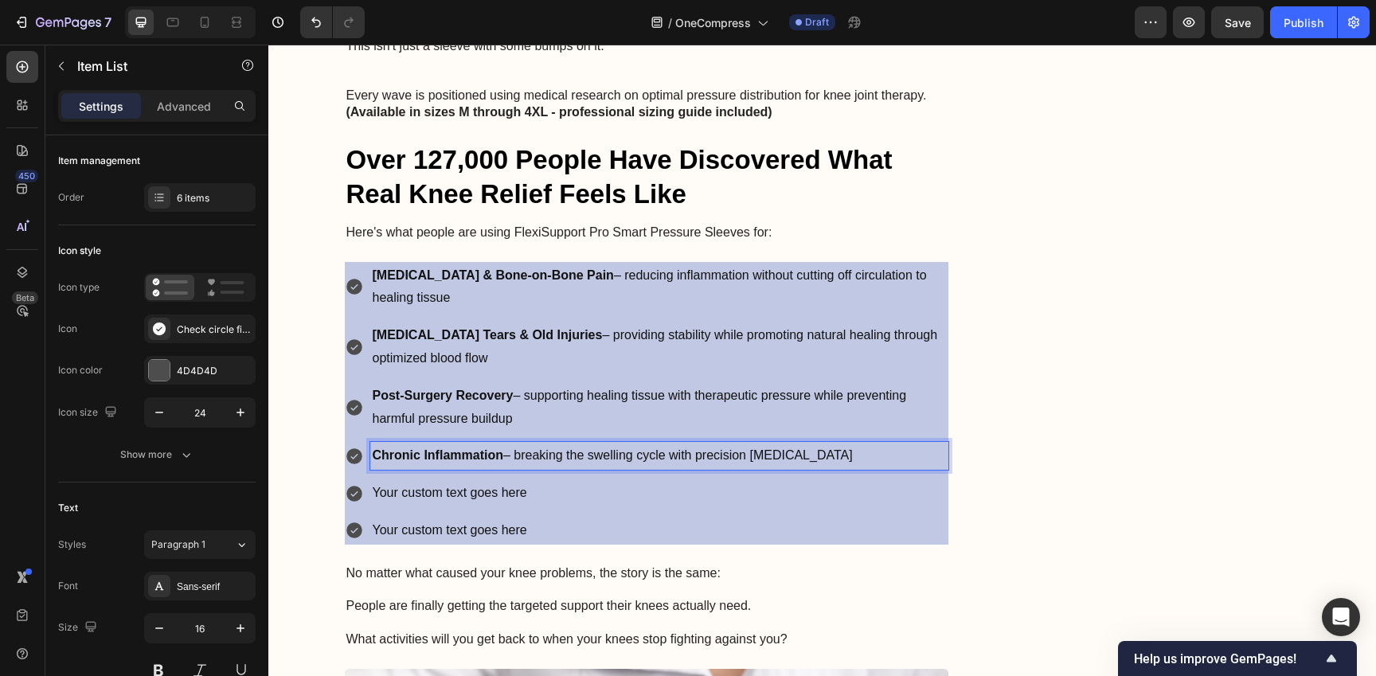
click at [668, 482] on p "Your custom text goes here" at bounding box center [660, 493] width 574 height 23
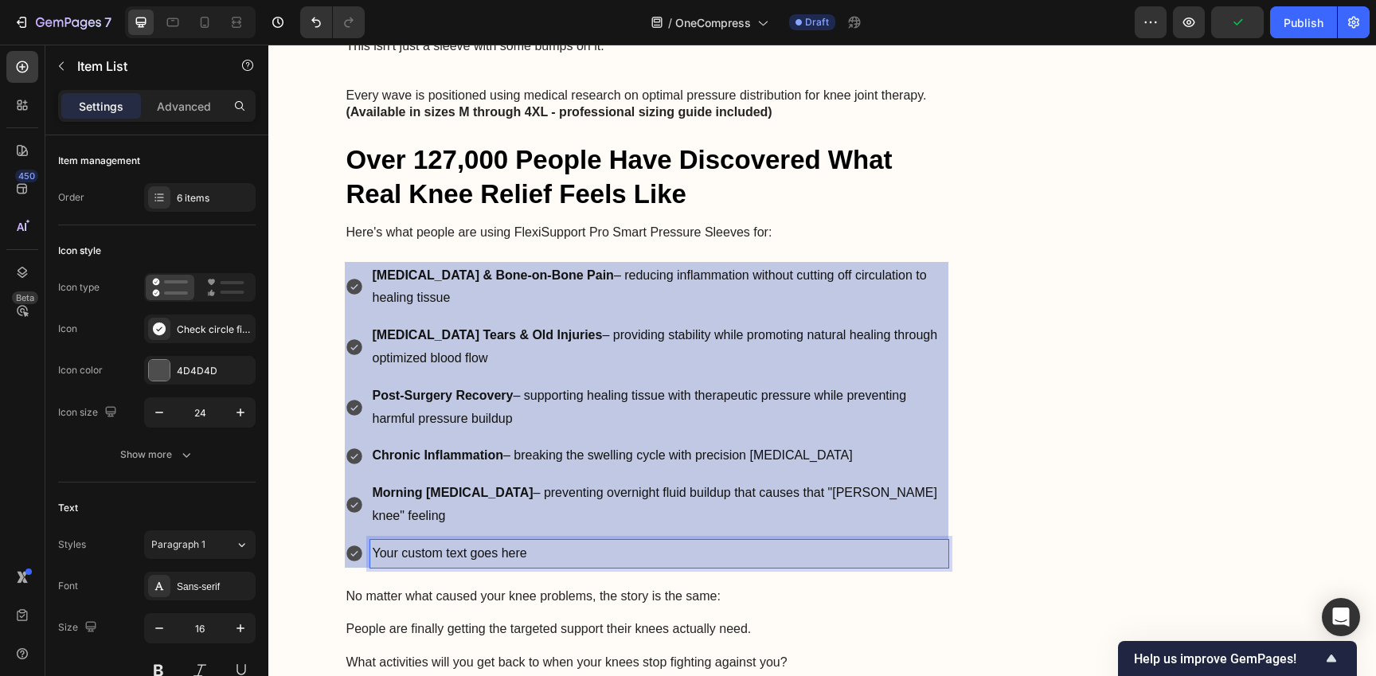
click at [591, 540] on div "Your custom text goes here" at bounding box center [659, 554] width 579 height 28
click at [686, 264] on p "[MEDICAL_DATA] & Bone-on-Bone Pain – reducing inflammation without cutting off …" at bounding box center [660, 287] width 574 height 46
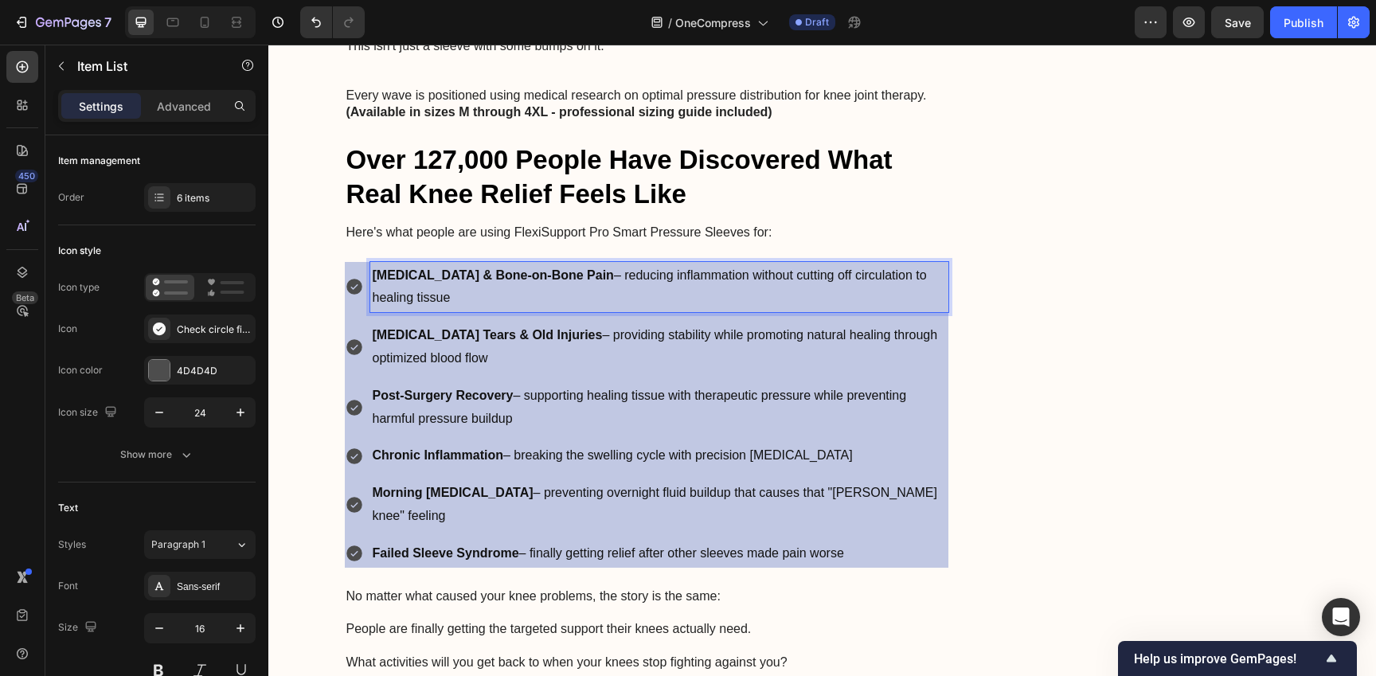
click at [534, 268] on strong "[MEDICAL_DATA] & Bone-on-Bone Pain" at bounding box center [493, 275] width 241 height 14
click at [556, 324] on p "[MEDICAL_DATA] Tears & Old Injuries – providing stability while promoting natur…" at bounding box center [660, 347] width 574 height 46
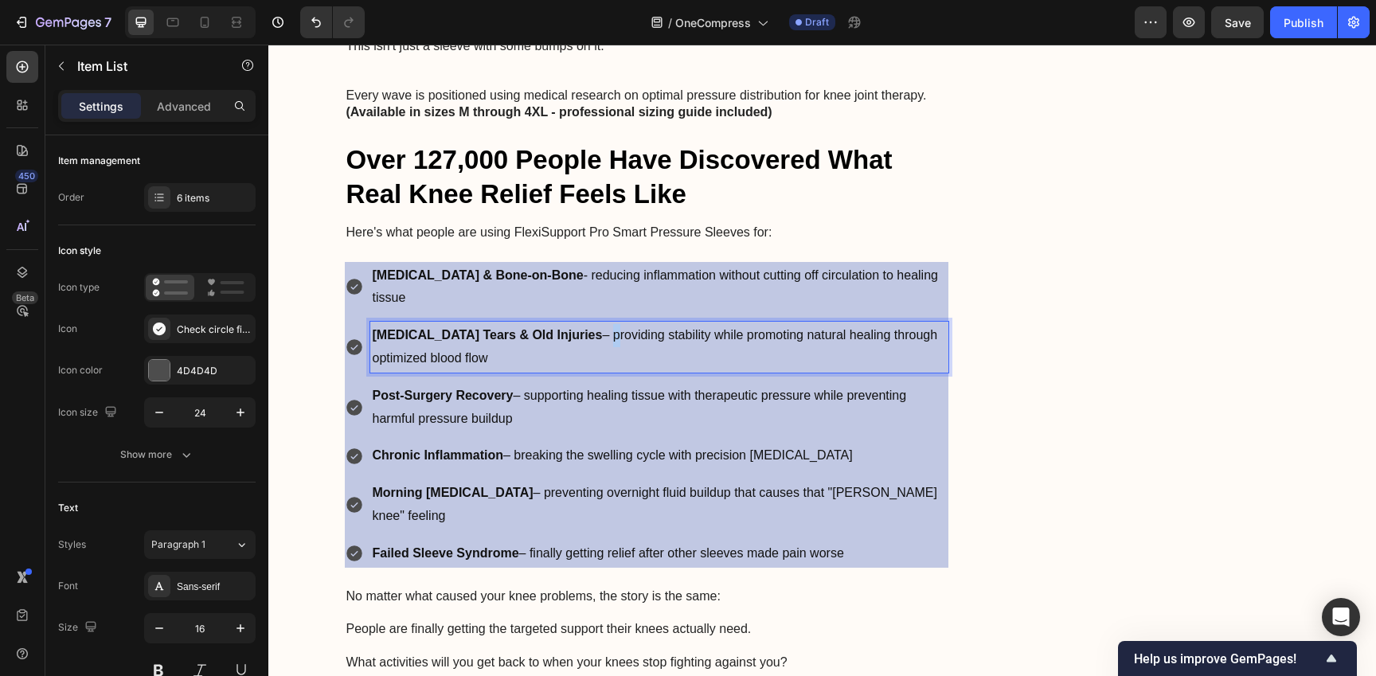
click at [556, 324] on p "[MEDICAL_DATA] Tears & Old Injuries – providing stability while promoting natur…" at bounding box center [660, 347] width 574 height 46
click at [594, 385] on p "Post-Surgery Recovery – supporting healing tissue with therapeutic pressure whi…" at bounding box center [660, 408] width 574 height 46
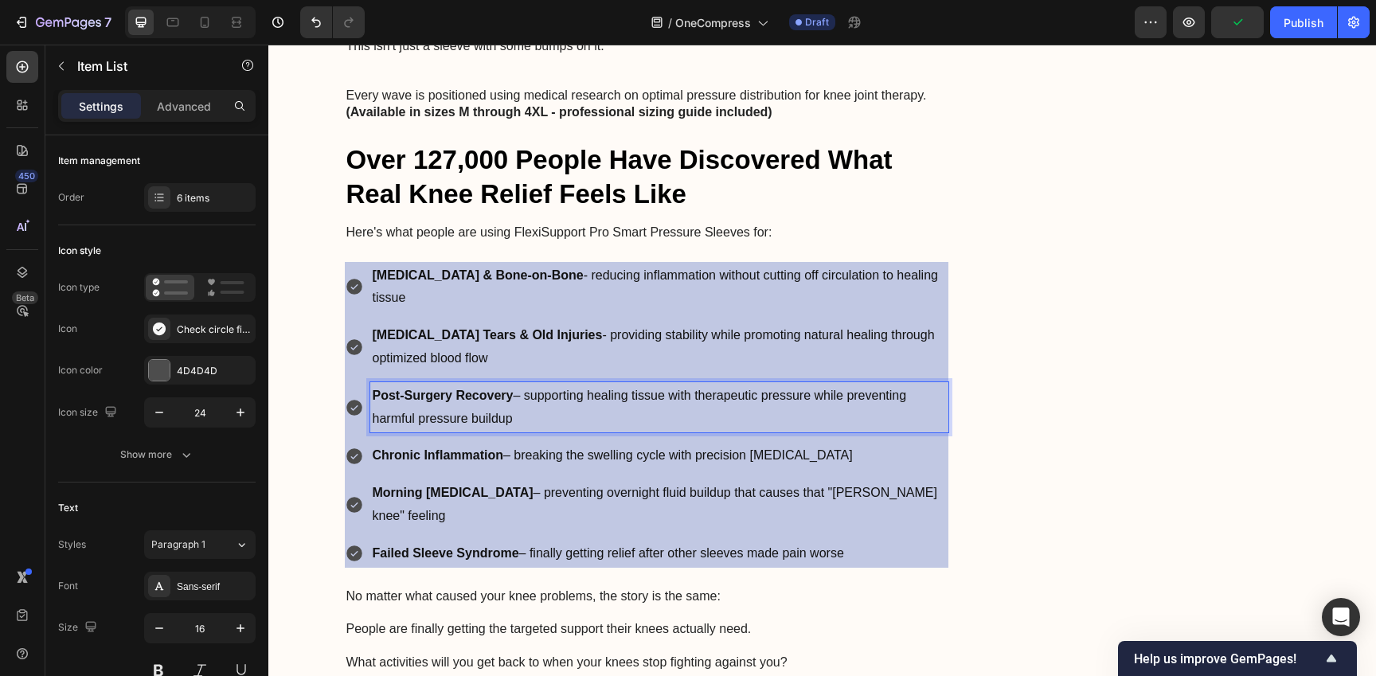
click at [521, 385] on p "Post-Surgery Recovery – supporting healing tissue with therapeutic pressure whi…" at bounding box center [660, 408] width 574 height 46
click at [506, 444] on p "Chronic Inflammation – breaking the swelling cycle with precision [MEDICAL_DATA]" at bounding box center [660, 455] width 574 height 23
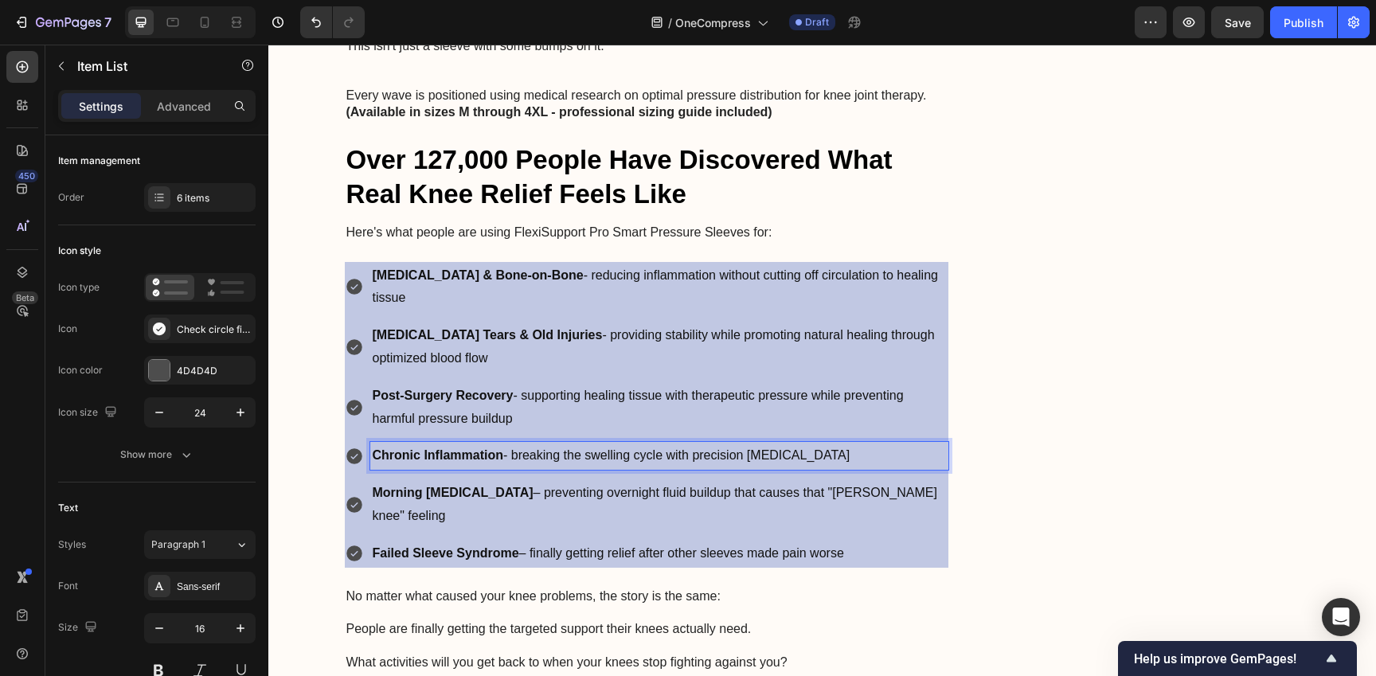
click at [487, 482] on p "Morning [MEDICAL_DATA] – preventing overnight fluid buildup that causes that "[…" at bounding box center [660, 505] width 574 height 46
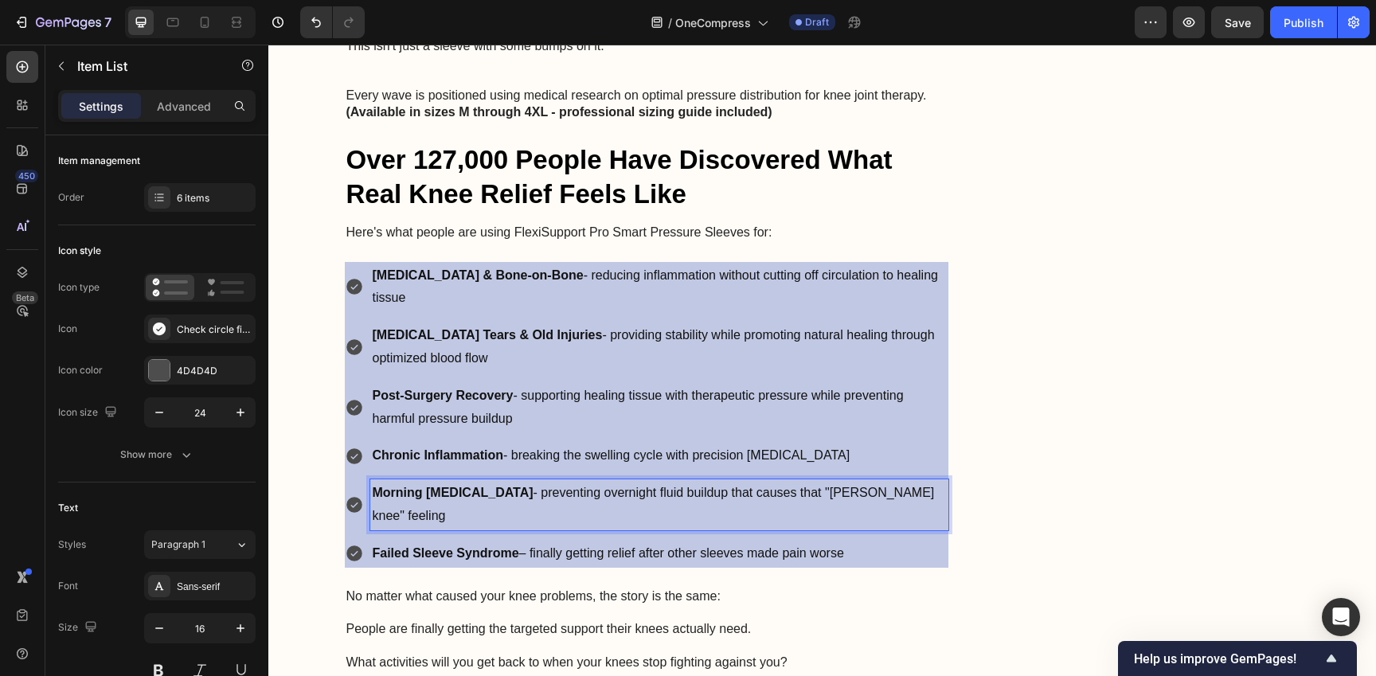
click at [526, 542] on p "Failed Sleeve Syndrome – finally getting relief after other sleeves made pain w…" at bounding box center [660, 553] width 574 height 23
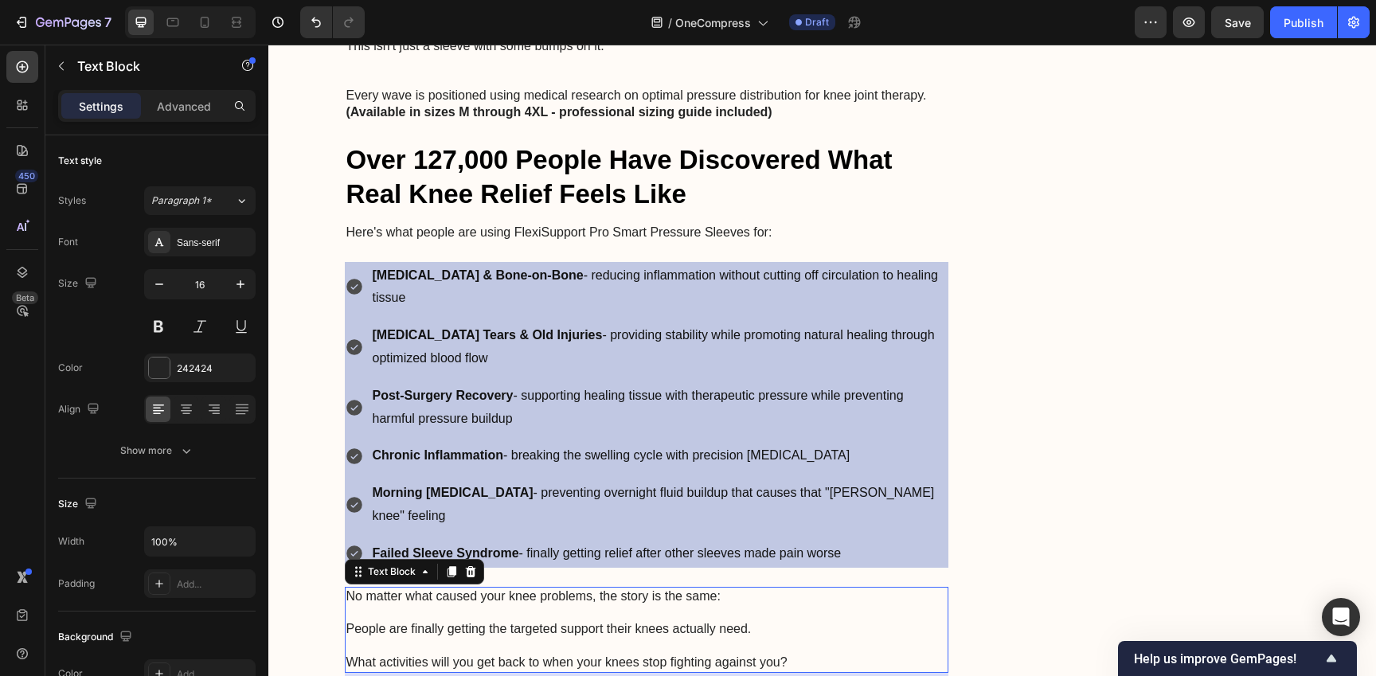
click at [677, 638] on p "Rich Text Editor. Editing area: main" at bounding box center [646, 646] width 601 height 17
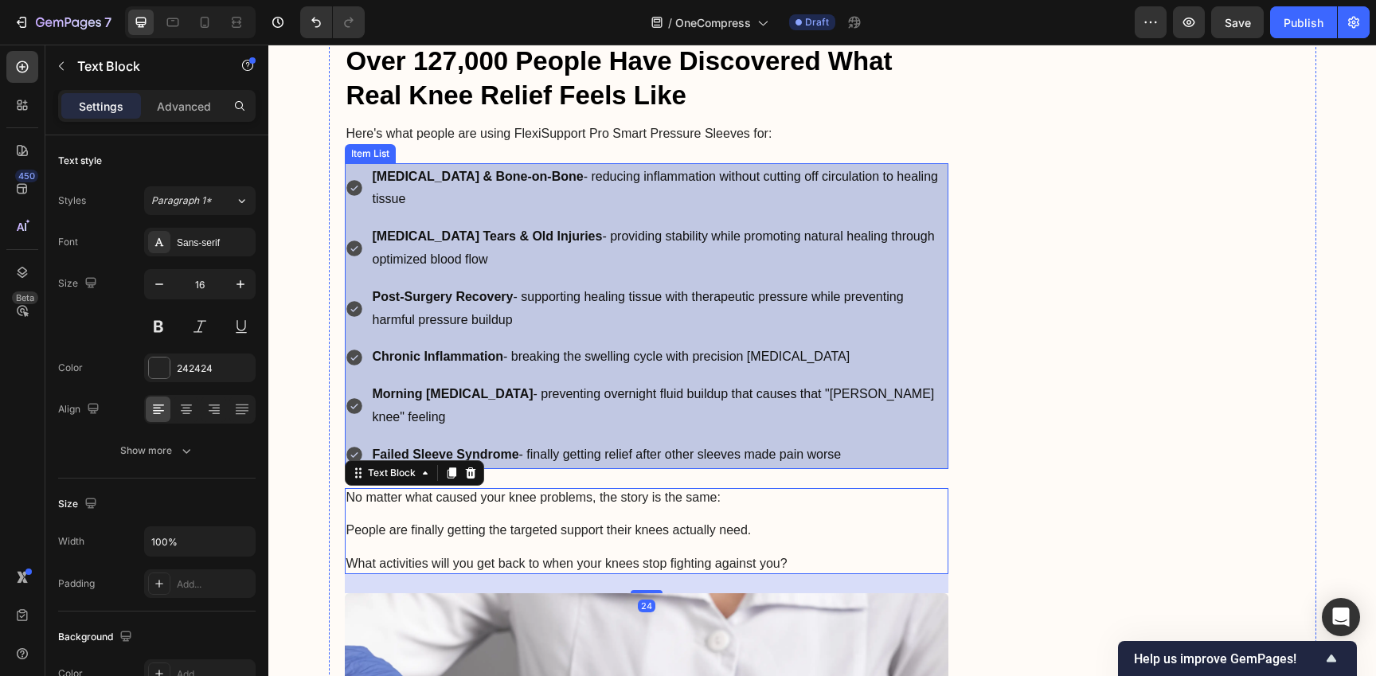
scroll to position [4321, 0]
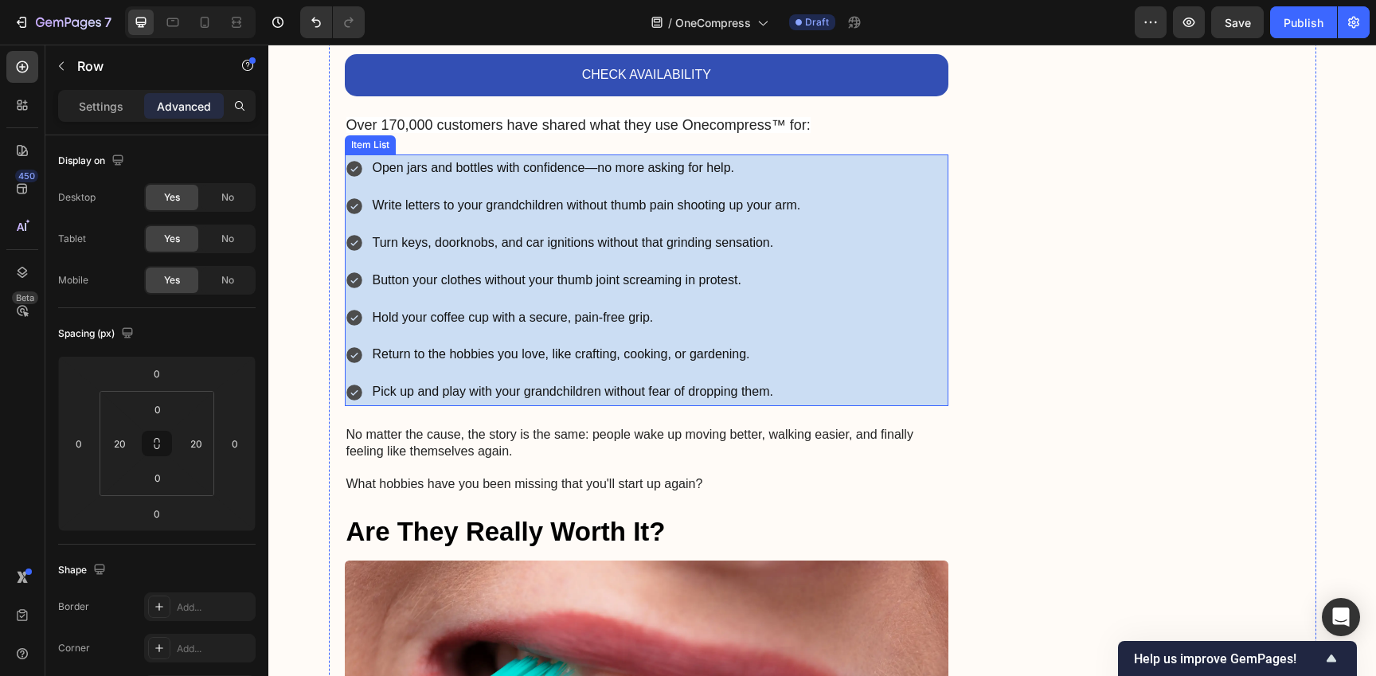
scroll to position [5798, 0]
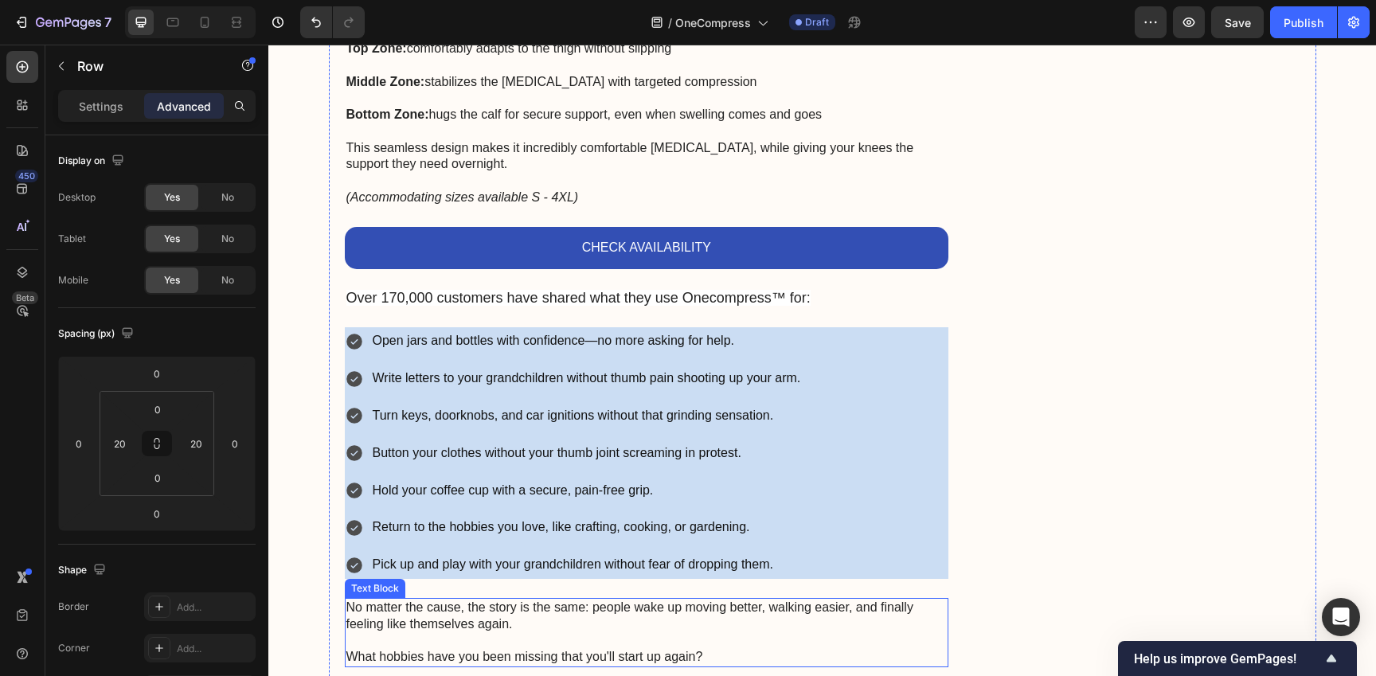
click at [832, 649] on p "What hobbies have you been missing that you'll start up again?" at bounding box center [646, 657] width 601 height 17
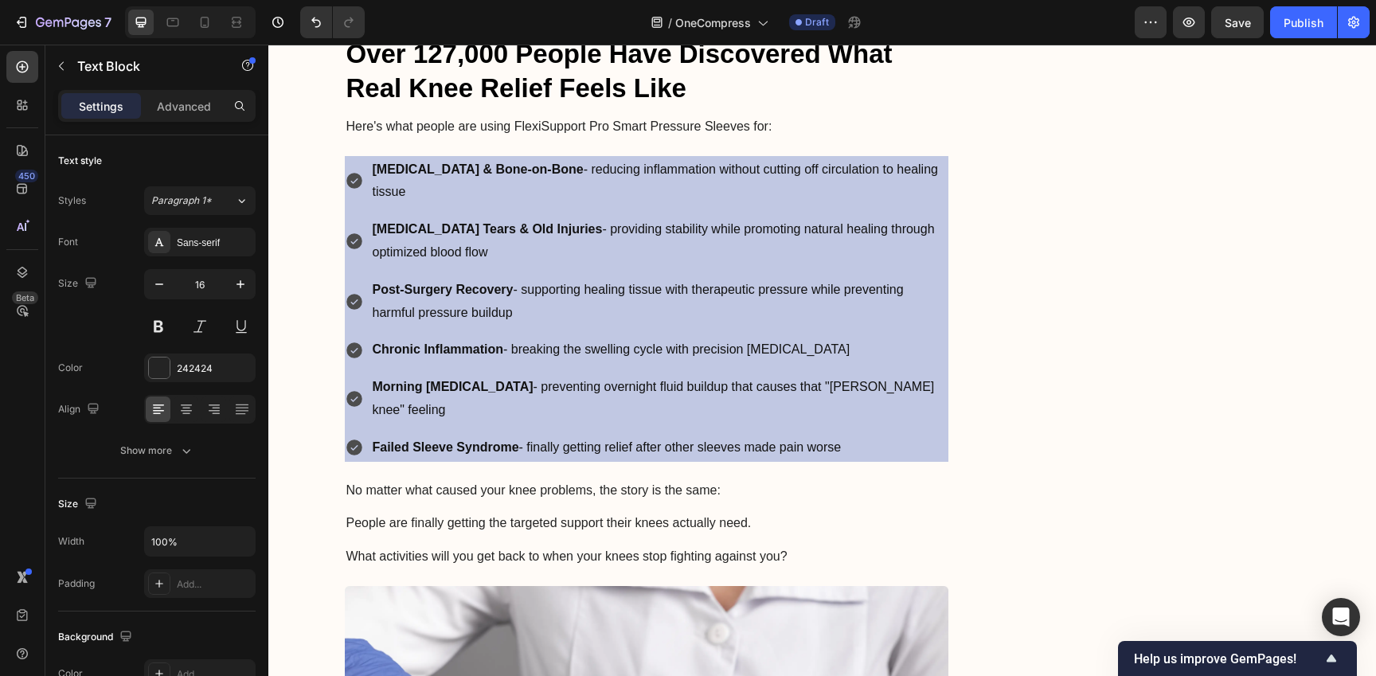
scroll to position [4418, 0]
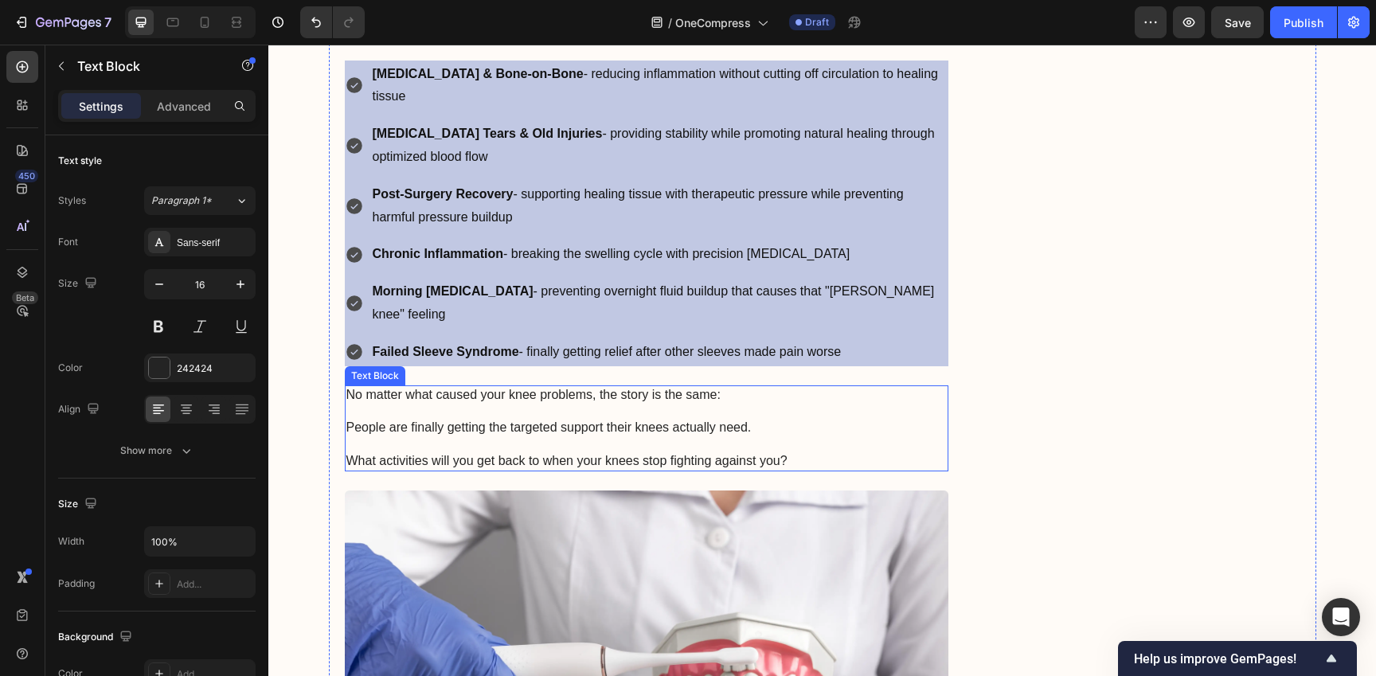
click at [833, 387] on p "No matter what caused your knee problems, the story is the same:" at bounding box center [646, 395] width 601 height 17
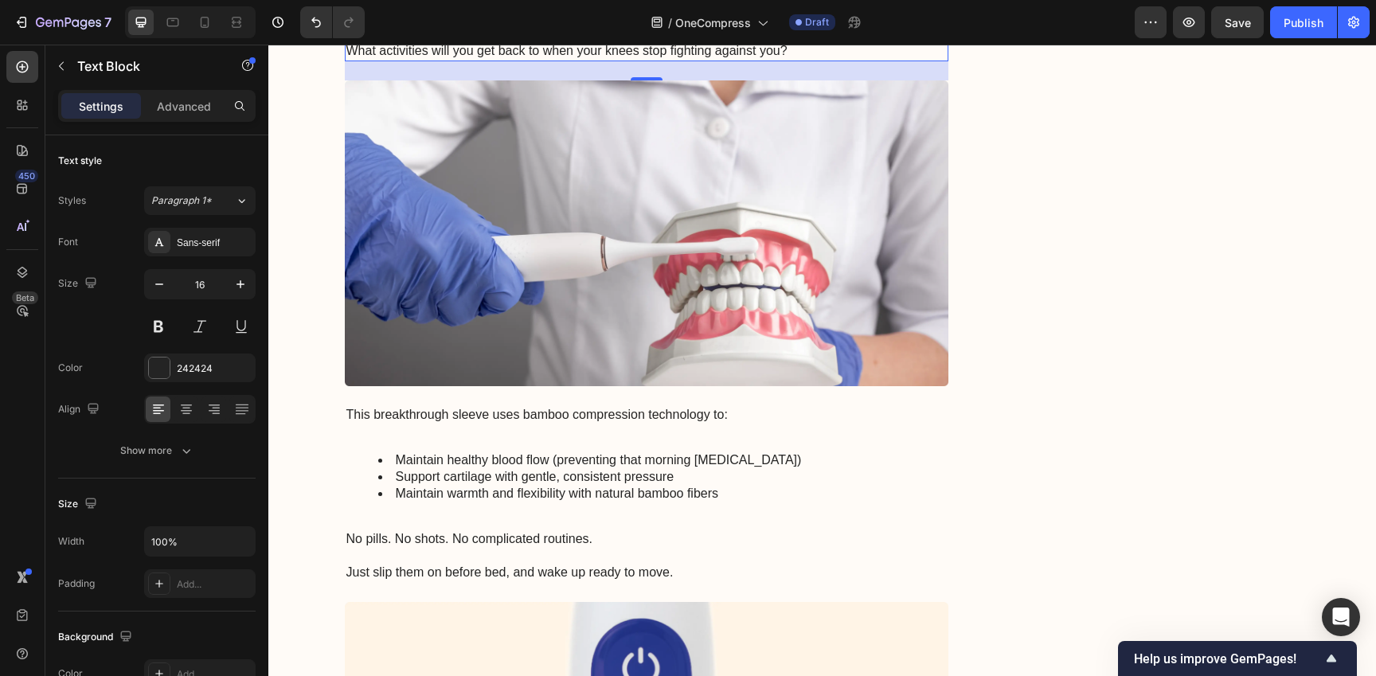
scroll to position [4830, 0]
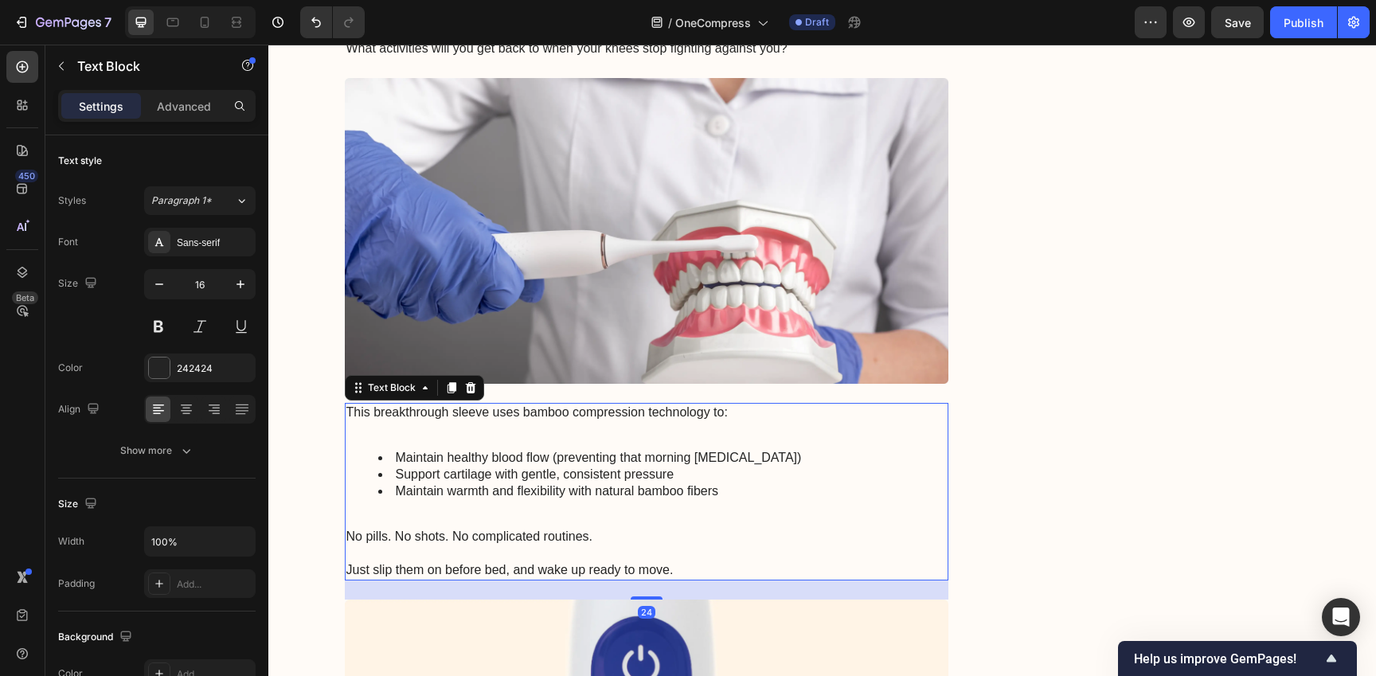
click at [722, 450] on li "Maintain healthy blood flow (preventing that morning [MEDICAL_DATA])" at bounding box center [662, 458] width 569 height 17
click at [464, 381] on icon at bounding box center [470, 387] width 13 height 13
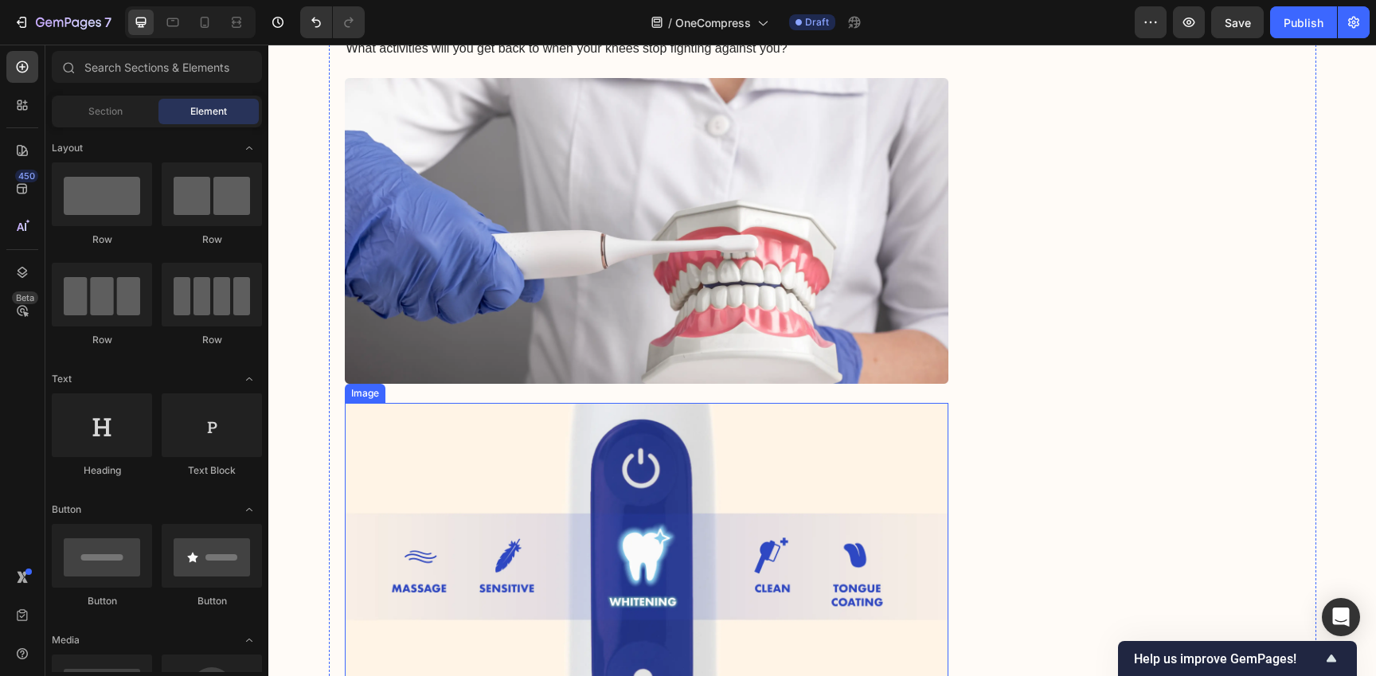
click at [482, 403] on img at bounding box center [647, 556] width 604 height 306
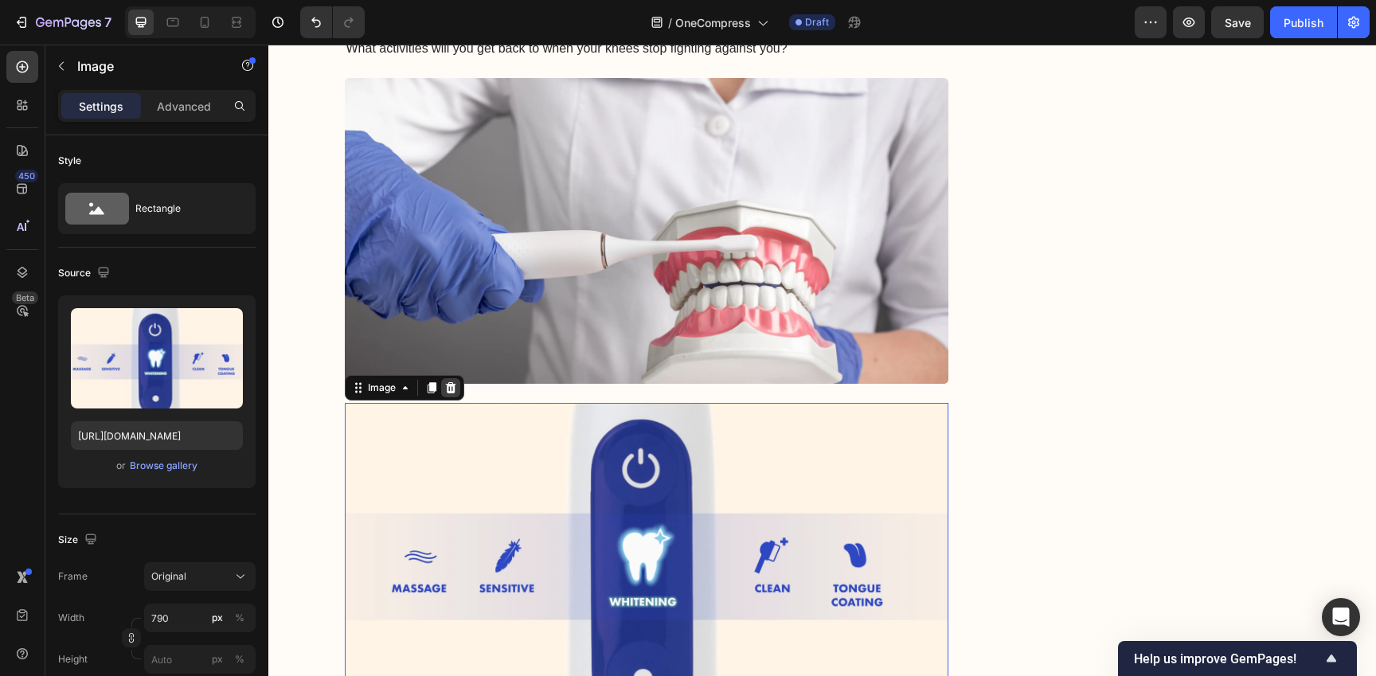
click at [449, 381] on icon at bounding box center [450, 387] width 13 height 13
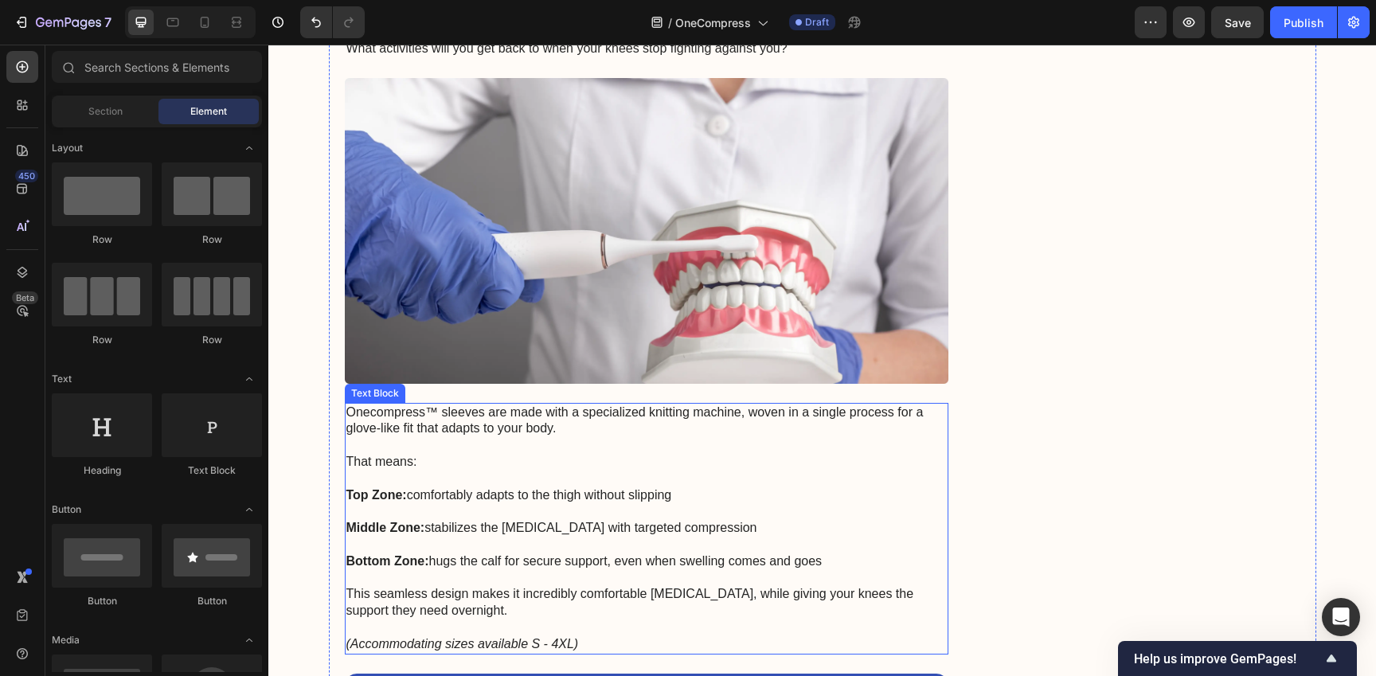
click at [472, 437] on p "That means:" at bounding box center [646, 453] width 601 height 33
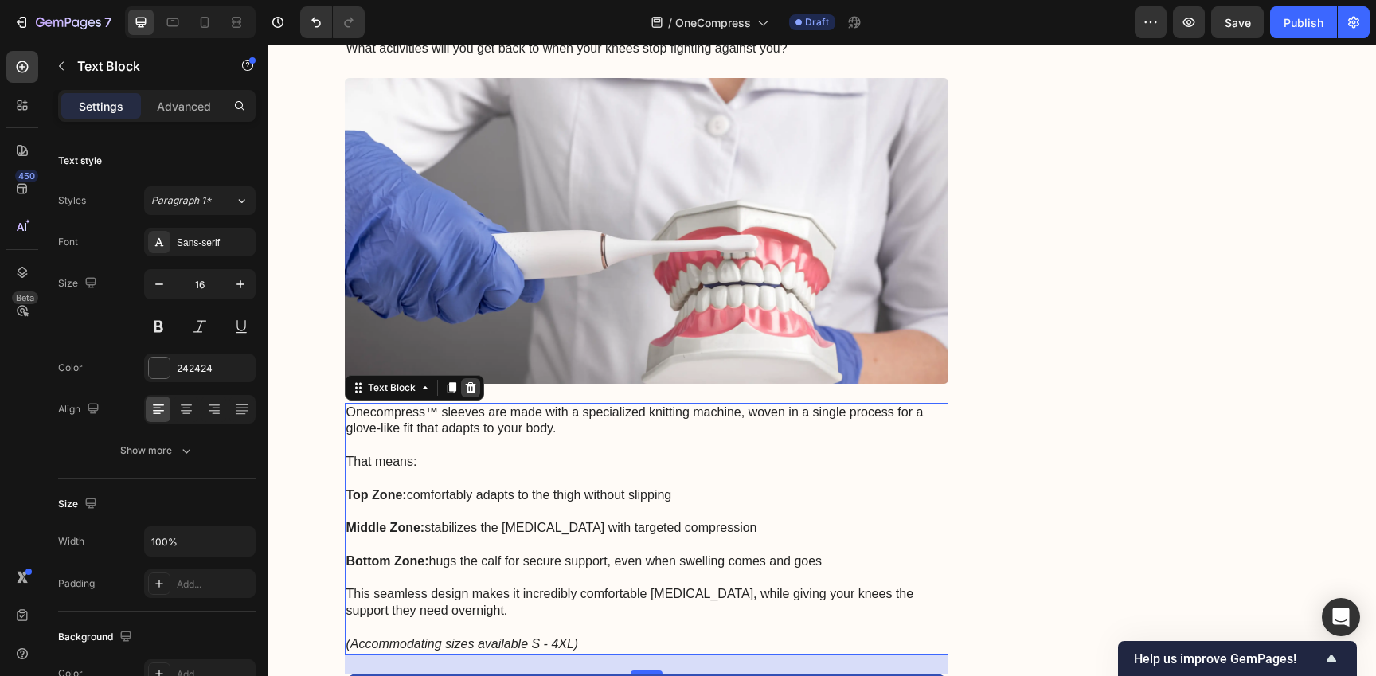
click at [465, 381] on icon at bounding box center [470, 387] width 13 height 13
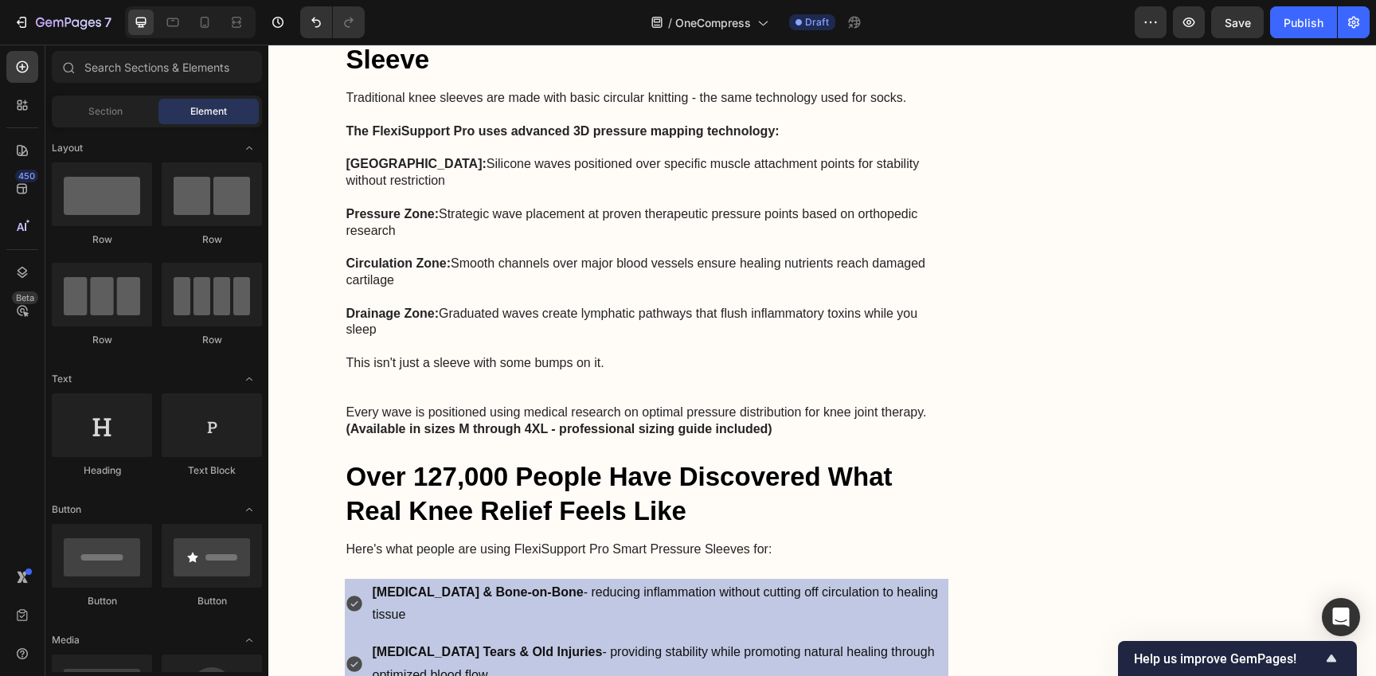
scroll to position [3871, 0]
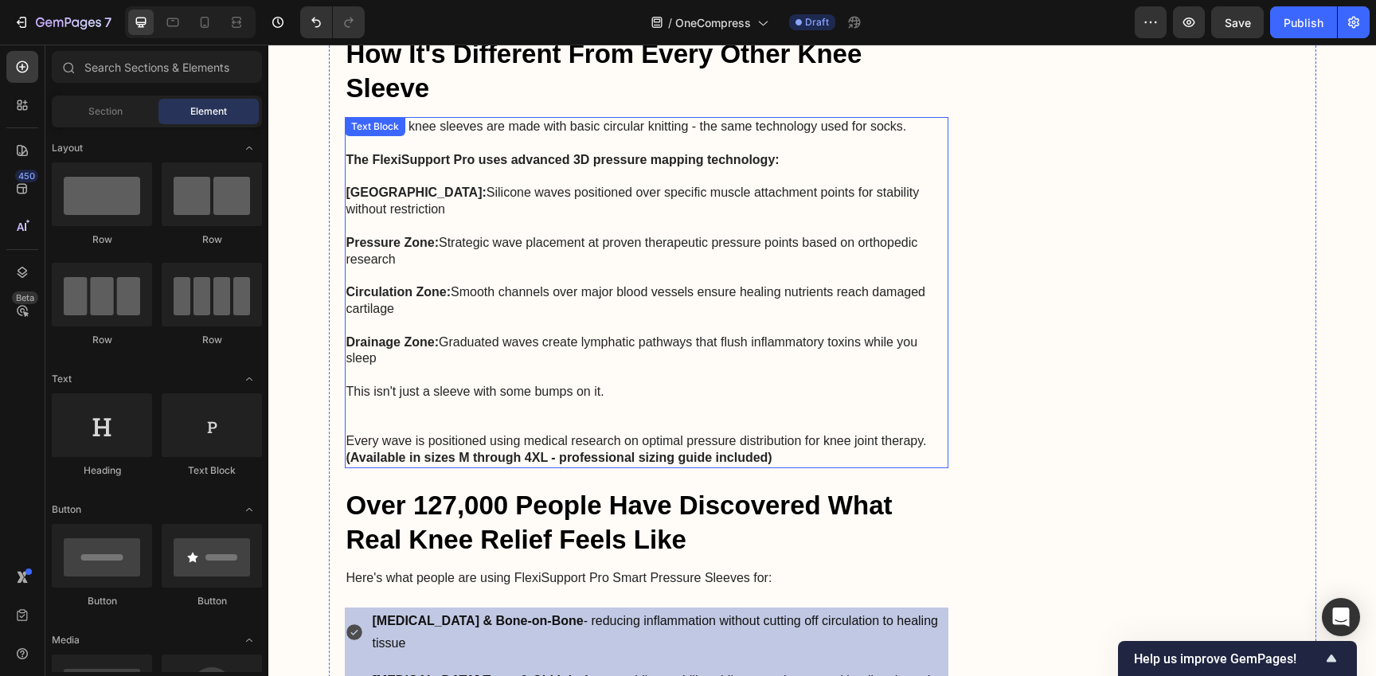
click at [507, 400] on p "Rich Text Editor. Editing area: main" at bounding box center [646, 408] width 601 height 17
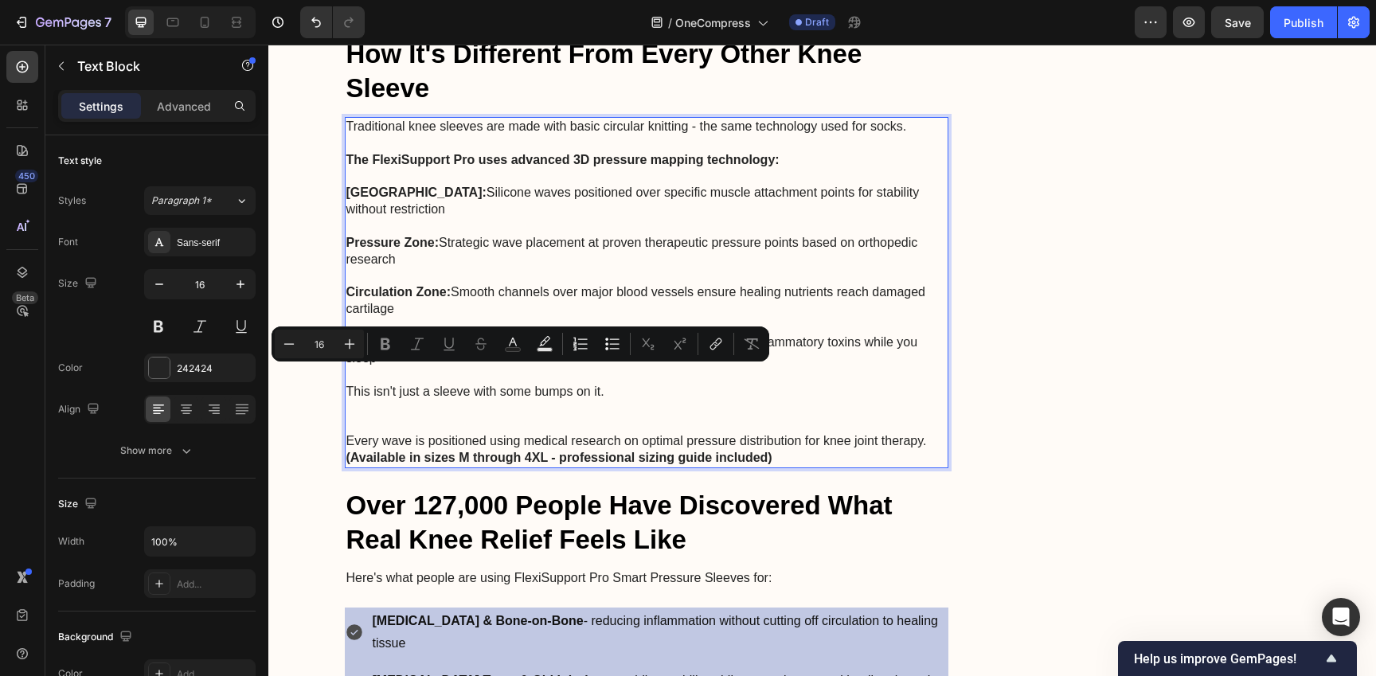
click at [793, 450] on p "(Available in sizes M through 4XL - professional sizing guide included)" at bounding box center [646, 458] width 601 height 17
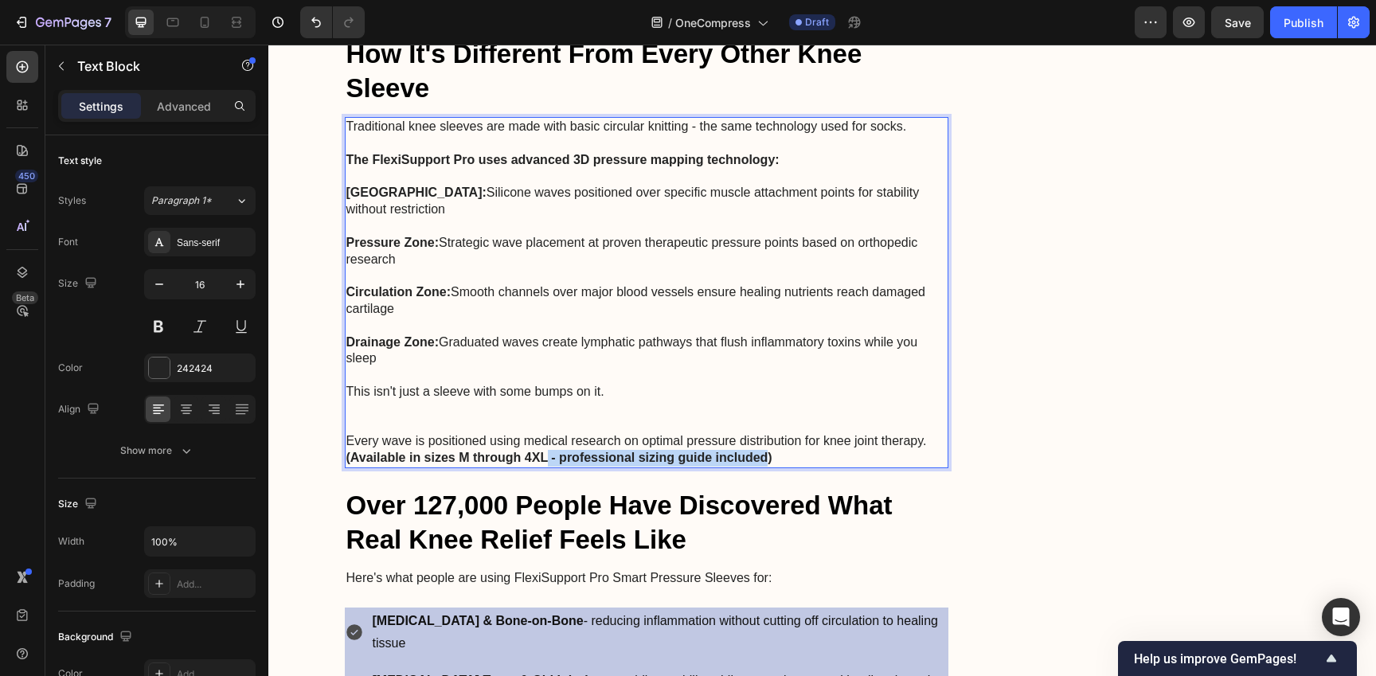
drag, startPoint x: 543, startPoint y: 428, endPoint x: 760, endPoint y: 427, distance: 217.3
click at [760, 451] on strong "(Available in sizes M through 4XL - professional sizing guide included)" at bounding box center [559, 458] width 426 height 14
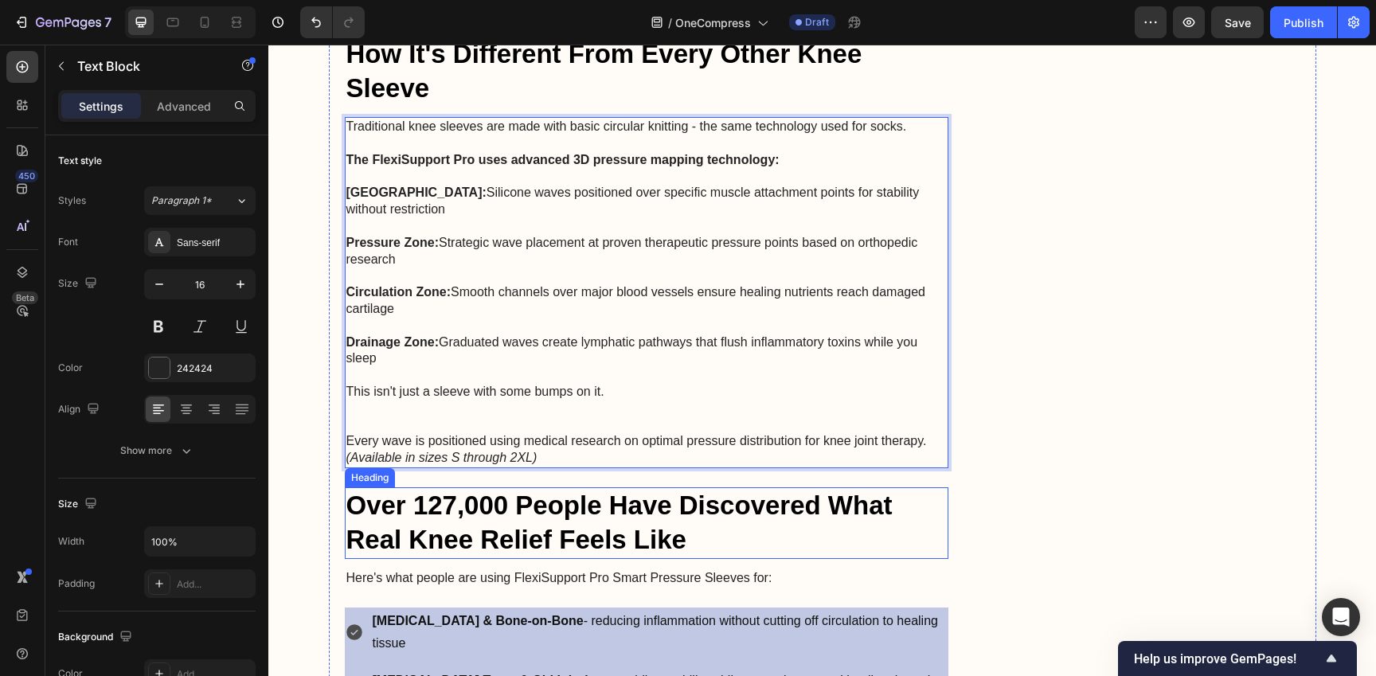
click at [925, 491] on p "Over 127,000 People Have Discovered What Real Knee Relief Feels Like" at bounding box center [646, 523] width 601 height 68
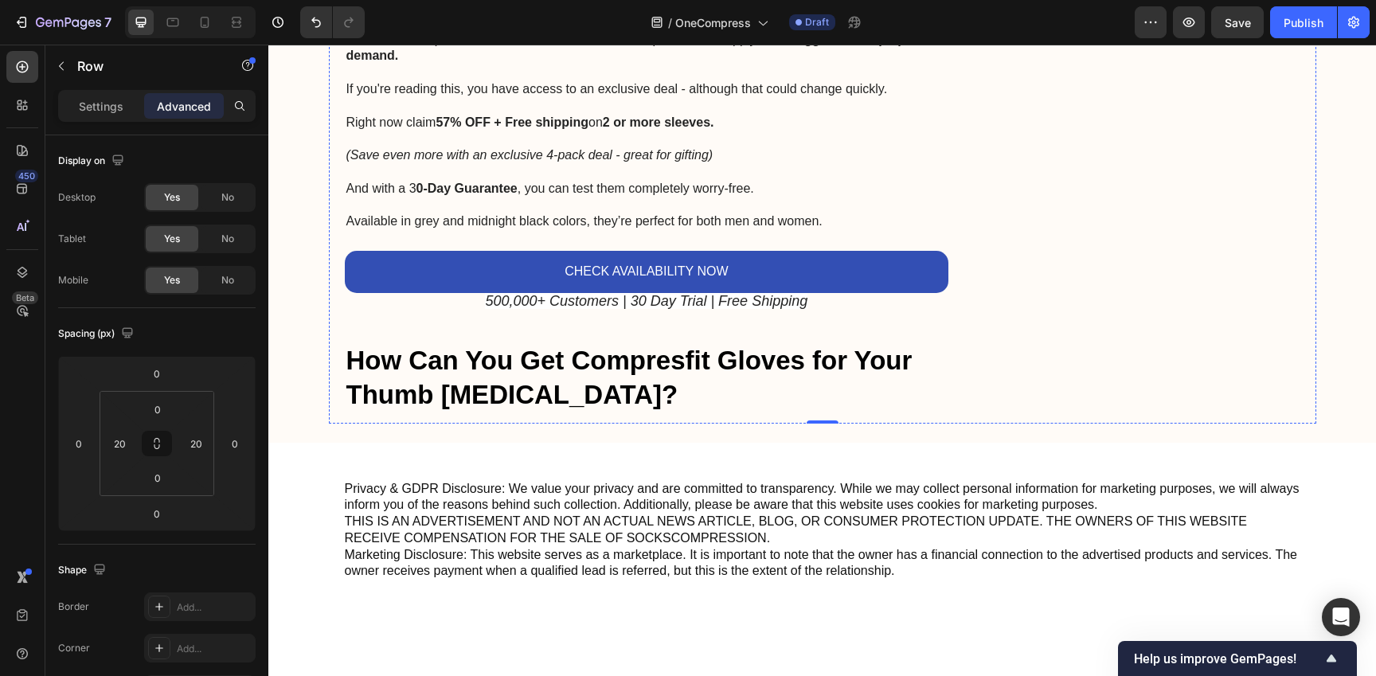
scroll to position [6850, 0]
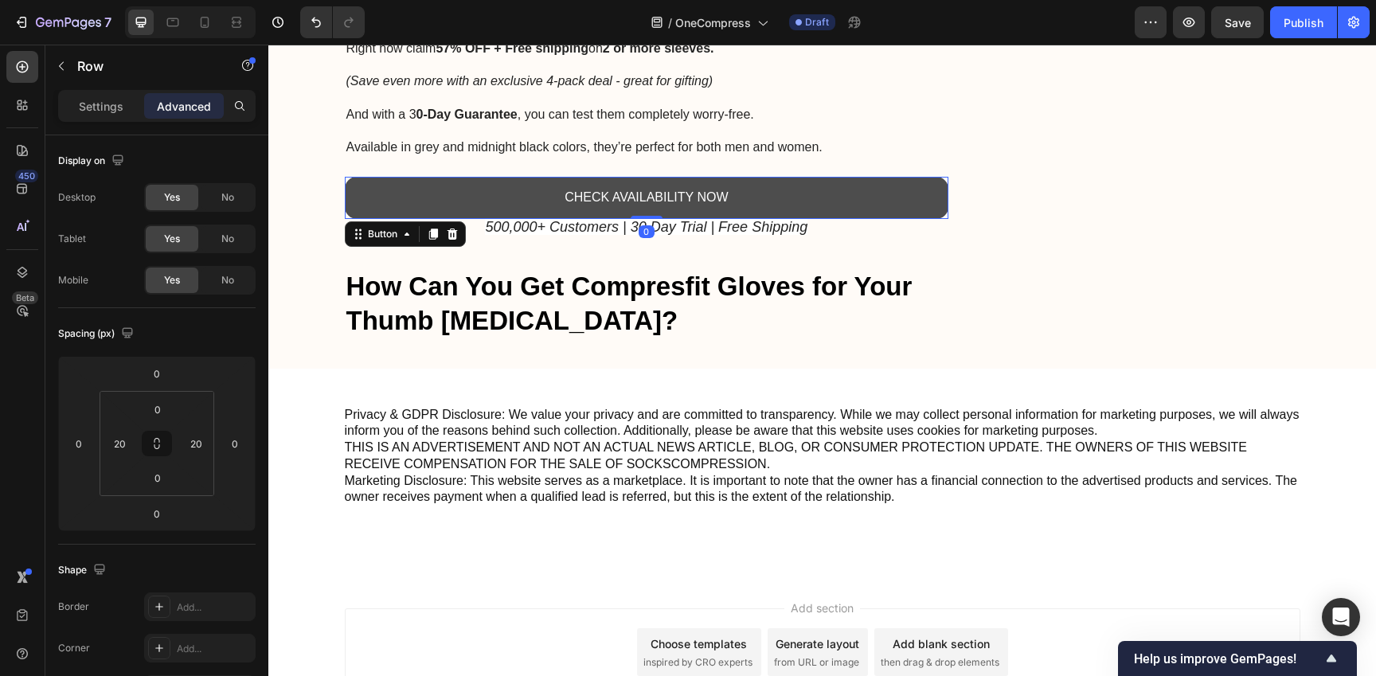
click at [937, 177] on button "CHECK AVAILABILITY NOW" at bounding box center [647, 198] width 604 height 42
click at [904, 177] on button "CHECK AVAILABILITY NOW" at bounding box center [647, 198] width 604 height 42
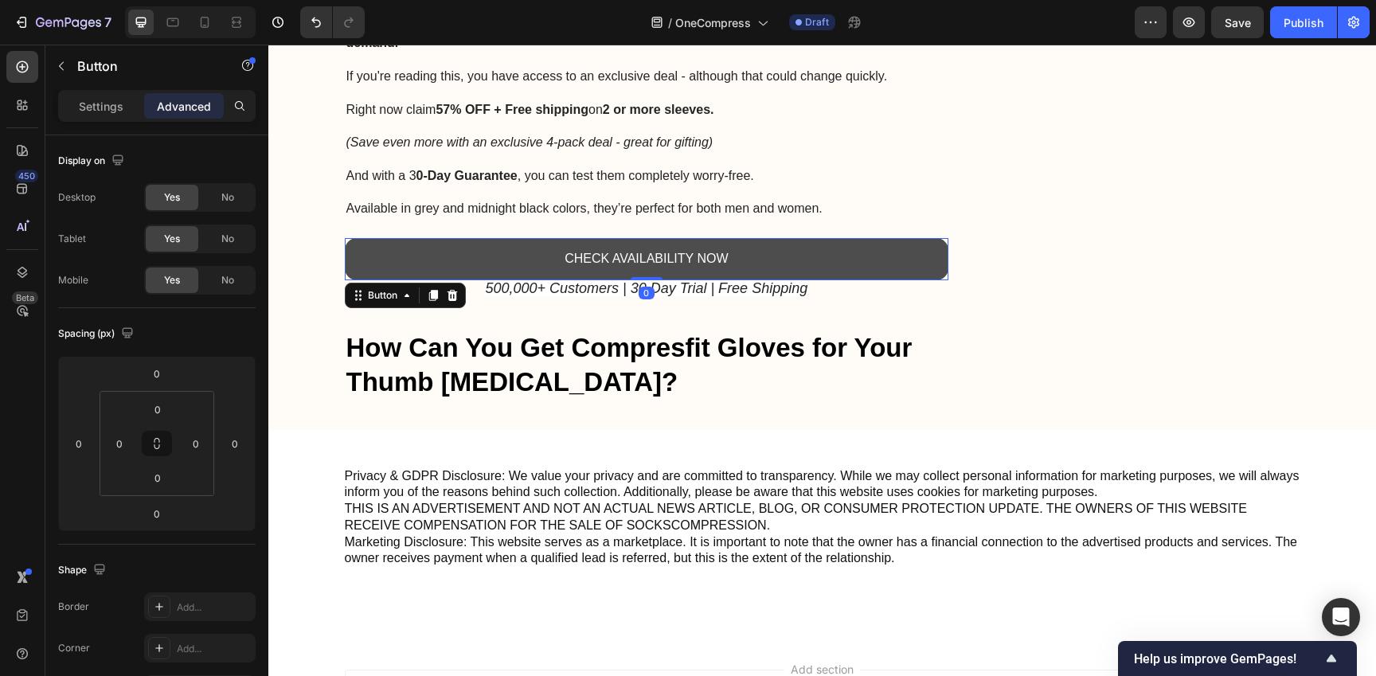
scroll to position [6781, 0]
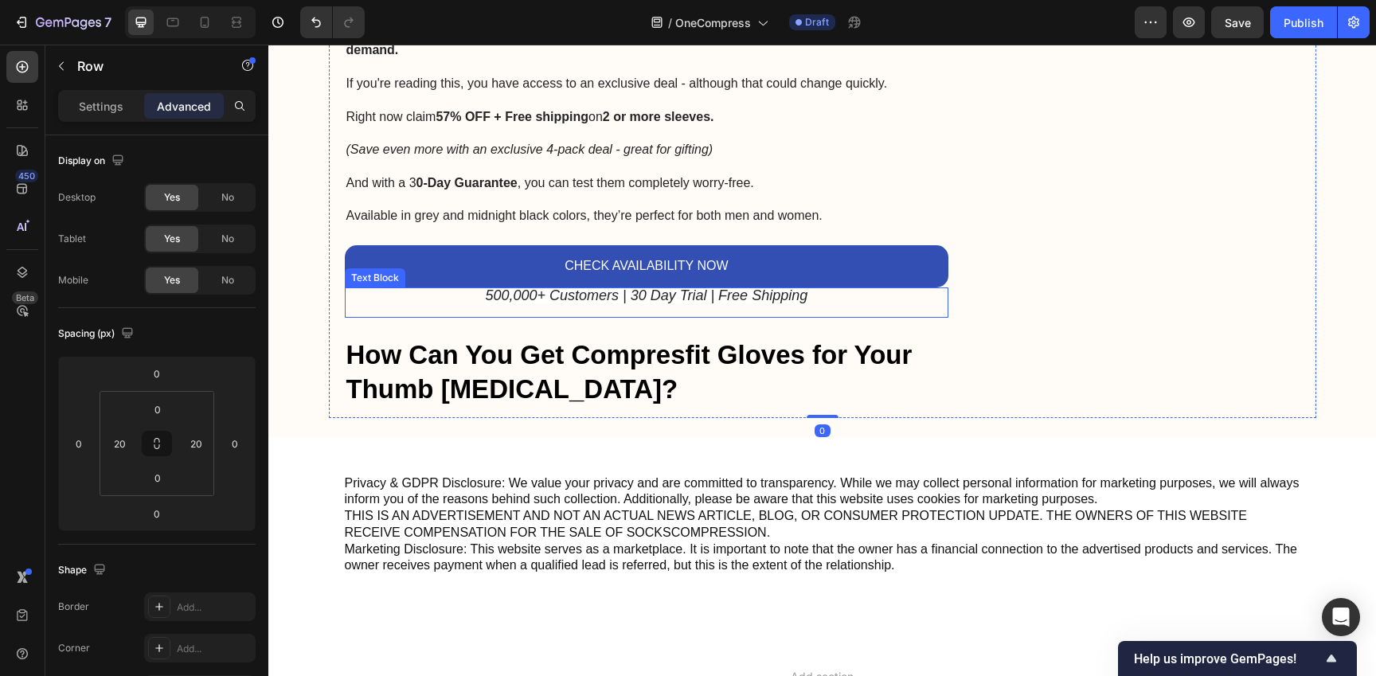
click at [888, 287] on p "500,000+ Customers | 30 Day Trial | Free Shipping" at bounding box center [646, 296] width 579 height 18
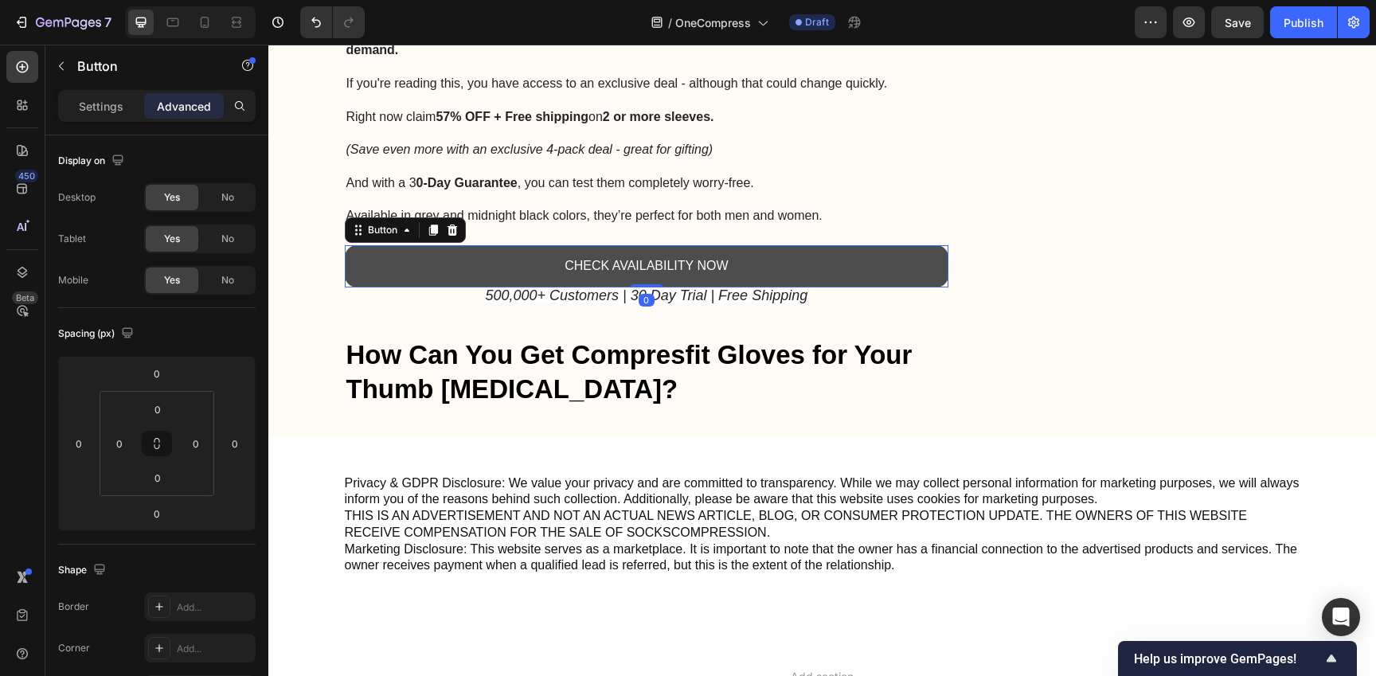
click at [883, 245] on button "CHECK AVAILABILITY NOW" at bounding box center [647, 266] width 604 height 42
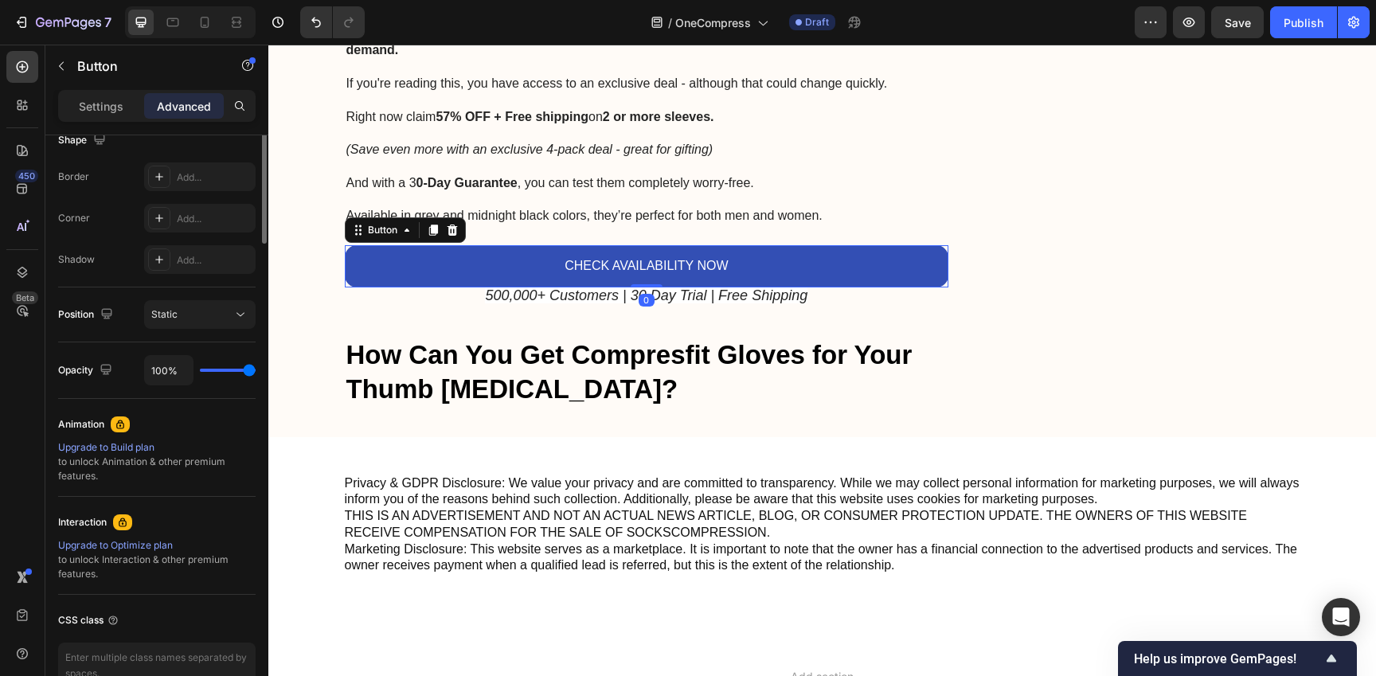
scroll to position [519, 0]
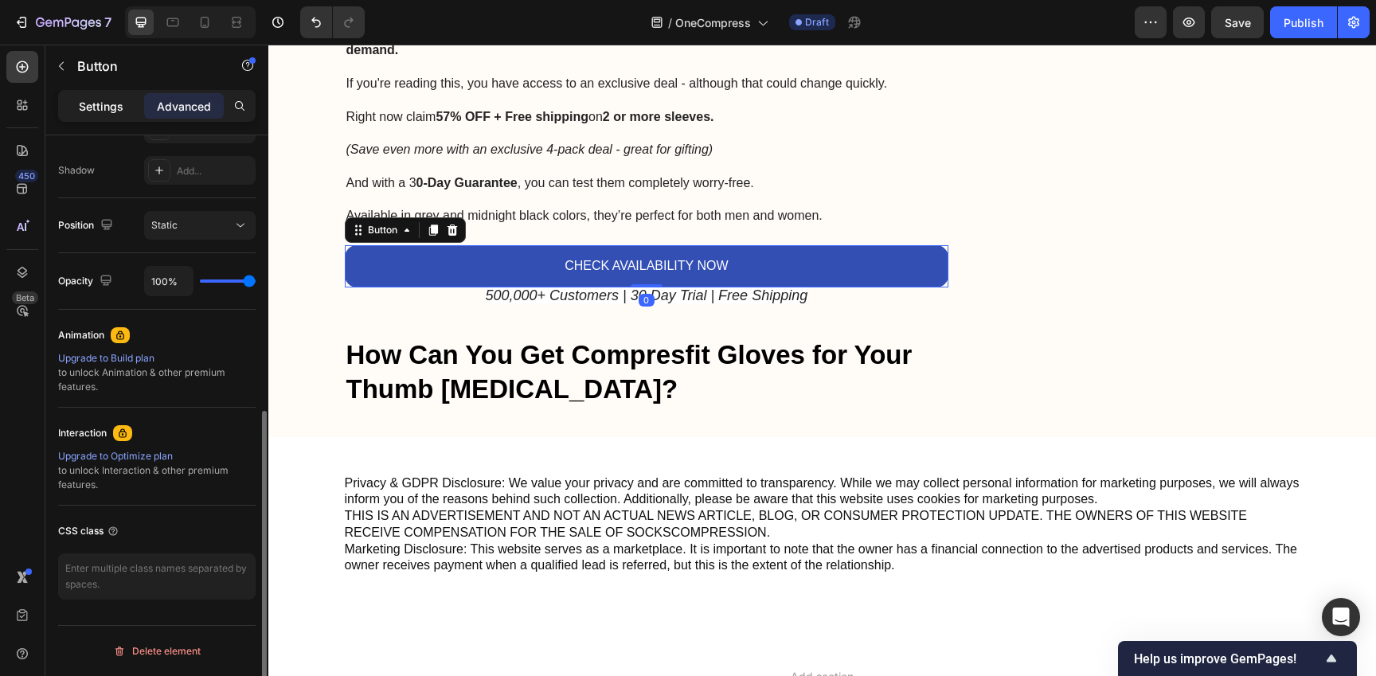
click at [123, 110] on div "Settings" at bounding box center [101, 105] width 80 height 25
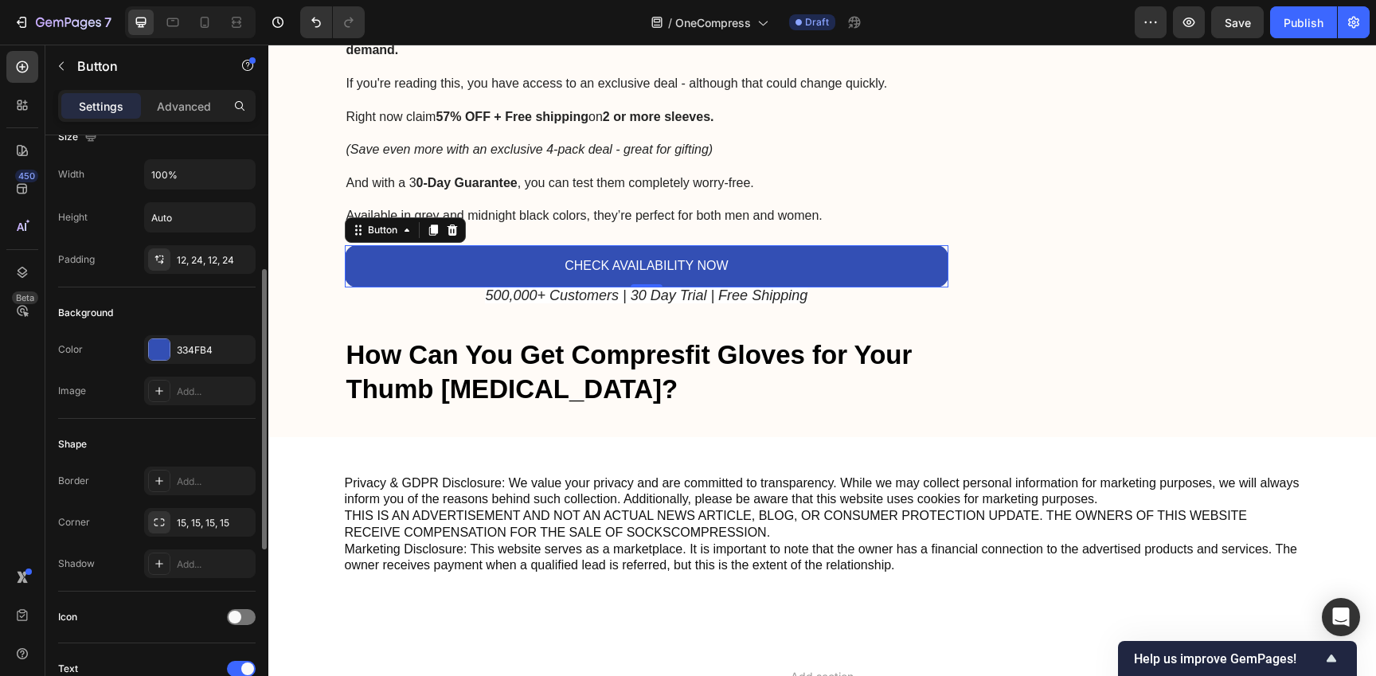
scroll to position [0, 0]
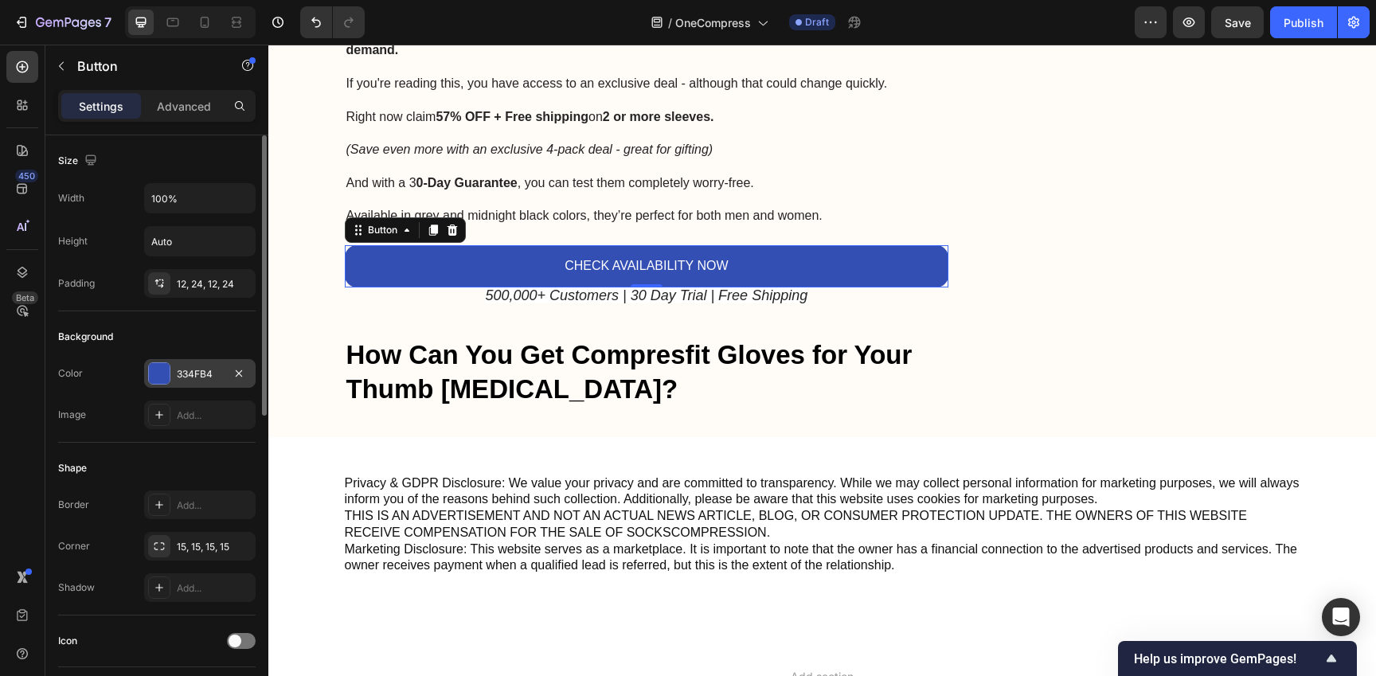
click at [177, 370] on div "334FB4" at bounding box center [200, 374] width 46 height 14
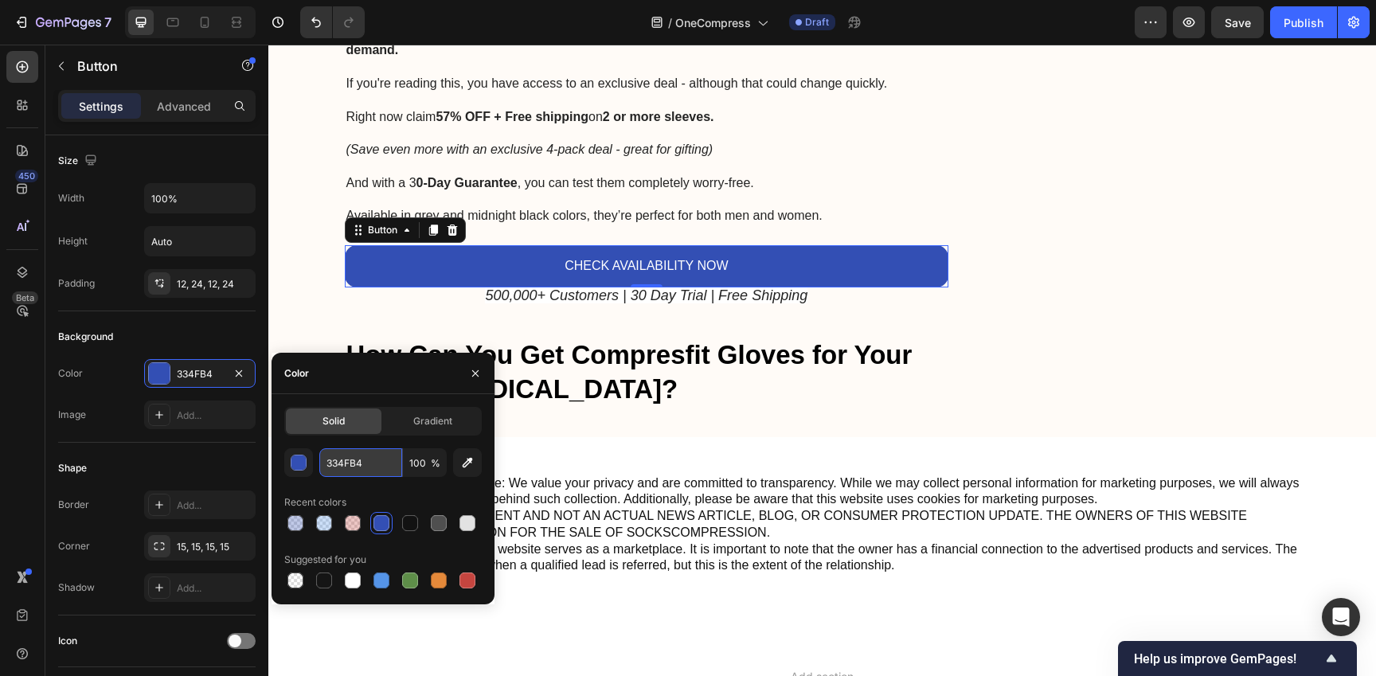
click at [361, 472] on input "334FB4" at bounding box center [360, 462] width 83 height 29
paste input "A4E86"
type input "3A4E86"
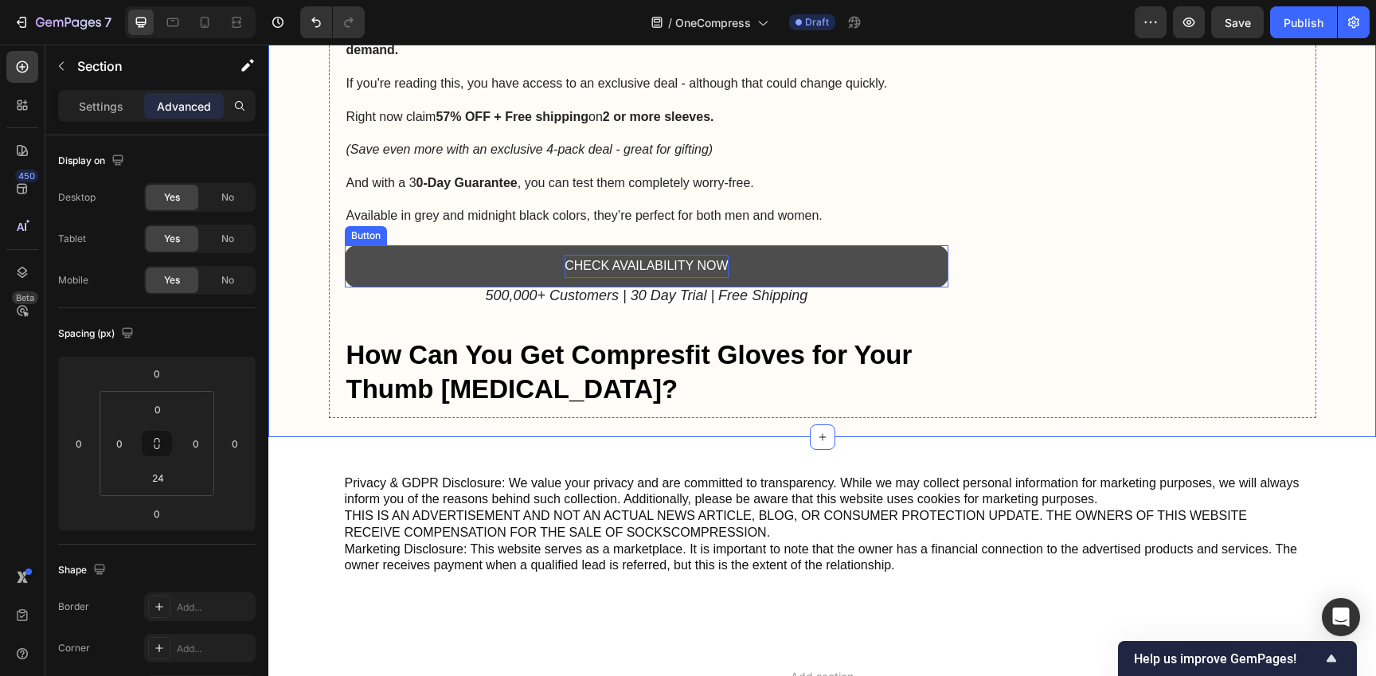
click at [680, 255] on p "CHECK AVAILABILITY NOW" at bounding box center [645, 266] width 163 height 23
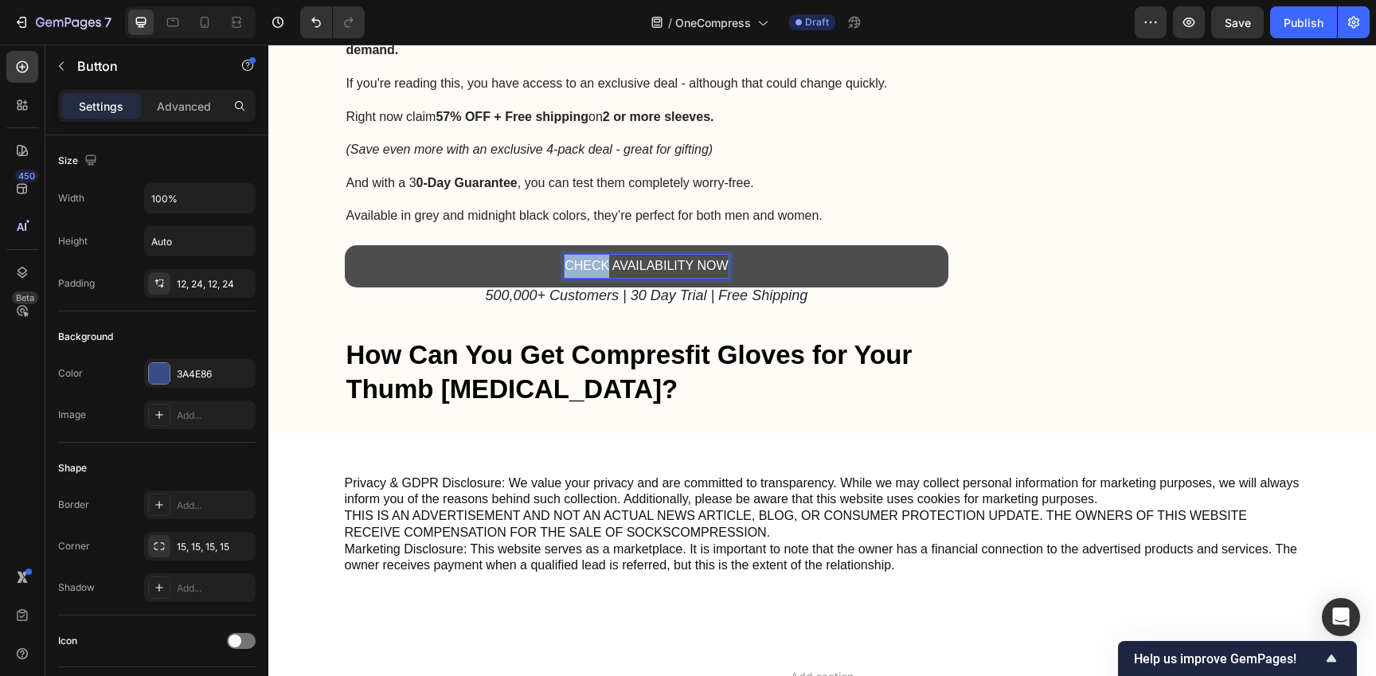
click at [578, 255] on p "CHECK AVAILABILITY NOW" at bounding box center [645, 266] width 163 height 23
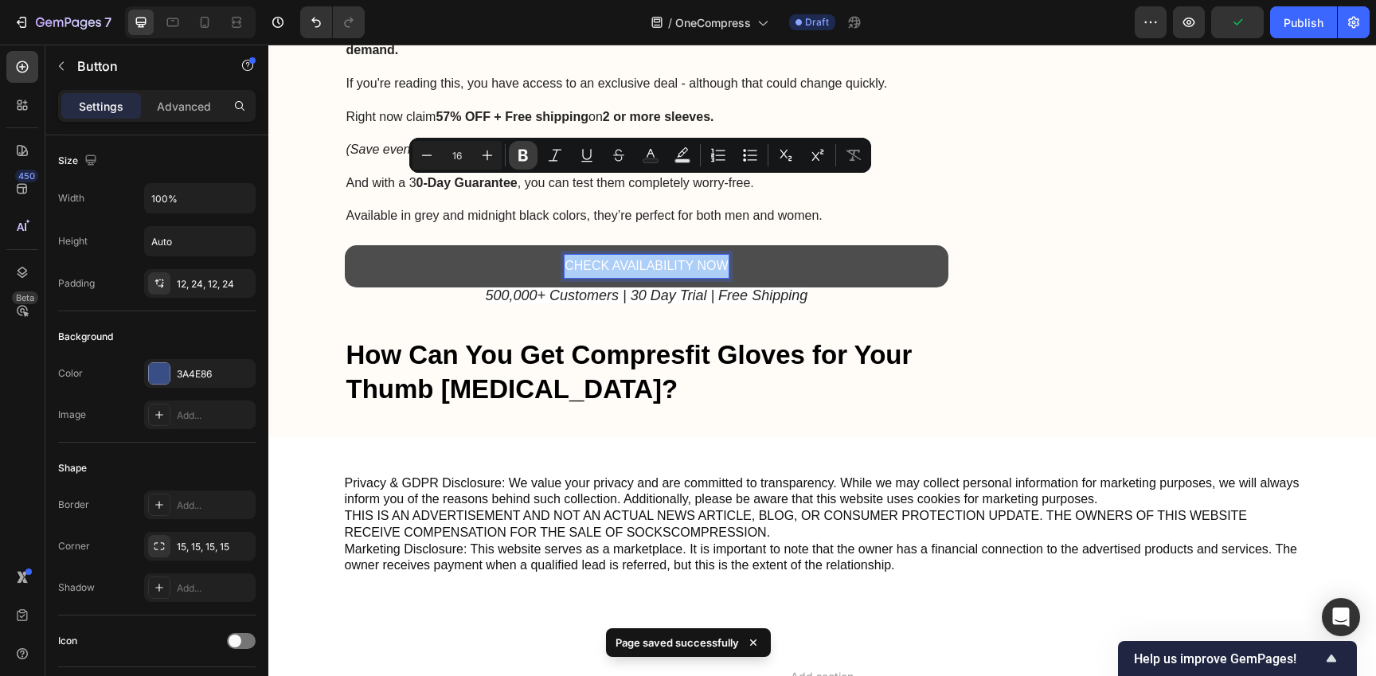
click at [523, 155] on icon "Editor contextual toolbar" at bounding box center [523, 156] width 10 height 12
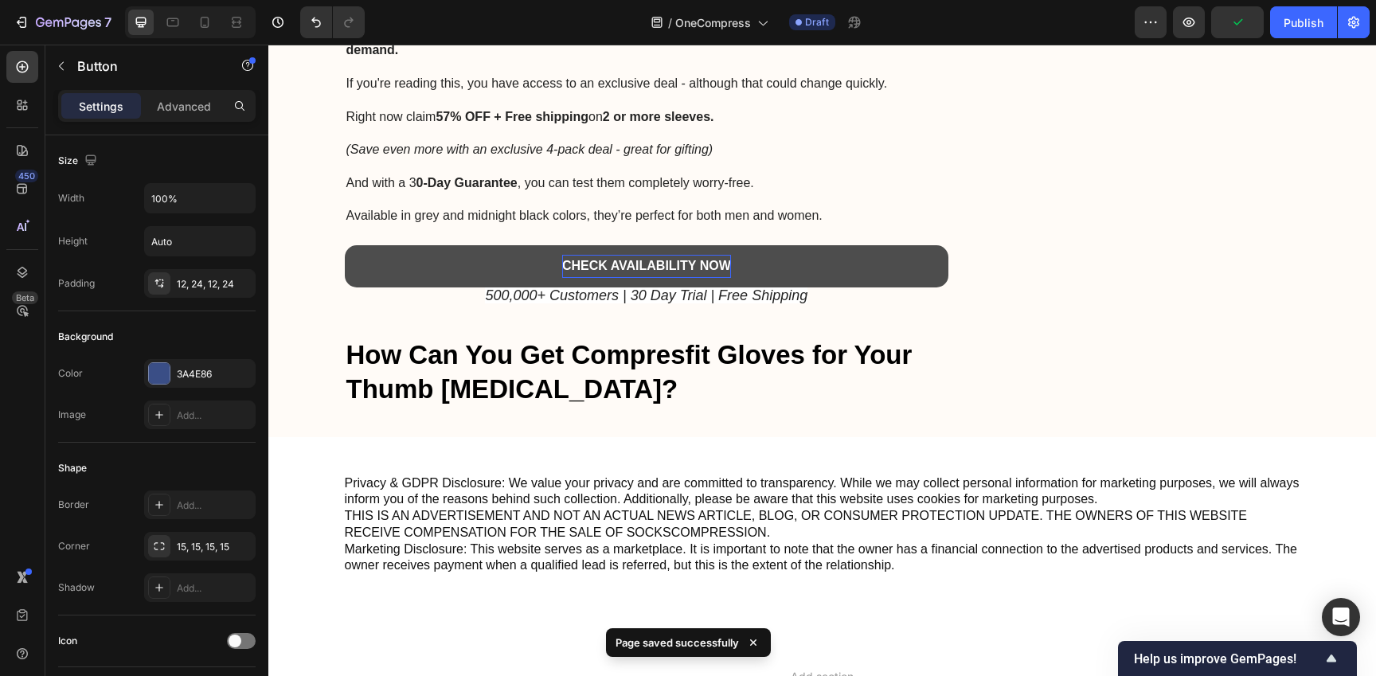
click at [621, 259] on strong "CHECK AVAILABILITY NOW" at bounding box center [646, 266] width 169 height 14
click at [709, 259] on strong "CHECK AVAILABILITY NOW" at bounding box center [646, 266] width 169 height 14
click at [703, 259] on strong "CHECK AVAILABILITY NOW" at bounding box center [646, 266] width 169 height 14
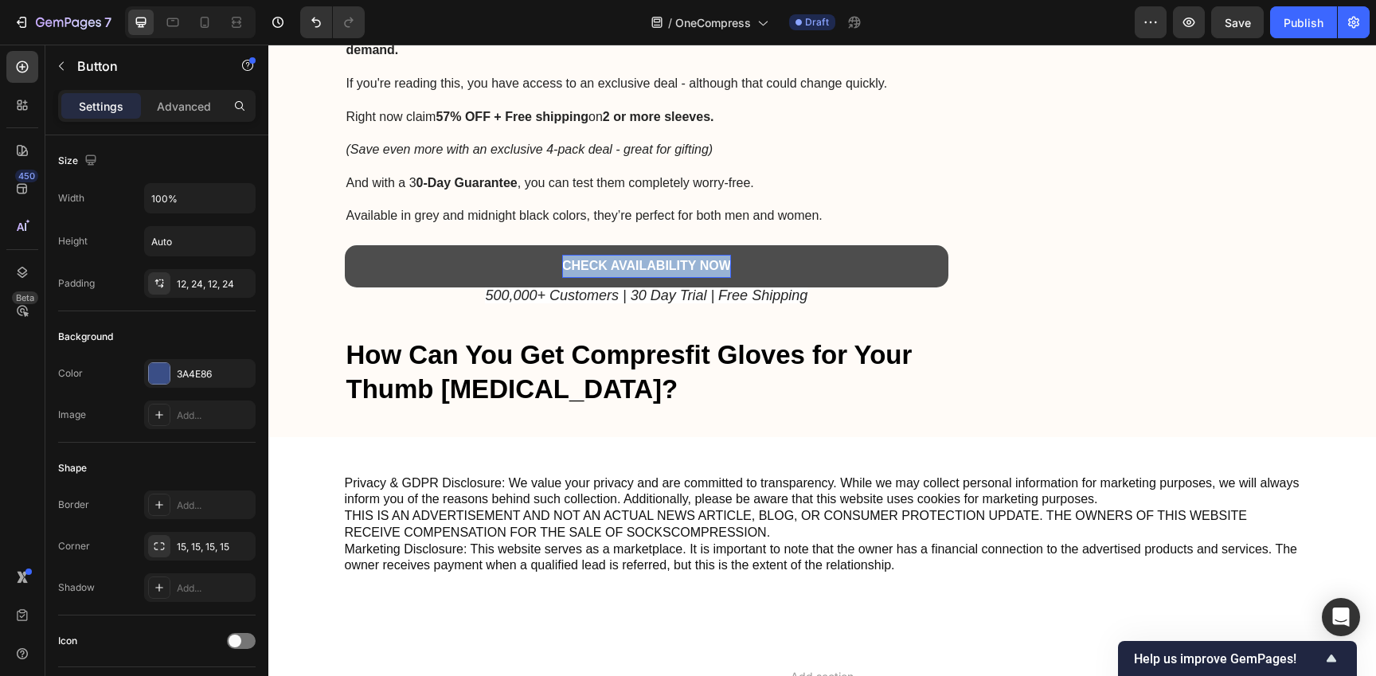
click at [703, 259] on strong "CHECK AVAILABILITY NOW" at bounding box center [646, 266] width 169 height 14
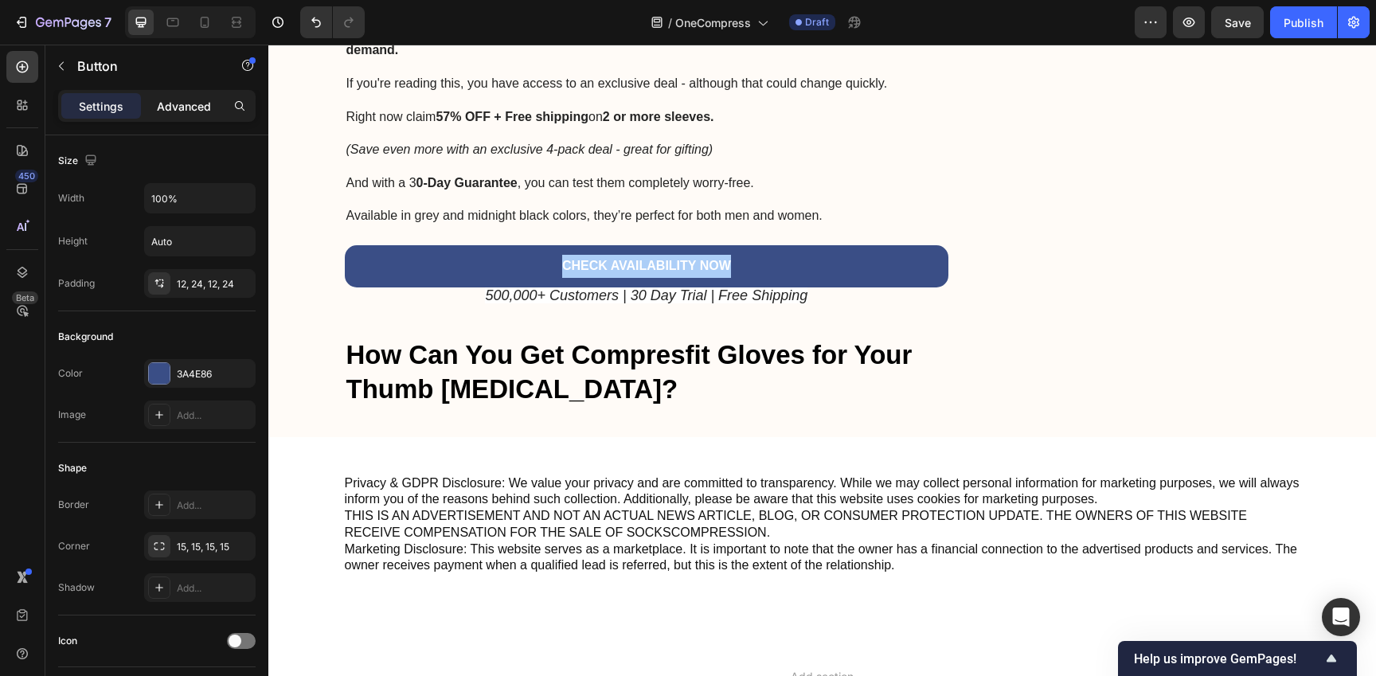
click at [189, 105] on p "Advanced" at bounding box center [184, 106] width 54 height 17
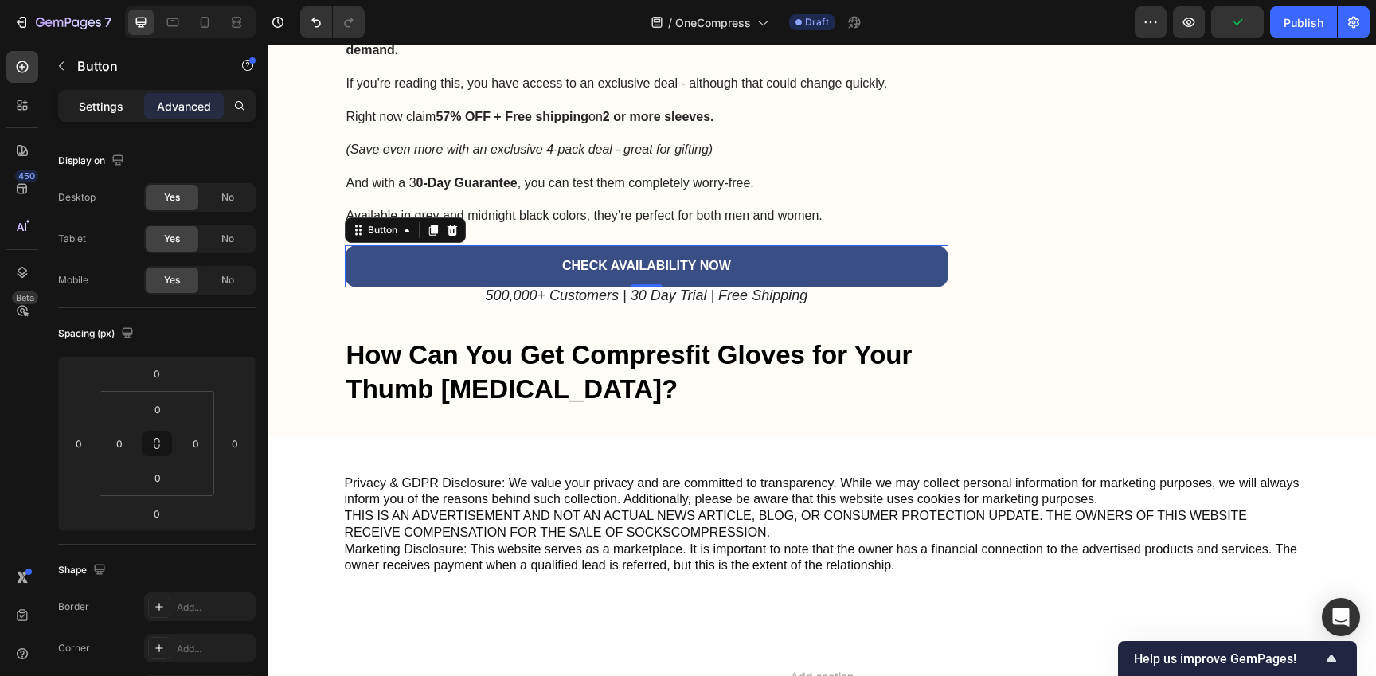
click at [115, 110] on p "Settings" at bounding box center [101, 106] width 45 height 17
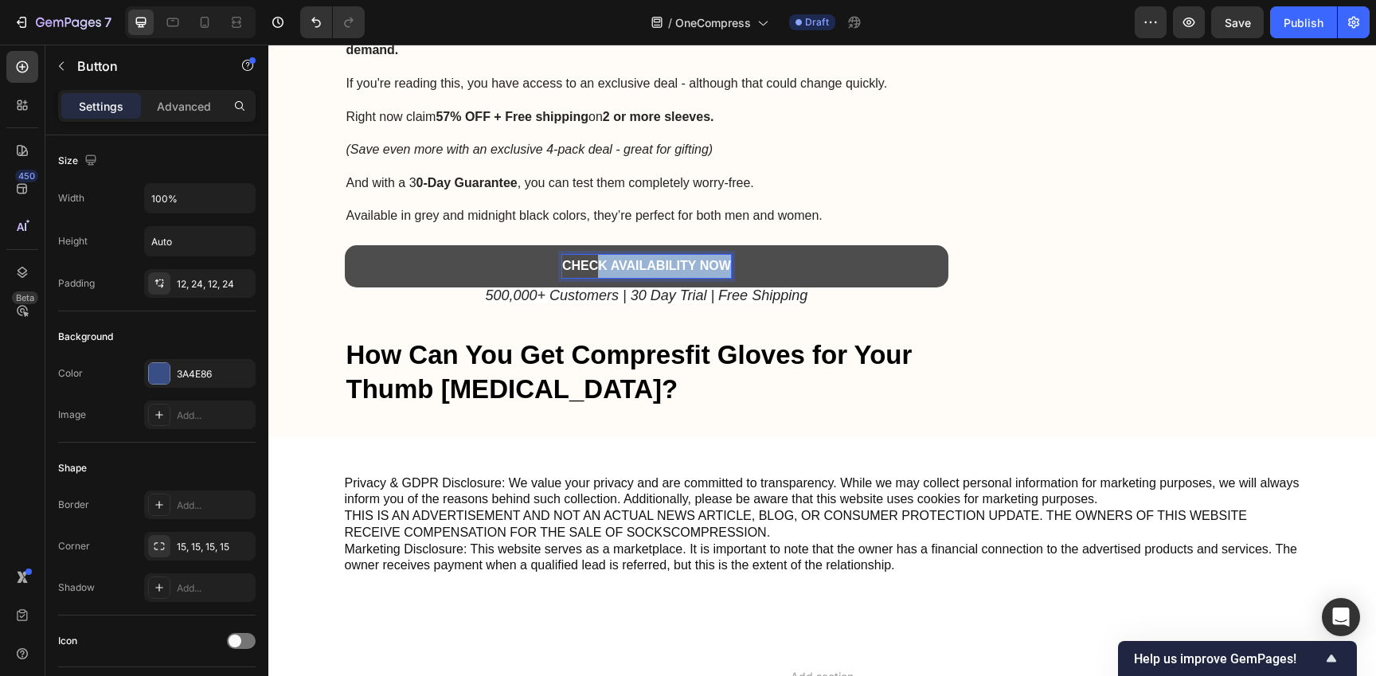
drag, startPoint x: 588, startPoint y: 186, endPoint x: 747, endPoint y: 185, distance: 159.2
click at [748, 245] on button "CHECK AVAILABILITY NOW" at bounding box center [647, 266] width 604 height 42
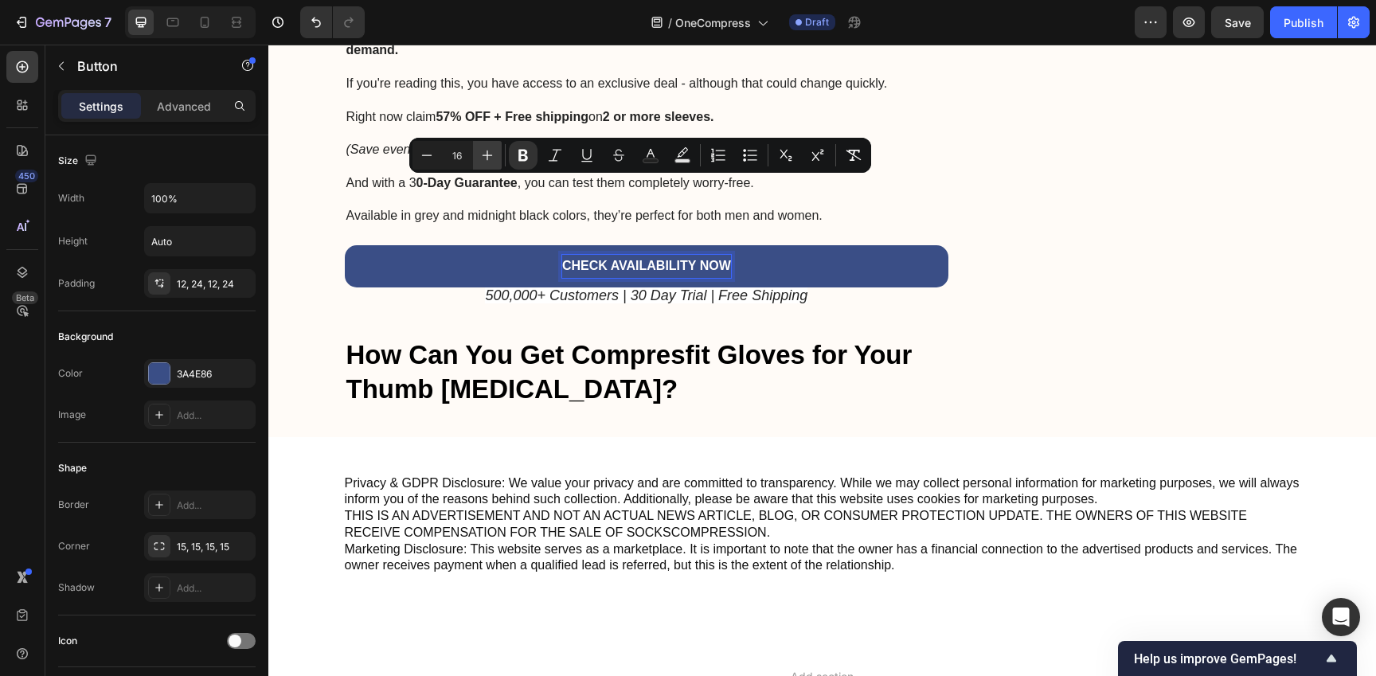
click at [488, 149] on icon "Editor contextual toolbar" at bounding box center [487, 155] width 16 height 16
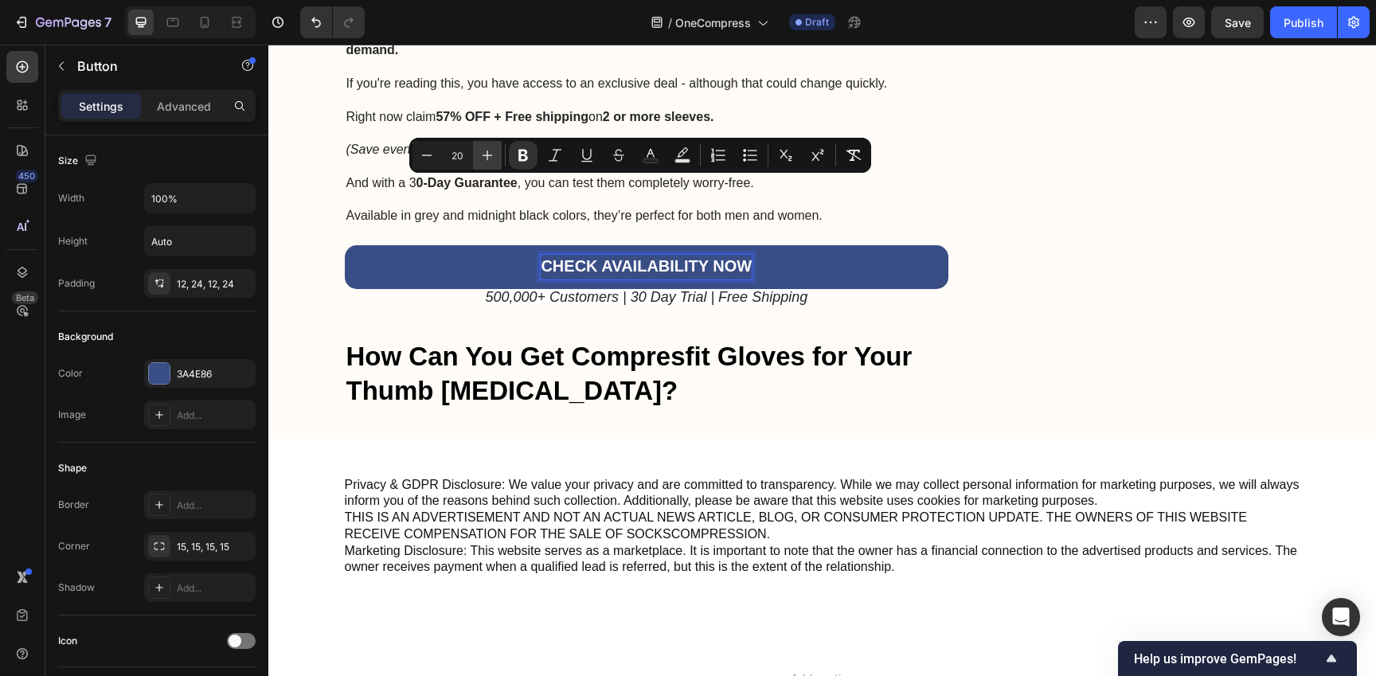
click at [488, 149] on icon "Editor contextual toolbar" at bounding box center [487, 155] width 16 height 16
type input "24"
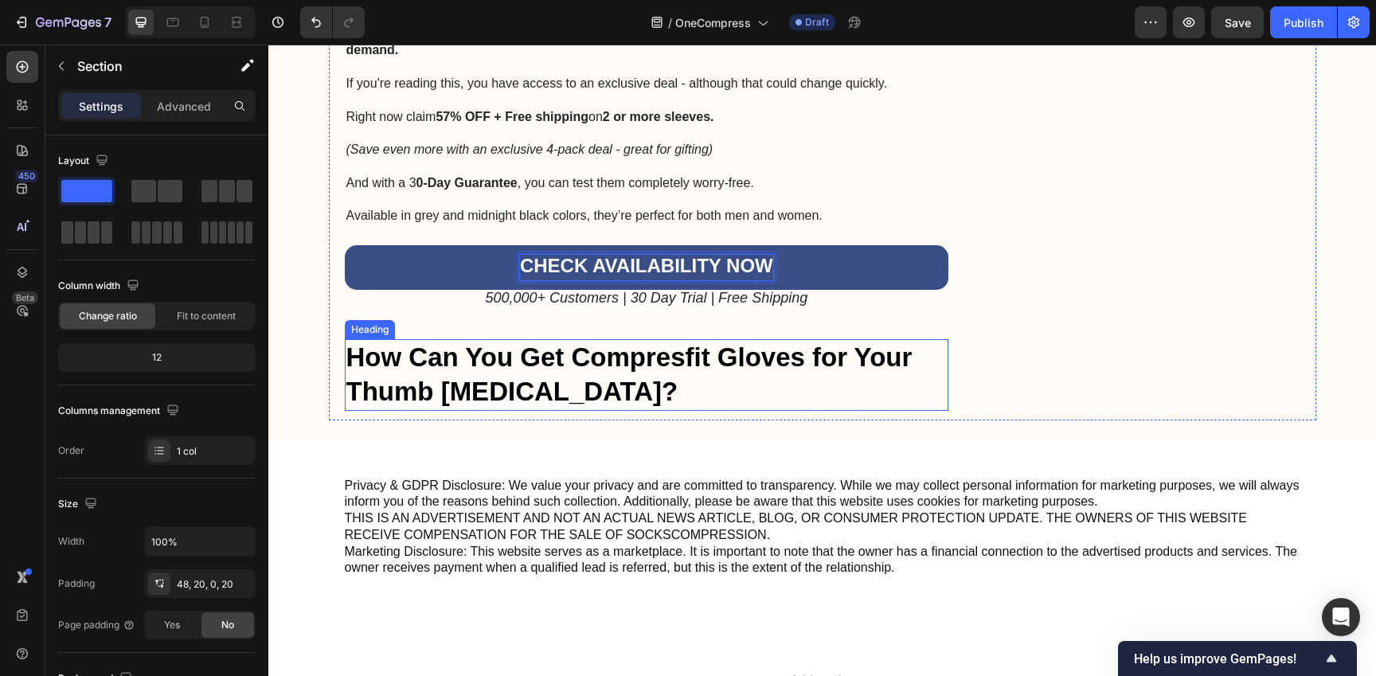
click at [603, 439] on div "Privacy & GDPR Disclosure: We value your privacy and are committed to transpare…" at bounding box center [821, 543] width 1107 height 209
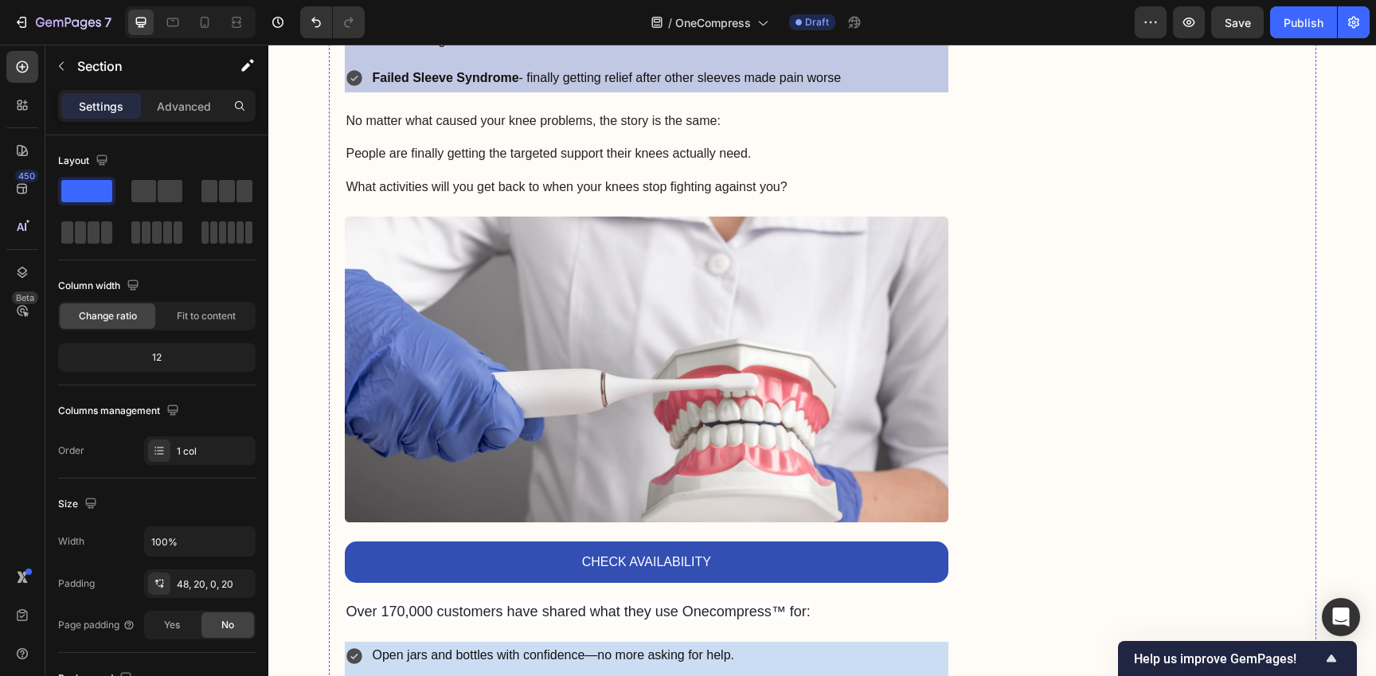
scroll to position [4605, 0]
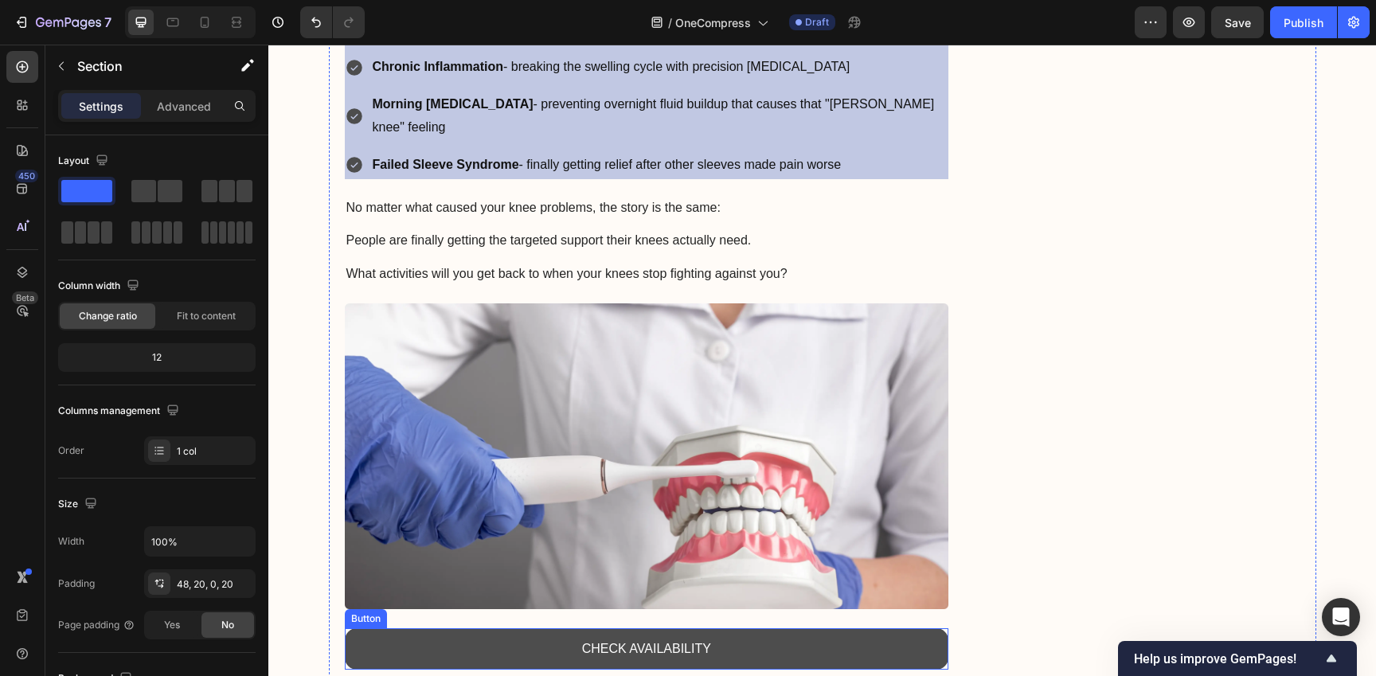
click at [736, 628] on button "CHECK AVAILABILITY" at bounding box center [647, 649] width 604 height 42
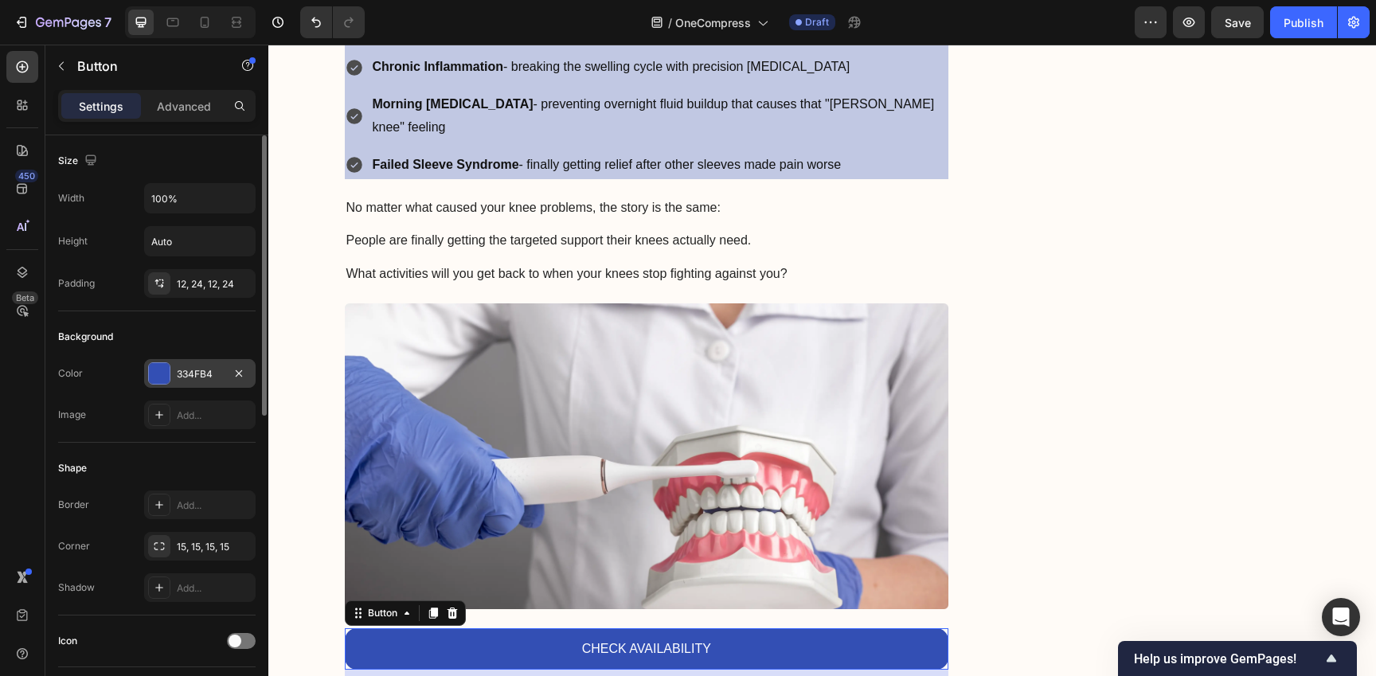
click at [165, 366] on div at bounding box center [159, 373] width 21 height 21
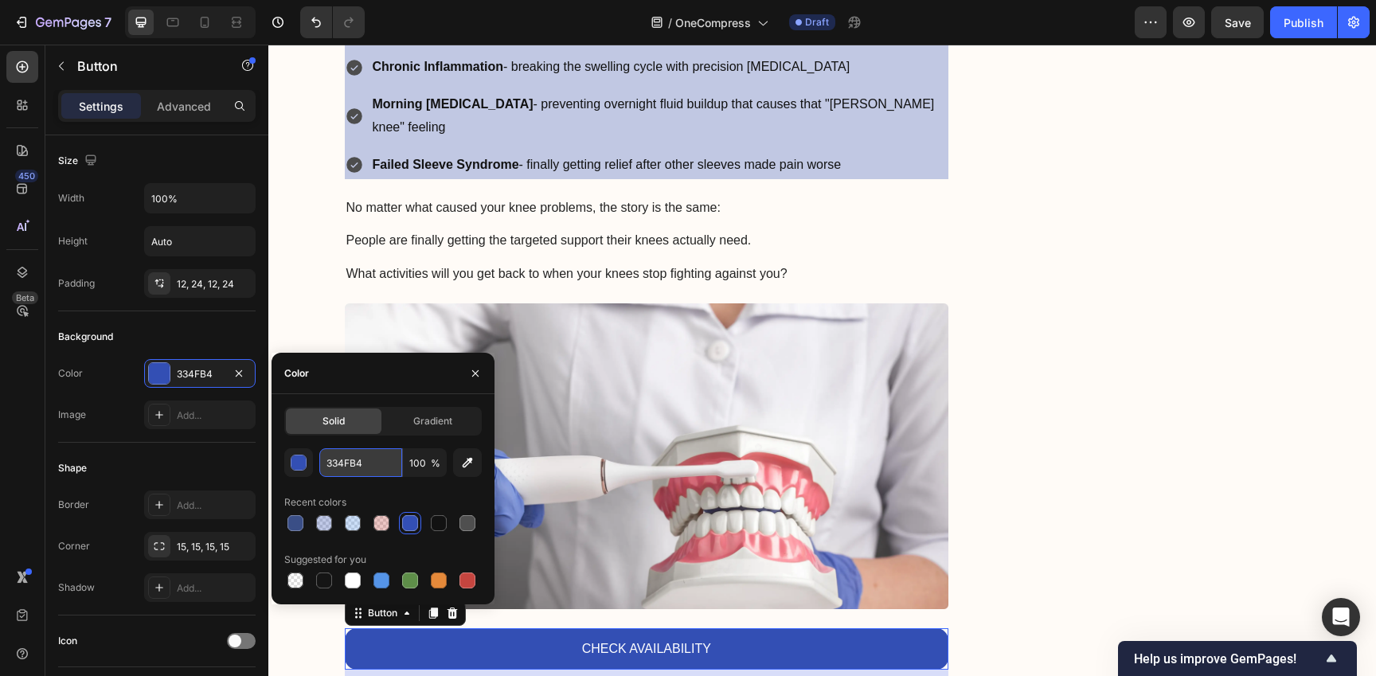
click at [352, 462] on input "334FB4" at bounding box center [360, 462] width 83 height 29
paste input "A4E86"
type input "3A4E86"
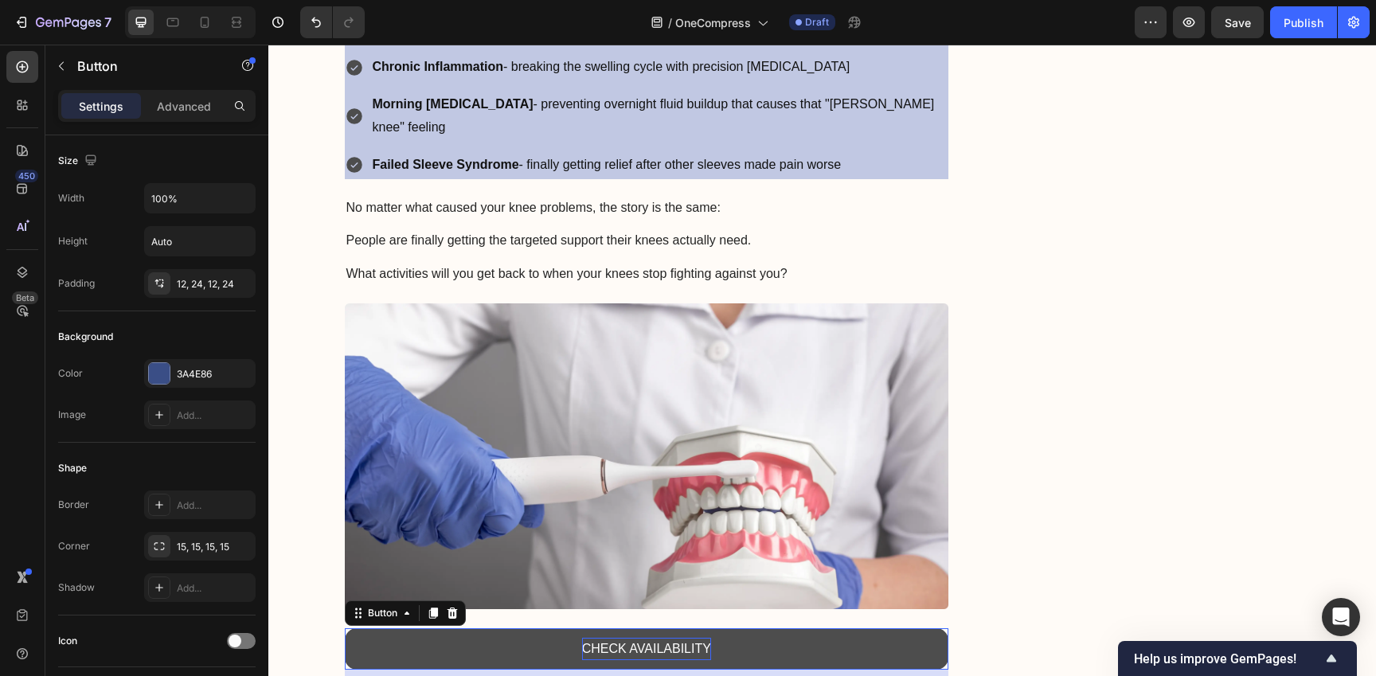
click at [624, 638] on p "CHECK AVAILABILITY" at bounding box center [646, 649] width 129 height 23
click at [657, 638] on p "CHECK AVAILABILITY" at bounding box center [646, 649] width 129 height 23
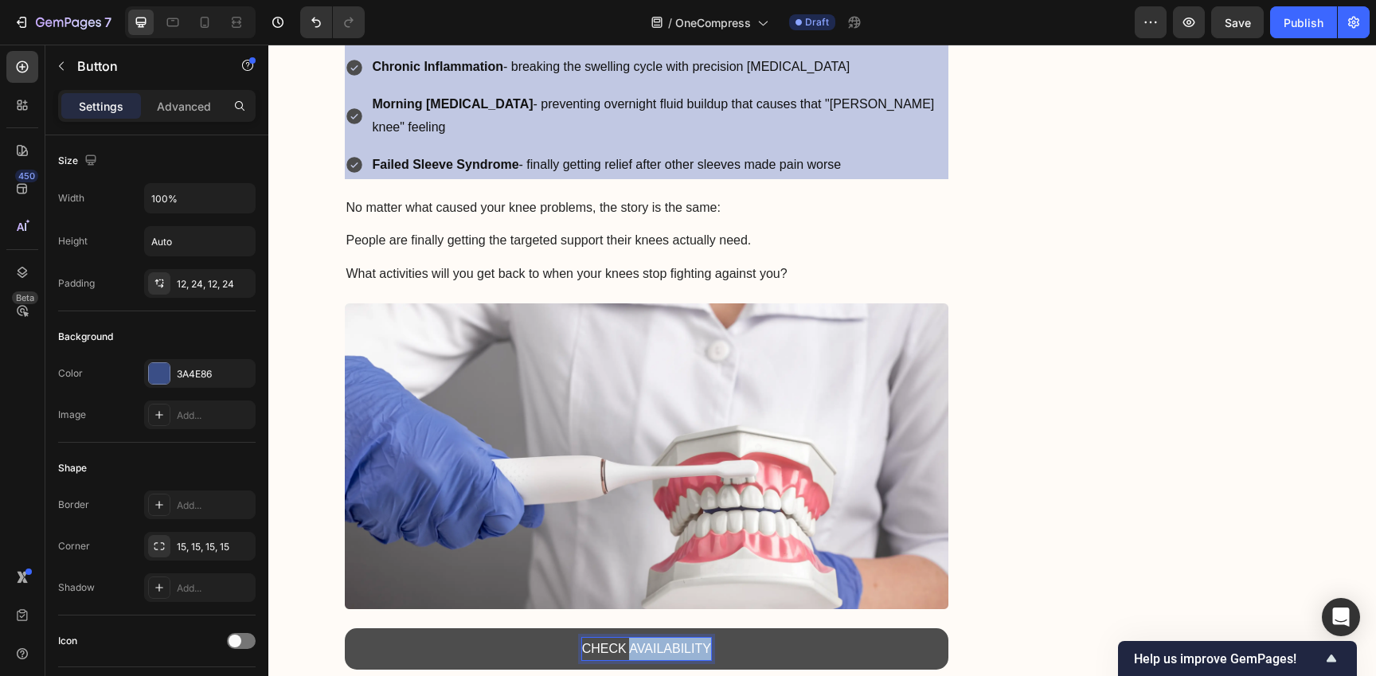
click at [657, 638] on p "CHECK AVAILABILITY" at bounding box center [646, 649] width 129 height 23
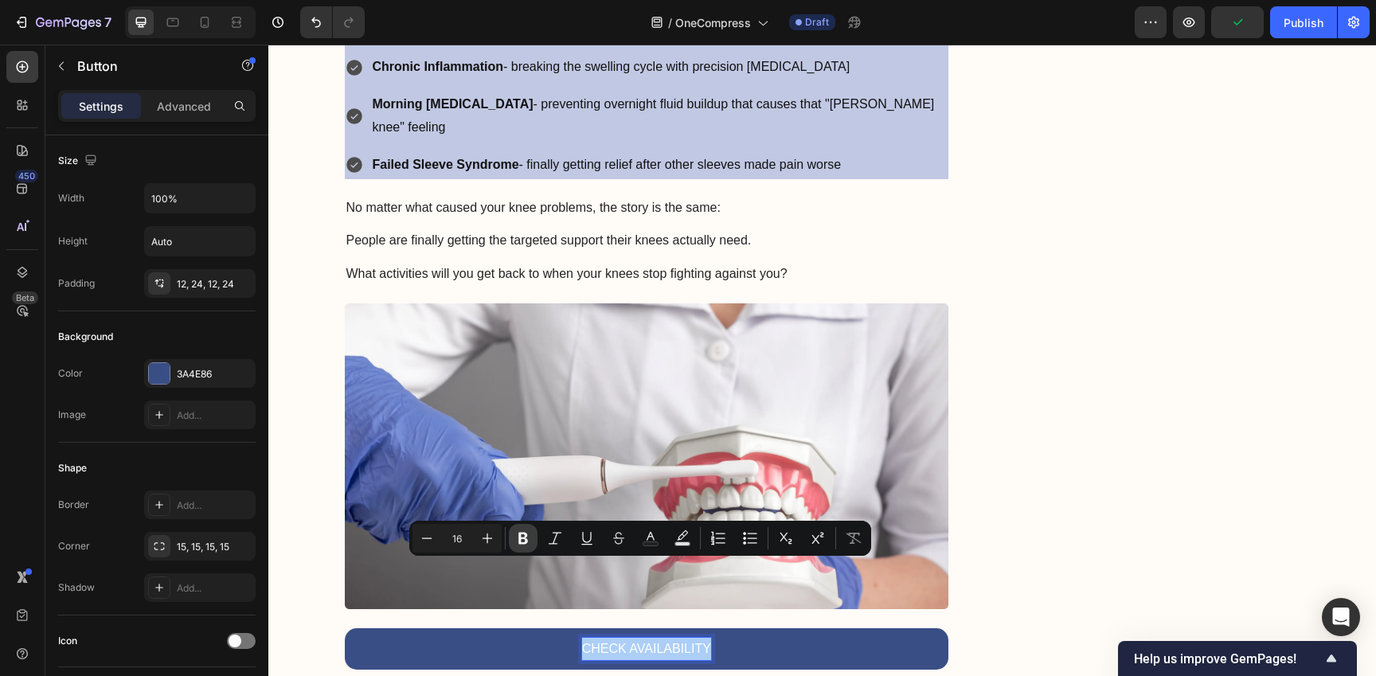
click at [527, 540] on icon "Editor contextual toolbar" at bounding box center [523, 539] width 10 height 12
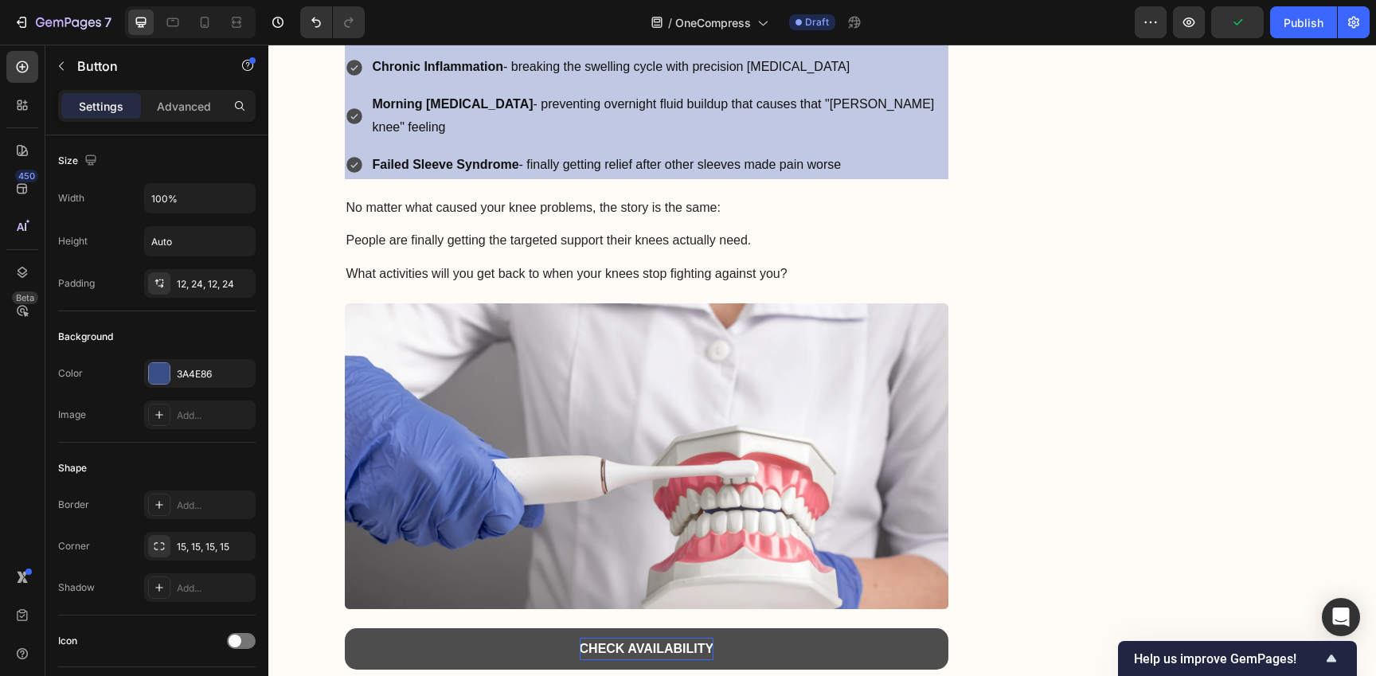
click at [590, 642] on strong "CHECK AVAILABILITY" at bounding box center [647, 649] width 135 height 14
click at [623, 642] on strong "CHECK AVAILABILITY" at bounding box center [647, 649] width 135 height 14
click at [642, 642] on strong "CHECK AVAILABILITY" at bounding box center [647, 649] width 135 height 14
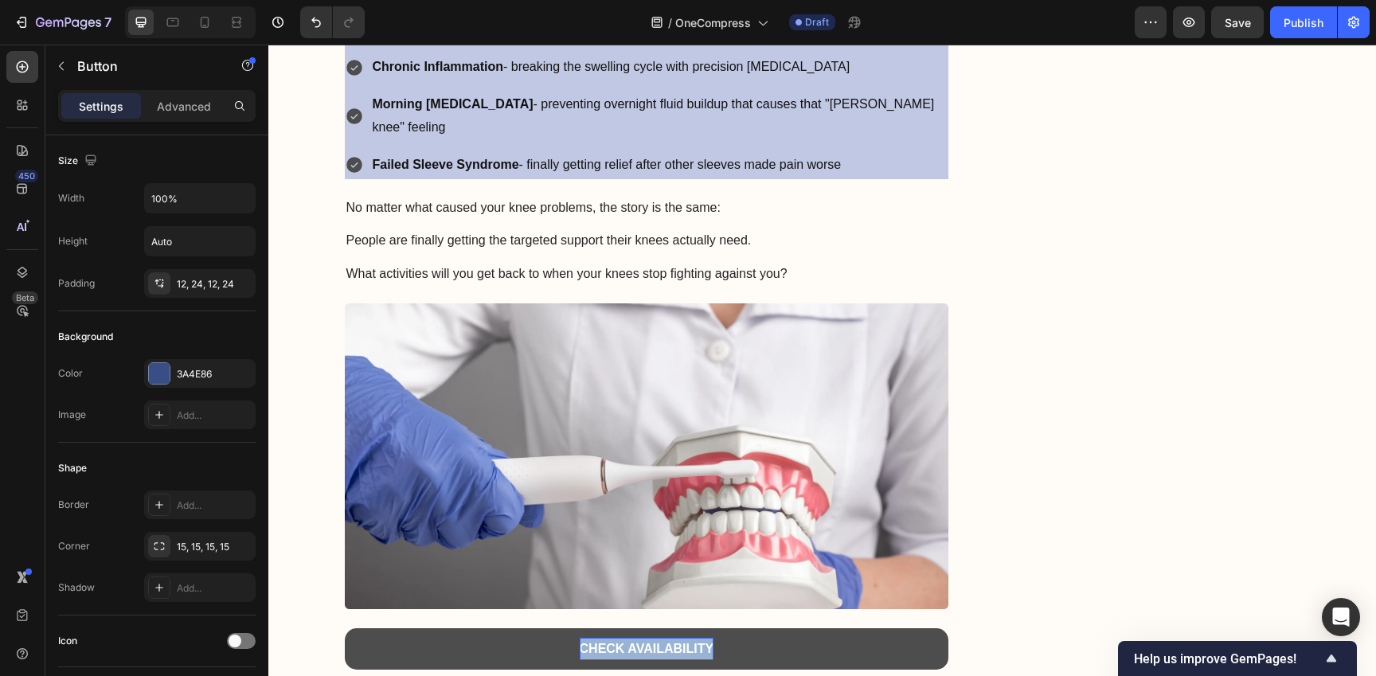
click at [666, 642] on strong "CHECK AVAILABILITY" at bounding box center [647, 649] width 135 height 14
click at [670, 642] on strong "CHECK AVAILABILITY" at bounding box center [647, 649] width 135 height 14
click at [663, 628] on button "CHECK AVAILABILITY" at bounding box center [647, 649] width 604 height 42
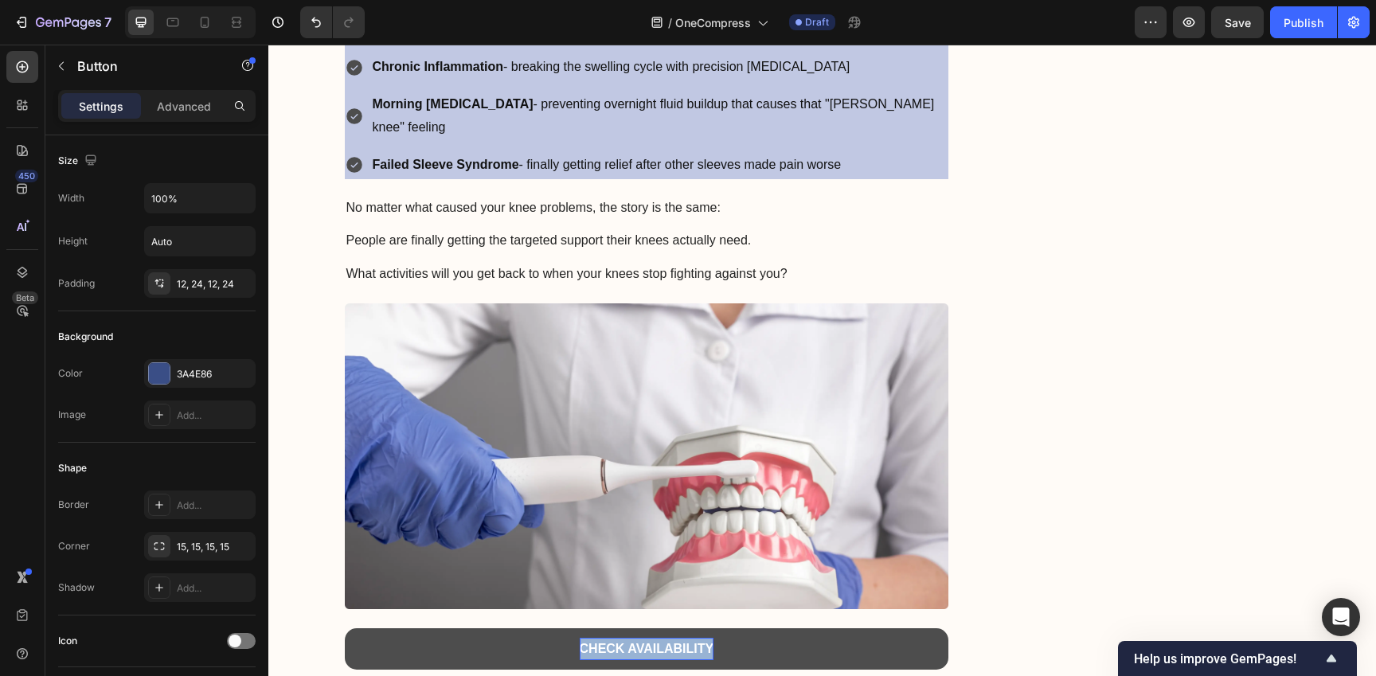
click at [664, 642] on strong "CHECK AVAILABILITY" at bounding box center [647, 649] width 135 height 14
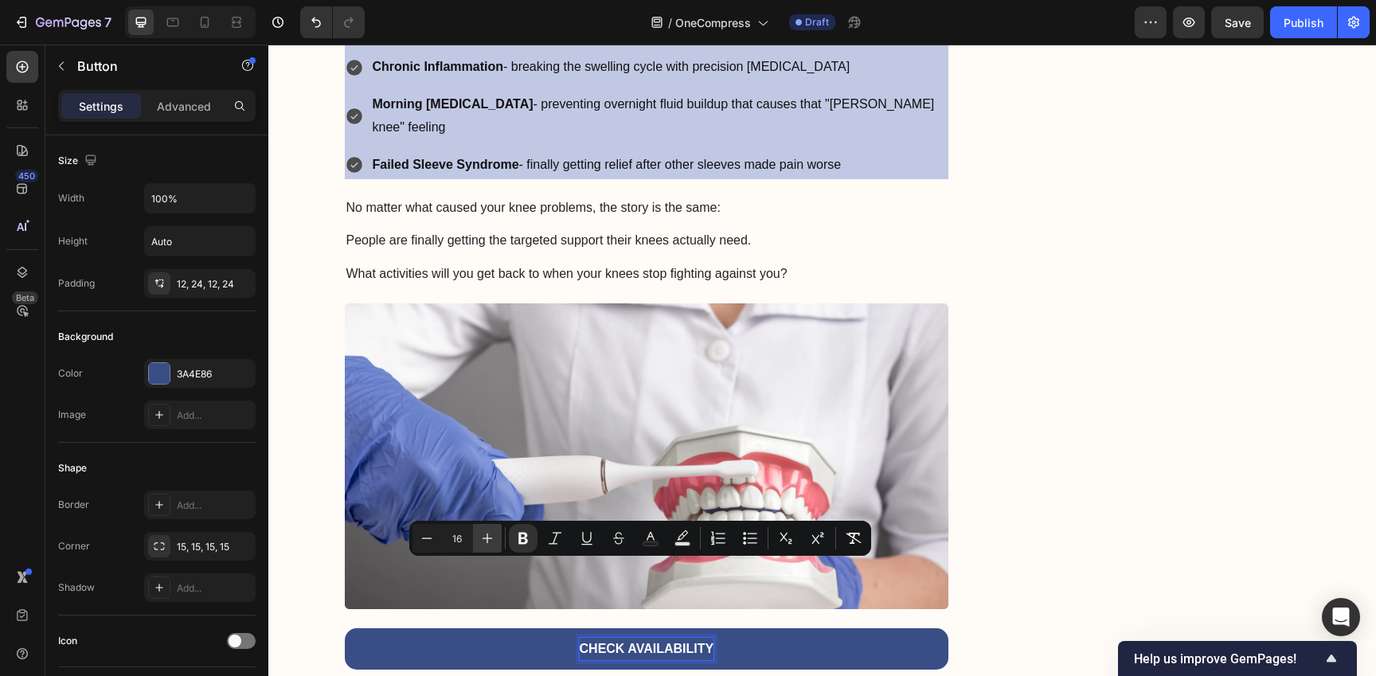
click at [493, 536] on icon "Editor contextual toolbar" at bounding box center [487, 538] width 16 height 16
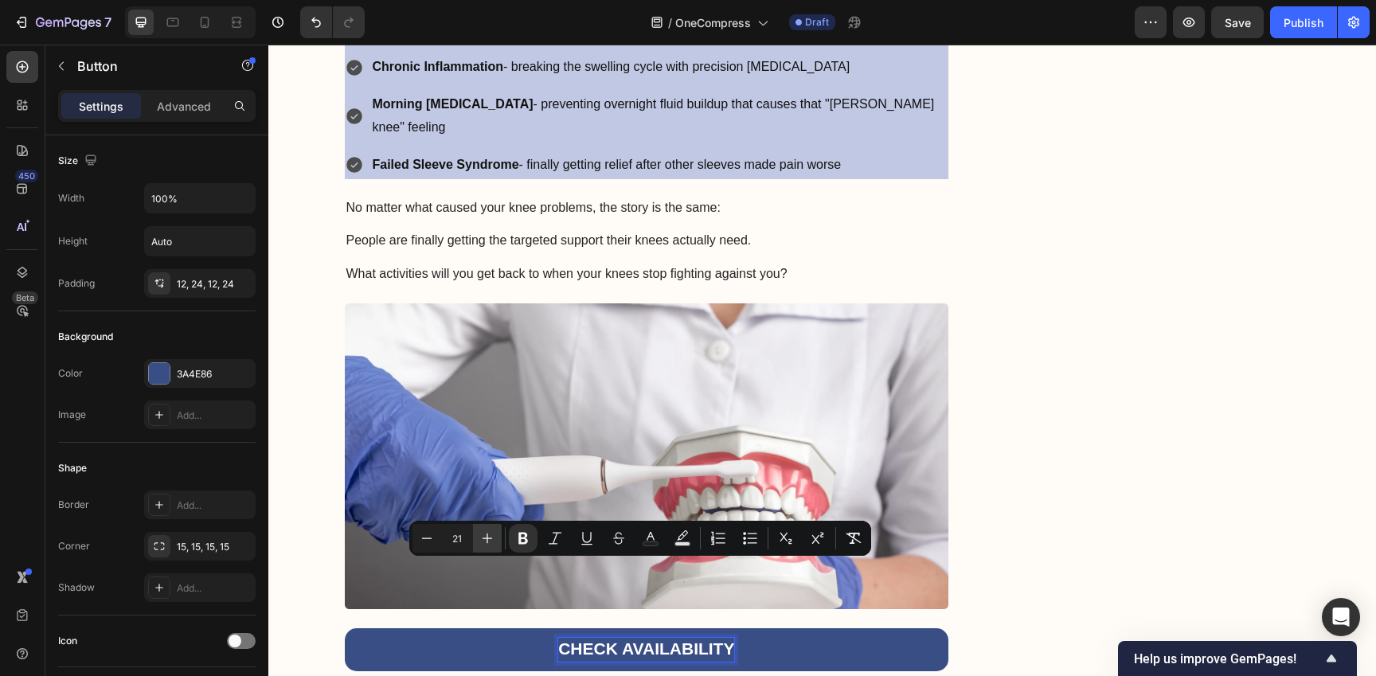
click at [493, 536] on icon "Editor contextual toolbar" at bounding box center [487, 538] width 16 height 16
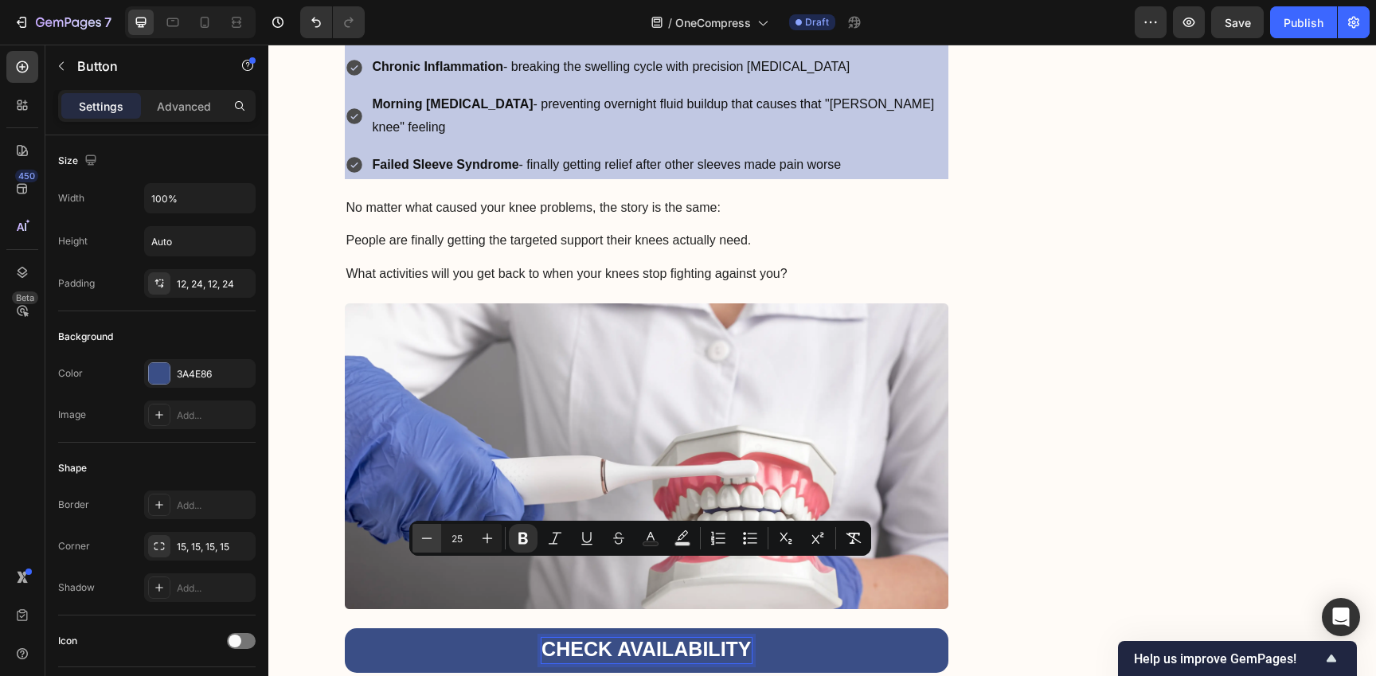
click at [424, 536] on icon "Editor contextual toolbar" at bounding box center [427, 538] width 16 height 16
type input "24"
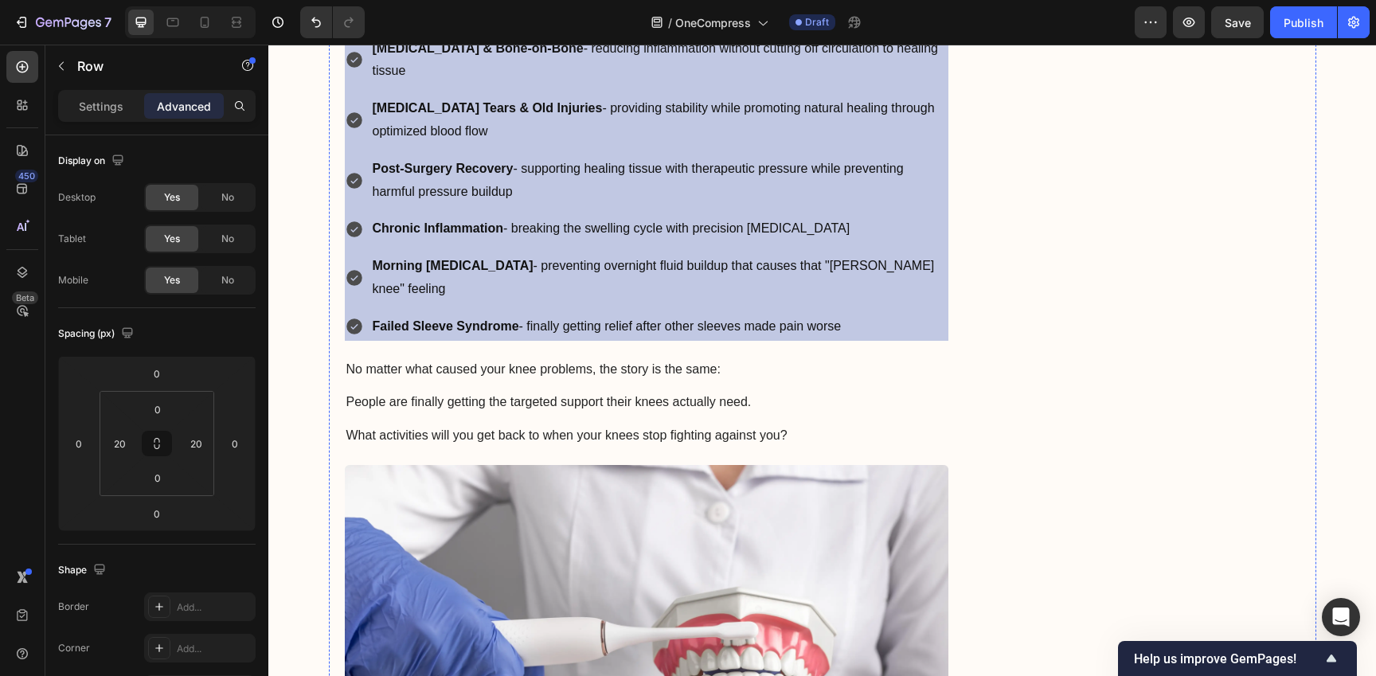
scroll to position [4388, 0]
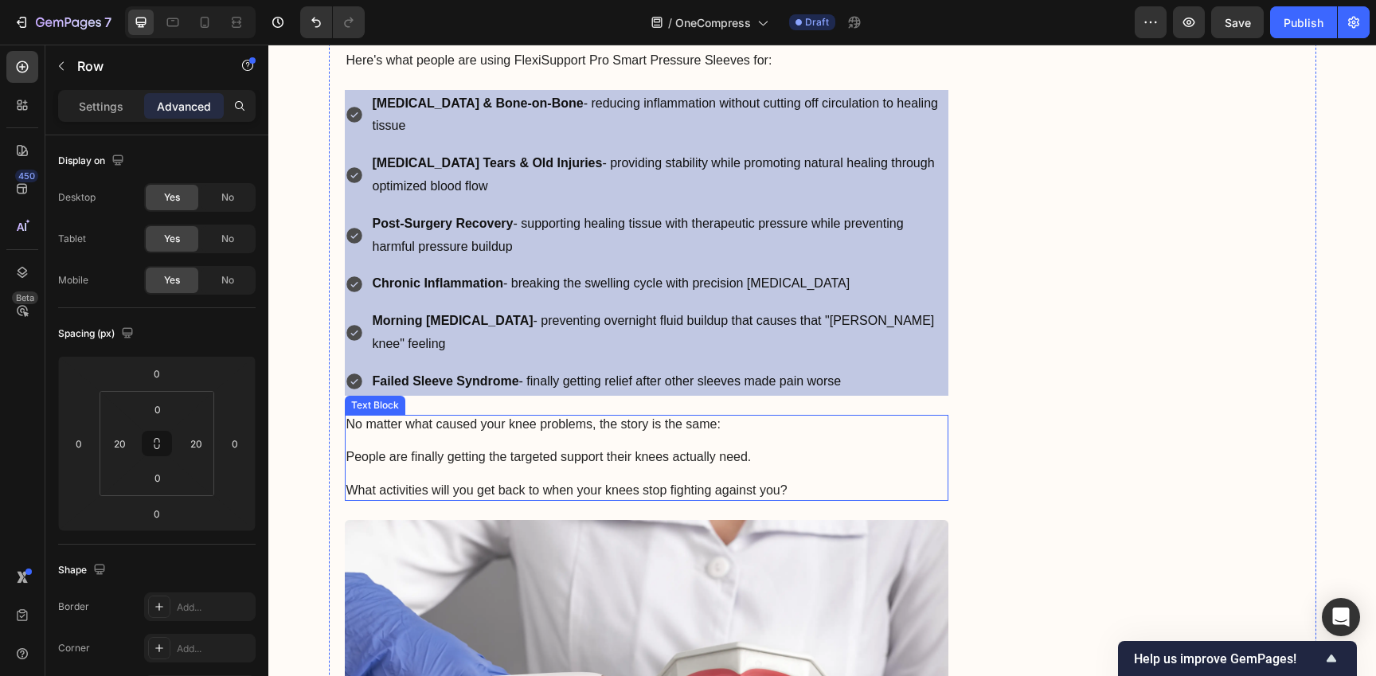
click at [695, 545] on img at bounding box center [647, 673] width 604 height 306
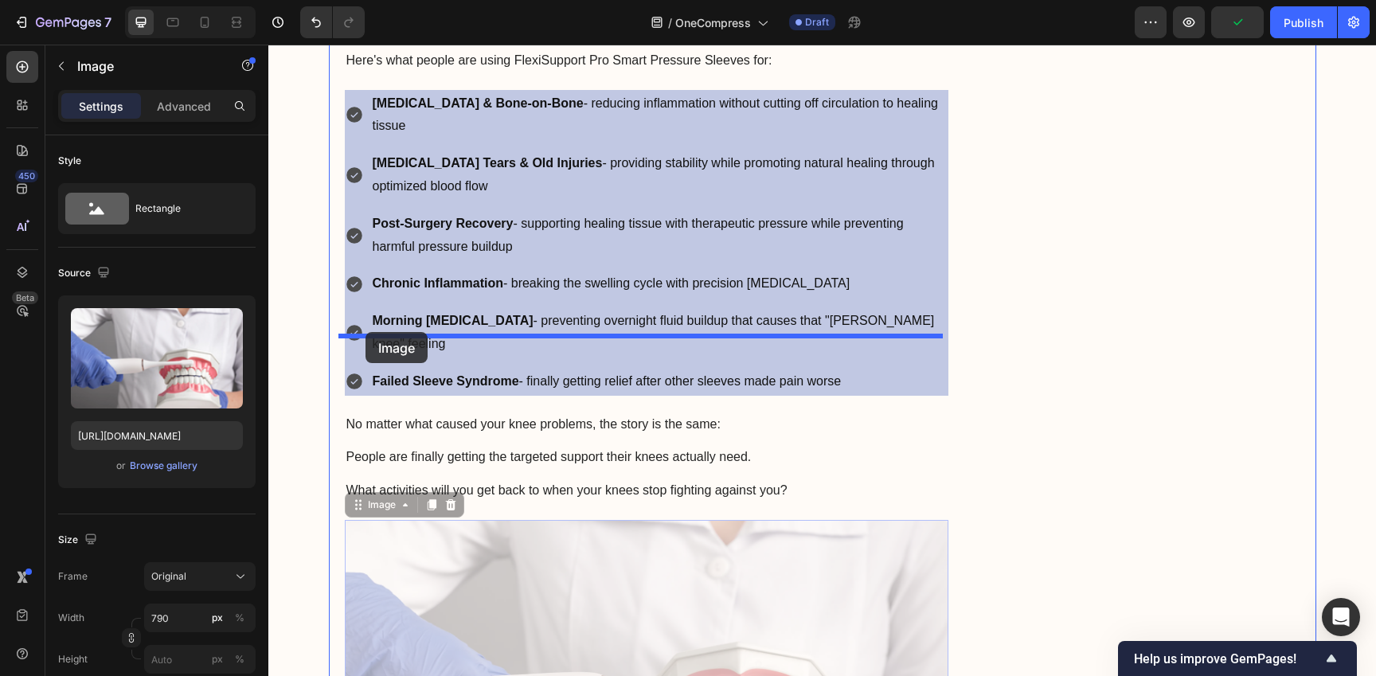
drag, startPoint x: 346, startPoint y: 431, endPoint x: 365, endPoint y: 332, distance: 100.6
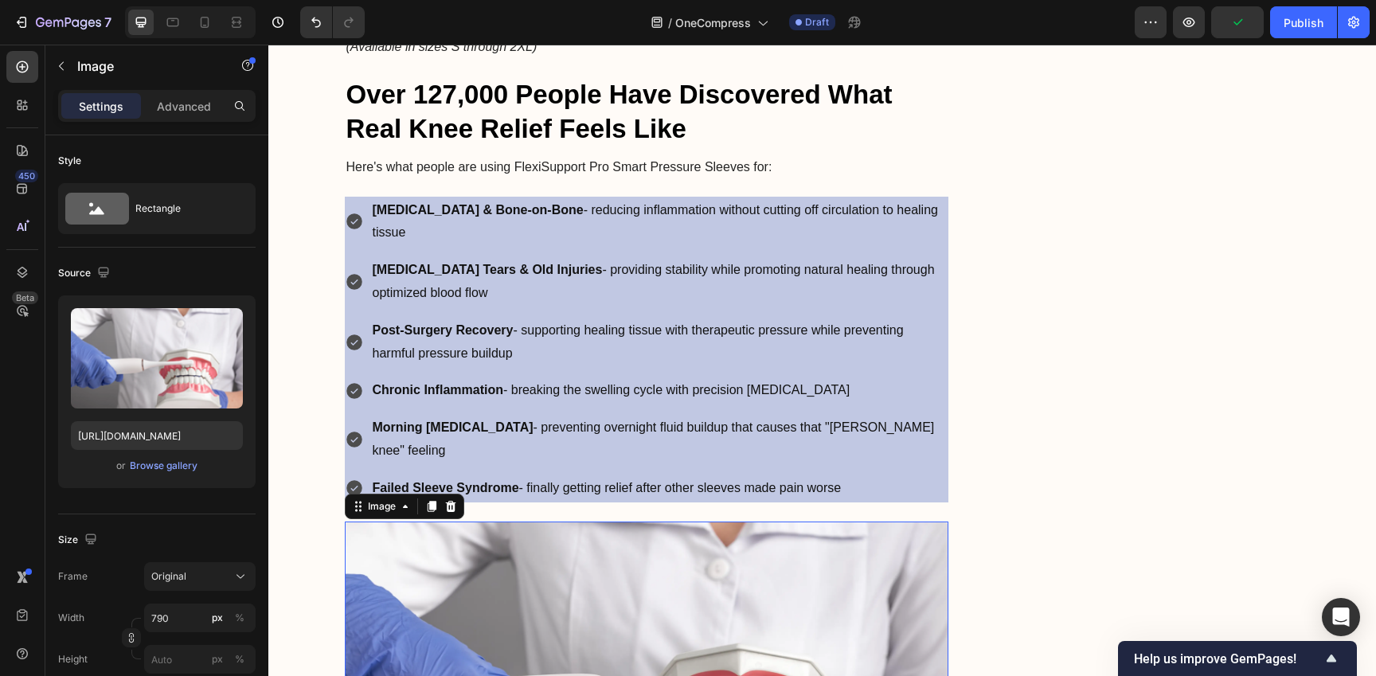
scroll to position [4280, 0]
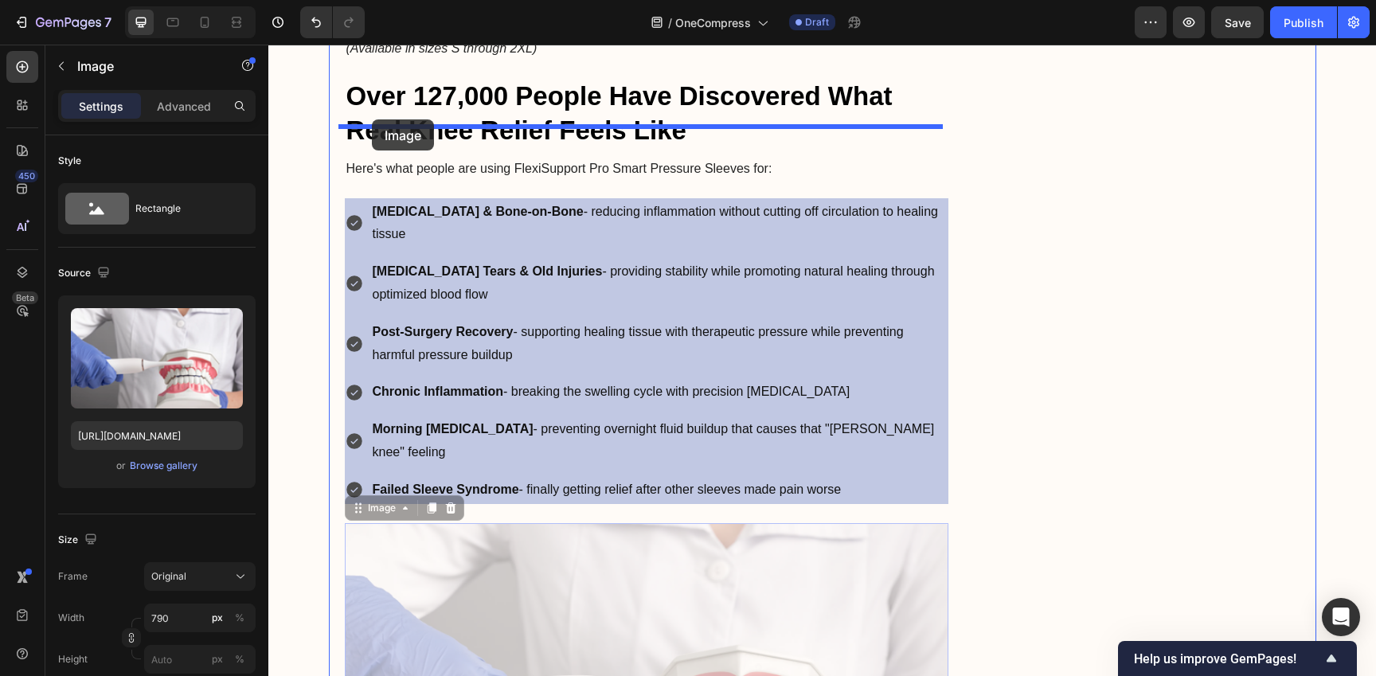
drag, startPoint x: 351, startPoint y: 431, endPoint x: 372, endPoint y: 119, distance: 312.8
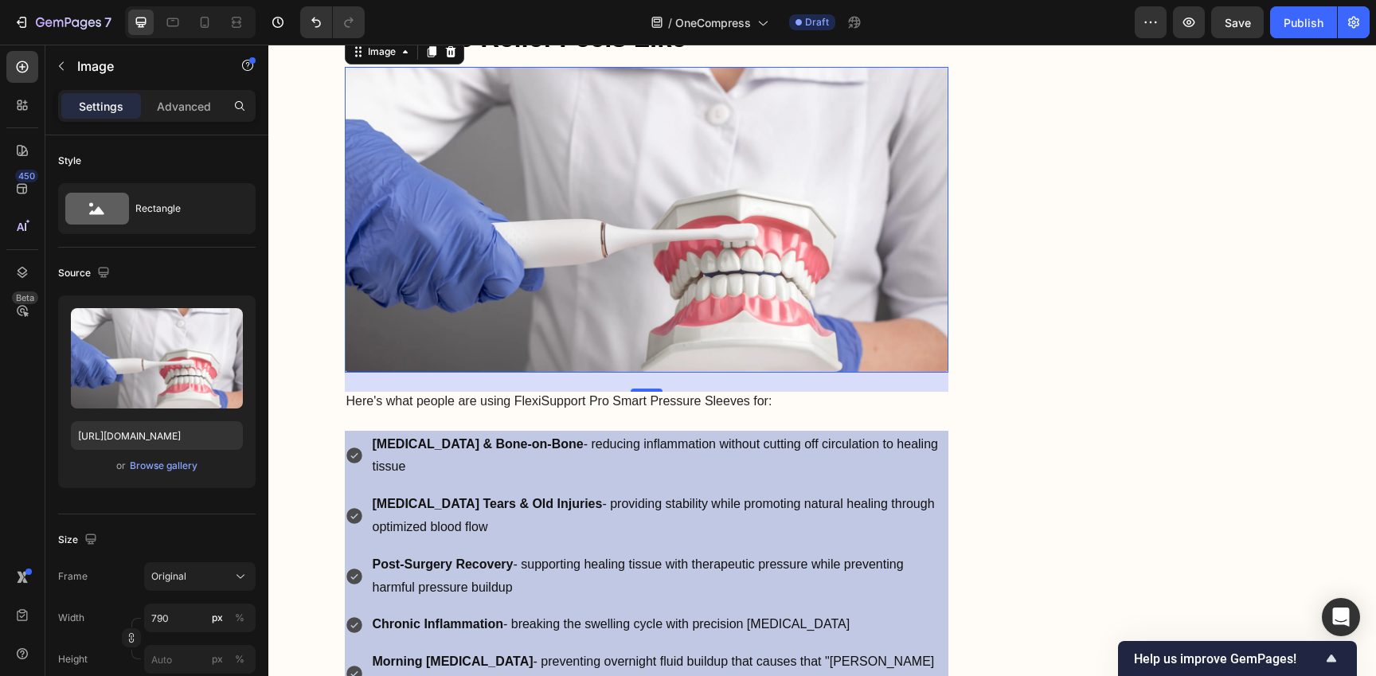
scroll to position [4378, 0]
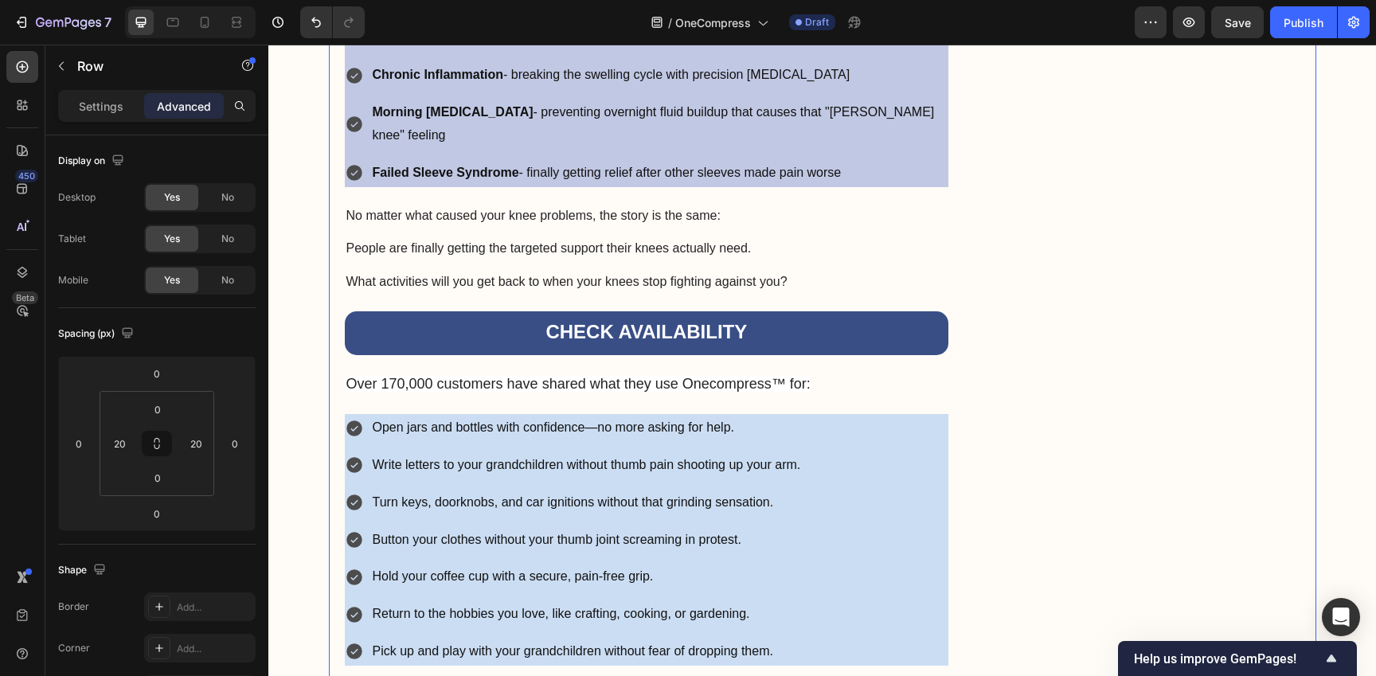
scroll to position [4920, 0]
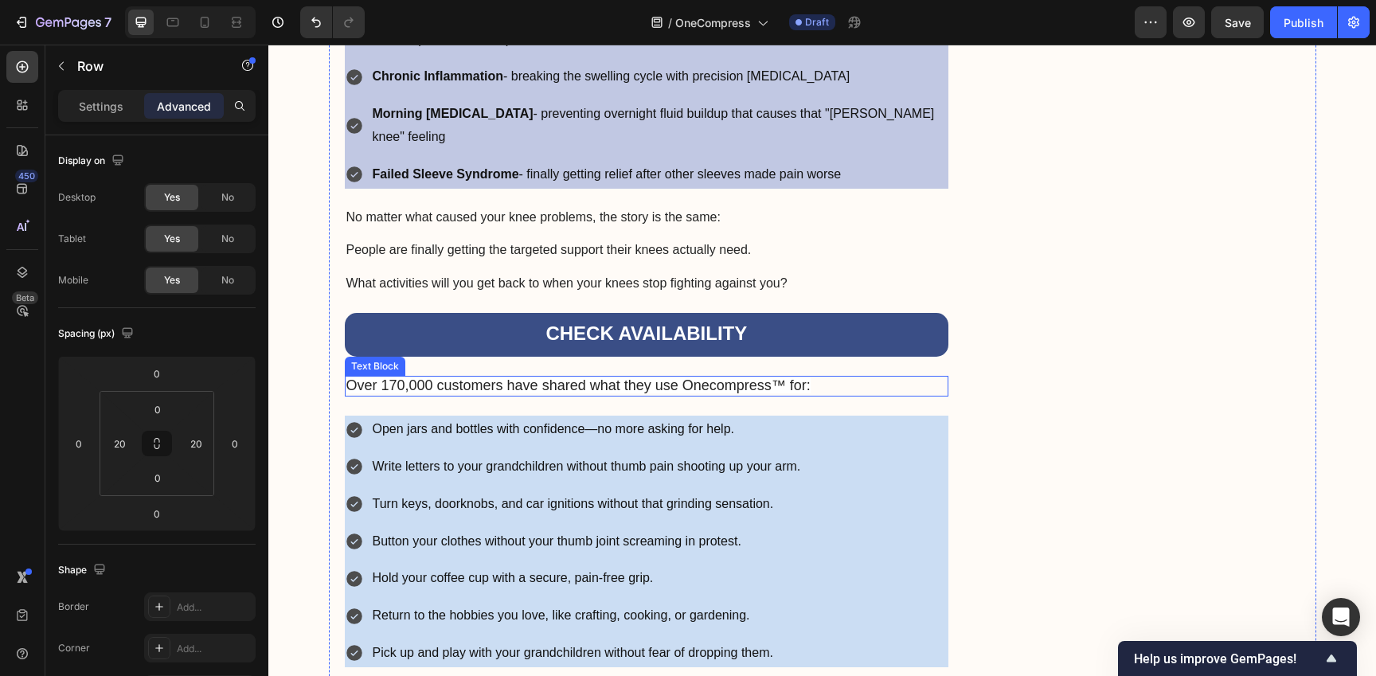
click at [696, 377] on span "Over 170,000 customers have shared what they use Onecompress™ for:" at bounding box center [578, 385] width 464 height 16
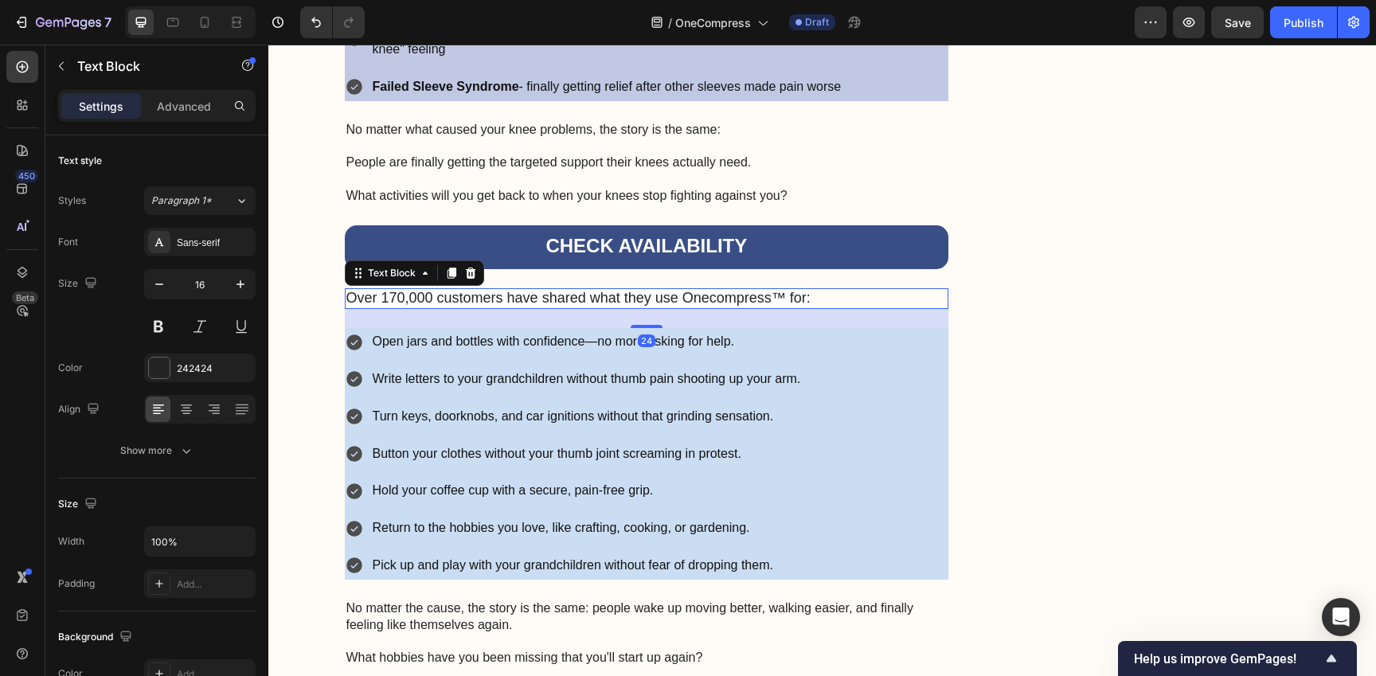
scroll to position [5045, 0]
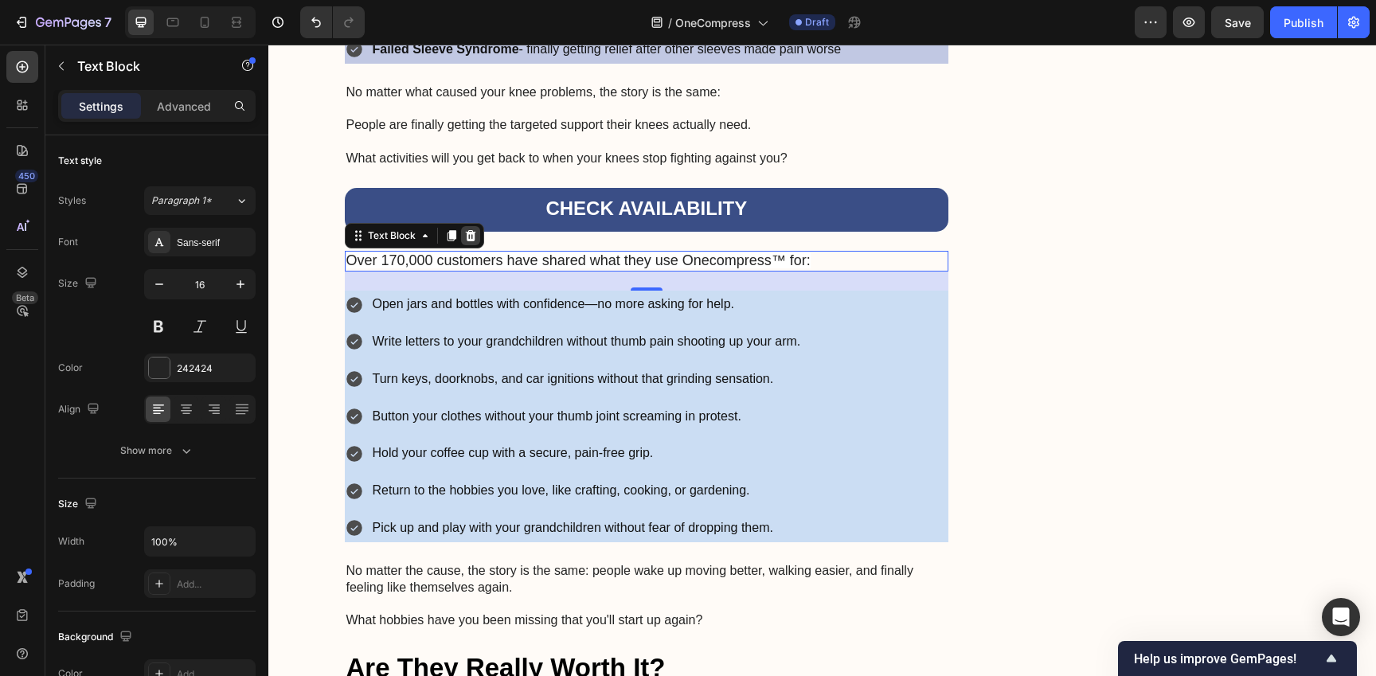
click at [468, 229] on icon at bounding box center [470, 235] width 13 height 13
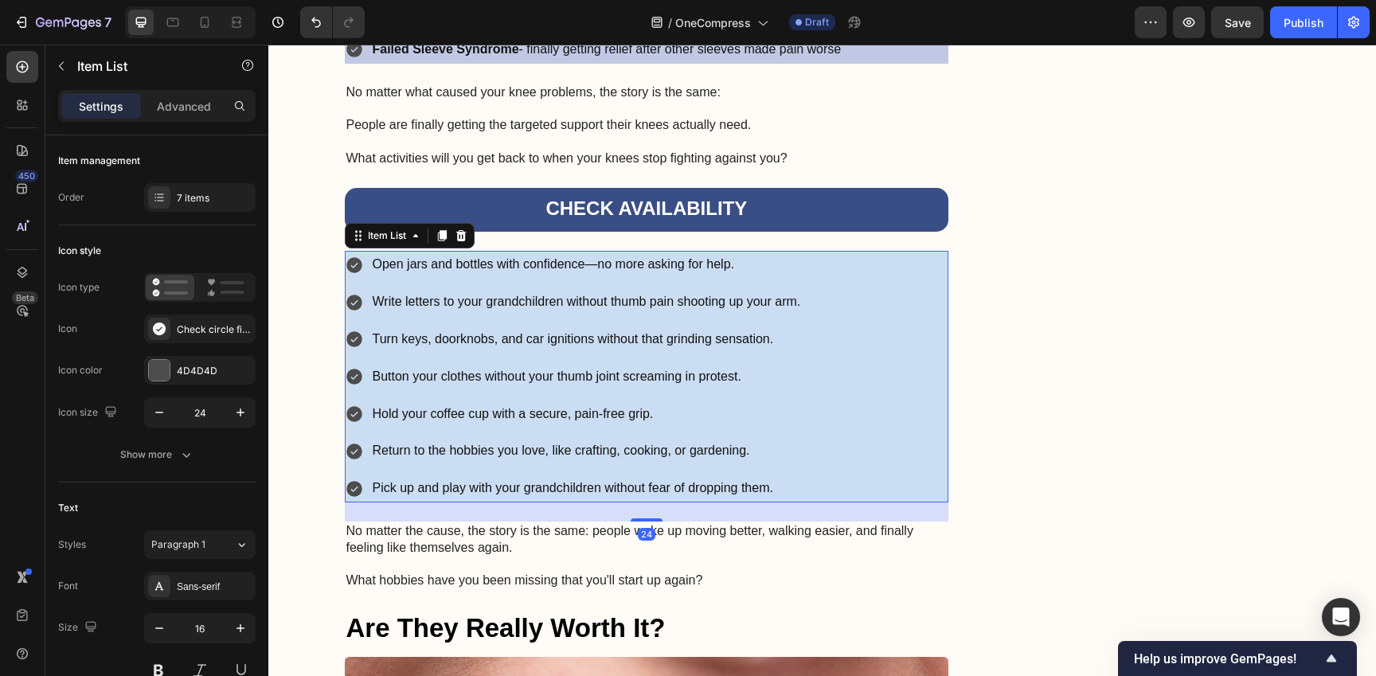
click at [482, 251] on div "Open jars and bottles with confidence—no more asking for help. Write letters to…" at bounding box center [574, 377] width 459 height 252
click at [455, 230] on icon at bounding box center [460, 235] width 10 height 11
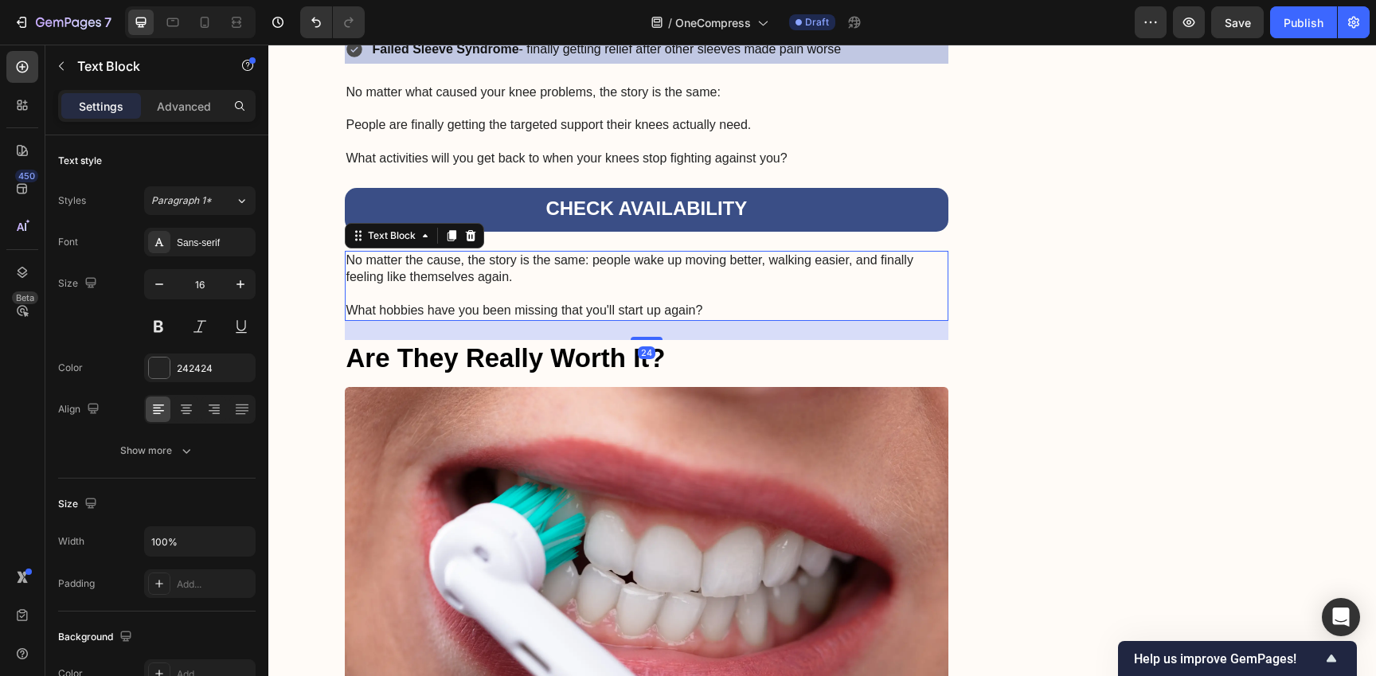
click at [539, 252] on p "No matter the cause, the story is the same: people wake up moving better, walki…" at bounding box center [646, 268] width 601 height 33
click at [464, 229] on icon at bounding box center [470, 235] width 13 height 13
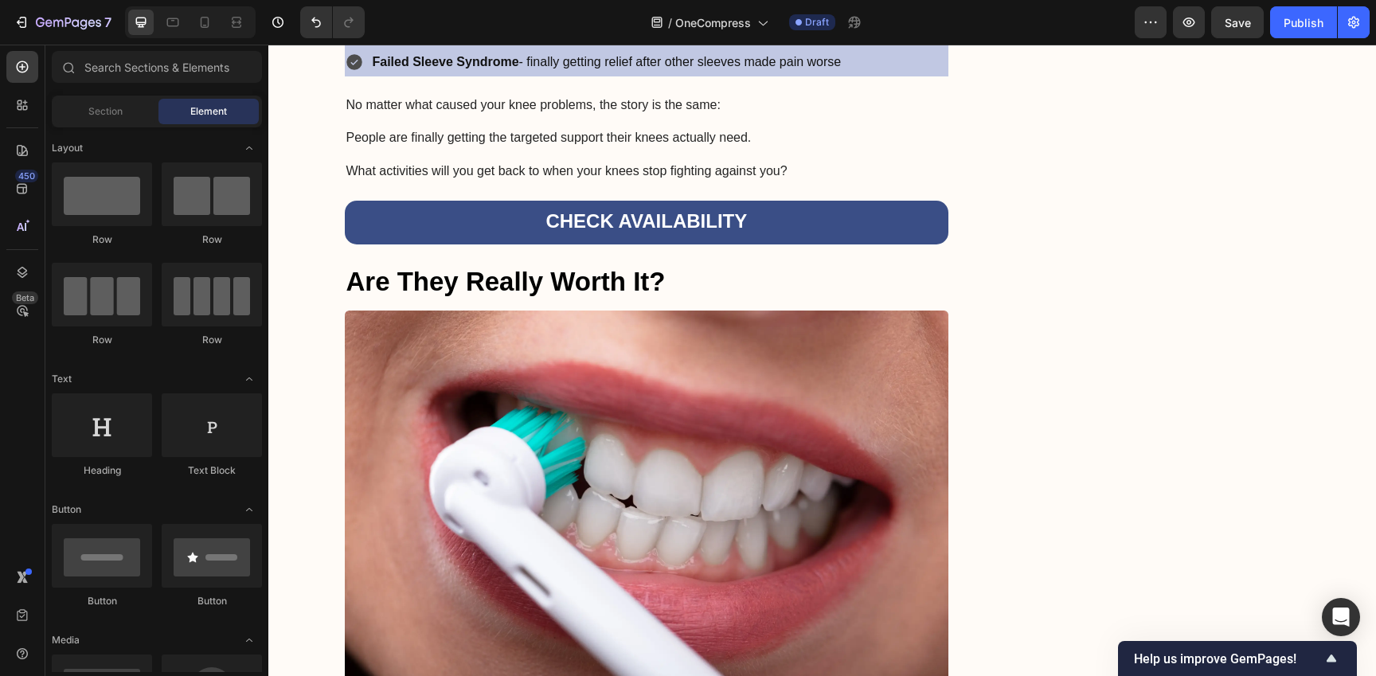
scroll to position [4411, 0]
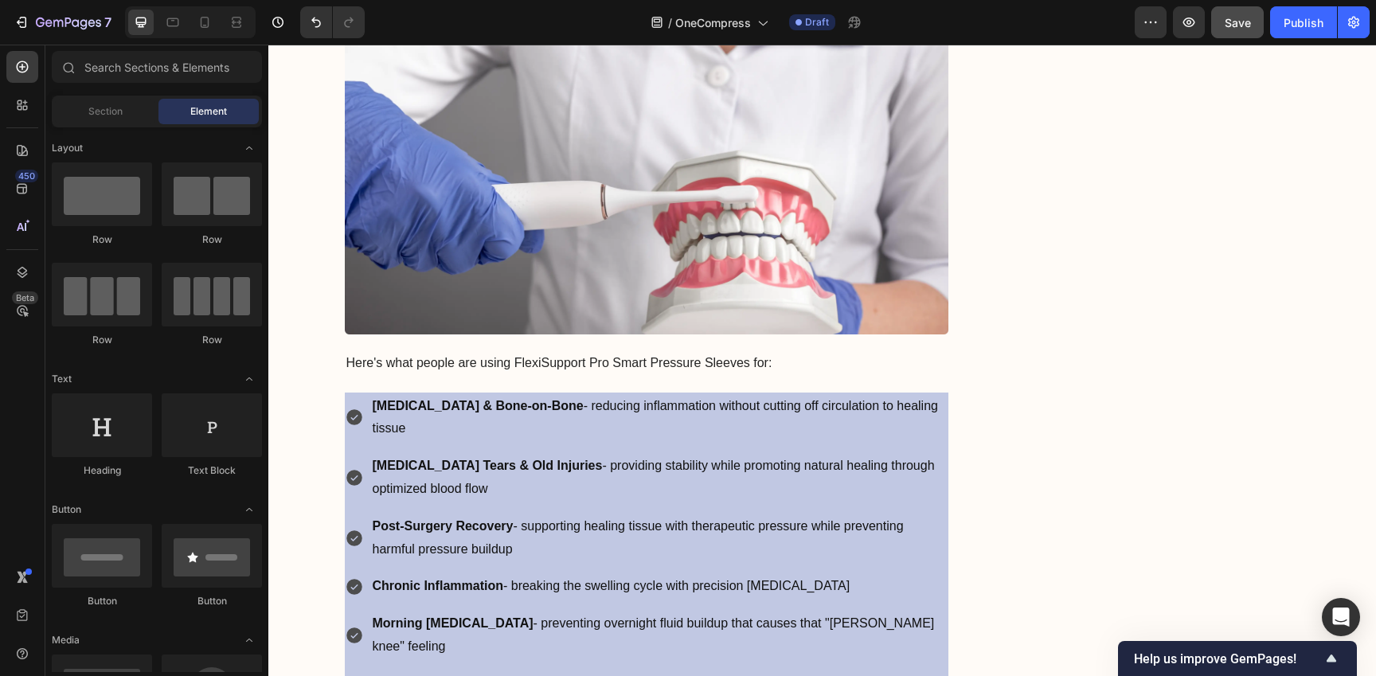
click at [1240, 25] on span "Save" at bounding box center [1237, 23] width 26 height 14
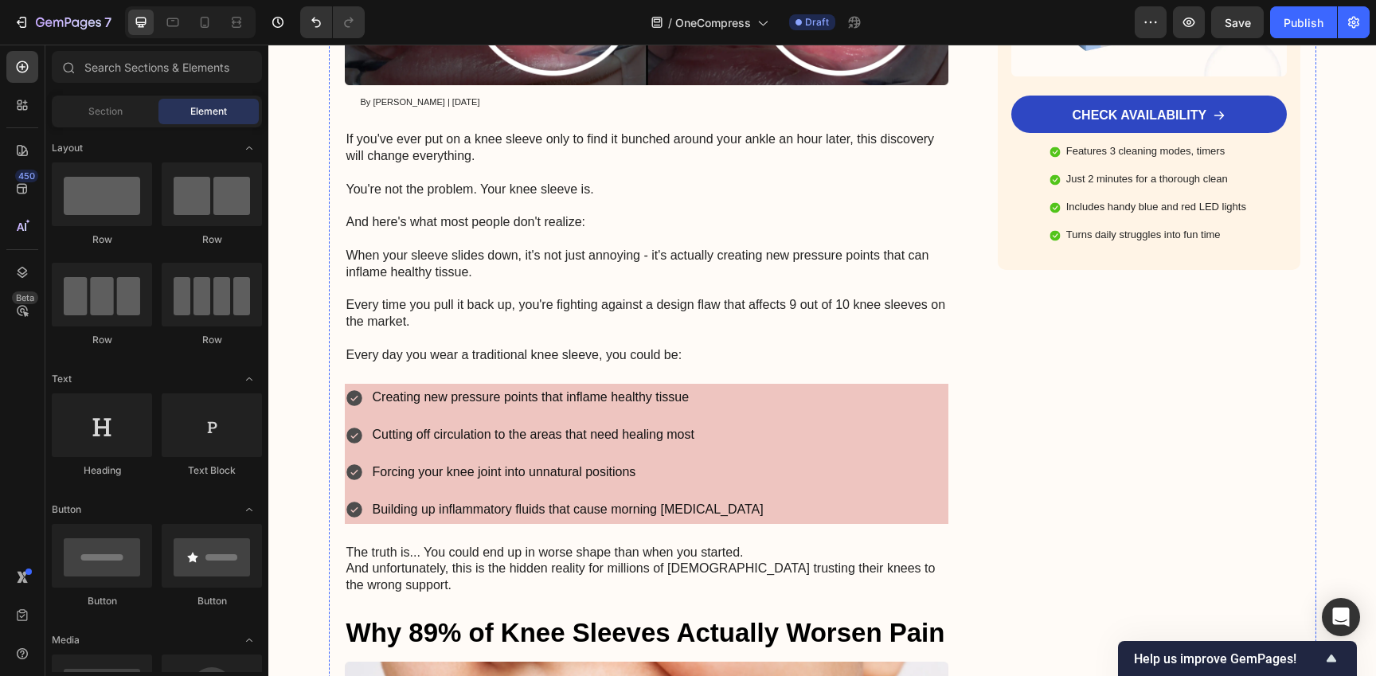
scroll to position [0, 0]
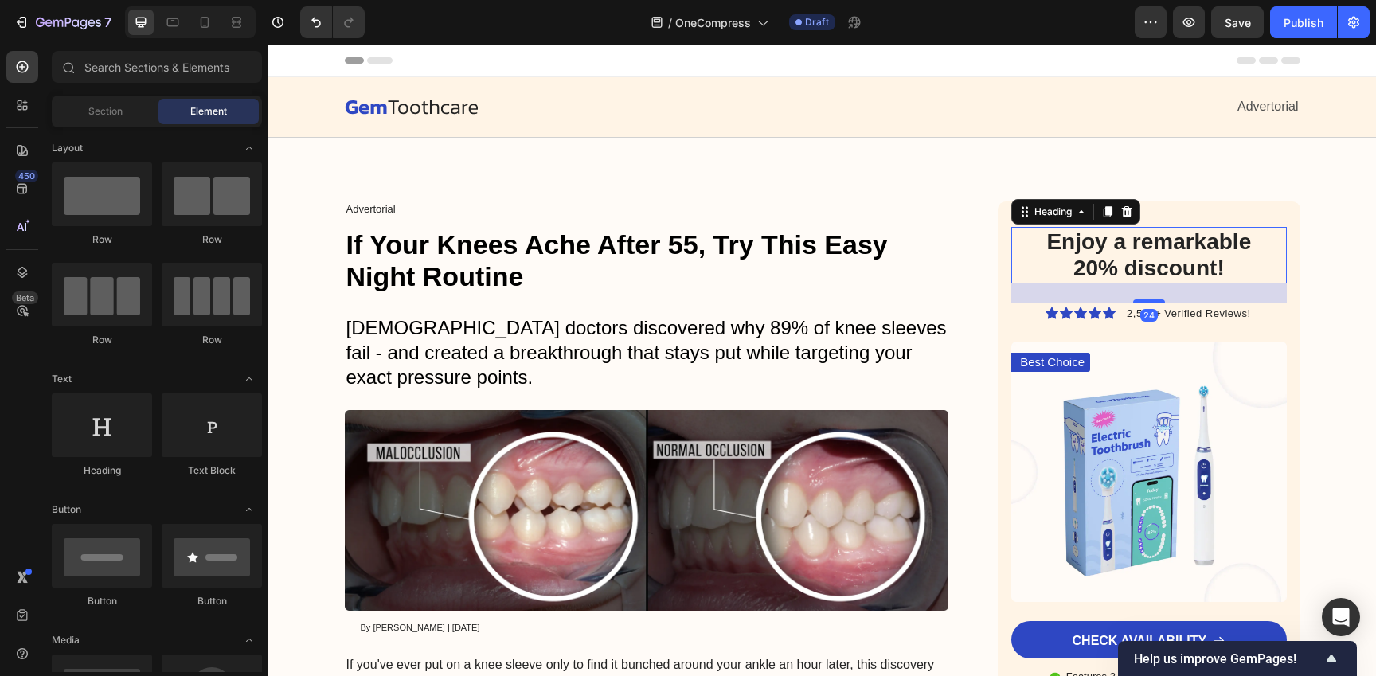
click at [1125, 232] on h2 "Enjoy a remarkable 20% discount!" at bounding box center [1149, 255] width 250 height 57
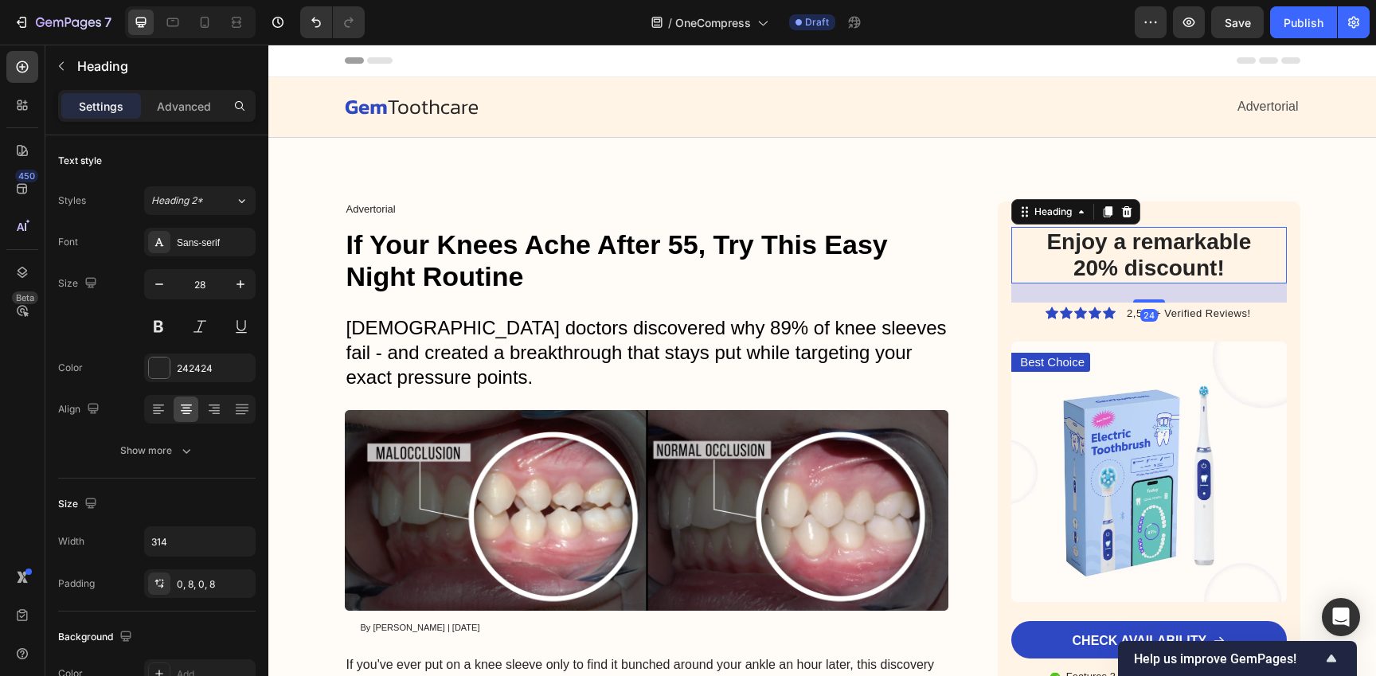
click at [1170, 260] on h2 "Enjoy a remarkable 20% discount!" at bounding box center [1149, 255] width 250 height 57
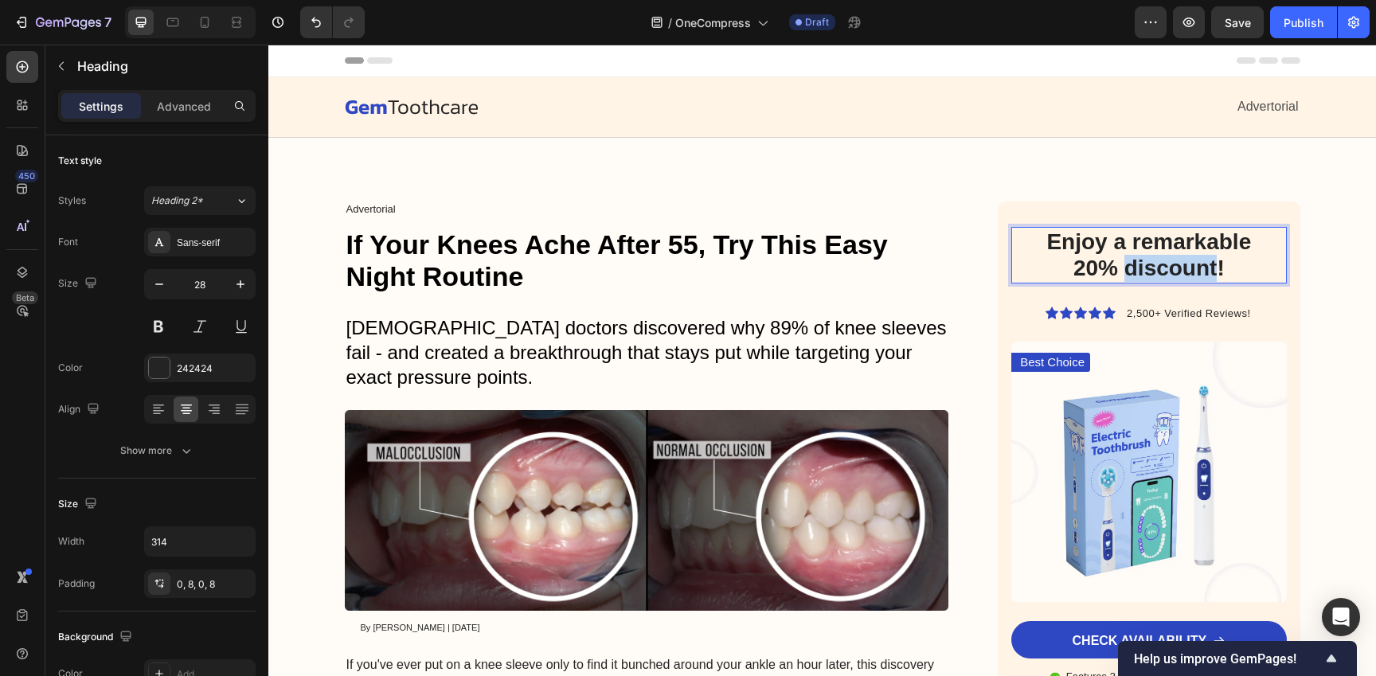
click at [1170, 260] on p "Enjoy a remarkable 20% discount!" at bounding box center [1148, 254] width 237 height 53
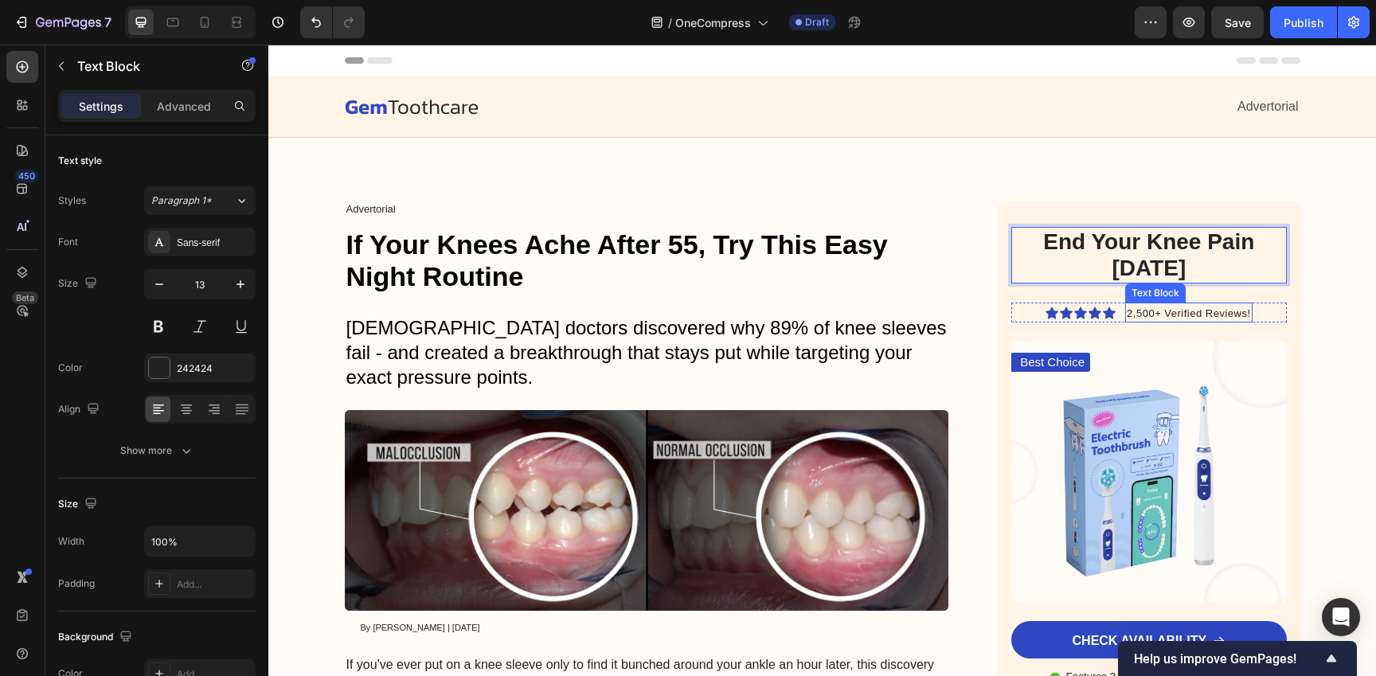
click at [1160, 313] on span "2,500+ Verified Reviews!" at bounding box center [1188, 313] width 123 height 12
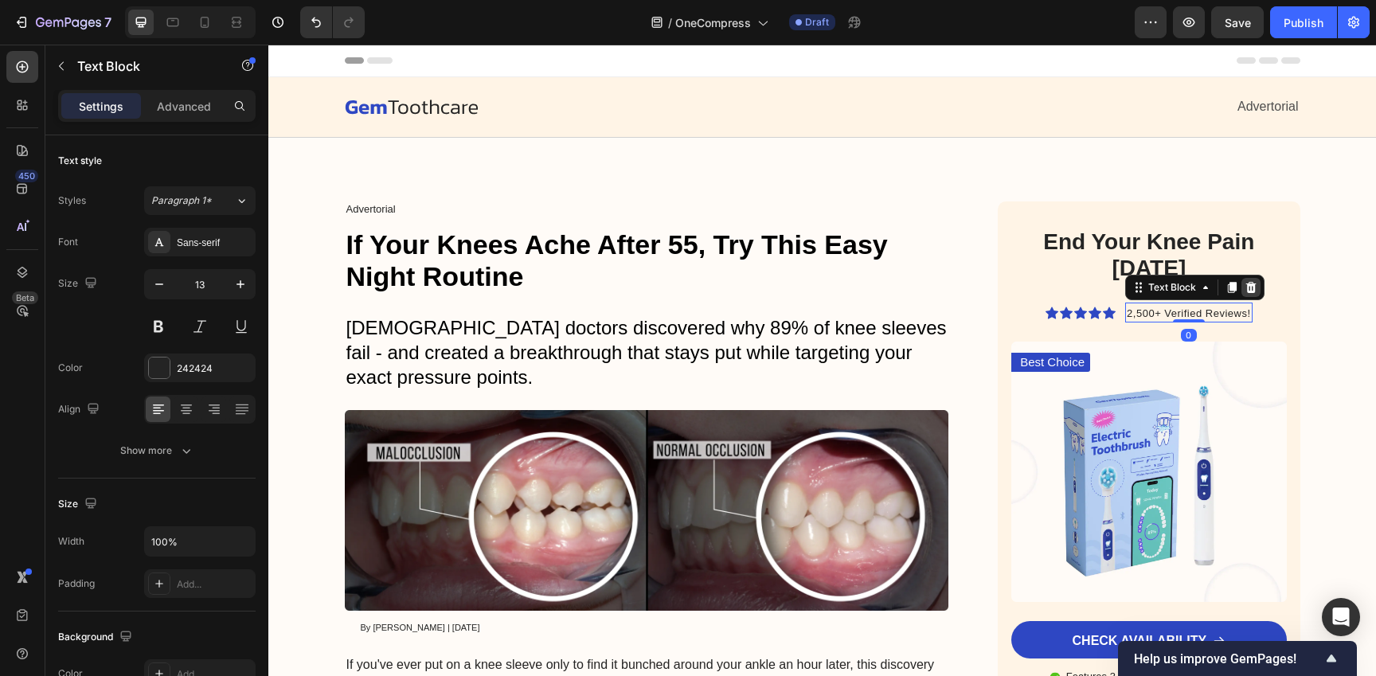
click at [1244, 291] on icon at bounding box center [1250, 287] width 13 height 13
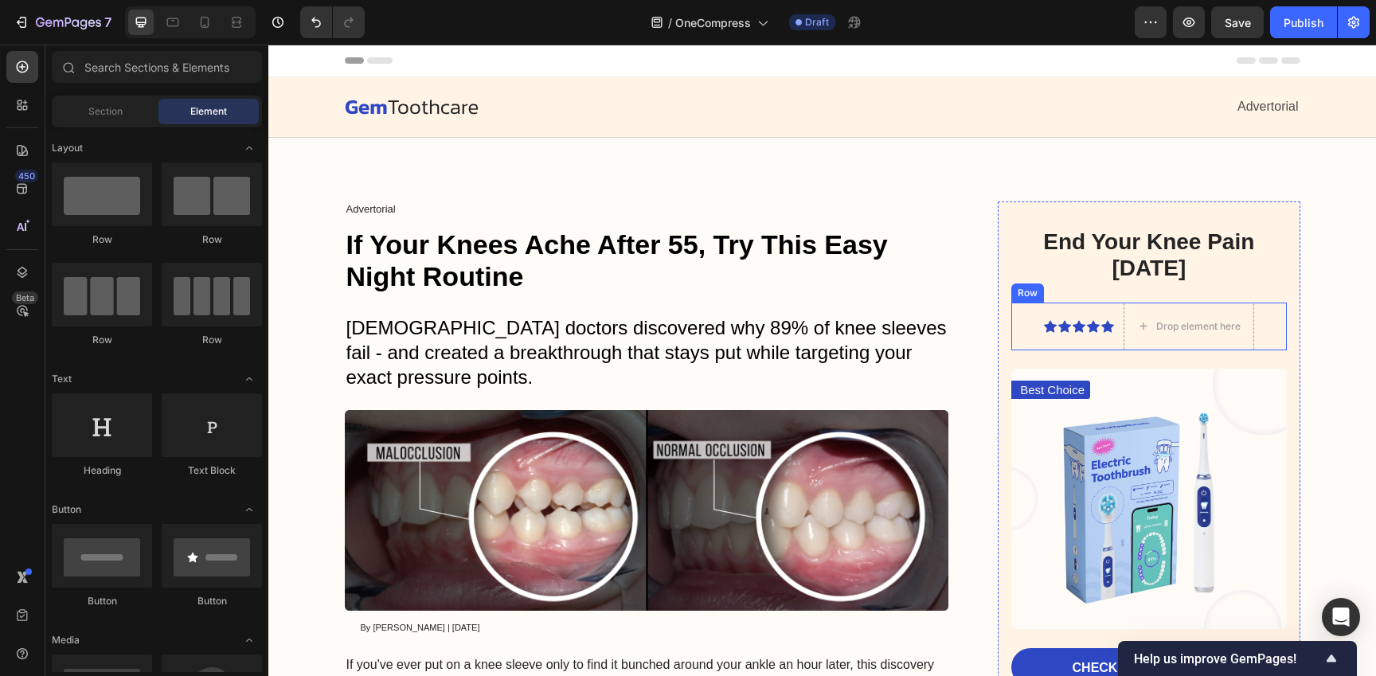
click at [1078, 314] on div "Icon Icon Icon Icon Icon Icon List" at bounding box center [1079, 327] width 70 height 48
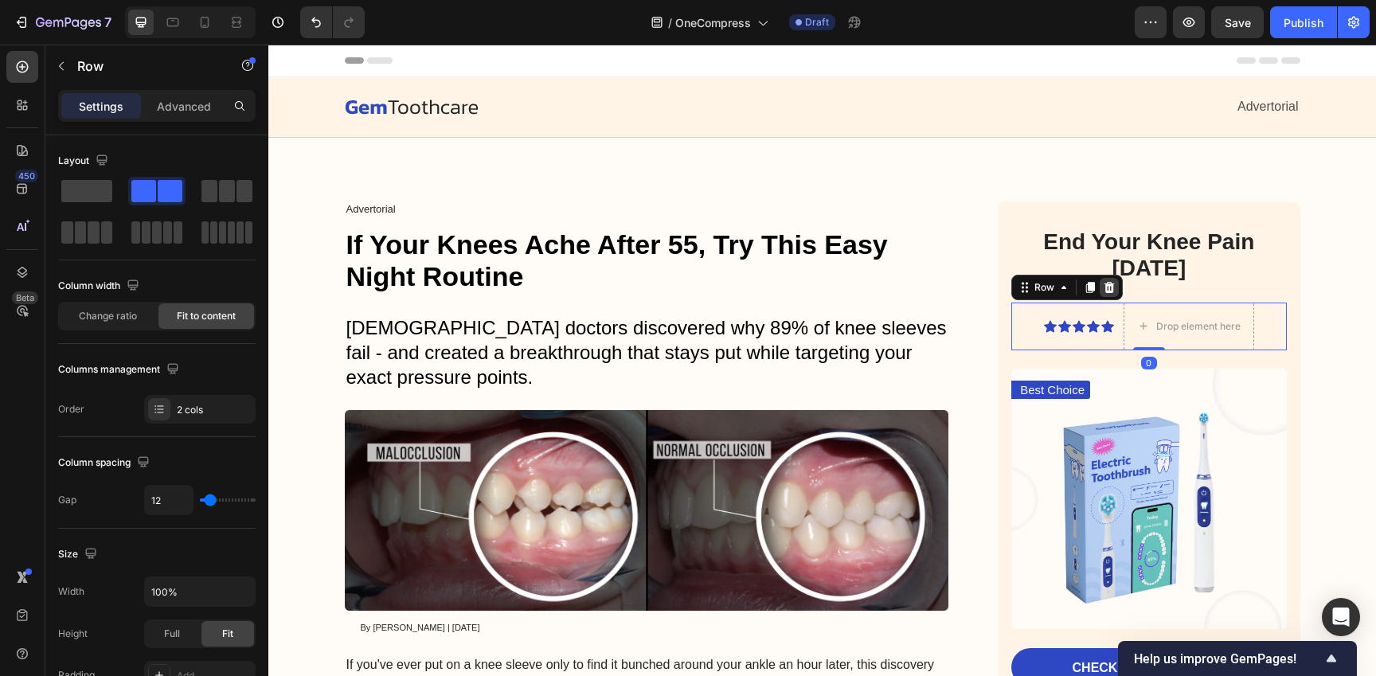
click at [1104, 292] on icon at bounding box center [1109, 287] width 10 height 11
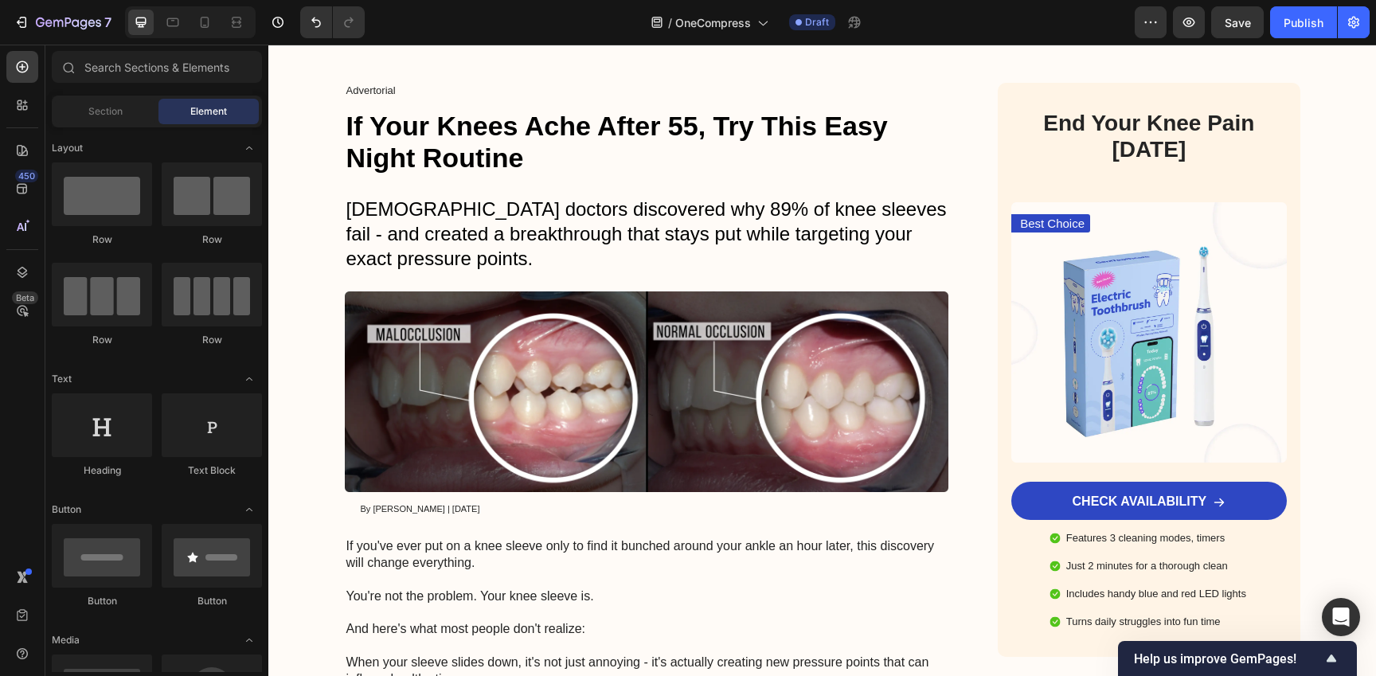
scroll to position [132, 0]
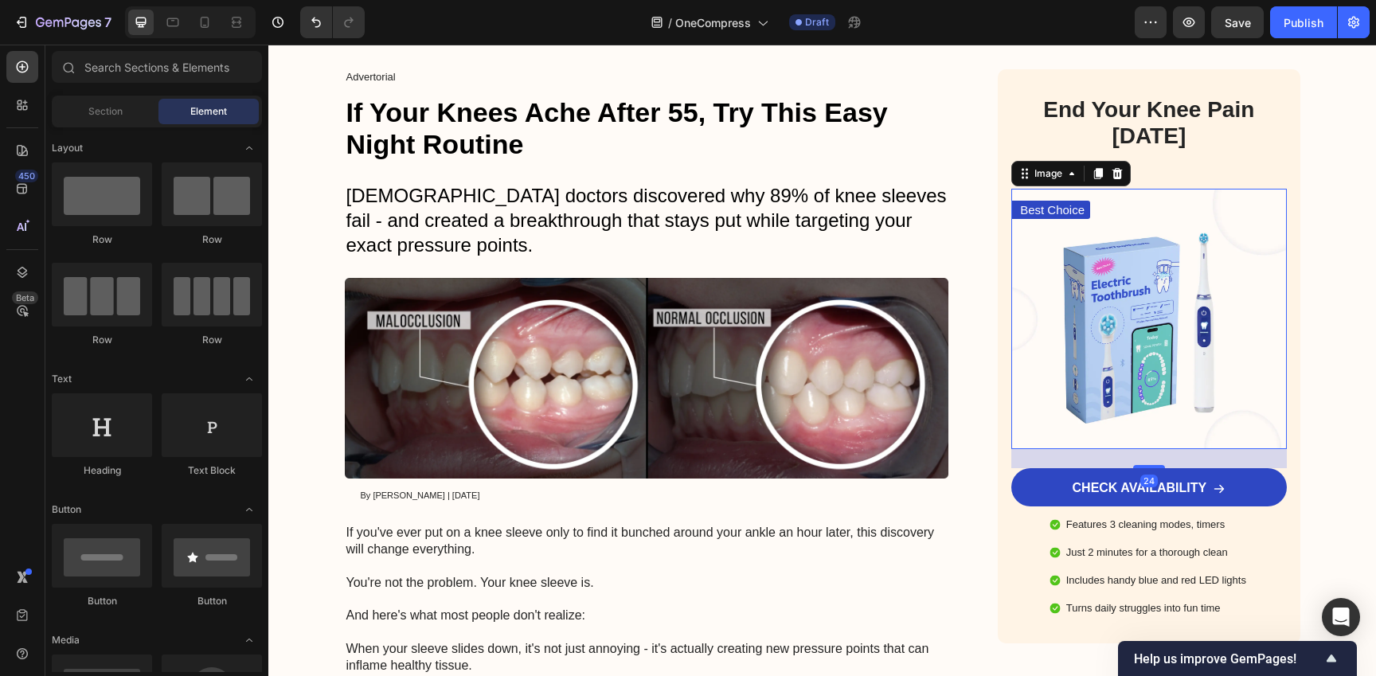
click at [1119, 297] on img at bounding box center [1148, 319] width 275 height 260
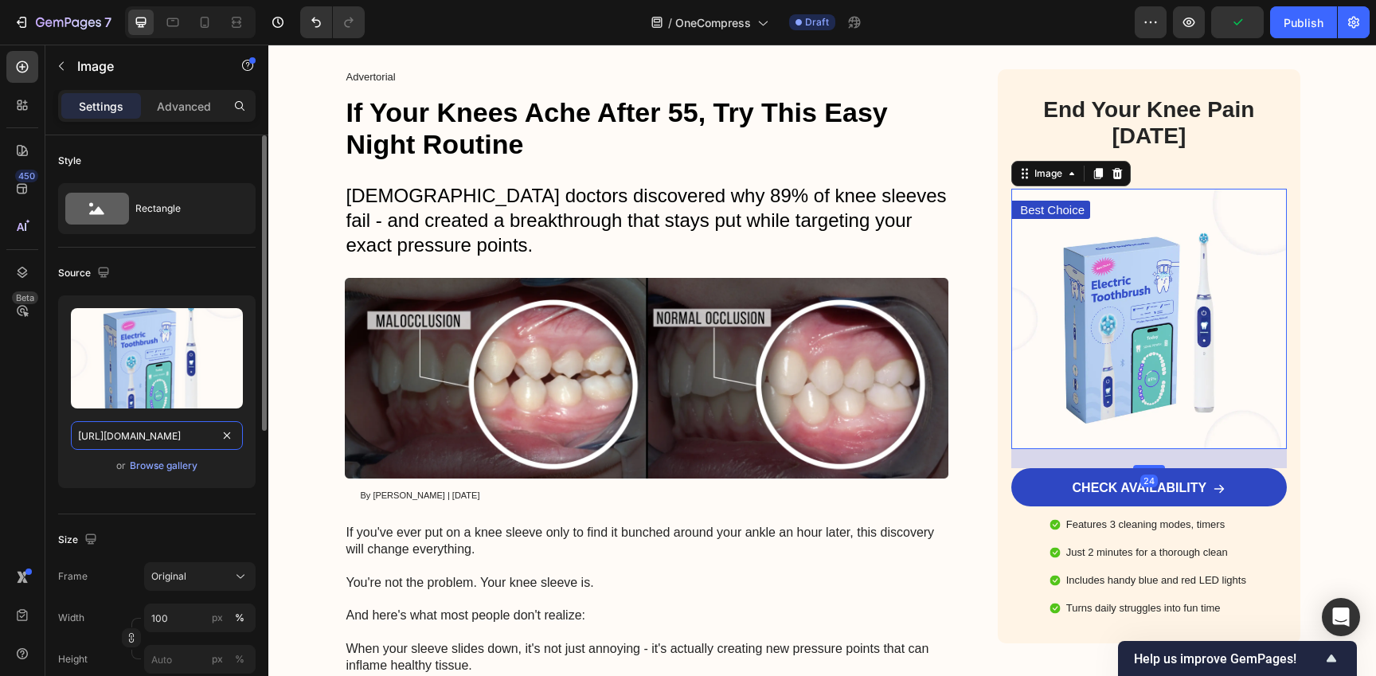
click at [192, 435] on input "[URL][DOMAIN_NAME]" at bounding box center [157, 435] width 172 height 29
click at [185, 467] on div "Browse gallery" at bounding box center [164, 466] width 68 height 14
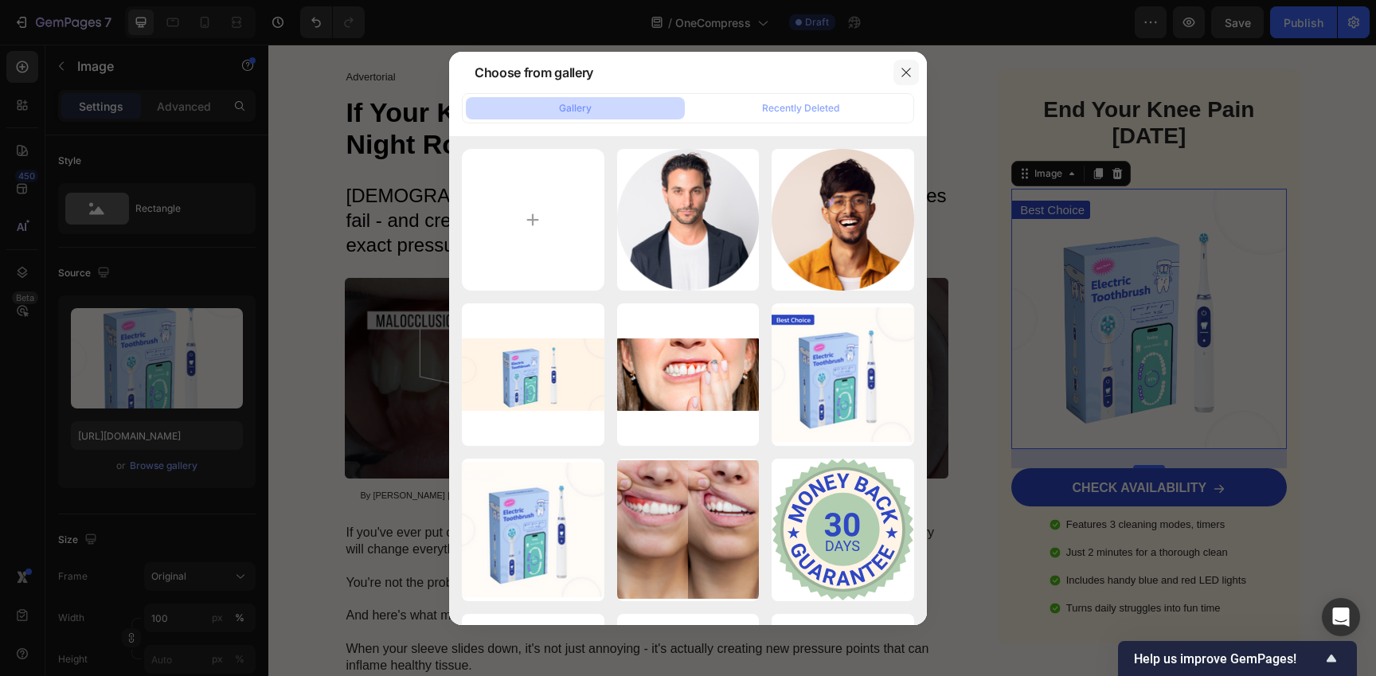
click at [907, 68] on icon "button" at bounding box center [906, 72] width 13 height 13
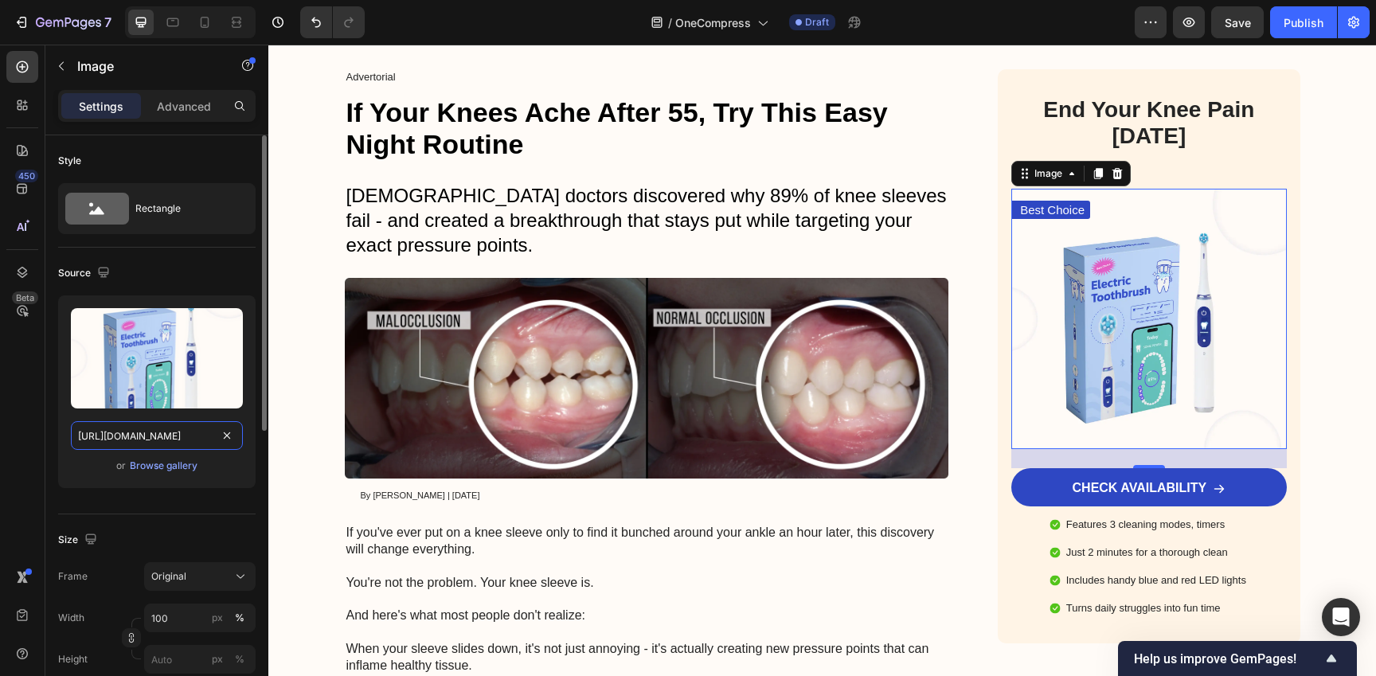
click at [179, 436] on input "[URL][DOMAIN_NAME]" at bounding box center [157, 435] width 172 height 29
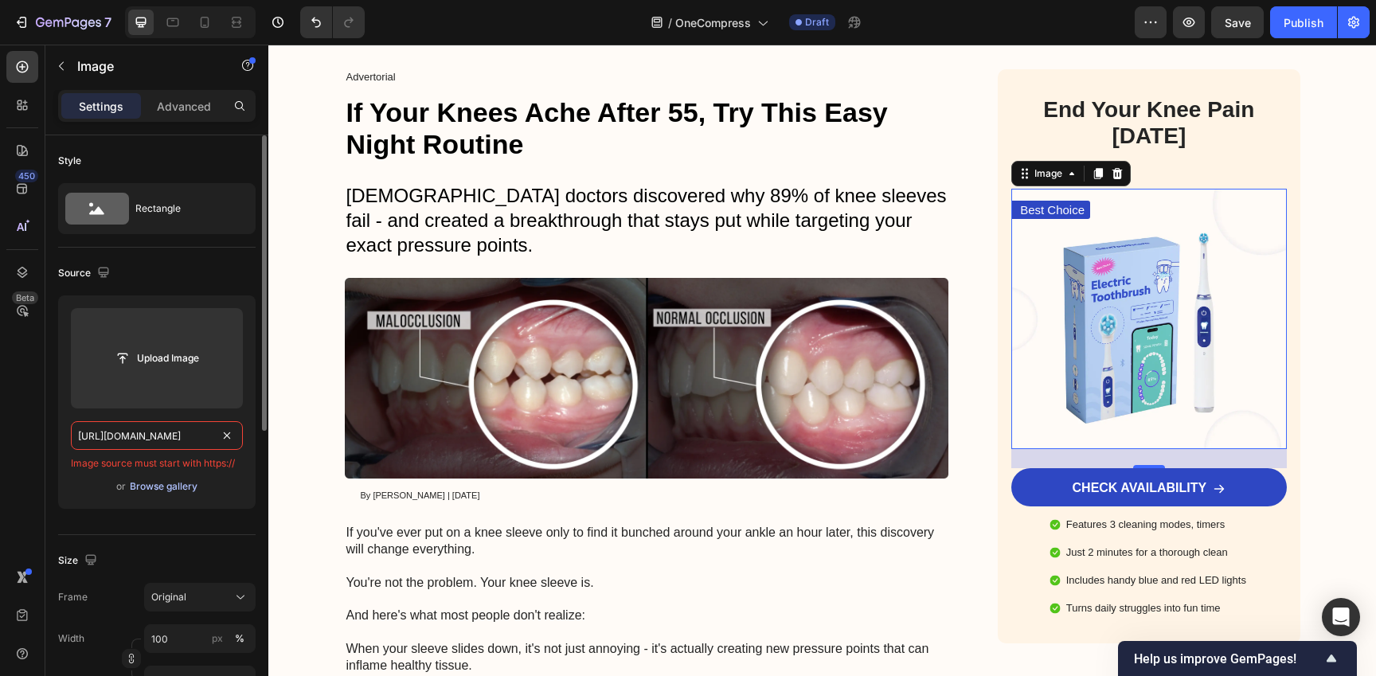
click at [165, 492] on div "Browse gallery" at bounding box center [164, 486] width 68 height 14
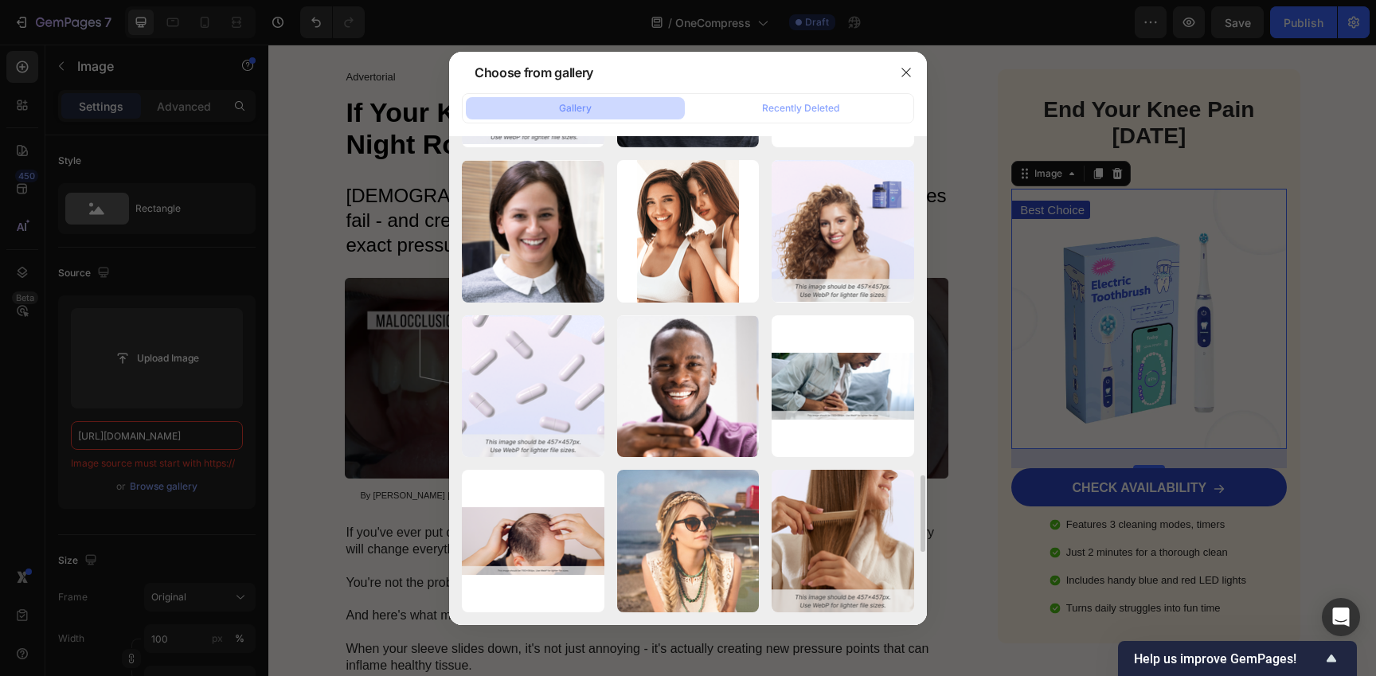
scroll to position [2623, 0]
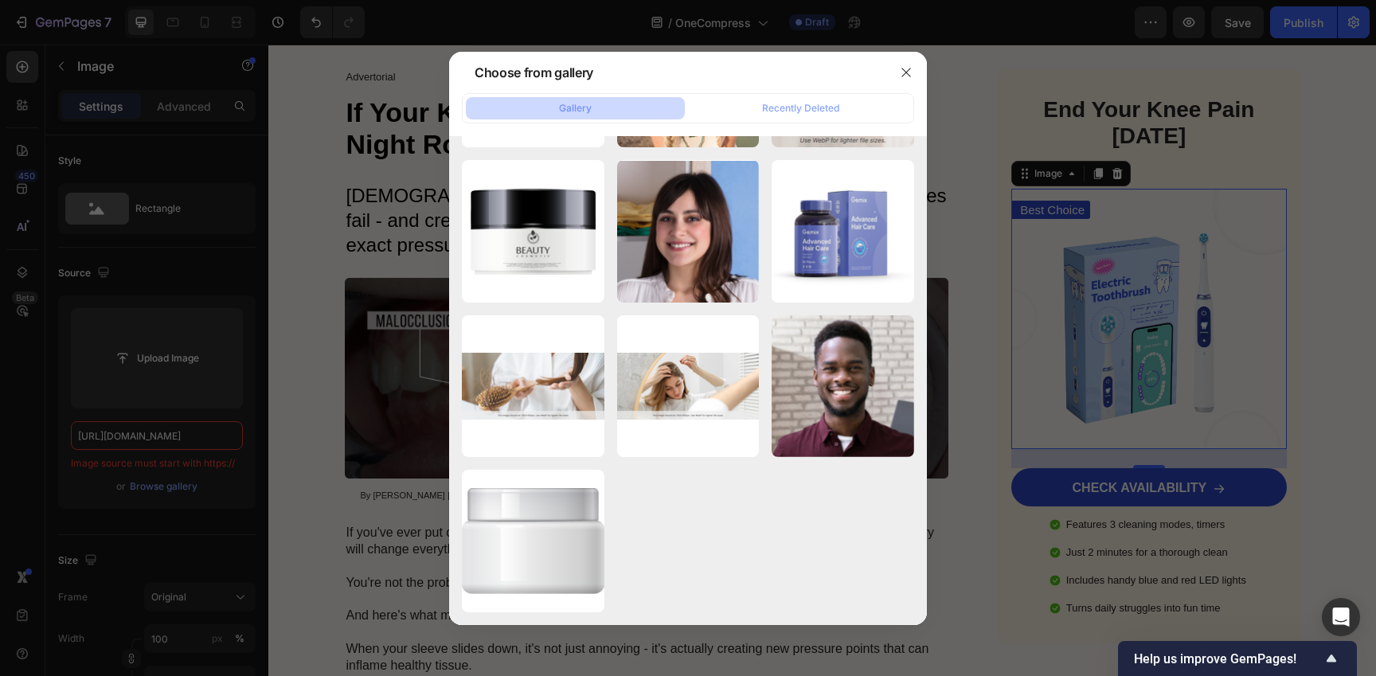
click at [279, 295] on div at bounding box center [688, 338] width 1376 height 676
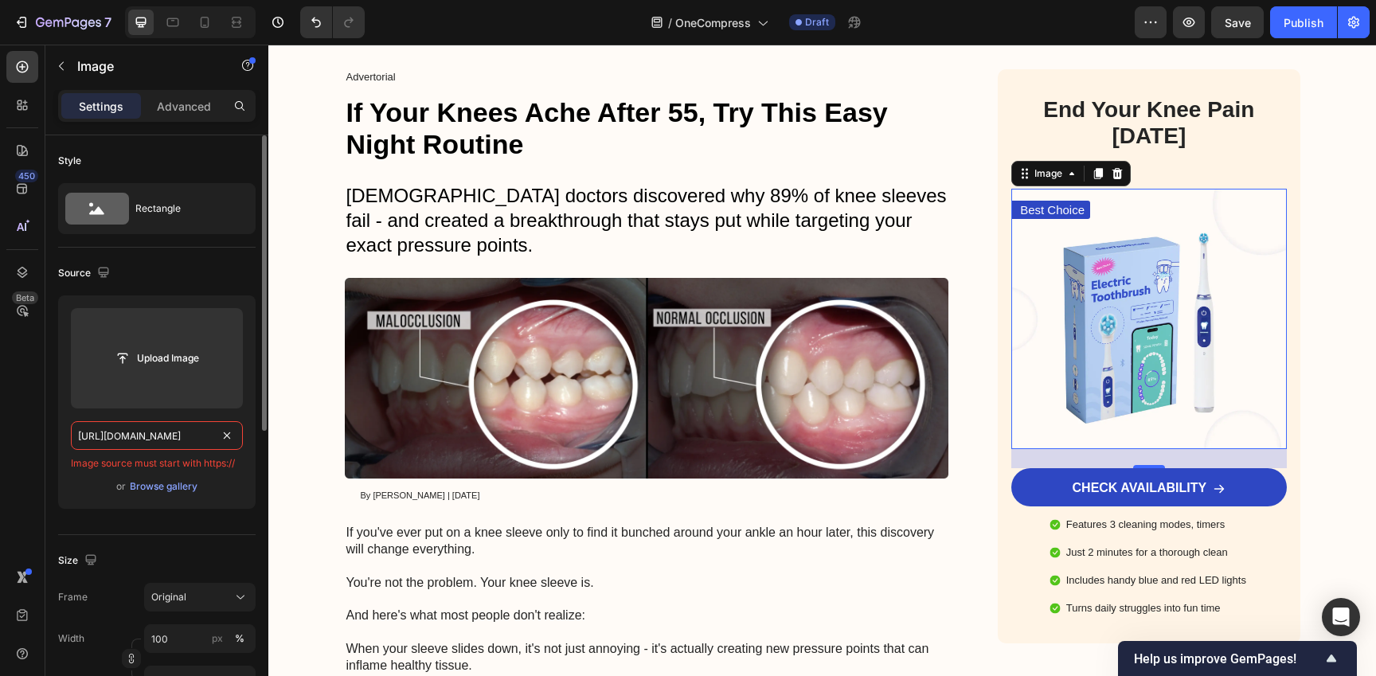
click at [182, 435] on input "[URL][DOMAIN_NAME]" at bounding box center [157, 435] width 172 height 29
paste input "2_2fe51322-013a-4302-a4cf-93d459de7ba7.png?v=1755239640"
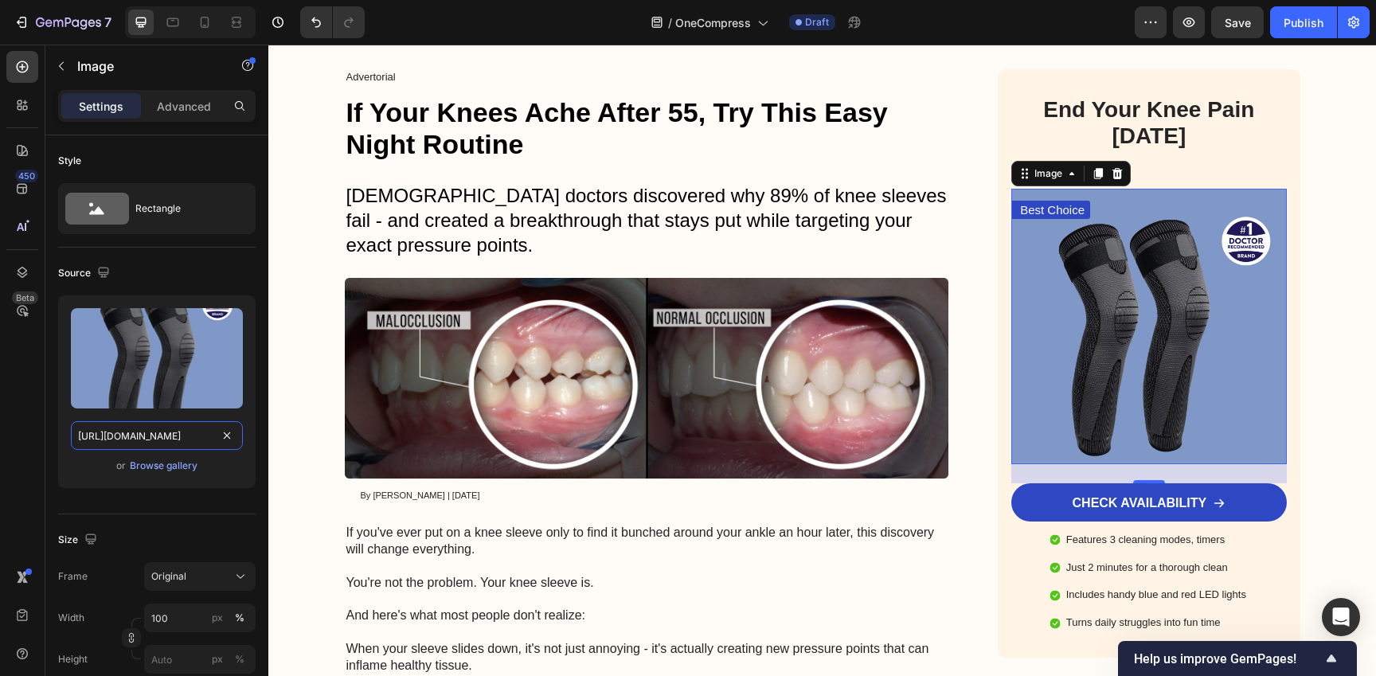
type input "[URL][DOMAIN_NAME]"
click at [32, 424] on div "450 Beta" at bounding box center [22, 306] width 32 height 510
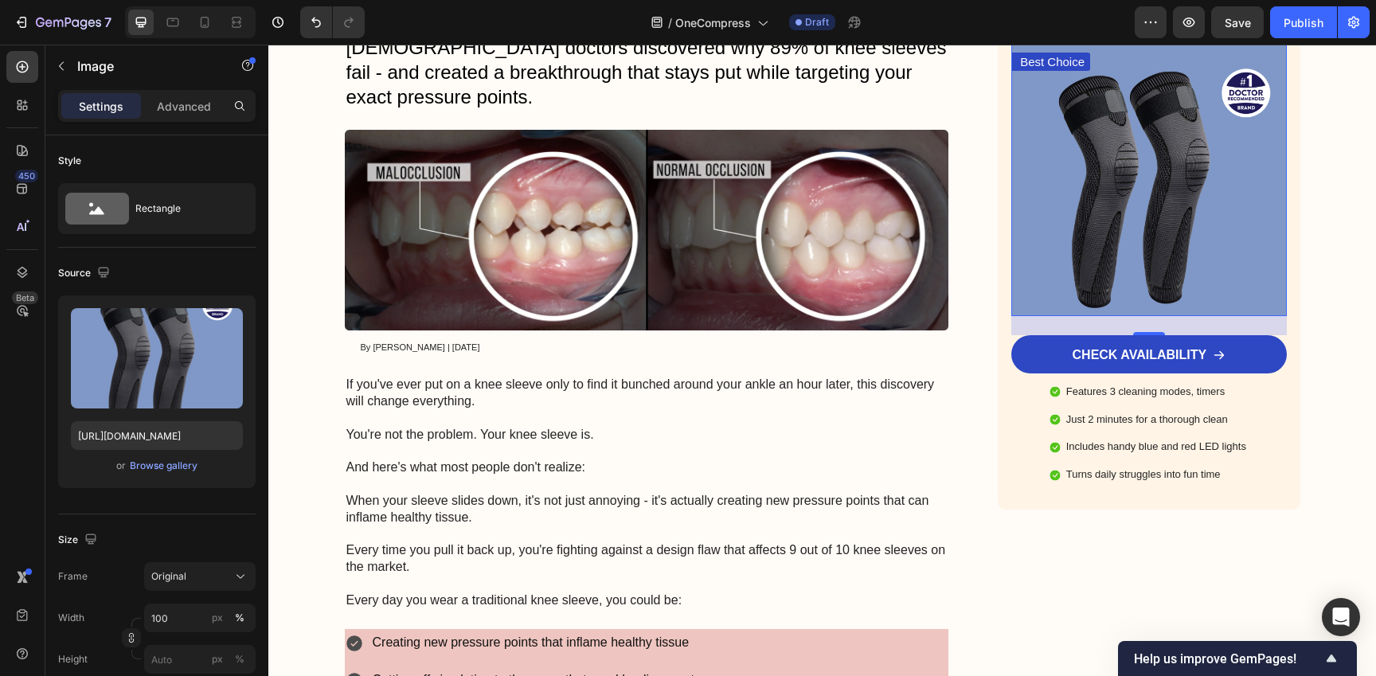
scroll to position [310, 0]
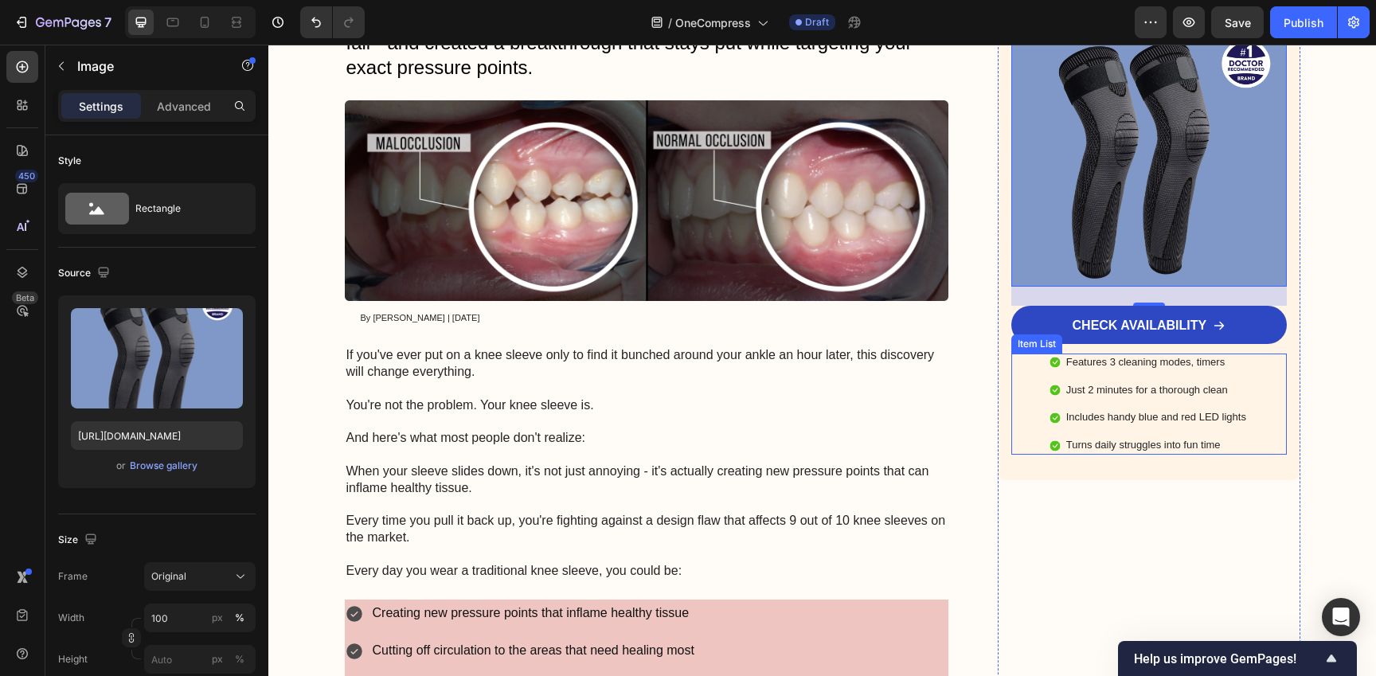
click at [1255, 374] on div "Features 3 cleaning modes, timers Just 2 minutes for a thorough clean Includes …" at bounding box center [1148, 404] width 275 height 102
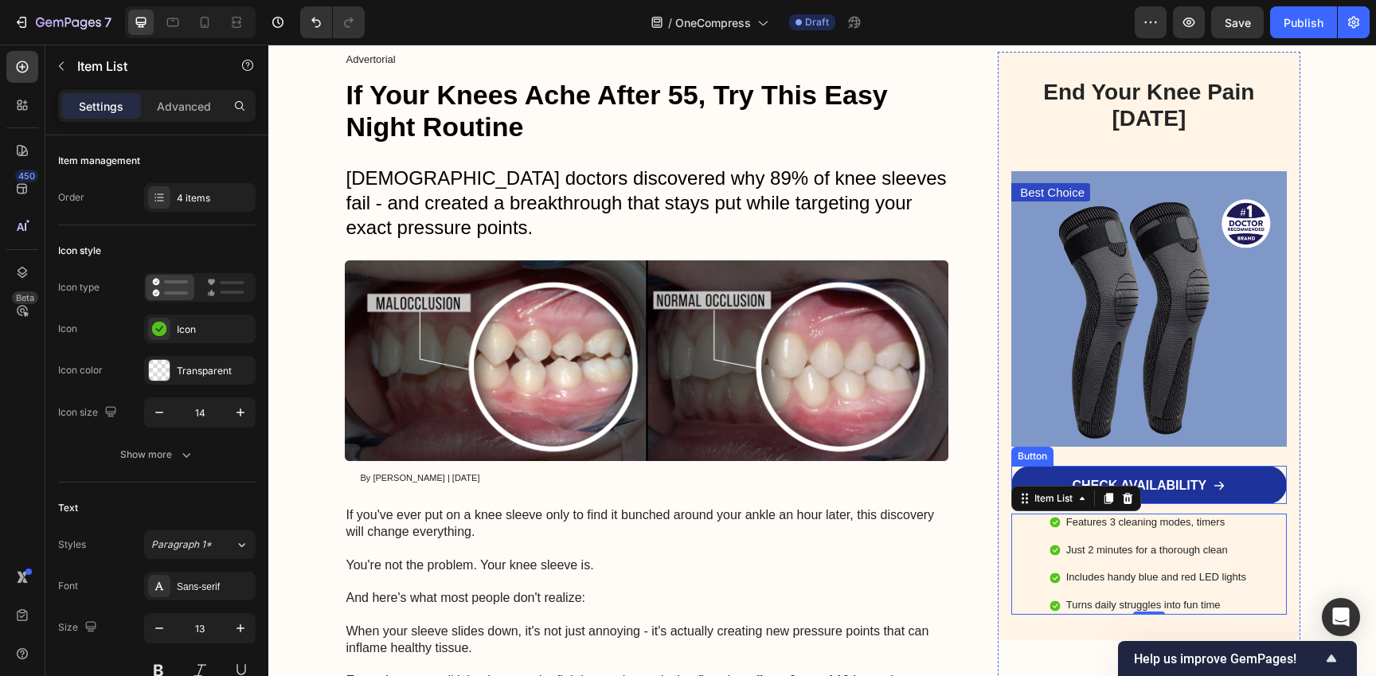
scroll to position [74, 0]
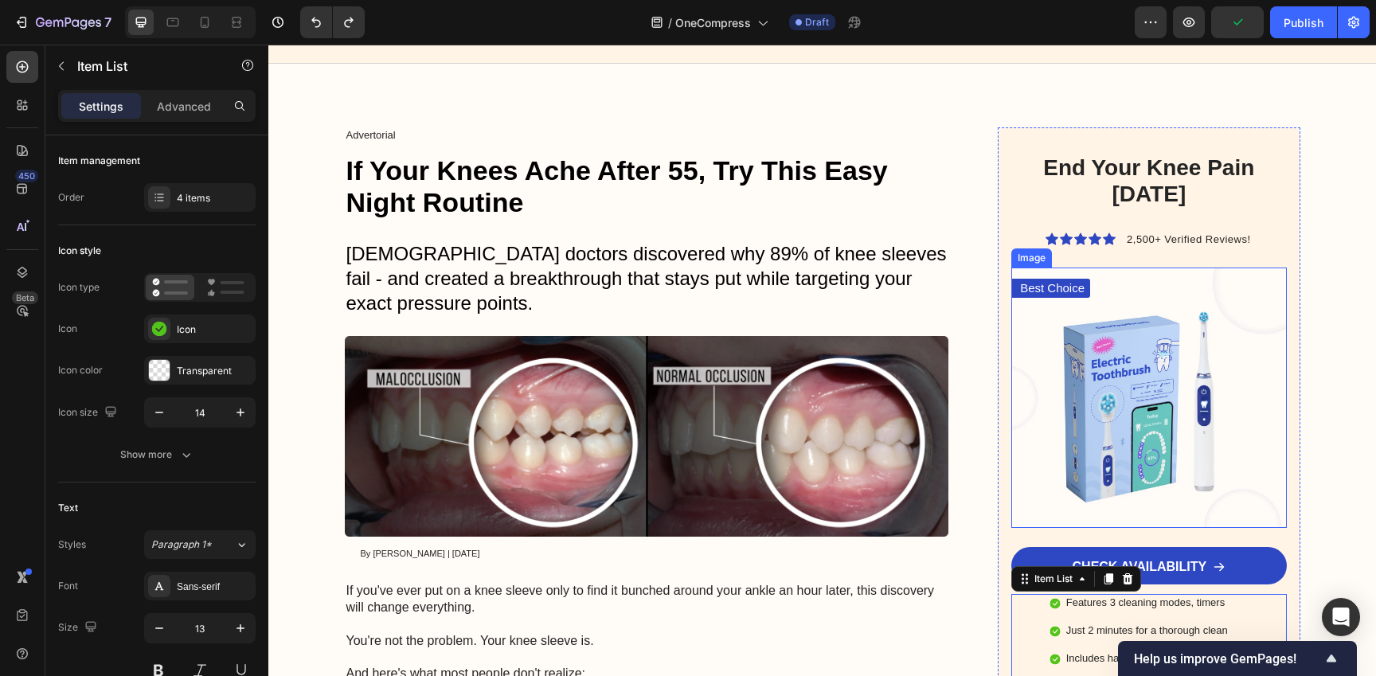
click at [1147, 420] on img at bounding box center [1148, 397] width 275 height 260
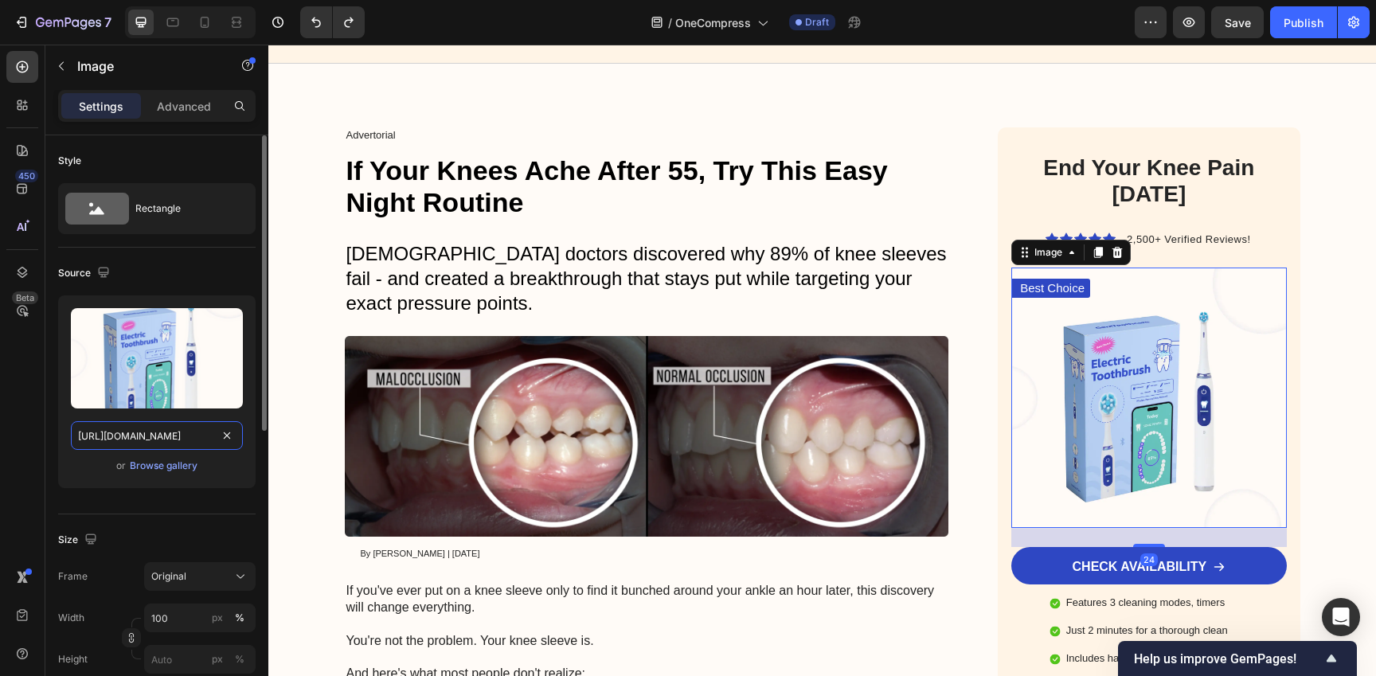
click at [209, 434] on input "[URL][DOMAIN_NAME]" at bounding box center [157, 435] width 172 height 29
paste input "2_2fe51322-013a-4302-a4cf-93d459de7ba7.png?v=1755239640"
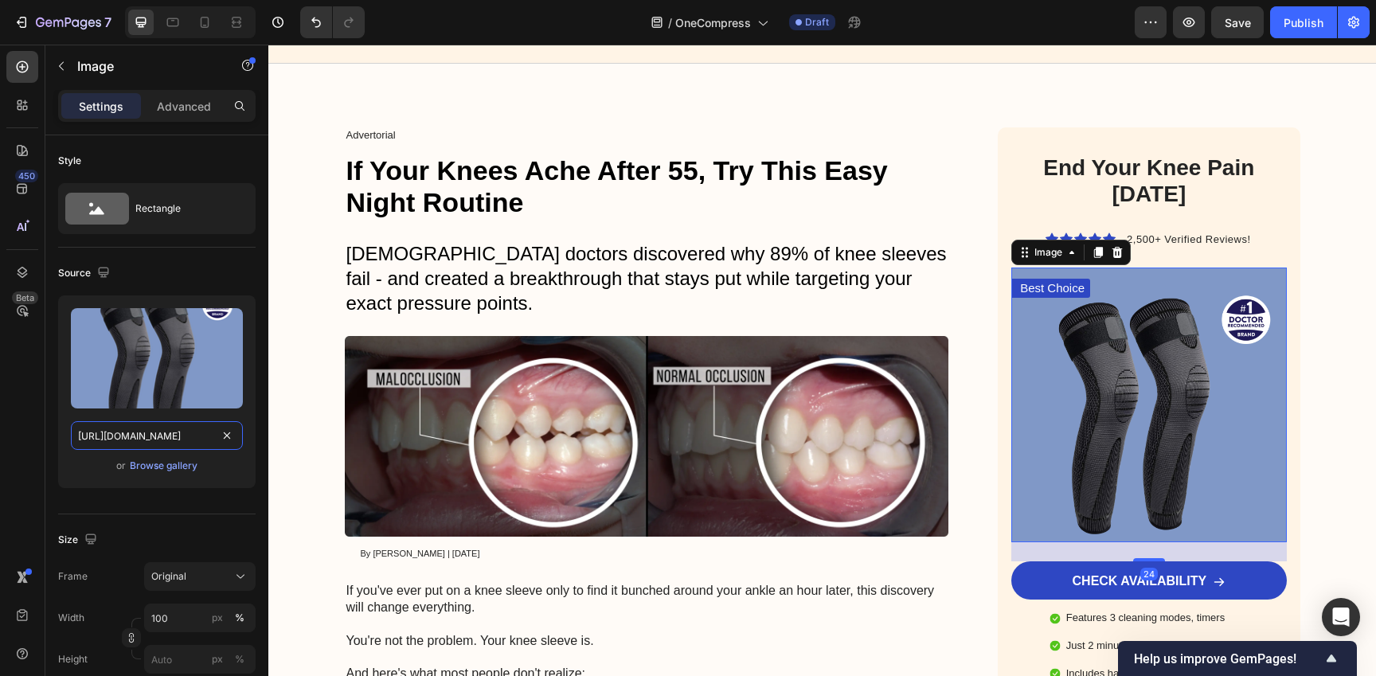
type input "[URL][DOMAIN_NAME]"
click at [25, 416] on div "450 Beta" at bounding box center [22, 306] width 32 height 510
click at [1162, 237] on span "2,500+ Verified Reviews!" at bounding box center [1188, 239] width 123 height 12
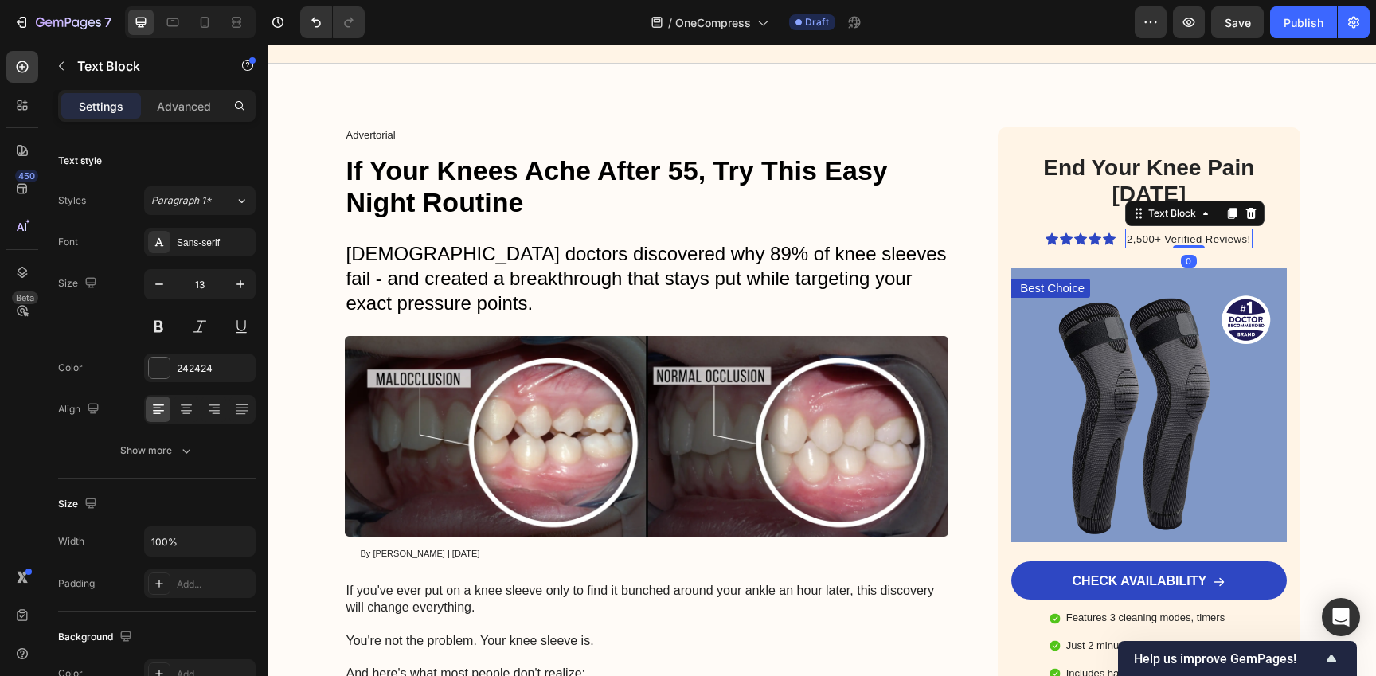
click at [1144, 238] on span "2,500+ Verified Reviews!" at bounding box center [1188, 239] width 123 height 12
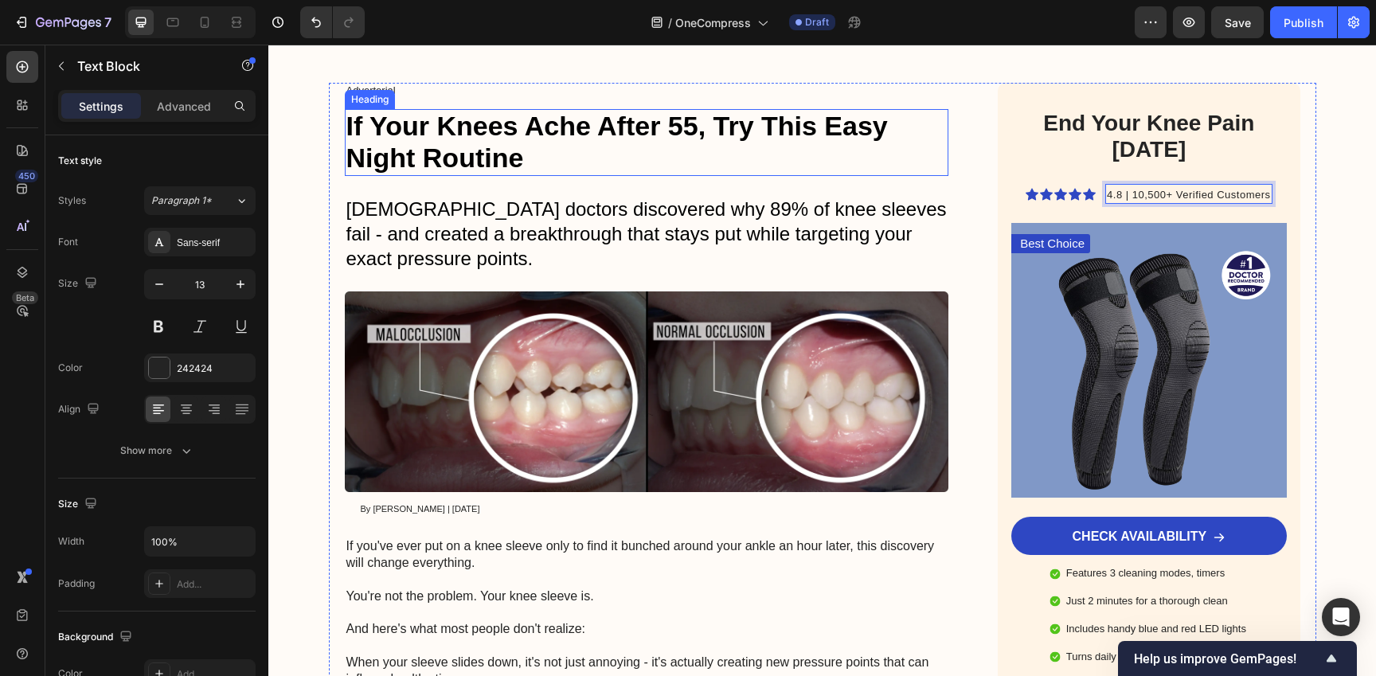
scroll to position [121, 0]
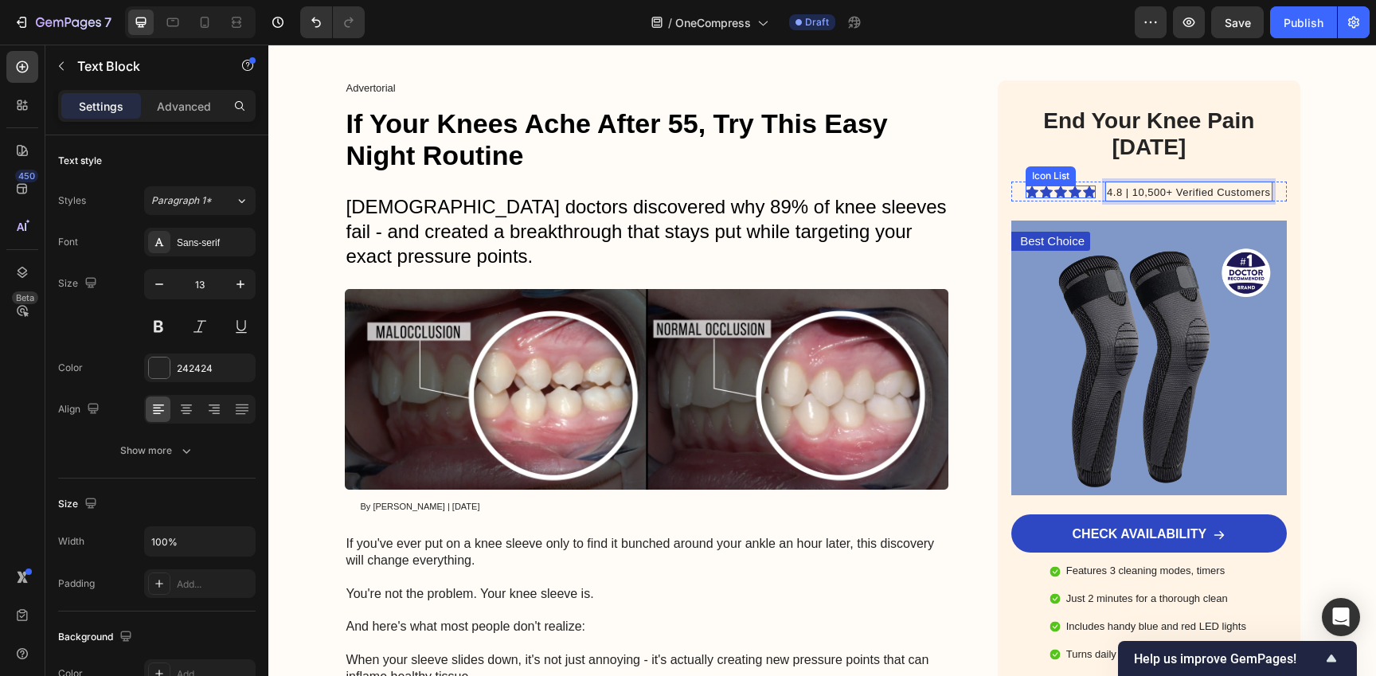
click at [1061, 194] on div "Icon Icon Icon Icon Icon Icon List" at bounding box center [1060, 191] width 70 height 13
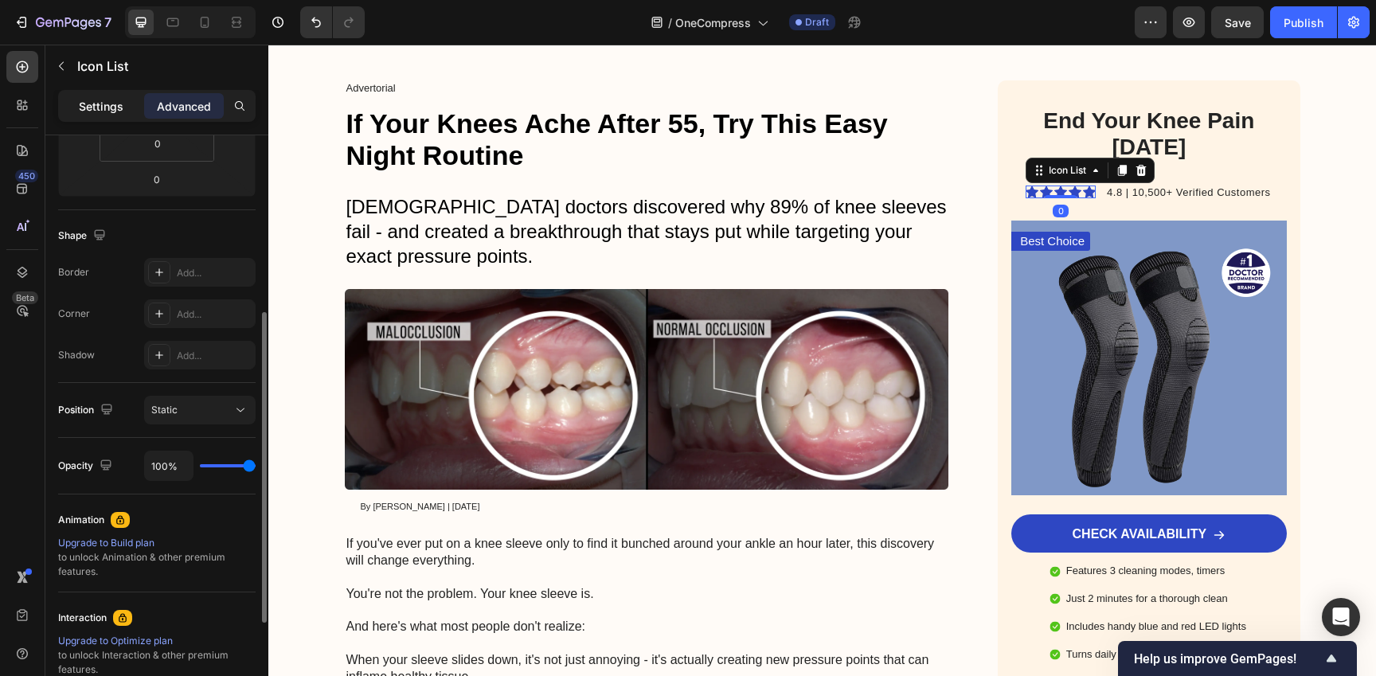
click at [114, 113] on p "Settings" at bounding box center [101, 106] width 45 height 17
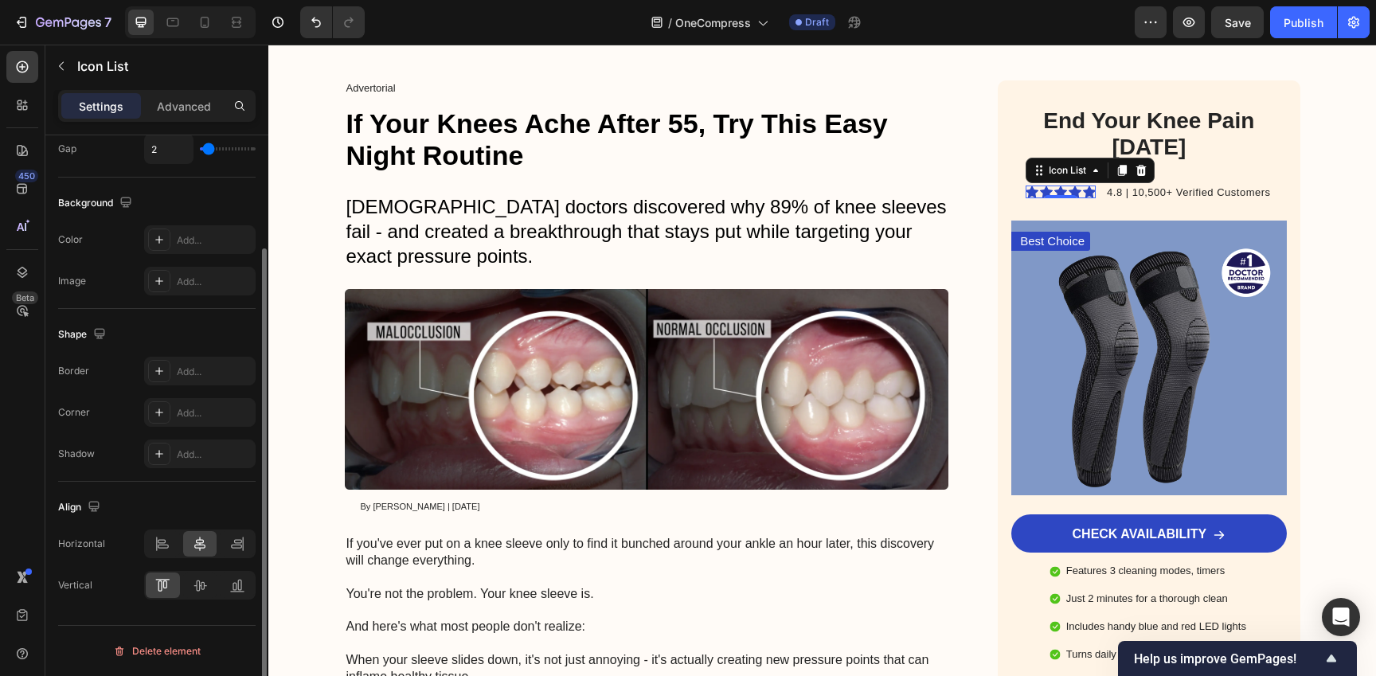
scroll to position [0, 0]
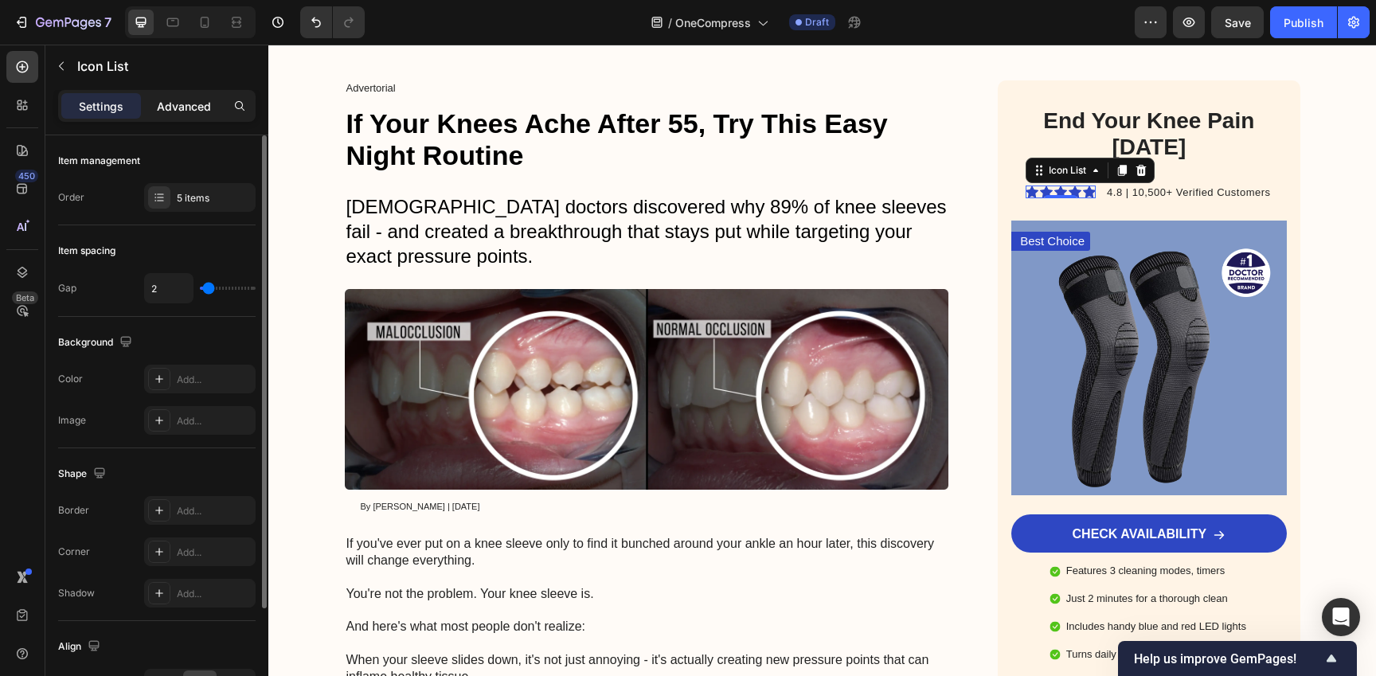
click at [184, 96] on div "Advanced" at bounding box center [184, 105] width 80 height 25
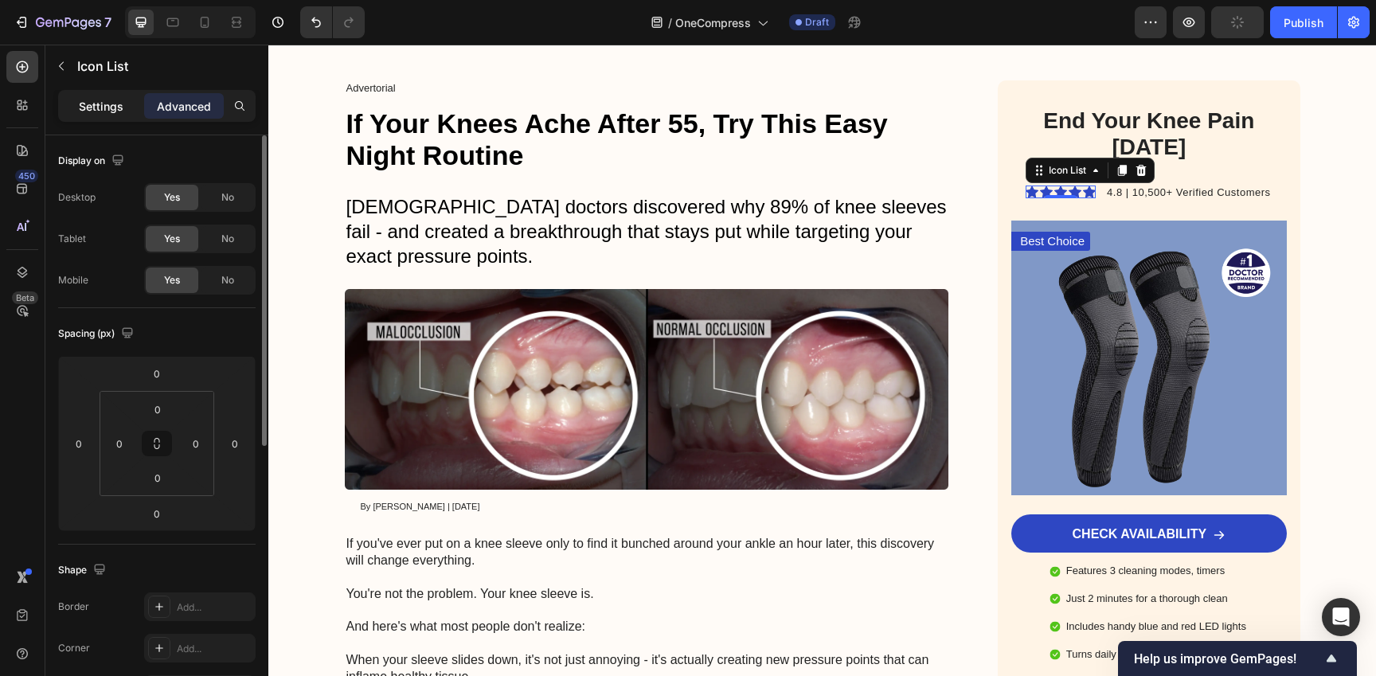
click at [104, 103] on p "Settings" at bounding box center [101, 106] width 45 height 17
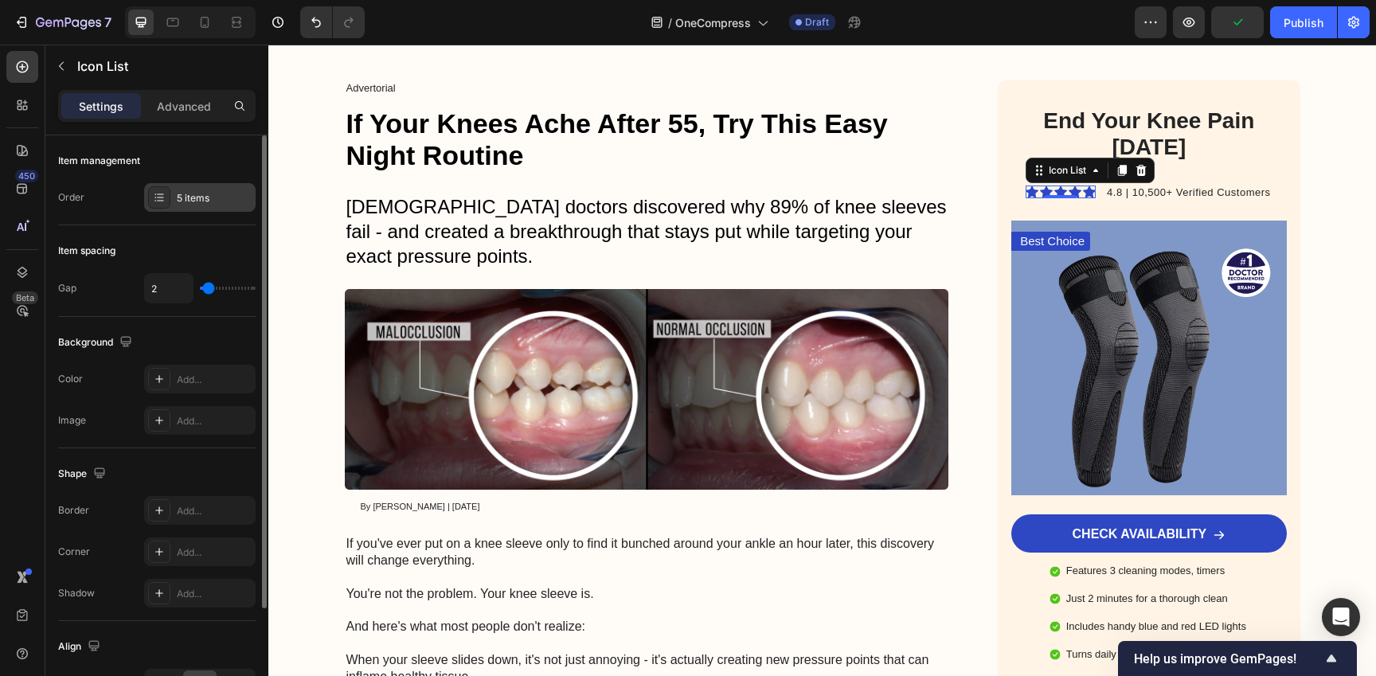
click at [188, 201] on div "5 items" at bounding box center [214, 198] width 75 height 14
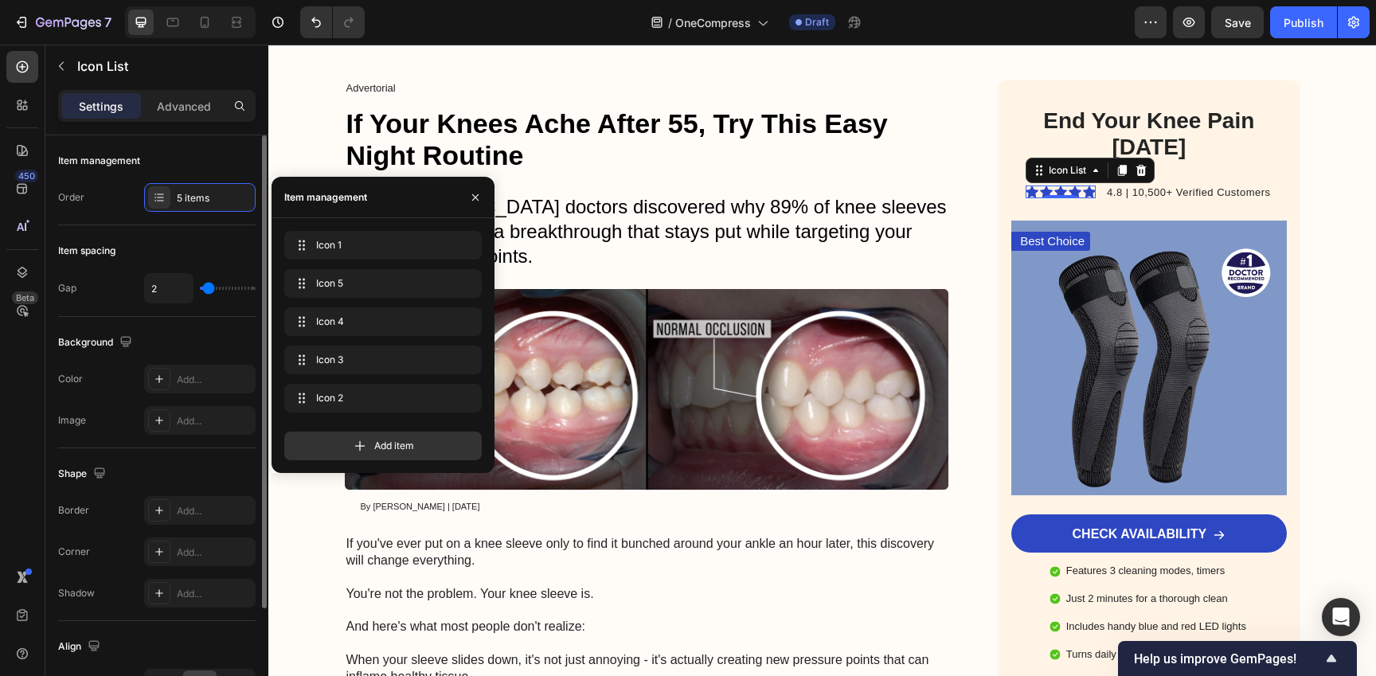
click at [113, 221] on div "Item management Order 5 items" at bounding box center [156, 180] width 197 height 90
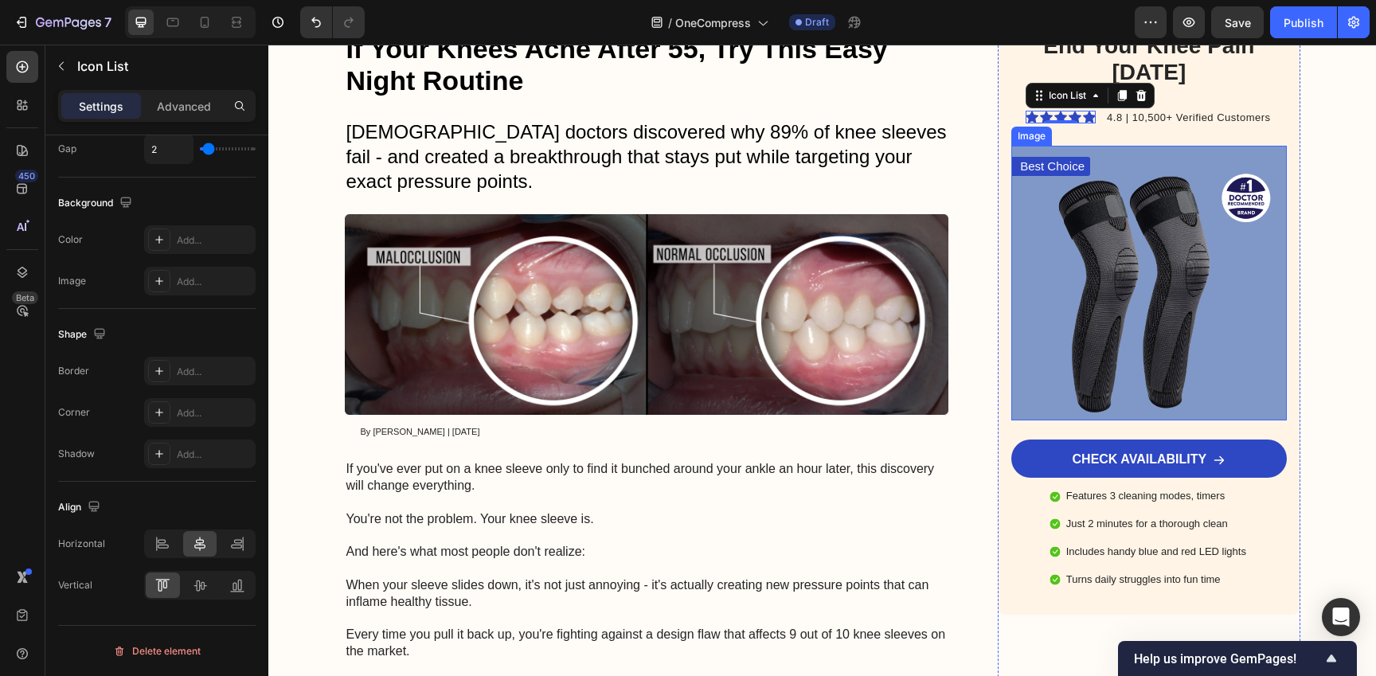
scroll to position [408, 0]
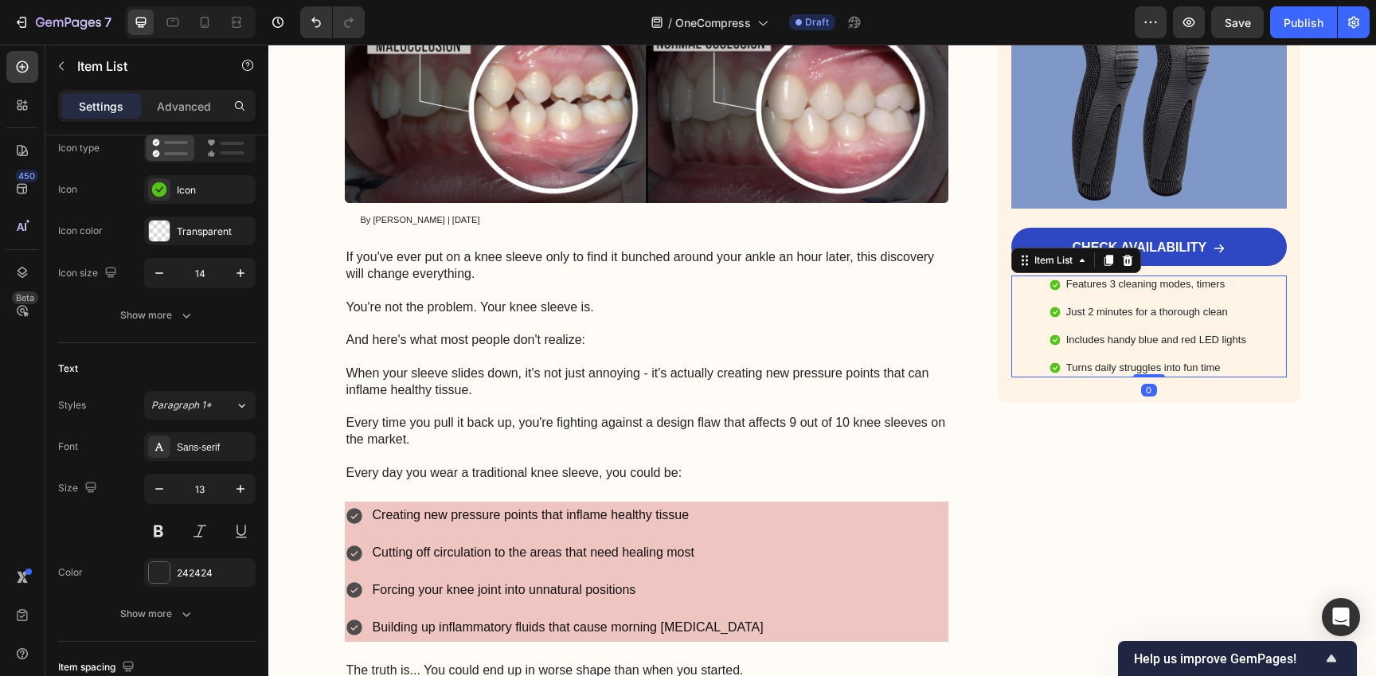
click at [1260, 295] on div "Features 3 cleaning modes, timers Just 2 minutes for a thorough clean Includes …" at bounding box center [1148, 326] width 275 height 102
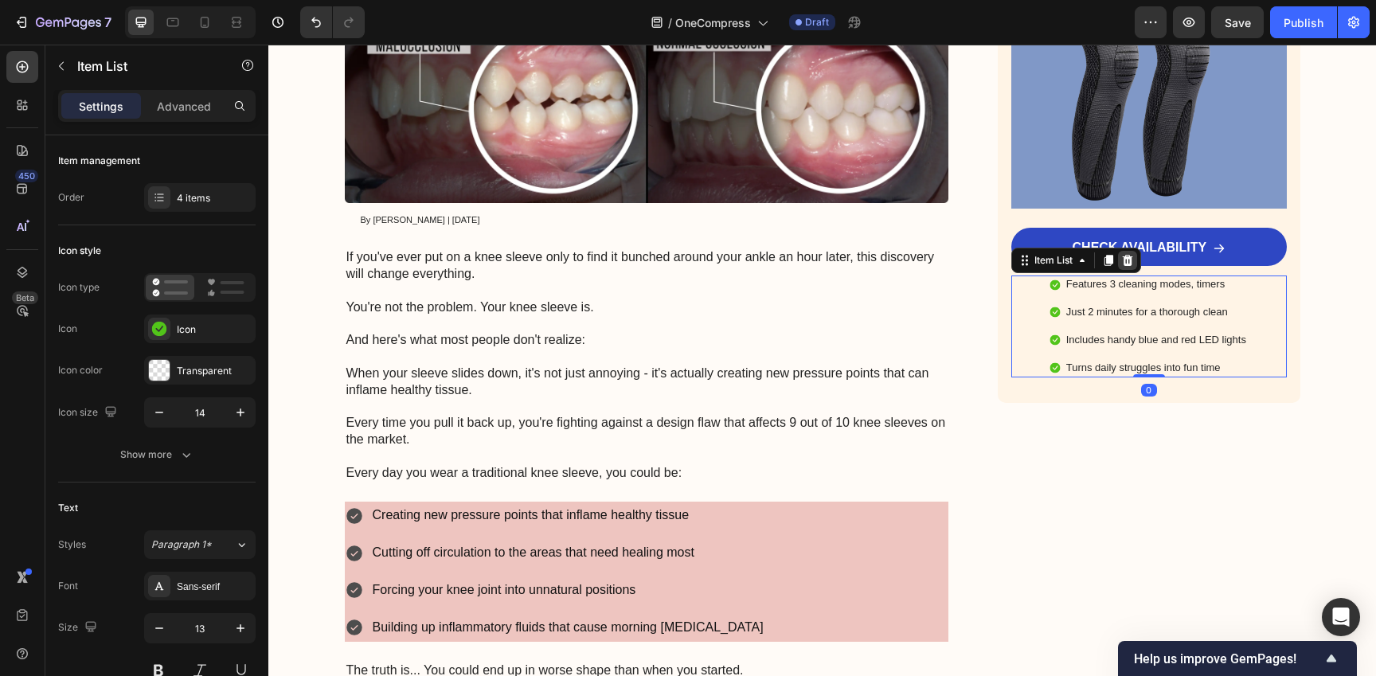
click at [1123, 264] on icon at bounding box center [1128, 260] width 10 height 11
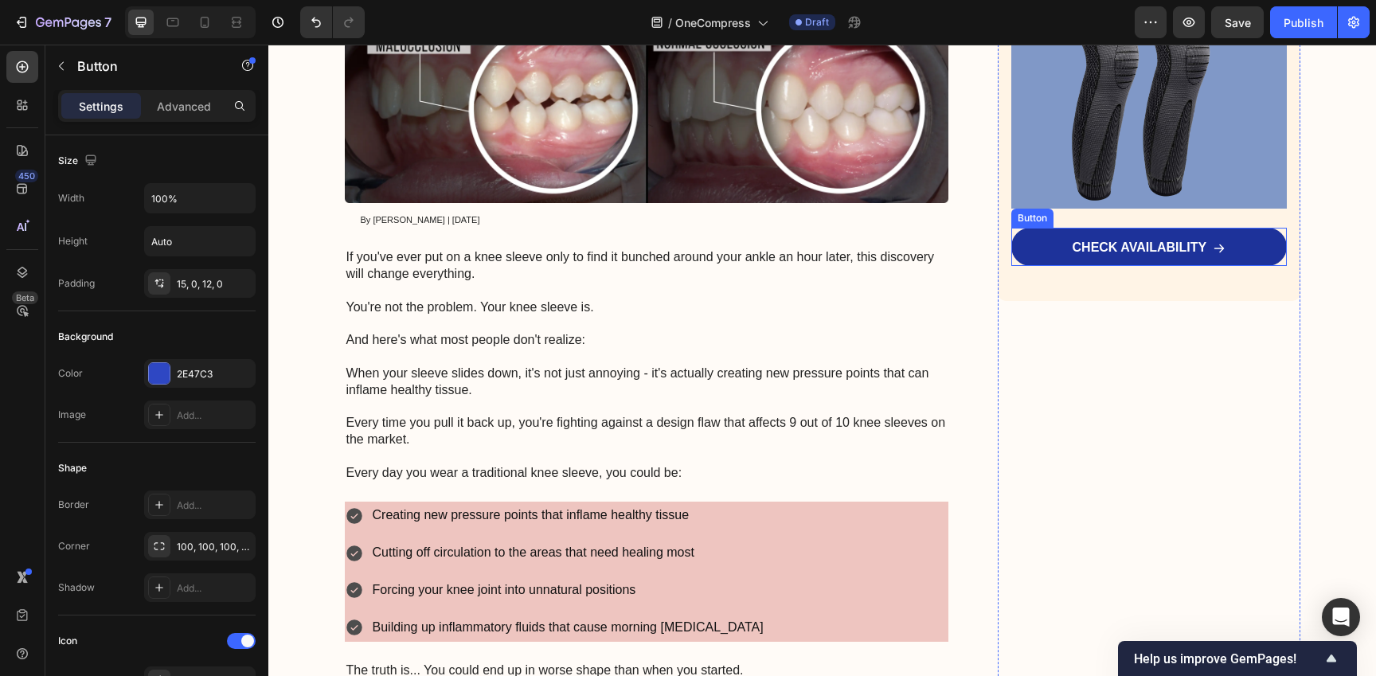
click at [1244, 240] on link "CHECK AVAILABILITY" at bounding box center [1148, 247] width 275 height 38
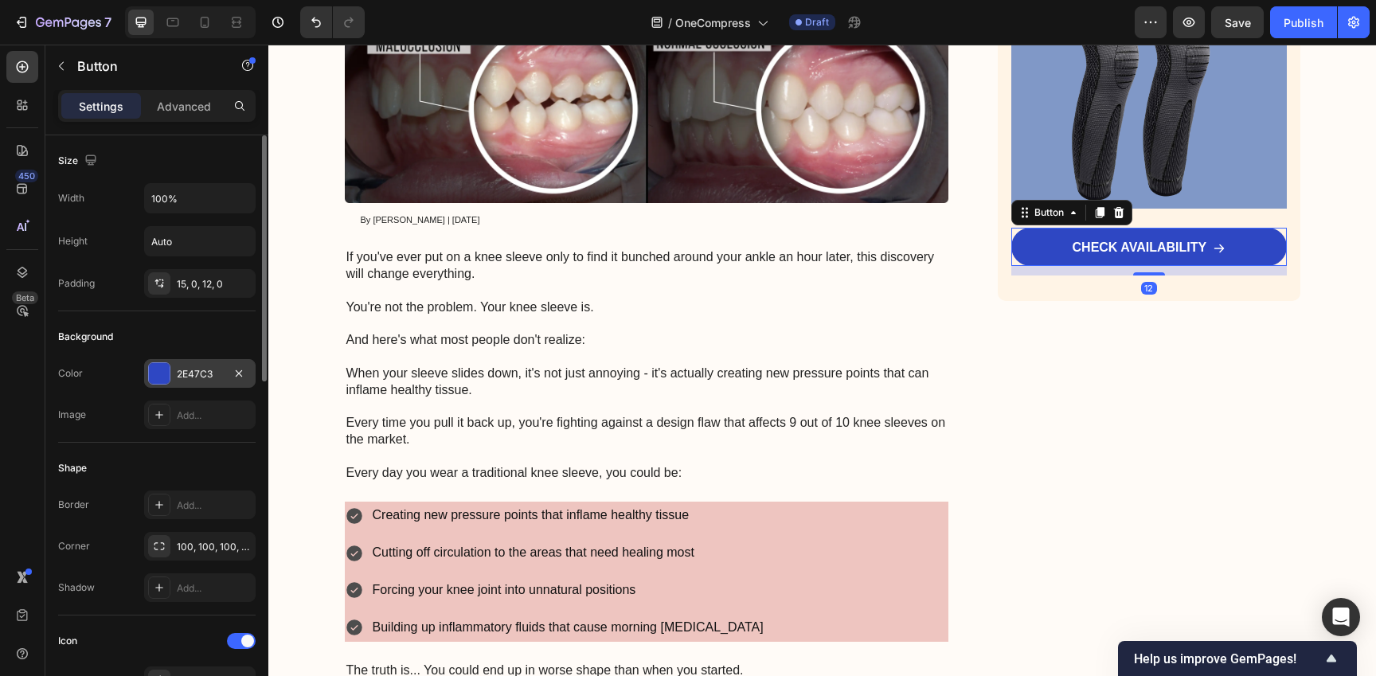
click at [189, 381] on div "2E47C3" at bounding box center [199, 373] width 111 height 29
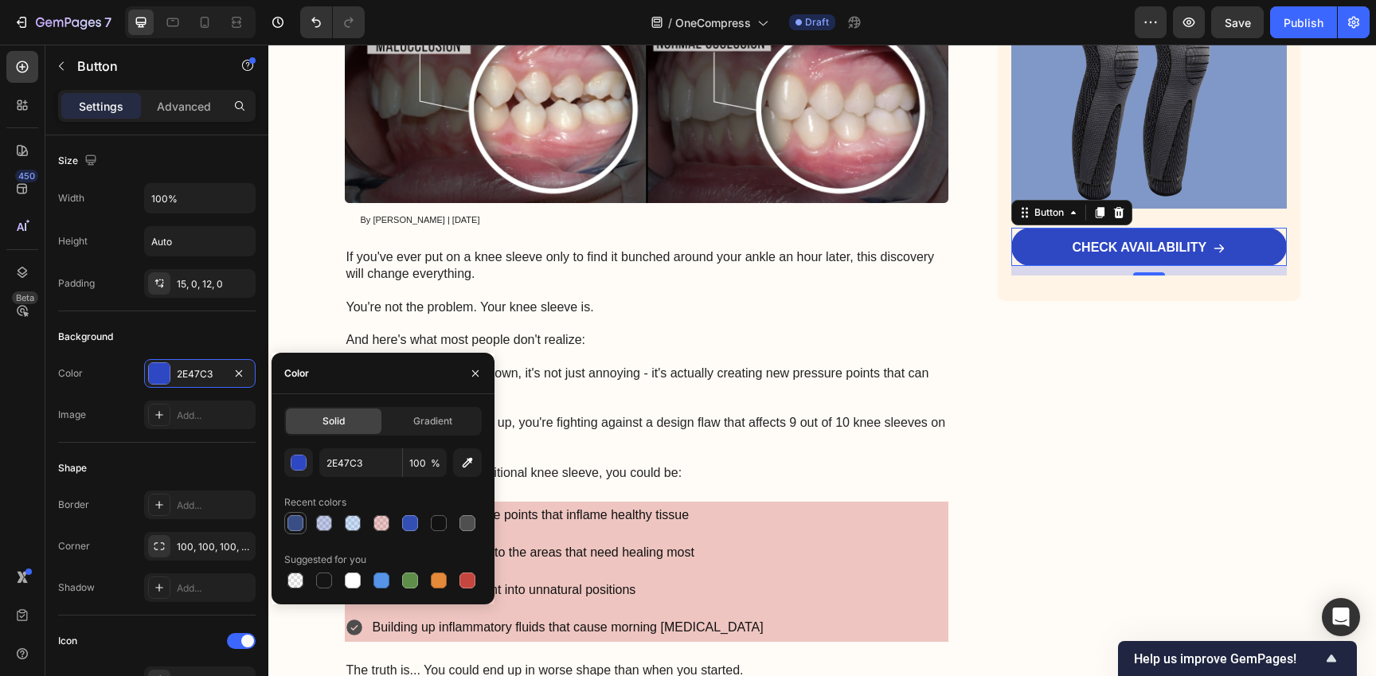
click at [287, 525] on div at bounding box center [295, 523] width 16 height 16
type input "3A4E86"
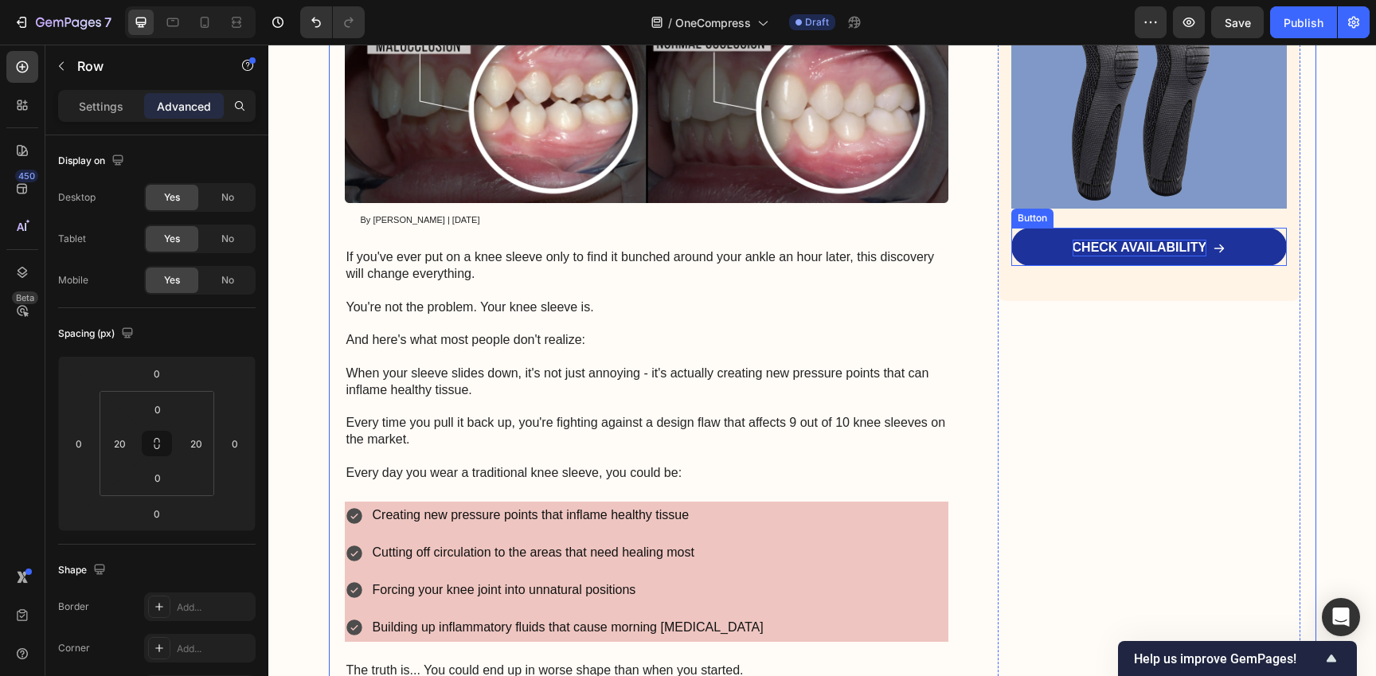
click at [1192, 248] on p "CHECK AVAILABILITY" at bounding box center [1139, 248] width 135 height 17
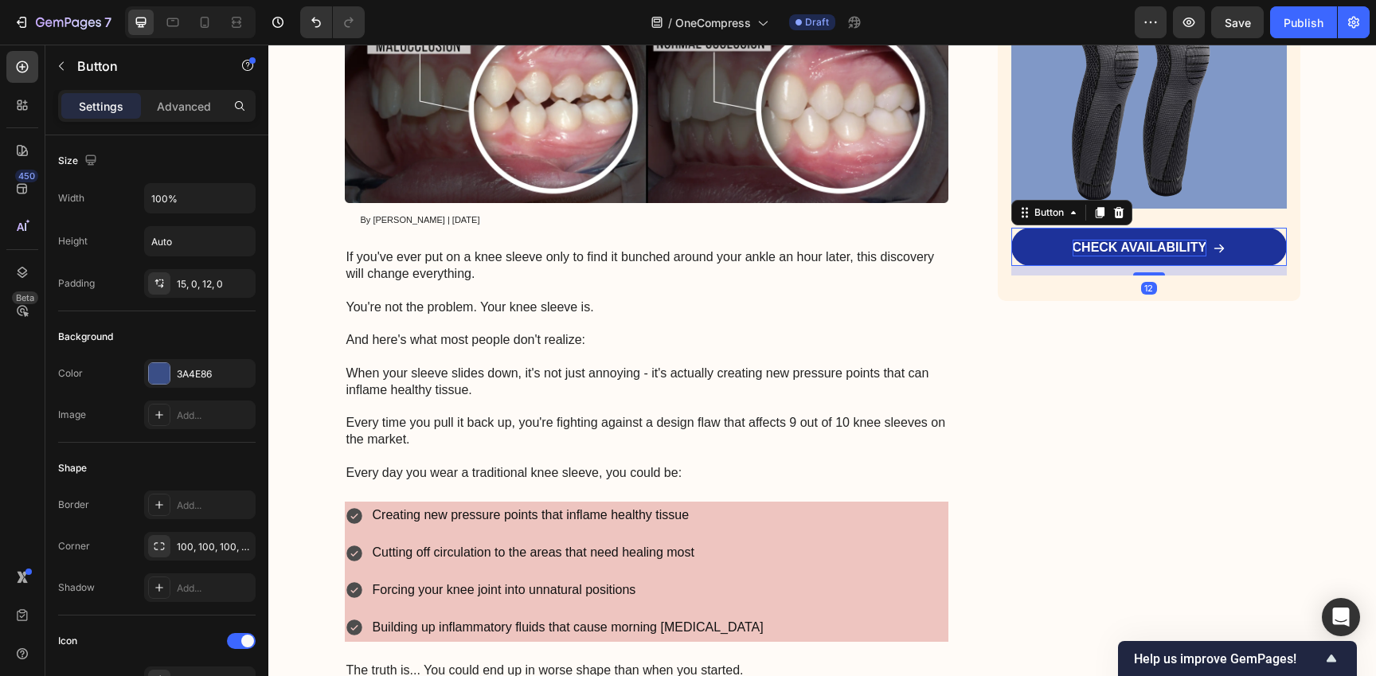
click at [1160, 248] on p "CHECK AVAILABILITY" at bounding box center [1139, 248] width 135 height 17
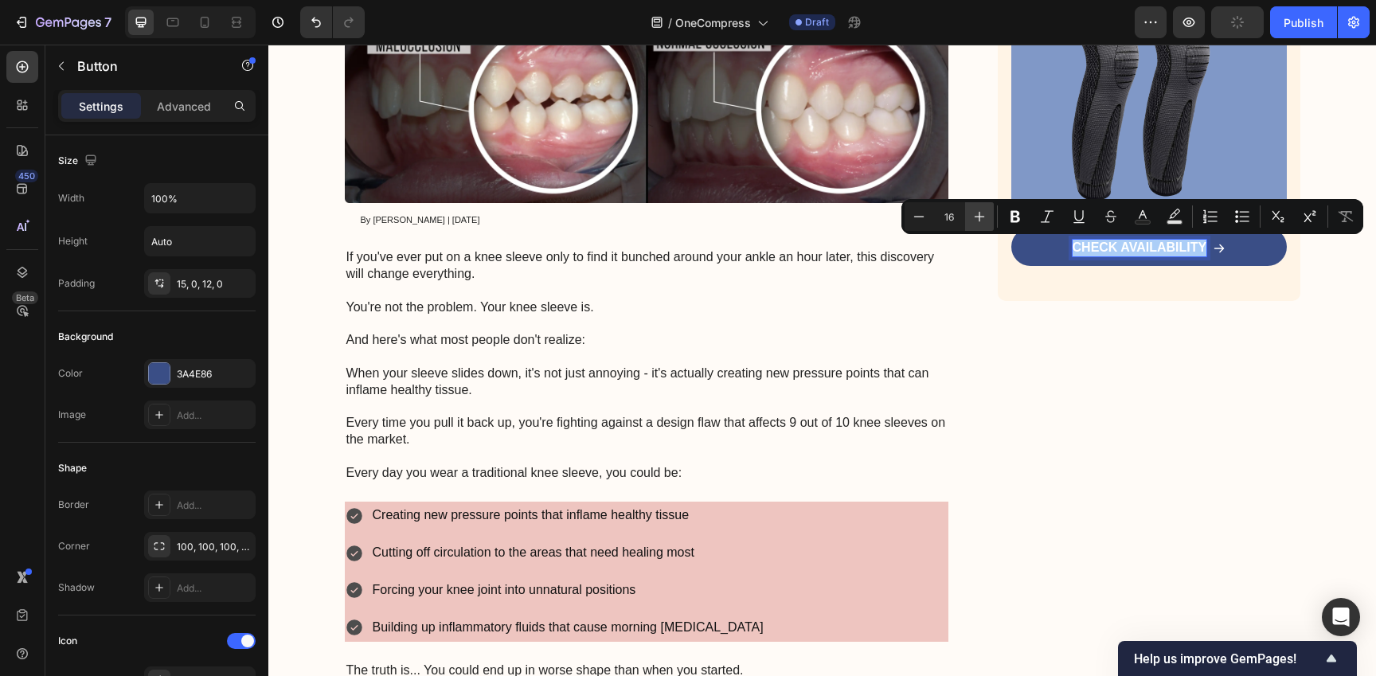
click at [973, 221] on icon "Editor contextual toolbar" at bounding box center [979, 217] width 16 height 16
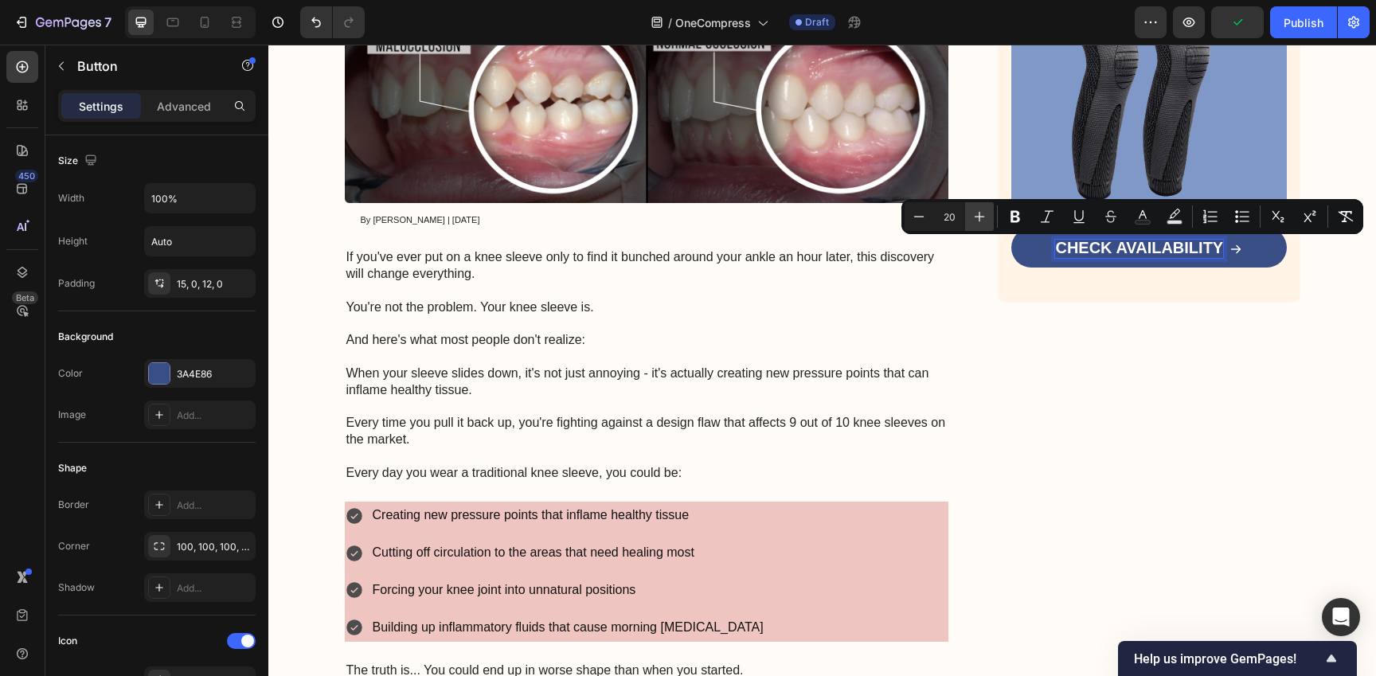
type input "21"
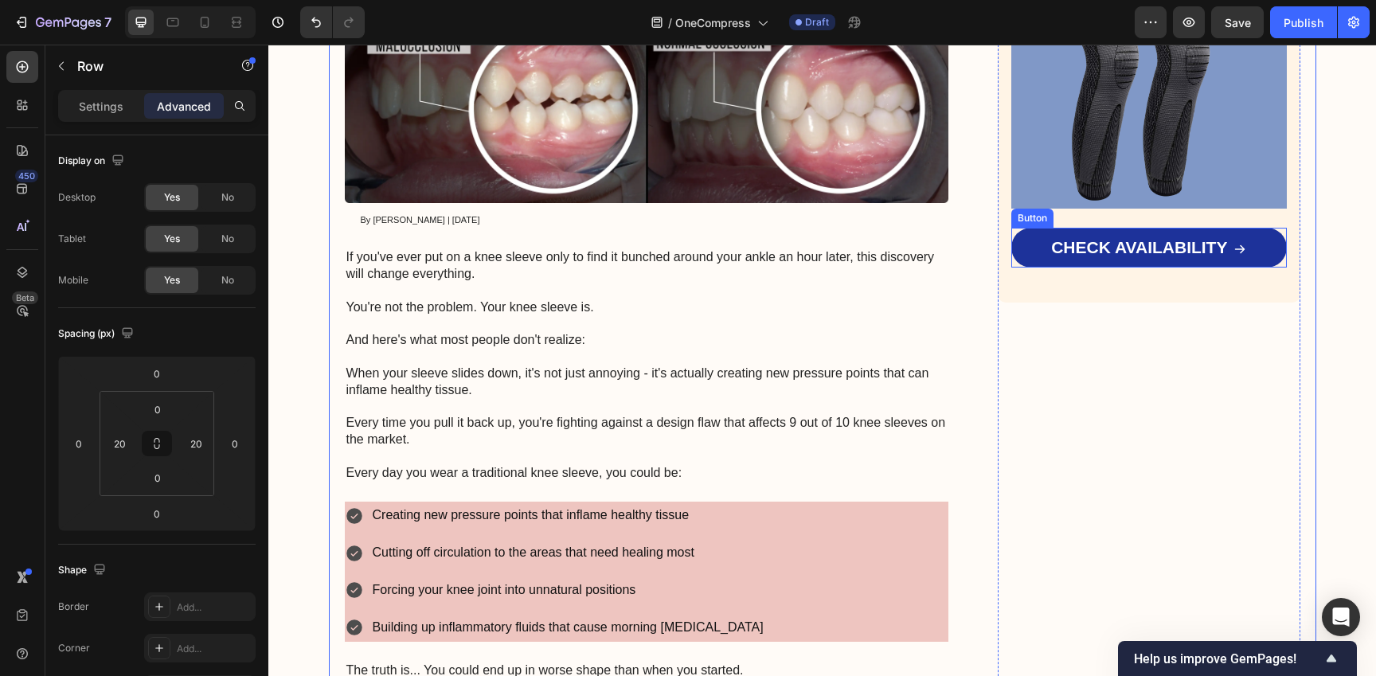
click at [1166, 239] on link "CHECK AVAILABILITY" at bounding box center [1148, 248] width 275 height 40
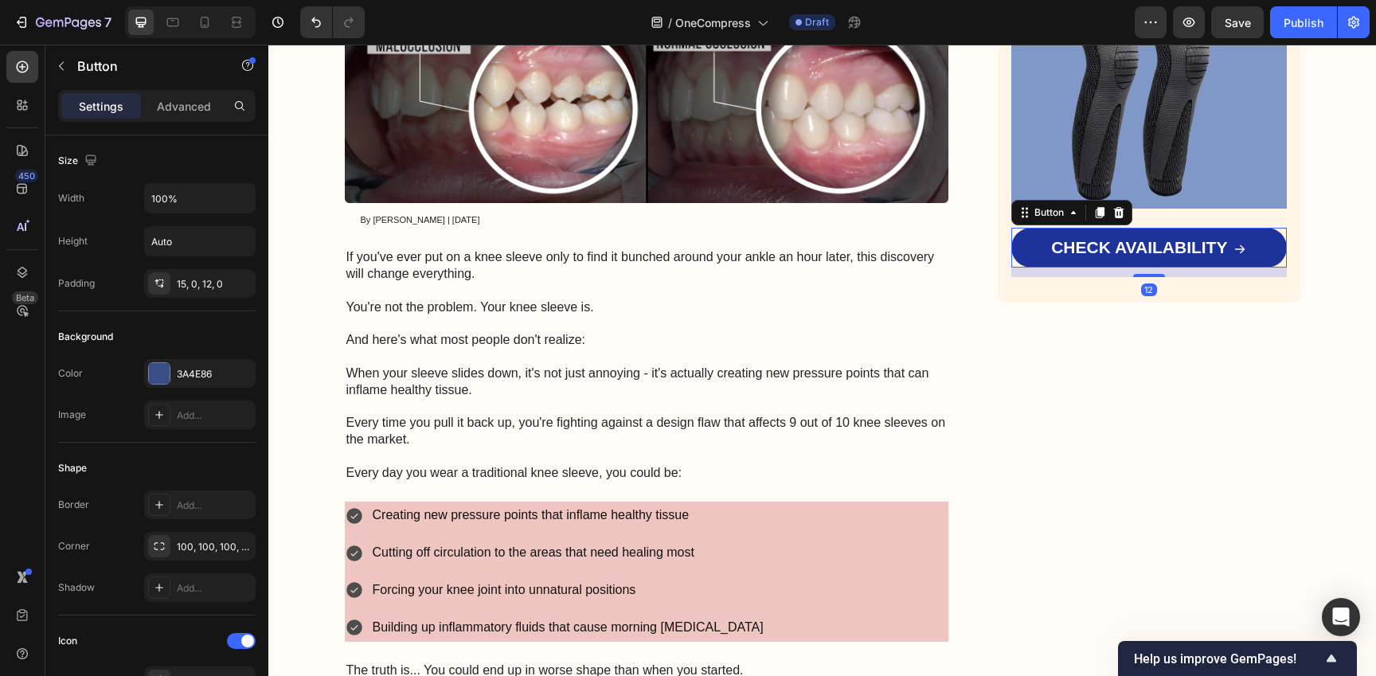
click at [1166, 239] on link "CHECK AVAILABILITY" at bounding box center [1148, 248] width 275 height 40
click at [1226, 236] on link "CHECK AVAILABILITY" at bounding box center [1148, 248] width 275 height 40
click at [1260, 232] on link "CHECK AVAILABILITY" at bounding box center [1148, 248] width 275 height 40
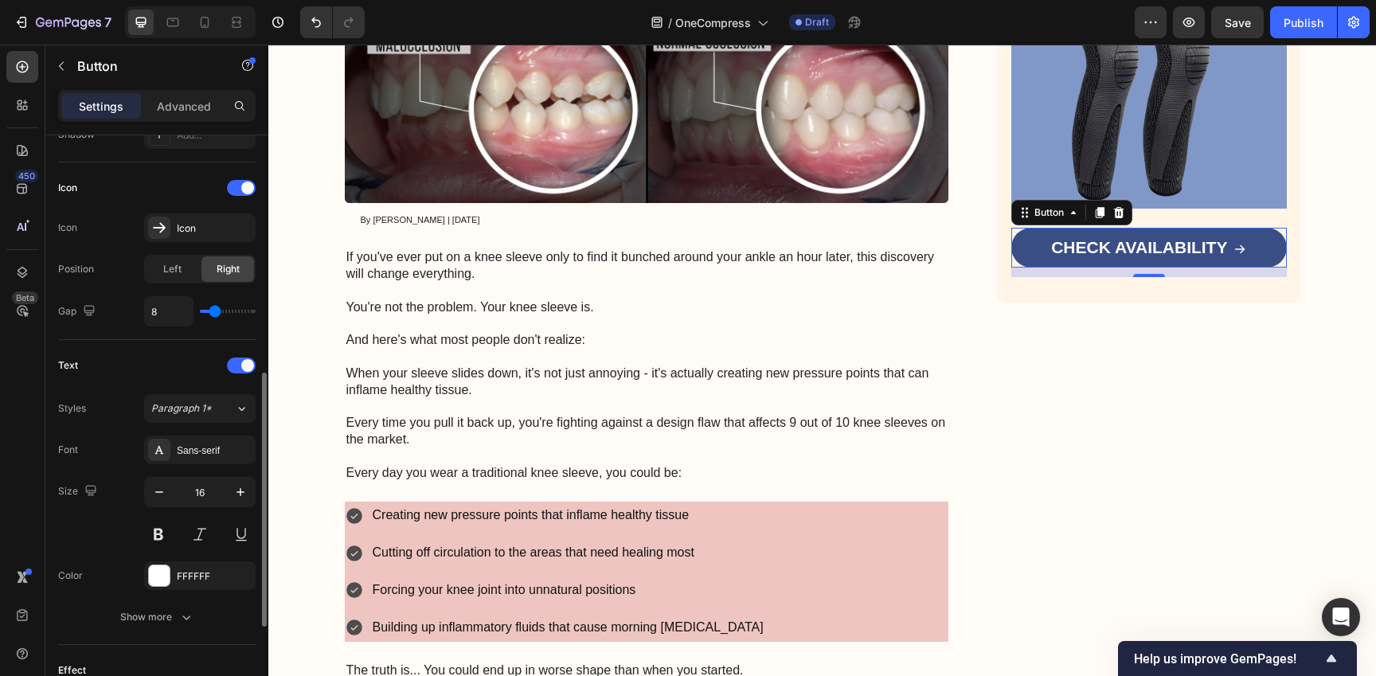
scroll to position [764, 0]
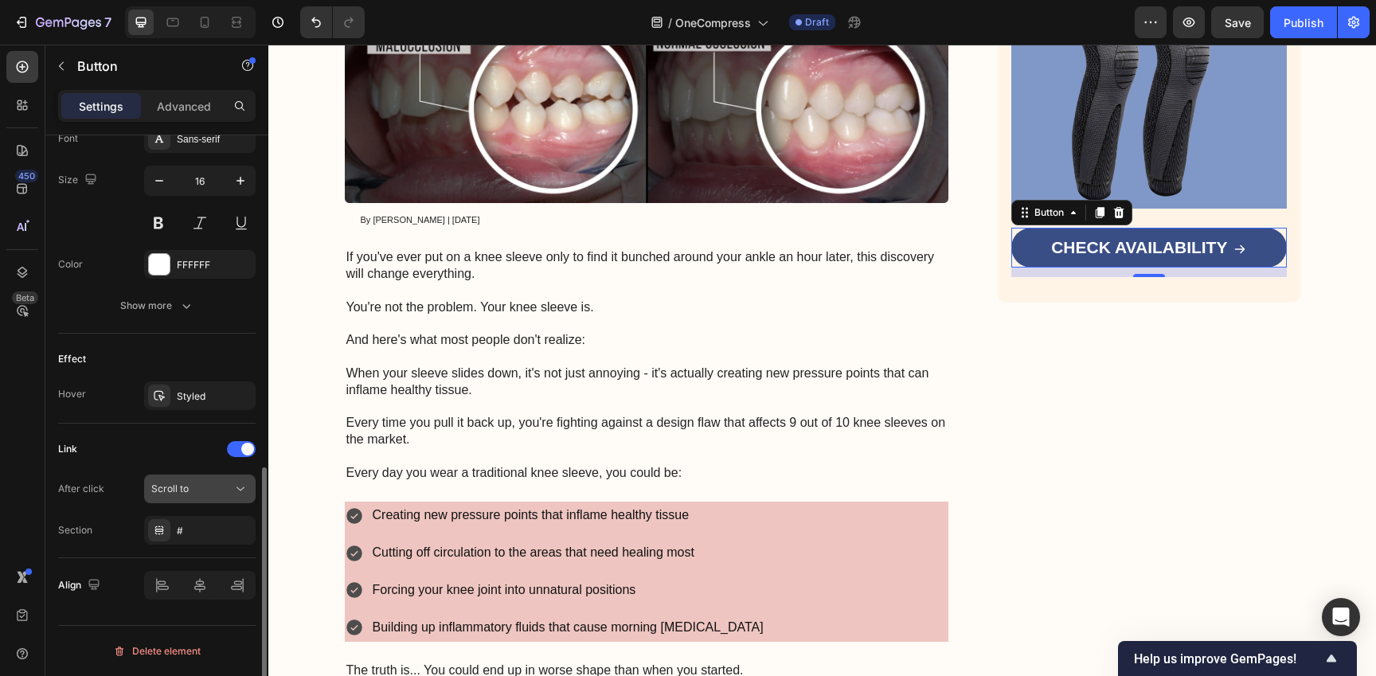
click at [203, 490] on div "Scroll to" at bounding box center [191, 489] width 81 height 14
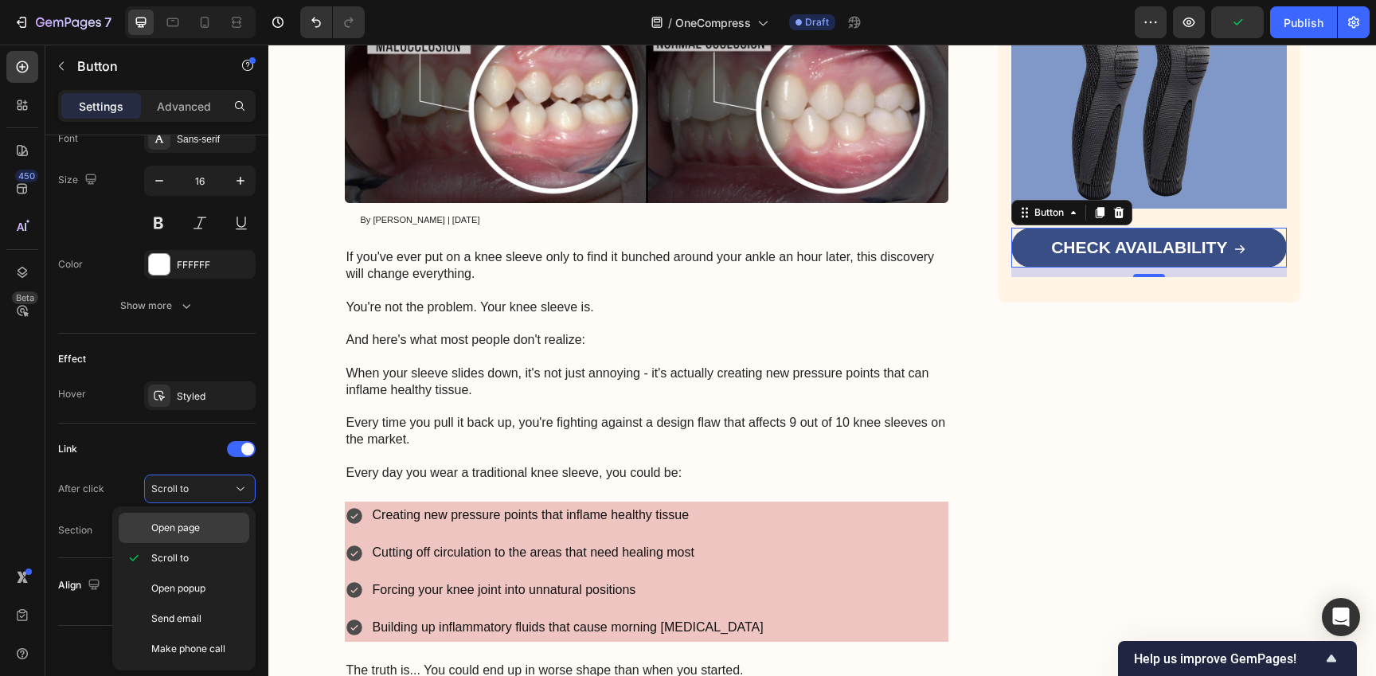
click at [211, 531] on p "Open page" at bounding box center [196, 528] width 91 height 14
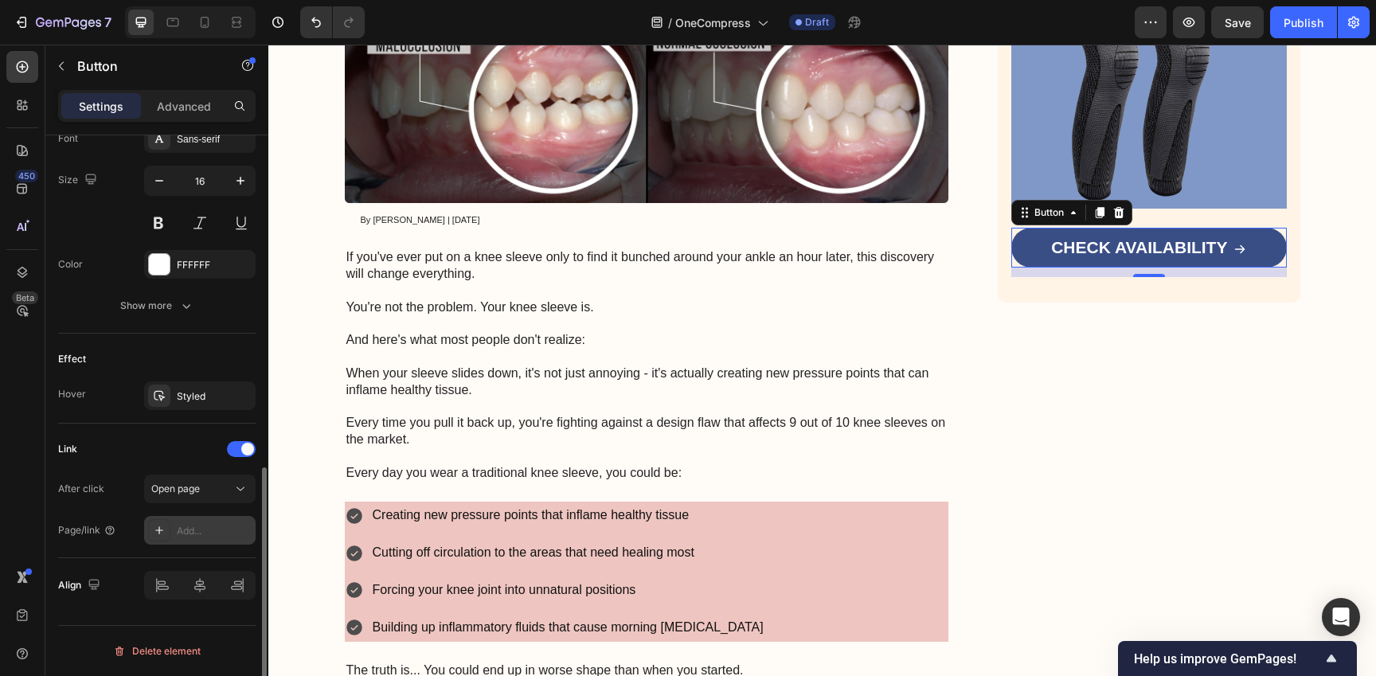
click at [211, 524] on div "Add..." at bounding box center [214, 531] width 75 height 14
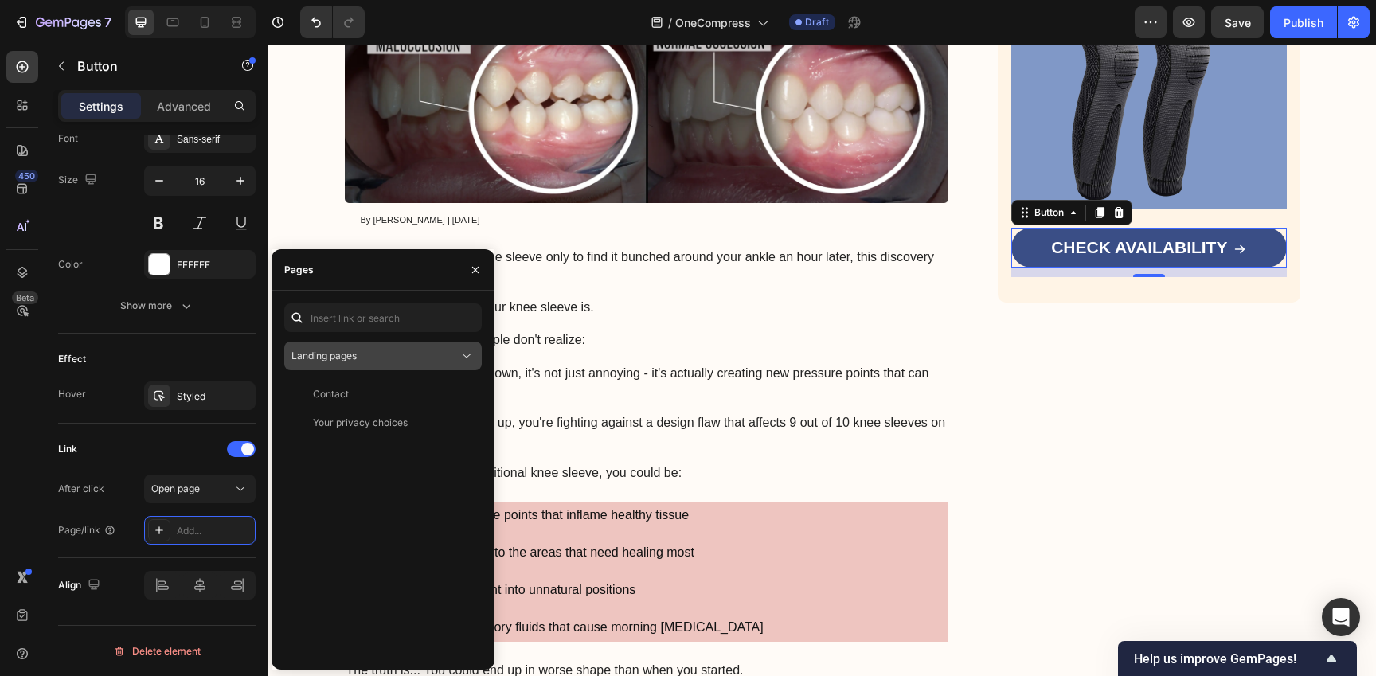
click at [434, 357] on div "Landing pages" at bounding box center [374, 356] width 167 height 14
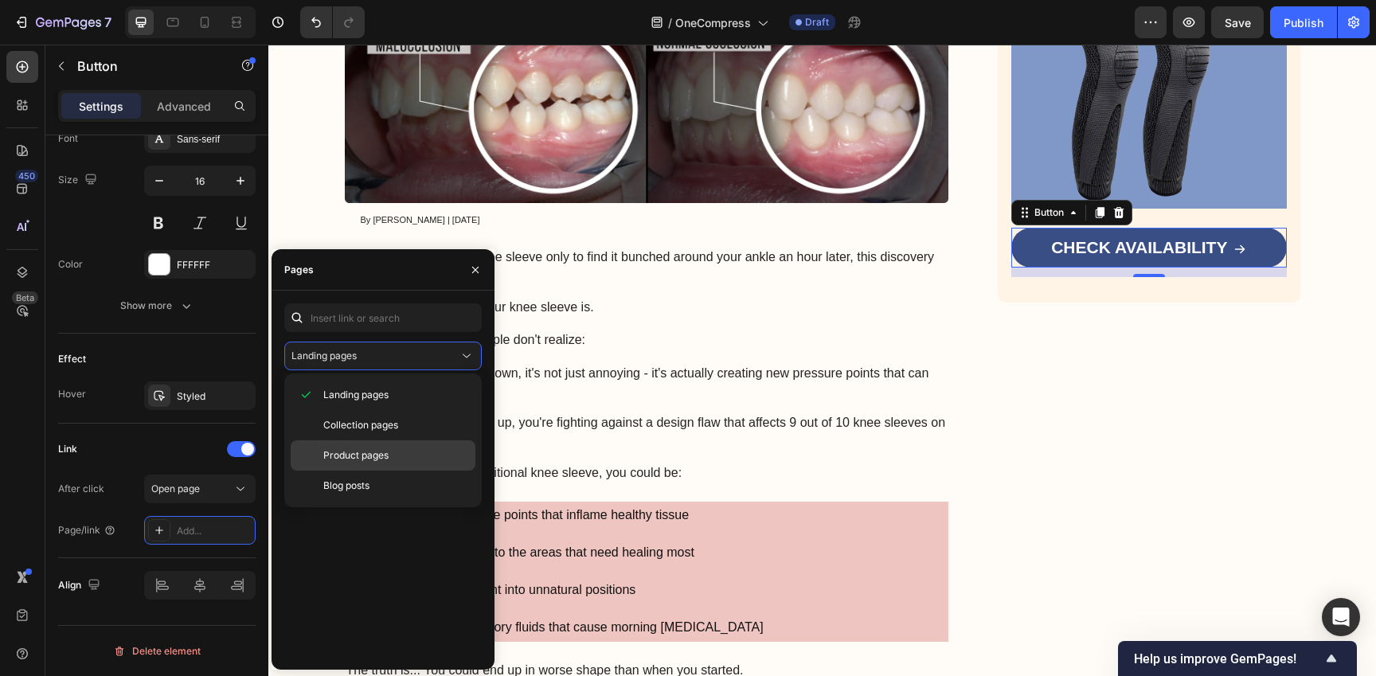
click at [413, 453] on p "Product pages" at bounding box center [395, 455] width 145 height 14
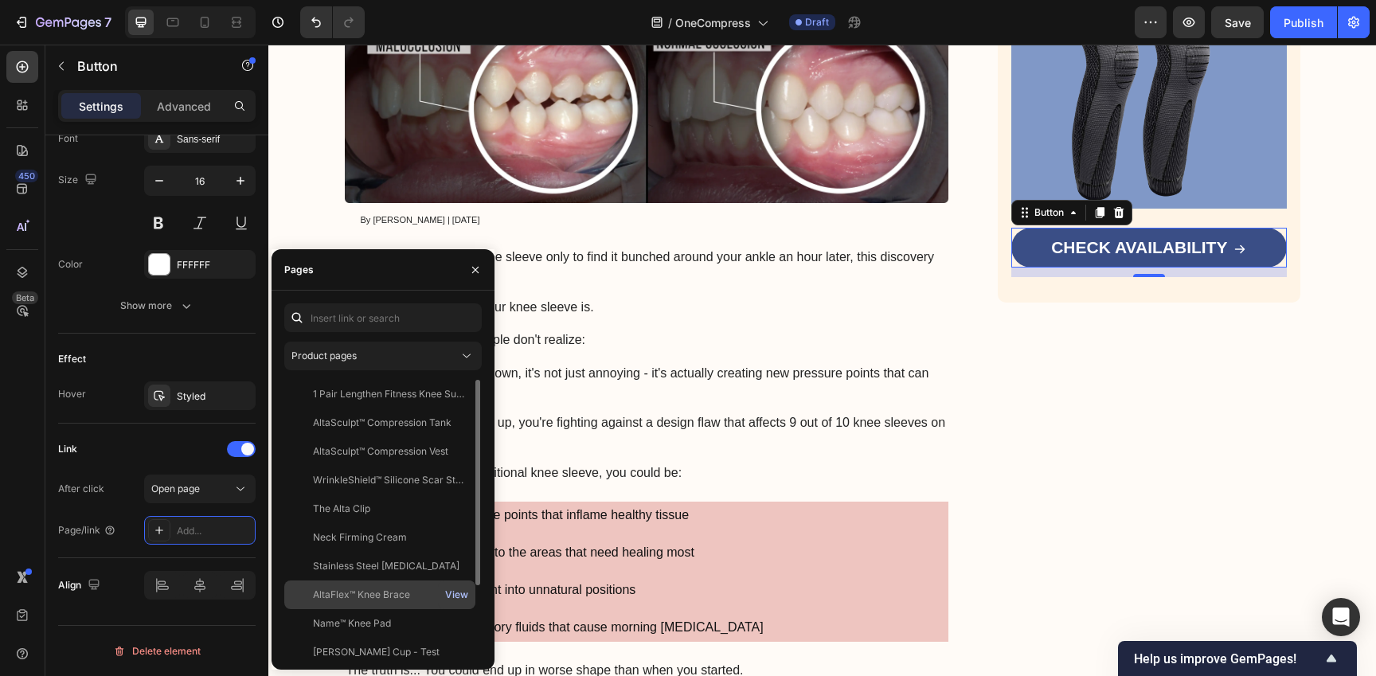
click at [456, 597] on div "View" at bounding box center [456, 595] width 23 height 14
click at [409, 597] on div "AltaFlex™ Knee Brace" at bounding box center [361, 595] width 97 height 14
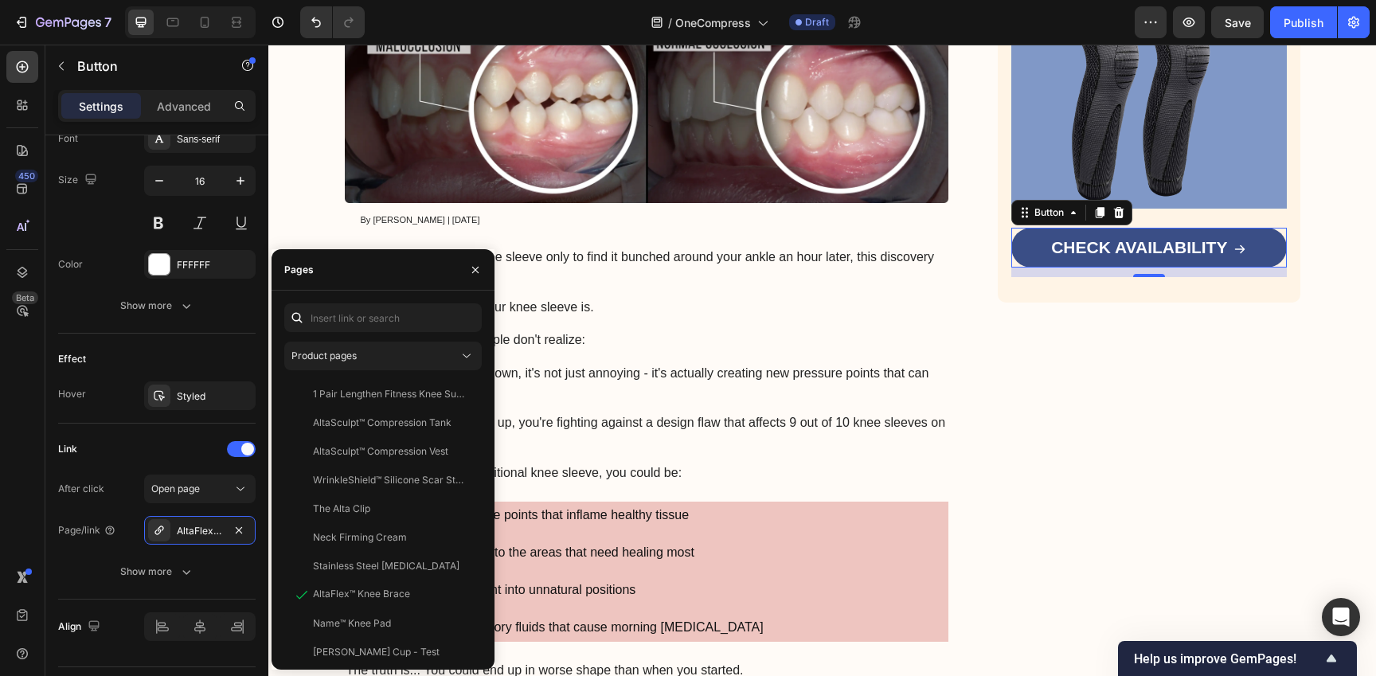
click at [14, 467] on div "450 Beta" at bounding box center [22, 306] width 32 height 510
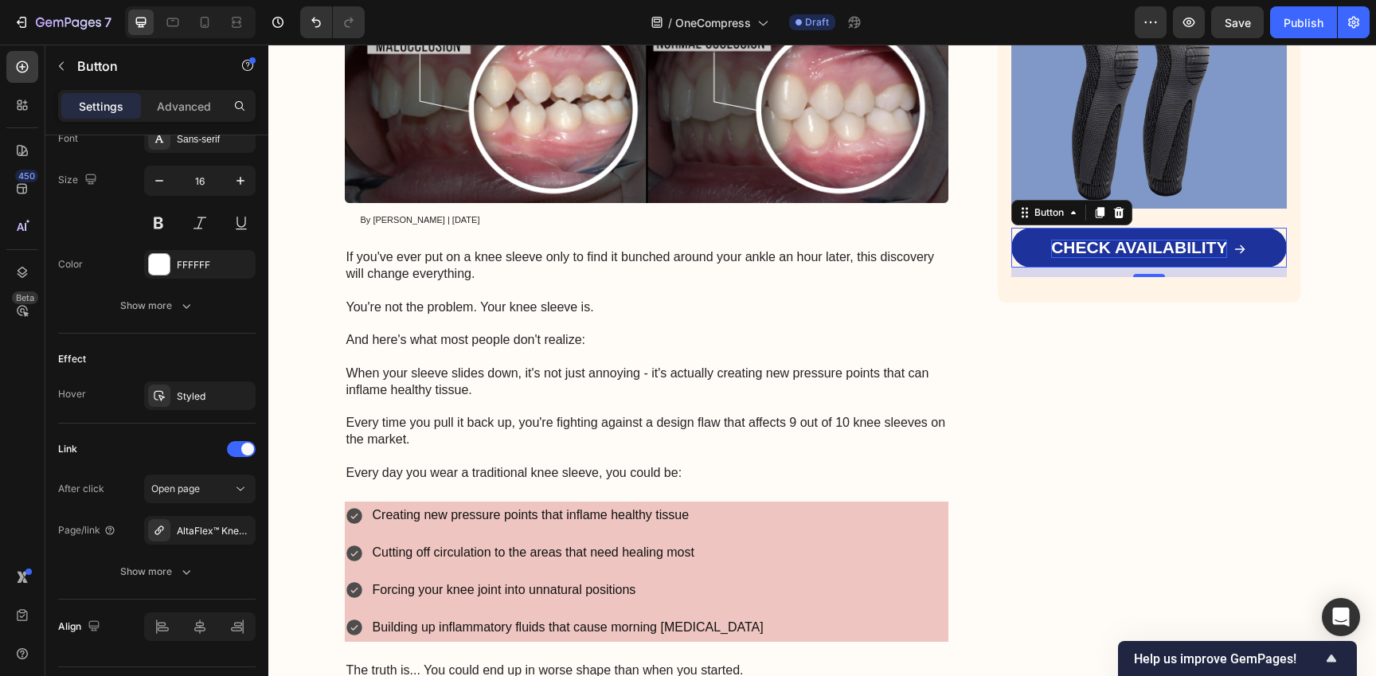
click at [1095, 255] on span "CHECK AVAILABILITY" at bounding box center [1139, 247] width 176 height 18
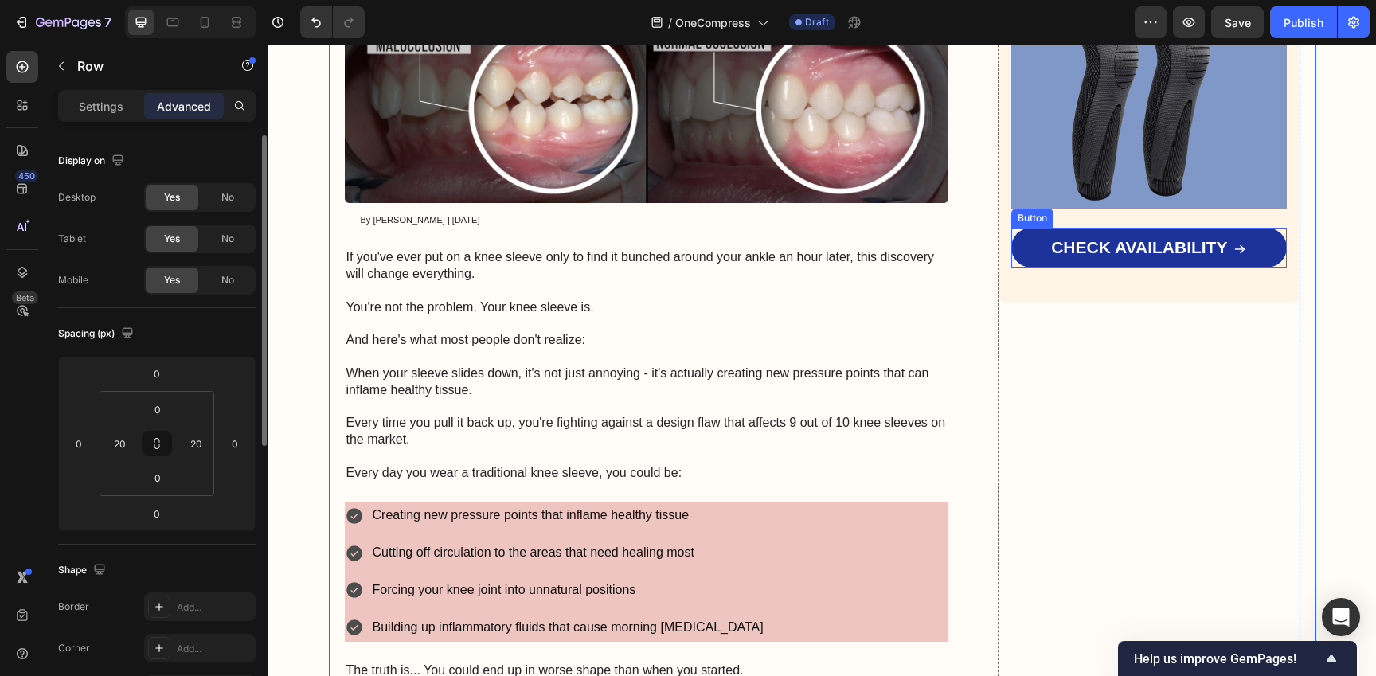
click at [1269, 244] on link "CHECK AVAILABILITY" at bounding box center [1148, 248] width 275 height 40
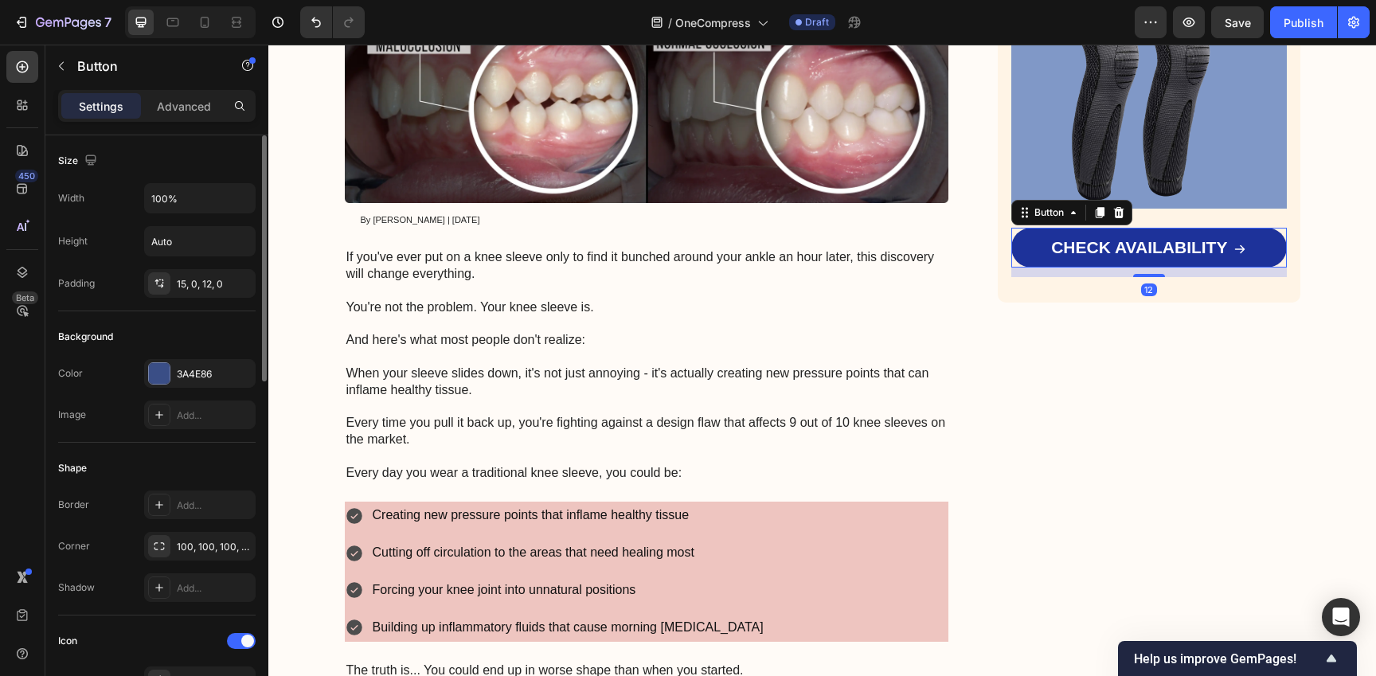
click at [1256, 244] on link "CHECK AVAILABILITY" at bounding box center [1148, 248] width 275 height 40
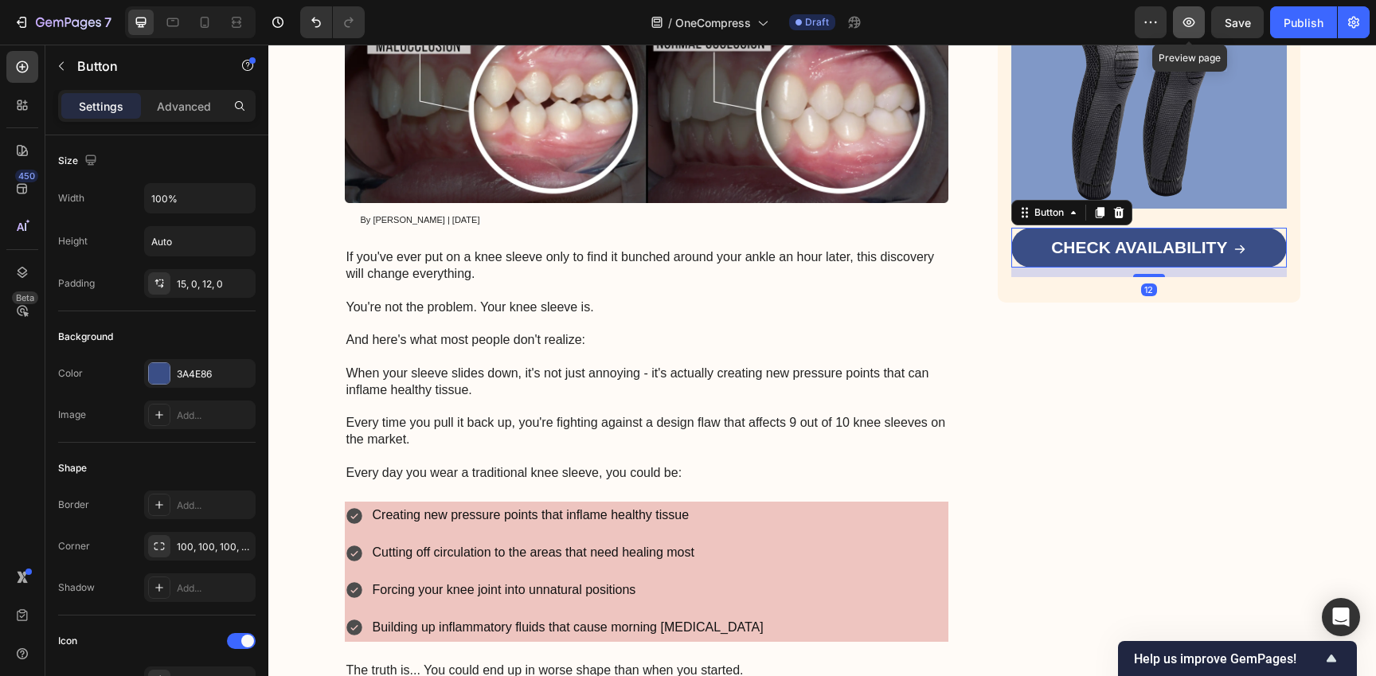
click at [1188, 13] on button "button" at bounding box center [1189, 22] width 32 height 32
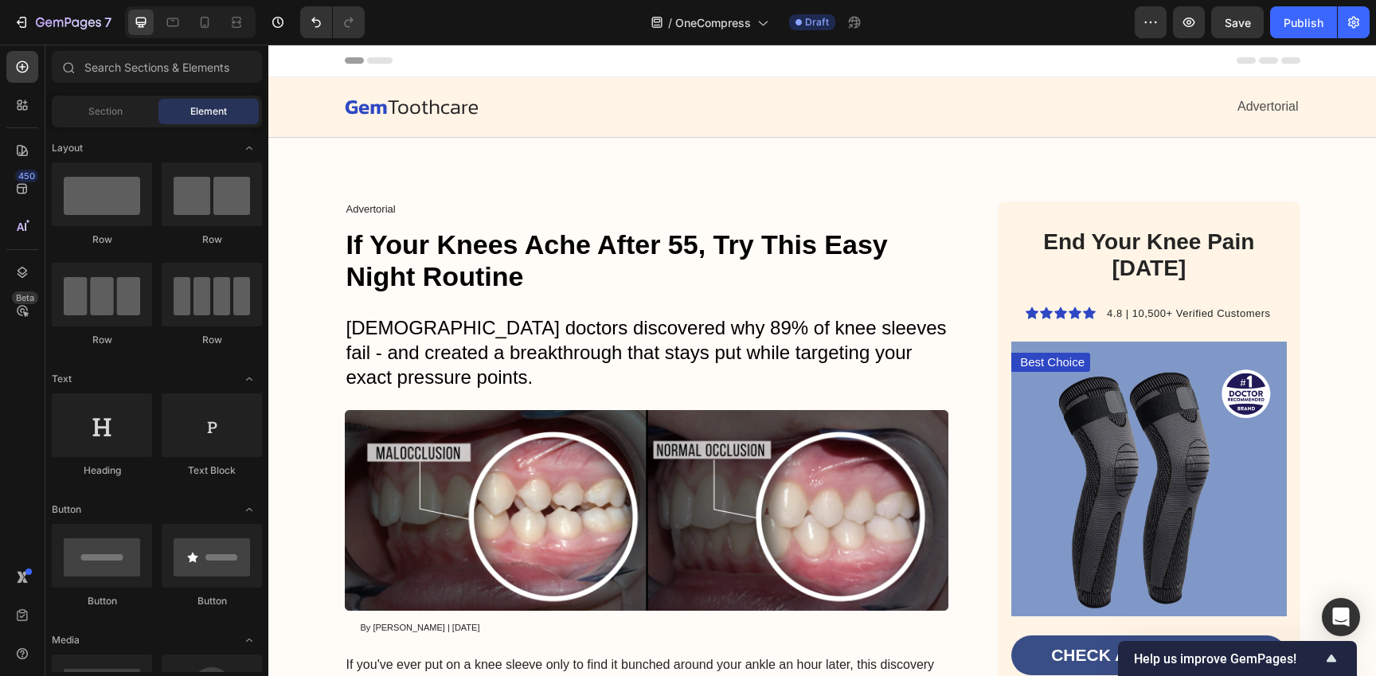
click at [410, 57] on div "Header" at bounding box center [822, 61] width 955 height 32
click at [304, 58] on span "Header" at bounding box center [316, 61] width 35 height 16
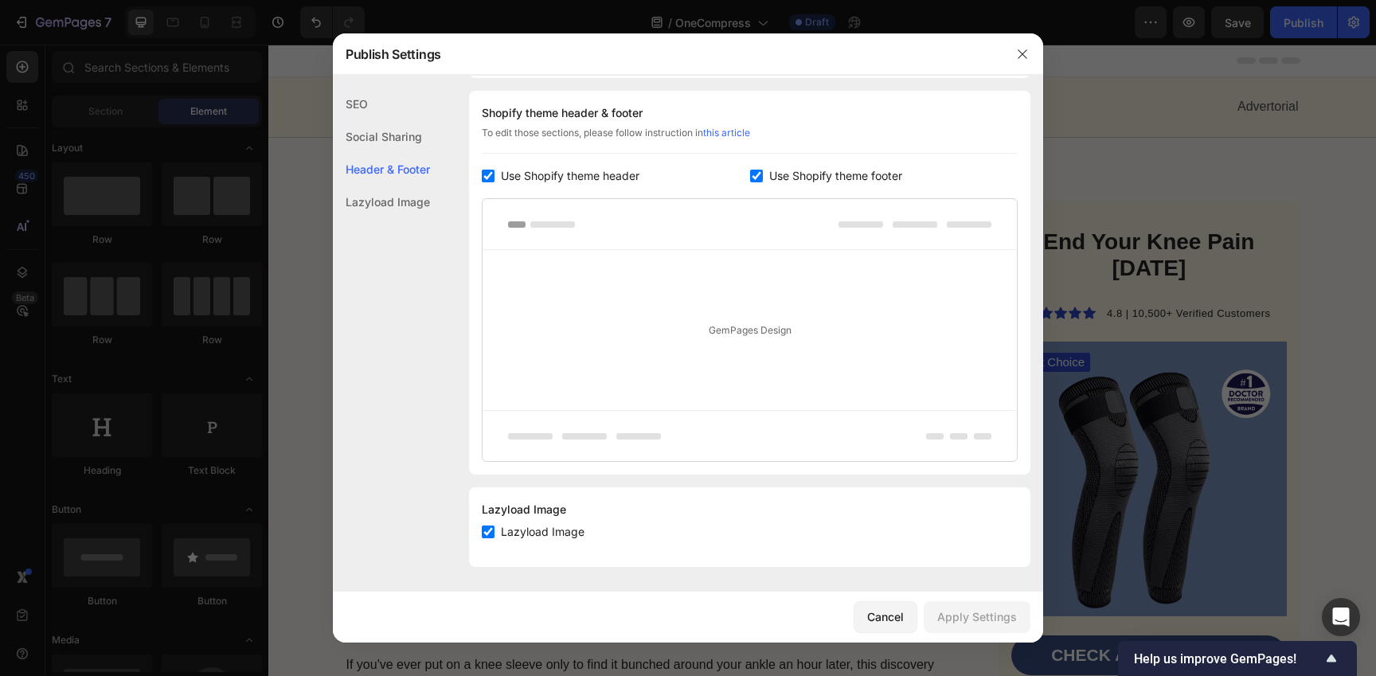
click at [559, 177] on span "Use Shopify theme header" at bounding box center [570, 175] width 139 height 19
checkbox input "false"
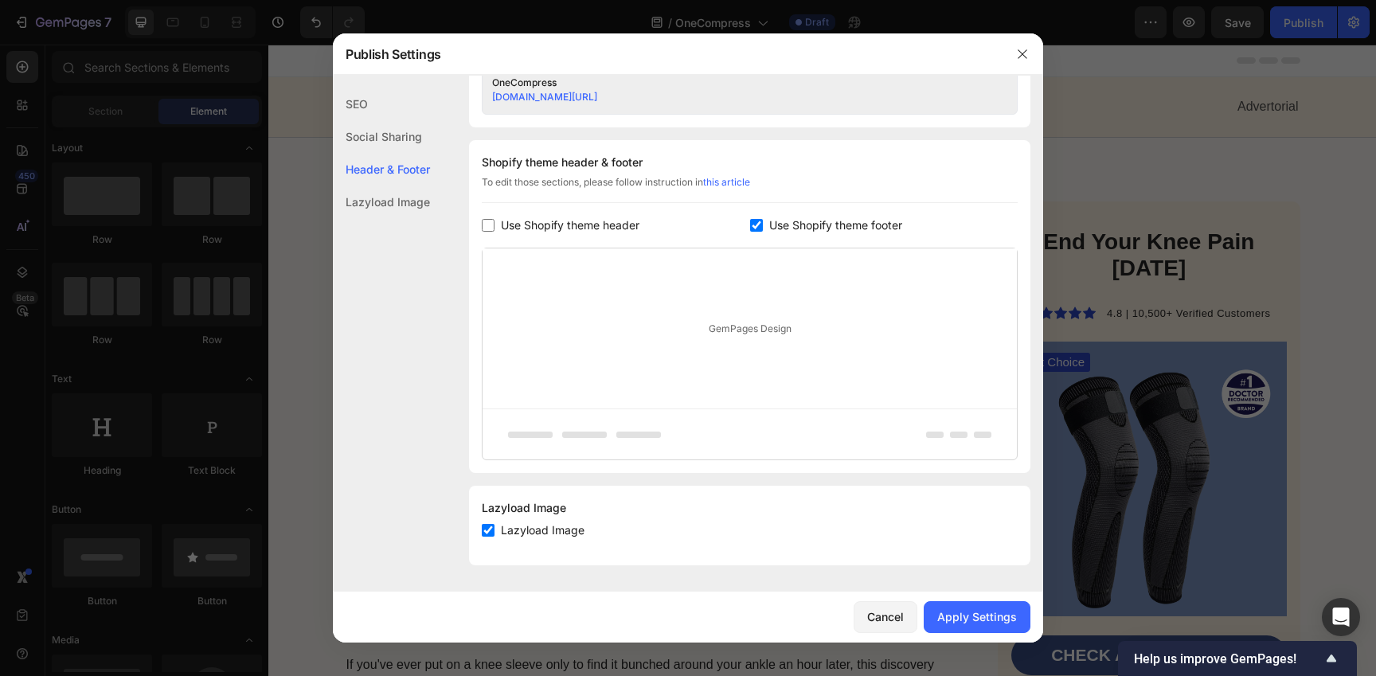
click at [782, 223] on span "Use Shopify theme footer" at bounding box center [835, 225] width 133 height 19
checkbox input "false"
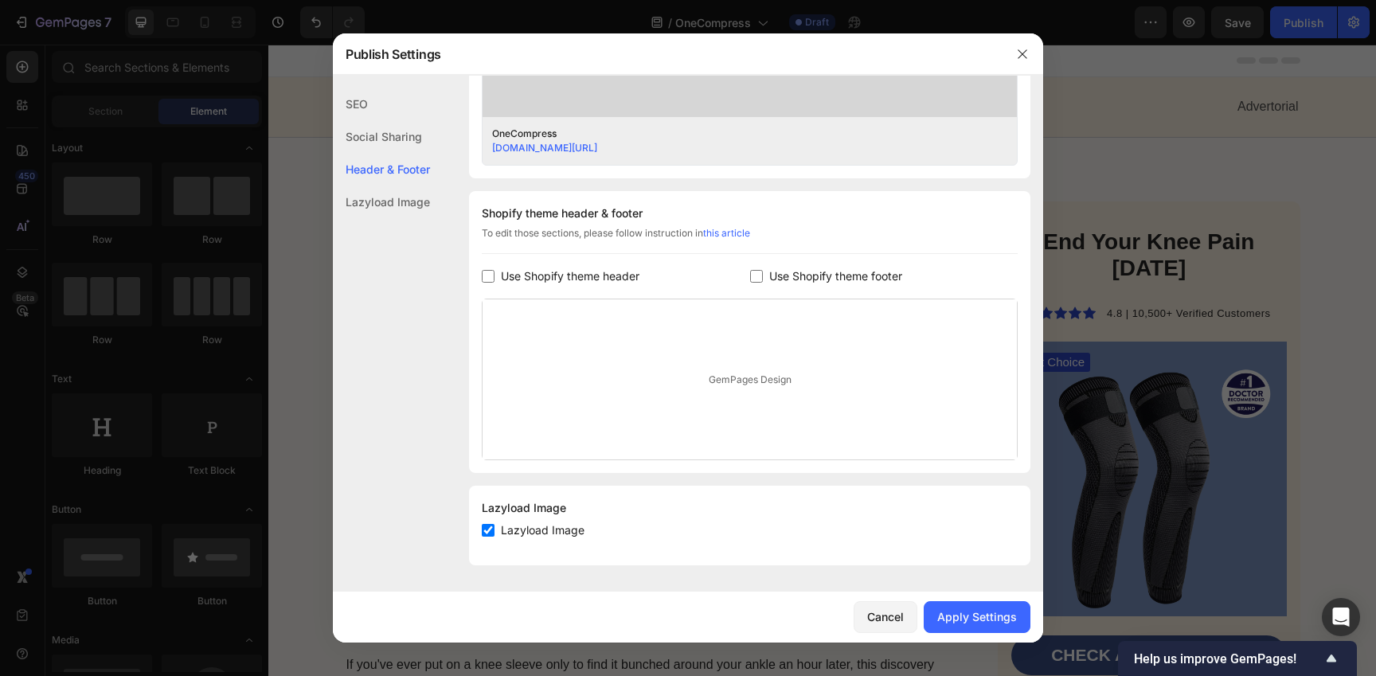
scroll to position [646, 0]
click at [984, 627] on button "Apply Settings" at bounding box center [977, 617] width 107 height 32
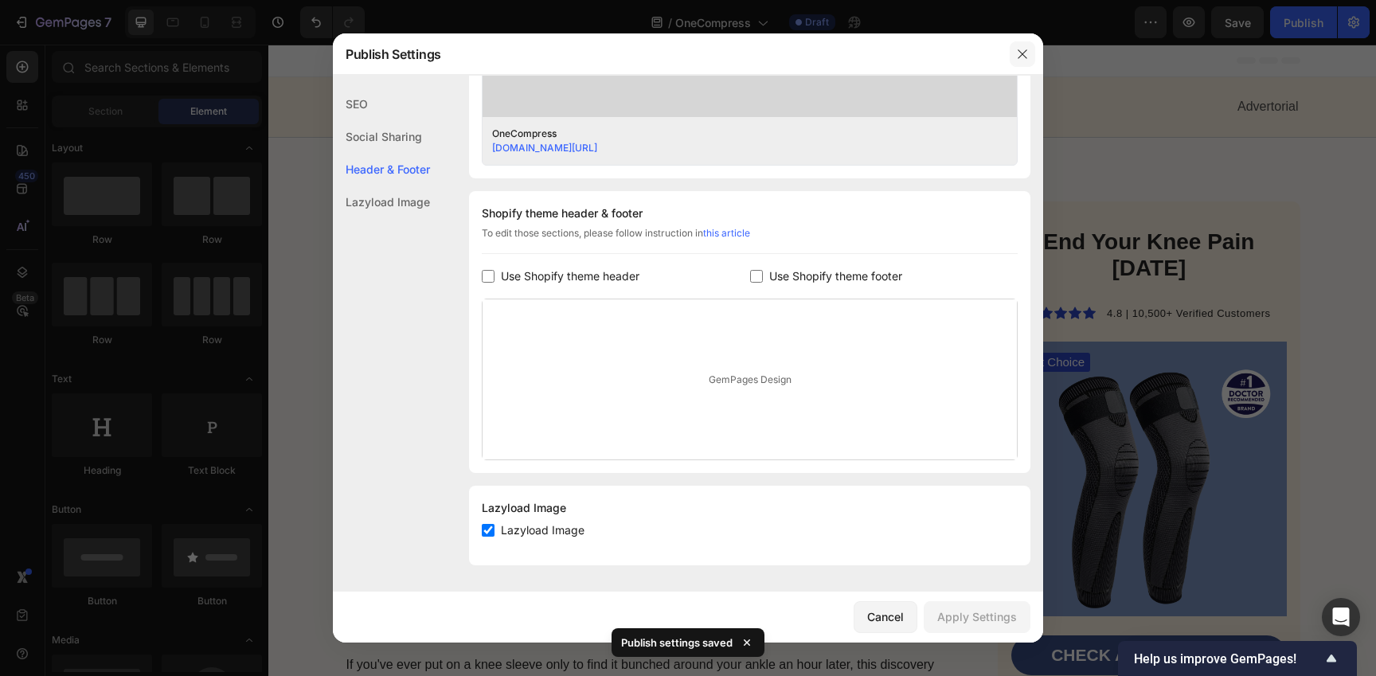
click at [1020, 52] on icon "button" at bounding box center [1021, 53] width 9 height 9
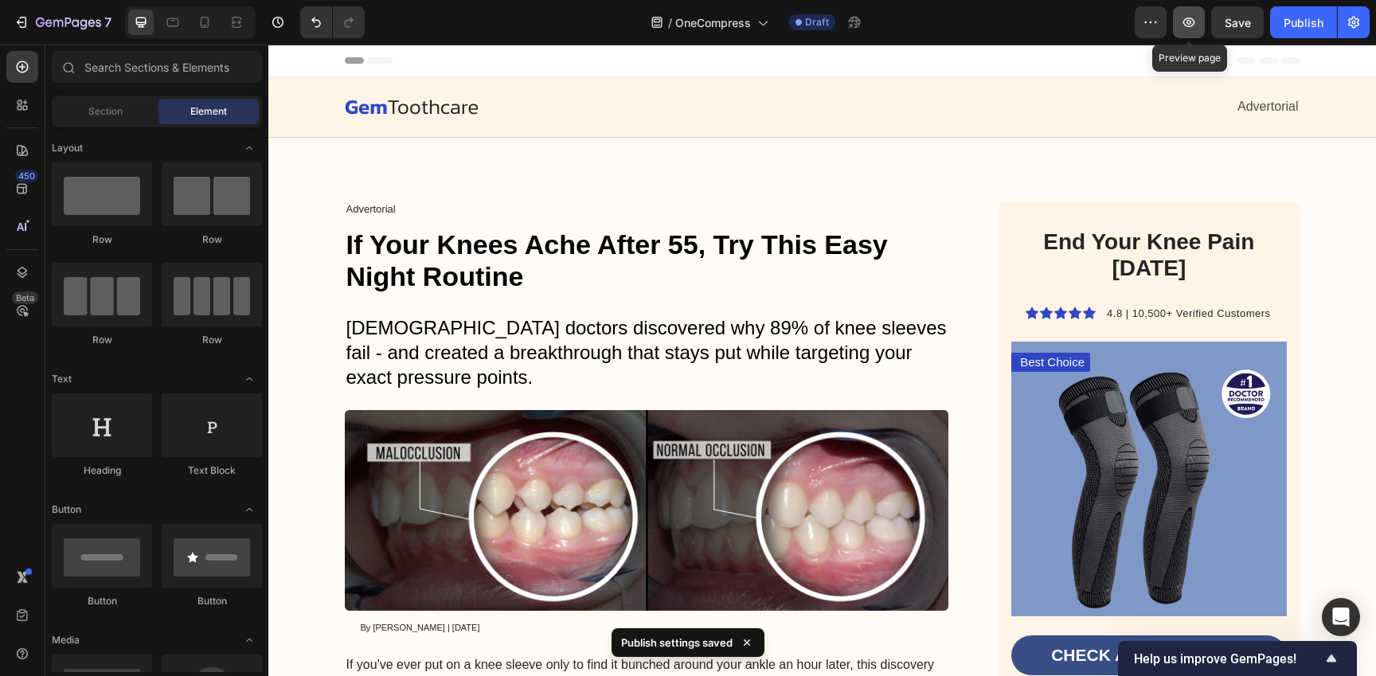
click at [1184, 26] on icon "button" at bounding box center [1189, 22] width 16 height 16
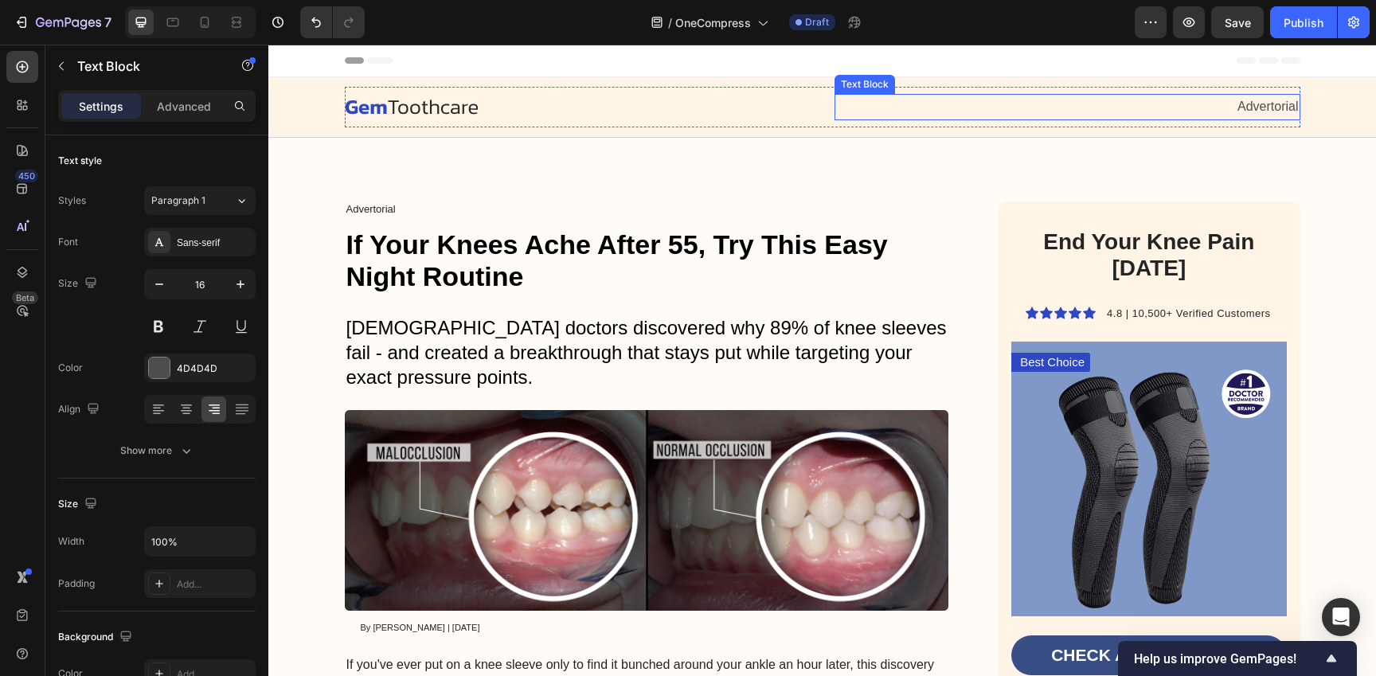
click at [848, 100] on p "Advertorial" at bounding box center [1067, 107] width 463 height 23
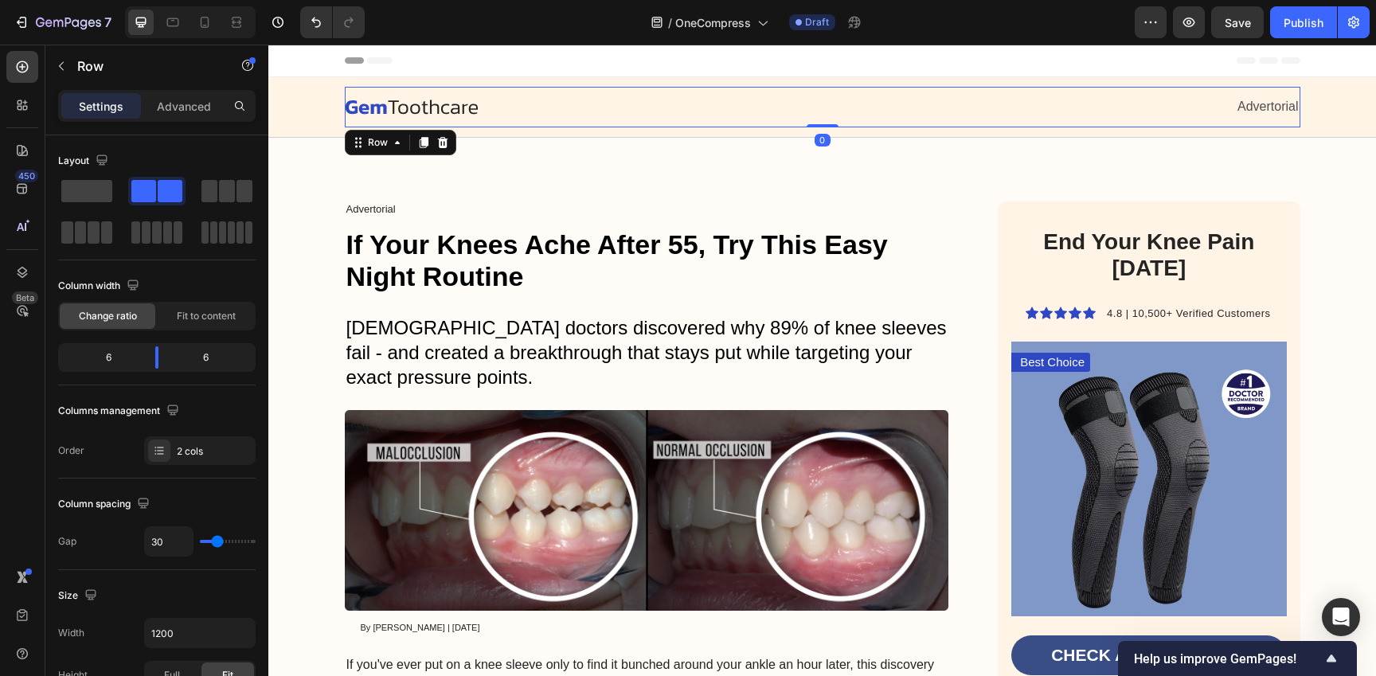
click at [795, 88] on div "Image Advertorial Text Block Row 0" at bounding box center [822, 107] width 955 height 41
click at [389, 105] on img at bounding box center [412, 107] width 134 height 15
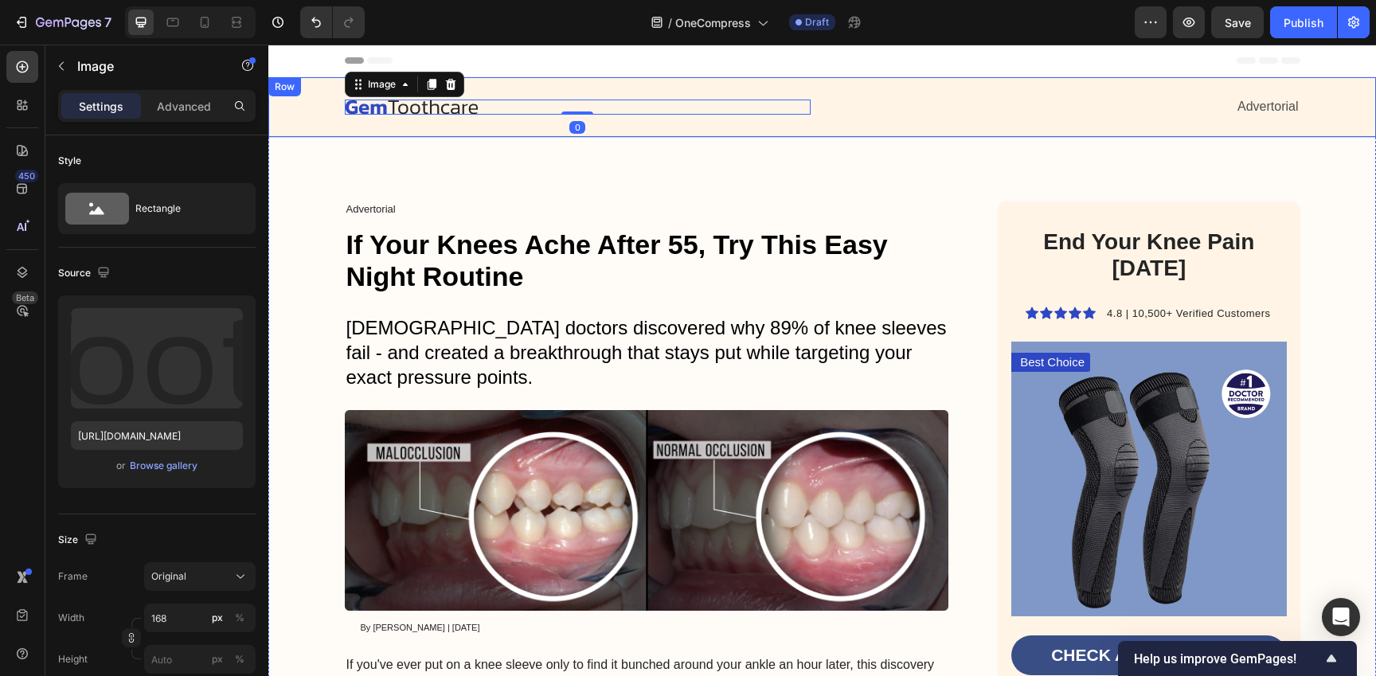
click at [518, 83] on div "Image 0 Advertorial Text Block Row Row" at bounding box center [821, 107] width 1107 height 61
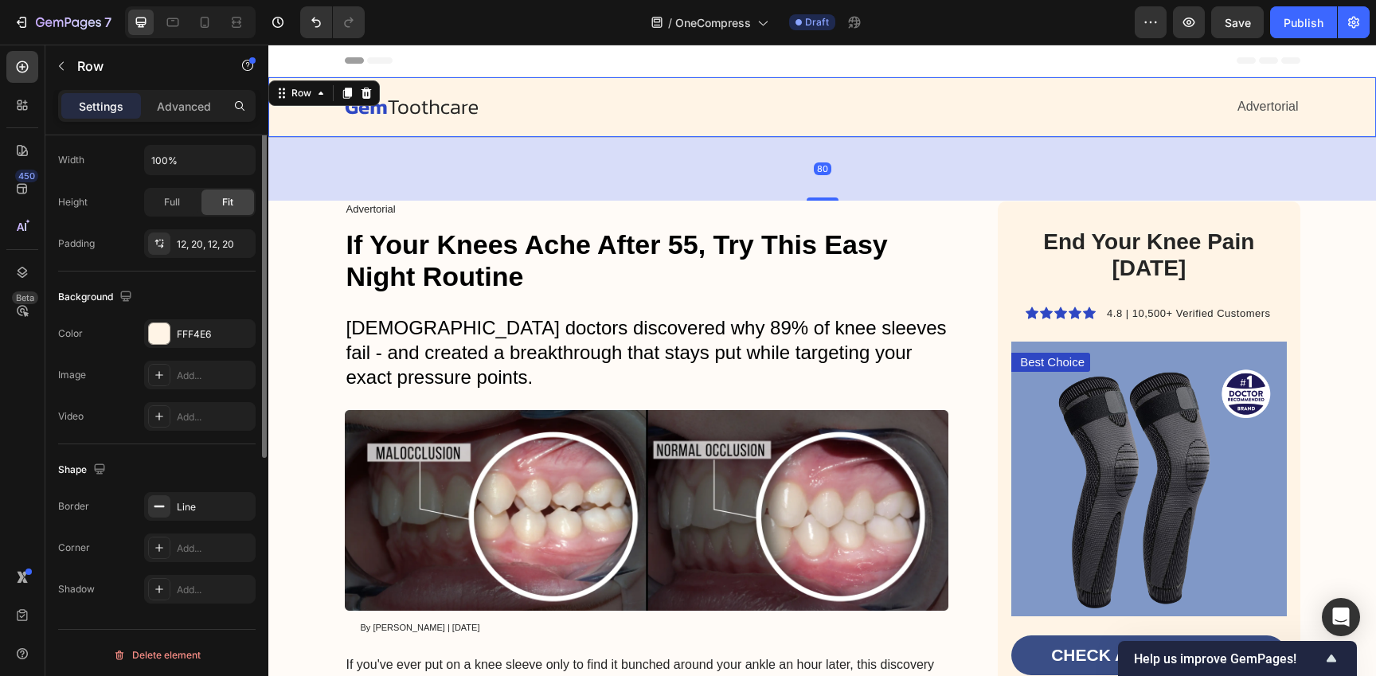
scroll to position [385, 0]
click at [189, 330] on div "FFF4E6" at bounding box center [200, 330] width 46 height 14
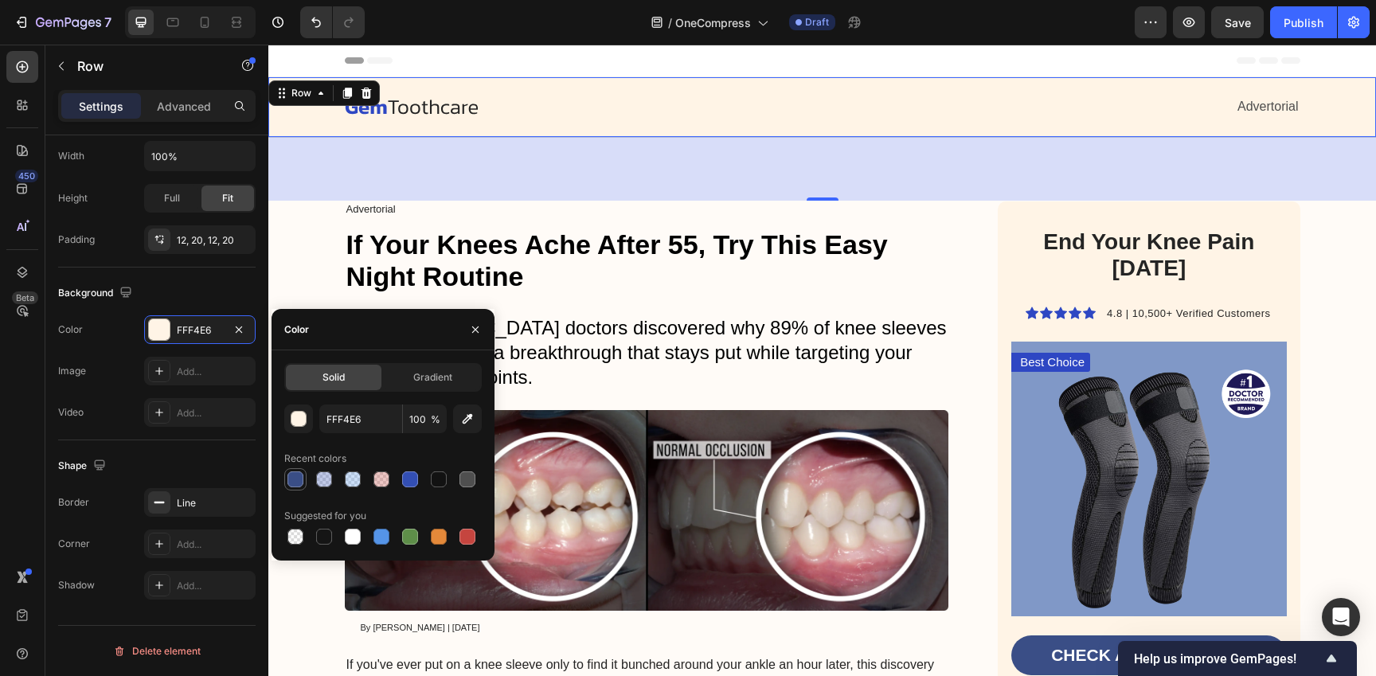
click at [293, 478] on div at bounding box center [295, 479] width 16 height 16
type input "3A4E86"
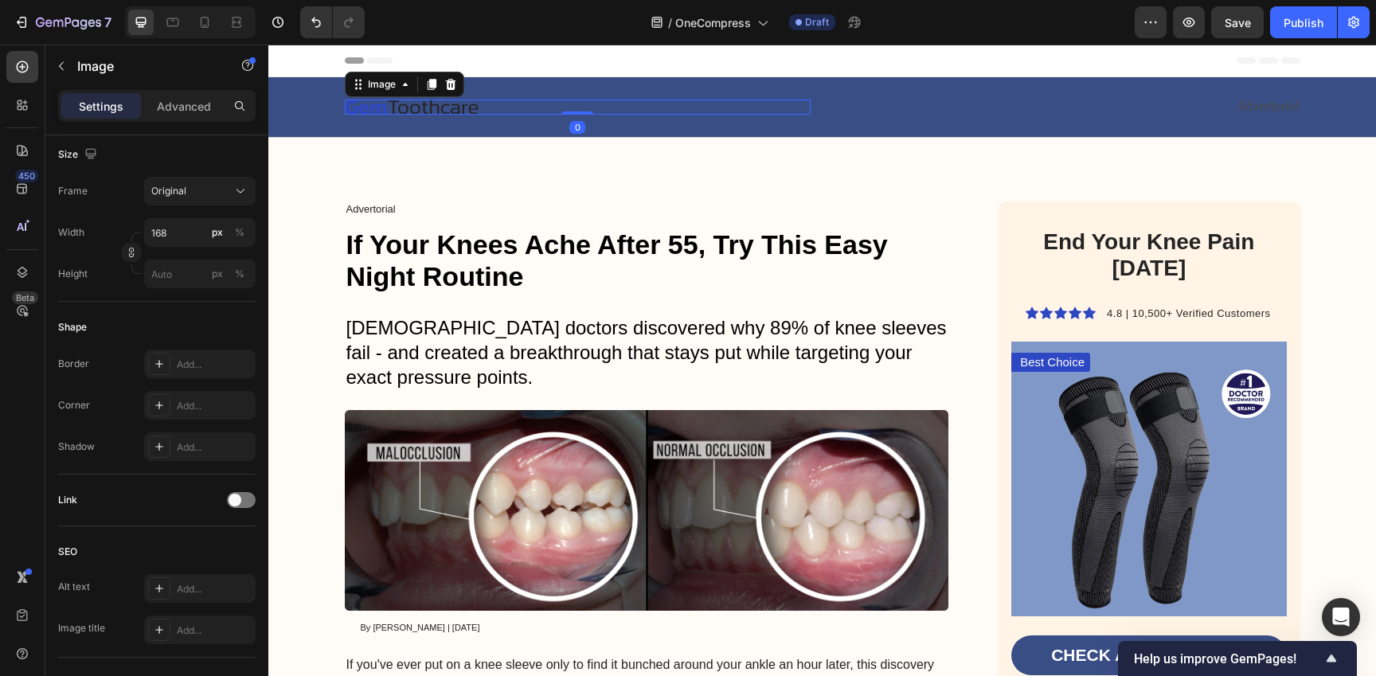
click at [439, 112] on img at bounding box center [412, 107] width 134 height 15
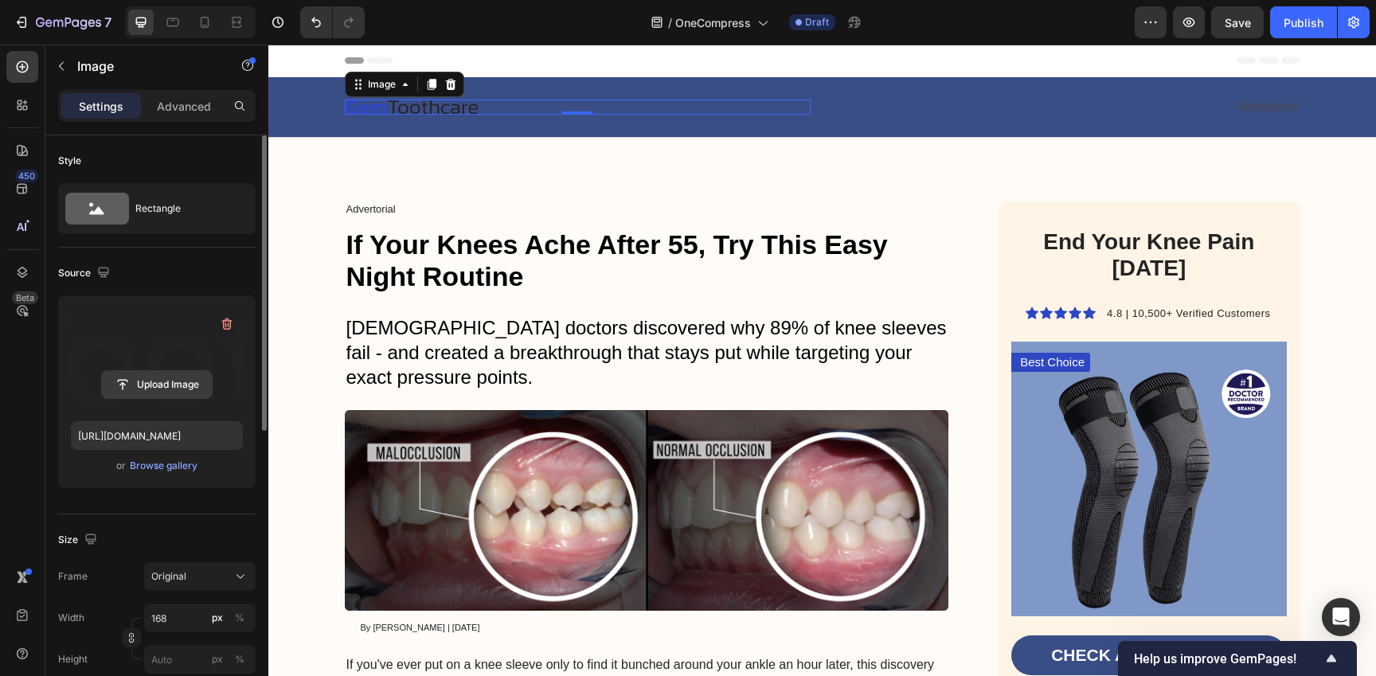
click at [185, 382] on input "file" at bounding box center [157, 384] width 110 height 27
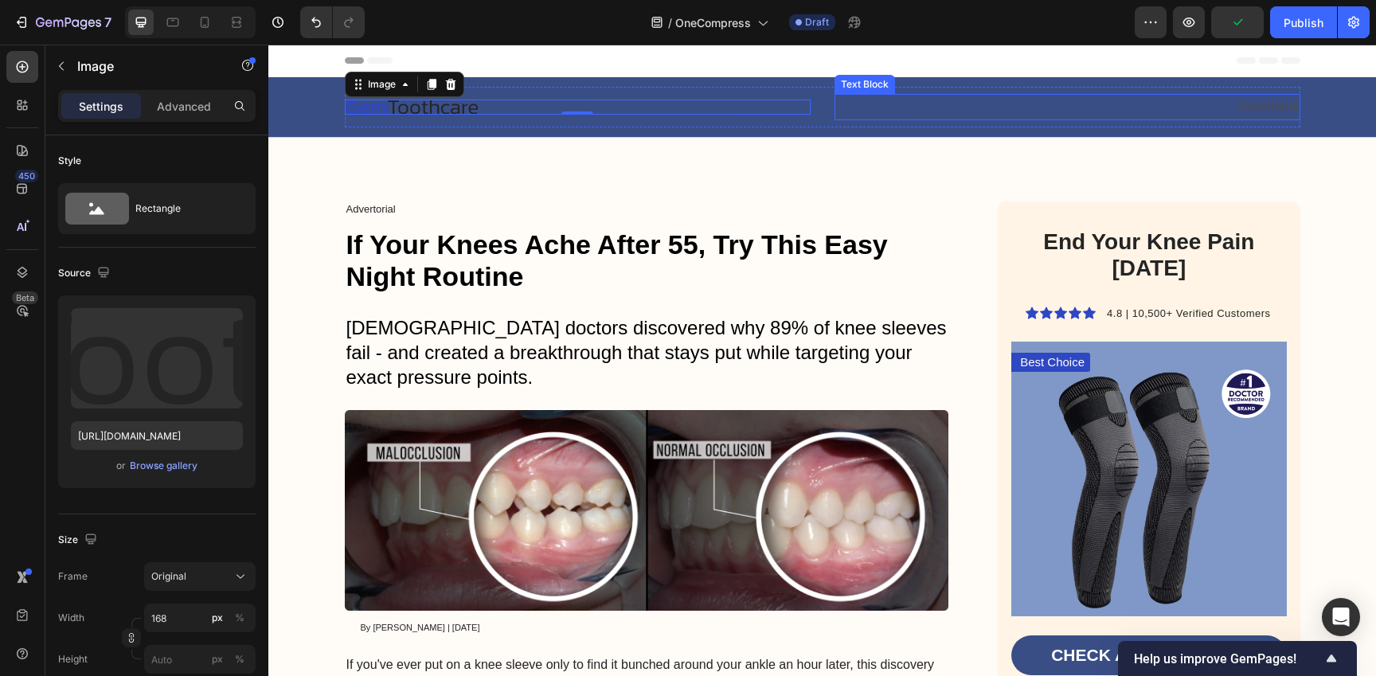
click at [1271, 108] on p "Advertorial" at bounding box center [1067, 107] width 463 height 23
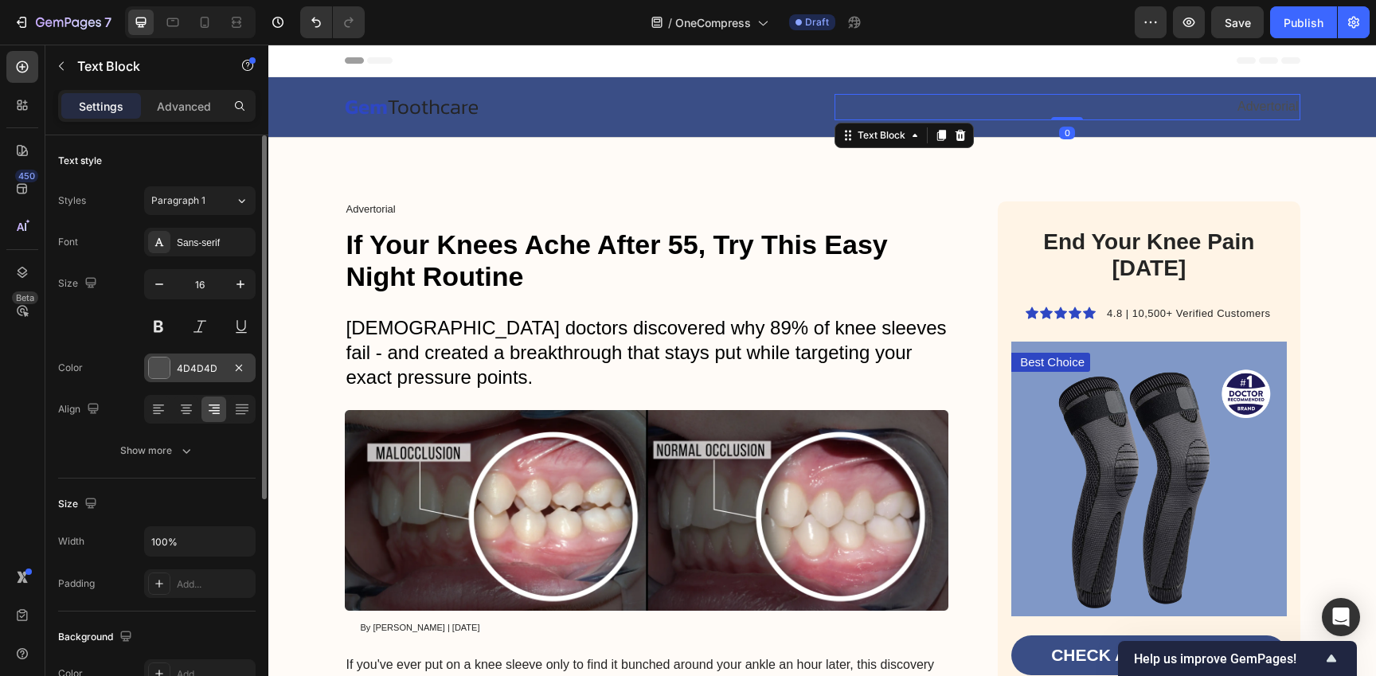
click at [194, 375] on div "4D4D4D" at bounding box center [199, 367] width 111 height 29
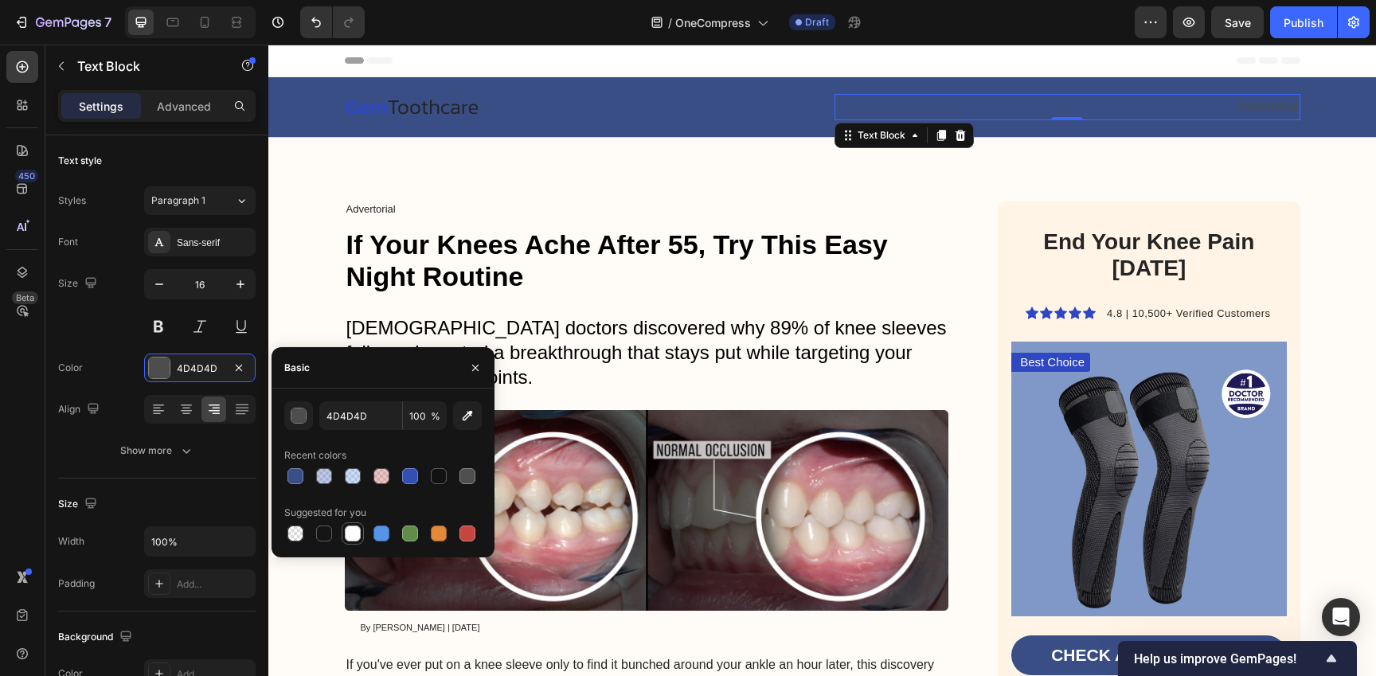
click at [353, 533] on div at bounding box center [353, 533] width 16 height 16
type input "FFFFFF"
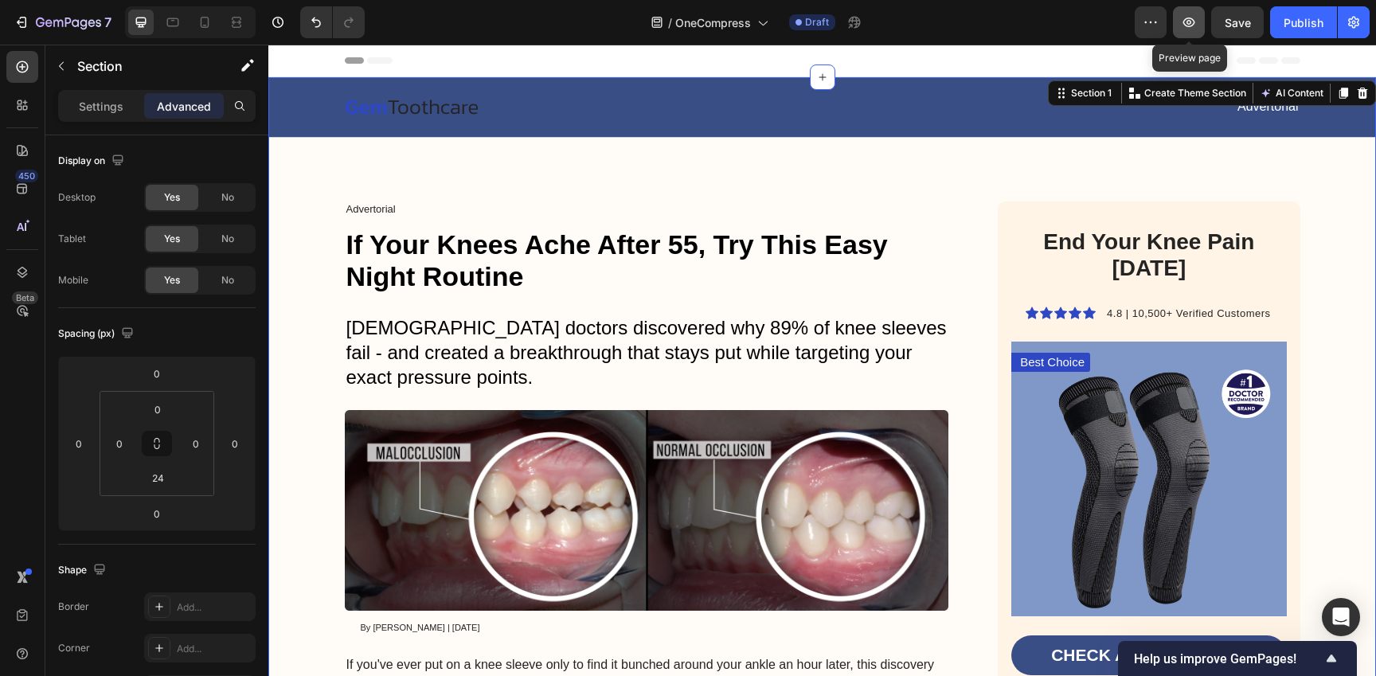
click at [1189, 22] on icon "button" at bounding box center [1189, 22] width 16 height 16
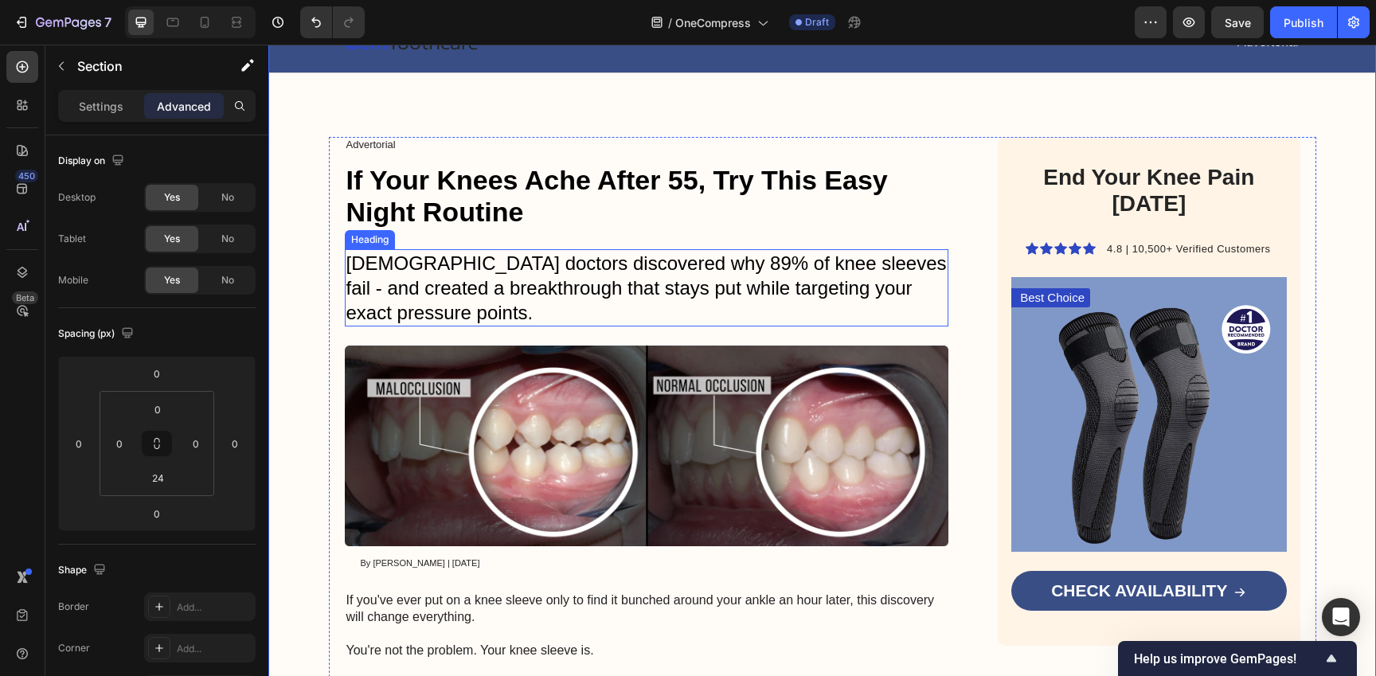
scroll to position [68, 0]
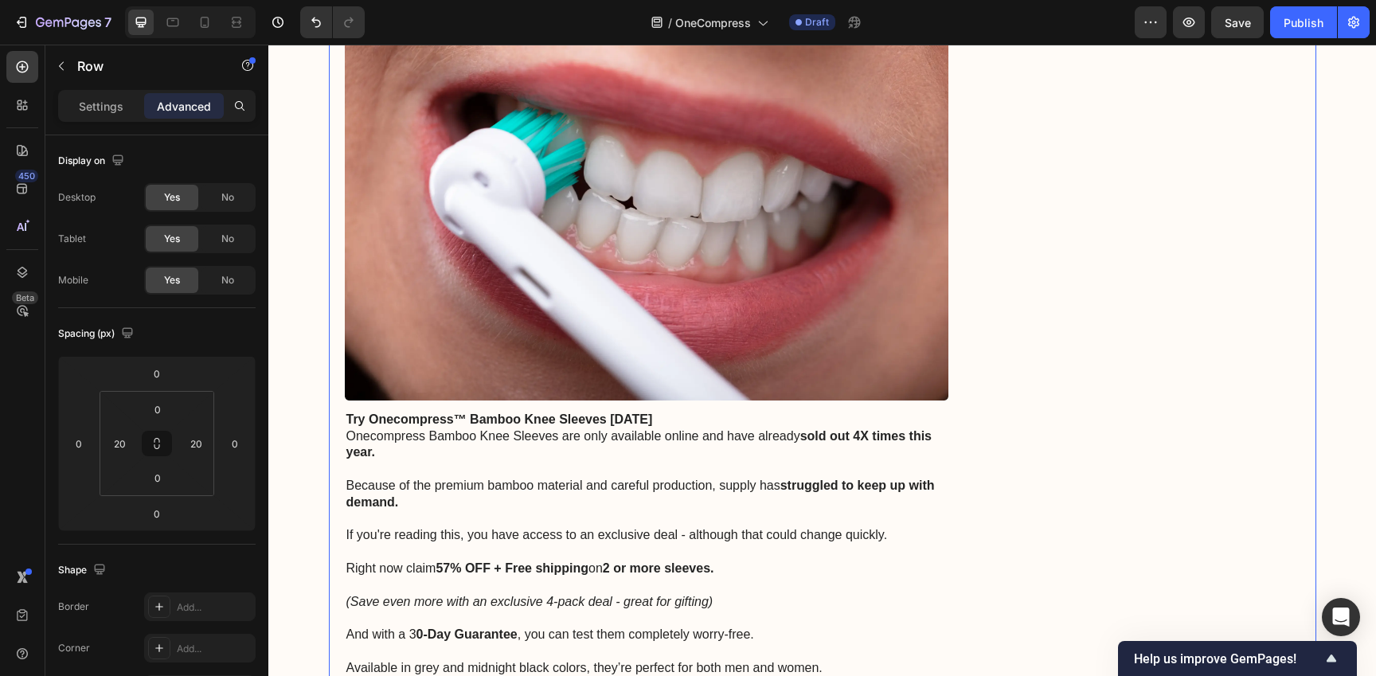
scroll to position [6176, 0]
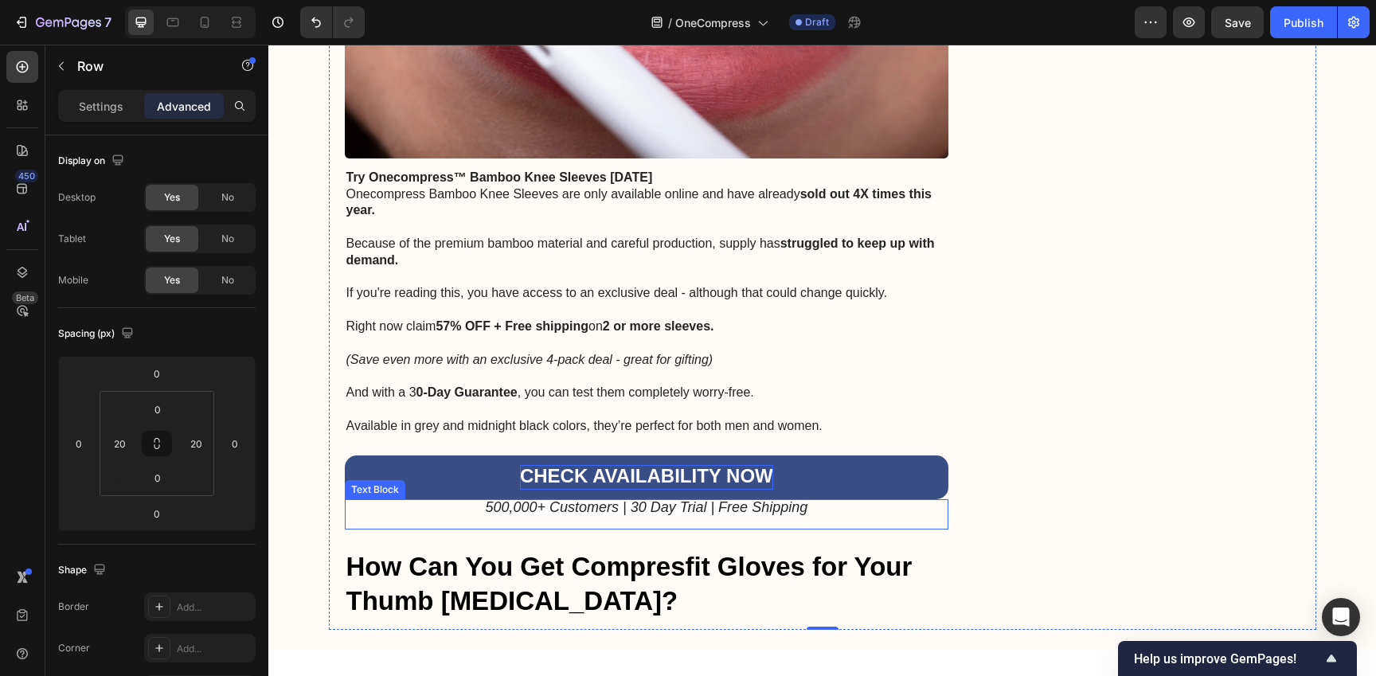
click at [794, 499] on icon "500,000+ Customers | 30 Day Trial | Free Shipping" at bounding box center [646, 507] width 322 height 16
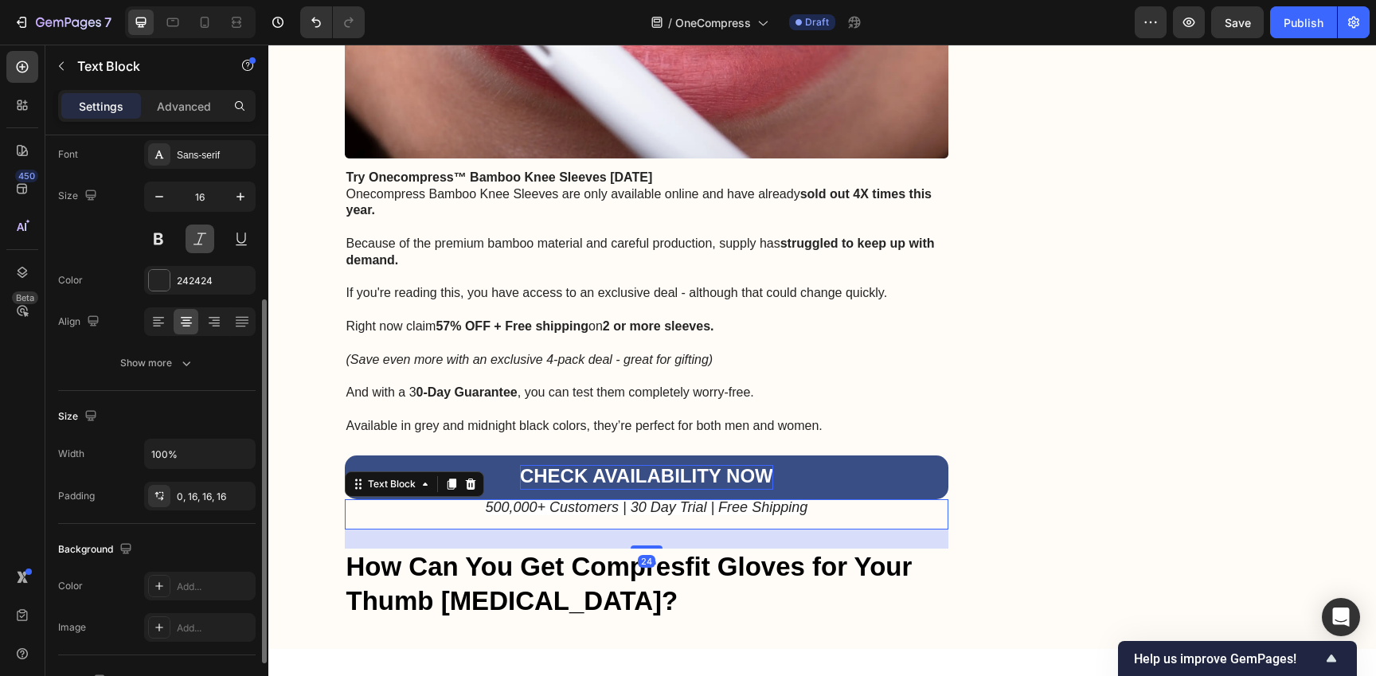
scroll to position [357, 0]
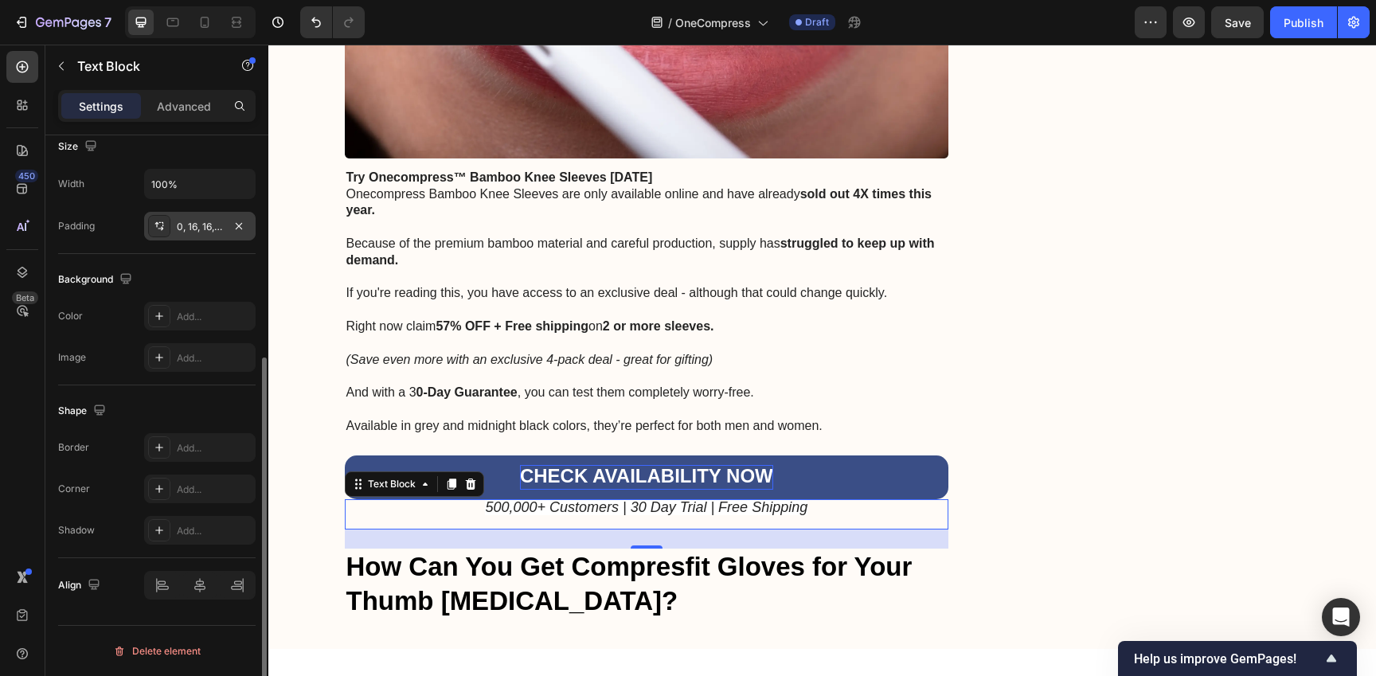
click at [197, 236] on div "0, 16, 16, 16" at bounding box center [199, 226] width 111 height 29
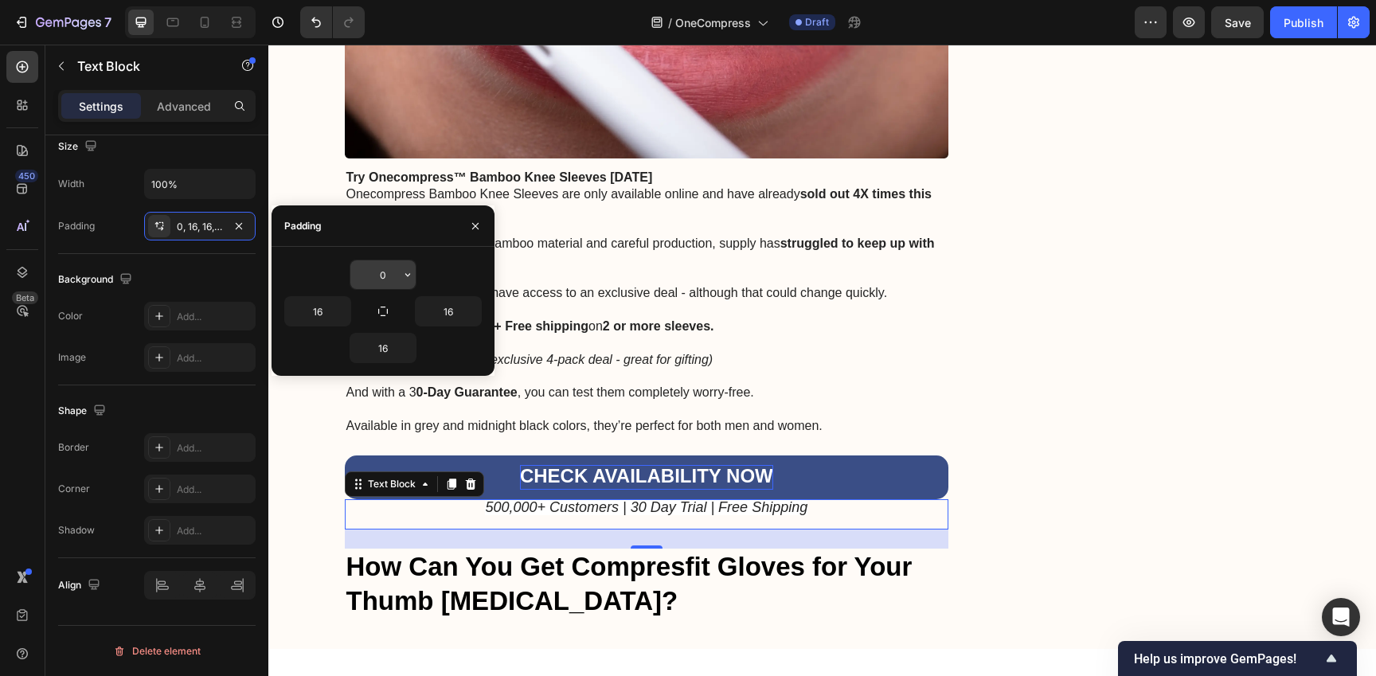
click at [380, 271] on input "0" at bounding box center [382, 274] width 65 height 29
type input "4"
type input "6"
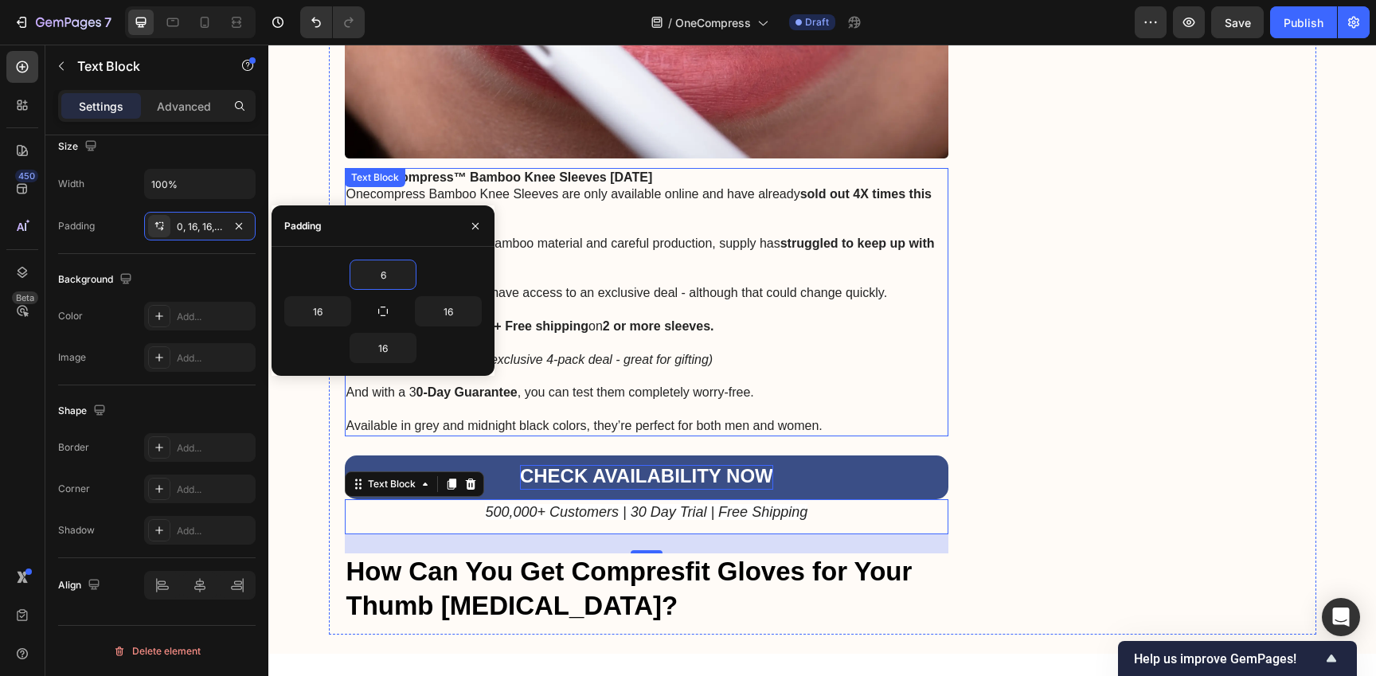
click at [901, 368] on p "And with a 3 0-Day Guarantee , you can test them completely worry-free." at bounding box center [646, 384] width 601 height 33
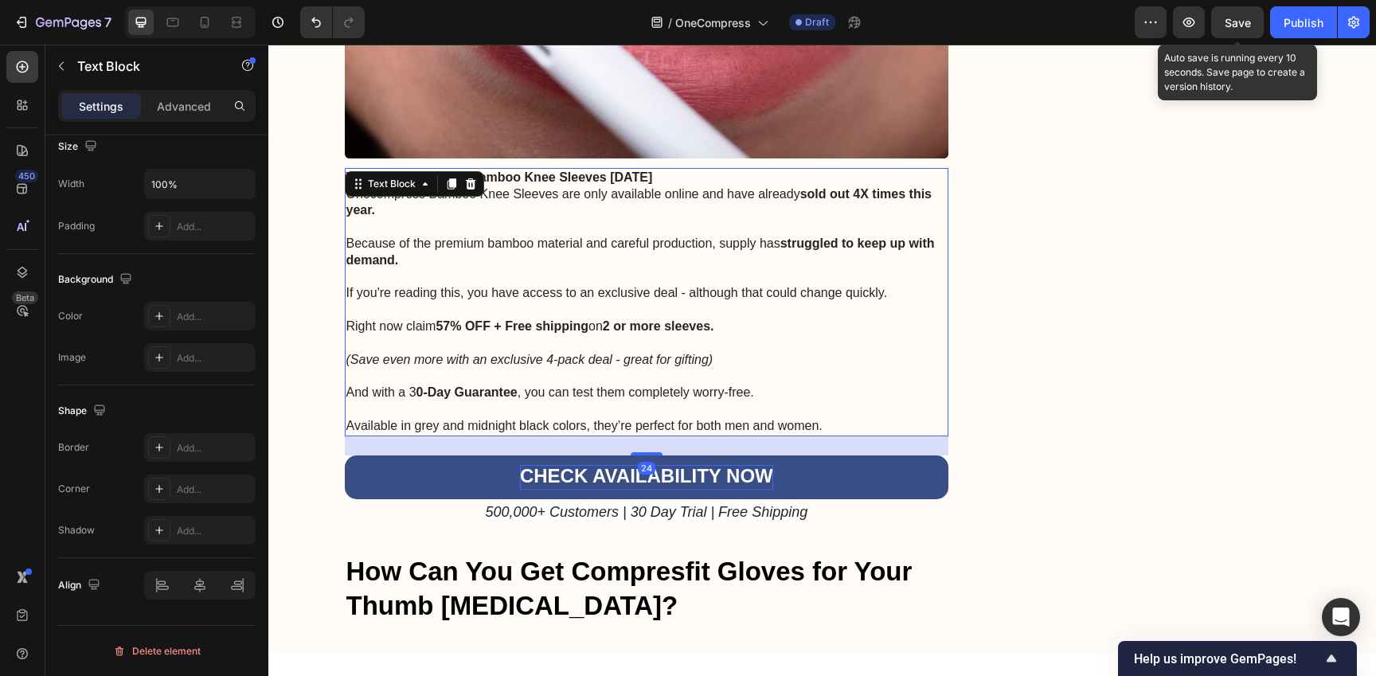
click at [1228, 29] on div "Save" at bounding box center [1237, 22] width 26 height 17
